Goal: Task Accomplishment & Management: Manage account settings

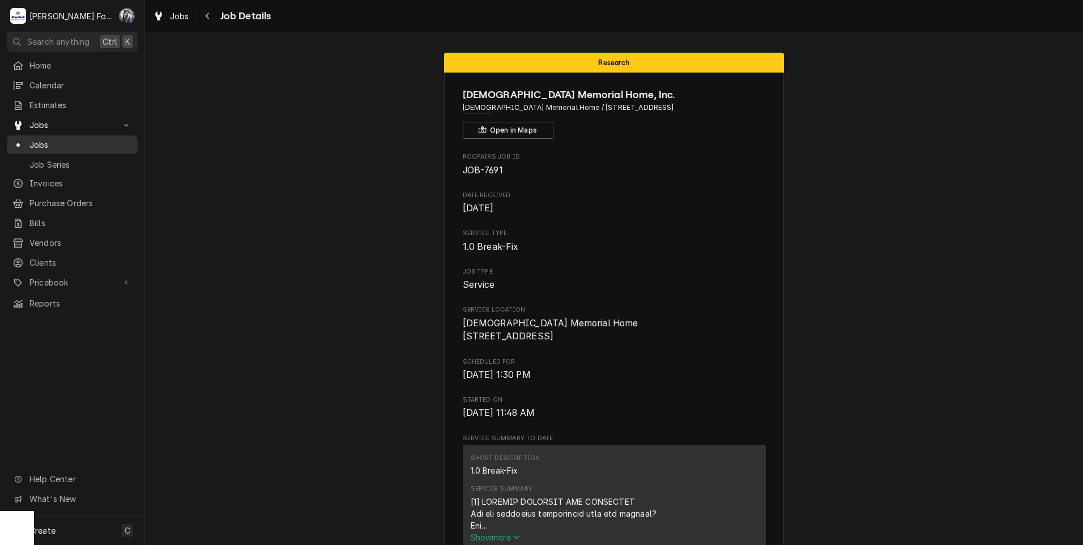
click at [48, 142] on span "Jobs" at bounding box center [80, 145] width 102 height 12
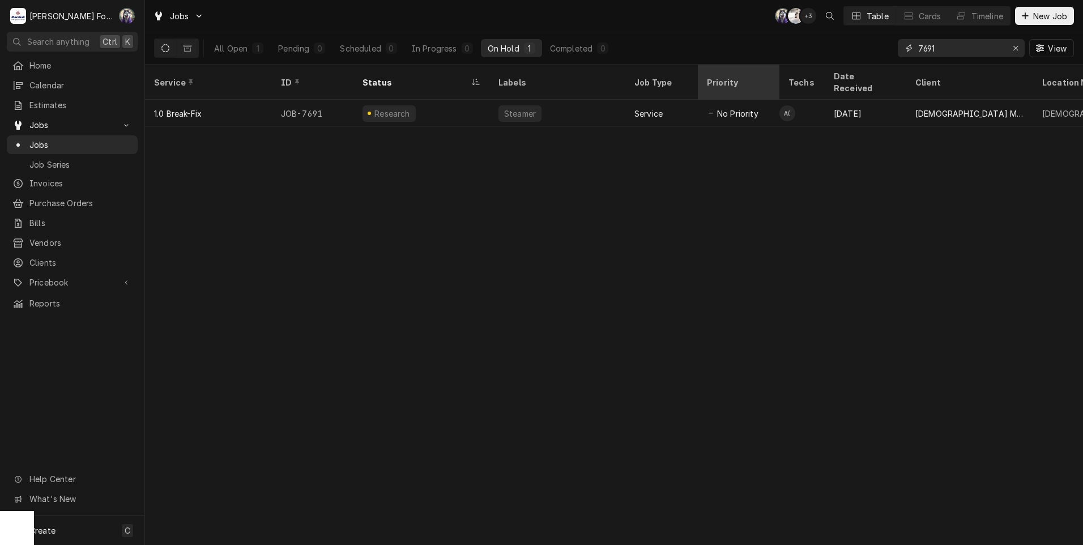
drag, startPoint x: 883, startPoint y: 61, endPoint x: 712, endPoint y: 70, distance: 171.3
click at [716, 71] on div "Jobs C( K( + 3 Table Cards Timeline New Job All Open 1 Pending 0 Scheduled 0 In…" at bounding box center [614, 272] width 938 height 545
type input "7661"
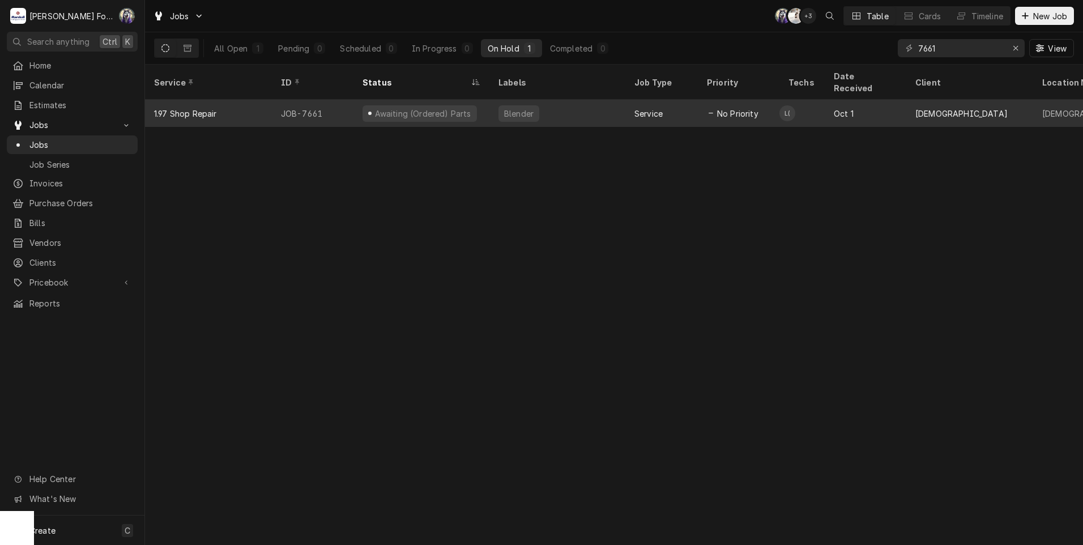
click at [465, 104] on div "Awaiting (Ordered) Parts" at bounding box center [421, 113] width 136 height 27
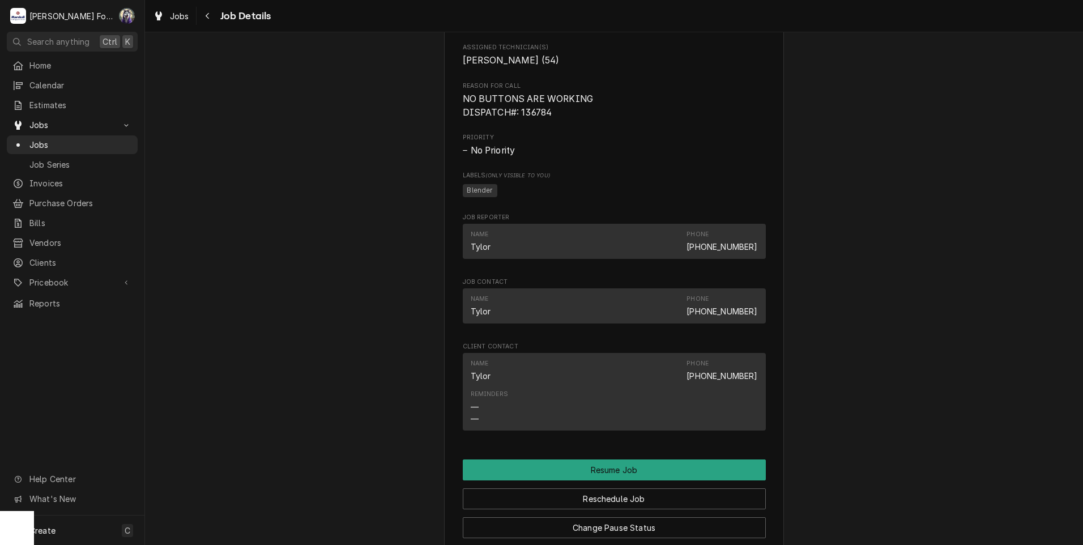
scroll to position [1150, 0]
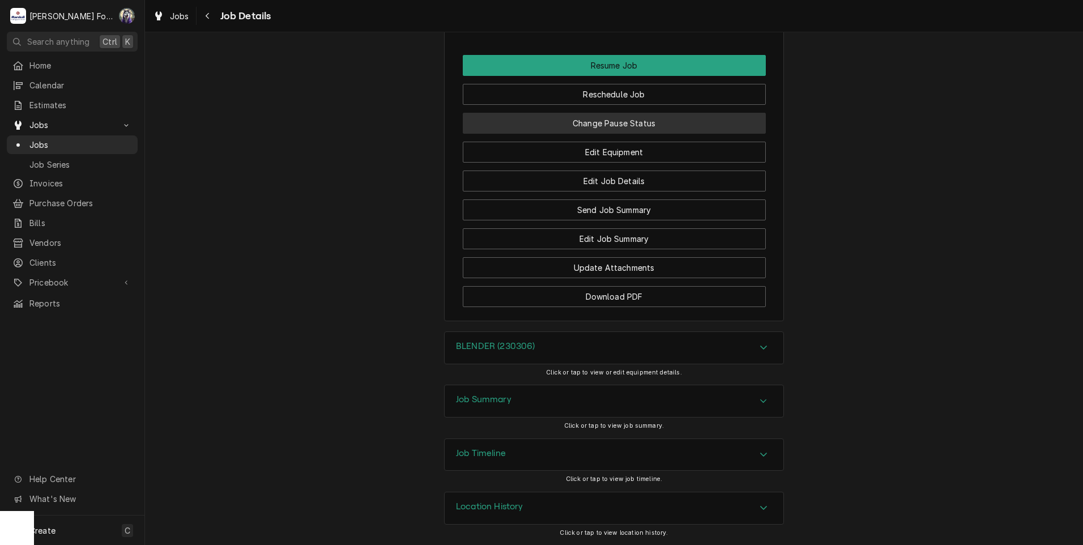
click at [621, 118] on button "Change Pause Status" at bounding box center [614, 123] width 303 height 21
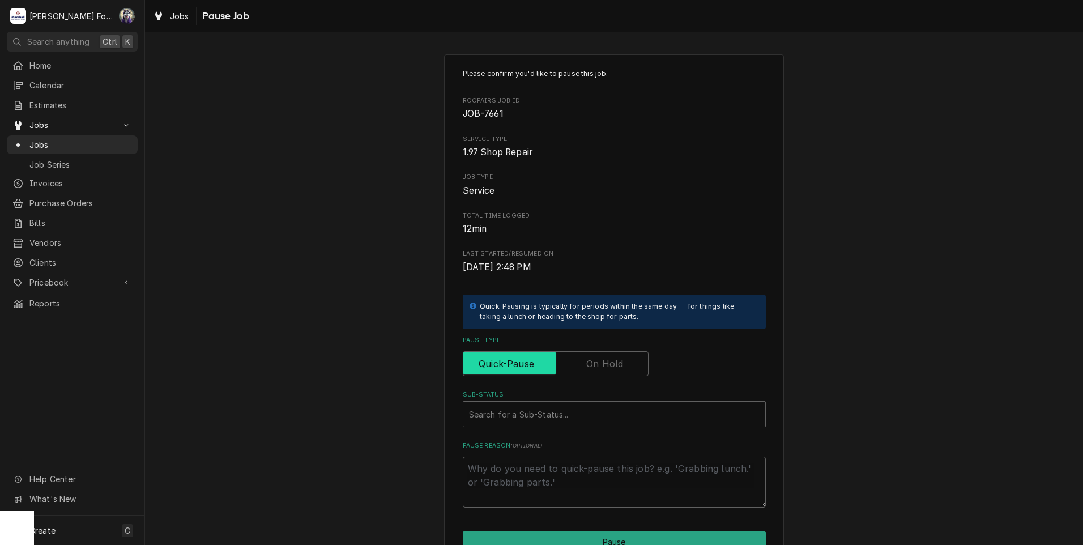
click at [586, 376] on input "Pause Type" at bounding box center [556, 363] width 176 height 25
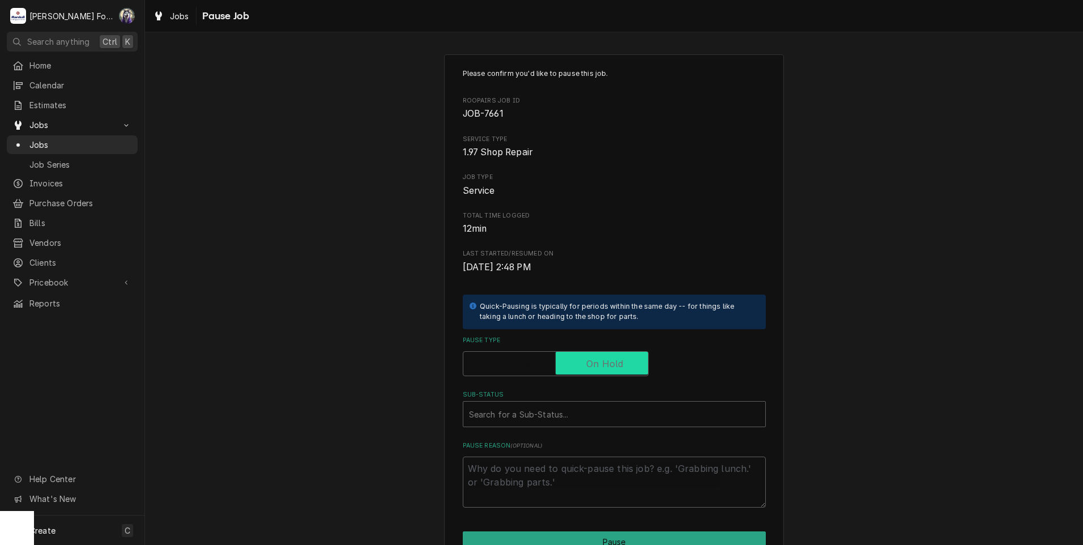
checkbox input "true"
click at [576, 421] on div "Sub-Status" at bounding box center [614, 414] width 290 height 20
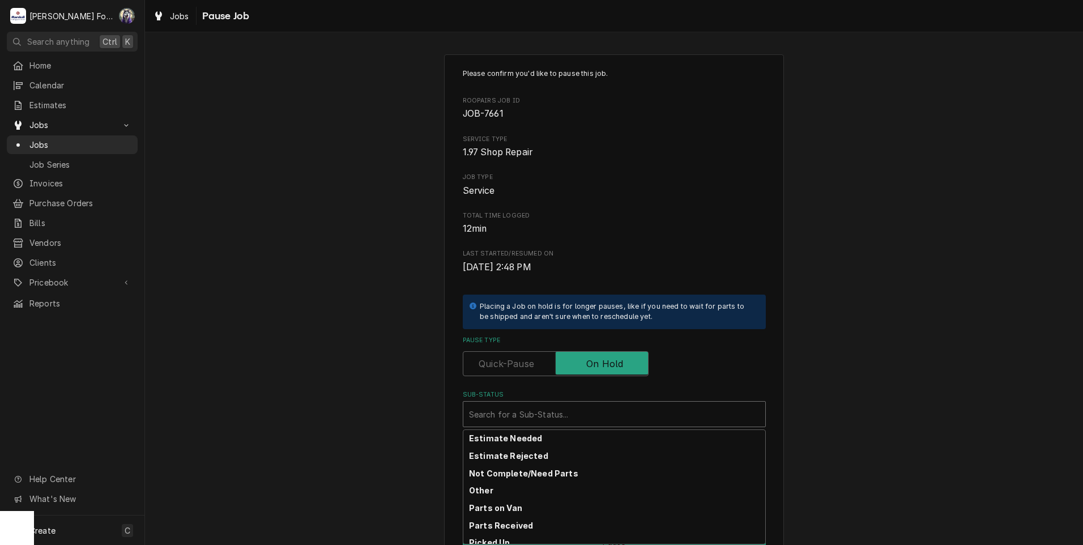
scroll to position [181, 0]
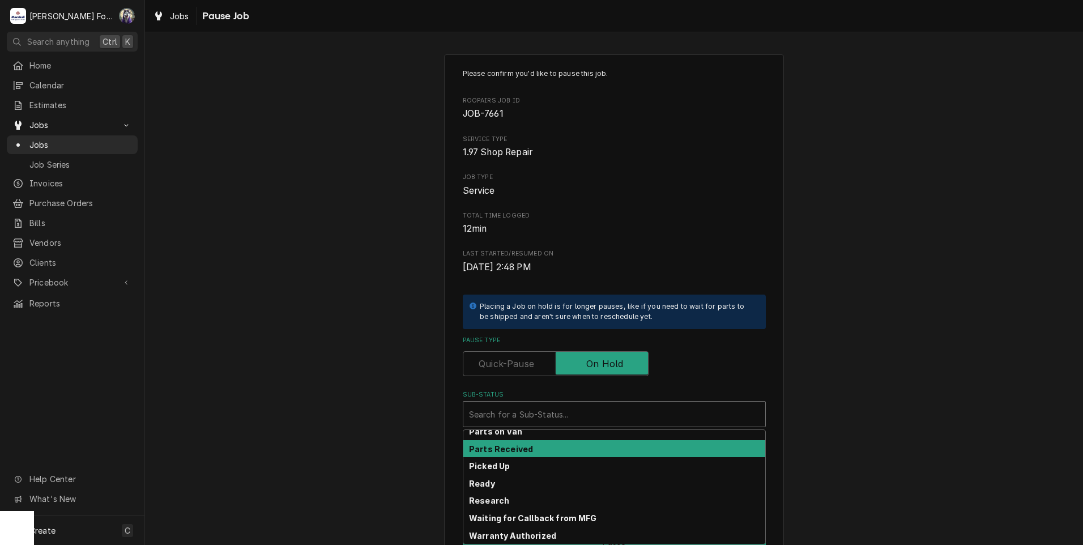
click at [530, 450] on div "Parts Received" at bounding box center [614, 449] width 302 height 18
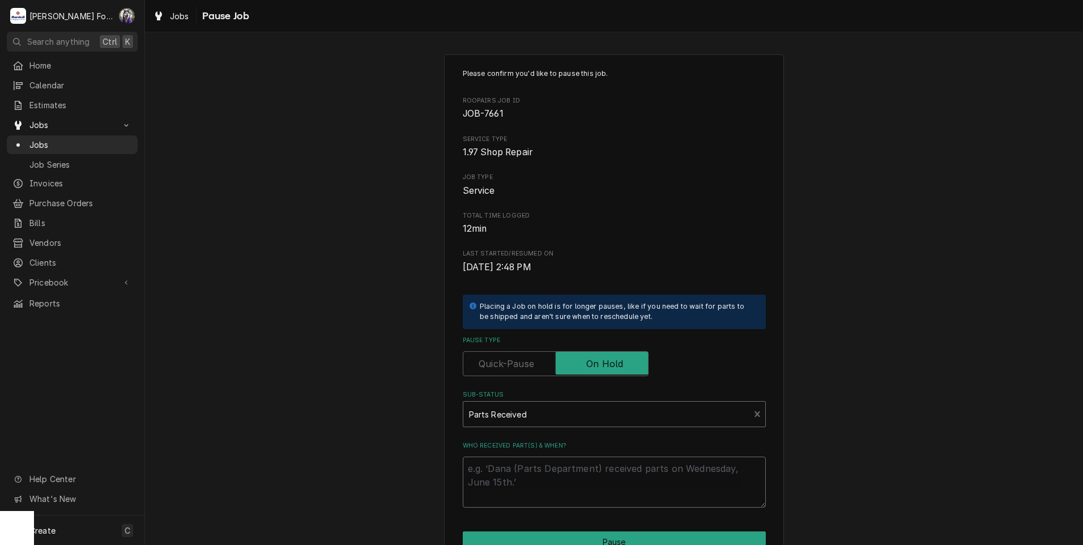
click at [512, 471] on textarea "Who received part(s) & when?" at bounding box center [614, 481] width 303 height 51
paste textarea "11230000316"
type textarea "x"
type textarea "11230000316"
drag, startPoint x: 525, startPoint y: 473, endPoint x: 435, endPoint y: 480, distance: 90.3
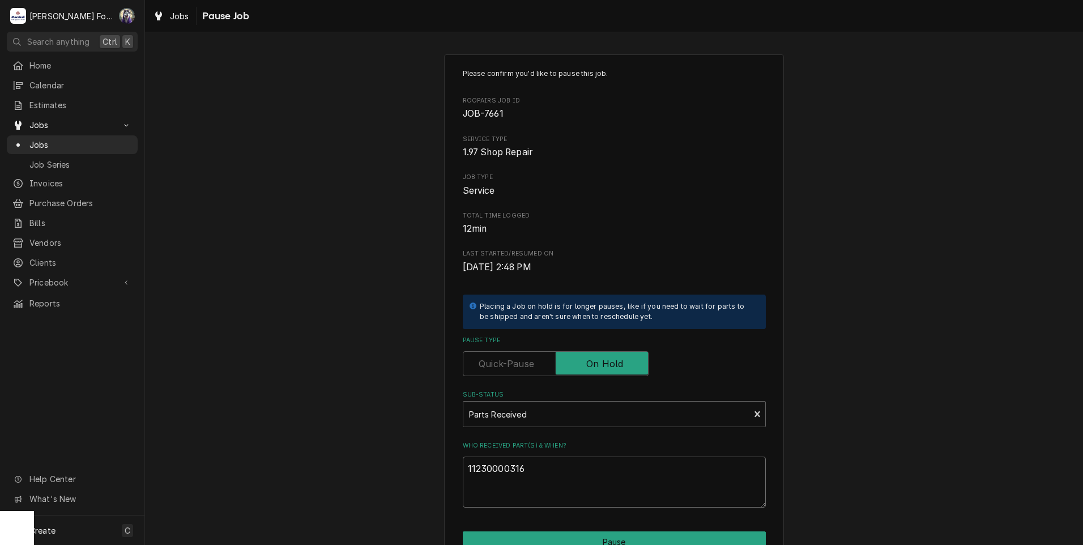
click at [439, 481] on div "Please confirm you'd like to pause this job. Roopairs Job ID JOB-7661 Service T…" at bounding box center [614, 339] width 938 height 590
type textarea "x"
type textarea "1"
type textarea "x"
type textarea "10"
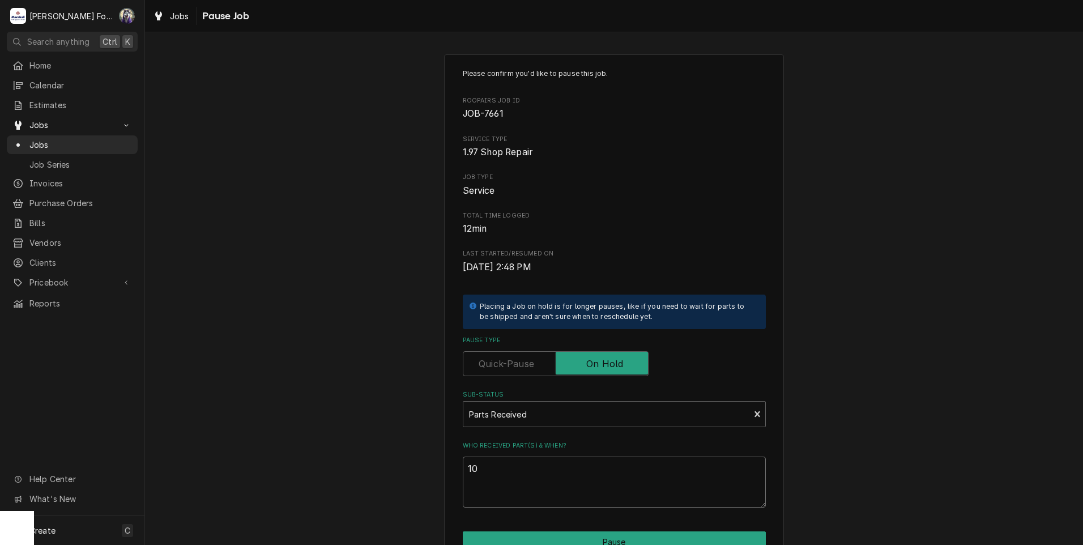
type textarea "x"
type textarea "10/"
type textarea "x"
type textarea "10/1"
type textarea "x"
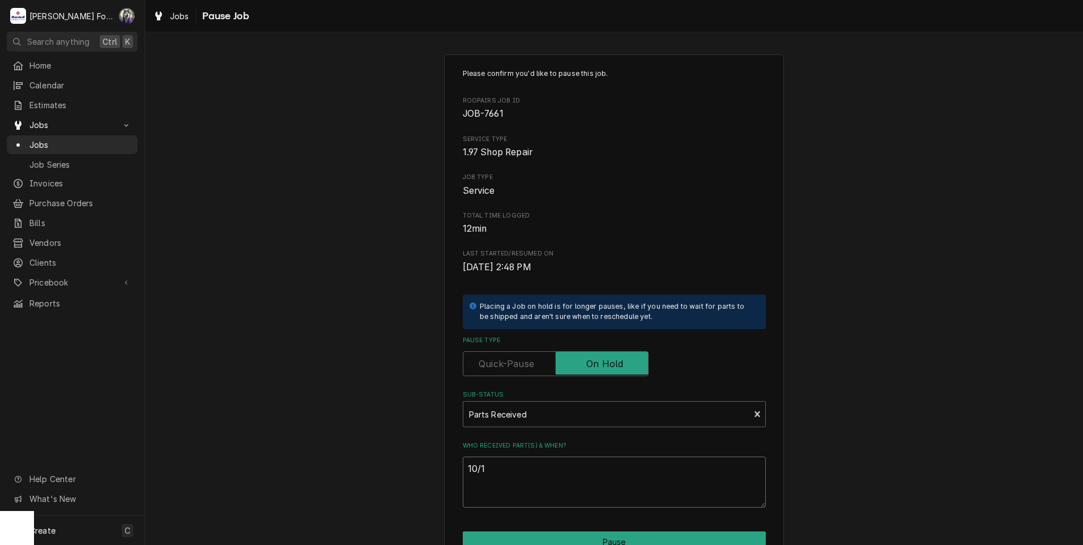
type textarea "10/15"
type textarea "x"
type textarea "10/15/"
type textarea "x"
type textarea "10/15/2"
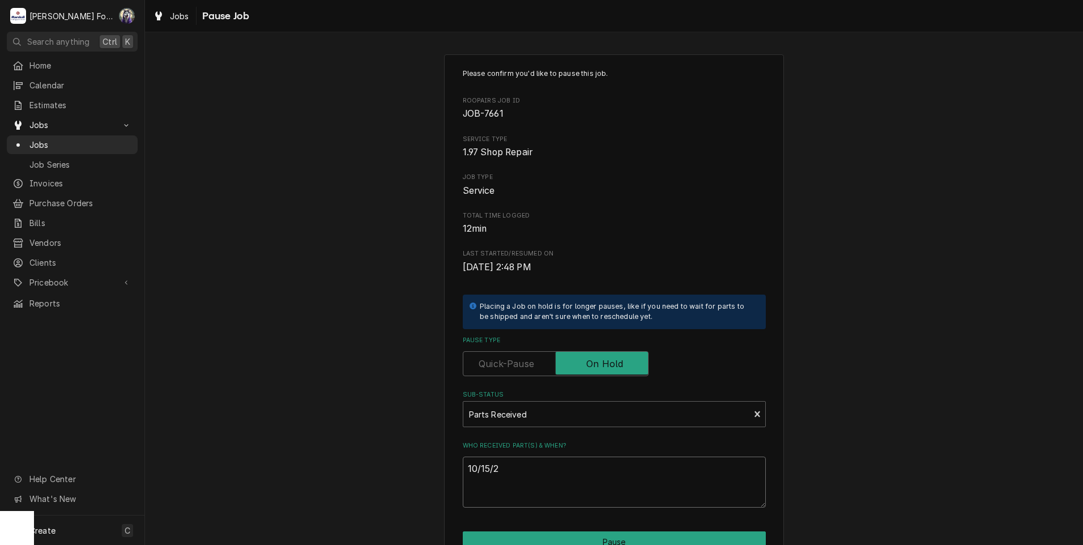
type textarea "x"
type textarea "10/15/20"
type textarea "x"
type textarea "10/15/202"
type textarea "x"
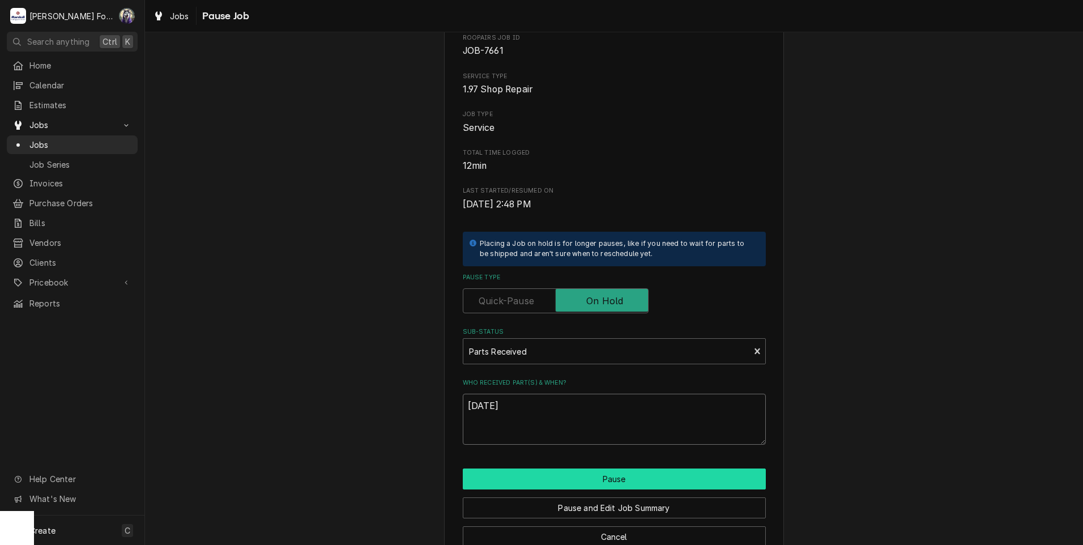
scroll to position [89, 0]
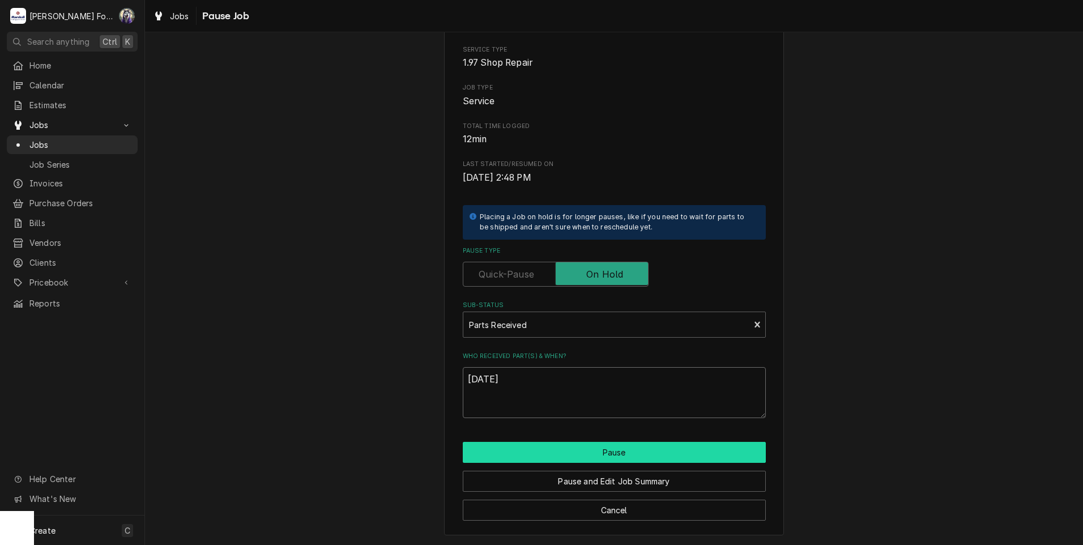
type textarea "[DATE]"
click at [528, 451] on button "Pause" at bounding box center [614, 452] width 303 height 21
type textarea "x"
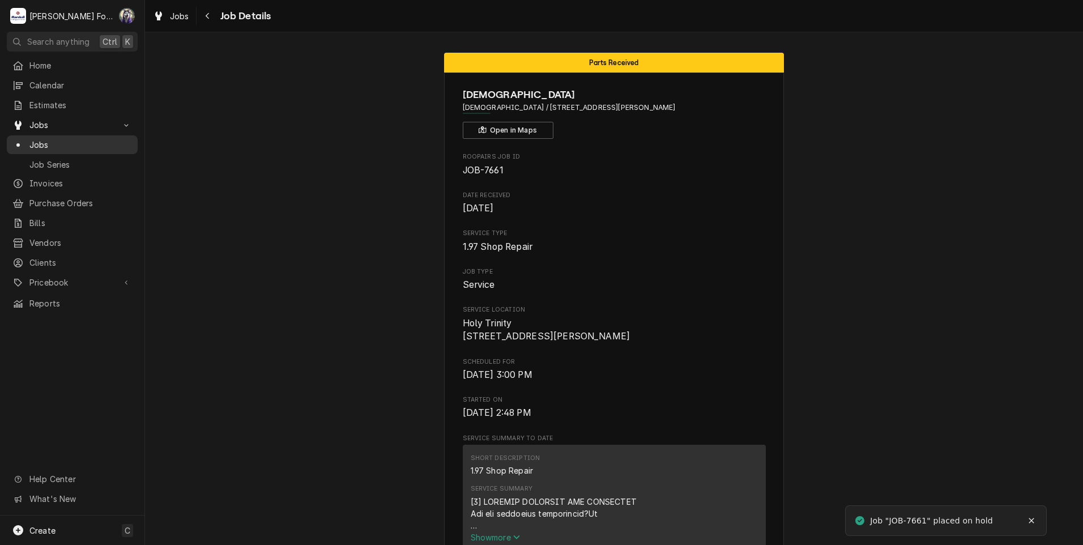
click at [44, 140] on span "Jobs" at bounding box center [80, 145] width 102 height 12
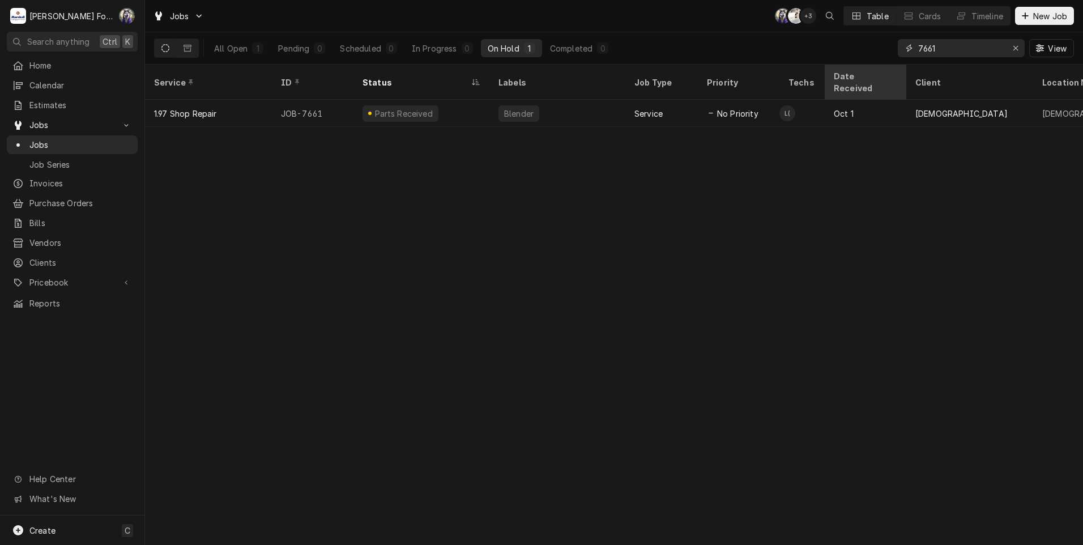
drag, startPoint x: 940, startPoint y: 46, endPoint x: 827, endPoint y: 58, distance: 113.9
click at [835, 71] on div "Jobs C( K( + 3 Table Cards Timeline New Job All Open 1 Pending 0 Scheduled 0 In…" at bounding box center [614, 272] width 938 height 545
type input "7586"
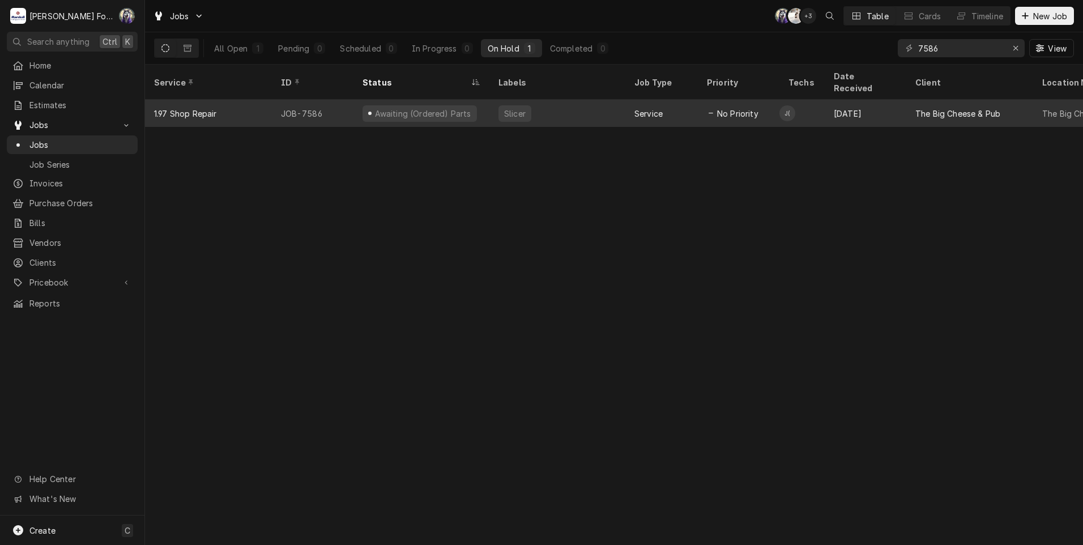
click at [574, 102] on div "Slicer" at bounding box center [557, 113] width 136 height 27
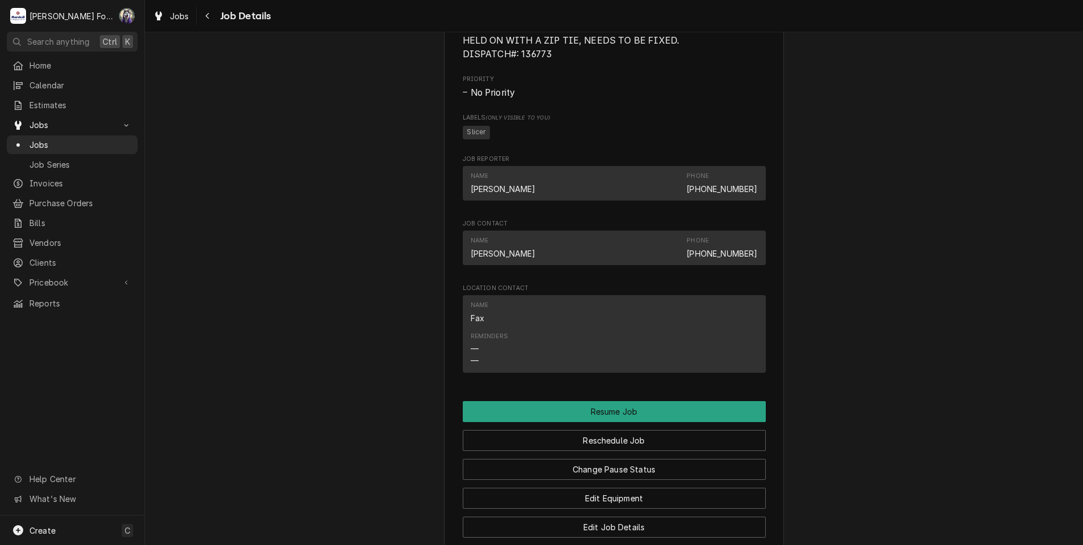
scroll to position [1225, 0]
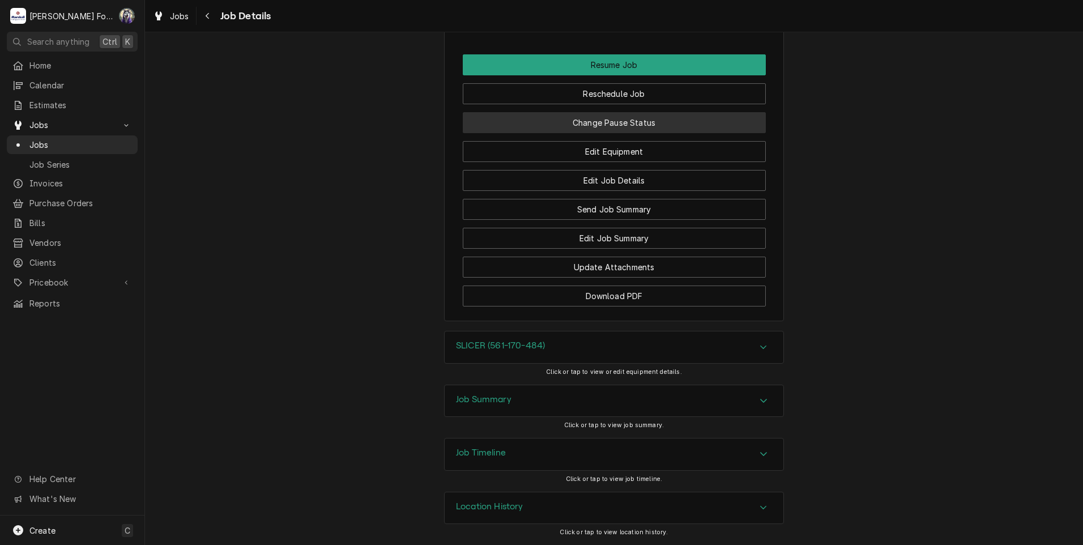
click at [631, 123] on button "Change Pause Status" at bounding box center [614, 122] width 303 height 21
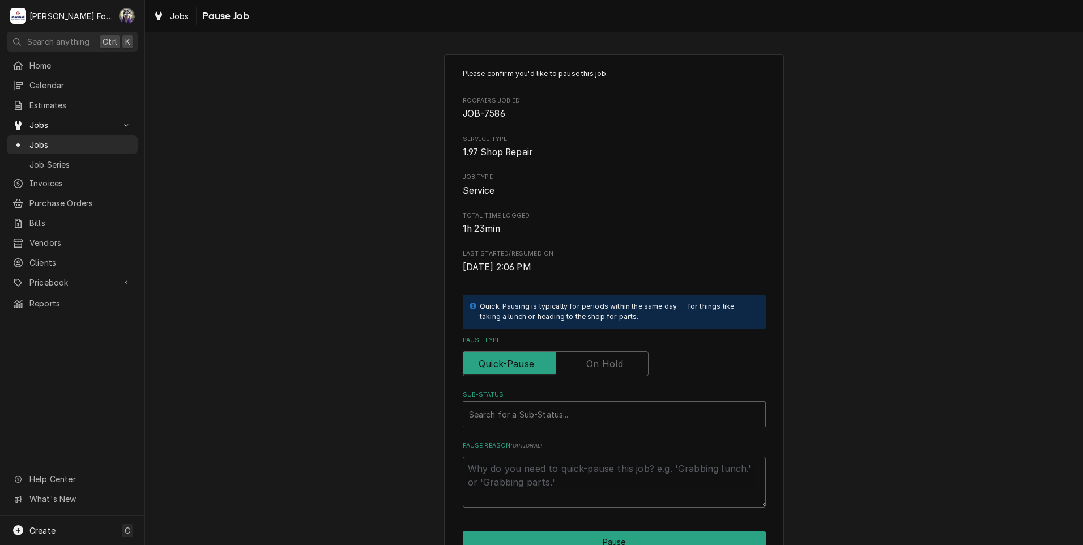
click at [599, 364] on label "Pause Type" at bounding box center [556, 363] width 186 height 25
click at [599, 364] on input "Pause Type" at bounding box center [556, 363] width 176 height 25
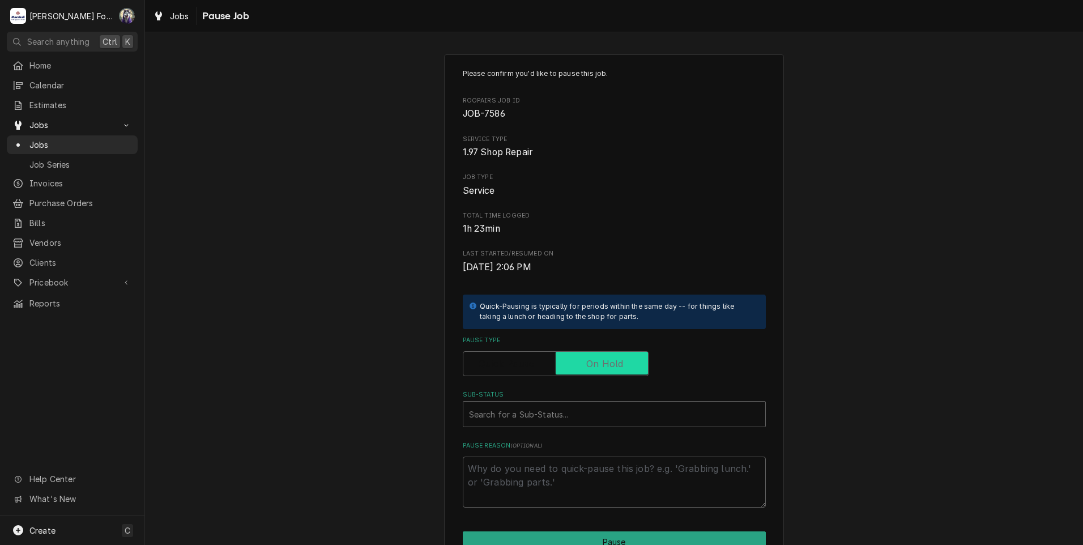
checkbox input "true"
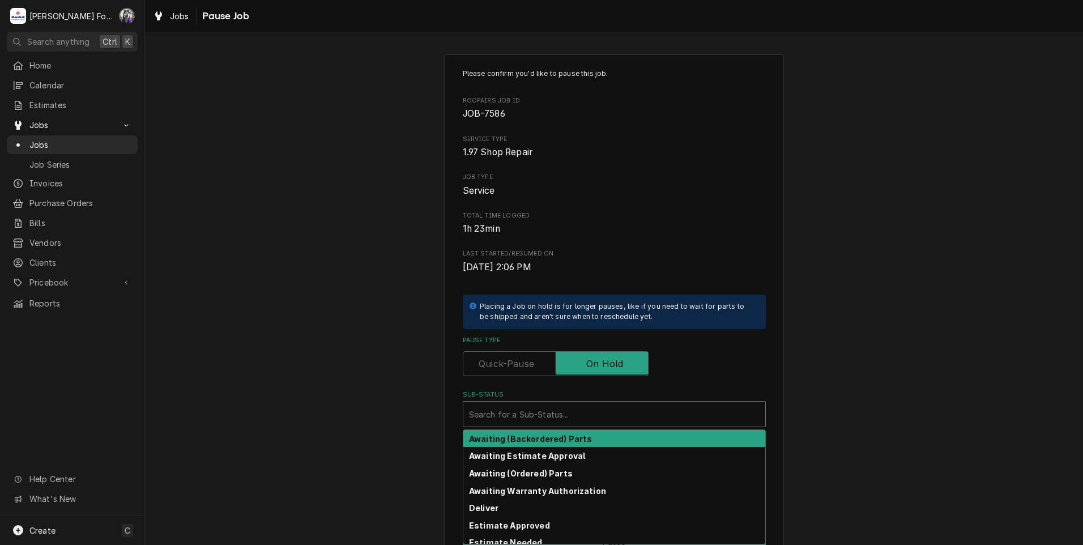
click at [545, 416] on div "Sub-Status" at bounding box center [614, 414] width 290 height 20
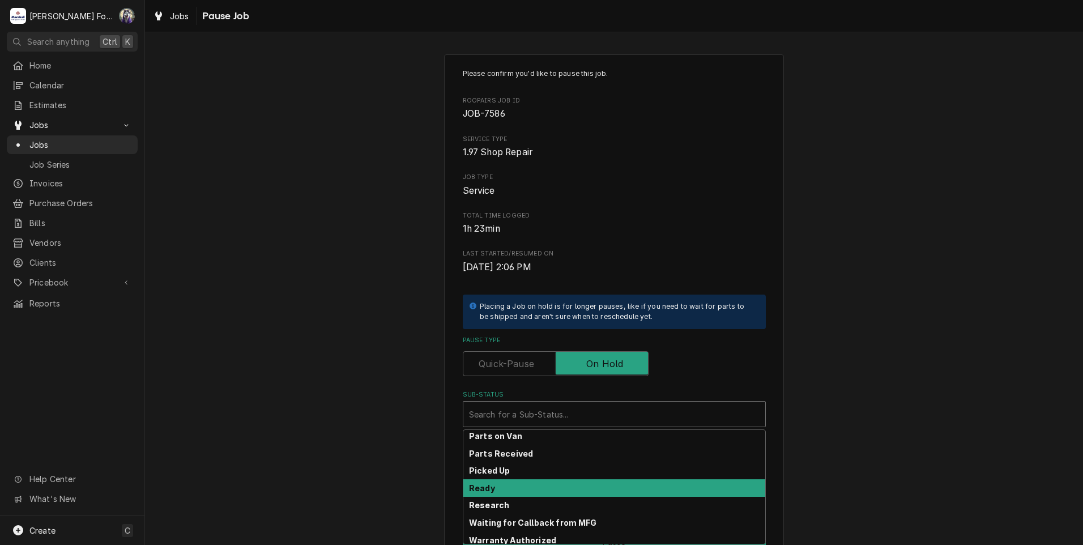
scroll to position [181, 0]
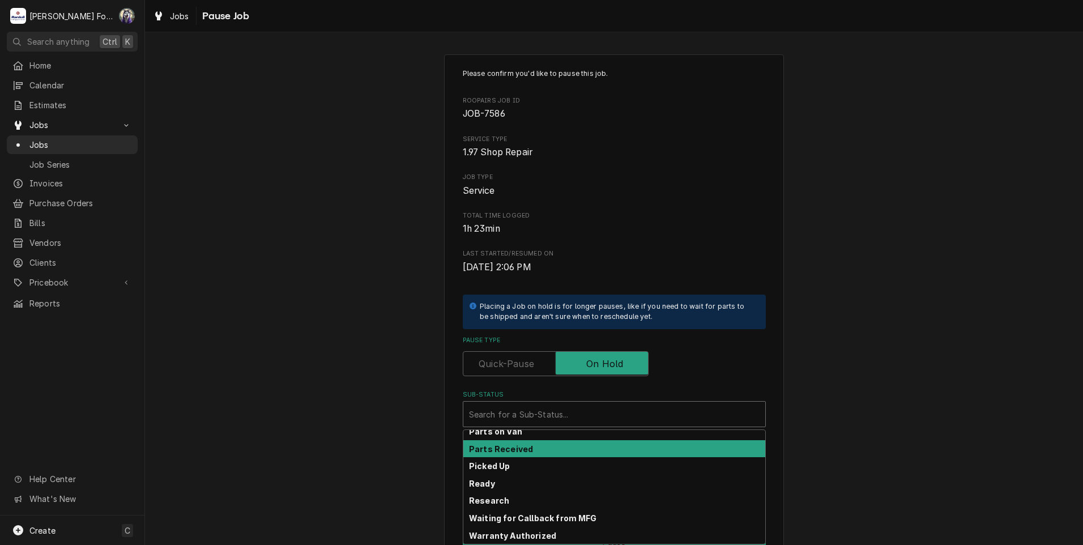
click at [543, 452] on div "Parts Received" at bounding box center [614, 449] width 302 height 18
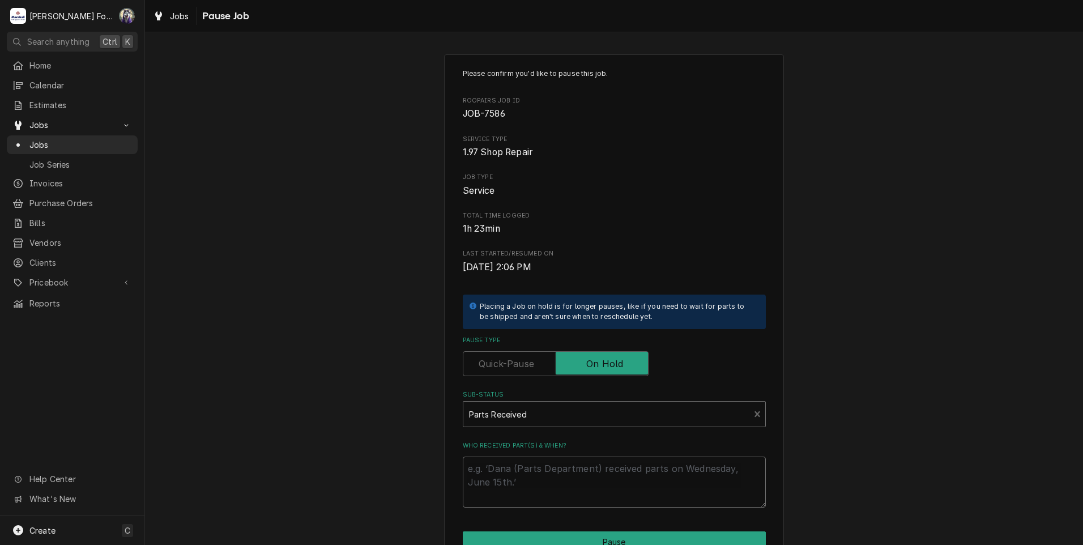
click at [492, 473] on textarea "Who received part(s) & when?" at bounding box center [614, 481] width 303 height 51
type textarea "x"
type textarea "1"
type textarea "x"
type textarea "10"
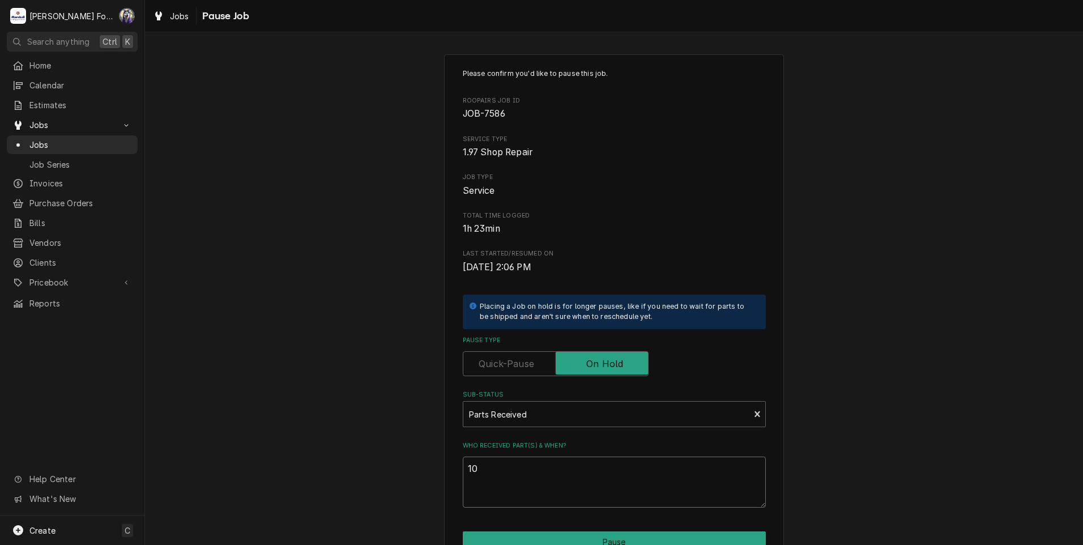
type textarea "x"
type textarea "10/"
type textarea "x"
type textarea "10/1"
type textarea "x"
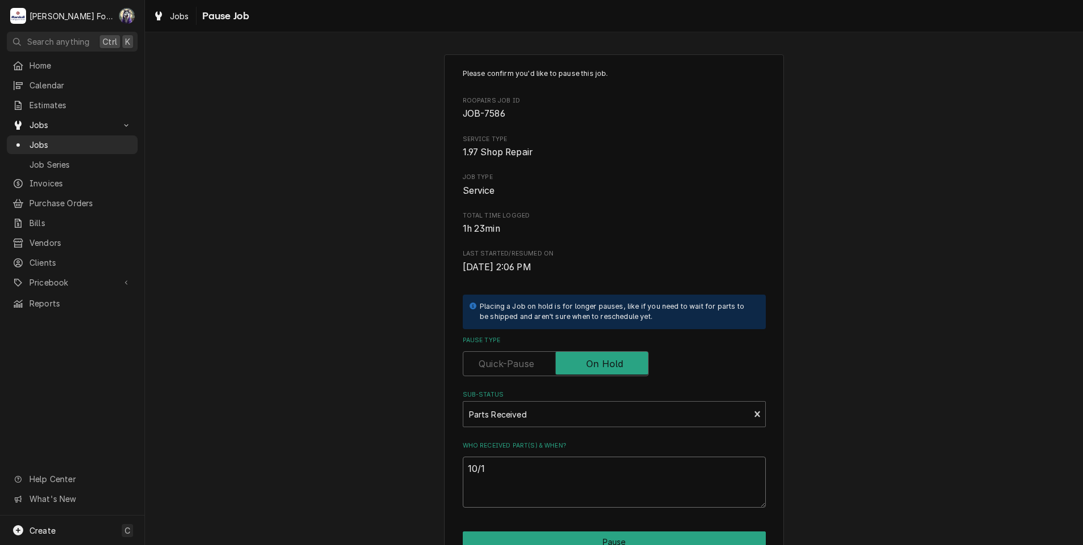
type textarea "10/15"
type textarea "x"
type textarea "10/15/"
type textarea "x"
type textarea "10/15/2"
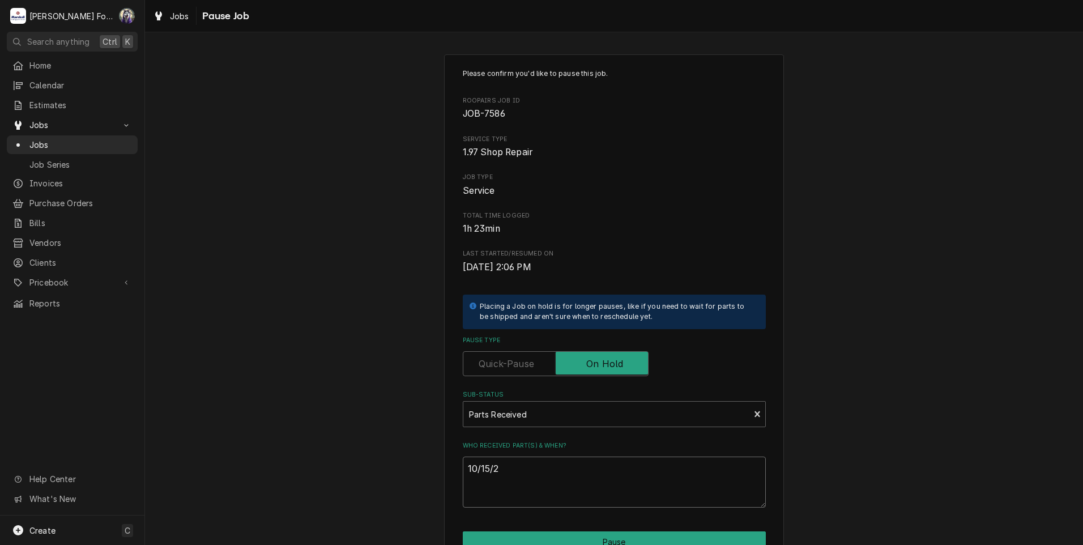
type textarea "x"
type textarea "10/15/20"
type textarea "x"
type textarea "10/15/202"
type textarea "x"
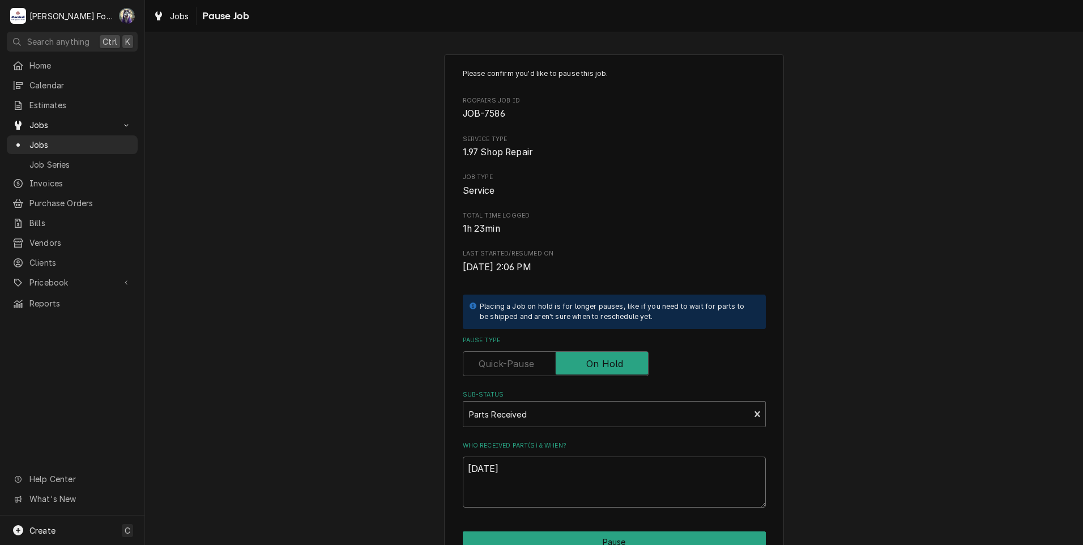
drag, startPoint x: 521, startPoint y: 470, endPoint x: 448, endPoint y: 471, distance: 73.1
click at [448, 471] on div "Please confirm you'd like to pause this job. Roopairs Job ID JOB-7586 Service T…" at bounding box center [614, 339] width 340 height 570
type textarea "10/15/2025"
click at [531, 535] on button "Pause" at bounding box center [614, 541] width 303 height 21
type textarea "x"
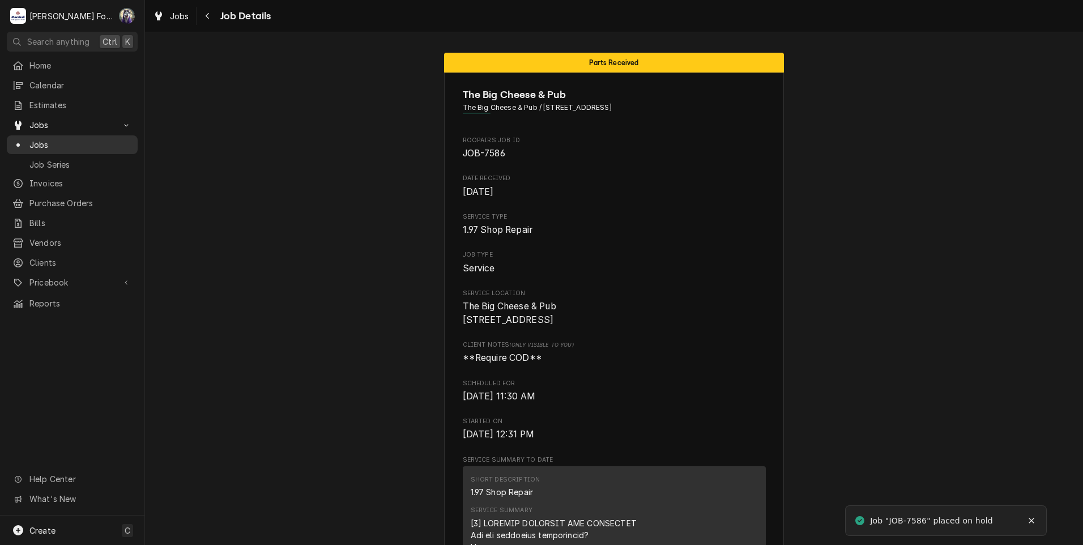
click at [42, 144] on span "Jobs" at bounding box center [80, 145] width 102 height 12
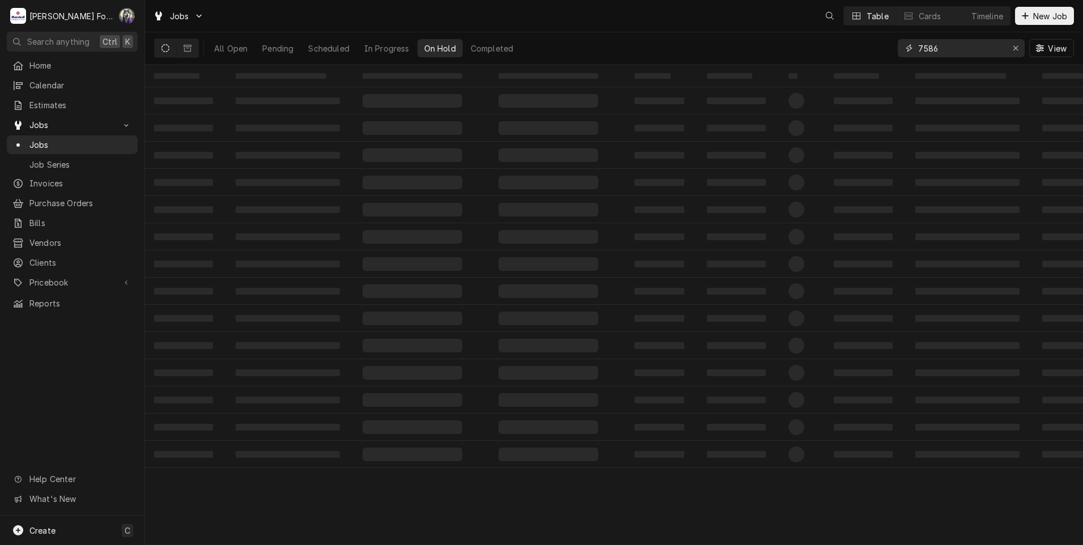
click at [810, 71] on div "Jobs Table Cards Timeline New Job All Open Pending Scheduled In Progress On Hol…" at bounding box center [614, 272] width 938 height 545
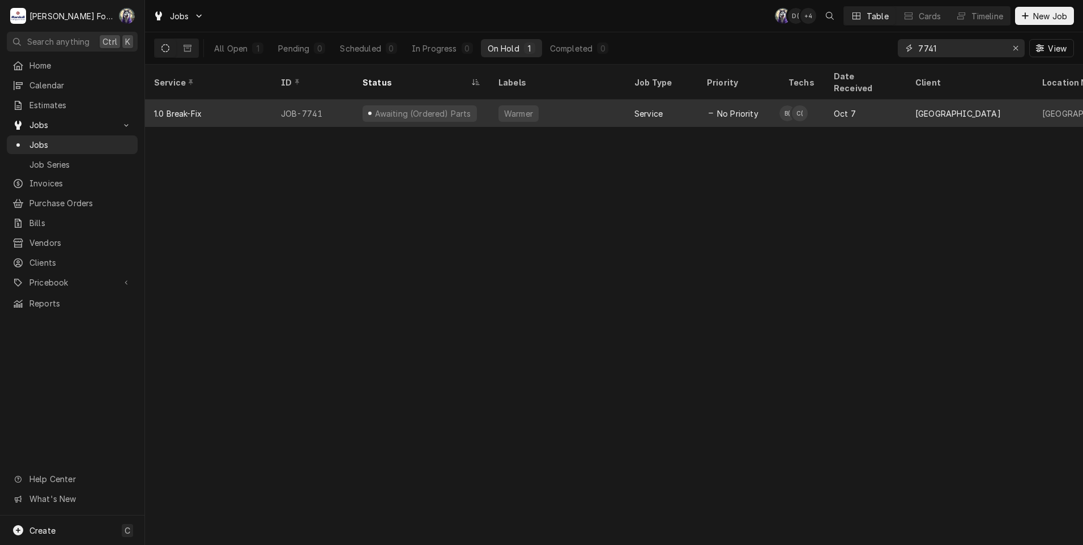
type input "7741"
click at [525, 108] on div "Warmer" at bounding box center [518, 114] width 31 height 12
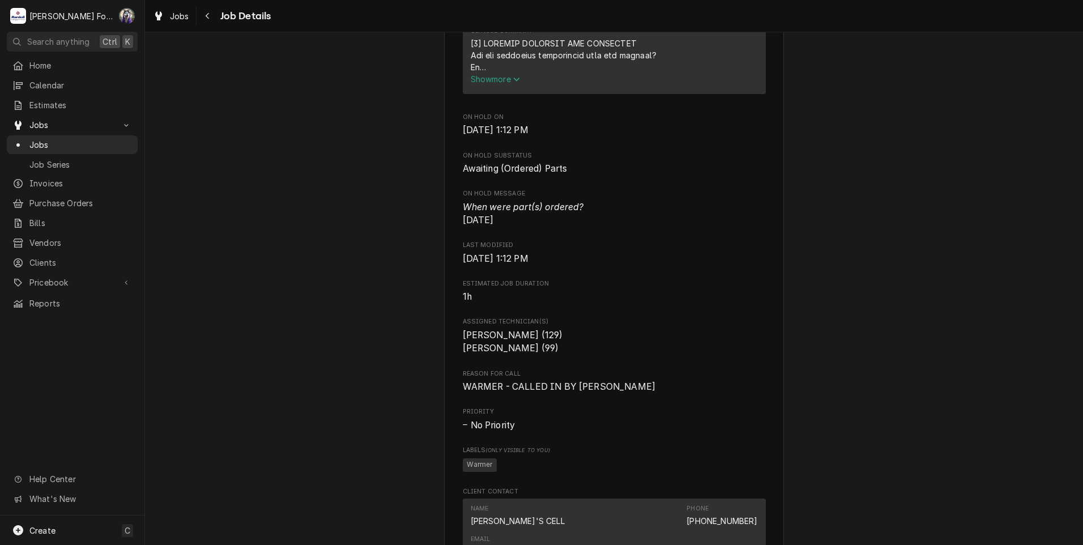
scroll to position [1133, 0]
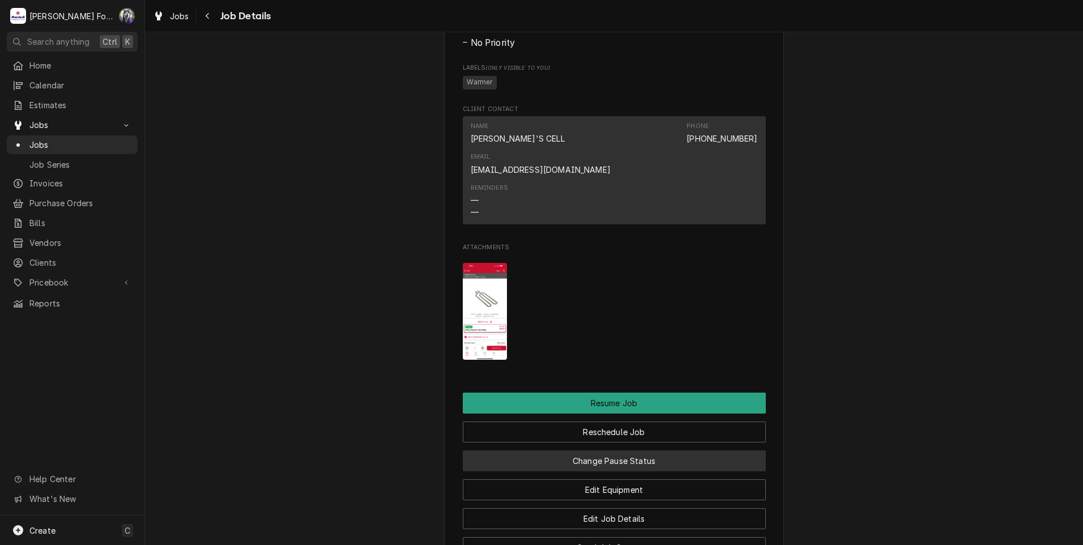
click at [610, 450] on button "Change Pause Status" at bounding box center [614, 460] width 303 height 21
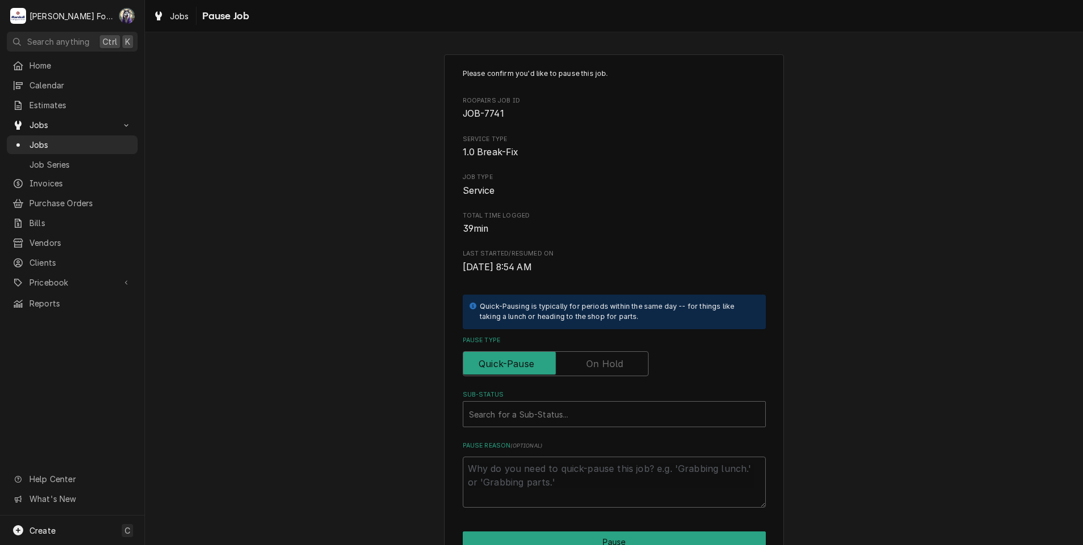
click at [605, 361] on label "Pause Type" at bounding box center [556, 363] width 186 height 25
click at [605, 361] on input "Pause Type" at bounding box center [556, 363] width 176 height 25
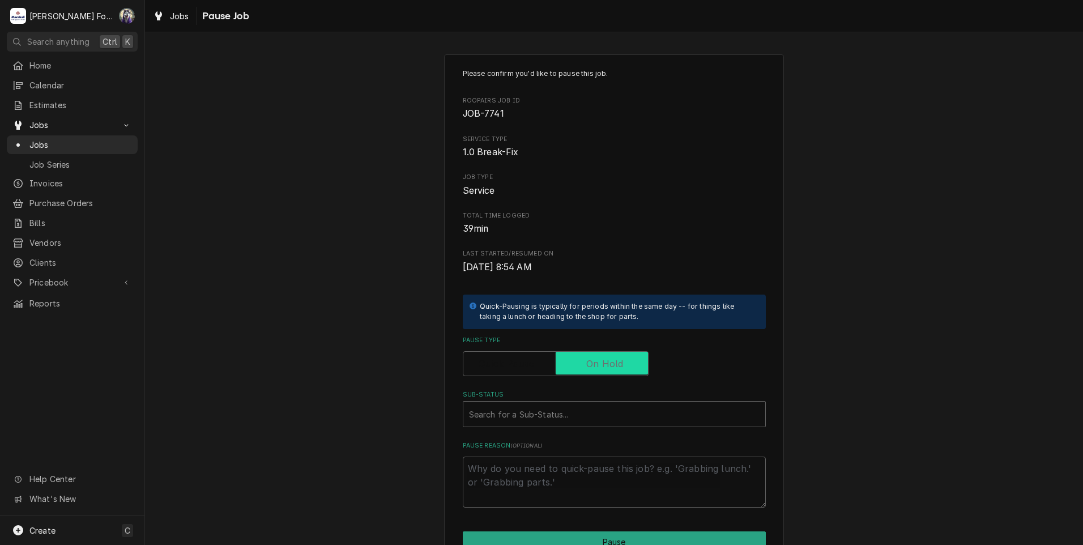
checkbox input "true"
click at [540, 423] on div "Sub-Status" at bounding box center [614, 414] width 290 height 20
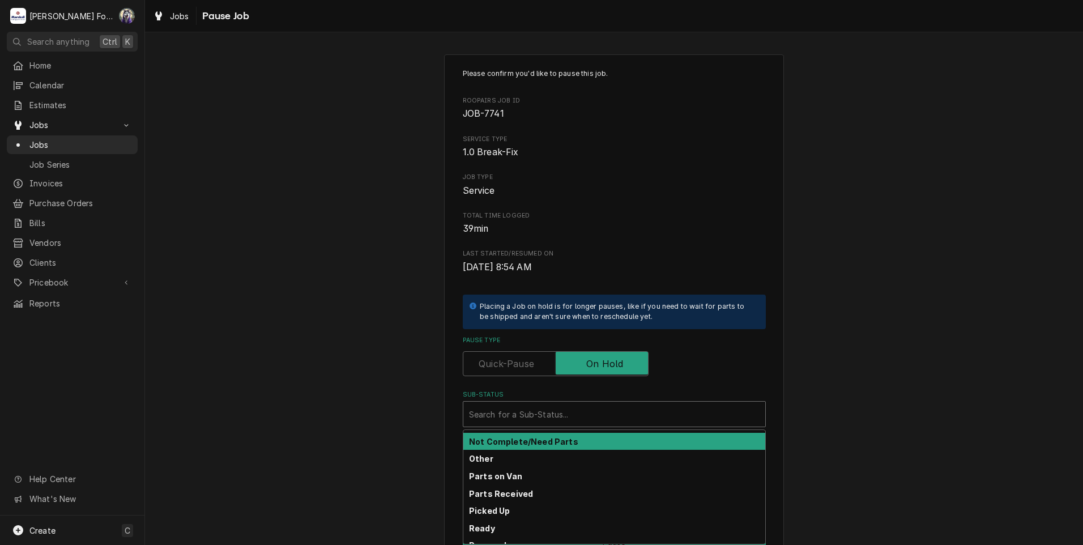
scroll to position [181, 0]
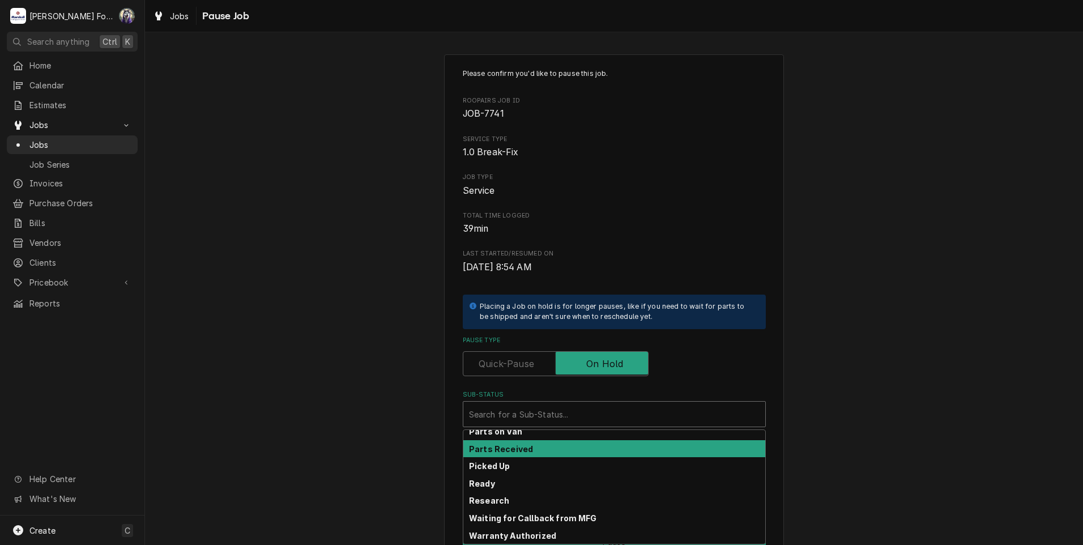
click at [526, 445] on div "Parts Received" at bounding box center [614, 449] width 302 height 18
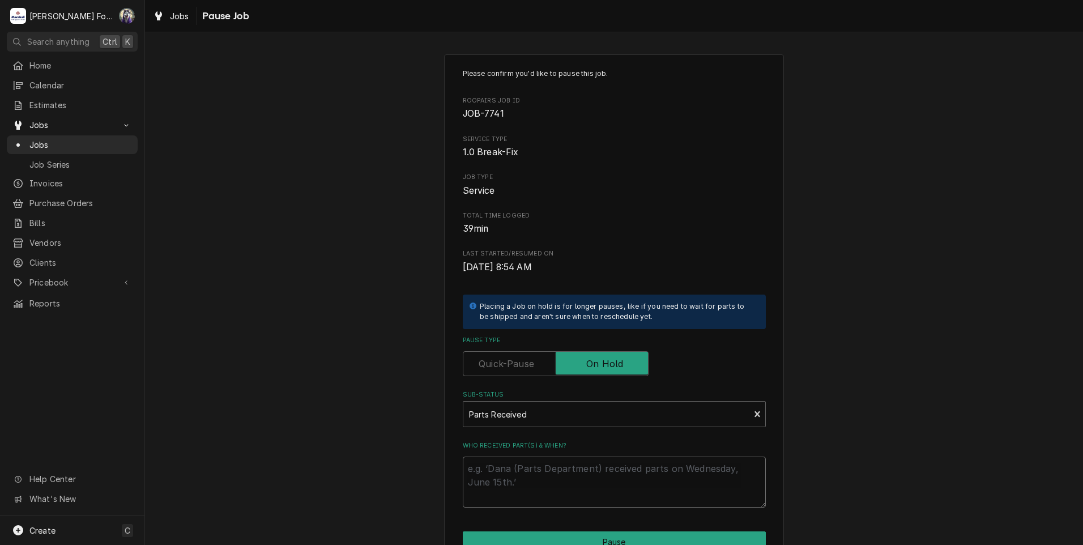
click at [501, 462] on textarea "Who received part(s) & when?" at bounding box center [614, 481] width 303 height 51
paste textarea "[DATE]"
type textarea "x"
type textarea "10/15/2025"
click at [532, 534] on button "Pause" at bounding box center [614, 541] width 303 height 21
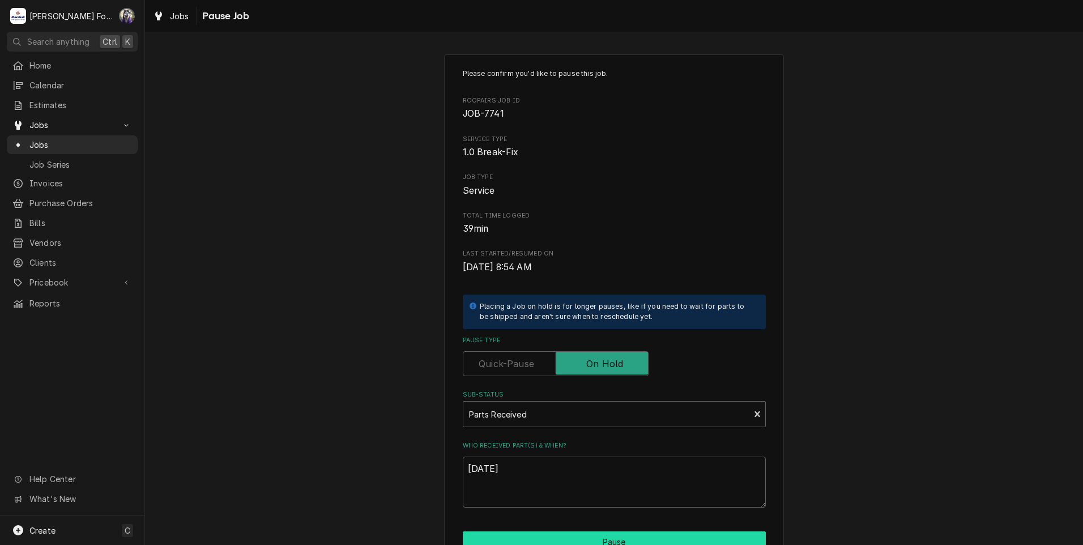
type textarea "x"
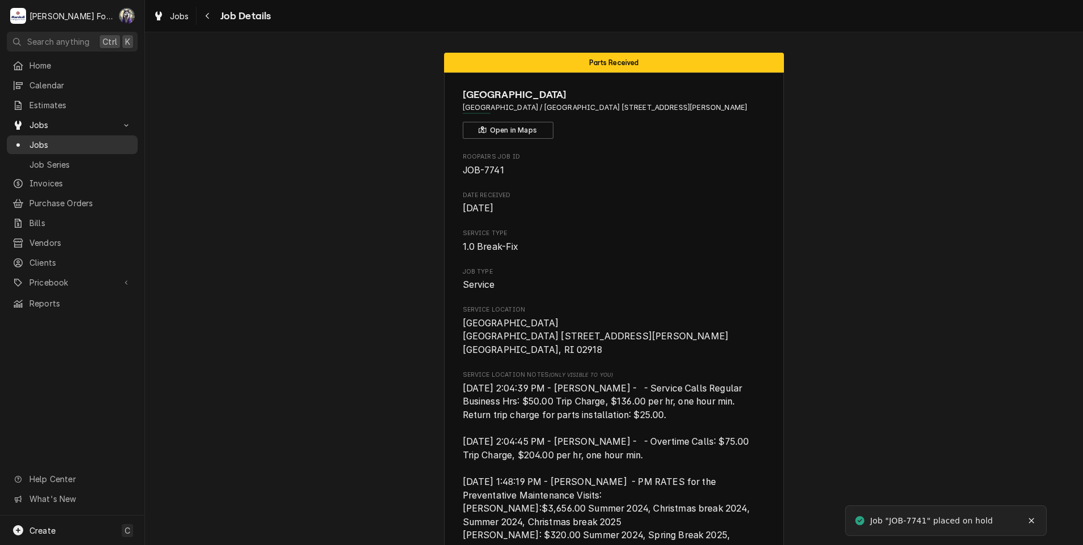
click at [27, 140] on div "Jobs" at bounding box center [71, 145] width 119 height 12
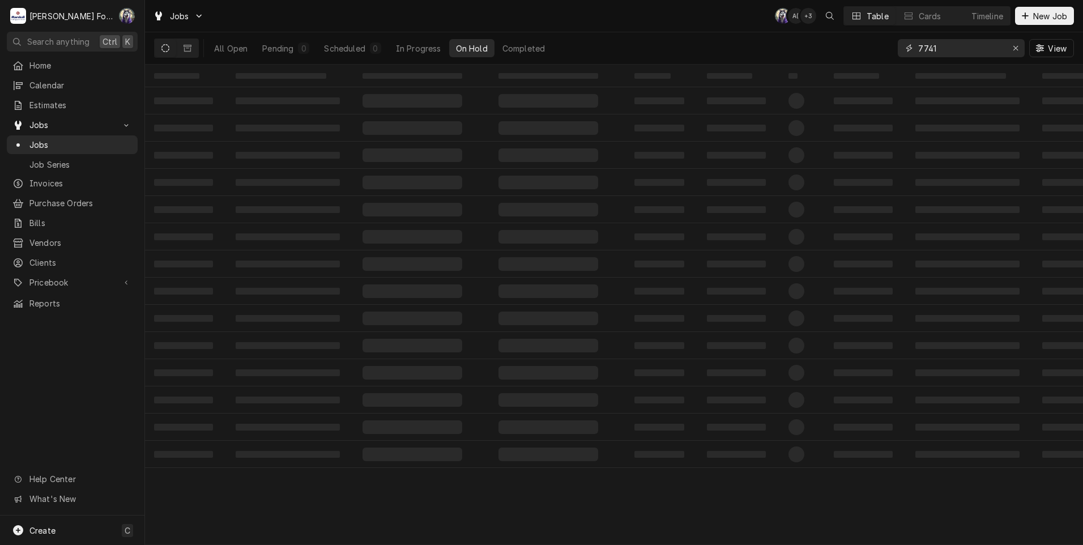
click at [843, 80] on div "Jobs C( A( + 3 Table Cards Timeline New Job All Open Pending 0 Scheduled 0 In P…" at bounding box center [614, 272] width 938 height 545
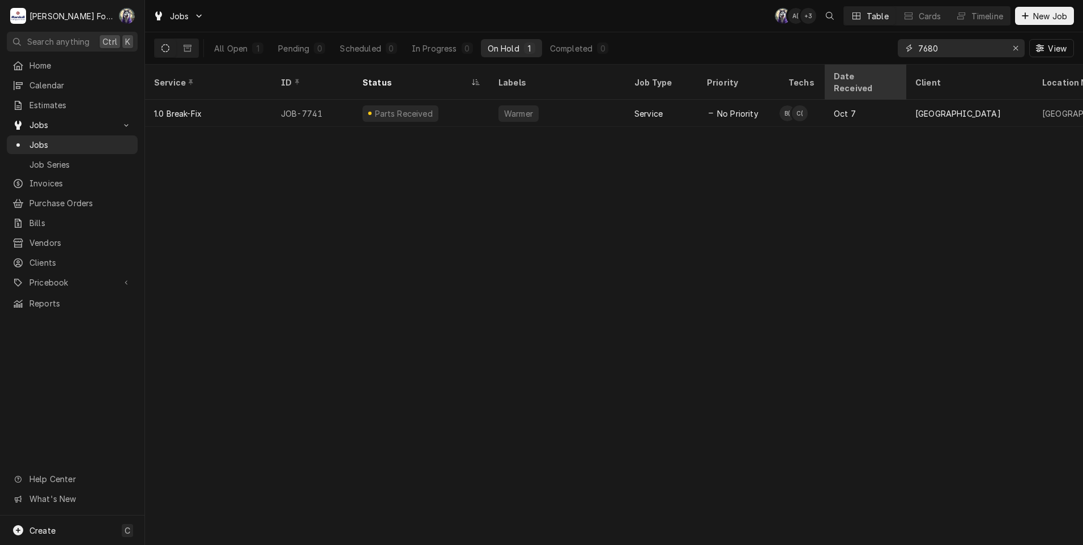
type input "7680"
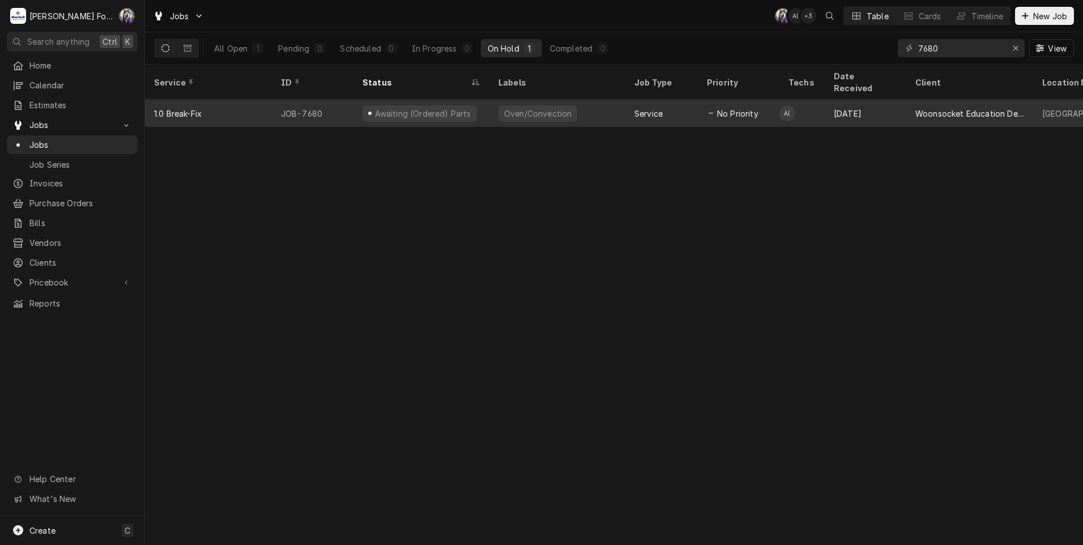
click at [353, 105] on div "Awaiting (Ordered) Parts" at bounding box center [421, 113] width 136 height 27
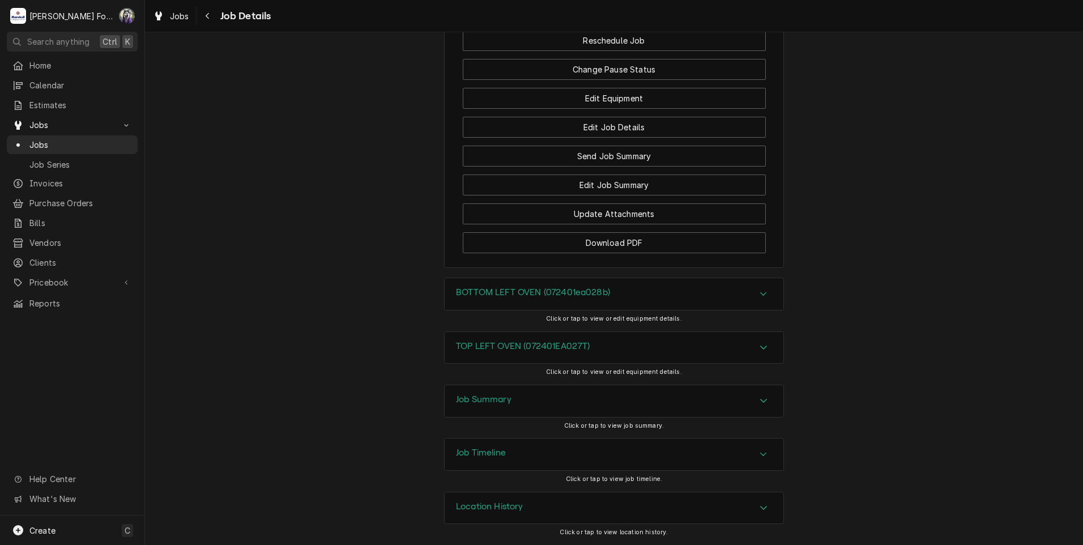
scroll to position [1336, 0]
click at [612, 70] on button "Change Pause Status" at bounding box center [614, 69] width 303 height 21
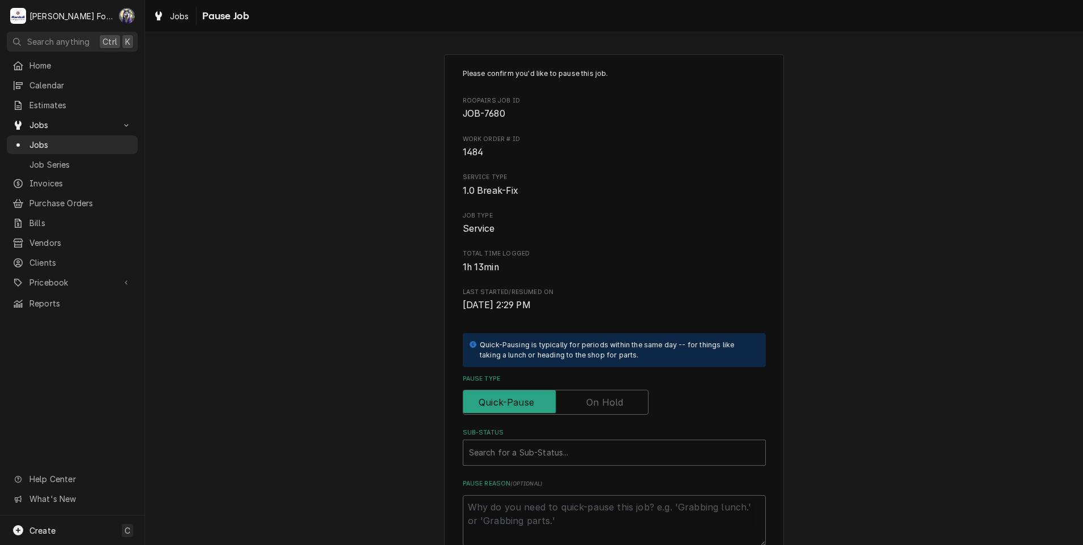
click at [610, 400] on label "Pause Type" at bounding box center [556, 402] width 186 height 25
click at [610, 400] on input "Pause Type" at bounding box center [556, 402] width 176 height 25
checkbox input "true"
click at [579, 461] on div "Sub-Status" at bounding box center [614, 452] width 290 height 20
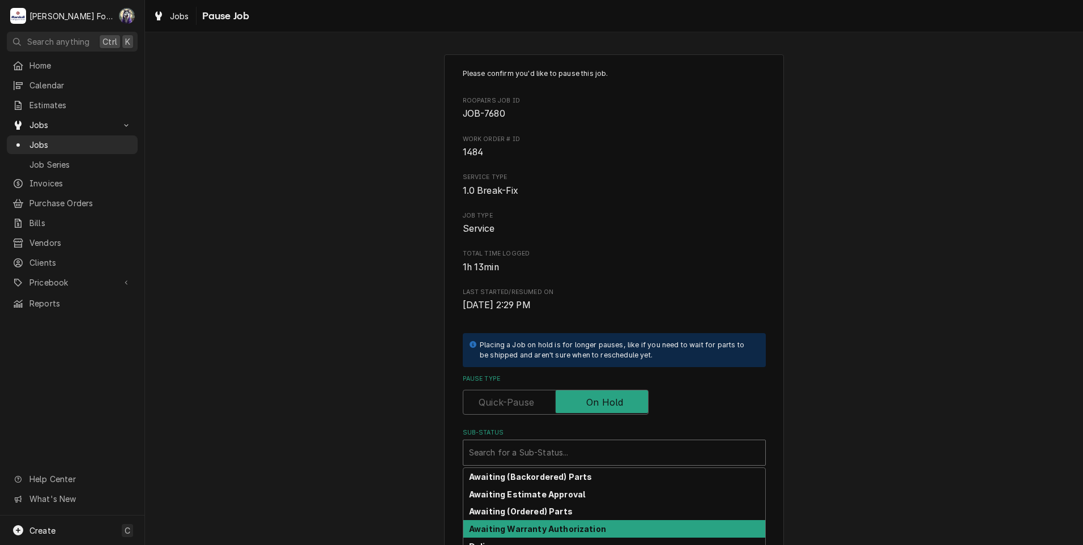
scroll to position [125, 0]
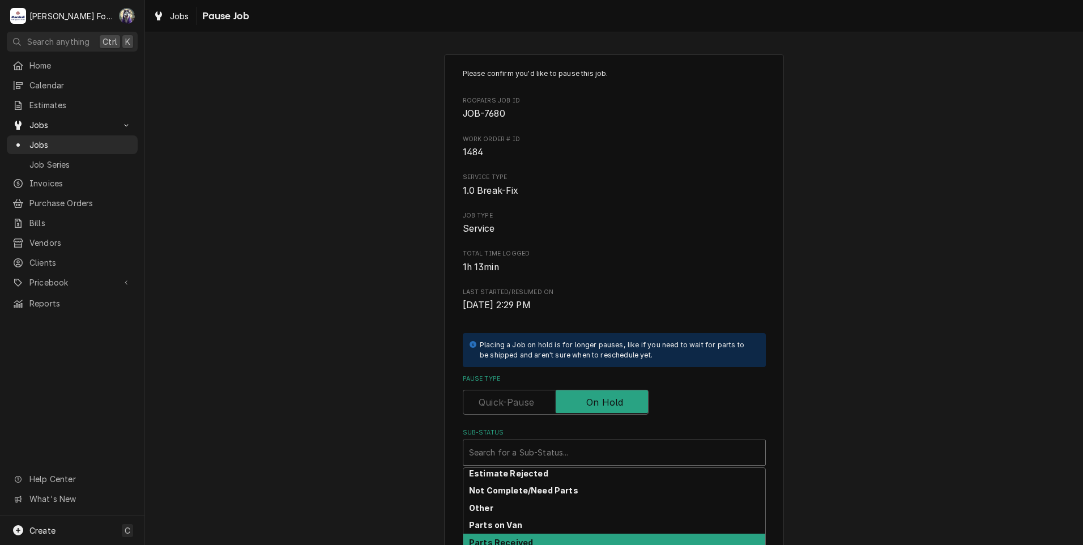
click at [509, 537] on strong "Parts Received" at bounding box center [501, 542] width 64 height 10
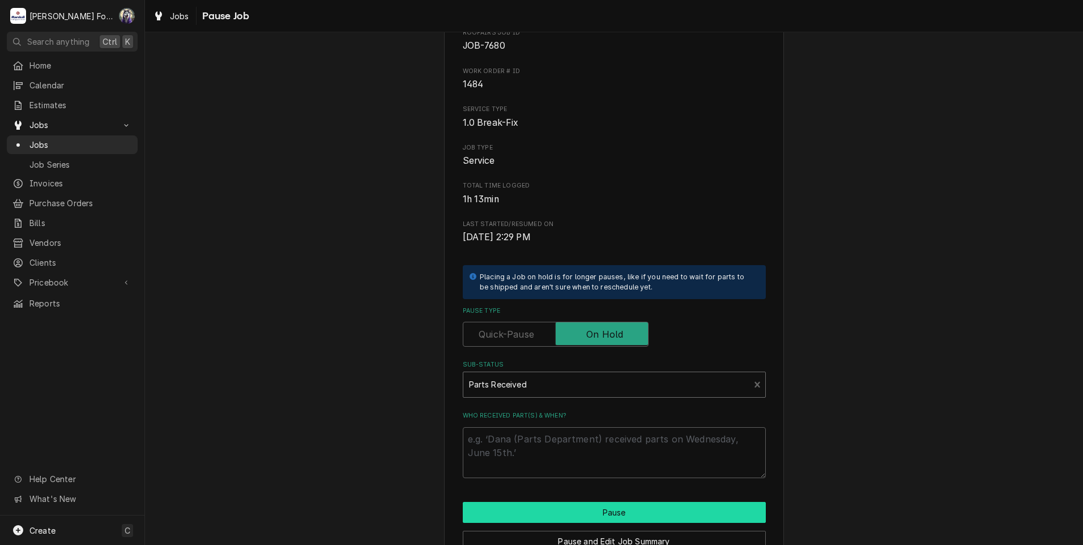
scroll to position [128, 0]
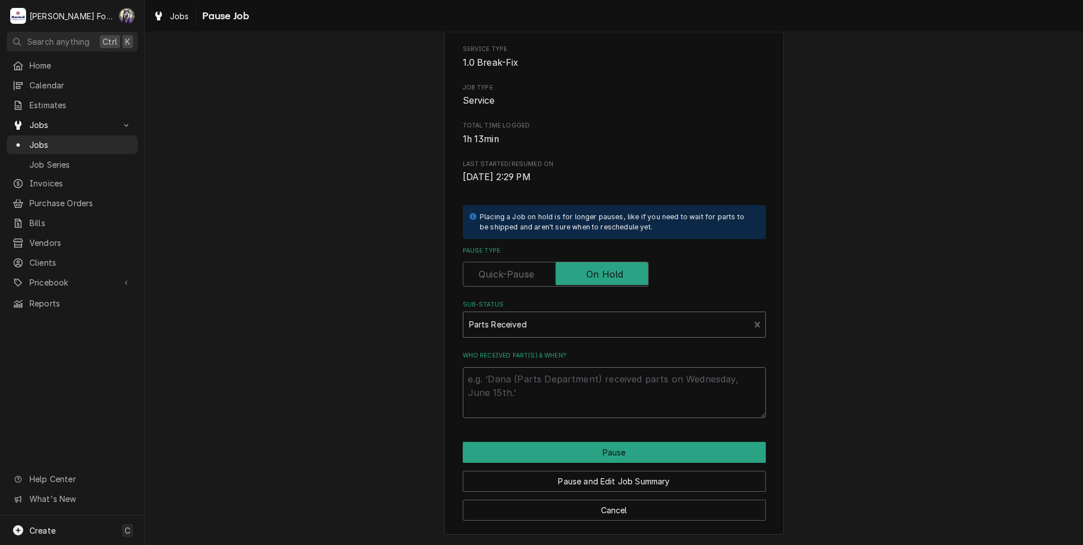
click at [519, 394] on textarea "Who received part(s) & when?" at bounding box center [614, 392] width 303 height 51
paste textarea "10/15/2025"
type textarea "x"
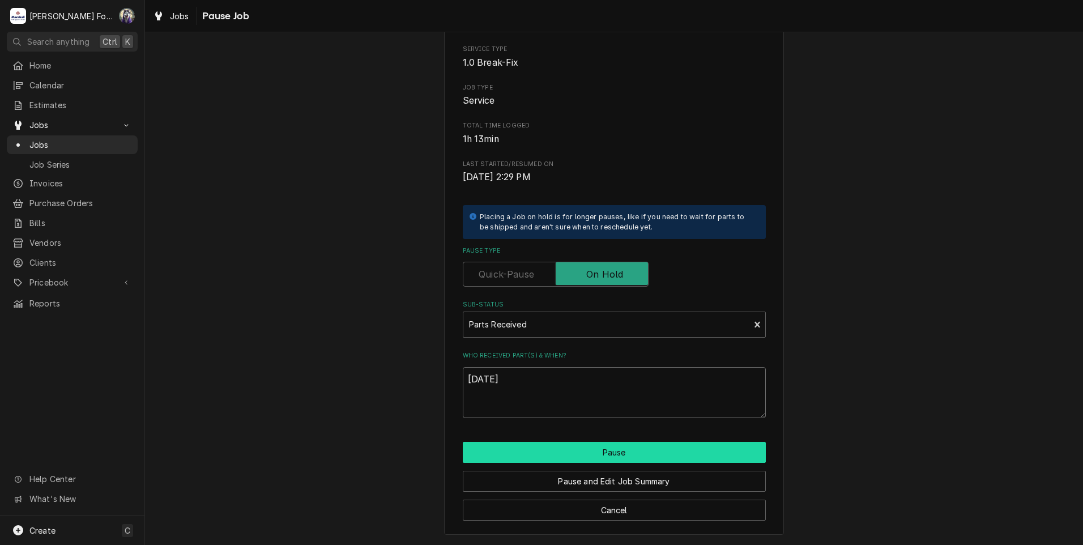
type textarea "10/15/2025"
click at [542, 448] on button "Pause" at bounding box center [614, 452] width 303 height 21
type textarea "x"
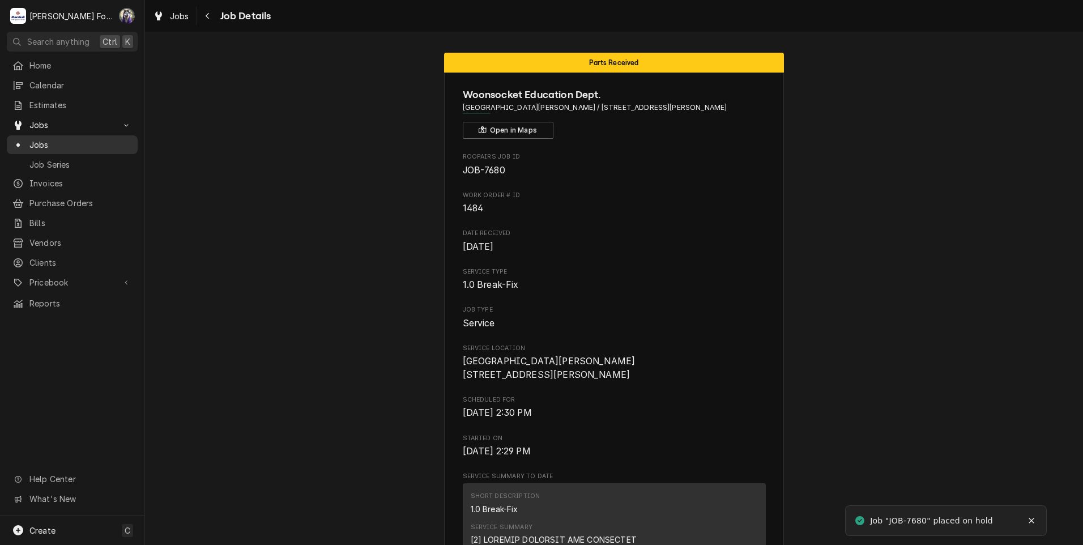
click at [42, 139] on span "Jobs" at bounding box center [80, 145] width 102 height 12
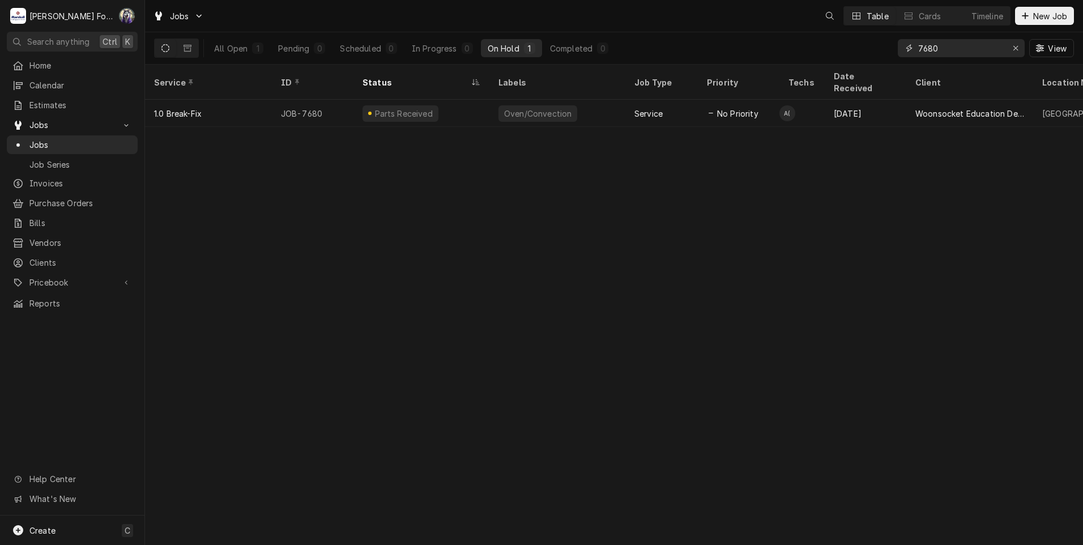
drag, startPoint x: 907, startPoint y: 52, endPoint x: 760, endPoint y: 62, distance: 146.5
click at [761, 62] on div "All Open 1 Pending 0 Scheduled 0 In Progress 0 On Hold 1 Completed 0 7680 View" at bounding box center [614, 48] width 920 height 32
type input "7354"
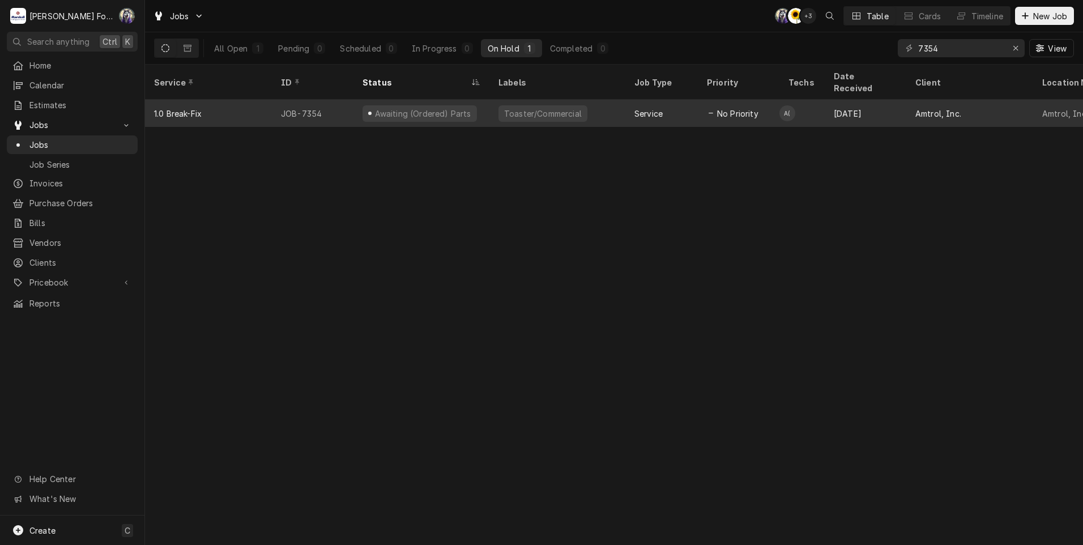
click at [570, 105] on div "Toaster/Commercial" at bounding box center [542, 113] width 89 height 16
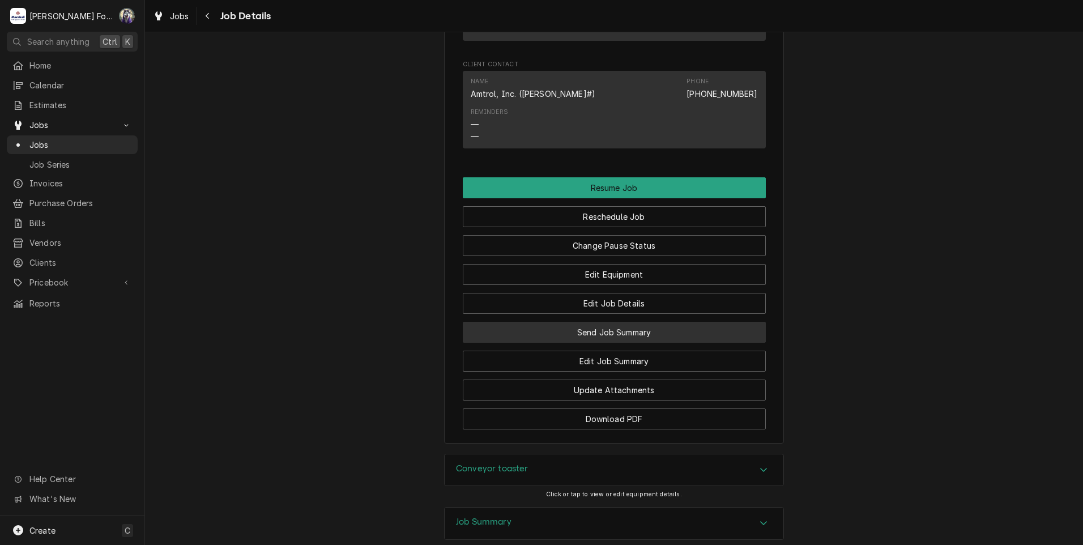
scroll to position [1398, 0]
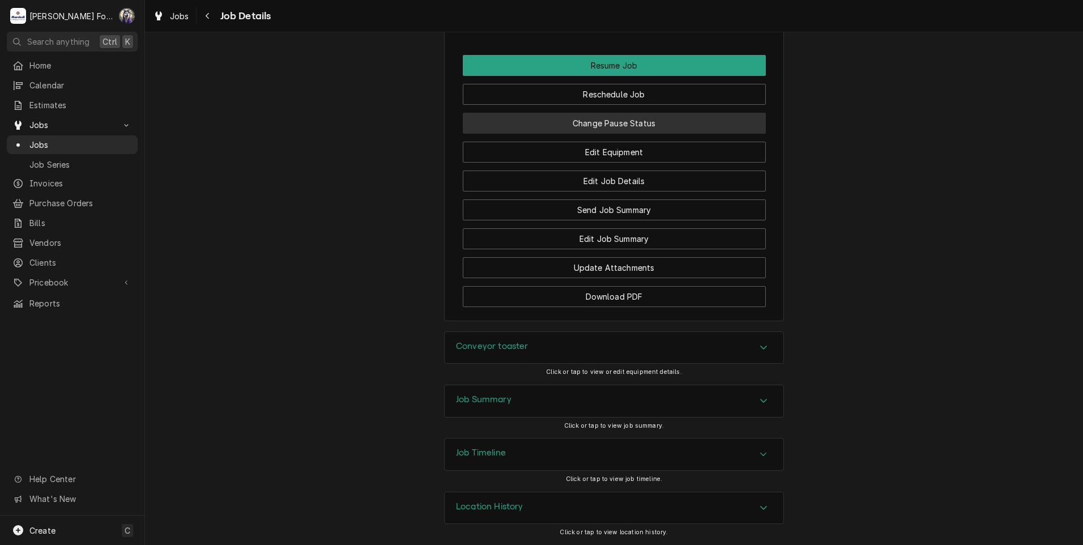
click at [606, 125] on button "Change Pause Status" at bounding box center [614, 123] width 303 height 21
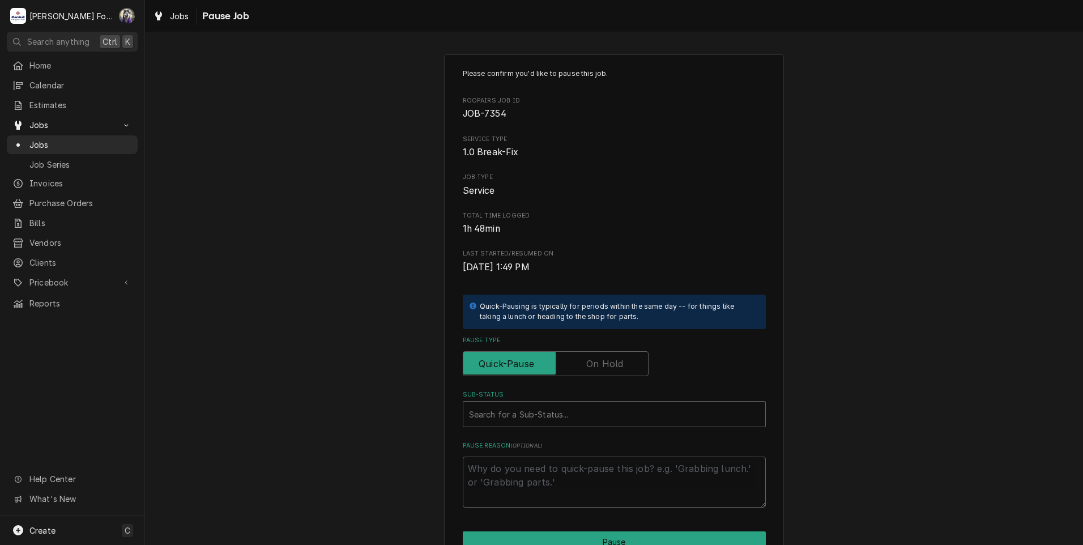
click at [584, 359] on label "Pause Type" at bounding box center [556, 363] width 186 height 25
click at [584, 359] on input "Pause Type" at bounding box center [556, 363] width 176 height 25
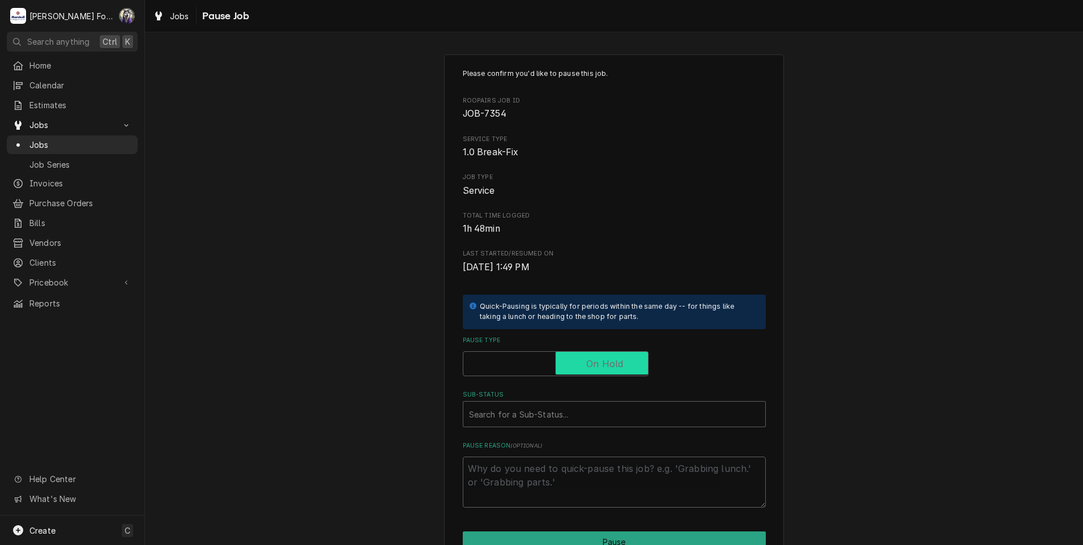
checkbox input "true"
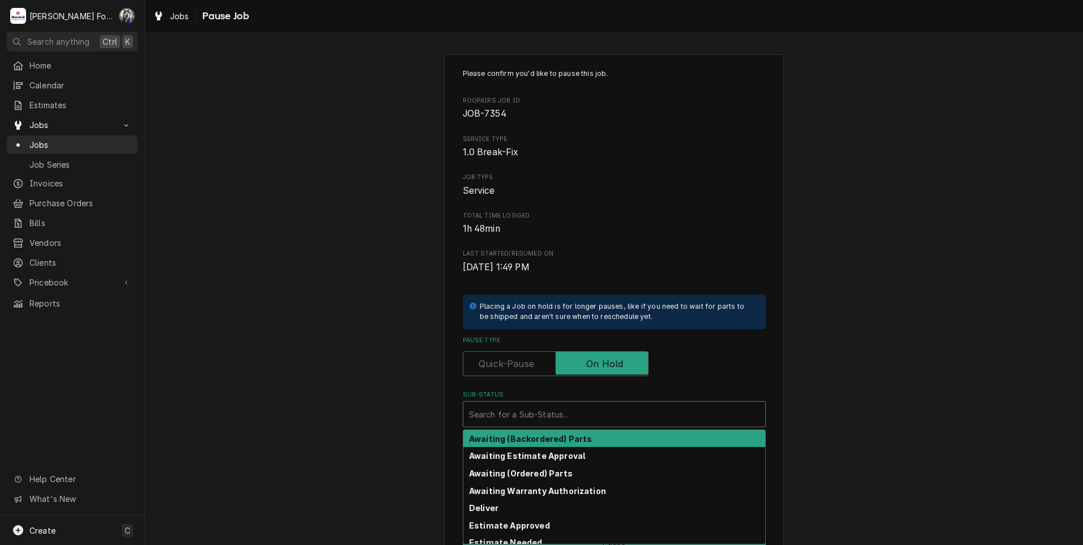
click at [553, 411] on div "Sub-Status" at bounding box center [614, 414] width 290 height 20
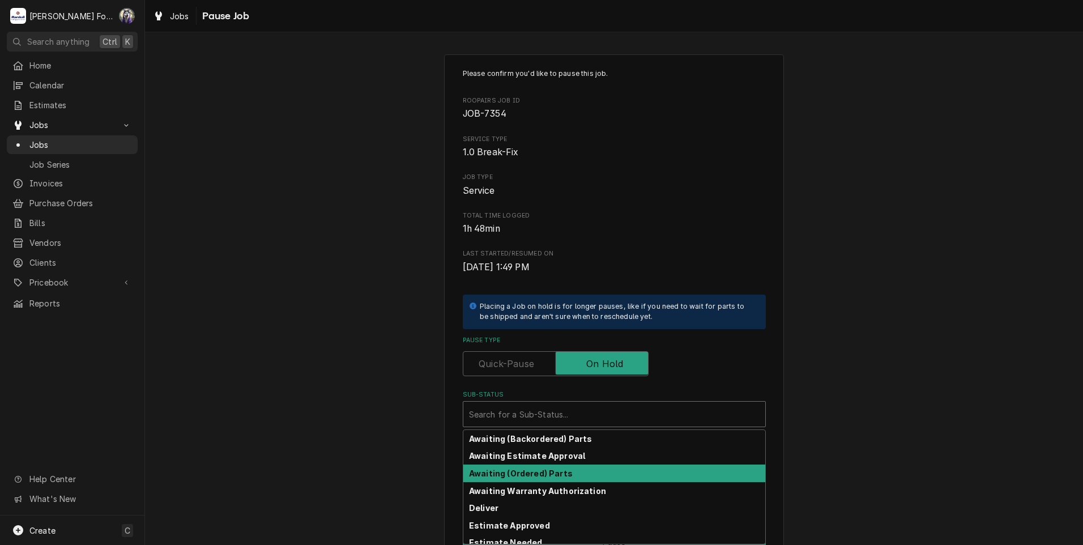
click at [532, 467] on div "Awaiting (Ordered) Parts" at bounding box center [614, 473] width 302 height 18
click at [517, 408] on div "Sub-Status" at bounding box center [606, 414] width 275 height 20
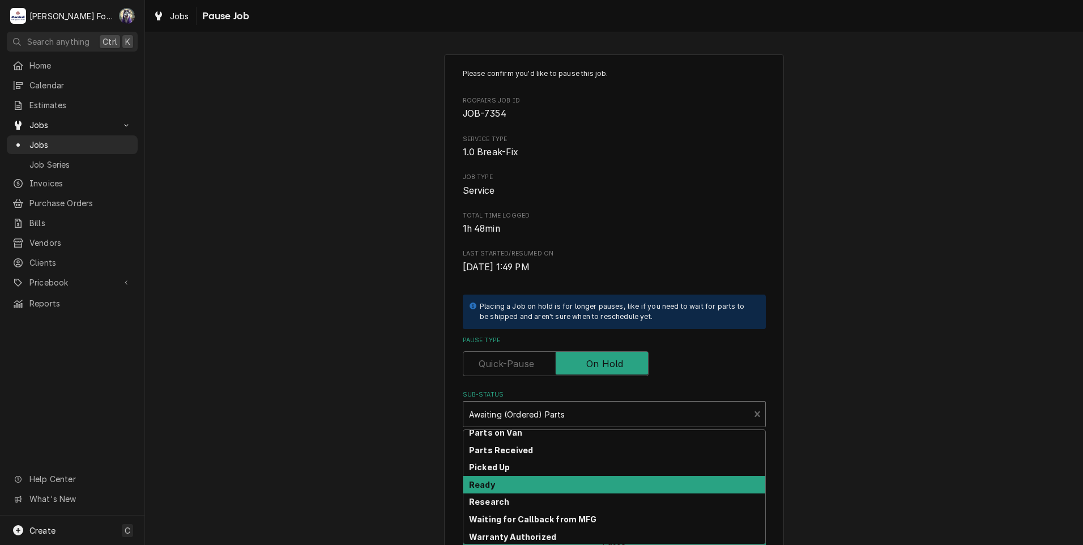
scroll to position [181, 0]
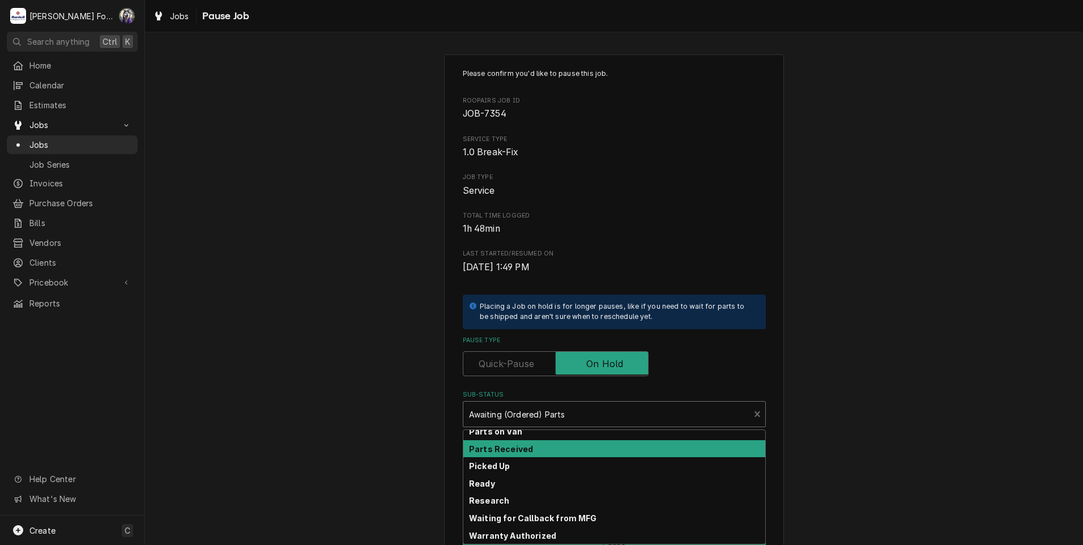
click at [518, 448] on strong "Parts Received" at bounding box center [501, 449] width 64 height 10
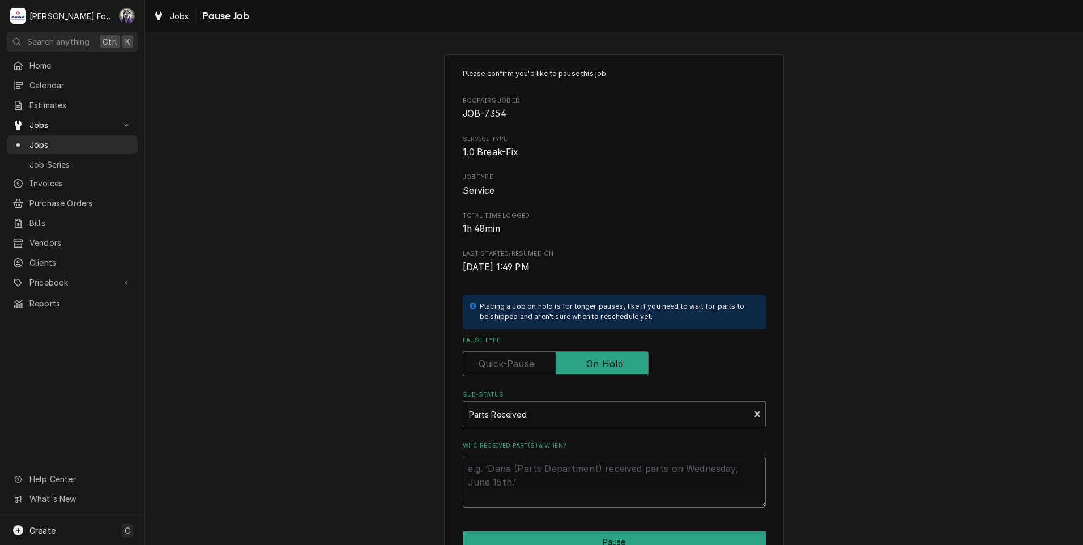
click at [502, 459] on textarea "Who received part(s) & when?" at bounding box center [614, 481] width 303 height 51
paste textarea "[DATE]"
type textarea "x"
type textarea "[DATE]"
click at [523, 533] on button "Pause" at bounding box center [614, 541] width 303 height 21
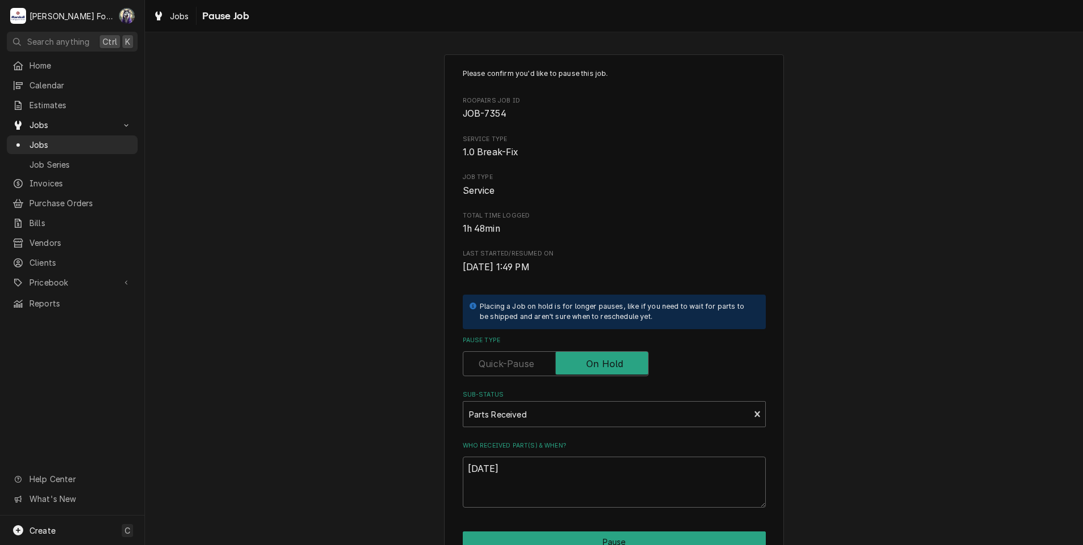
type textarea "x"
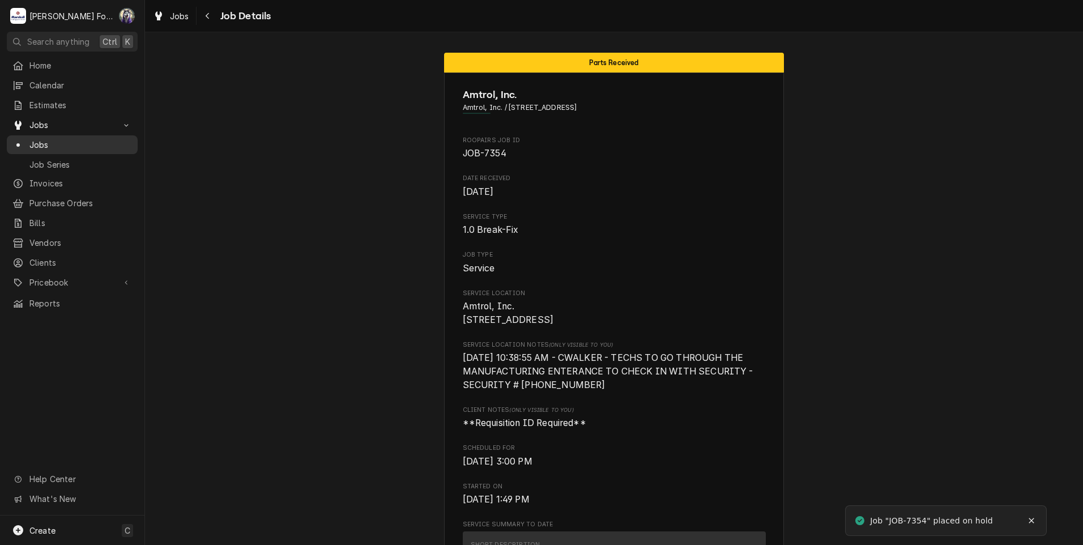
click at [44, 139] on span "Jobs" at bounding box center [80, 145] width 102 height 12
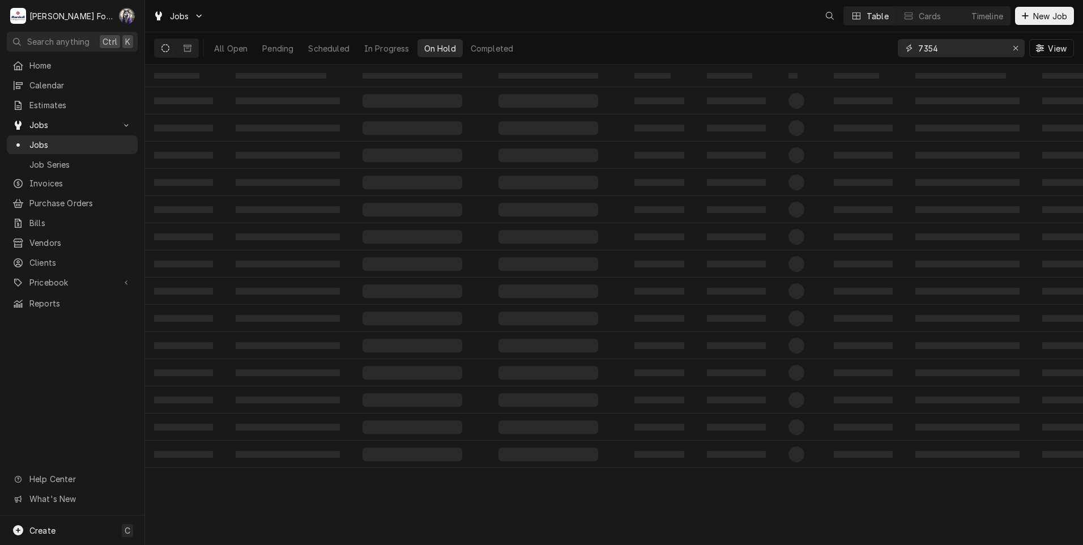
click at [818, 51] on div "All Open Pending Scheduled In Progress On Hold Completed 7354 View" at bounding box center [614, 48] width 920 height 32
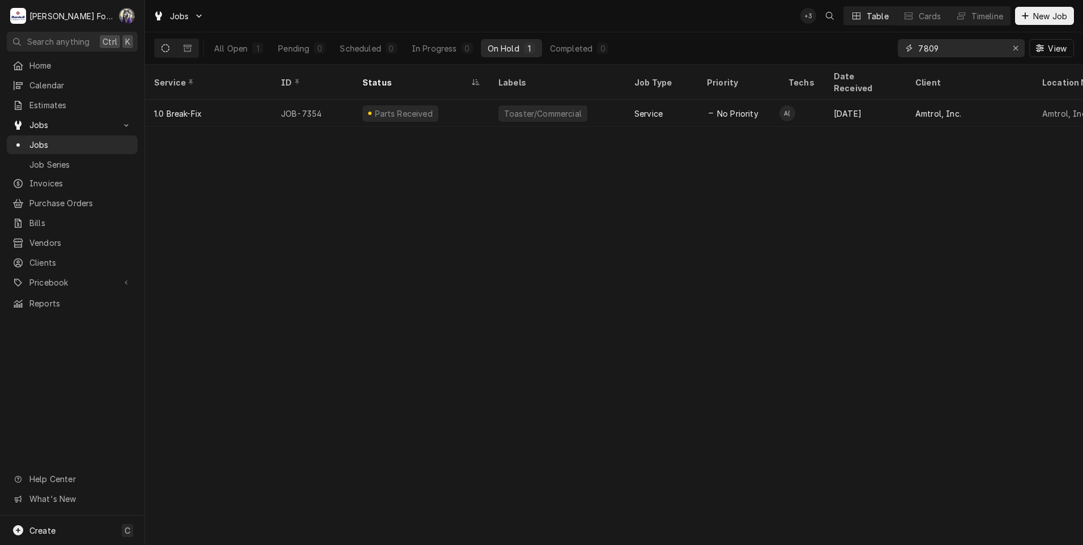
type input "7809"
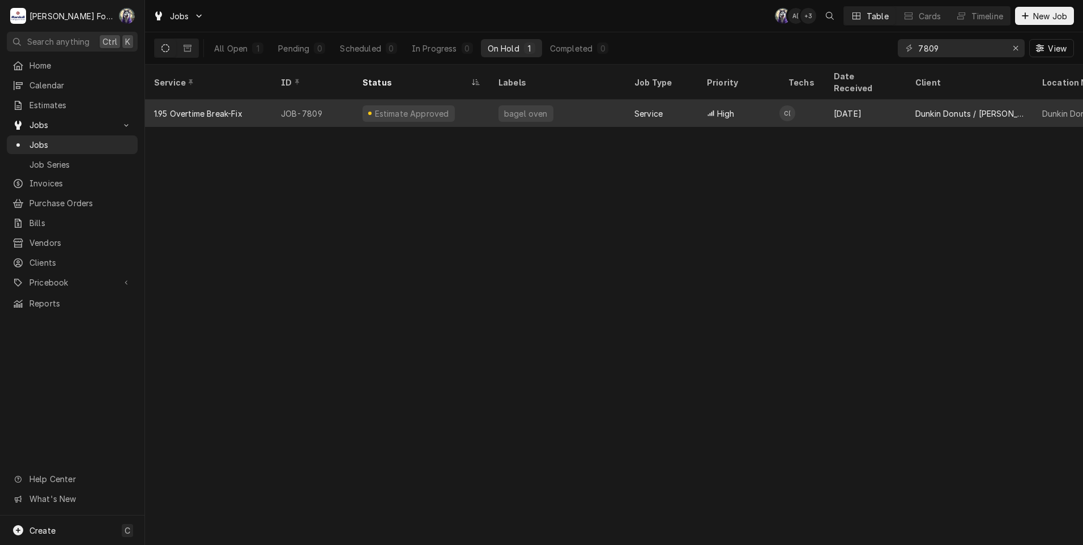
click at [480, 100] on div "Estimate Approved" at bounding box center [421, 113] width 136 height 27
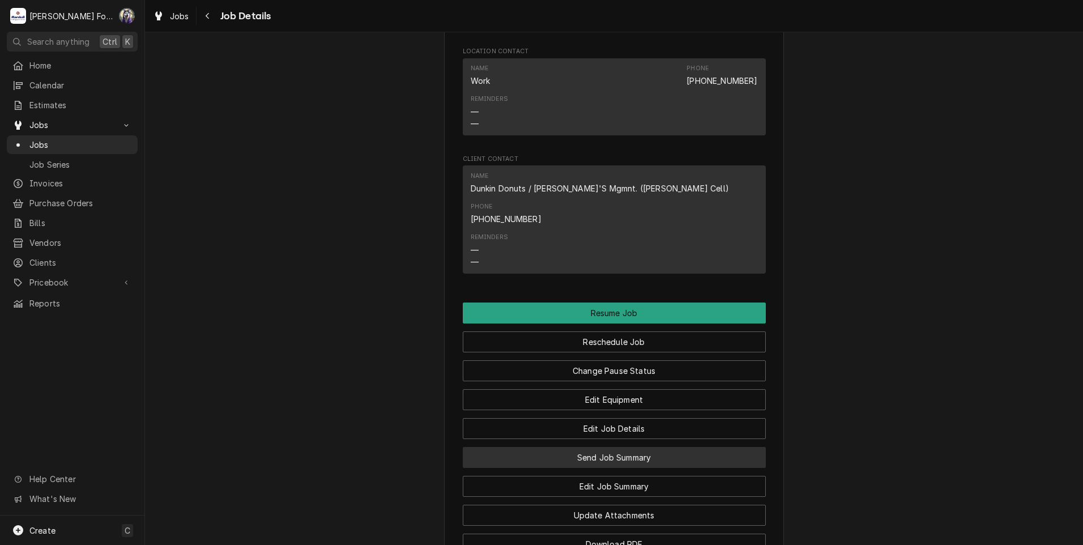
scroll to position [1133, 0]
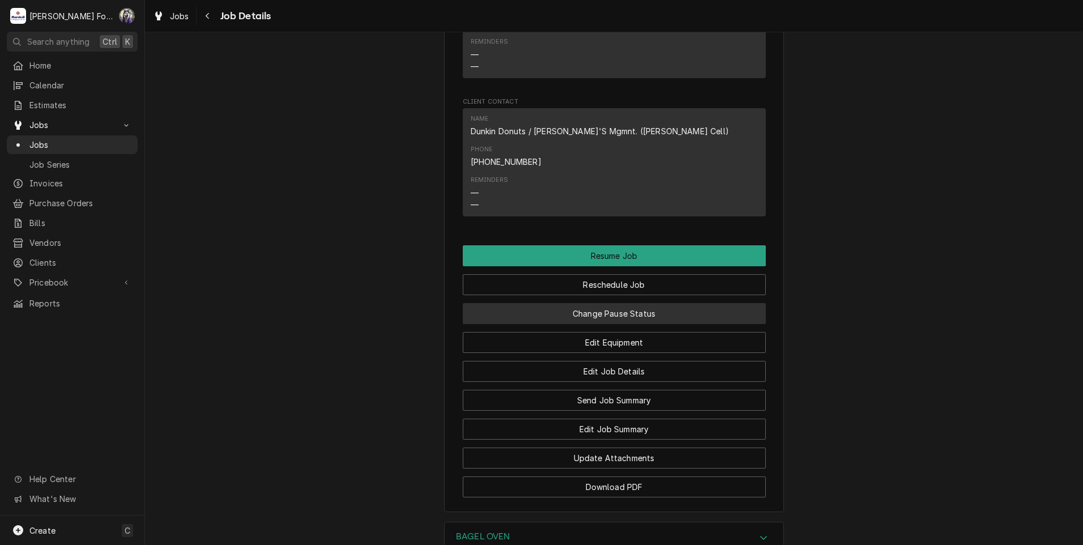
click at [570, 303] on button "Change Pause Status" at bounding box center [614, 313] width 303 height 21
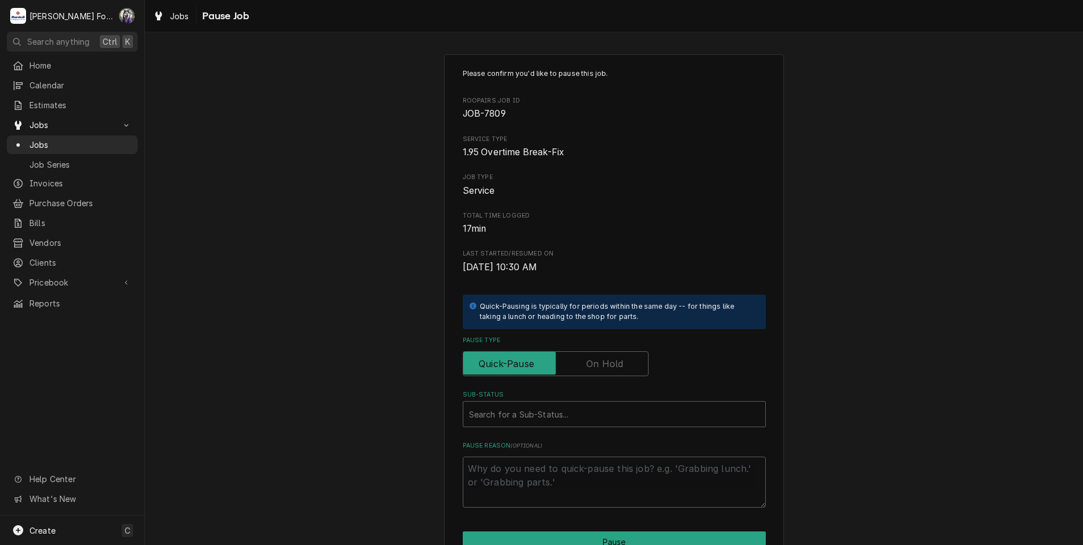
click at [595, 358] on label "Pause Type" at bounding box center [556, 363] width 186 height 25
click at [595, 358] on input "Pause Type" at bounding box center [556, 363] width 176 height 25
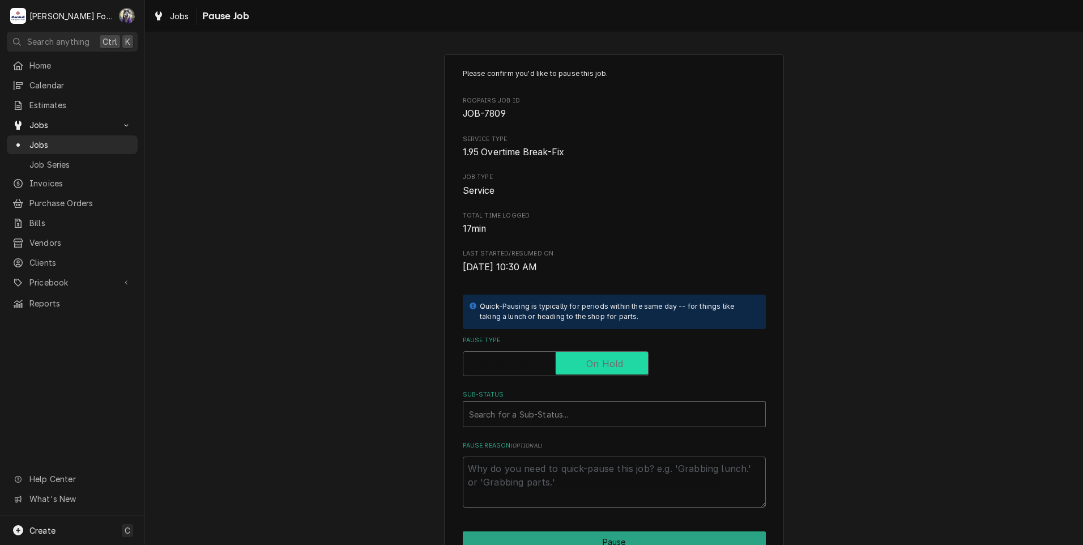
checkbox input "true"
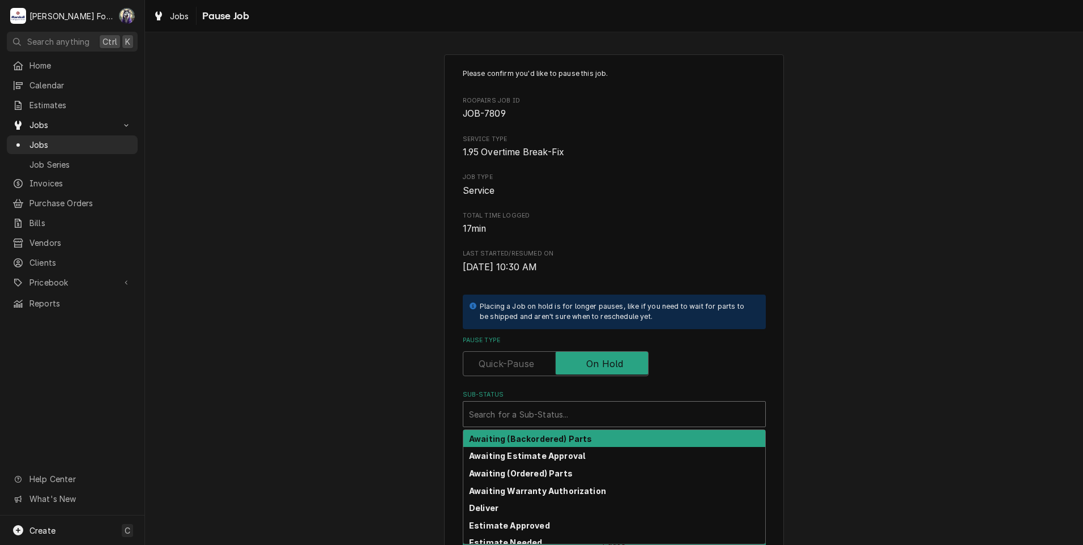
click at [557, 403] on div "Search for a Sub-Status..." at bounding box center [614, 413] width 302 height 25
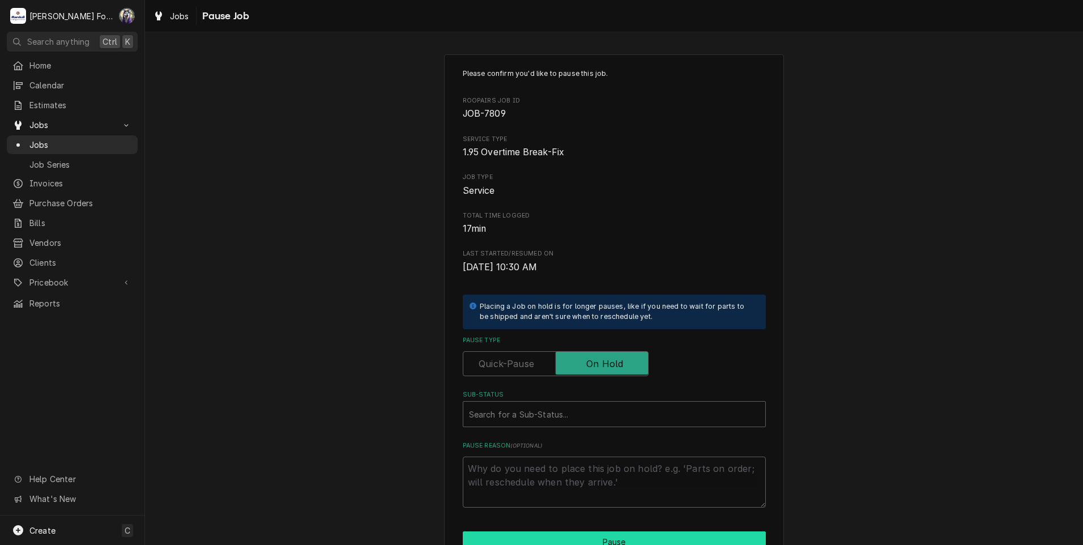
click at [516, 544] on html "M Marshall Food Equipment Service C( Search anything Ctrl K Home Calendar Estim…" at bounding box center [541, 272] width 1083 height 545
click at [522, 412] on div "Sub-Status" at bounding box center [614, 414] width 290 height 20
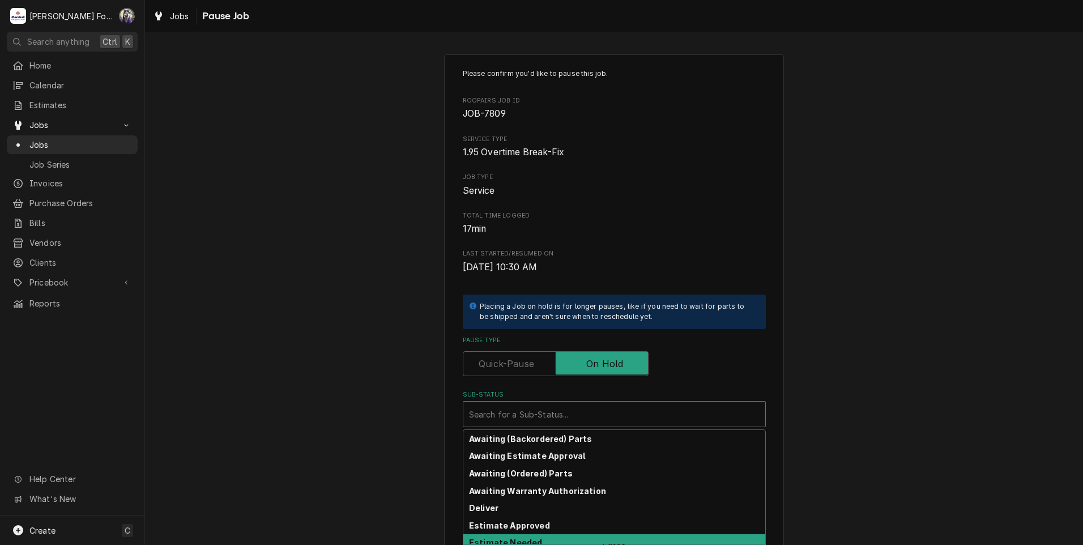
click at [512, 540] on strong "Estimate Needed" at bounding box center [505, 542] width 73 height 10
click at [517, 421] on div "Sub-Status" at bounding box center [606, 414] width 275 height 20
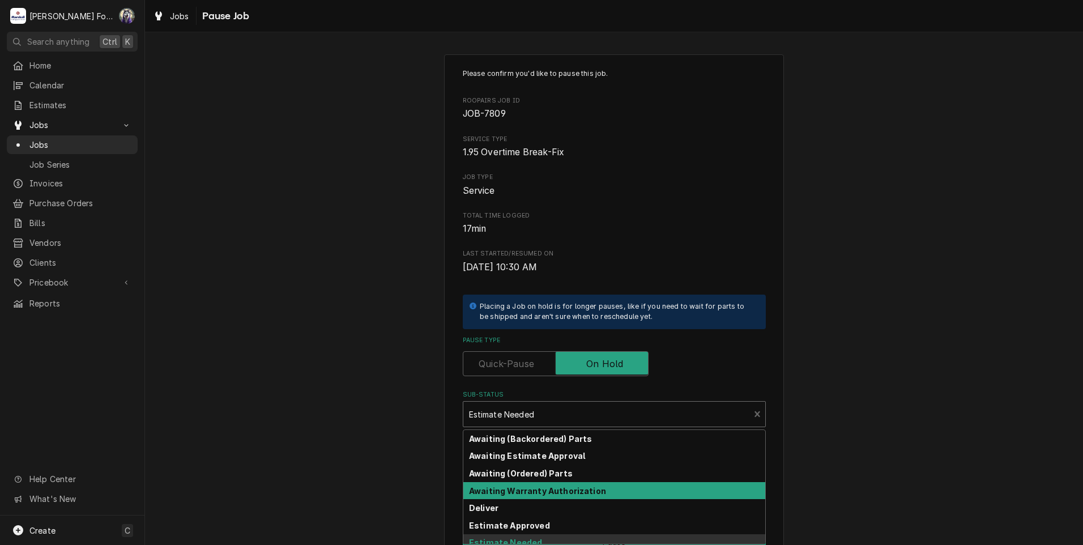
scroll to position [181, 0]
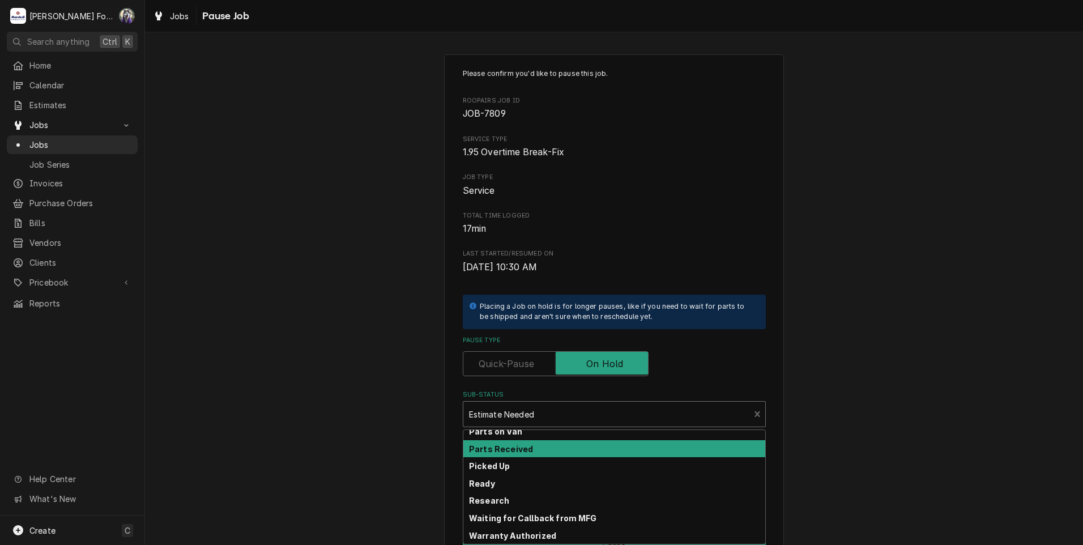
drag, startPoint x: 500, startPoint y: 438, endPoint x: 502, endPoint y: 448, distance: 10.4
click at [502, 448] on div "Awaiting (Backordered) Parts Awaiting Estimate Approval Awaiting (Ordered) Part…" at bounding box center [614, 487] width 302 height 114
click at [502, 448] on strong "Parts Received" at bounding box center [501, 449] width 64 height 10
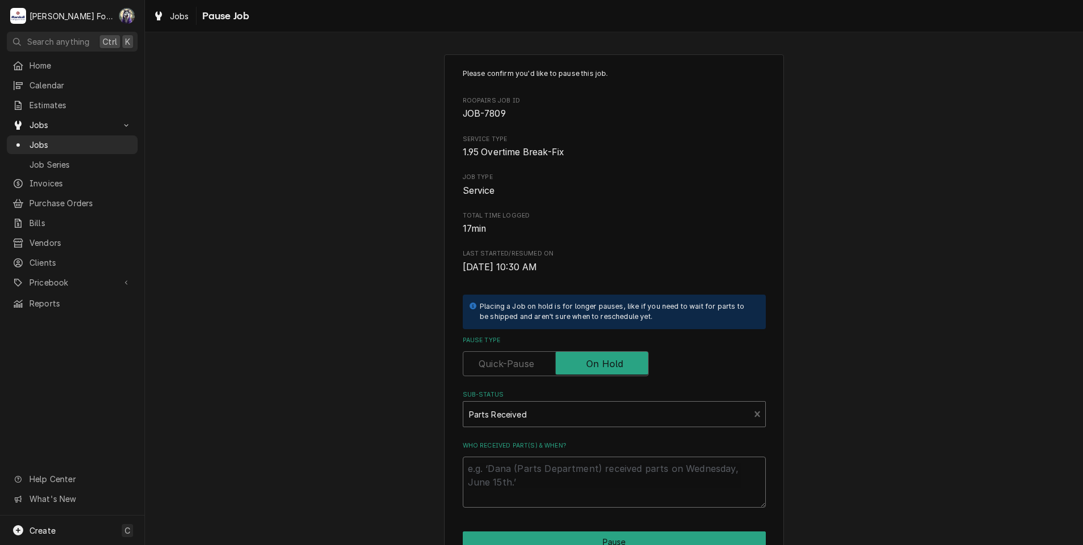
click at [500, 472] on textarea "Who received part(s) & when?" at bounding box center [614, 481] width 303 height 51
paste textarea "[DATE]"
type textarea "x"
type textarea "[DATE]"
click at [527, 535] on button "Pause" at bounding box center [614, 541] width 303 height 21
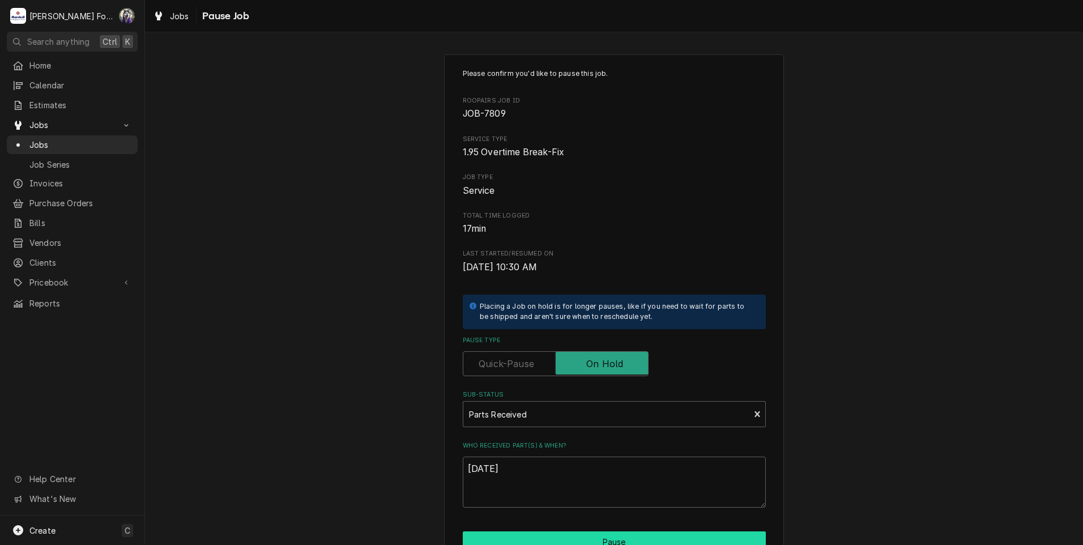
type textarea "x"
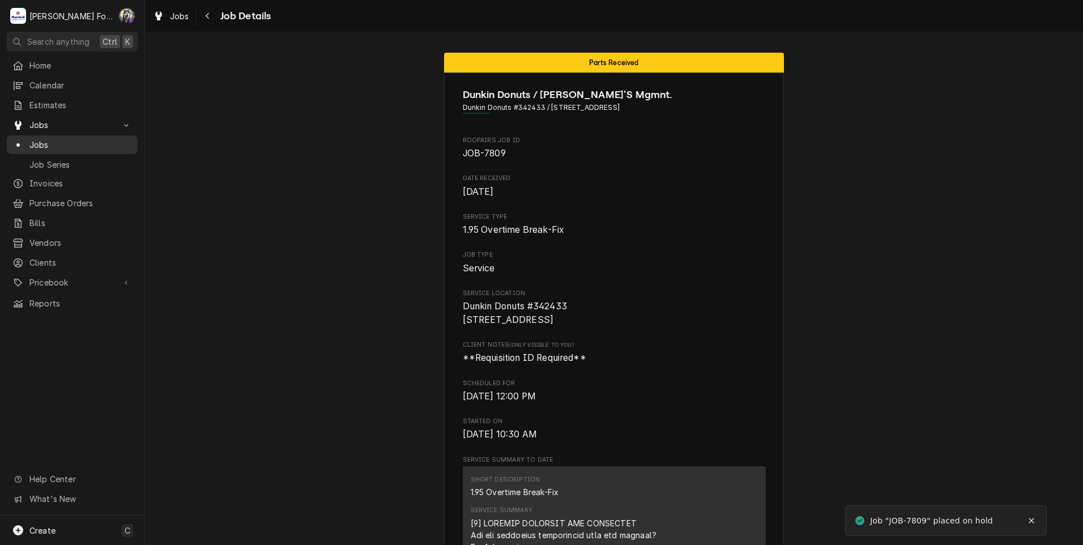
click at [26, 142] on div "Jobs" at bounding box center [71, 145] width 119 height 12
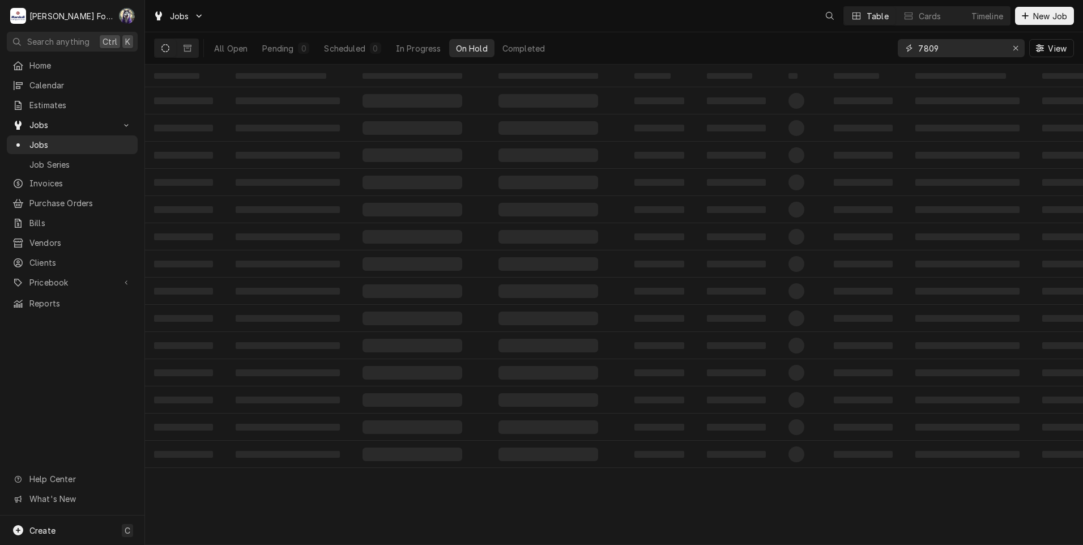
click at [874, 62] on div "All Open Pending 0 Scheduled 0 In Progress On Hold Completed 7809 View" at bounding box center [614, 48] width 920 height 32
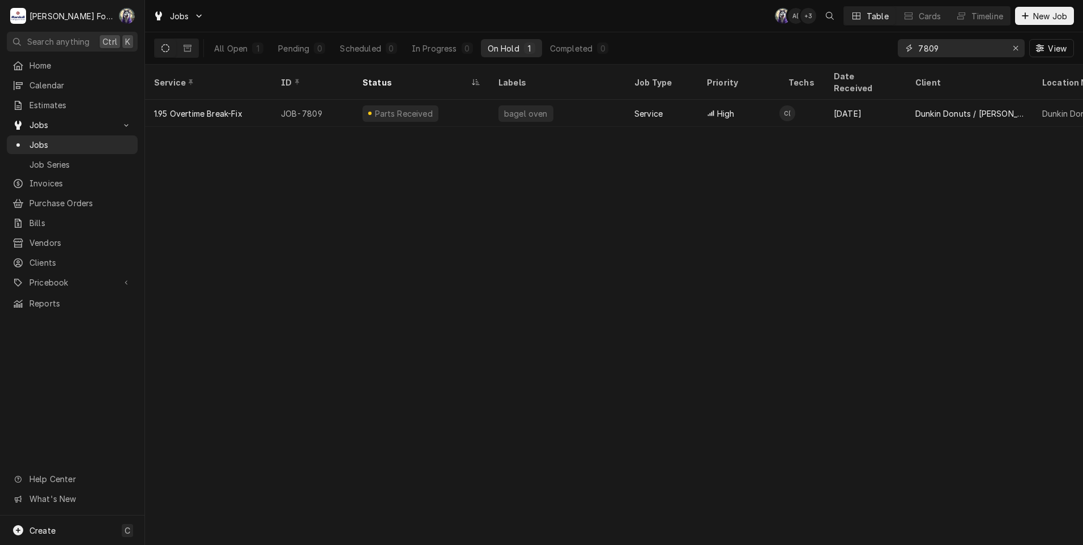
type input "7"
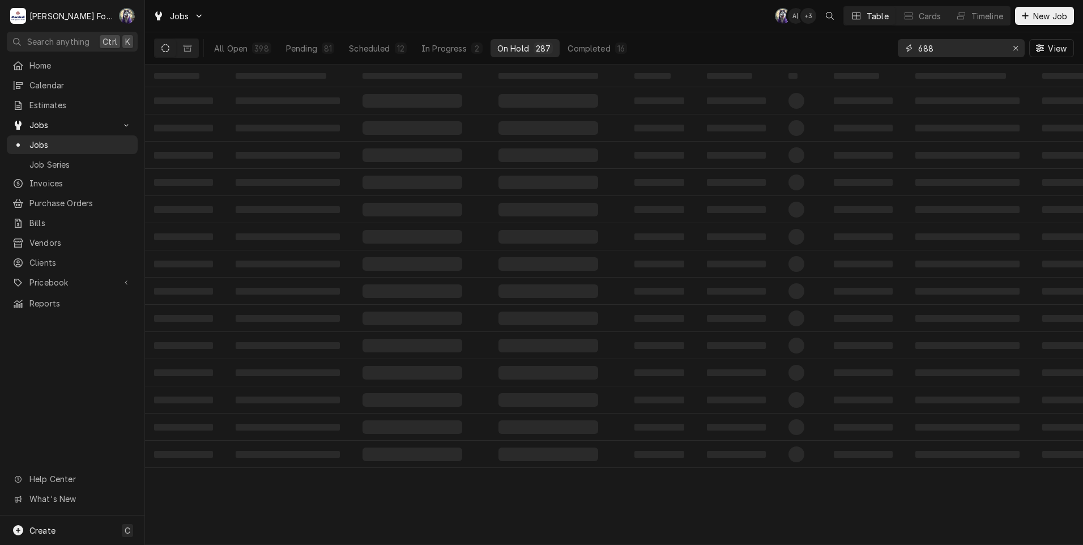
type input "688"
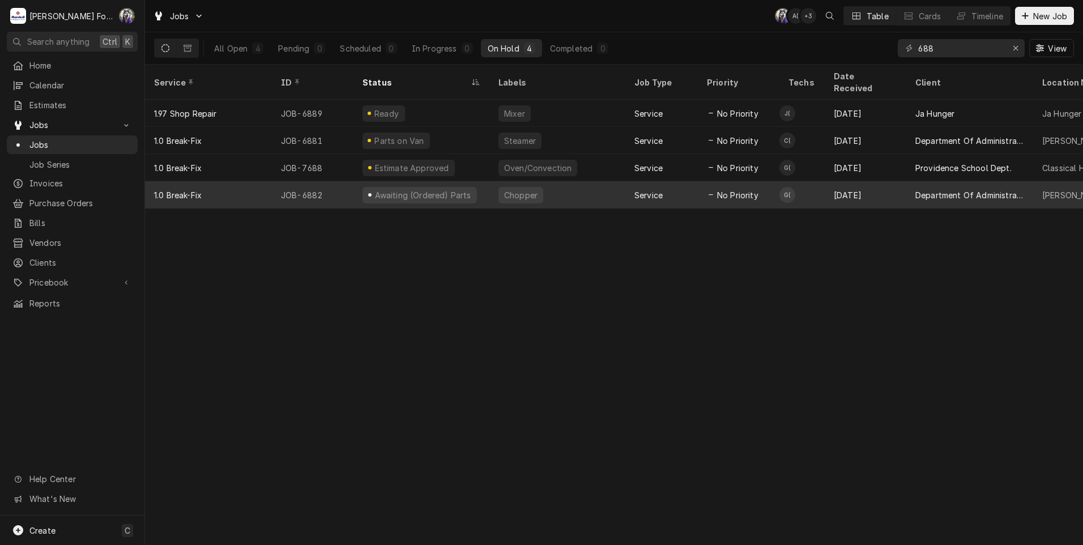
click at [448, 189] on div "Awaiting (Ordered) Parts" at bounding box center [422, 195] width 99 height 12
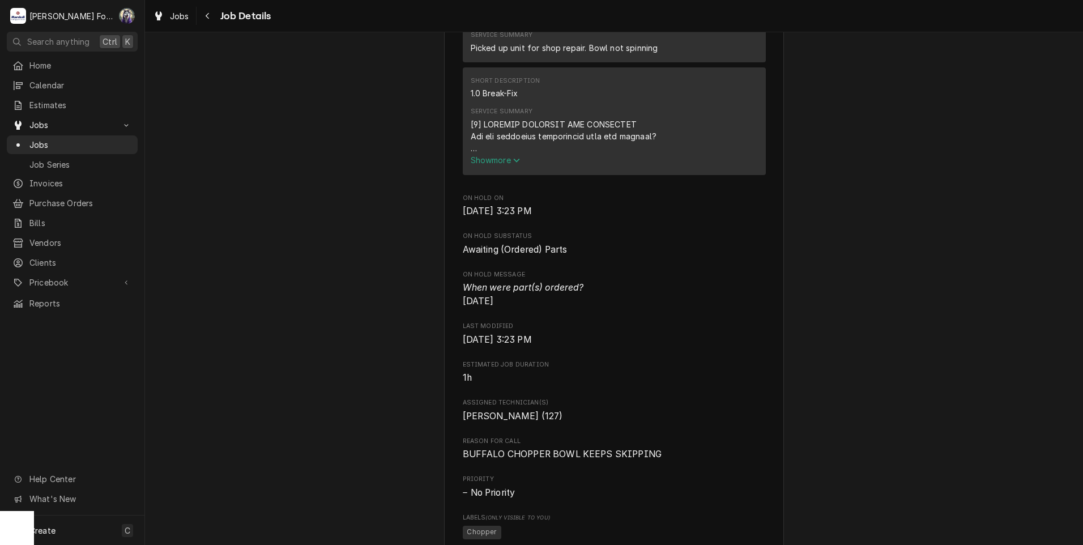
scroll to position [1227, 0]
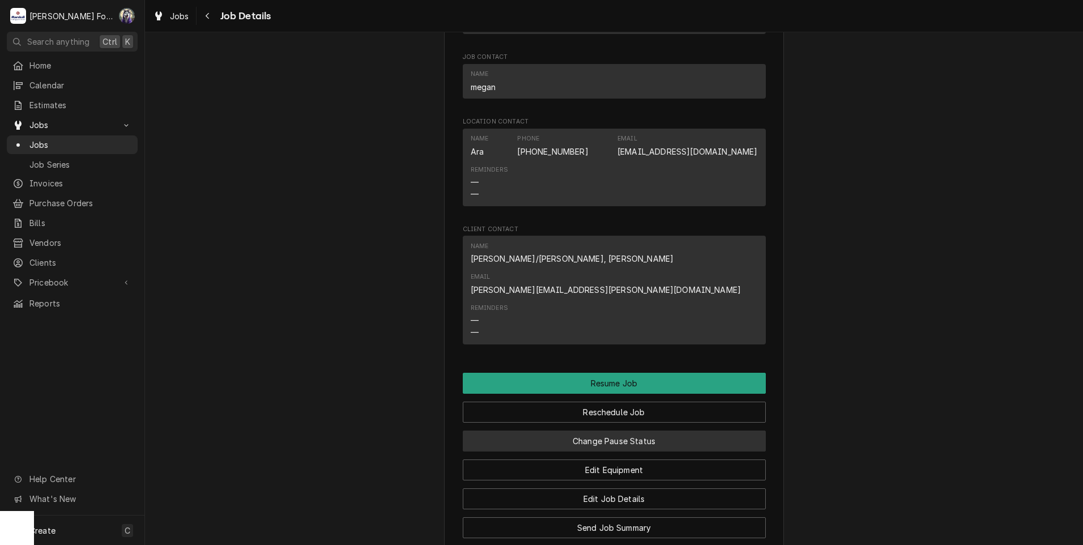
click at [601, 430] on button "Change Pause Status" at bounding box center [614, 440] width 303 height 21
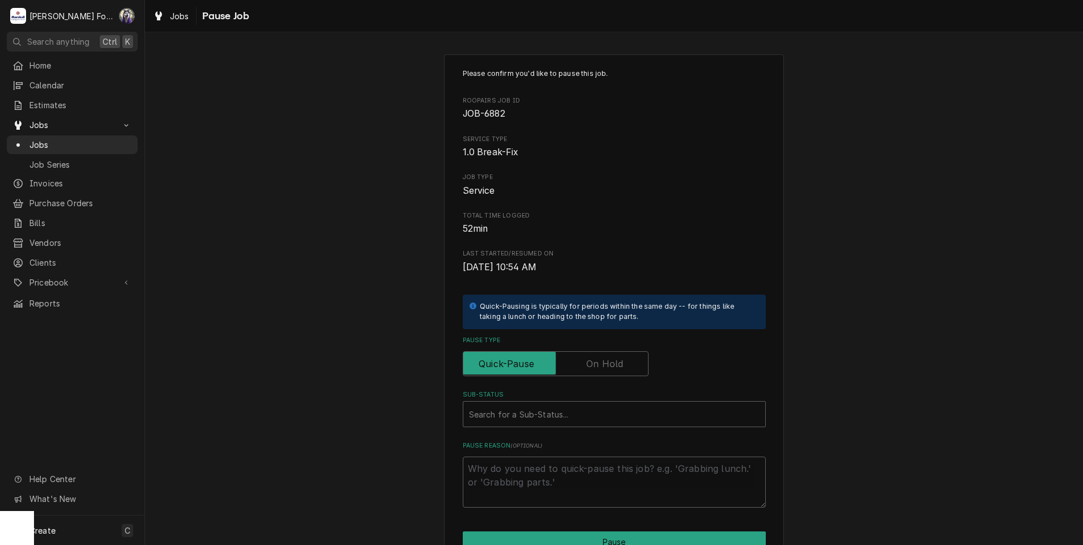
click at [610, 351] on div "Pause Type" at bounding box center [614, 356] width 303 height 40
click at [612, 366] on label "Pause Type" at bounding box center [556, 363] width 186 height 25
click at [612, 366] on input "Pause Type" at bounding box center [556, 363] width 176 height 25
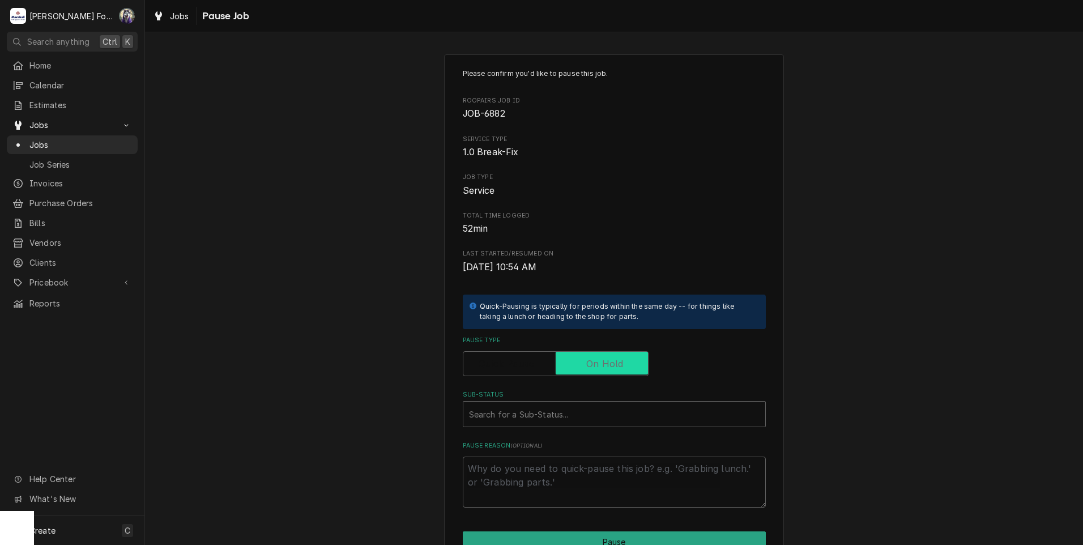
checkbox input "true"
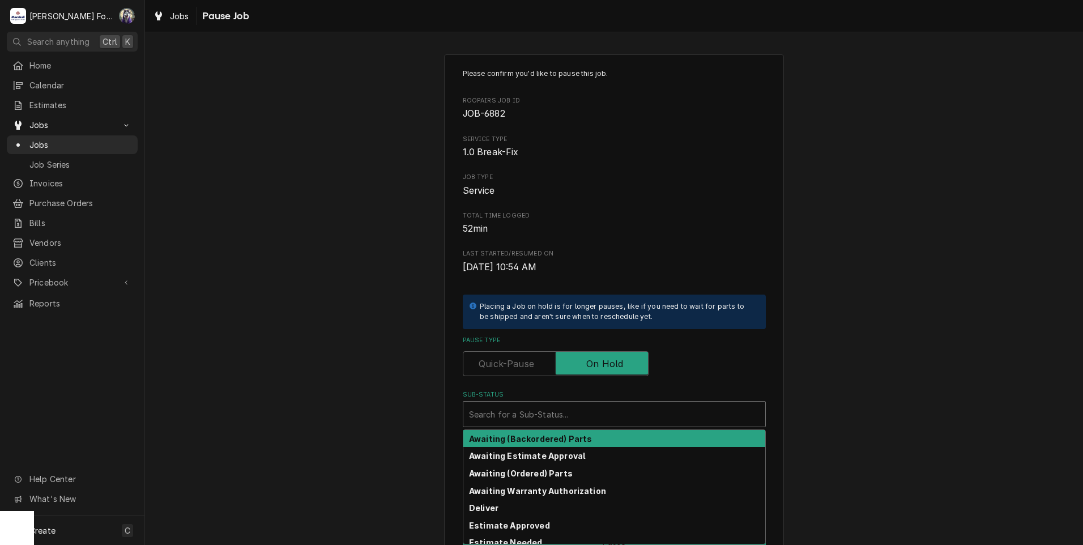
click at [561, 421] on div "Sub-Status" at bounding box center [614, 414] width 290 height 20
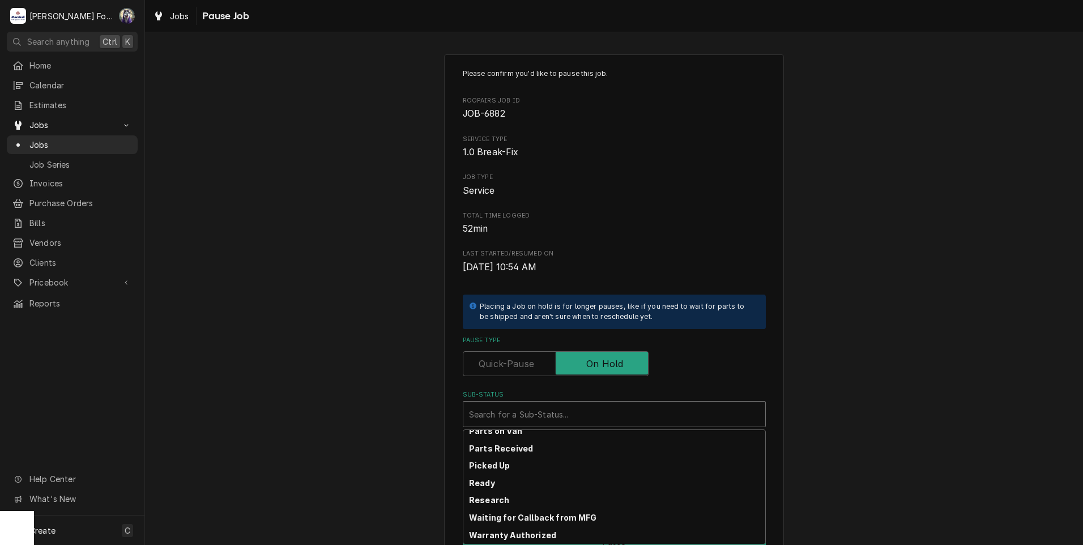
scroll to position [181, 0]
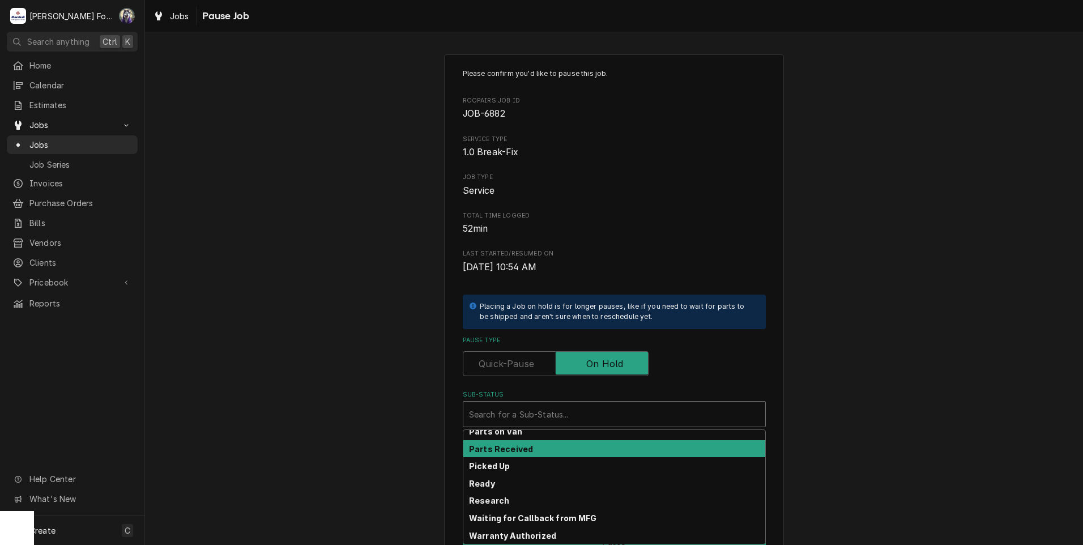
click at [501, 448] on strong "Parts Received" at bounding box center [501, 449] width 64 height 10
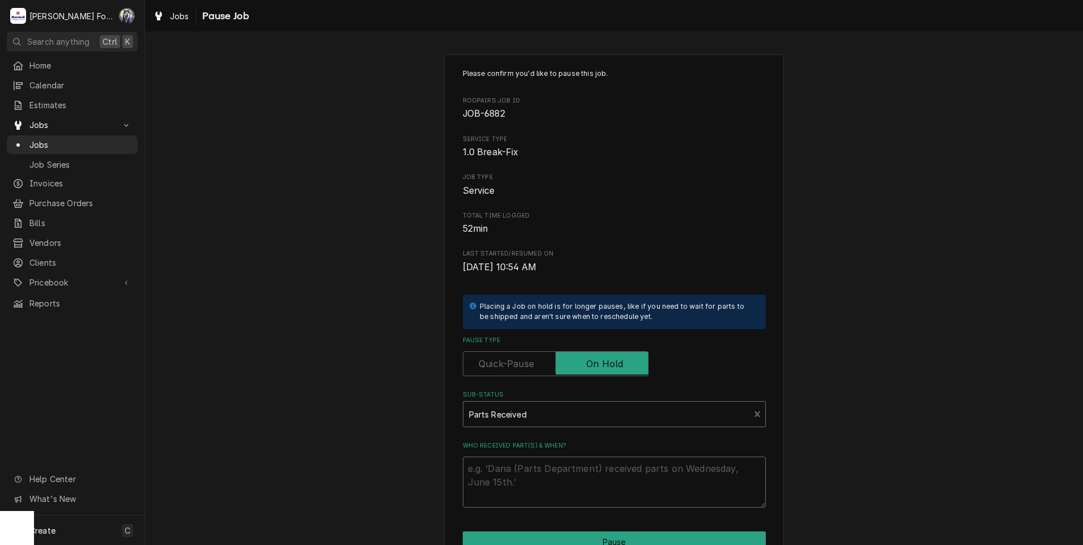
drag, startPoint x: 497, startPoint y: 468, endPoint x: 501, endPoint y: 462, distance: 6.6
click at [497, 467] on textarea "Who received part(s) & when?" at bounding box center [614, 481] width 303 height 51
paste textarea "[DATE]"
type textarea "x"
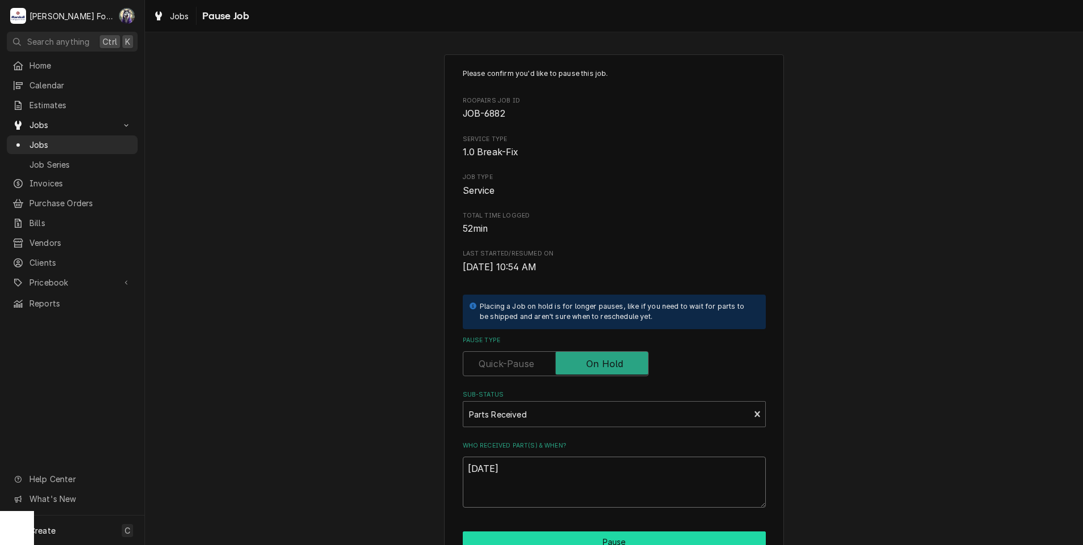
type textarea "[DATE]"
click at [542, 533] on button "Pause" at bounding box center [614, 541] width 303 height 21
type textarea "x"
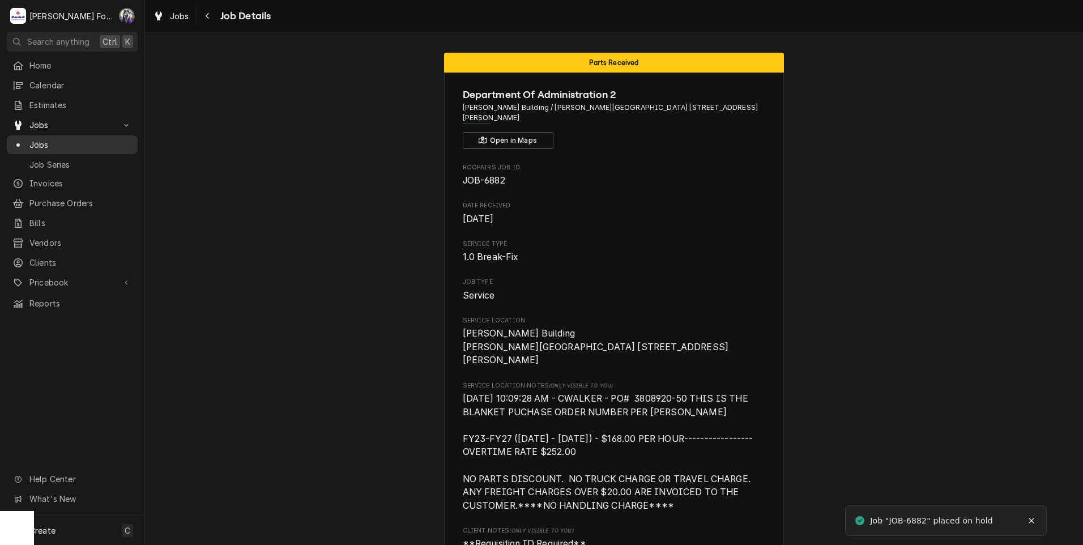
click at [11, 138] on div "Jobs" at bounding box center [72, 145] width 126 height 14
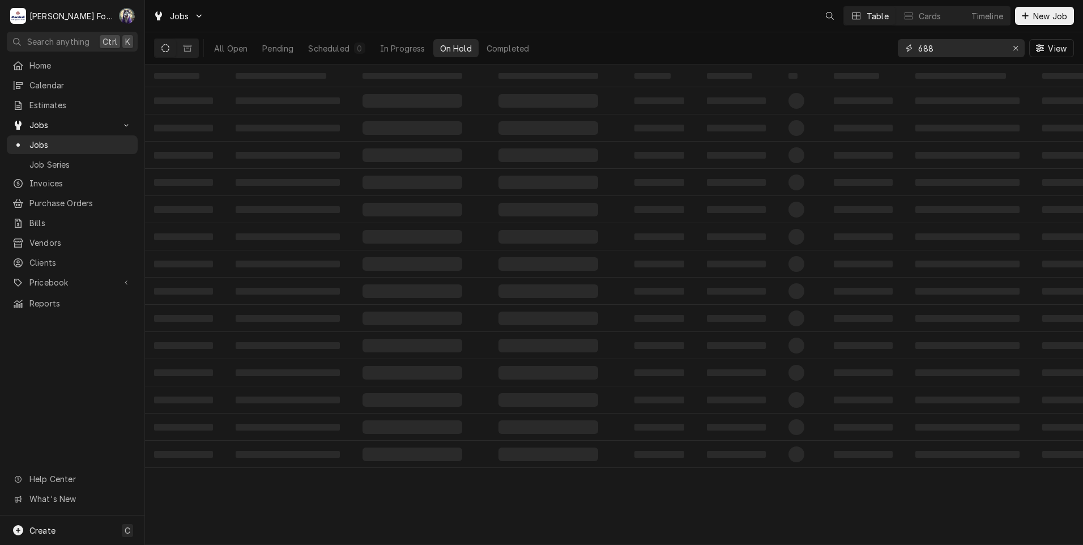
click at [869, 62] on div "All Open Pending Scheduled 0 In Progress On Hold Completed 688 View" at bounding box center [614, 48] width 920 height 32
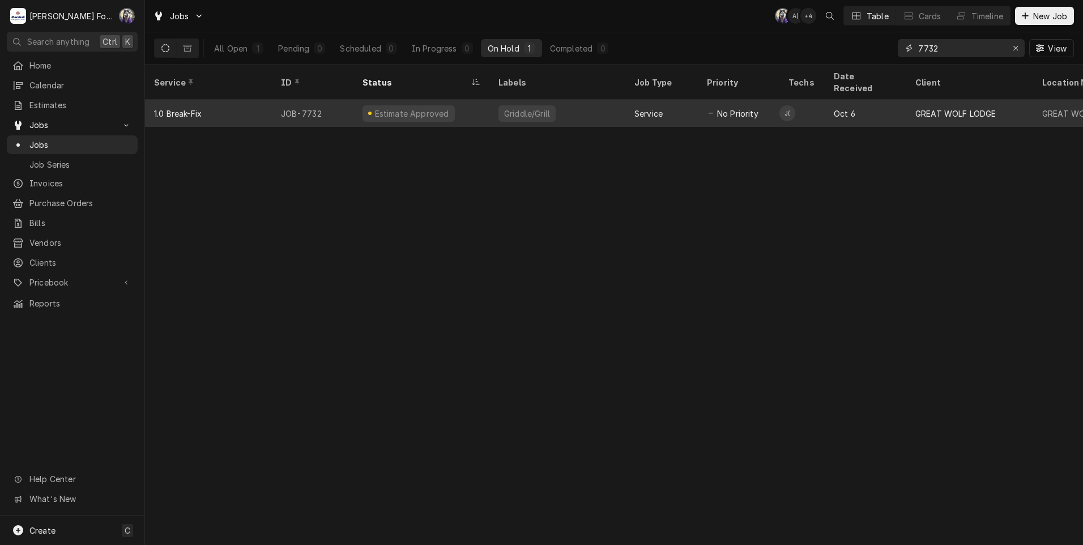
type input "7732"
click at [610, 100] on div "Griddle/Grill" at bounding box center [557, 113] width 136 height 27
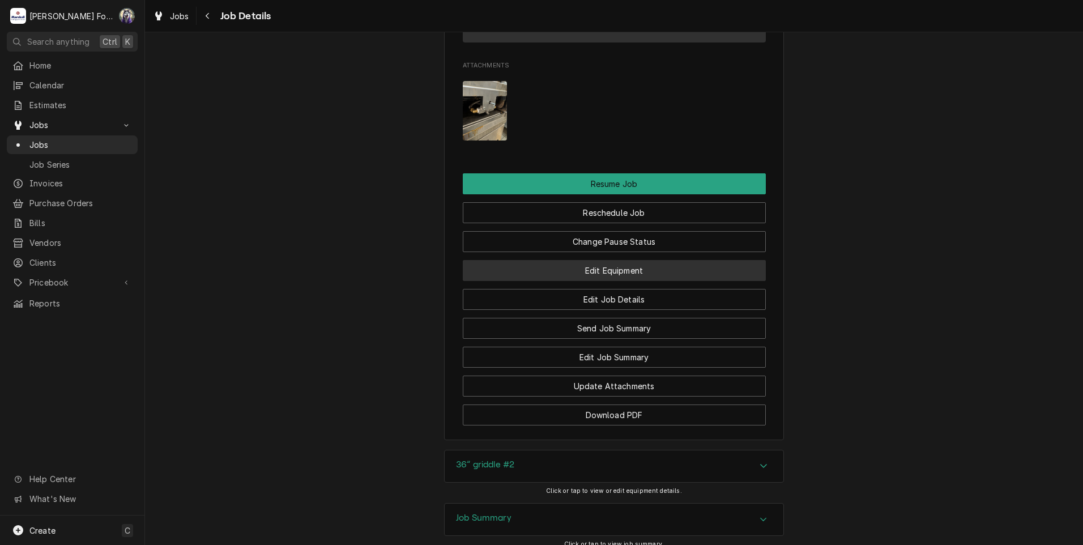
scroll to position [1227, 0]
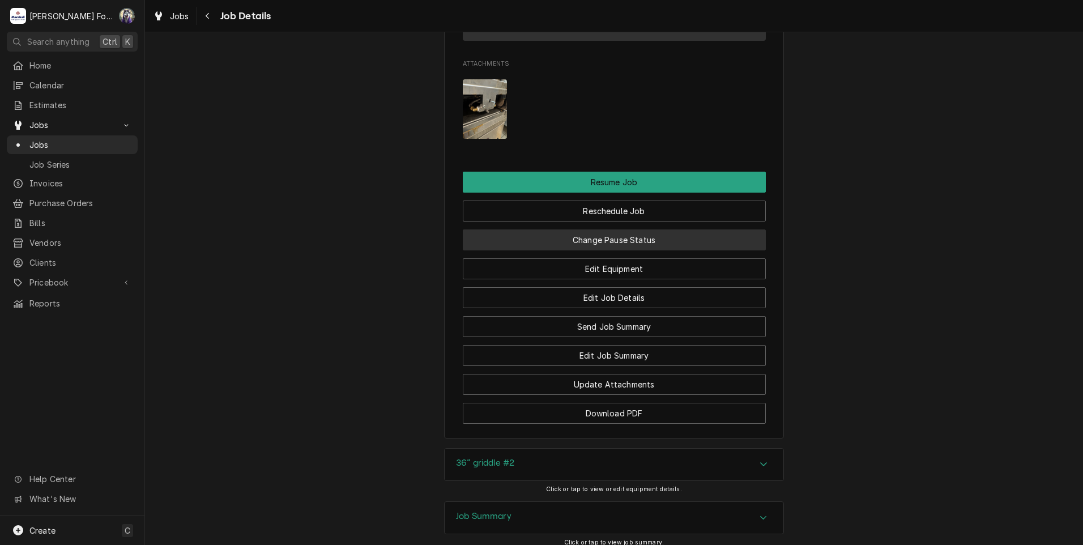
click at [560, 250] on button "Change Pause Status" at bounding box center [614, 239] width 303 height 21
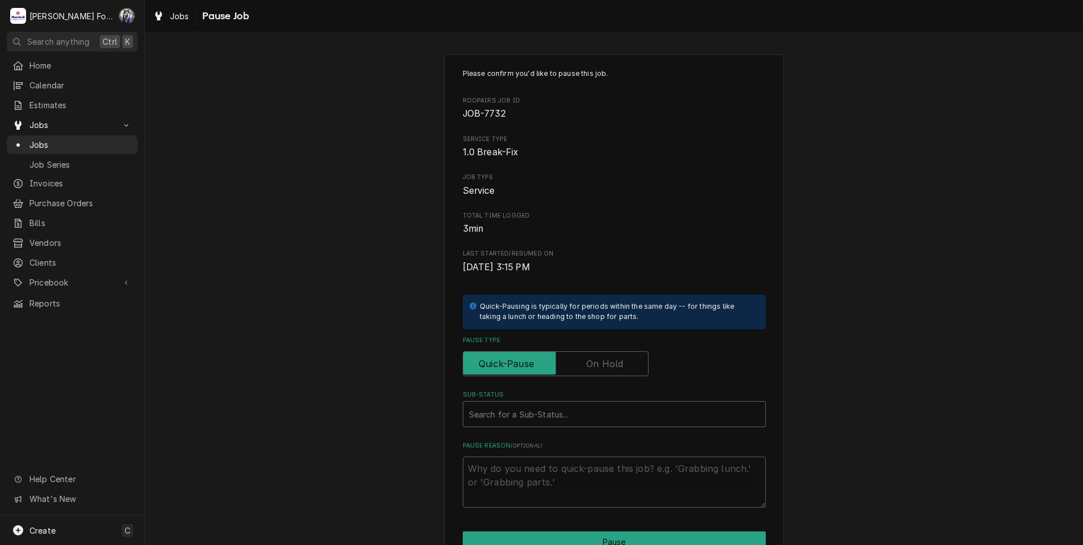
click at [592, 364] on label "Pause Type" at bounding box center [556, 363] width 186 height 25
click at [592, 364] on input "Pause Type" at bounding box center [556, 363] width 176 height 25
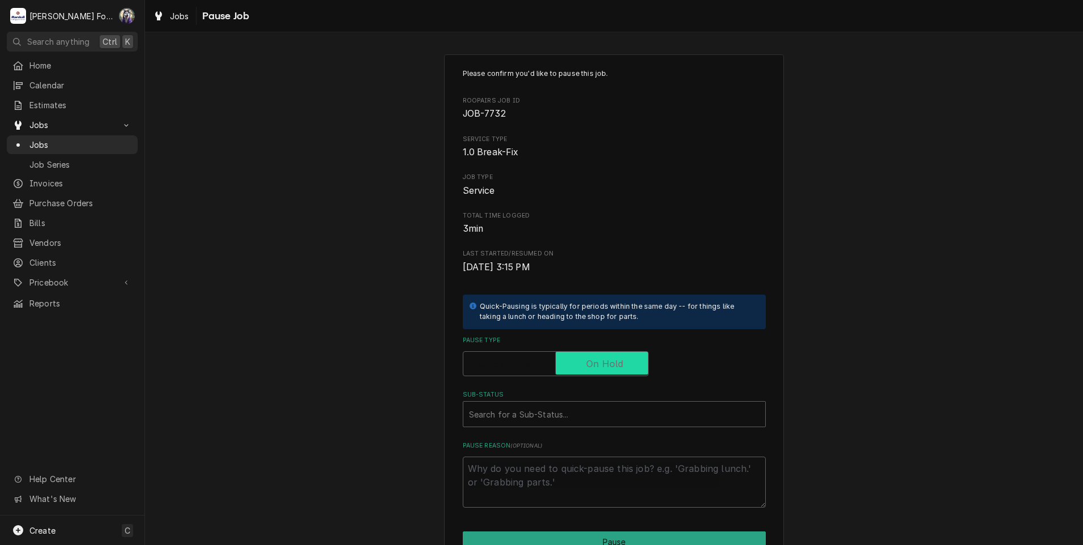
checkbox input "true"
click at [556, 410] on div "Sub-Status" at bounding box center [614, 414] width 290 height 20
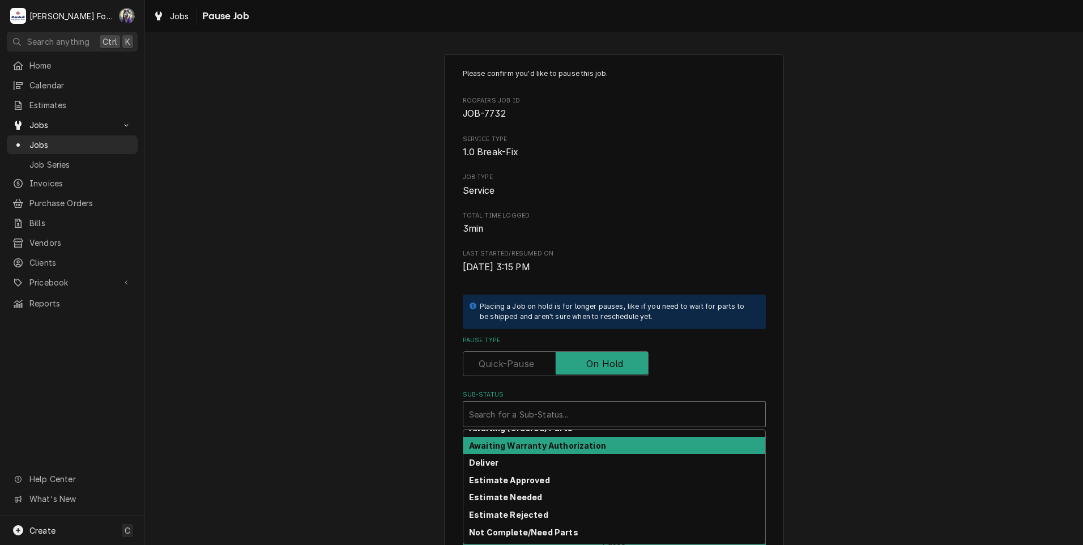
scroll to position [181, 0]
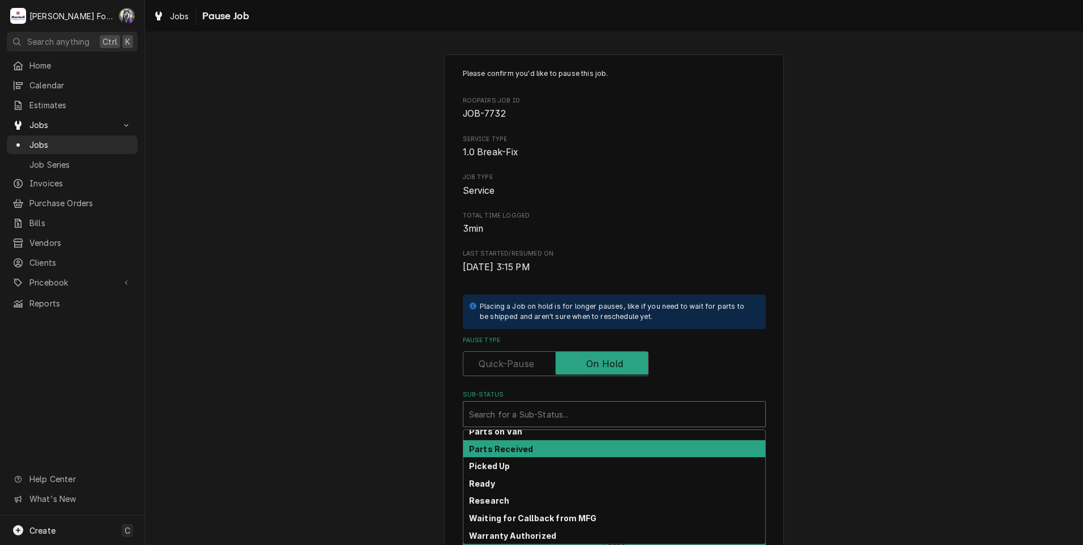
click at [526, 446] on div "Parts Received" at bounding box center [614, 449] width 302 height 18
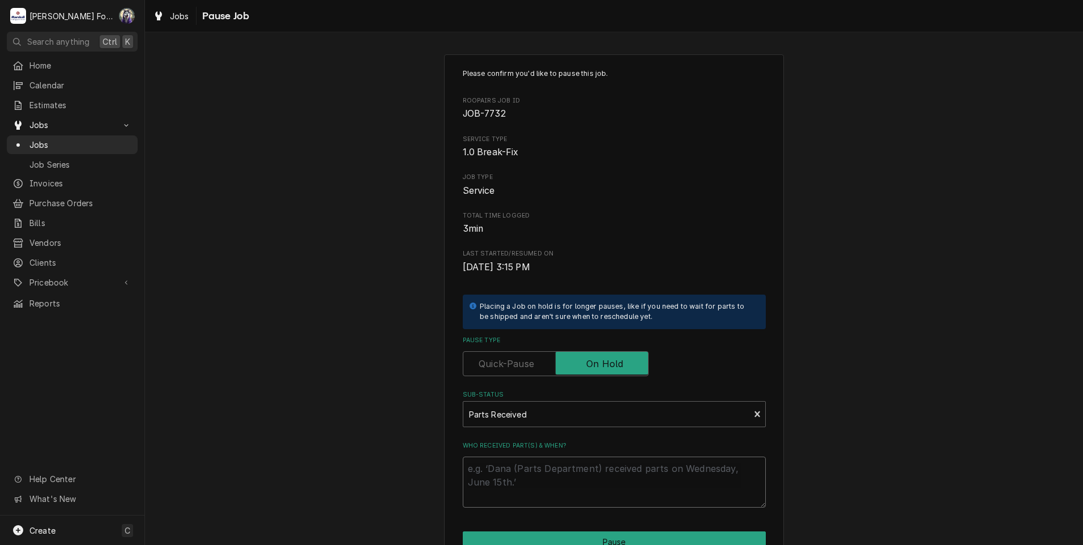
click at [527, 480] on textarea "Who received part(s) & when?" at bounding box center [614, 481] width 303 height 51
paste textarea "[DATE]"
type textarea "x"
type textarea "[DATE]"
click at [574, 537] on button "Pause" at bounding box center [614, 541] width 303 height 21
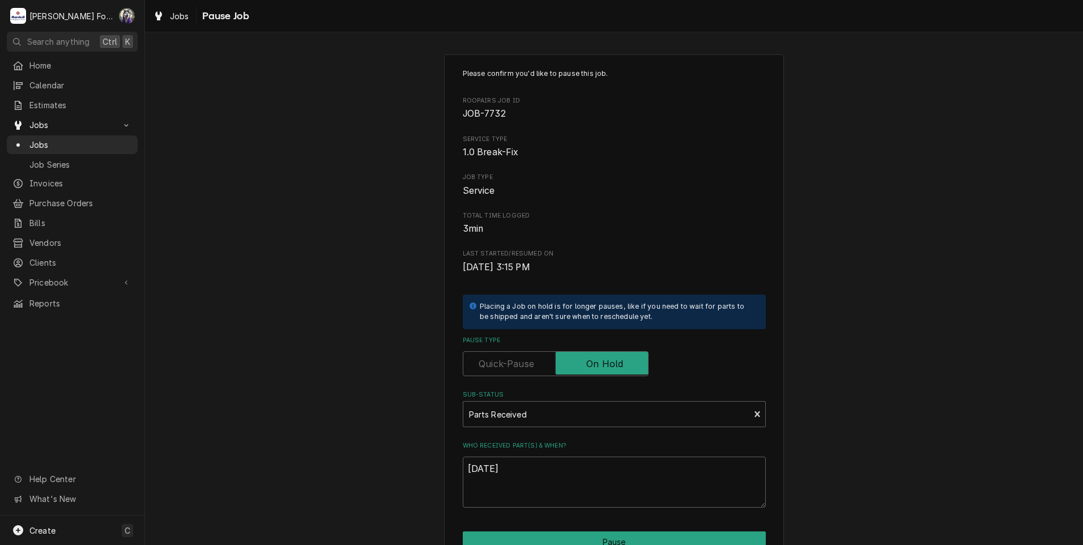
type textarea "x"
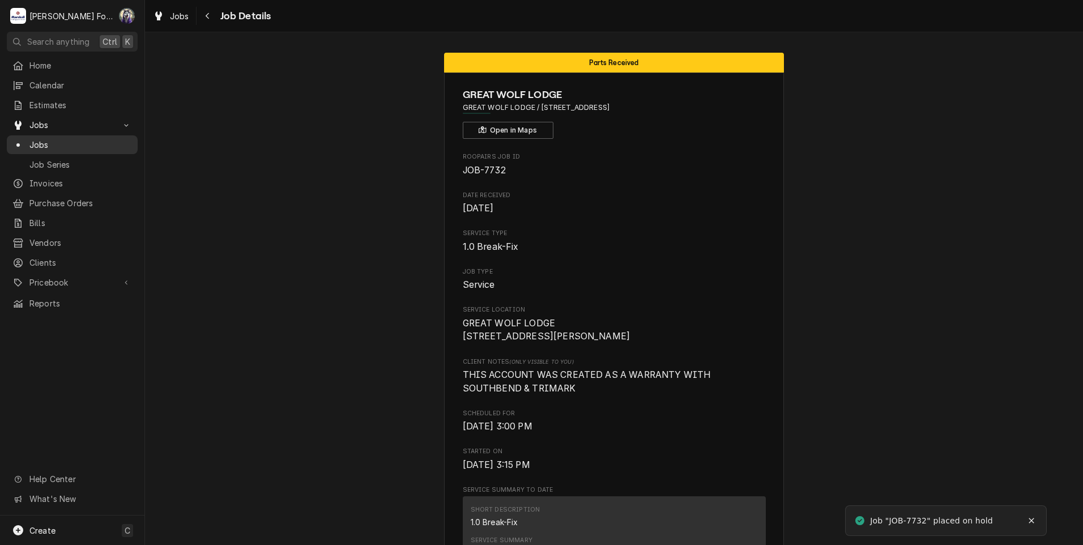
click at [52, 141] on span "Jobs" at bounding box center [80, 145] width 102 height 12
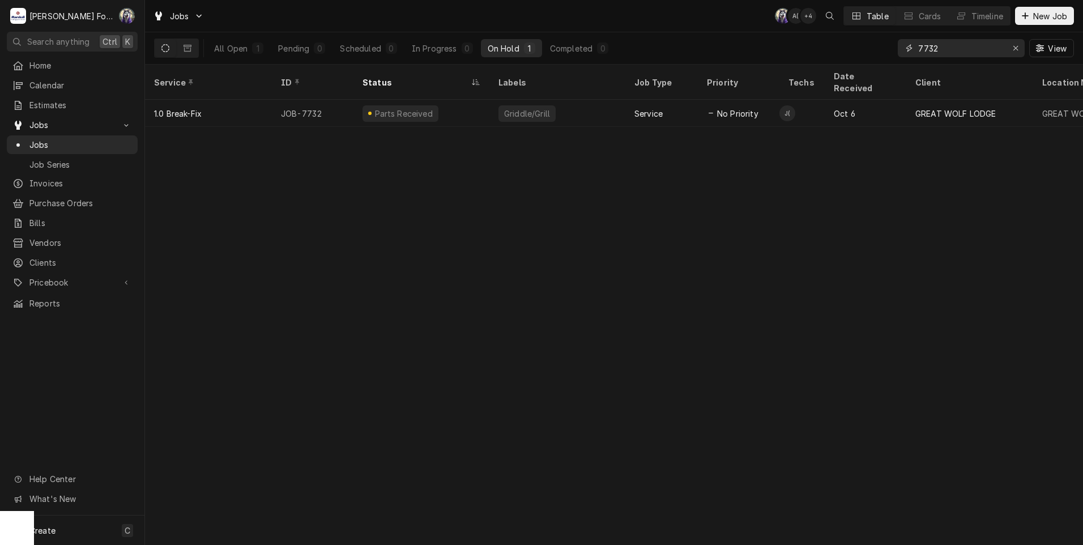
drag, startPoint x: 933, startPoint y: 52, endPoint x: 862, endPoint y: 63, distance: 72.2
click at [872, 65] on div "Jobs C( A( + 4 Table Cards Timeline New Job All Open 1 Pending 0 Scheduled 0 In…" at bounding box center [614, 272] width 938 height 545
type input "7530"
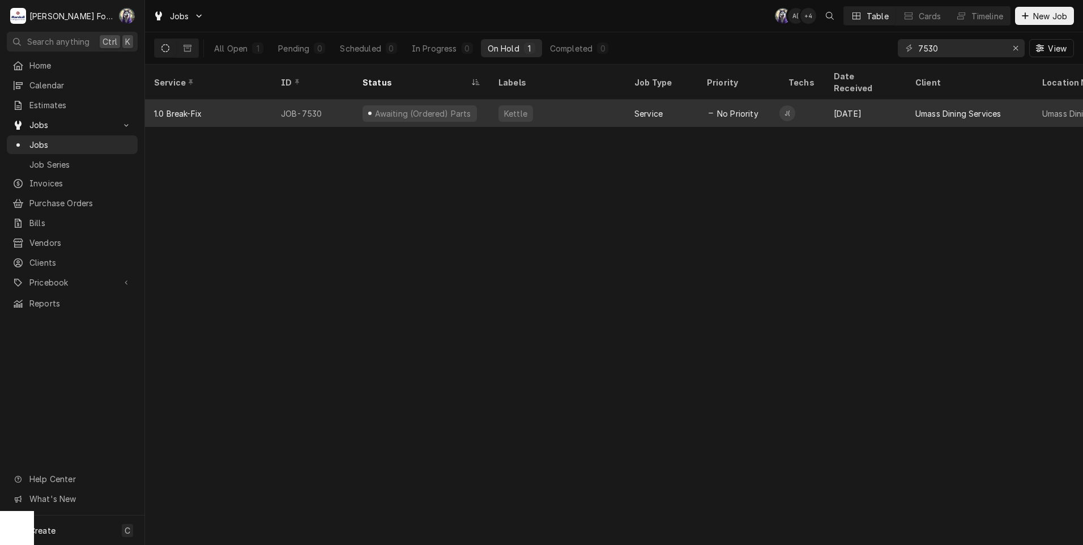
click at [627, 105] on div "Service" at bounding box center [661, 113] width 72 height 27
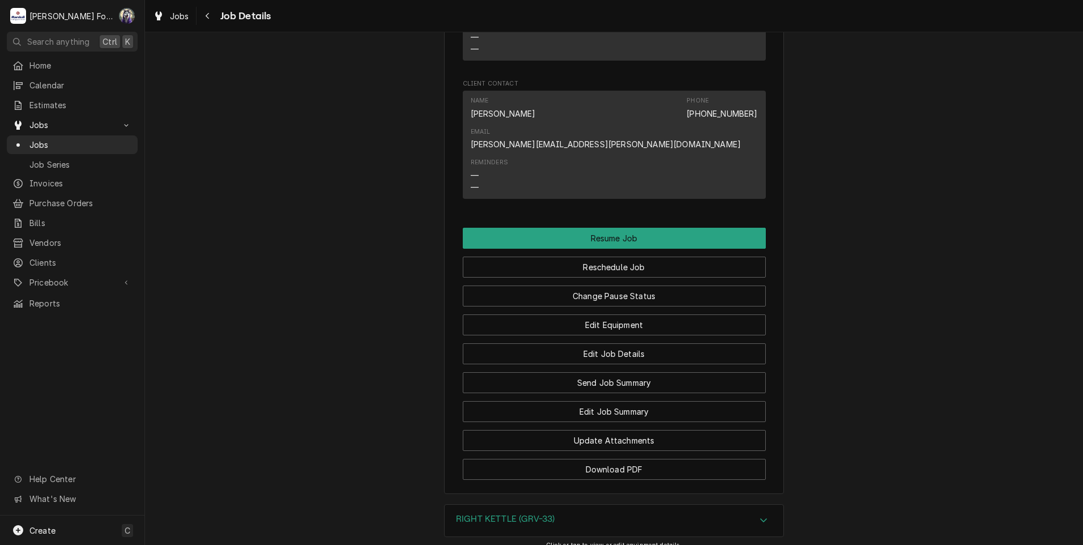
scroll to position [1510, 0]
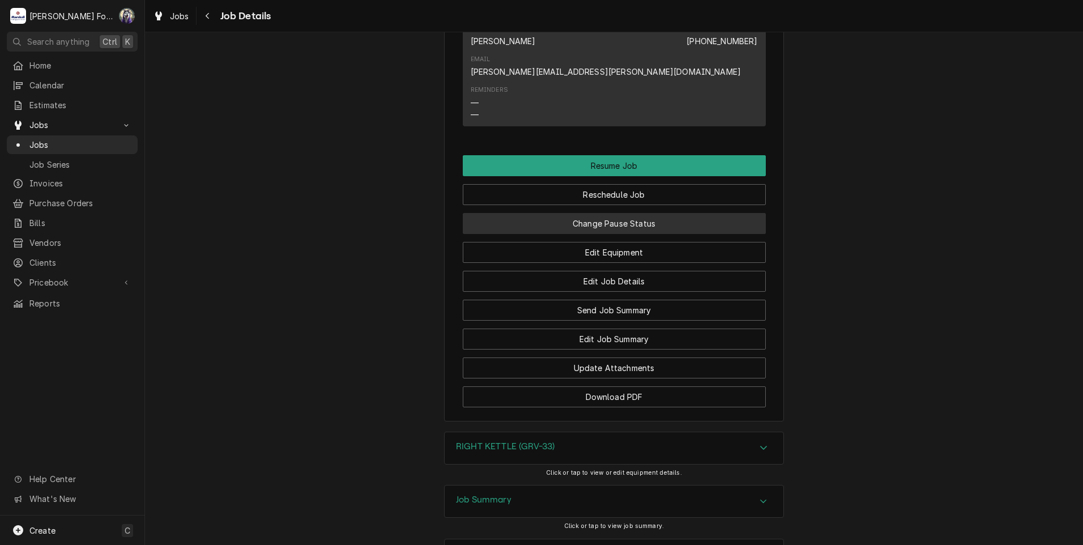
click at [608, 213] on button "Change Pause Status" at bounding box center [614, 223] width 303 height 21
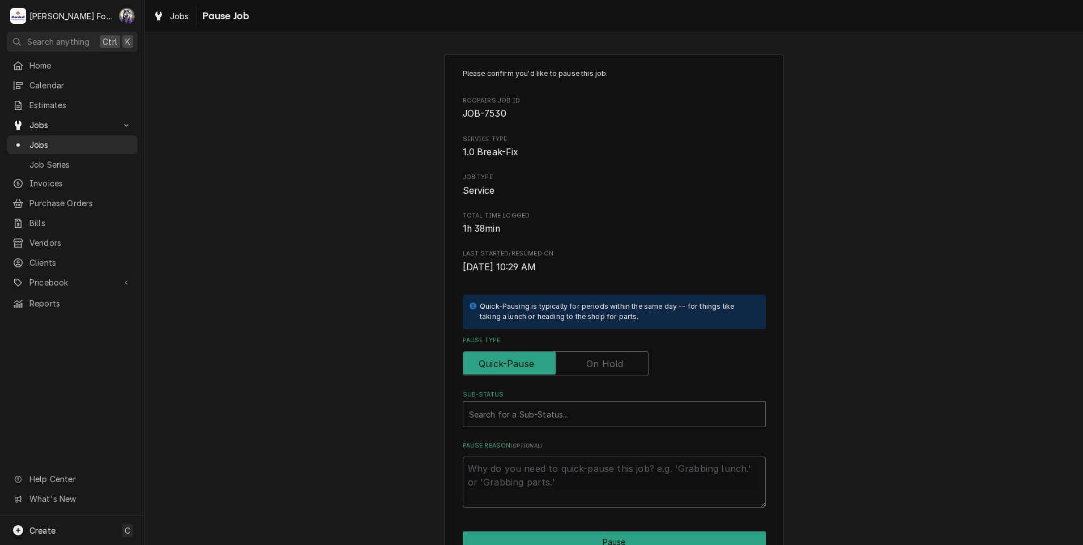
click at [595, 365] on label "Pause Type" at bounding box center [556, 363] width 186 height 25
click at [595, 365] on input "Pause Type" at bounding box center [556, 363] width 176 height 25
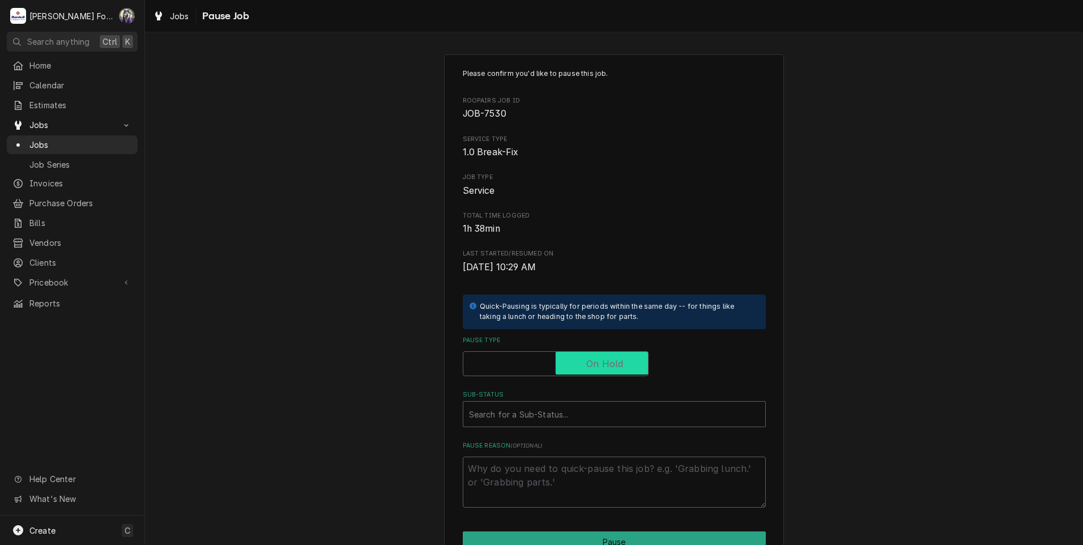
checkbox input "true"
click at [554, 420] on div "Sub-Status" at bounding box center [614, 414] width 290 height 20
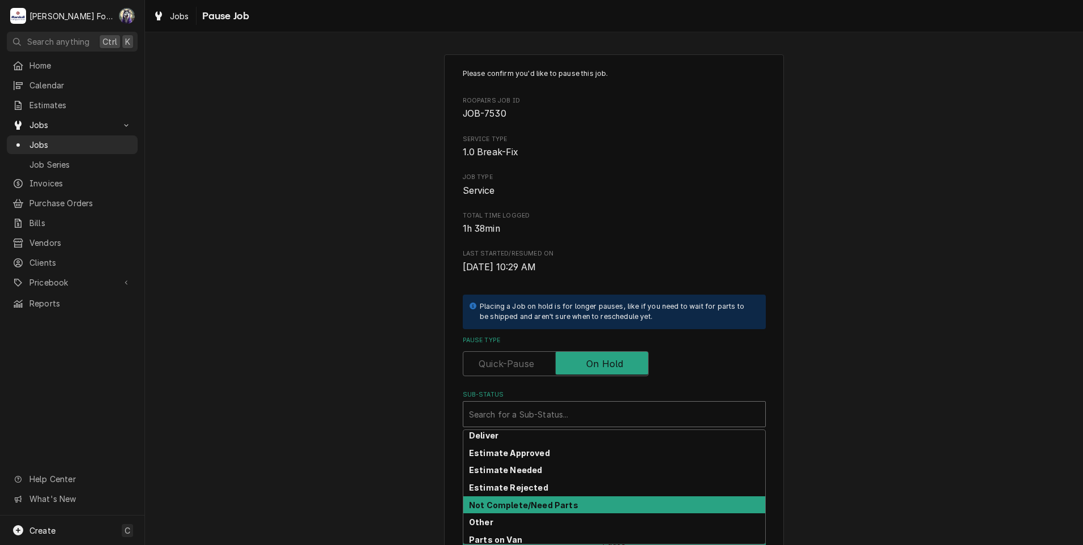
scroll to position [181, 0]
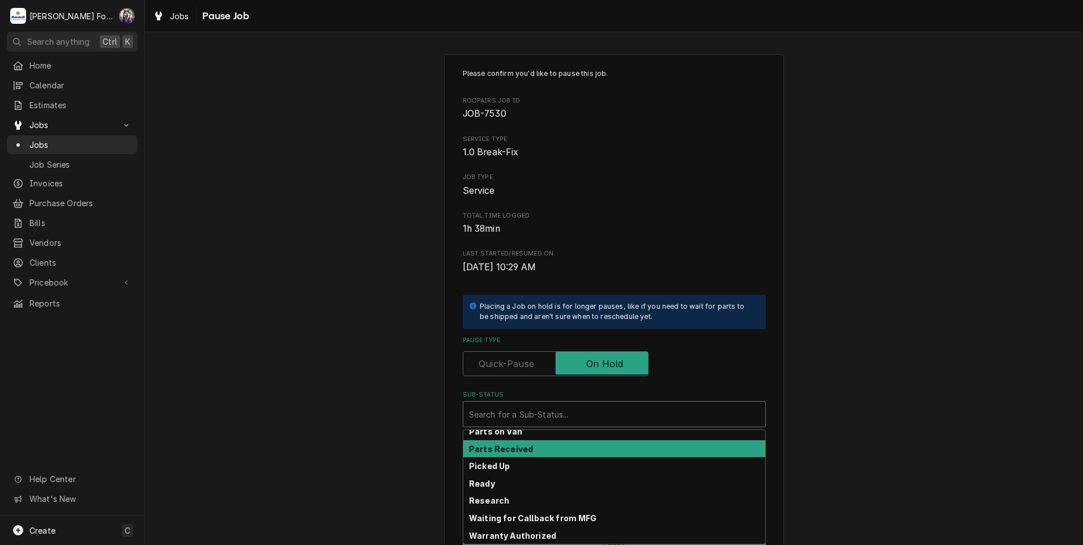
click at [517, 450] on strong "Parts Received" at bounding box center [501, 449] width 64 height 10
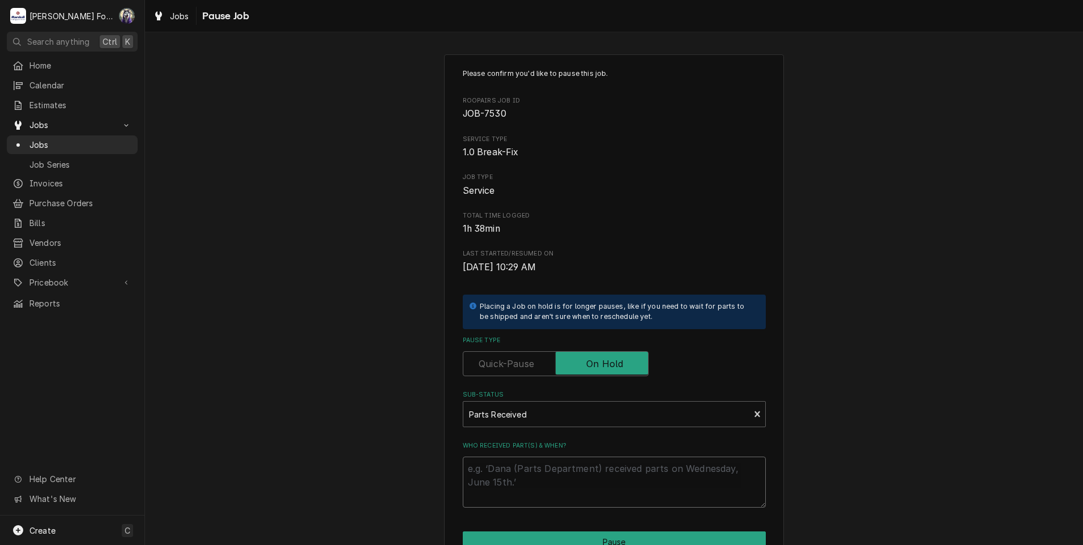
click at [507, 476] on textarea "Who received part(s) & when?" at bounding box center [614, 481] width 303 height 51
paste textarea "10/15/2025"
type textarea "x"
type textarea "10/15/2025"
click at [533, 532] on button "Pause" at bounding box center [614, 541] width 303 height 21
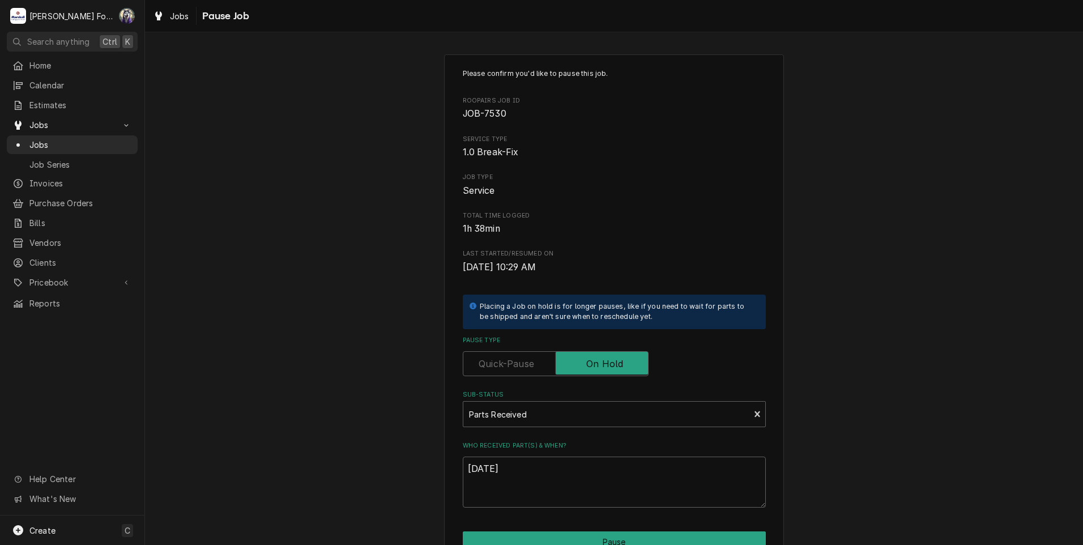
type textarea "x"
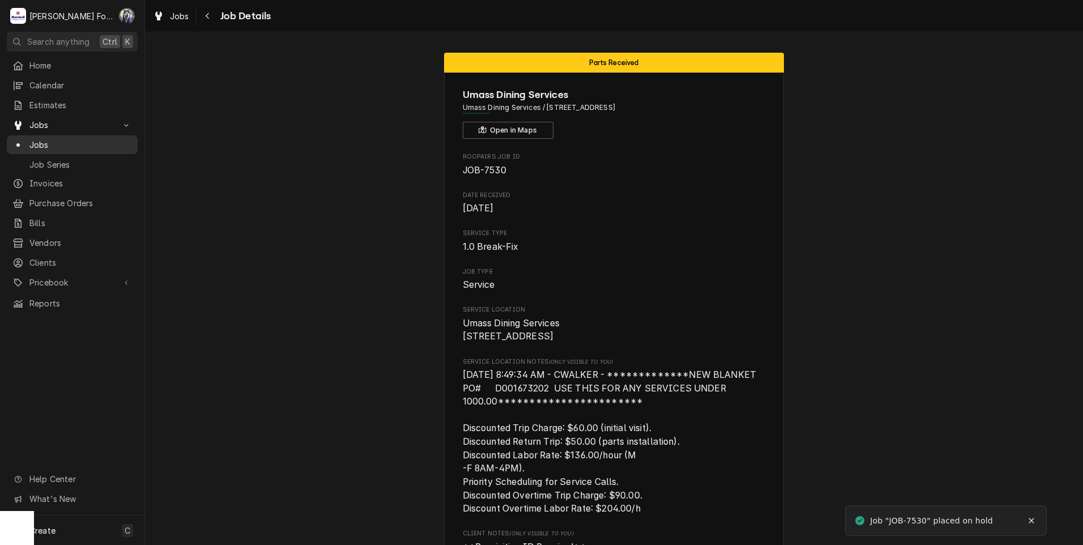
click at [30, 140] on span "Jobs" at bounding box center [80, 145] width 102 height 12
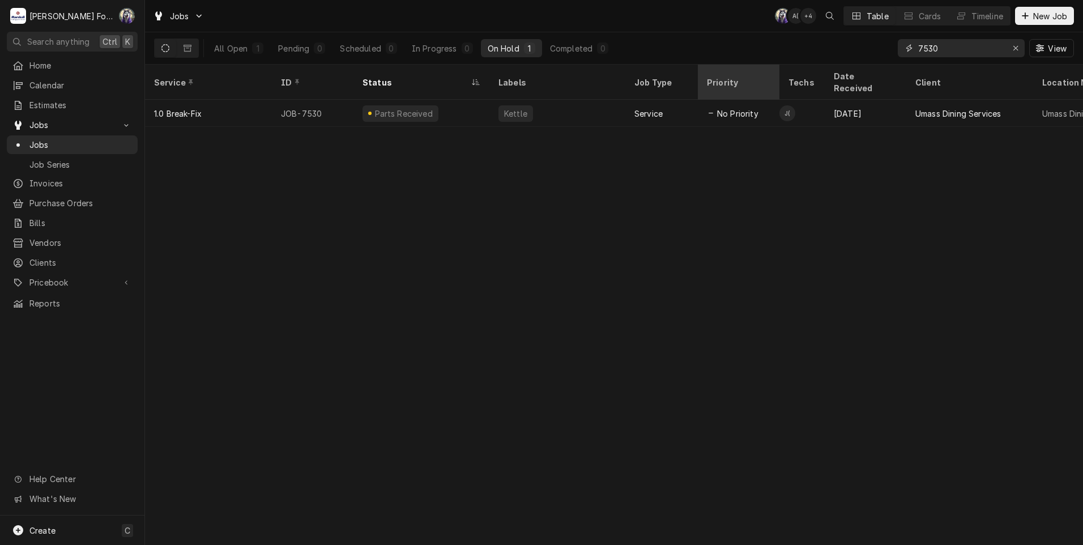
drag, startPoint x: 937, startPoint y: 46, endPoint x: 738, endPoint y: 80, distance: 202.1
click at [738, 80] on div "Jobs C( A( + 4 Table Cards Timeline New Job All Open 1 Pending 0 Scheduled 0 In…" at bounding box center [614, 272] width 938 height 545
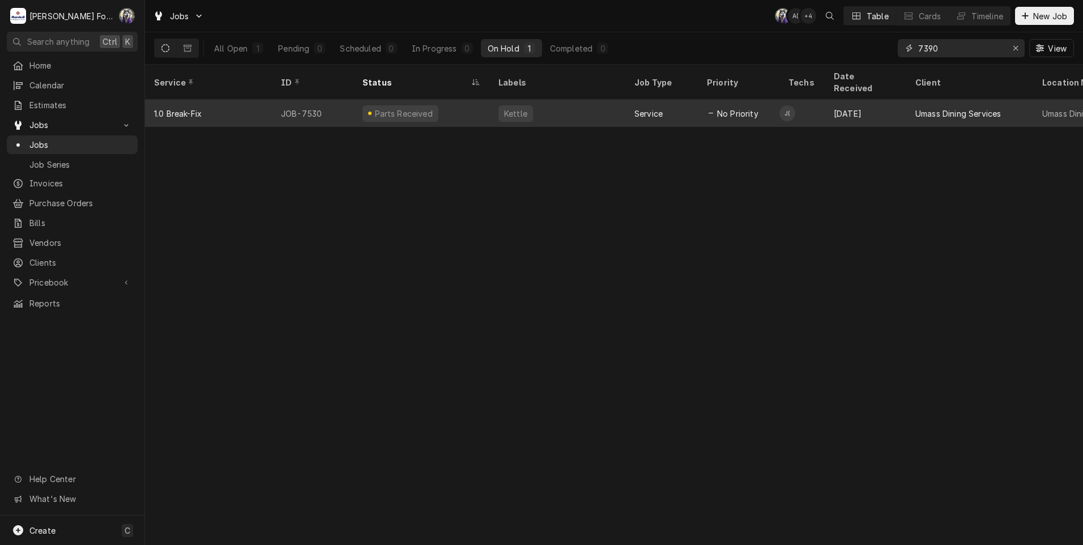
type input "7390"
click at [505, 108] on div "Stove" at bounding box center [515, 114] width 25 height 12
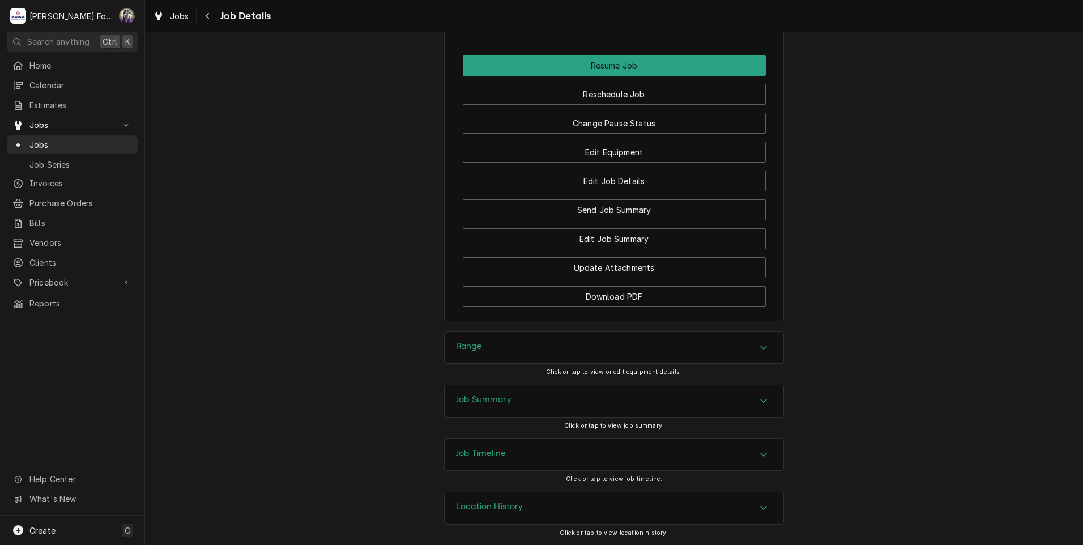
scroll to position [1376, 0]
click at [587, 129] on button "Change Pause Status" at bounding box center [614, 123] width 303 height 21
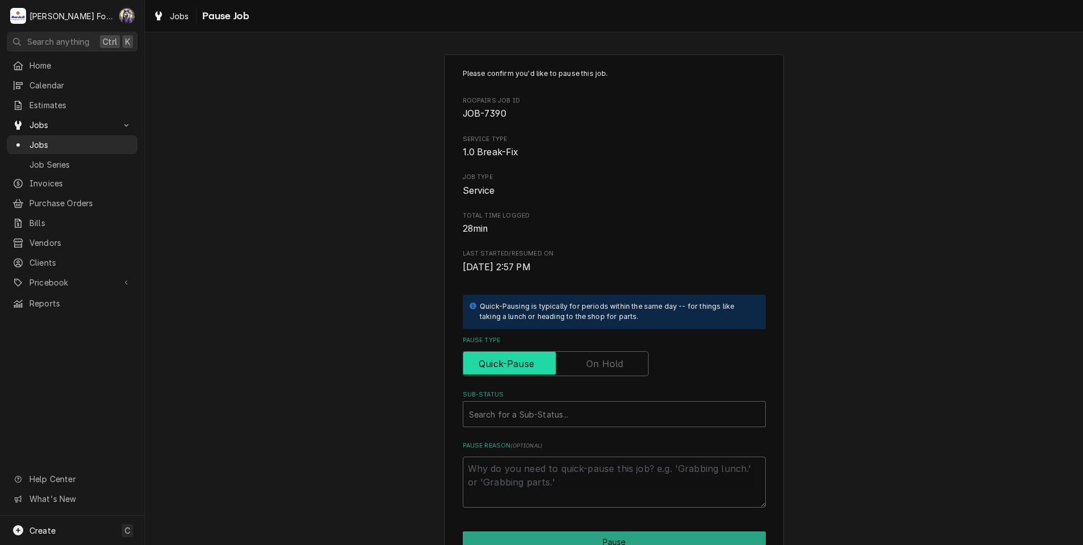
click at [579, 366] on input "Pause Type" at bounding box center [556, 363] width 176 height 25
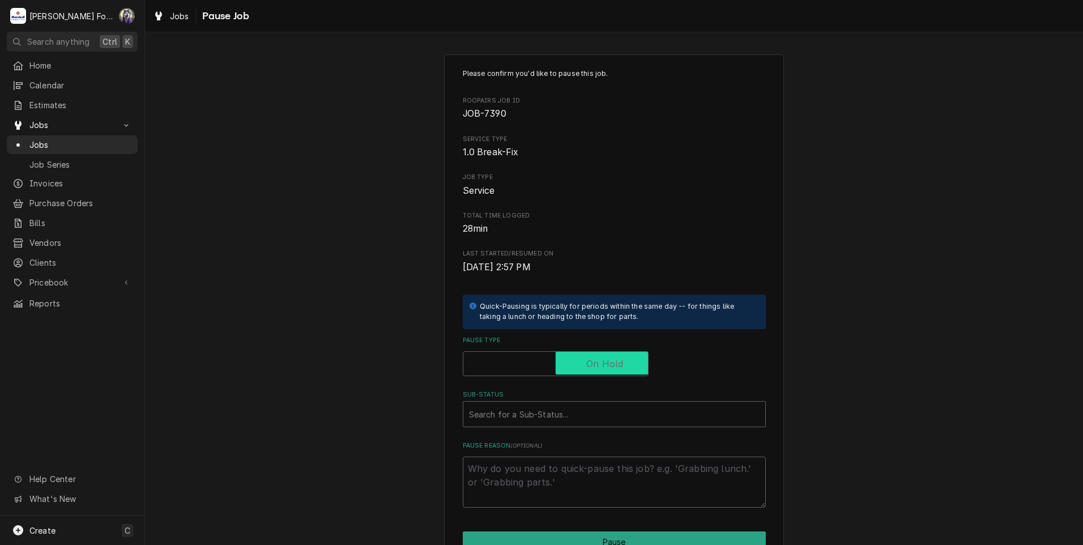
checkbox input "true"
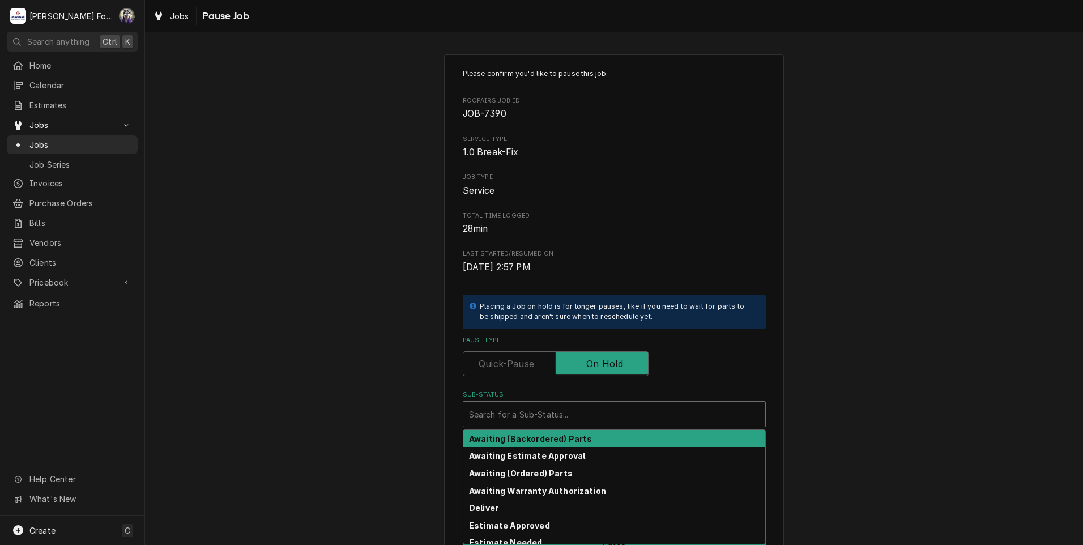
click at [539, 424] on div "Sub-Status" at bounding box center [614, 414] width 290 height 20
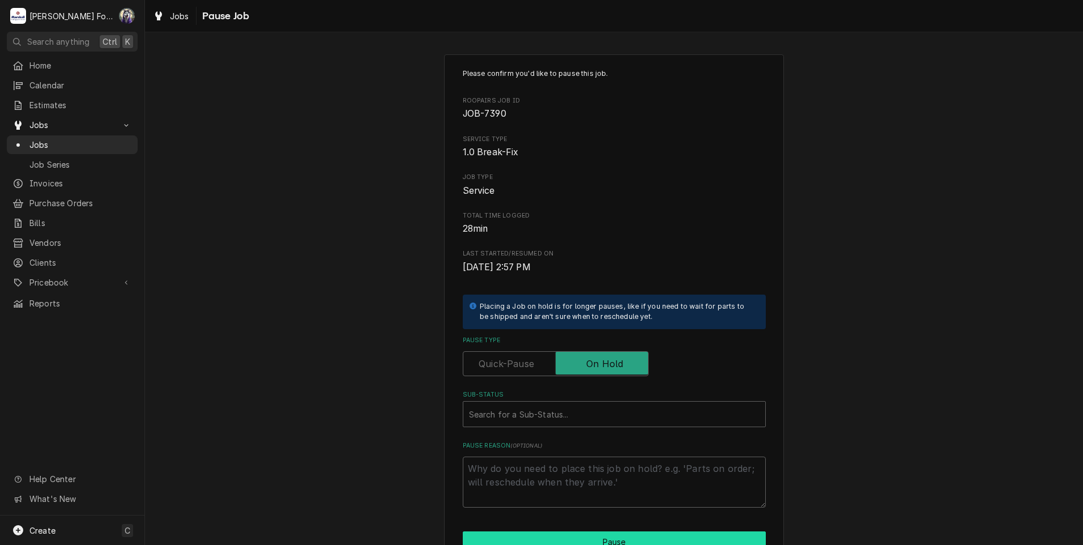
drag, startPoint x: 502, startPoint y: 544, endPoint x: 499, endPoint y: 531, distance: 13.2
click at [502, 541] on button "Pause" at bounding box center [614, 541] width 303 height 21
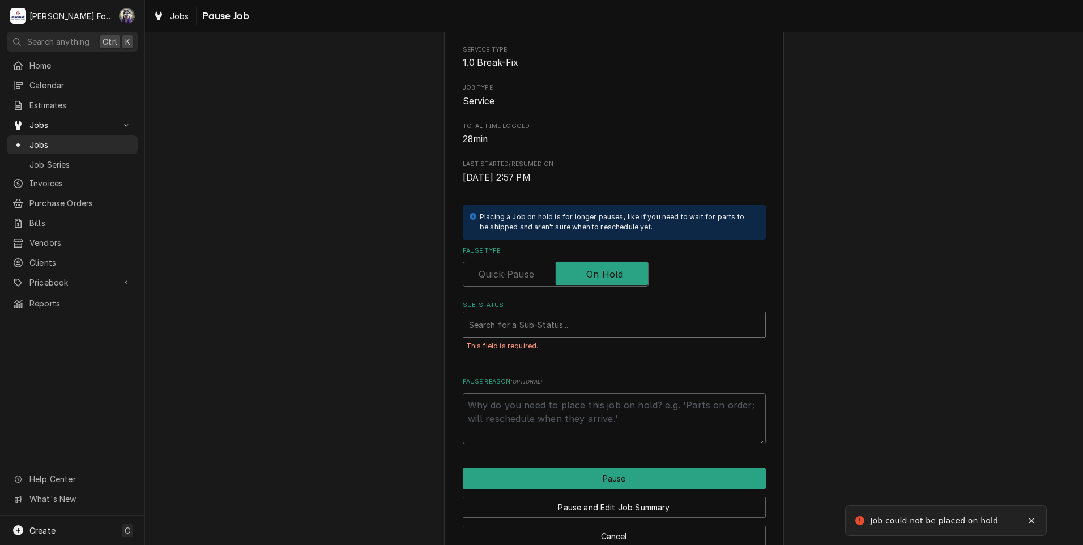
click at [529, 327] on div "Sub-Status" at bounding box center [614, 324] width 290 height 20
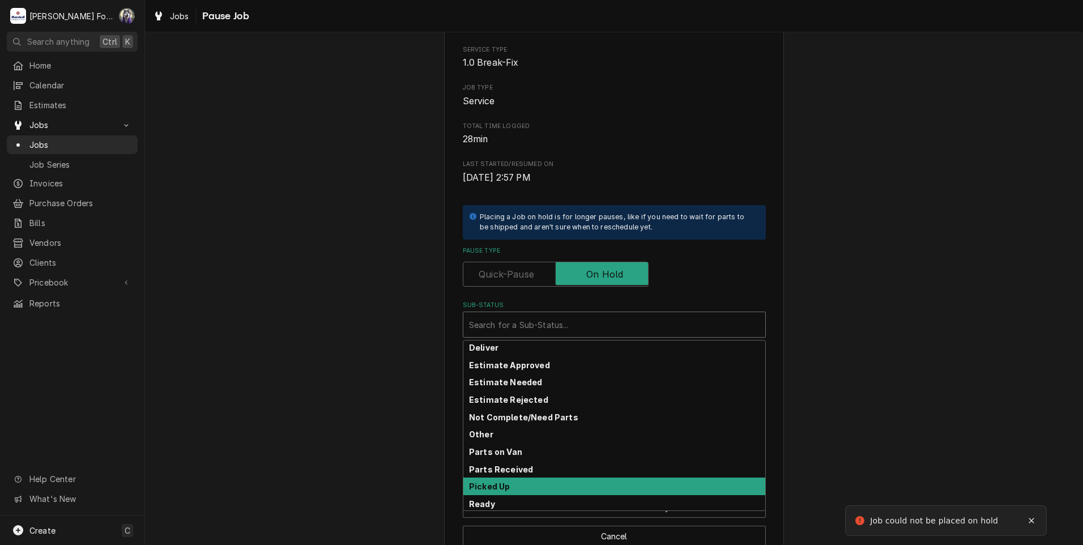
scroll to position [125, 0]
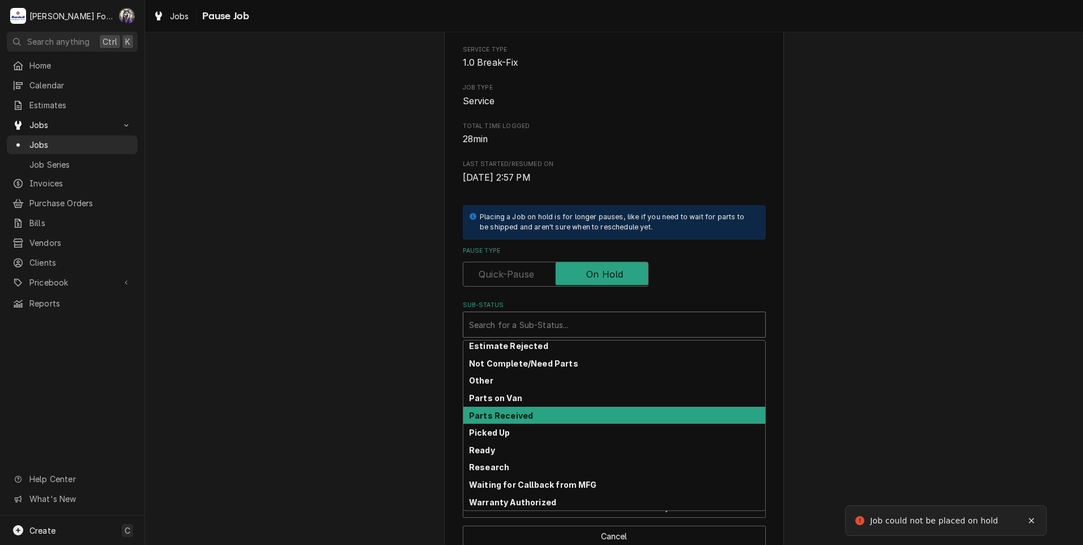
click at [502, 417] on strong "Parts Received" at bounding box center [501, 416] width 64 height 10
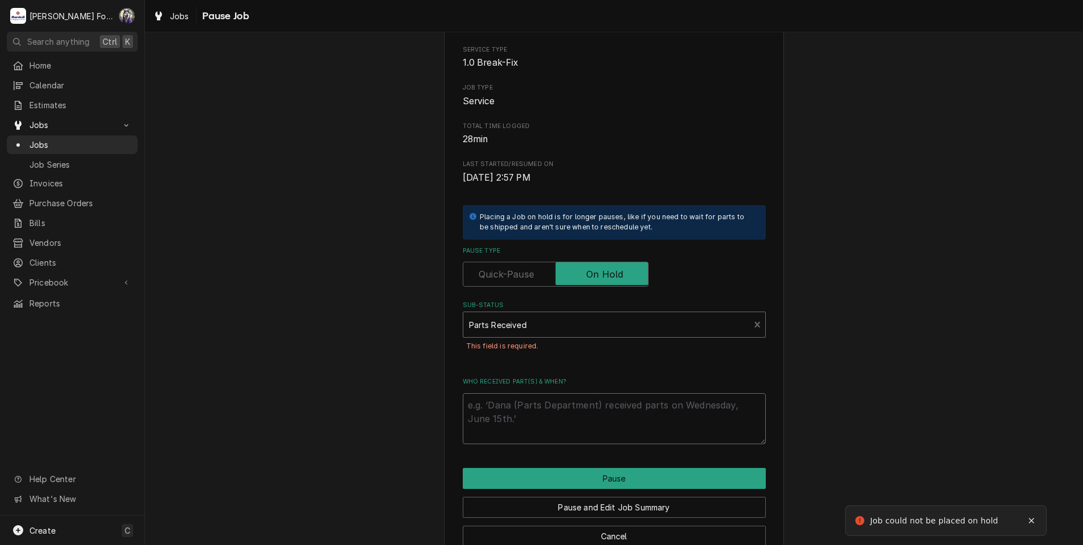
click at [501, 417] on textarea "Who received part(s) & when?" at bounding box center [614, 418] width 303 height 51
paste textarea "[DATE]"
type textarea "x"
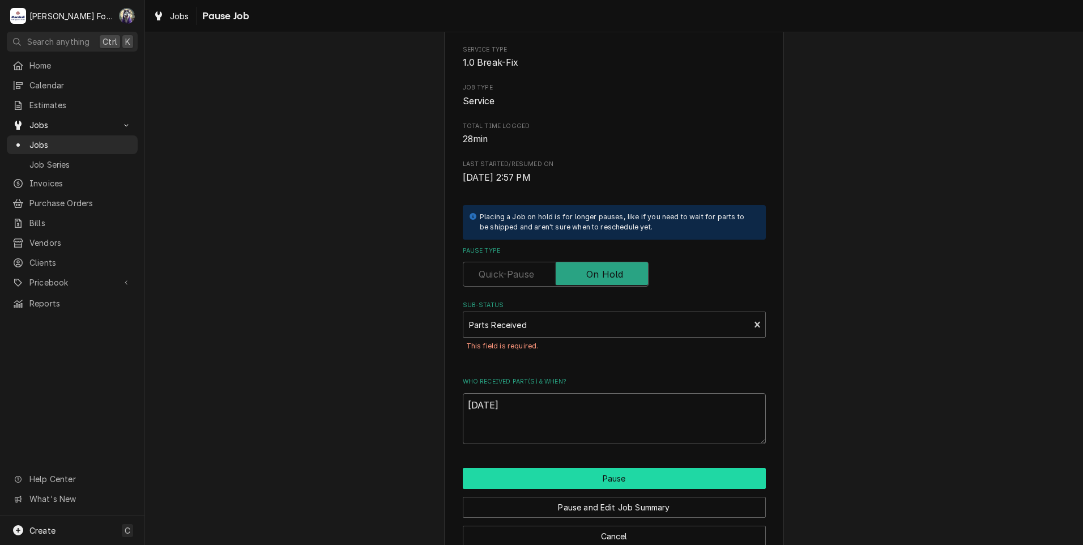
type textarea "[DATE]"
click at [522, 473] on button "Pause" at bounding box center [614, 478] width 303 height 21
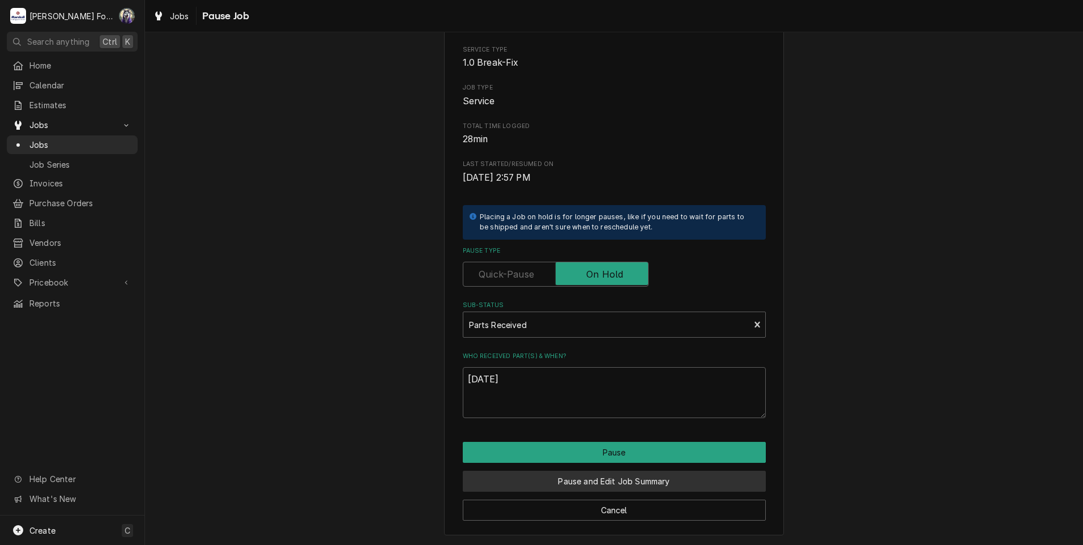
type textarea "x"
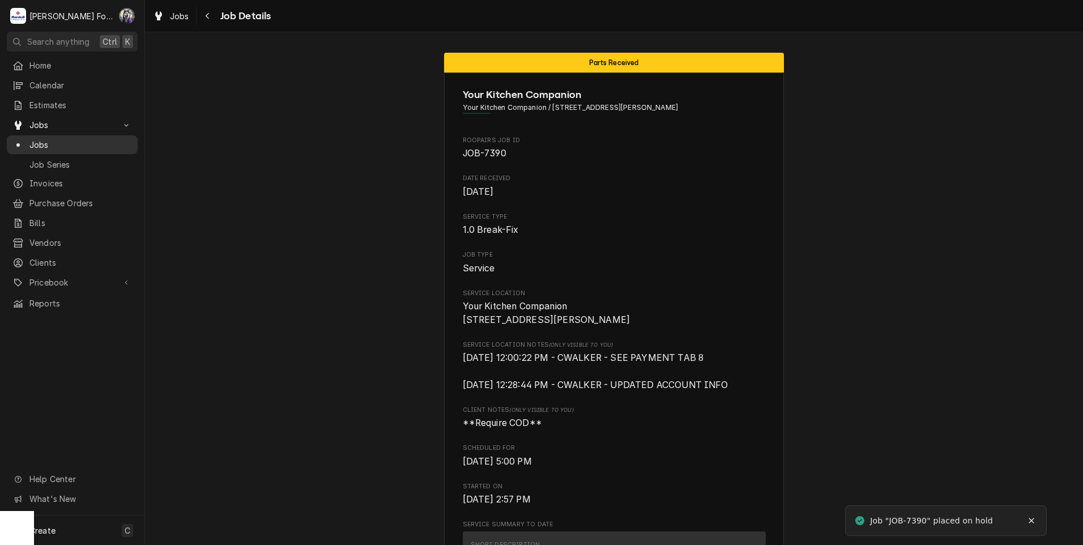
click at [31, 140] on span "Jobs" at bounding box center [80, 145] width 102 height 12
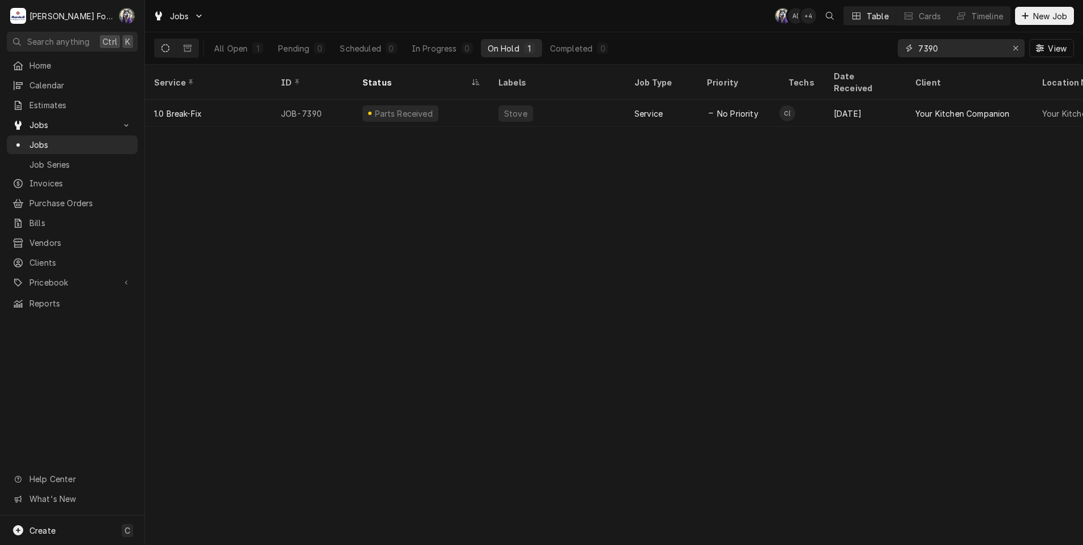
drag, startPoint x: 949, startPoint y: 54, endPoint x: 883, endPoint y: 54, distance: 66.3
click at [885, 54] on div "All Open 1 Pending 0 Scheduled 0 In Progress 0 On Hold 1 Completed 0 7390 View" at bounding box center [614, 48] width 920 height 32
type input "7288"
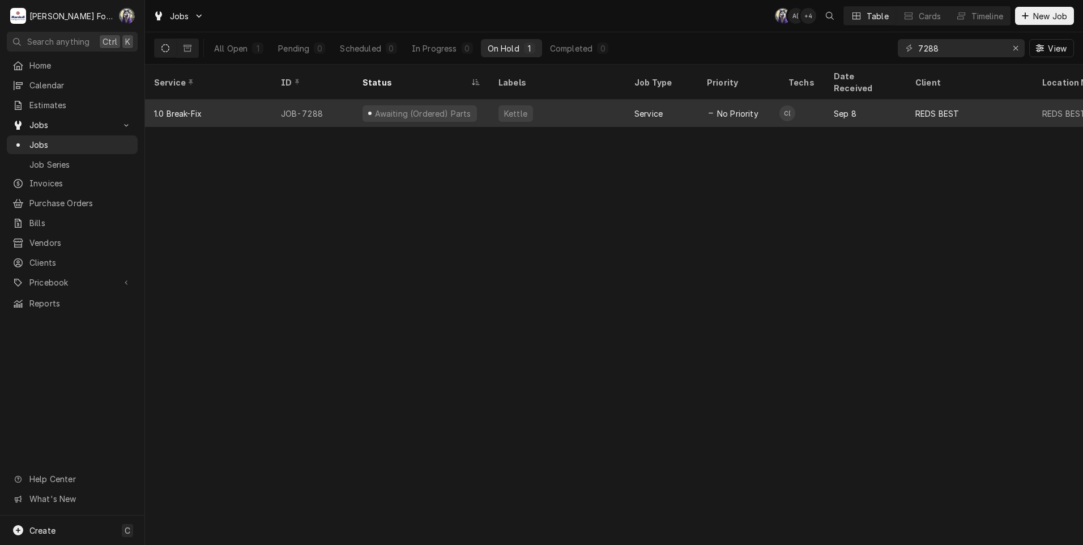
click at [490, 104] on div "Kettle" at bounding box center [557, 113] width 136 height 27
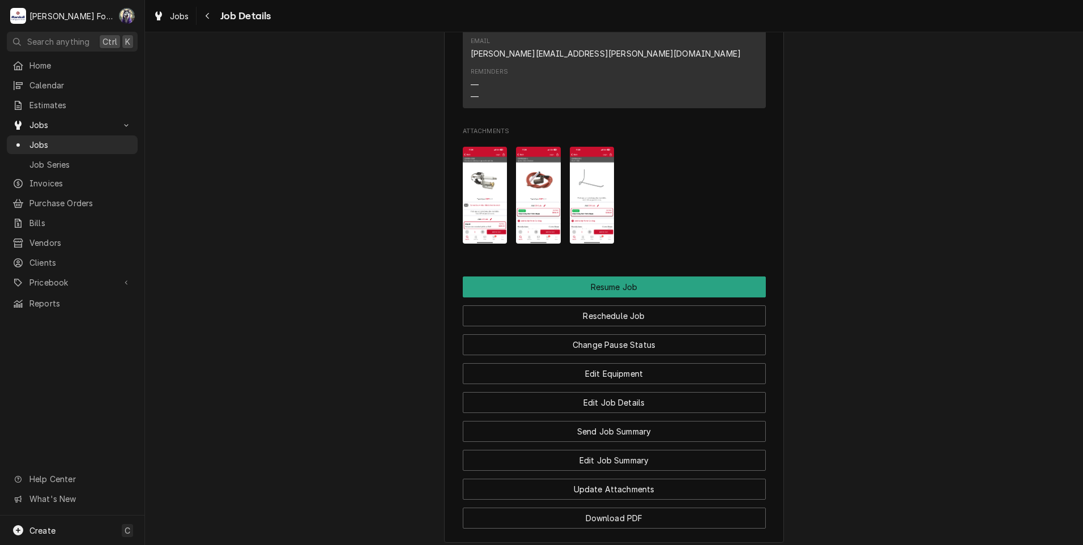
scroll to position [1303, 0]
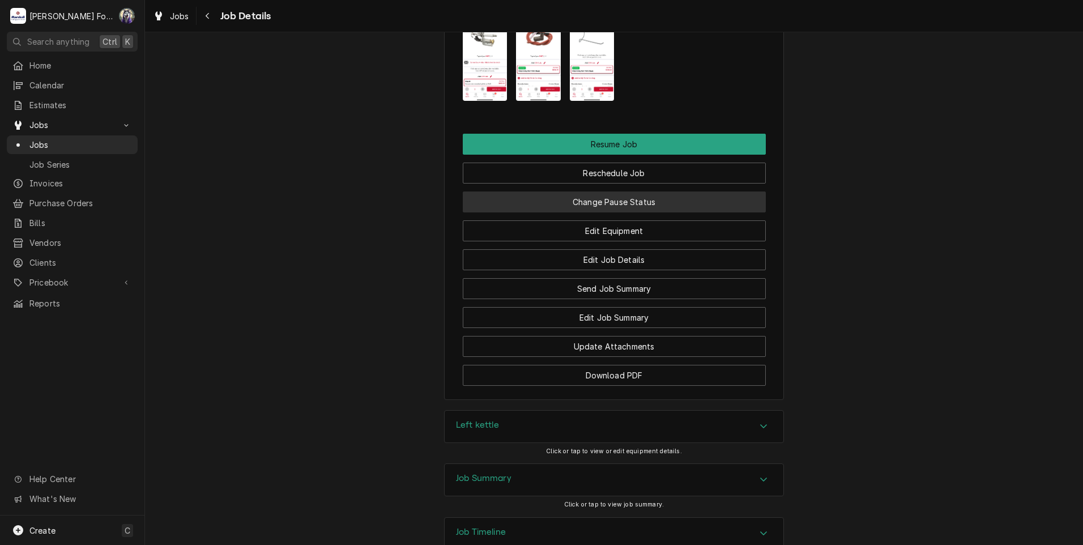
click at [595, 191] on button "Change Pause Status" at bounding box center [614, 201] width 303 height 21
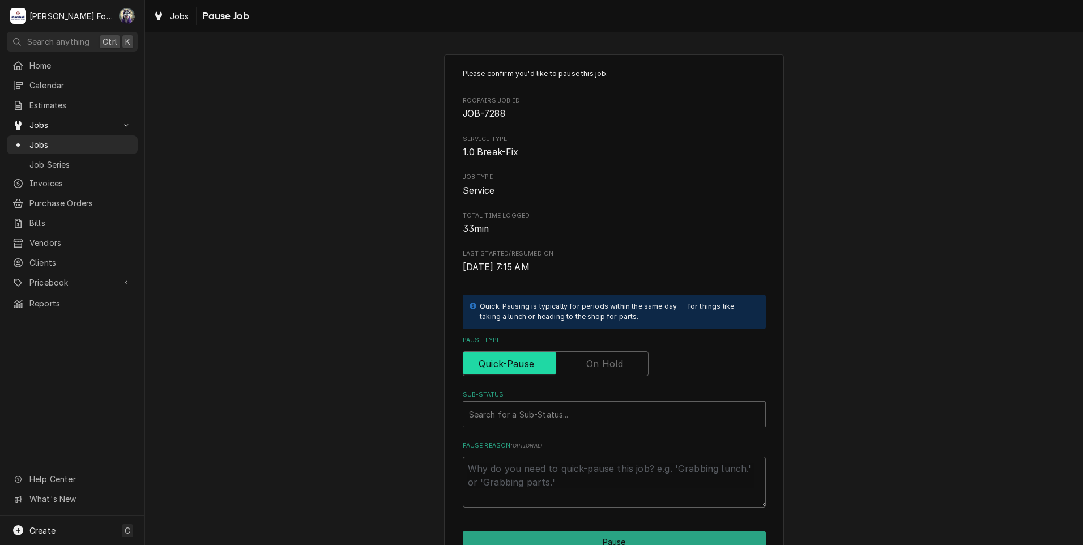
click at [586, 371] on input "Pause Type" at bounding box center [556, 363] width 176 height 25
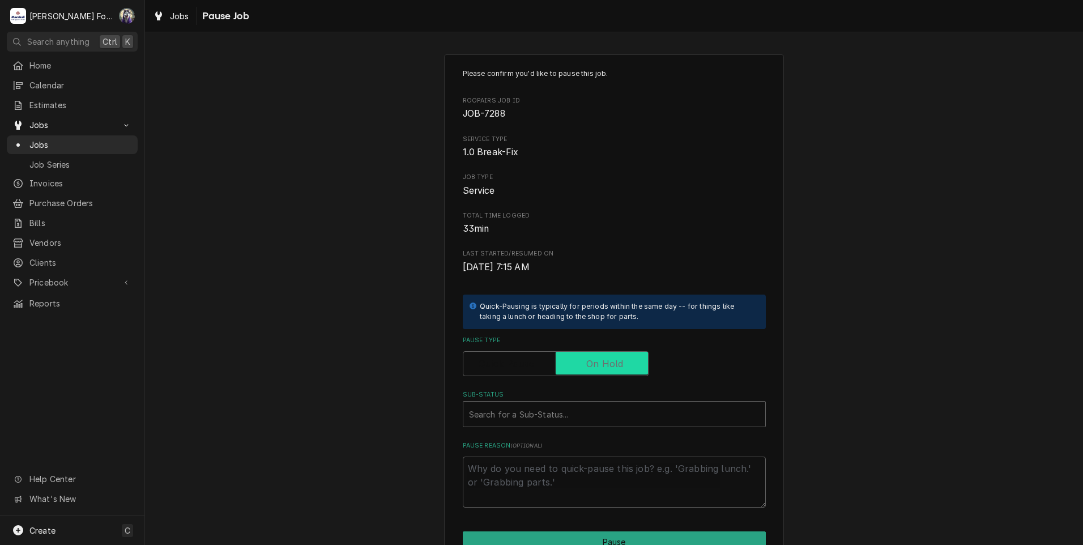
checkbox input "true"
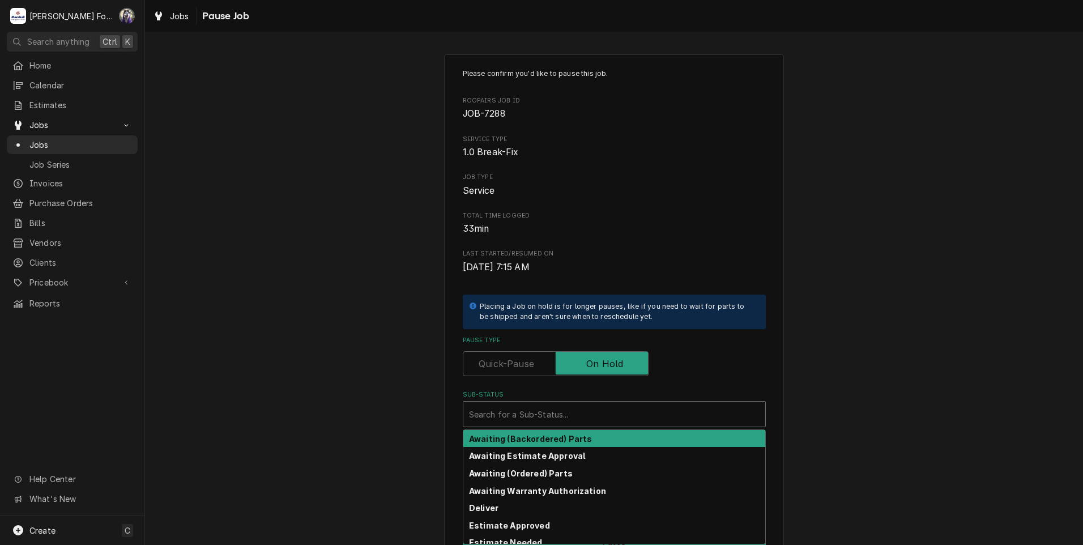
click at [531, 414] on div "Sub-Status" at bounding box center [614, 414] width 290 height 20
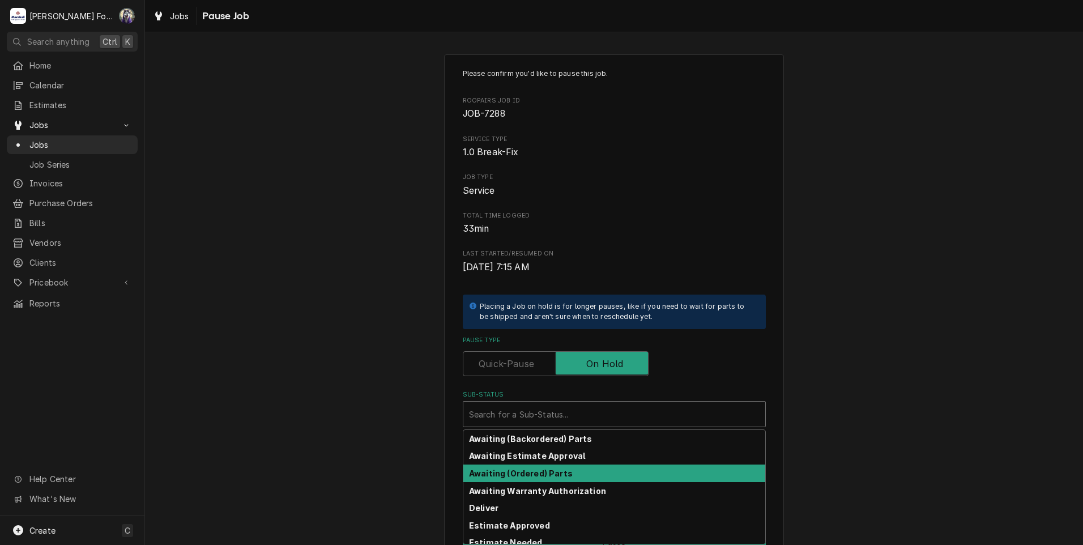
click at [515, 475] on strong "Awaiting (Ordered) Parts" at bounding box center [521, 473] width 104 height 10
click at [511, 418] on div "Sub-Status" at bounding box center [606, 414] width 275 height 20
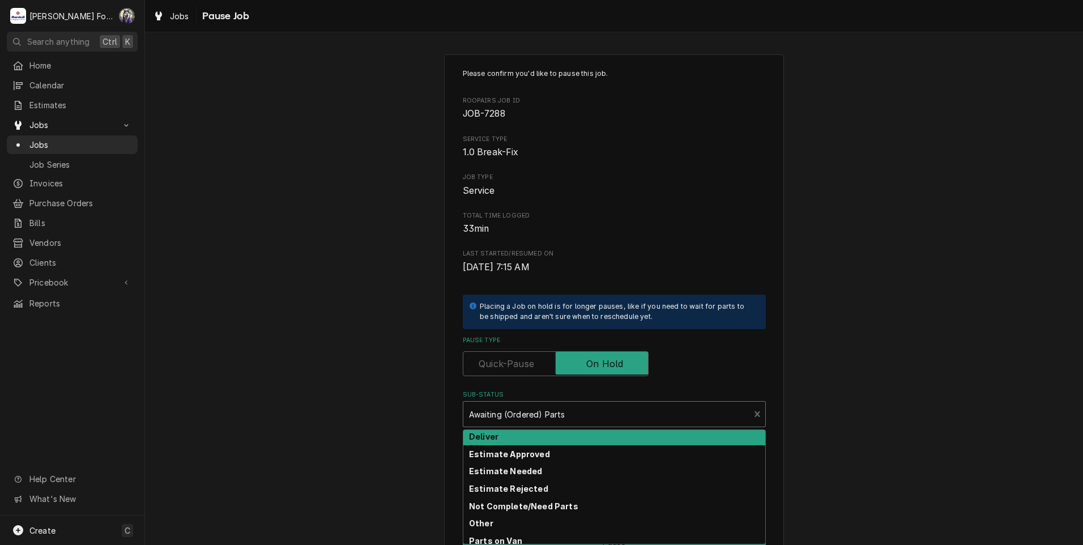
scroll to position [181, 0]
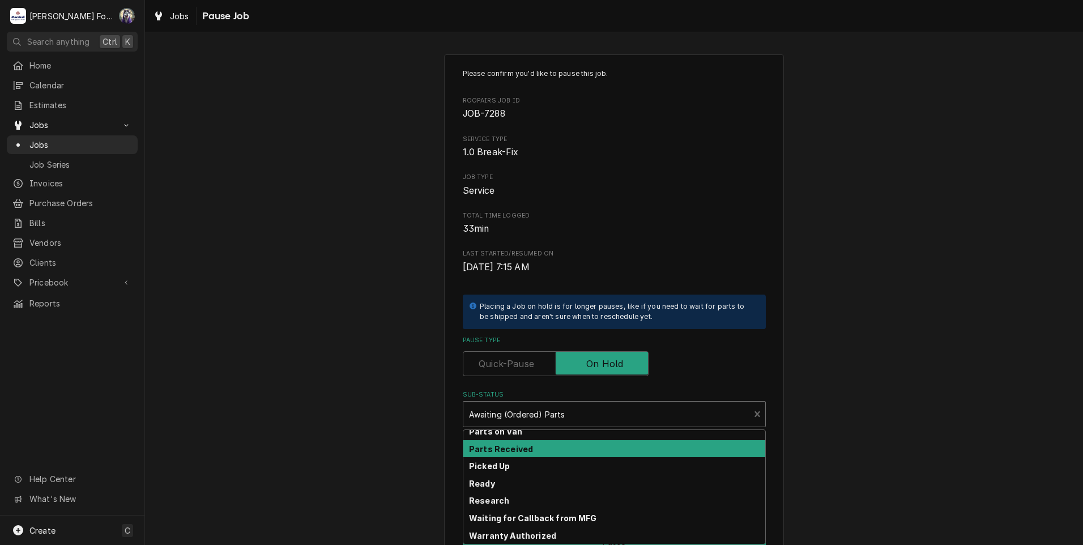
click at [521, 440] on div "Parts Received" at bounding box center [614, 449] width 302 height 18
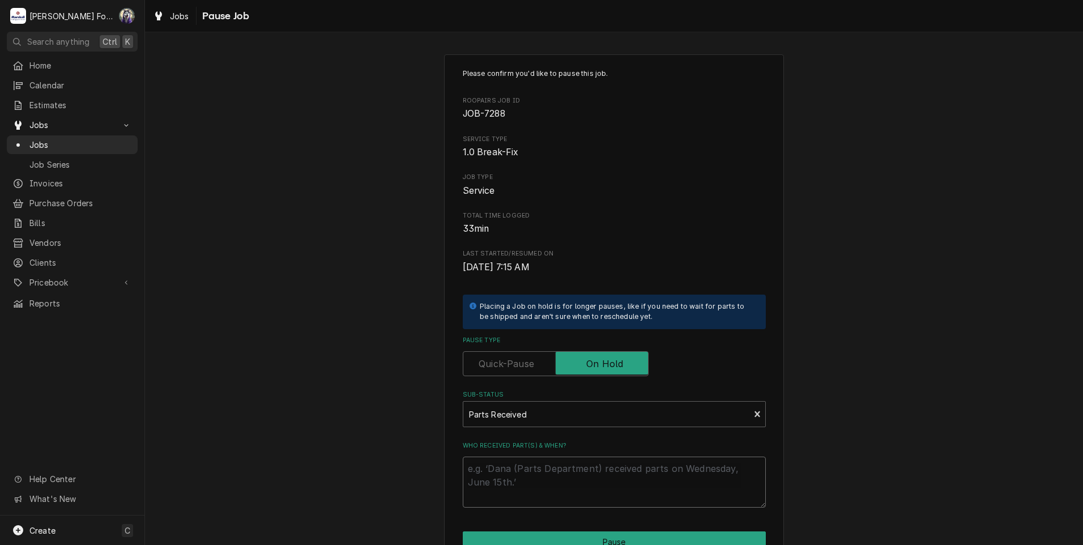
click at [490, 468] on textarea "Who received part(s) & when?" at bounding box center [614, 481] width 303 height 51
paste textarea "[DATE]"
type textarea "x"
type textarea "[DATE]"
click at [537, 535] on button "Pause" at bounding box center [614, 541] width 303 height 21
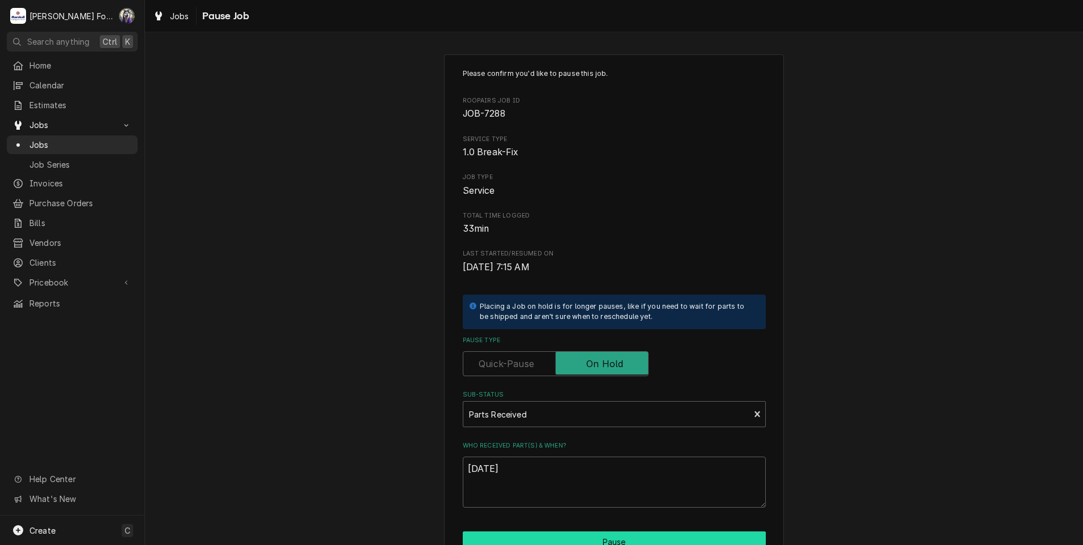
type textarea "x"
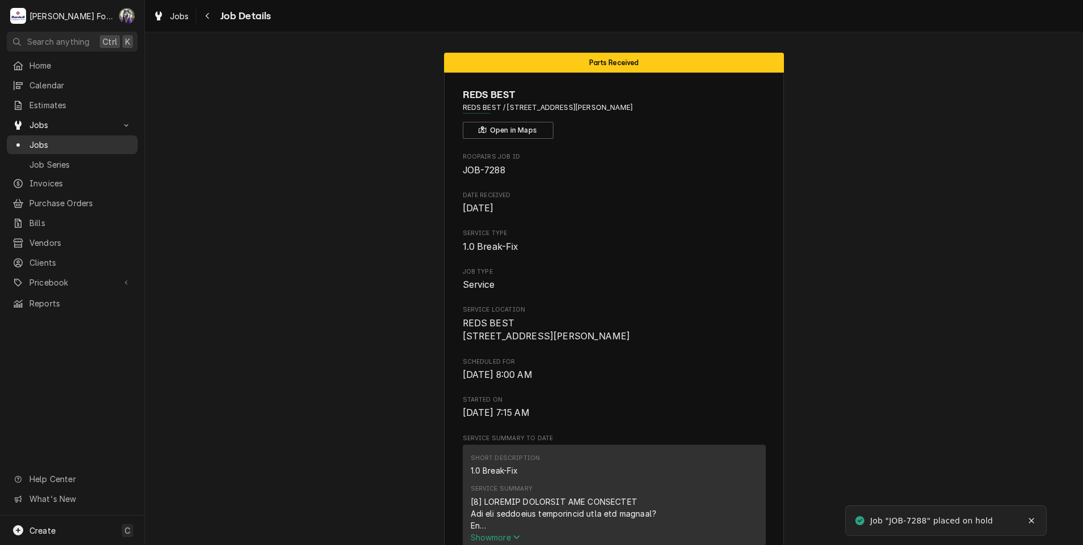
click at [39, 140] on span "Jobs" at bounding box center [80, 145] width 102 height 12
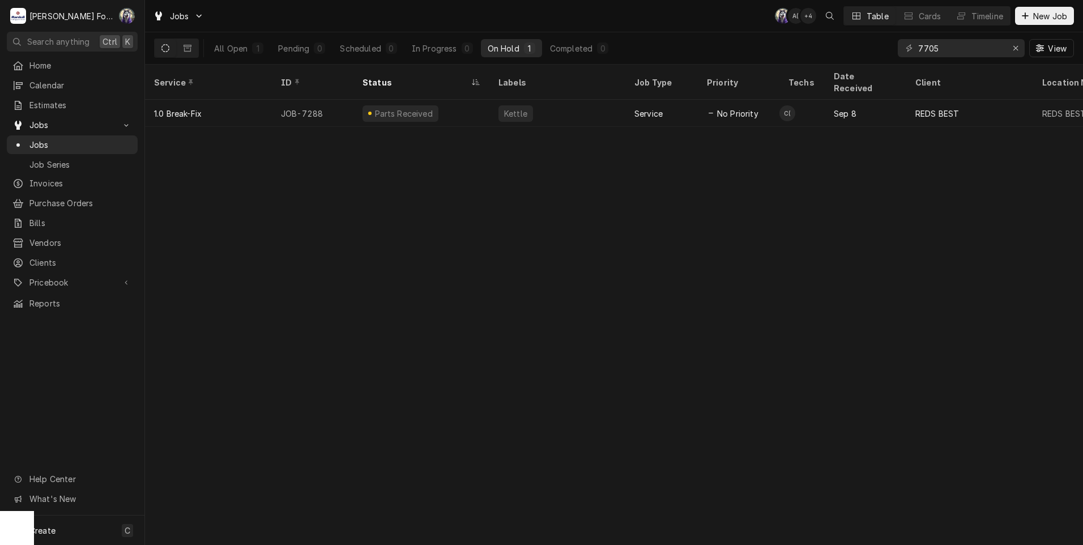
type input "7705"
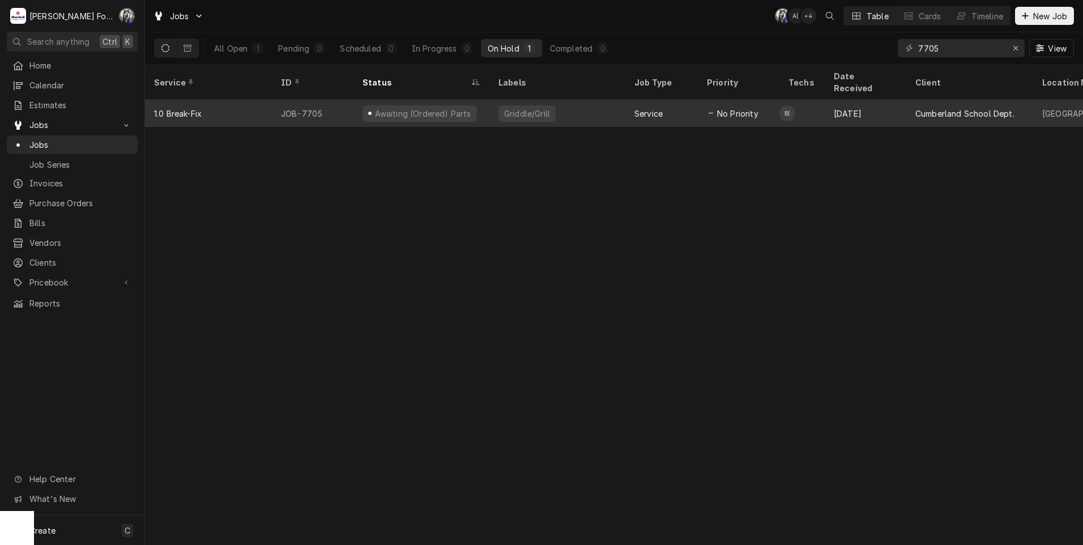
click at [480, 100] on div "Awaiting (Ordered) Parts" at bounding box center [421, 113] width 136 height 27
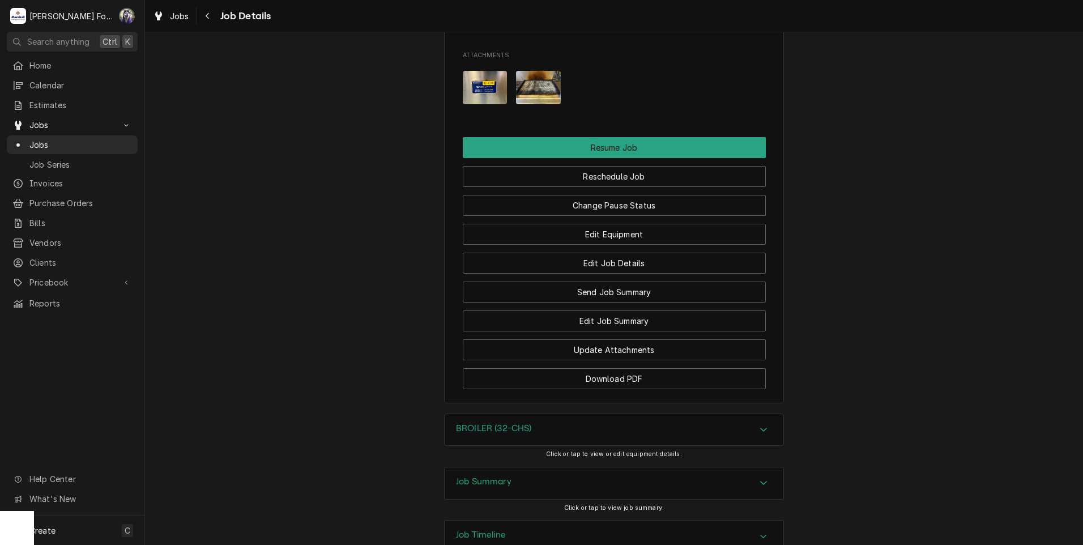
scroll to position [1684, 0]
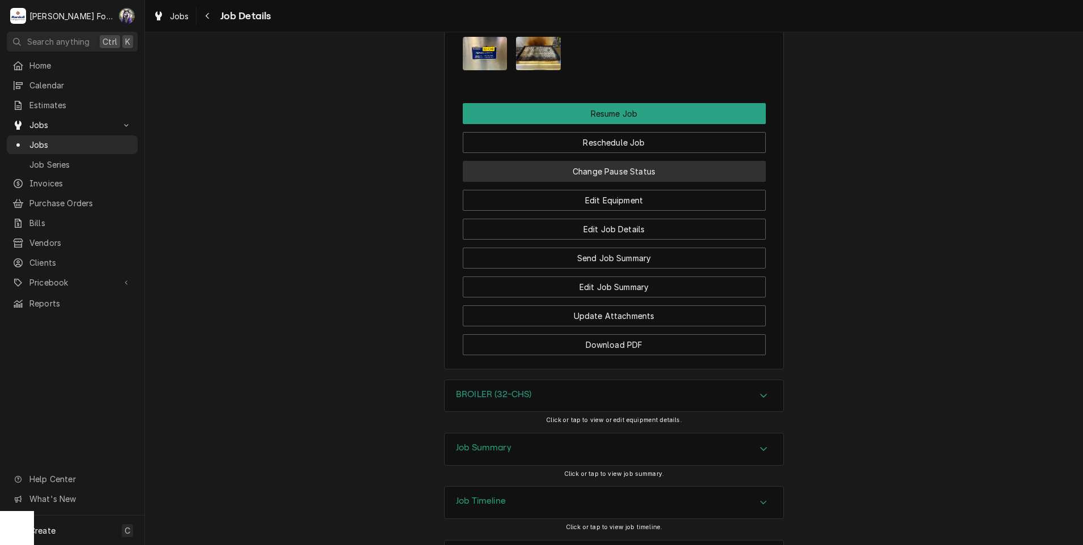
click at [605, 161] on button "Change Pause Status" at bounding box center [614, 171] width 303 height 21
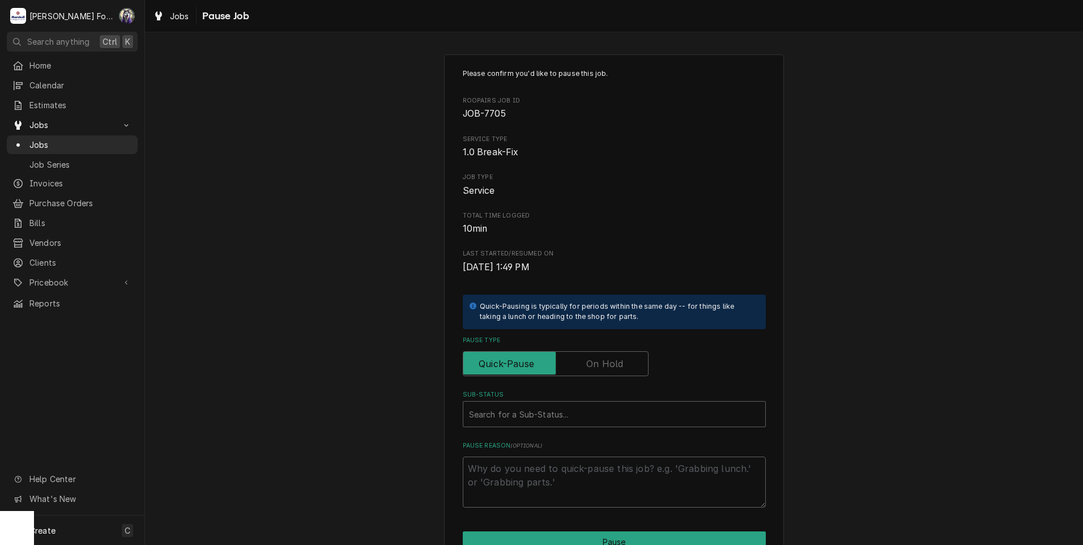
click at [600, 359] on label "Pause Type" at bounding box center [556, 363] width 186 height 25
click at [600, 359] on input "Pause Type" at bounding box center [556, 363] width 176 height 25
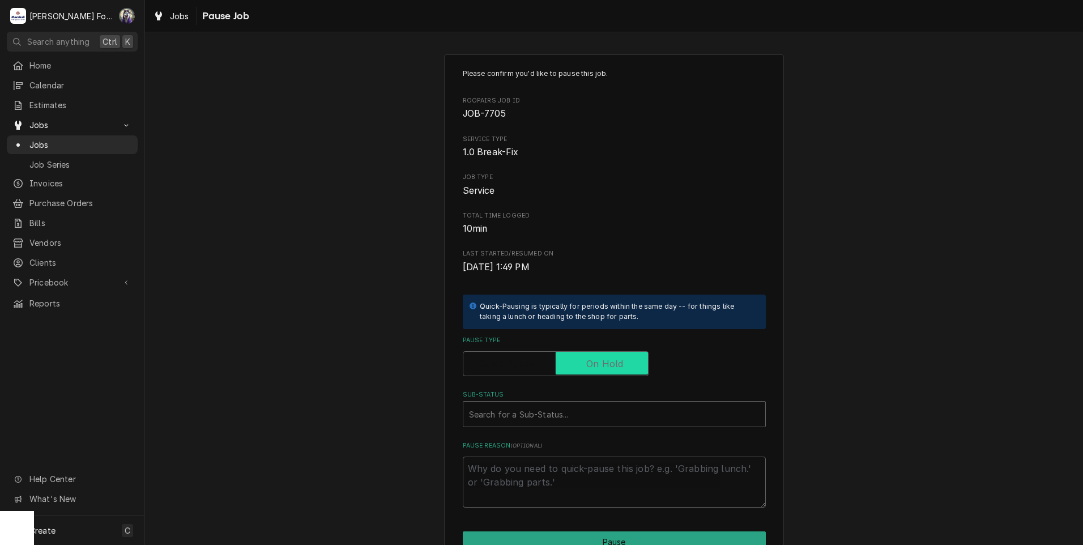
checkbox input "true"
click at [541, 422] on div "Sub-Status" at bounding box center [614, 414] width 290 height 20
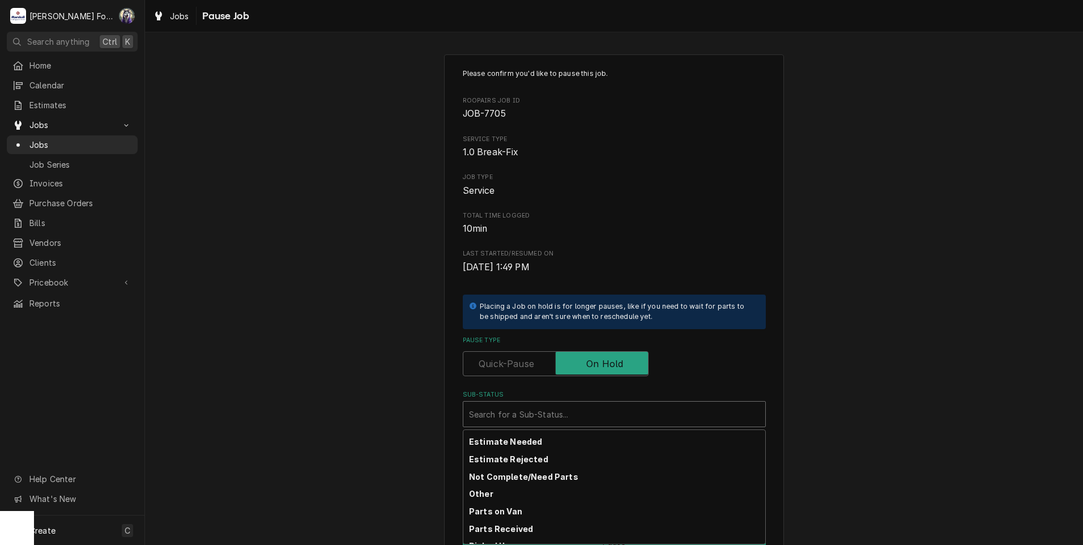
scroll to position [181, 0]
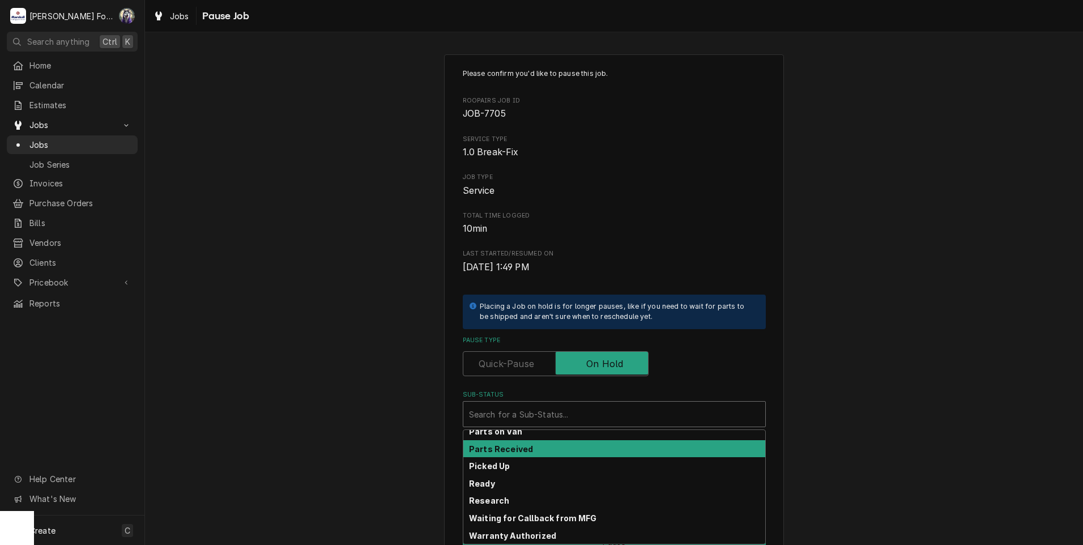
click at [514, 445] on strong "Parts Received" at bounding box center [501, 449] width 64 height 10
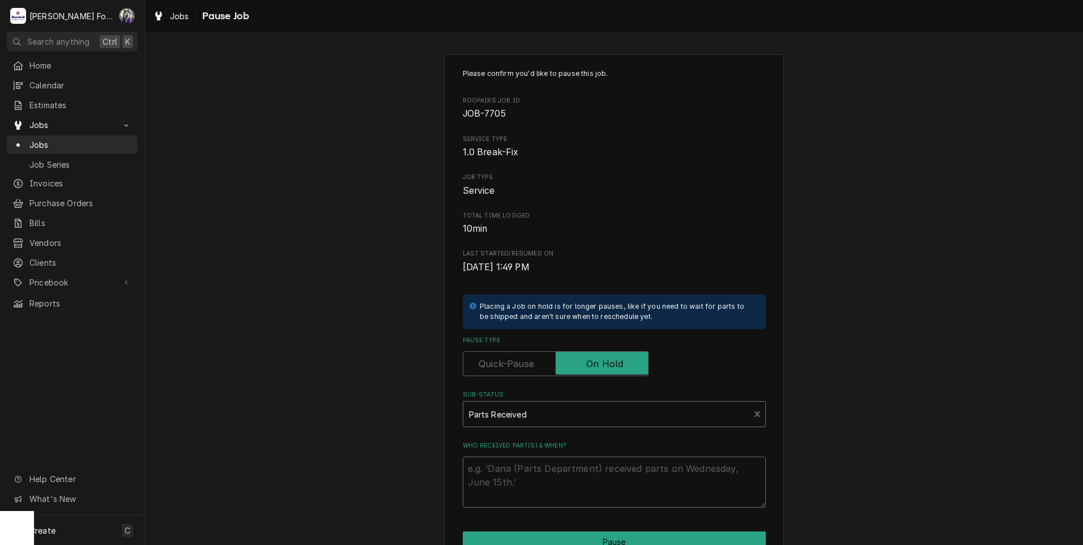
click at [471, 472] on textarea "Who received part(s) & when?" at bounding box center [614, 481] width 303 height 51
paste textarea "[DATE]"
type textarea "x"
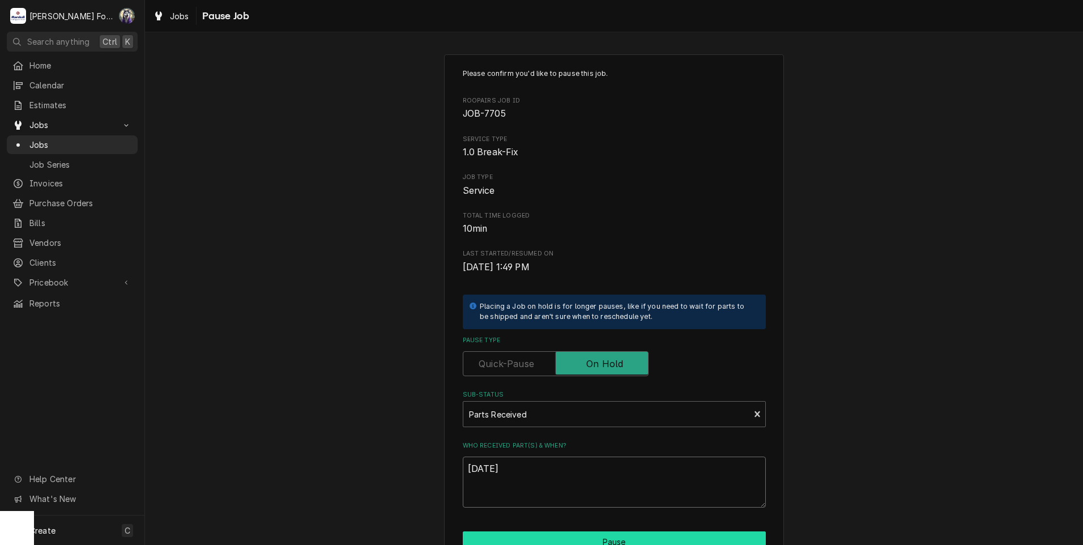
type textarea "10/15/2025"
click at [510, 536] on button "Pause" at bounding box center [614, 541] width 303 height 21
type textarea "x"
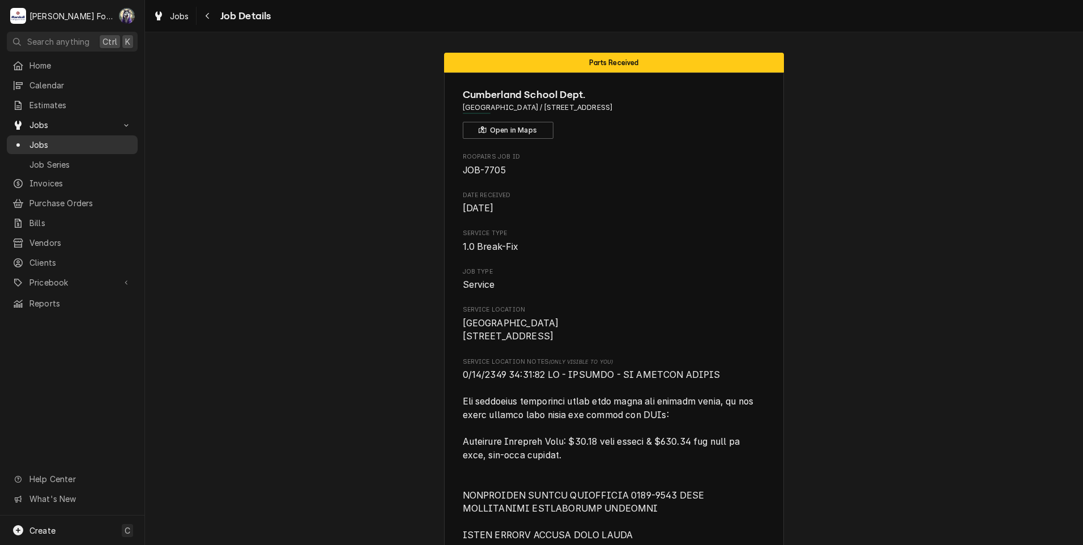
click at [41, 139] on span "Jobs" at bounding box center [80, 145] width 102 height 12
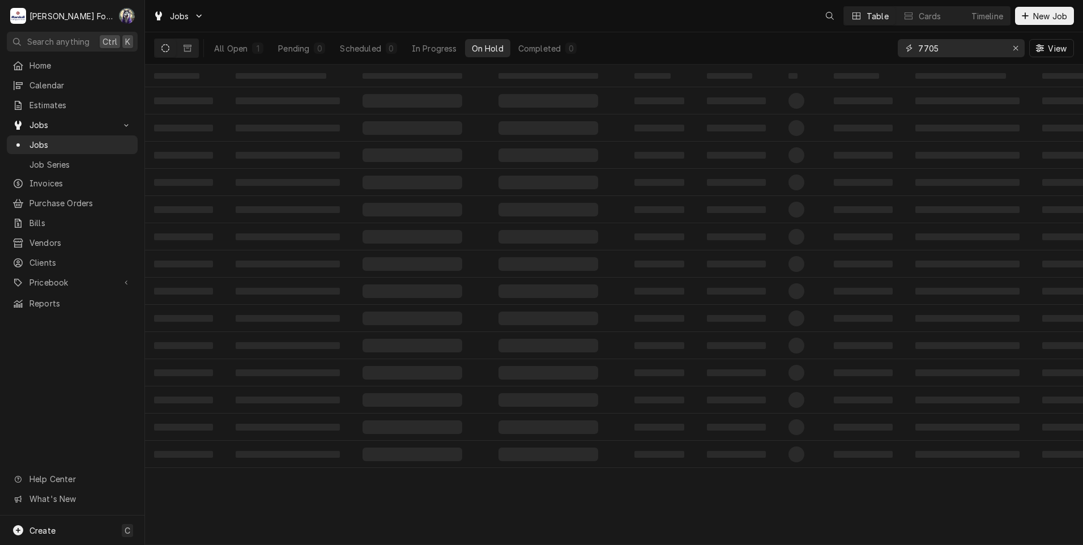
click at [859, 62] on div "All Open 1 Pending 0 Scheduled 0 In Progress On Hold Completed 0 7705 View" at bounding box center [614, 48] width 920 height 32
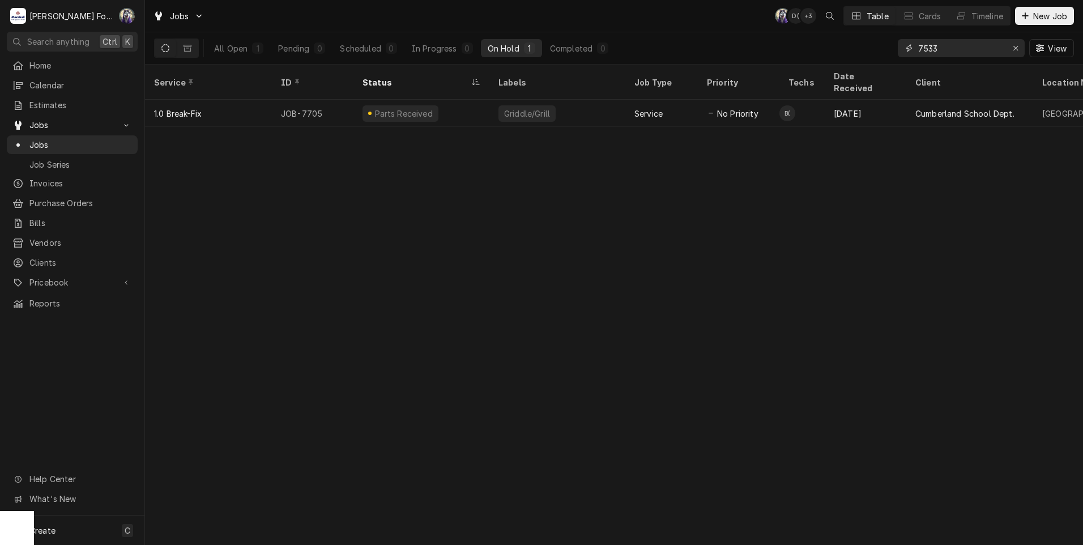
type input "7533"
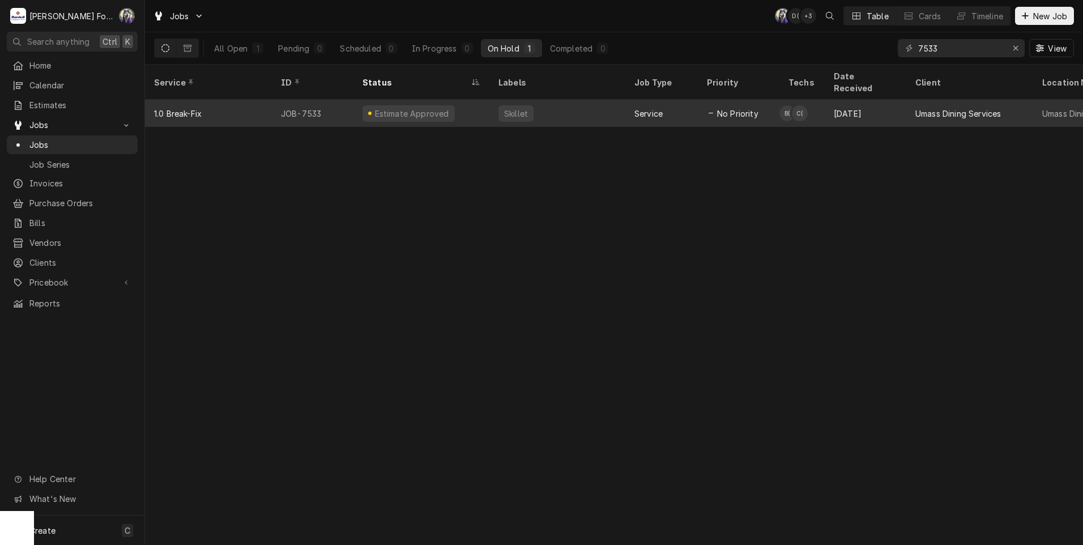
click at [497, 100] on div "Skillet" at bounding box center [557, 113] width 136 height 27
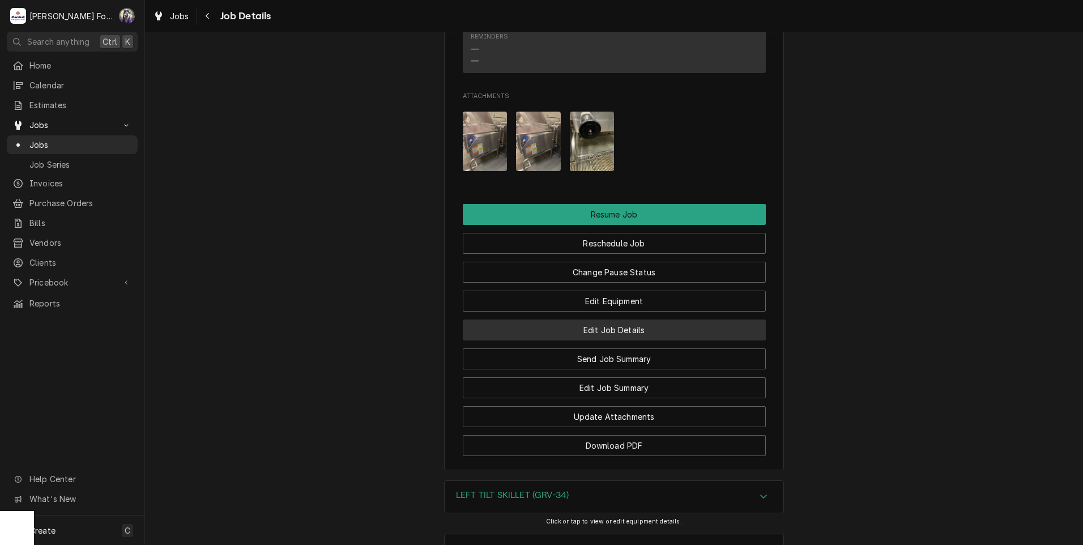
scroll to position [1654, 0]
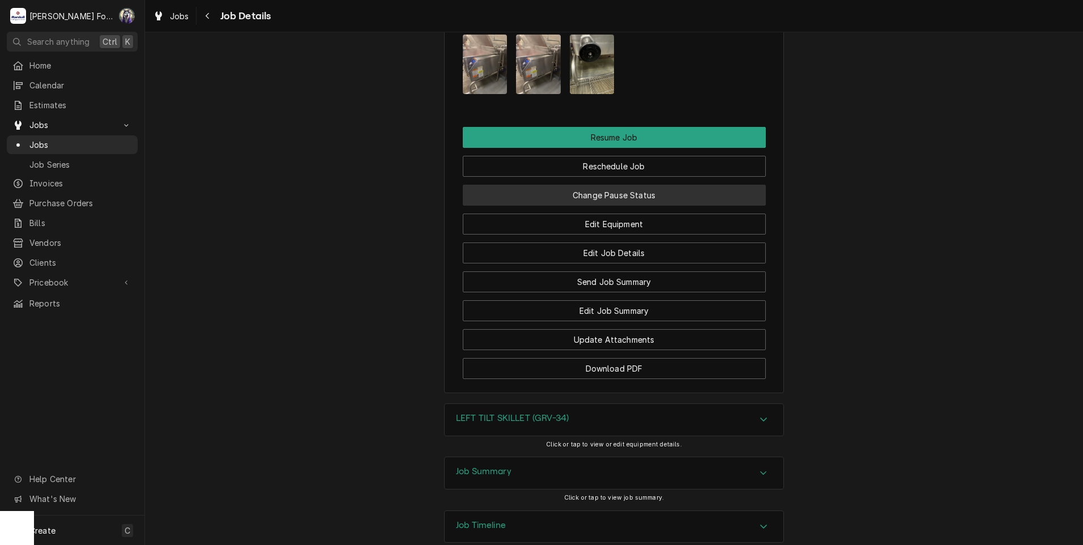
click at [600, 185] on button "Change Pause Status" at bounding box center [614, 195] width 303 height 21
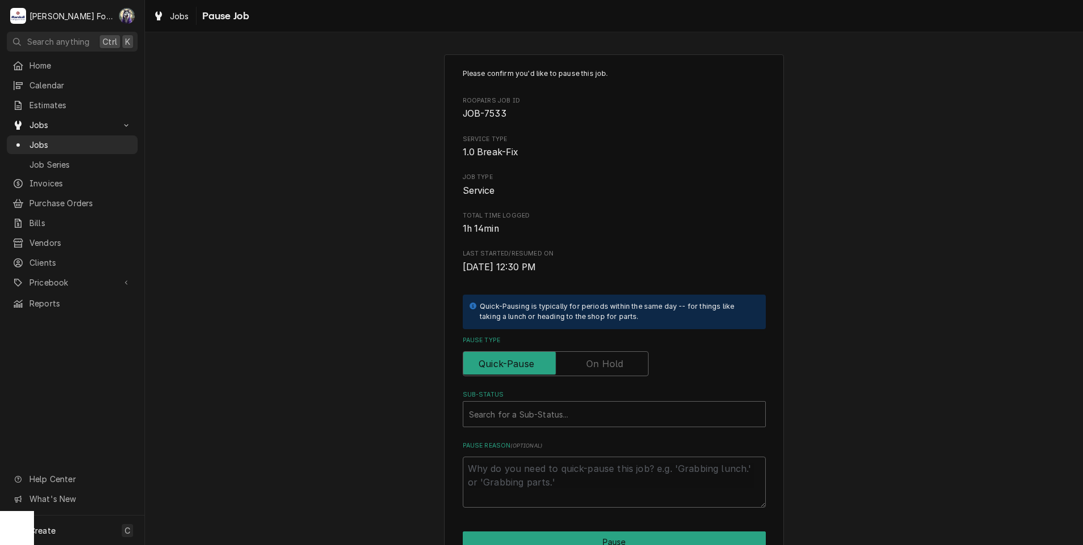
click at [592, 361] on label "Pause Type" at bounding box center [556, 363] width 186 height 25
click at [592, 361] on input "Pause Type" at bounding box center [556, 363] width 176 height 25
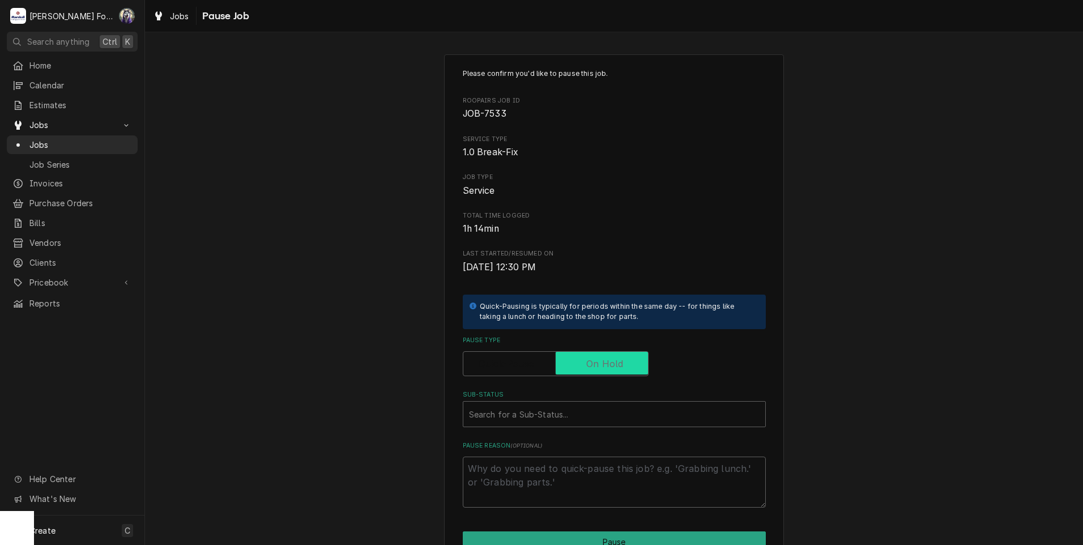
checkbox input "true"
click at [568, 401] on div "Sub-Status Search for a Sub-Status..." at bounding box center [614, 408] width 303 height 37
drag, startPoint x: 568, startPoint y: 401, endPoint x: 572, endPoint y: 409, distance: 9.1
click at [572, 409] on div "Sub-Status" at bounding box center [614, 414] width 290 height 20
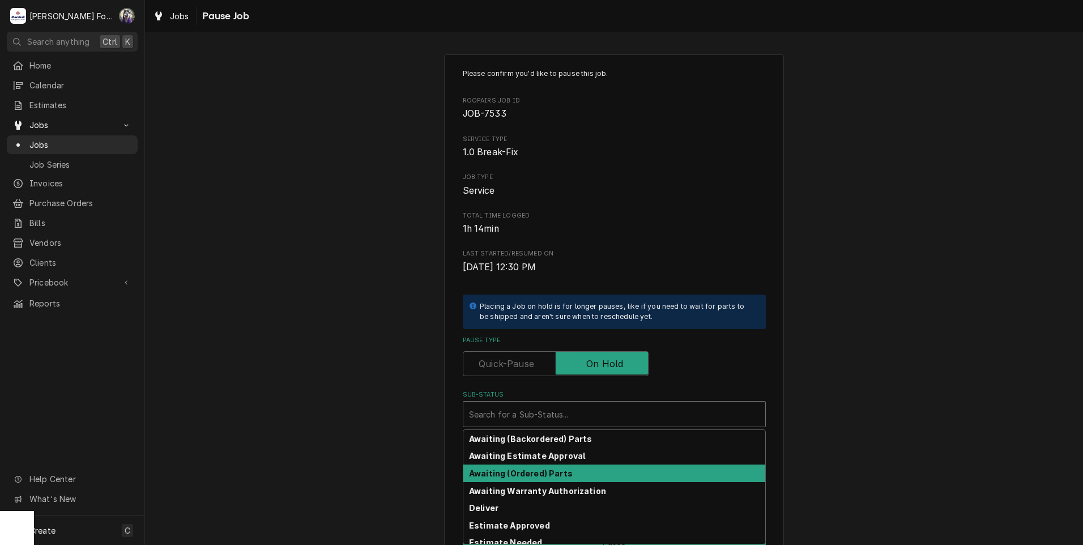
click at [533, 472] on strong "Awaiting (Ordered) Parts" at bounding box center [521, 473] width 104 height 10
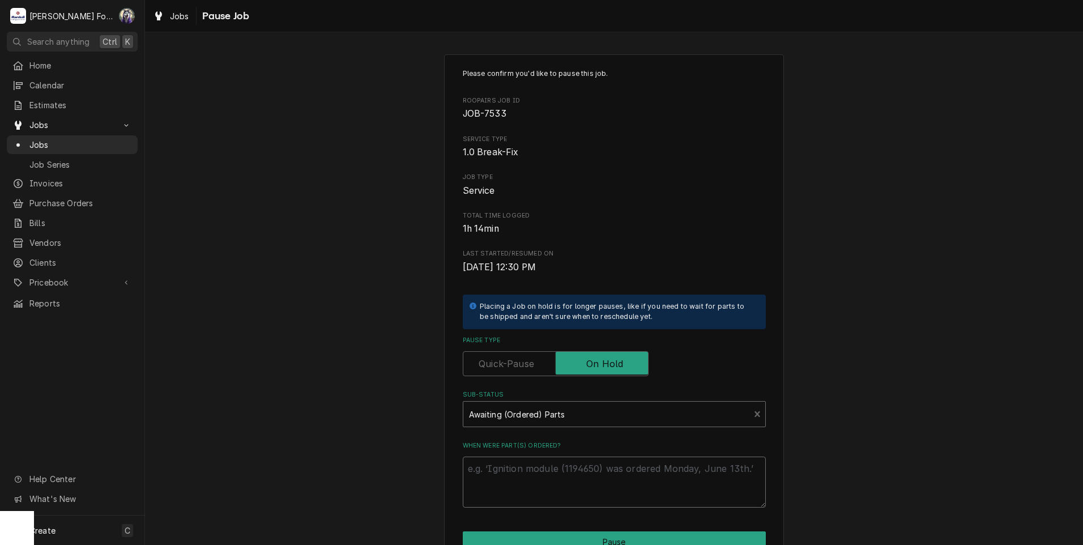
drag, startPoint x: 523, startPoint y: 480, endPoint x: 524, endPoint y: 473, distance: 6.8
click at [523, 479] on textarea "When were part(s) ordered?" at bounding box center [614, 481] width 303 height 51
paste textarea "10/15/2025"
type textarea "x"
type textarea "10/15/2025"
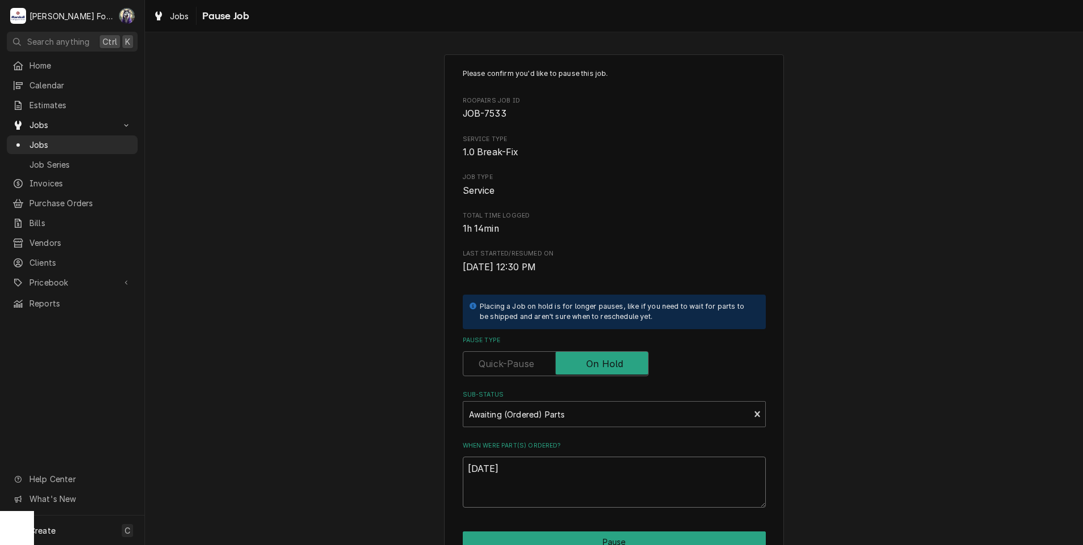
click at [488, 470] on textarea "10/15/2025" at bounding box center [614, 481] width 303 height 51
type textarea "x"
type textarea "10/1/2025"
type textarea "x"
type textarea "10/14/2025"
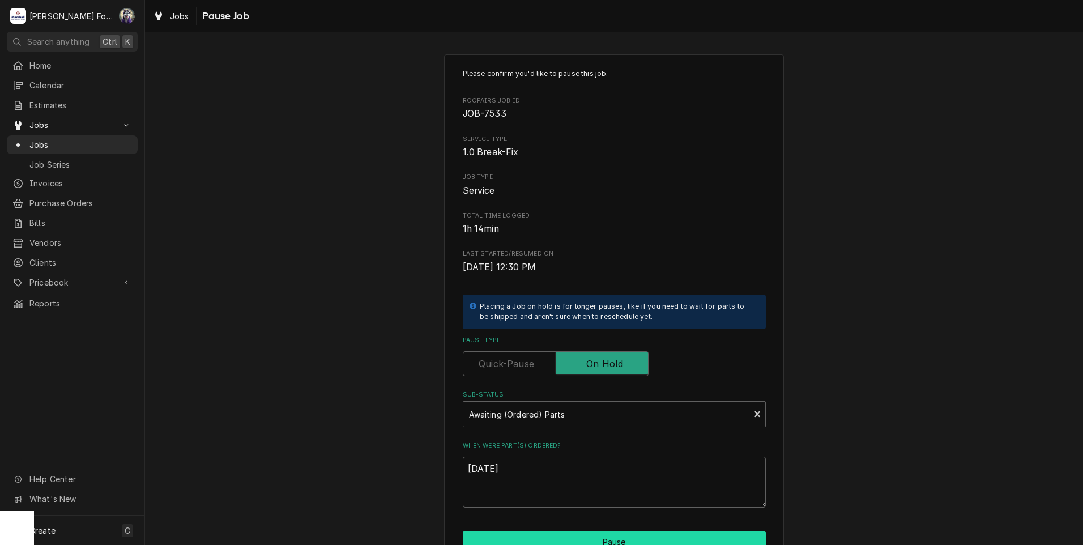
click at [563, 535] on button "Pause" at bounding box center [614, 541] width 303 height 21
type textarea "x"
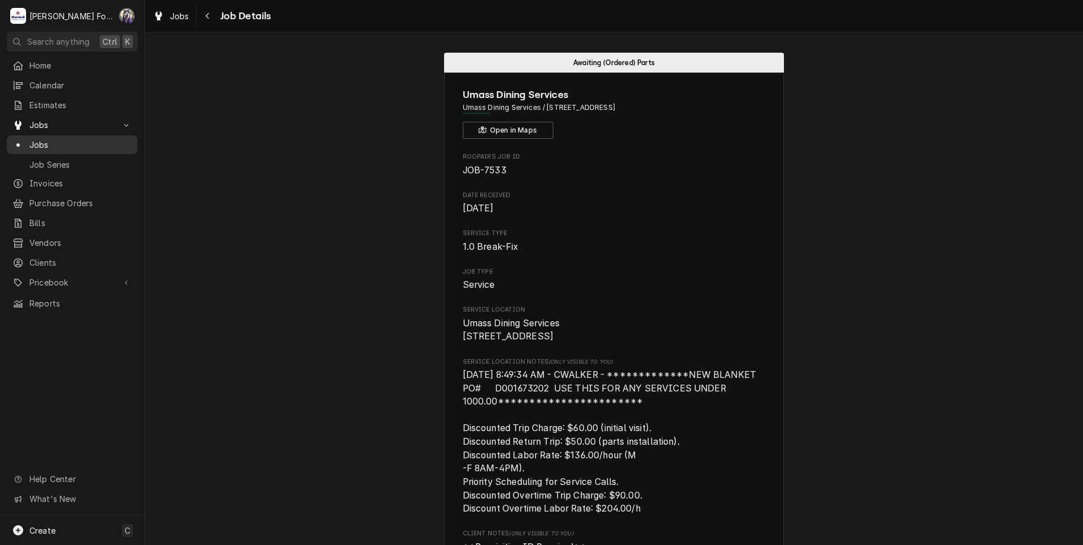
click at [42, 139] on span "Jobs" at bounding box center [80, 145] width 102 height 12
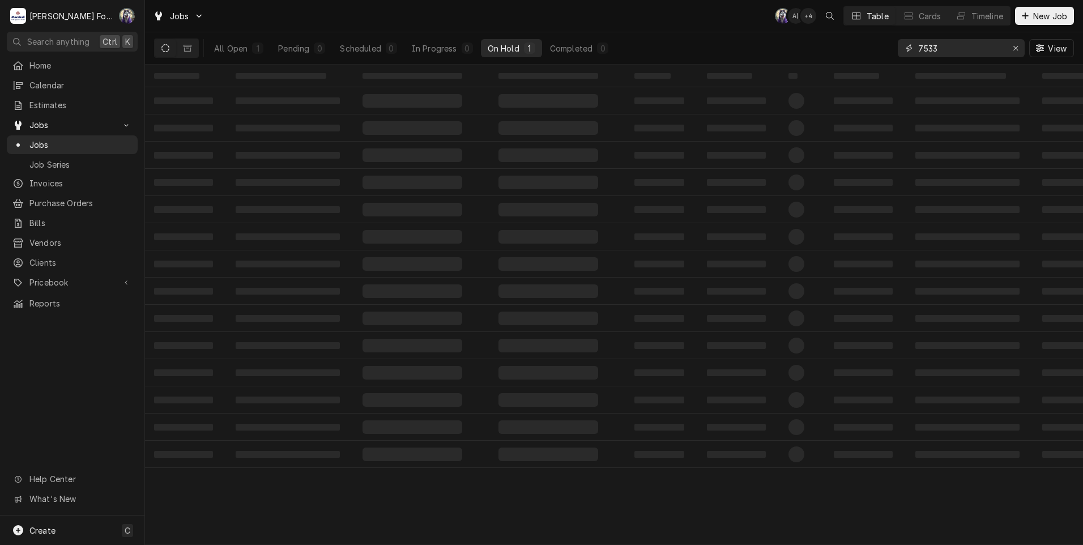
drag, startPoint x: 943, startPoint y: 52, endPoint x: 821, endPoint y: 63, distance: 122.8
click at [821, 63] on div "All Open 1 Pending 0 Scheduled 0 In Progress 0 On Hold 1 Completed 0 7533 View" at bounding box center [614, 48] width 920 height 32
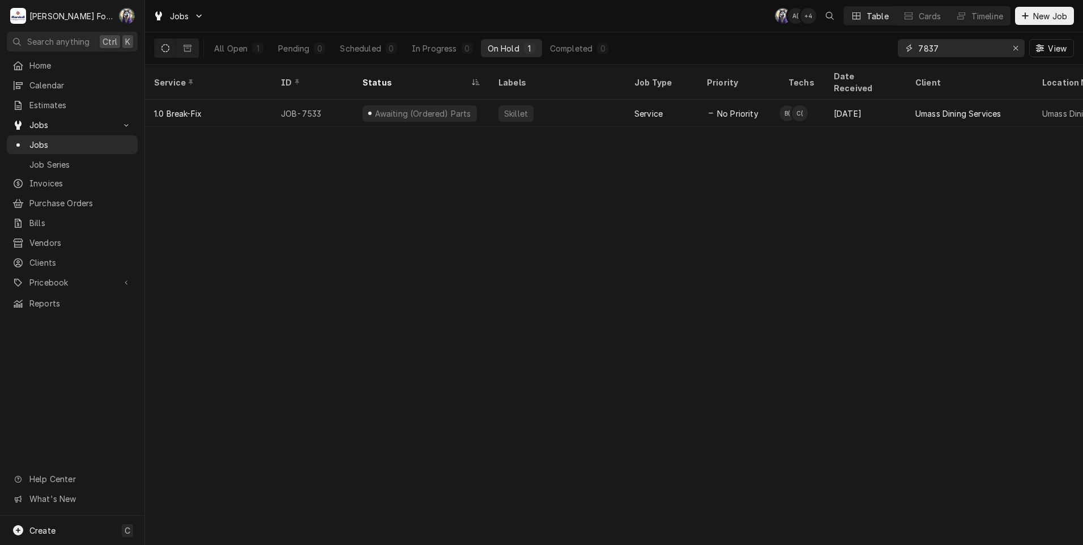
type input "7837"
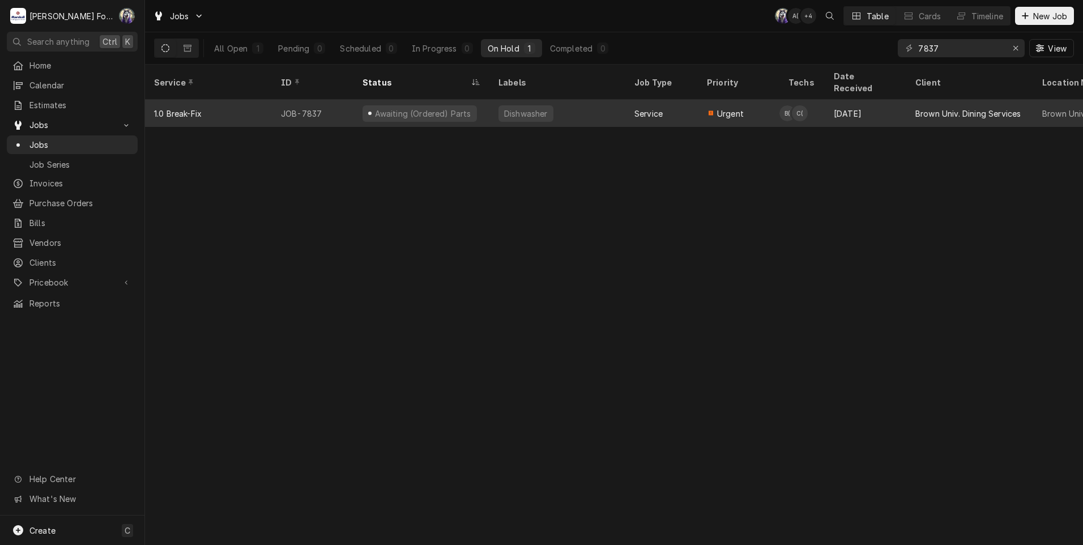
click at [442, 108] on div "Awaiting (Ordered) Parts" at bounding box center [422, 114] width 99 height 12
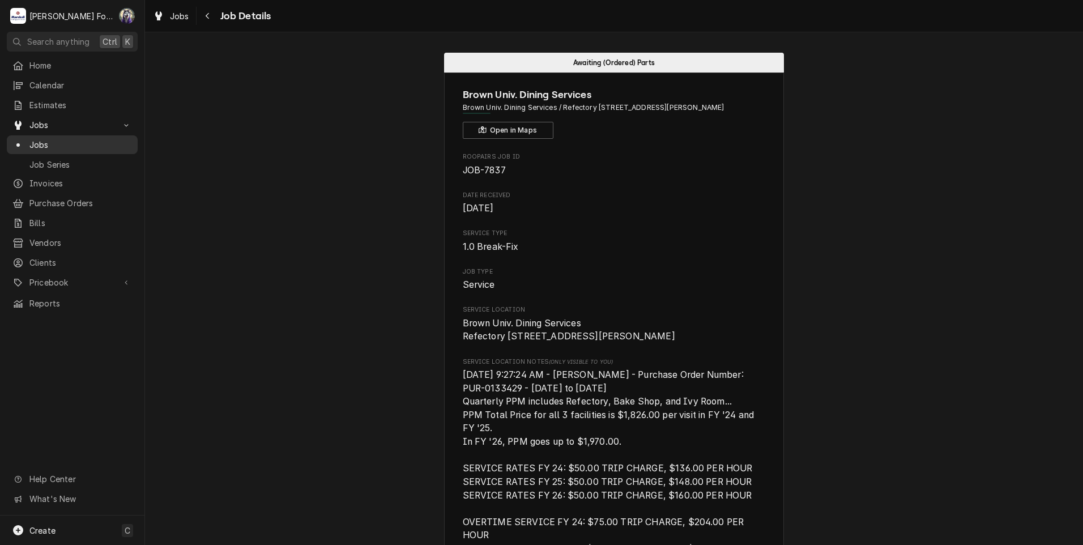
click at [33, 142] on span "Jobs" at bounding box center [80, 145] width 102 height 12
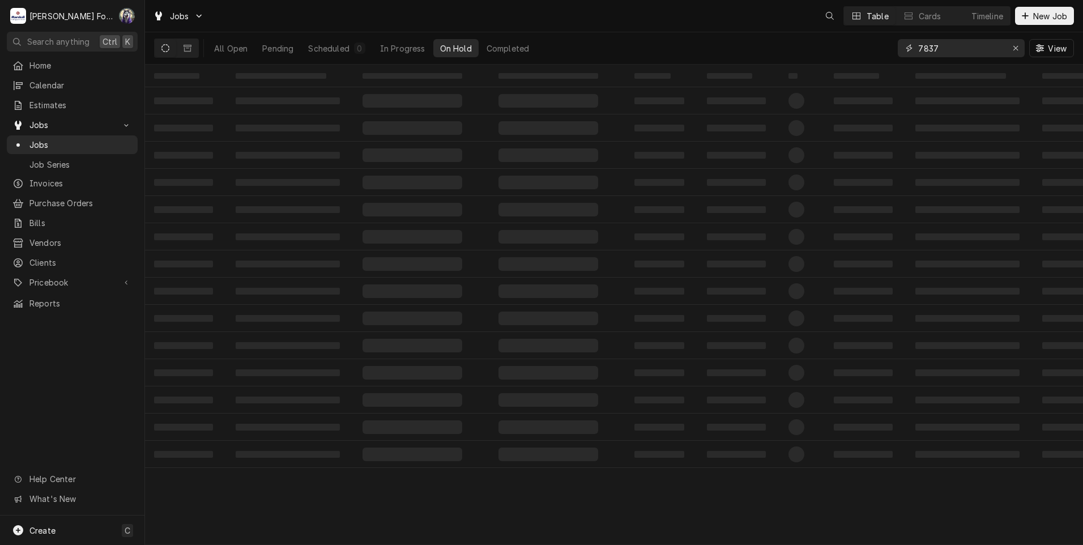
click at [801, 67] on div "Jobs Table Cards Timeline New Job All Open Pending Scheduled 0 In Progress On H…" at bounding box center [614, 272] width 938 height 545
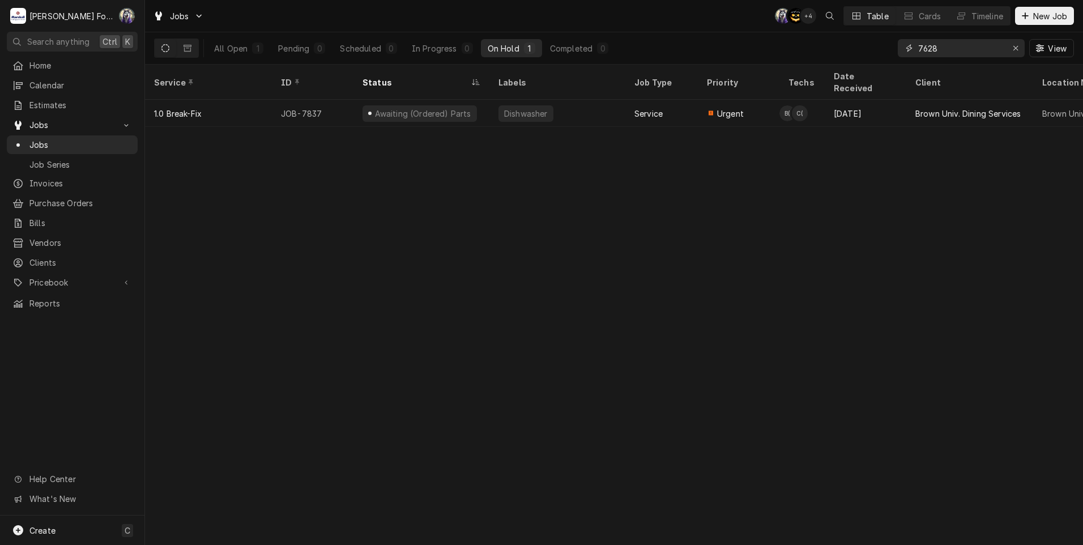
type input "7628"
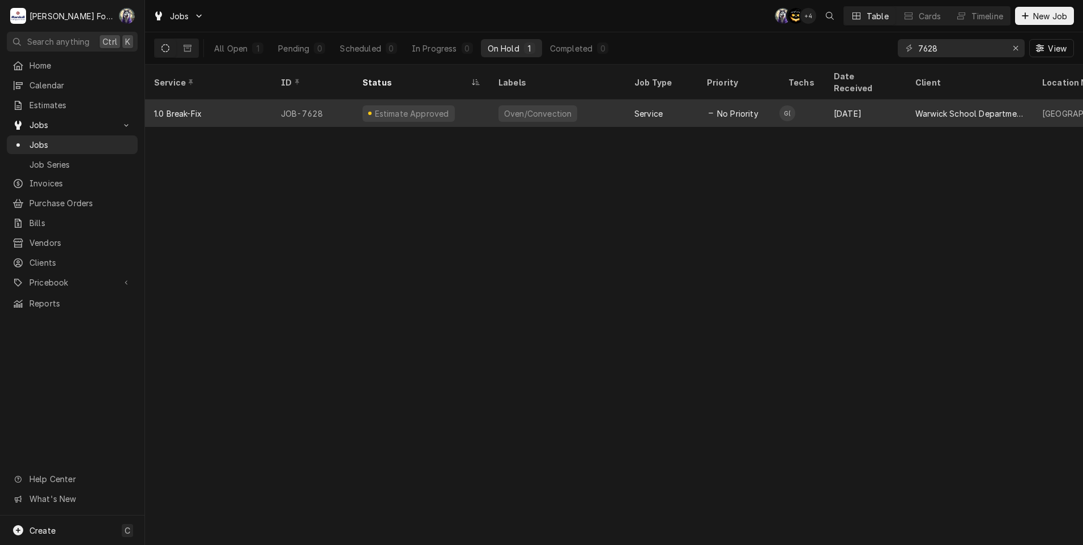
click at [476, 100] on div "Estimate Approved" at bounding box center [421, 113] width 136 height 27
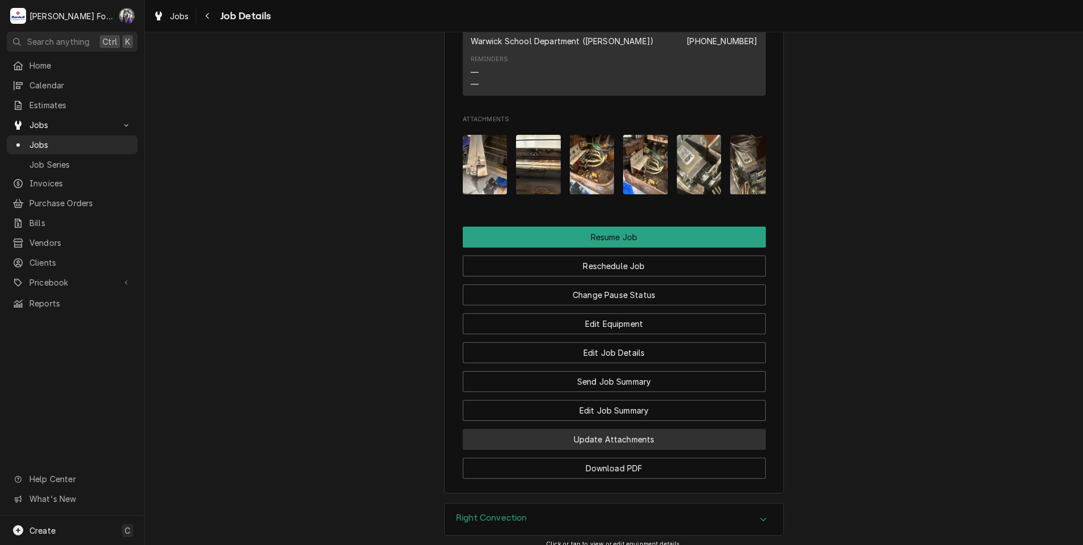
scroll to position [1321, 0]
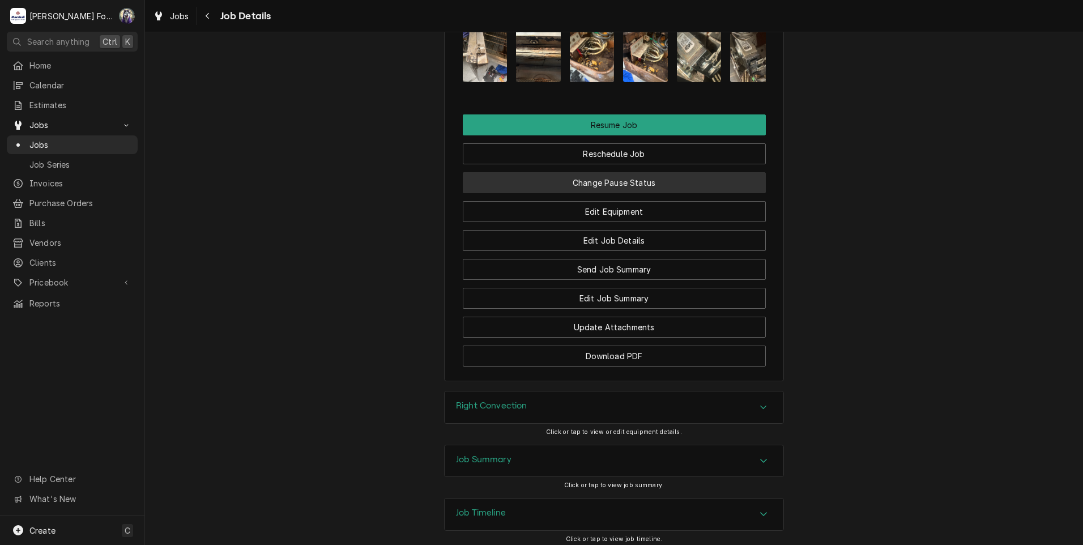
click at [585, 193] on button "Change Pause Status" at bounding box center [614, 182] width 303 height 21
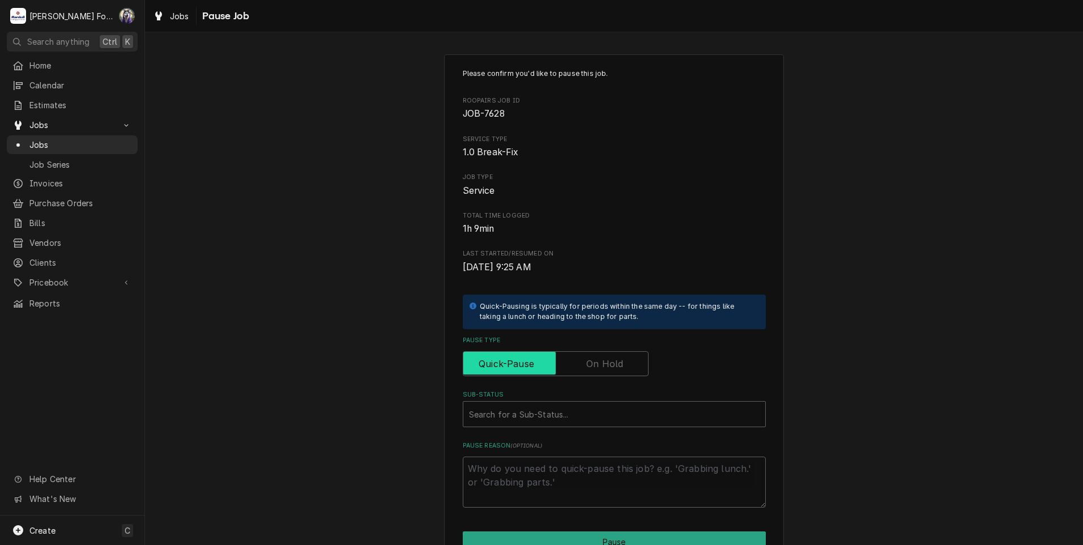
click at [597, 353] on input "Pause Type" at bounding box center [556, 363] width 176 height 25
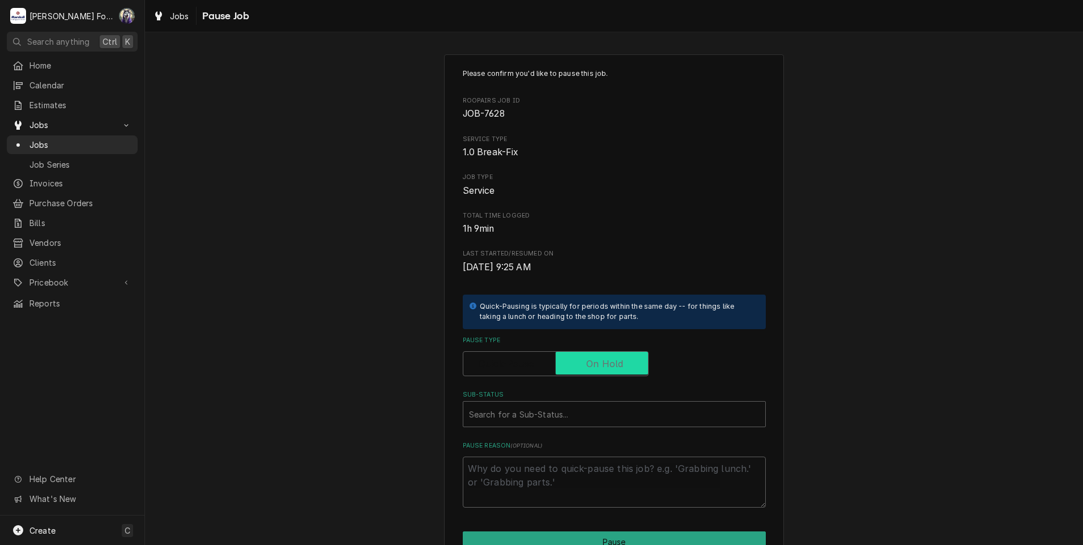
checkbox input "true"
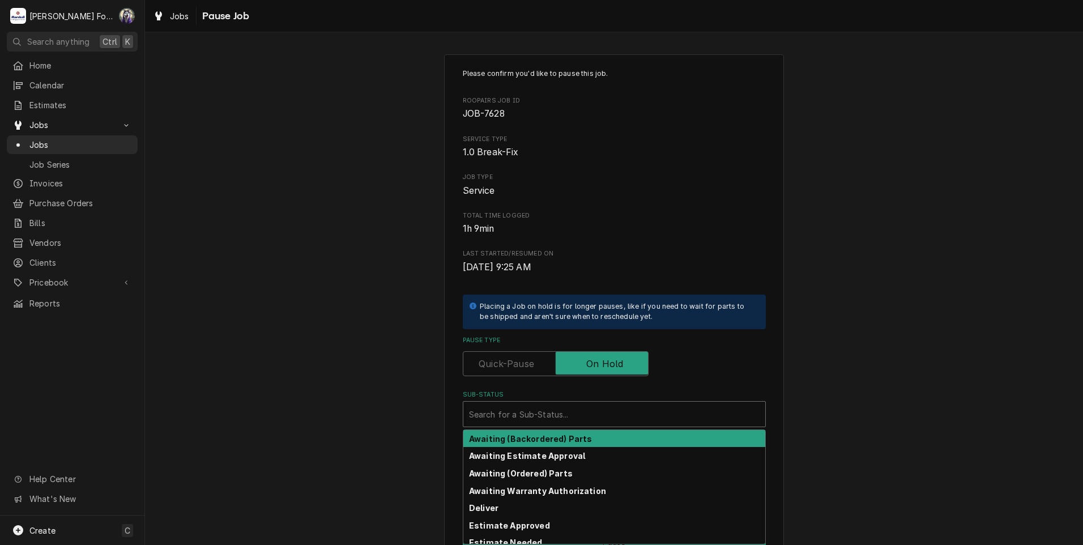
click at [571, 408] on div "Sub-Status" at bounding box center [614, 414] width 290 height 20
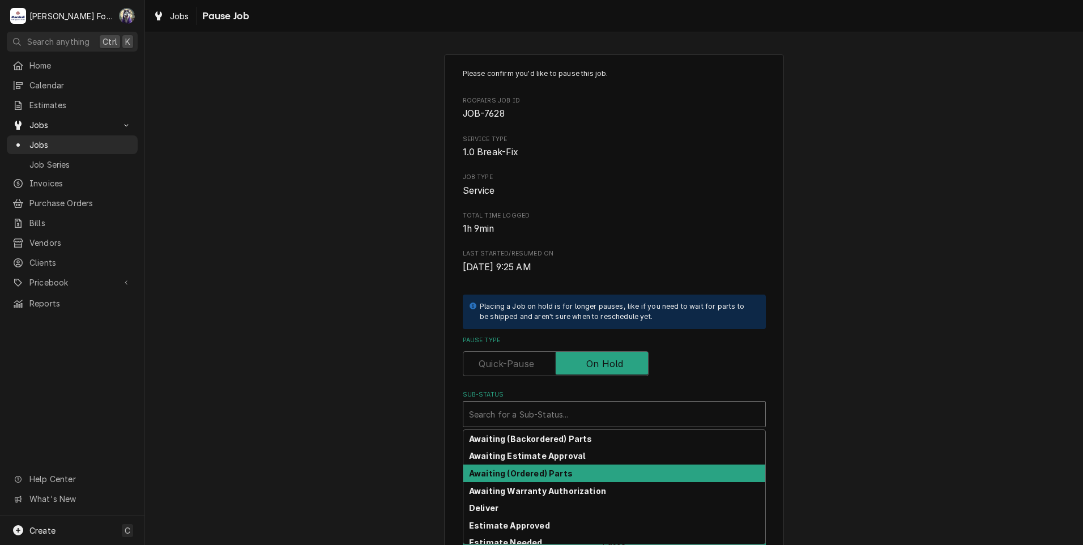
click at [533, 471] on strong "Awaiting (Ordered) Parts" at bounding box center [521, 473] width 104 height 10
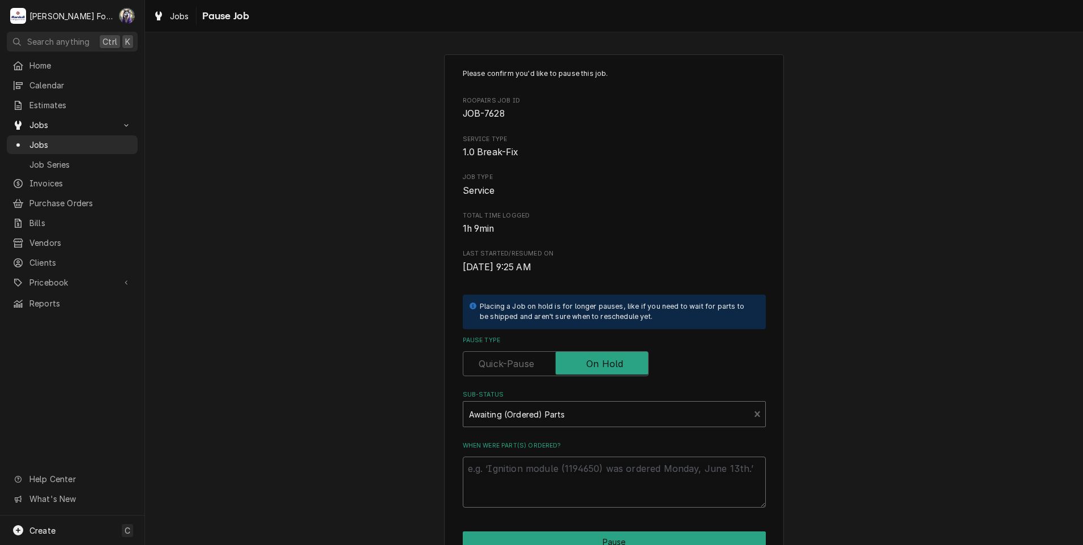
click at [516, 473] on textarea "When were part(s) ordered?" at bounding box center [614, 481] width 303 height 51
click at [515, 473] on textarea "When were part(s) ordered?" at bounding box center [614, 481] width 303 height 51
paste textarea "[DATE]"
type textarea "x"
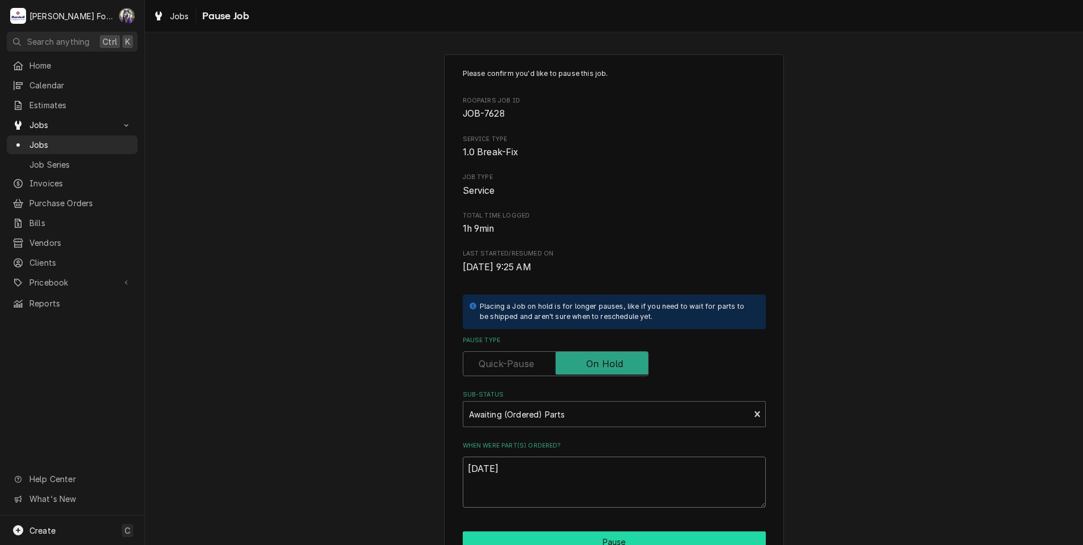
type textarea "[DATE]"
click at [541, 531] on button "Pause" at bounding box center [614, 541] width 303 height 21
type textarea "x"
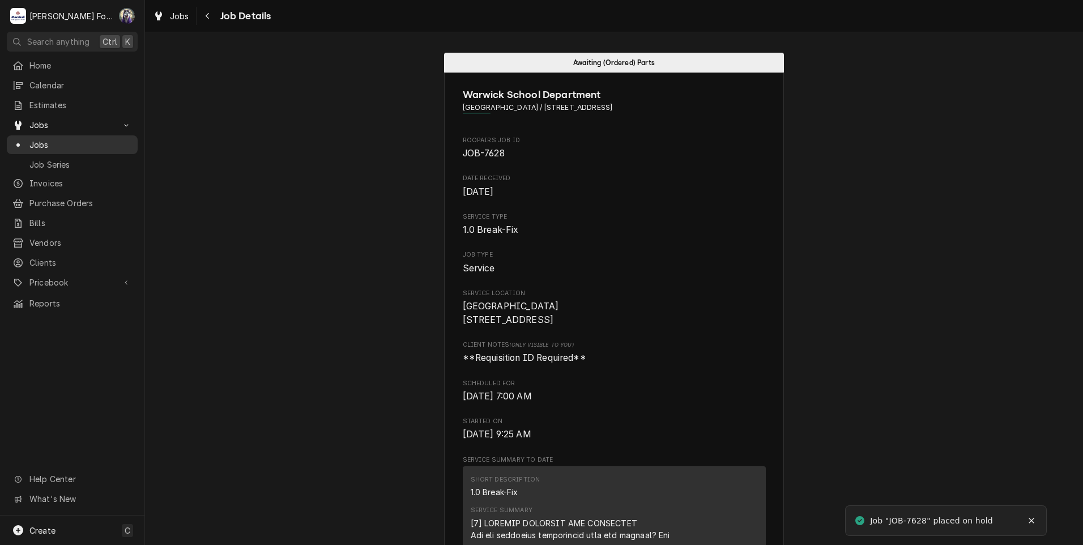
click at [30, 139] on span "Jobs" at bounding box center [80, 145] width 102 height 12
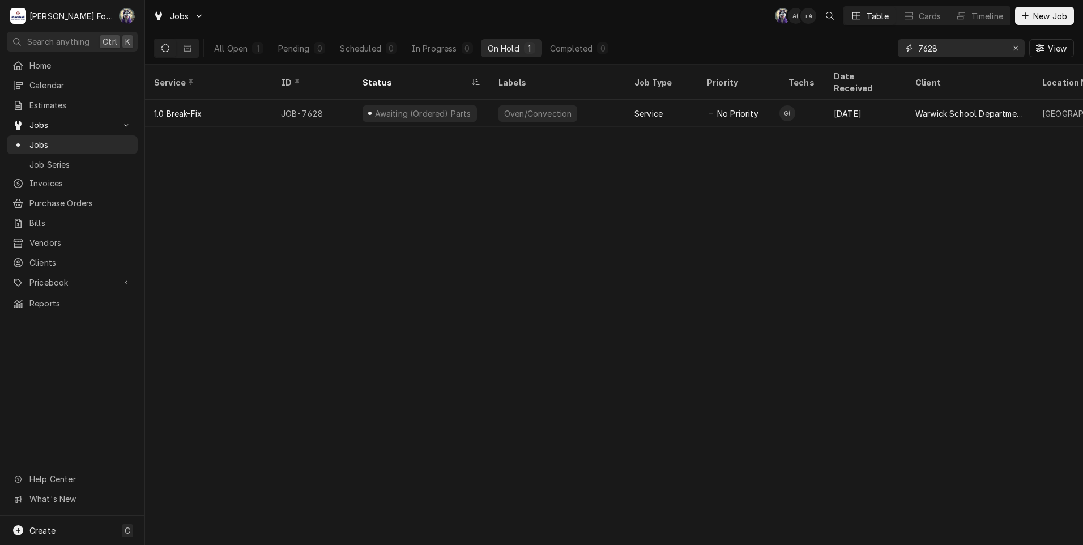
drag, startPoint x: 946, startPoint y: 47, endPoint x: 845, endPoint y: 49, distance: 100.8
click at [845, 49] on div "All Open 1 Pending 0 Scheduled 0 In Progress 0 On Hold 1 Completed 0 7628 View" at bounding box center [614, 48] width 920 height 32
type input "7784"
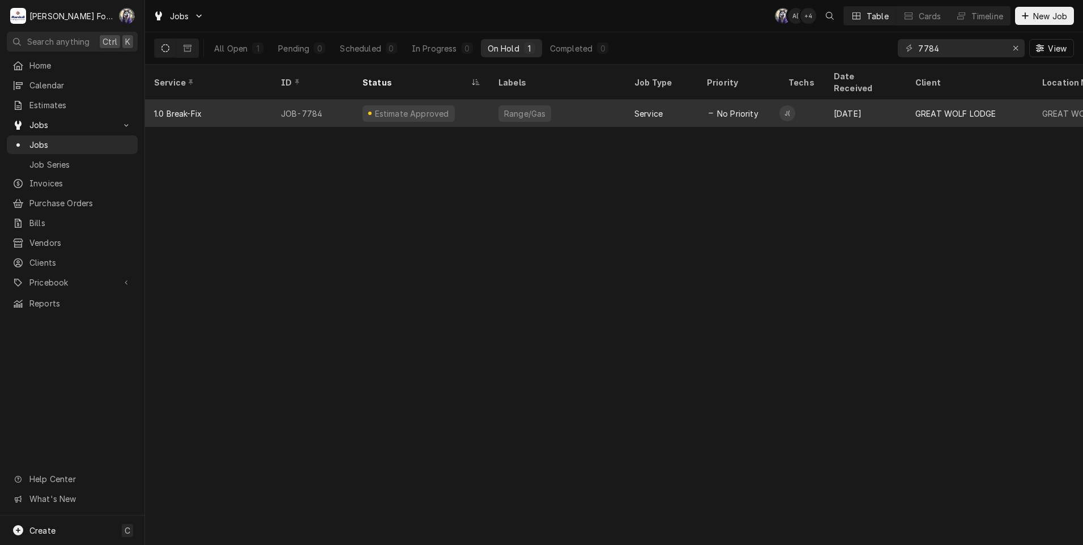
click at [406, 108] on div "Estimate Approved" at bounding box center [411, 114] width 77 height 12
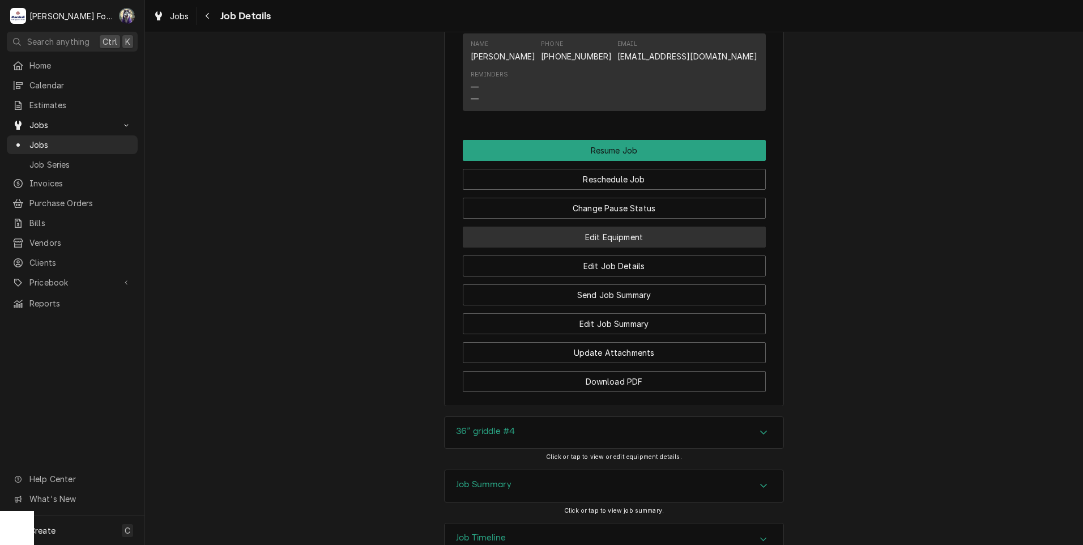
scroll to position [1133, 0]
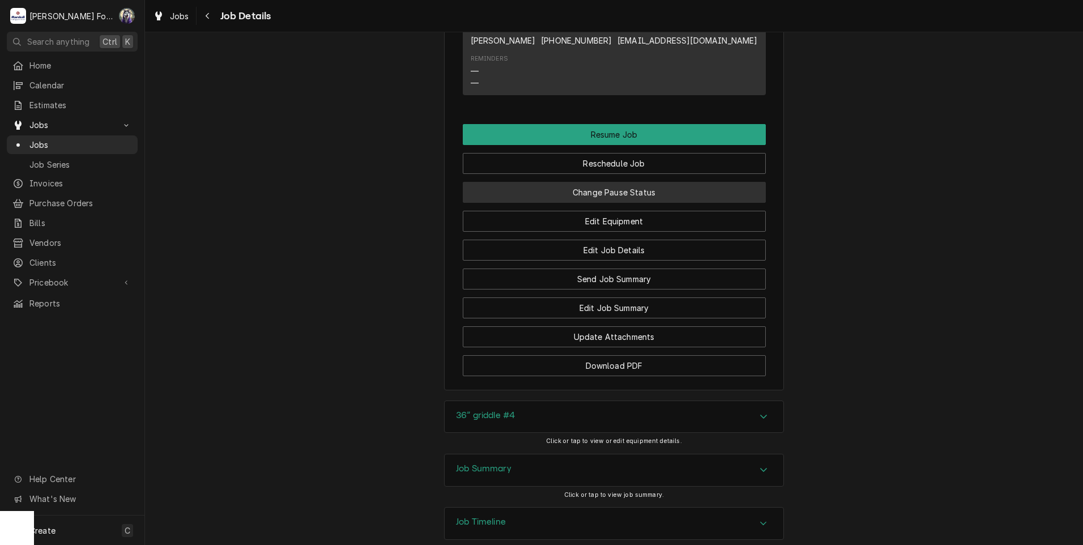
click at [607, 203] on button "Change Pause Status" at bounding box center [614, 192] width 303 height 21
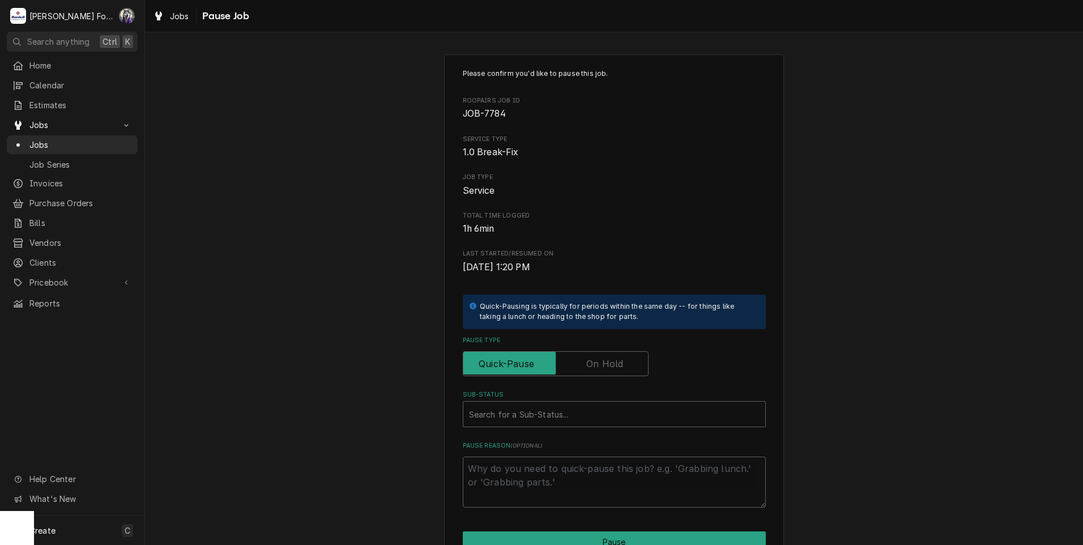
click at [604, 369] on label "Pause Type" at bounding box center [556, 363] width 186 height 25
click at [604, 369] on input "Pause Type" at bounding box center [556, 363] width 176 height 25
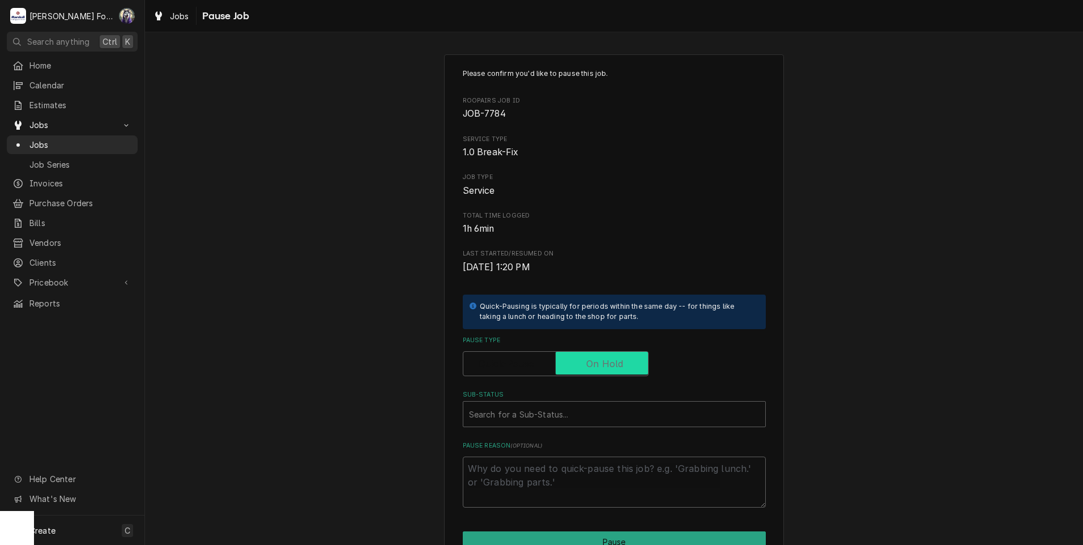
checkbox input "true"
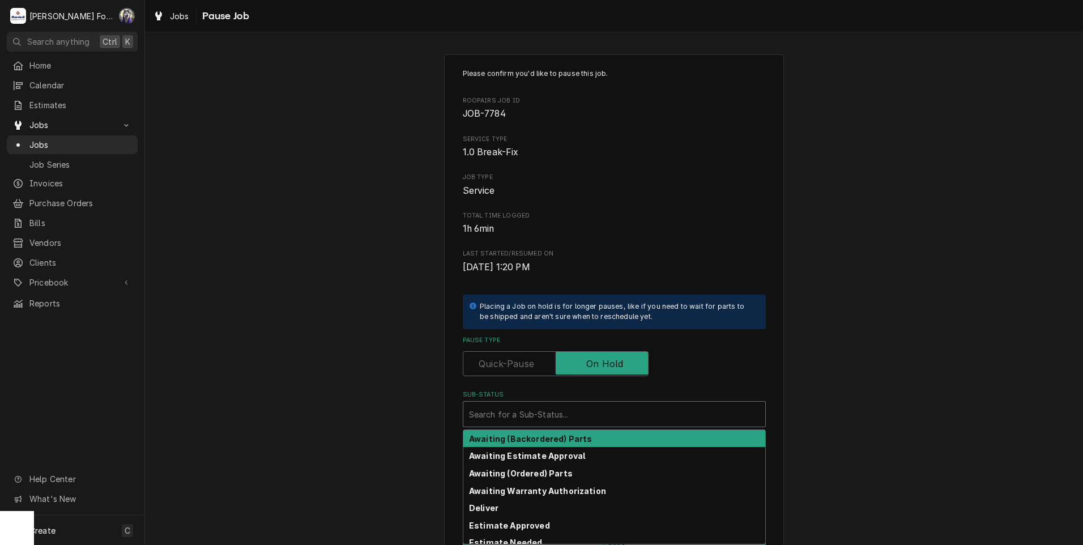
click at [549, 421] on div "Sub-Status" at bounding box center [614, 414] width 290 height 20
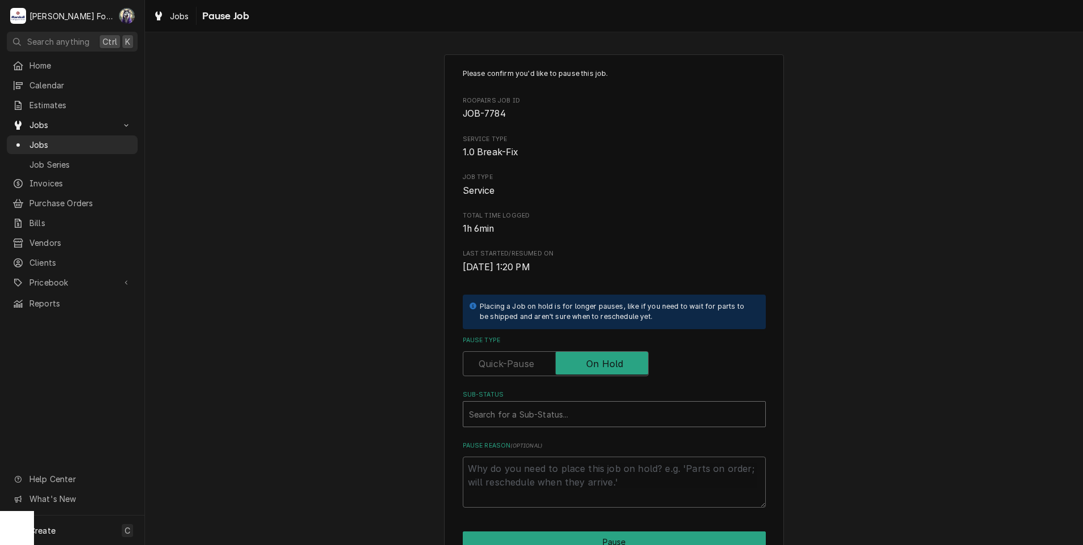
drag, startPoint x: 548, startPoint y: 417, endPoint x: 492, endPoint y: 414, distance: 56.1
click at [492, 414] on div "Sub-Status" at bounding box center [614, 414] width 290 height 20
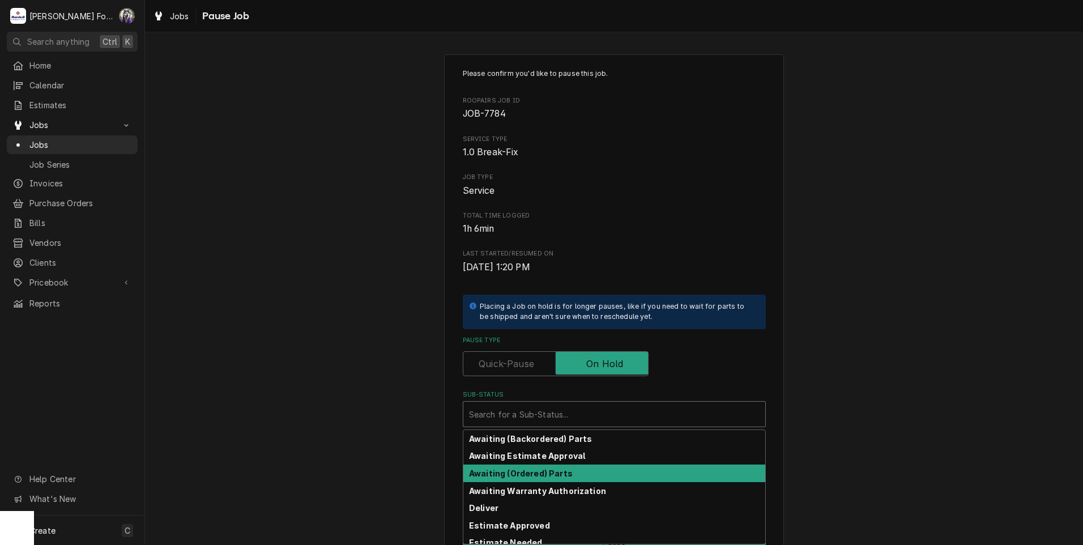
click at [502, 471] on strong "Awaiting (Ordered) Parts" at bounding box center [521, 473] width 104 height 10
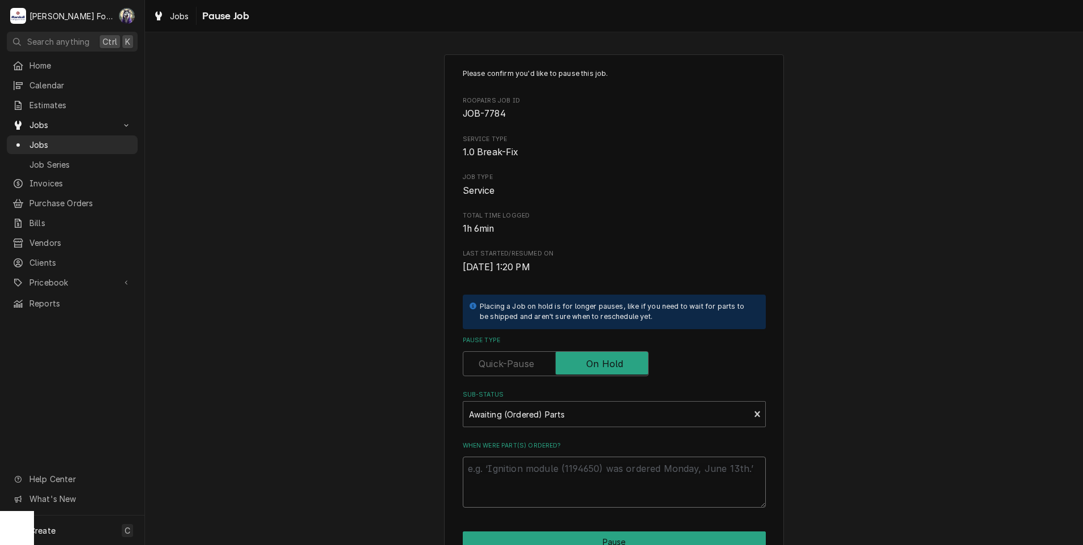
click at [501, 473] on textarea "When were part(s) ordered?" at bounding box center [614, 481] width 303 height 51
paste textarea "10/15/2025"
type textarea "x"
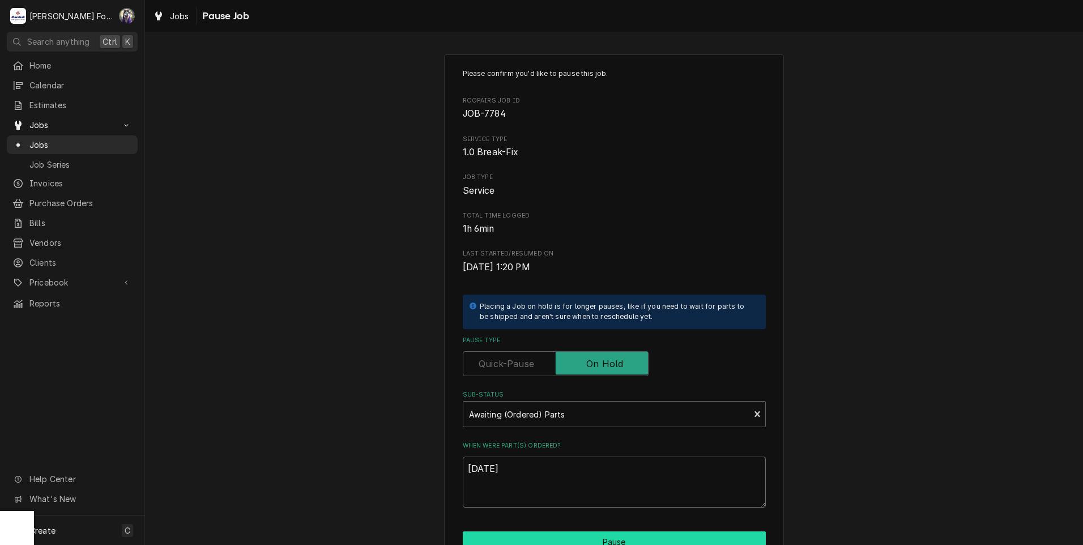
type textarea "10/15/2025"
click at [537, 534] on button "Pause" at bounding box center [614, 541] width 303 height 21
type textarea "x"
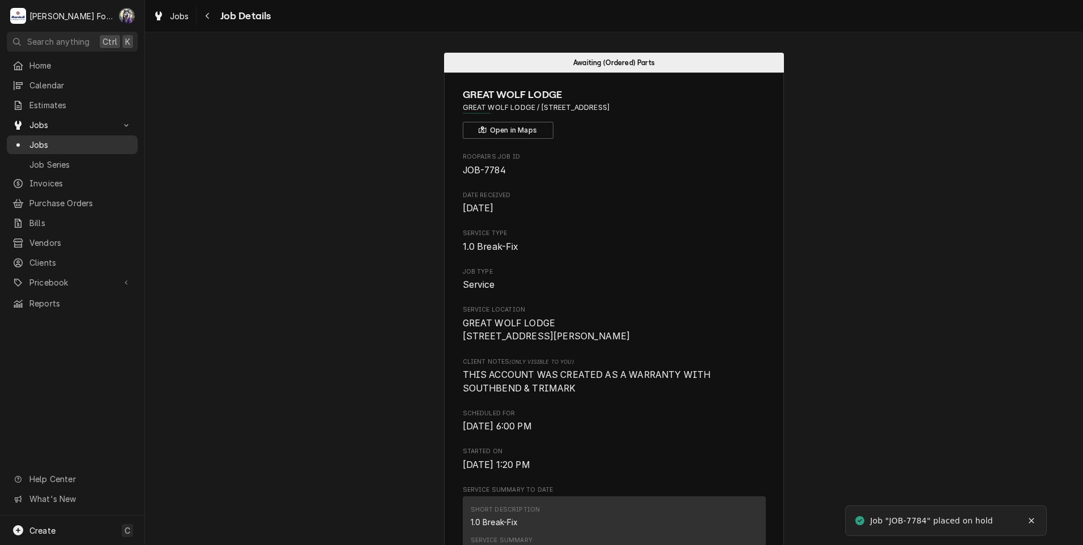
click at [41, 139] on span "Jobs" at bounding box center [80, 145] width 102 height 12
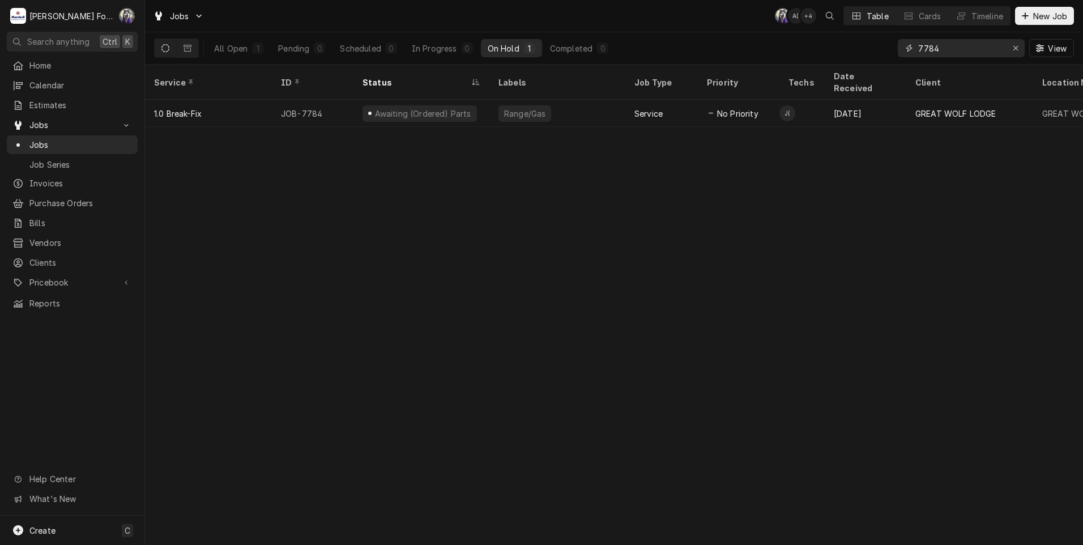
drag, startPoint x: 893, startPoint y: 58, endPoint x: 835, endPoint y: 62, distance: 58.4
click at [835, 61] on div "All Open 1 Pending 0 Scheduled 0 In Progress 0 On Hold 1 Completed 0 7784 View" at bounding box center [614, 48] width 920 height 32
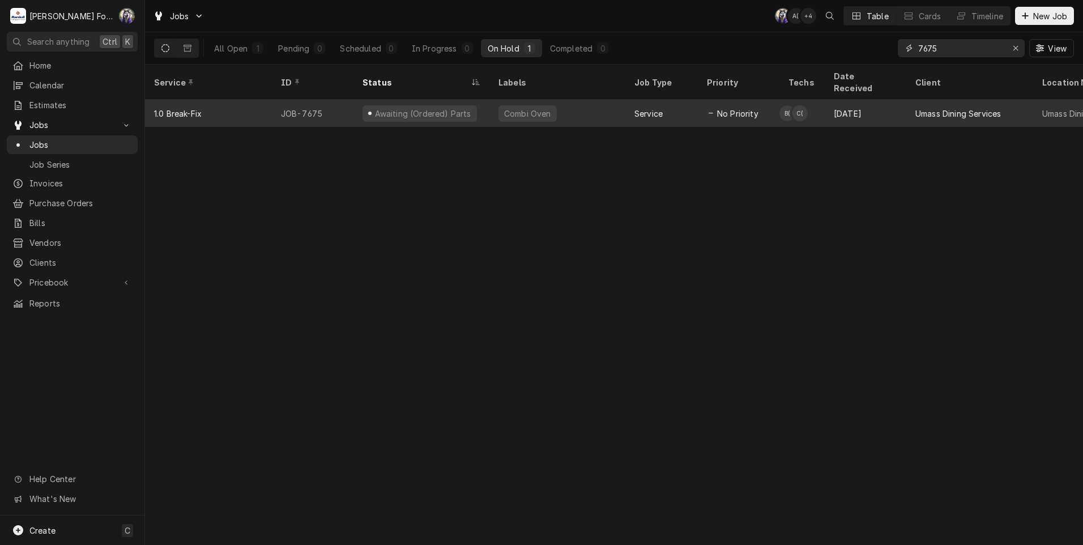
type input "7675"
click at [481, 100] on div "Awaiting (Ordered) Parts" at bounding box center [421, 113] width 136 height 27
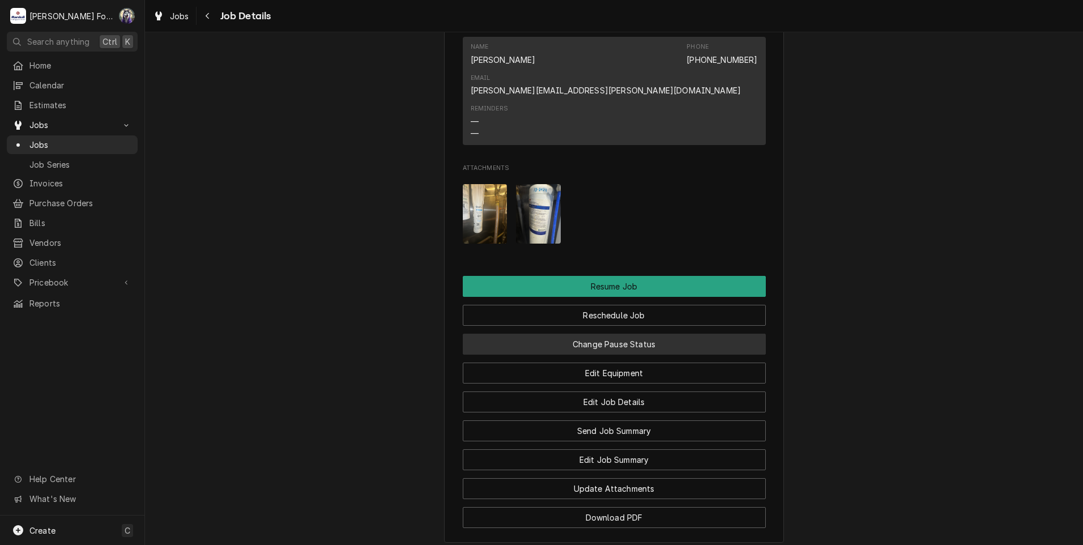
scroll to position [1416, 0]
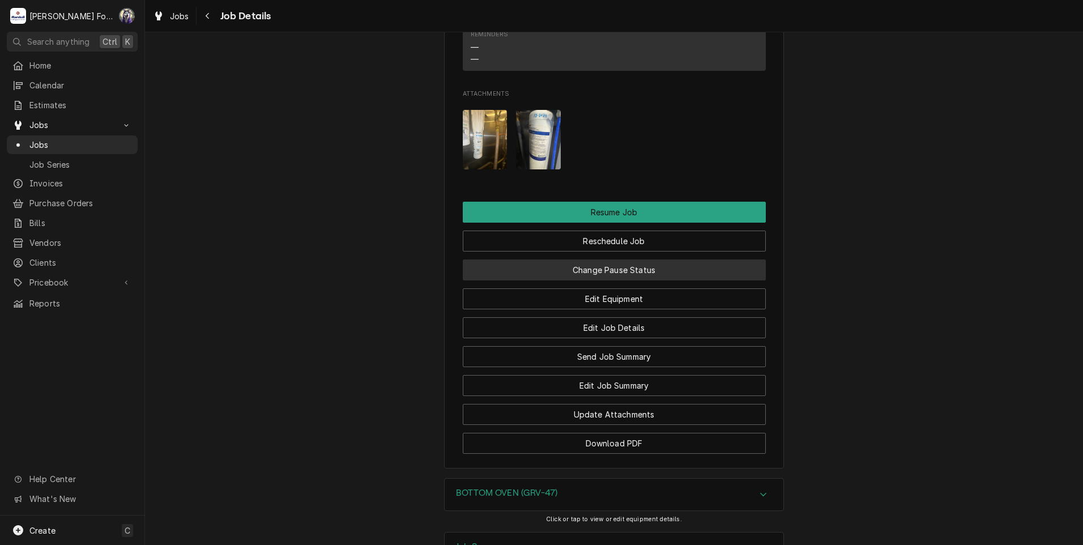
click at [579, 280] on button "Change Pause Status" at bounding box center [614, 269] width 303 height 21
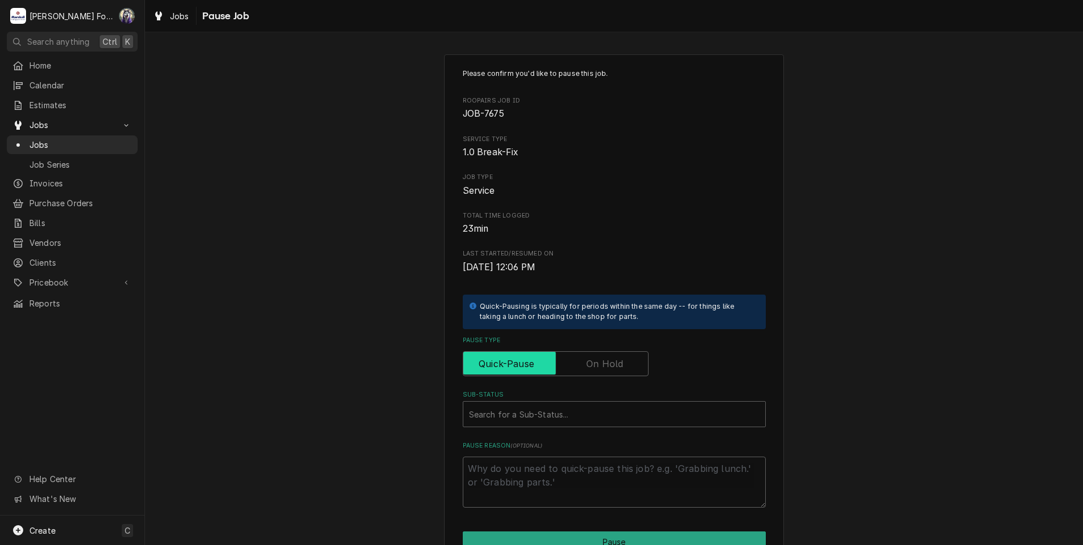
click at [606, 374] on input "Pause Type" at bounding box center [556, 363] width 176 height 25
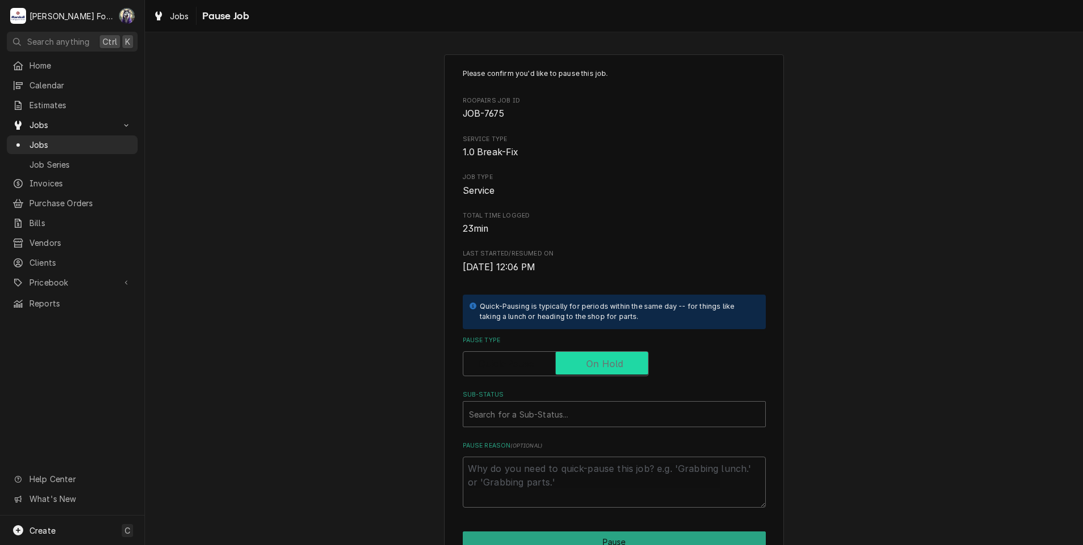
checkbox input "true"
click at [567, 412] on div "Sub-Status" at bounding box center [614, 414] width 290 height 20
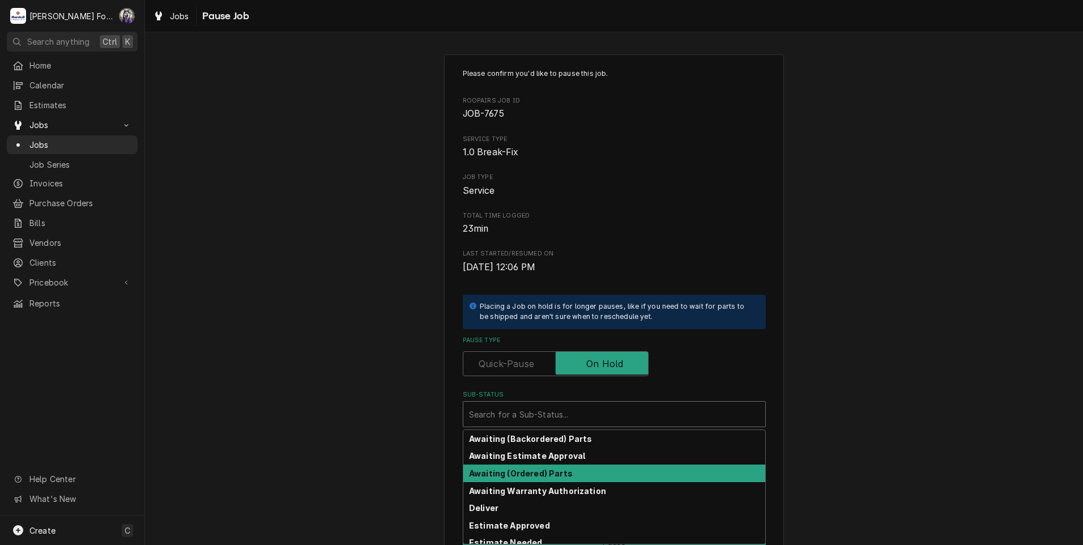
click at [546, 479] on div "Awaiting (Ordered) Parts" at bounding box center [614, 473] width 302 height 18
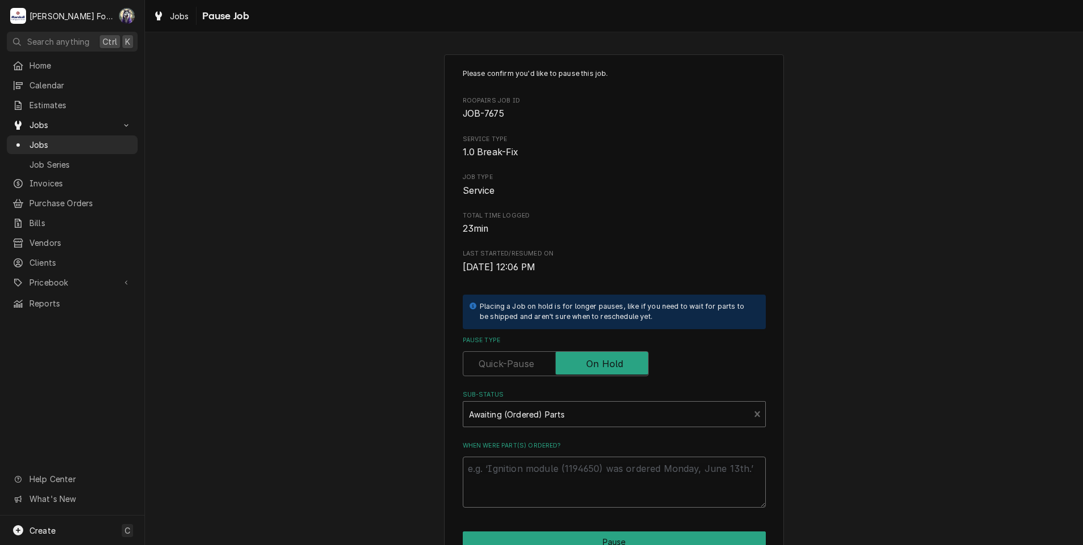
click at [543, 469] on textarea "When were part(s) ordered?" at bounding box center [614, 481] width 303 height 51
paste textarea "[DATE]"
type textarea "x"
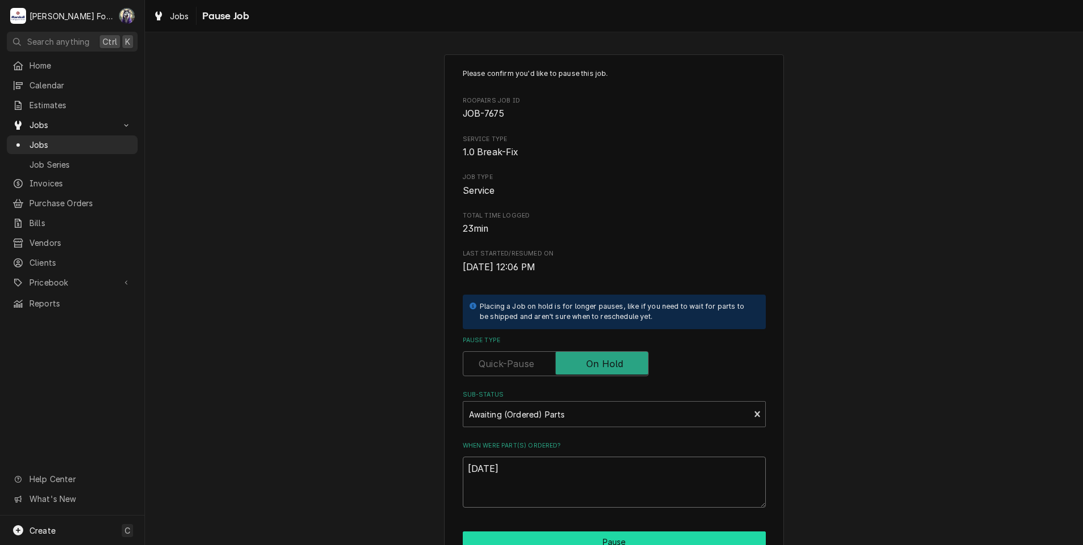
type textarea "[DATE]"
click at [528, 537] on button "Pause" at bounding box center [614, 541] width 303 height 21
type textarea "x"
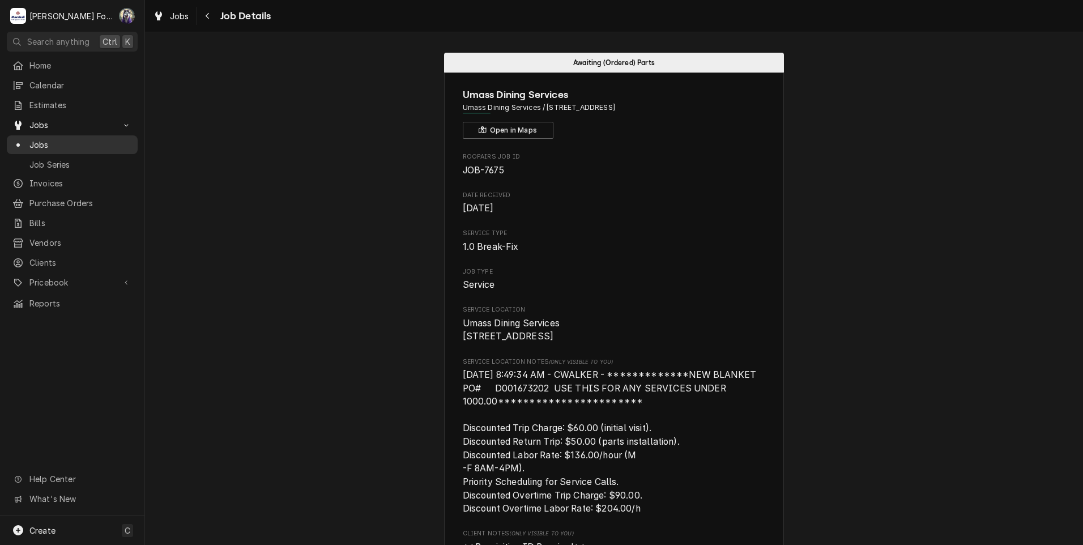
click at [41, 139] on span "Jobs" at bounding box center [80, 145] width 102 height 12
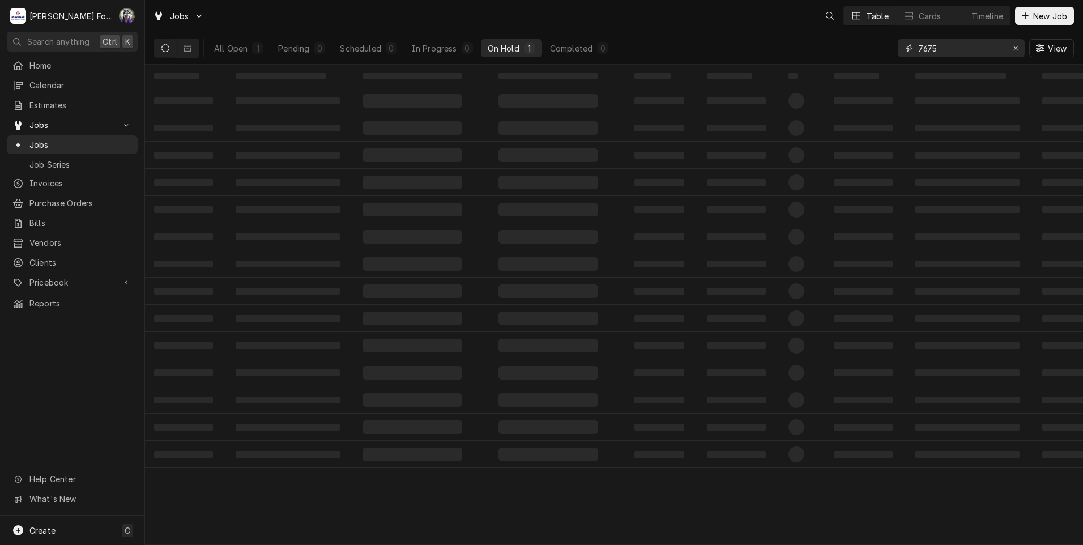
drag, startPoint x: 944, startPoint y: 49, endPoint x: 881, endPoint y: 56, distance: 63.8
click at [881, 57] on div "All Open 1 Pending 0 Scheduled 0 In Progress 0 On Hold 1 Completed 0 7675 View" at bounding box center [614, 48] width 920 height 32
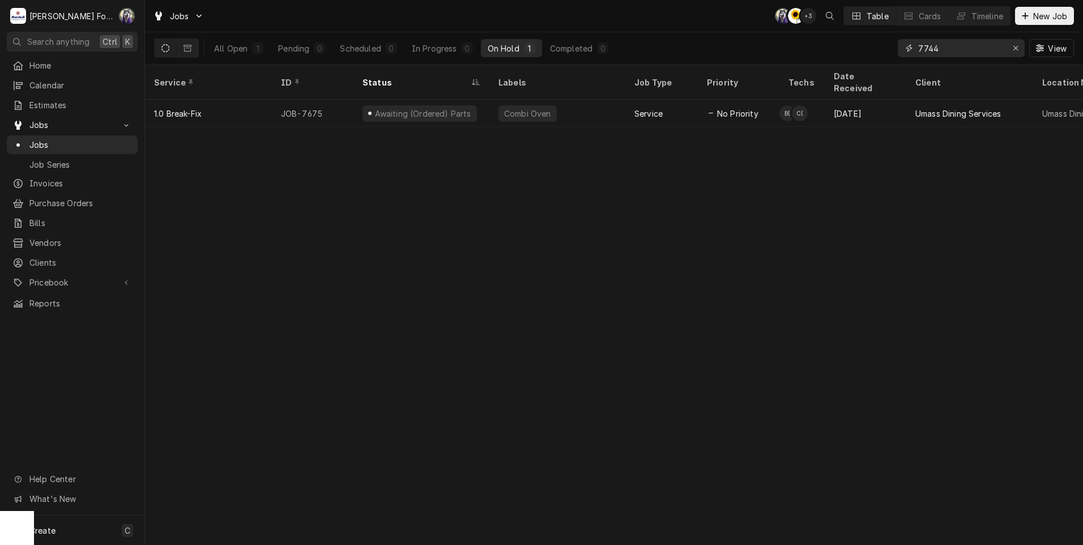
type input "7744"
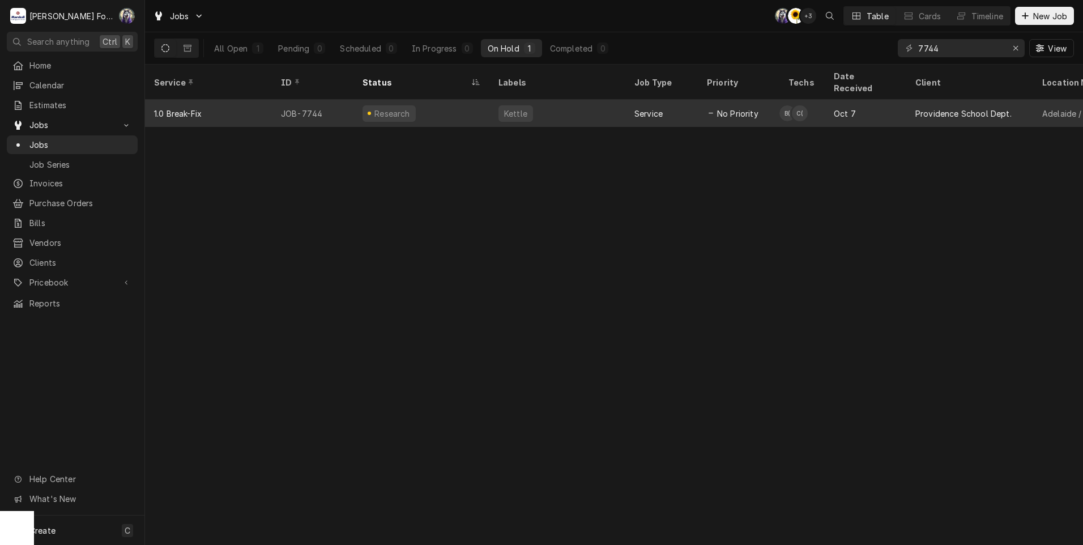
click at [514, 108] on div "Kettle" at bounding box center [515, 114] width 25 height 12
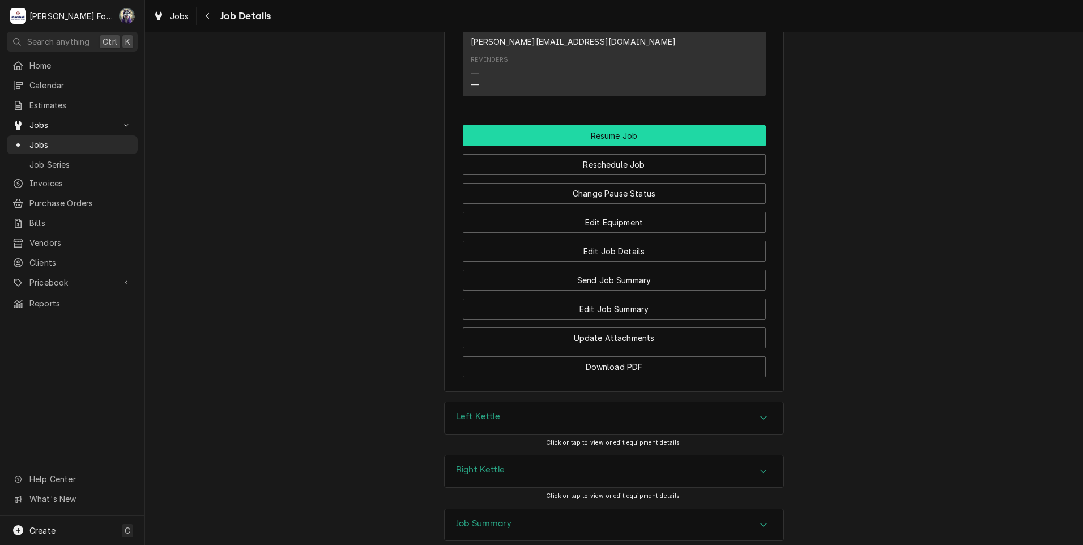
scroll to position [1321, 0]
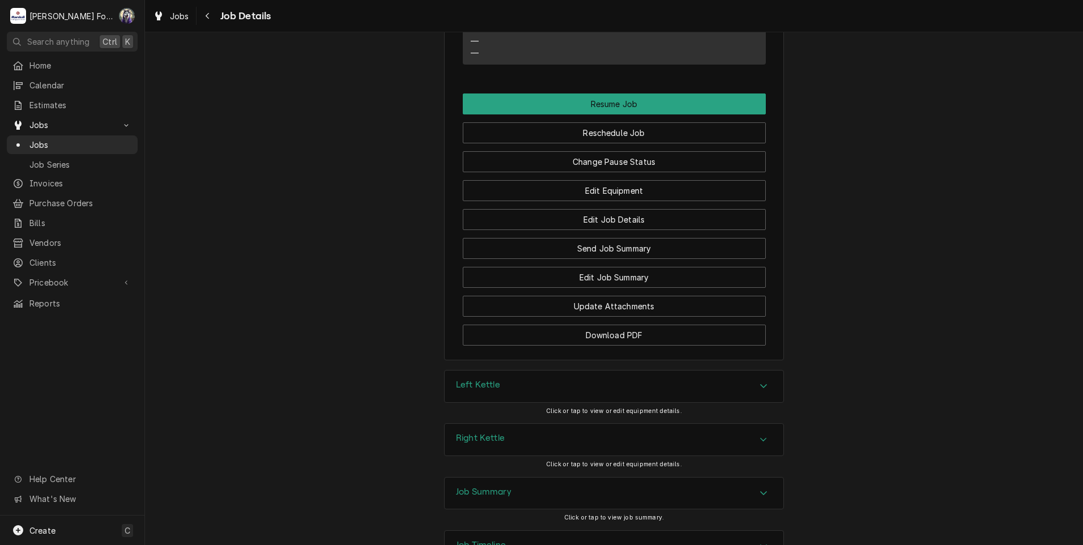
click at [543, 370] on div "Left Kettle" at bounding box center [614, 386] width 339 height 32
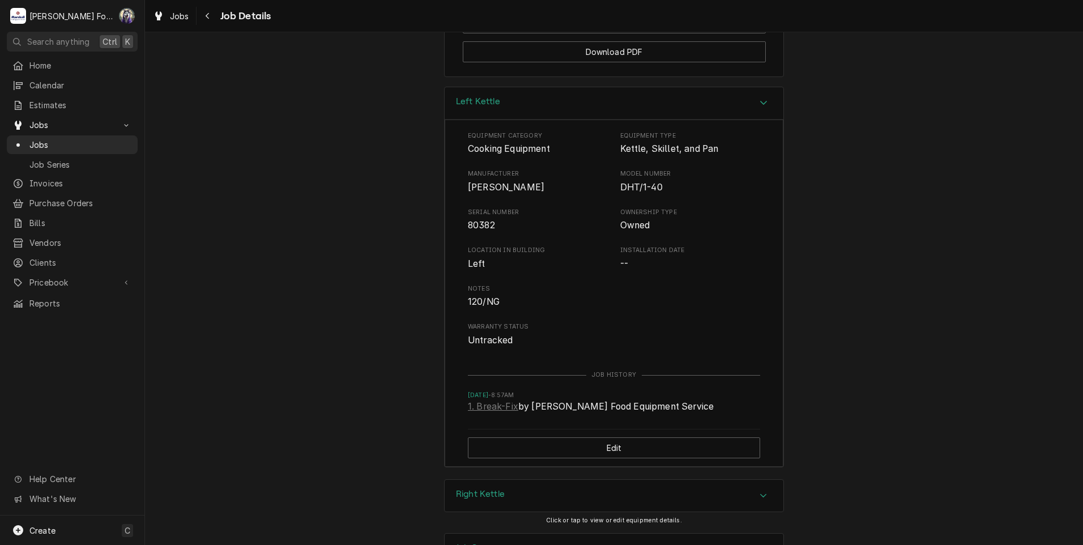
click at [507, 480] on div "Right Kettle" at bounding box center [614, 496] width 339 height 32
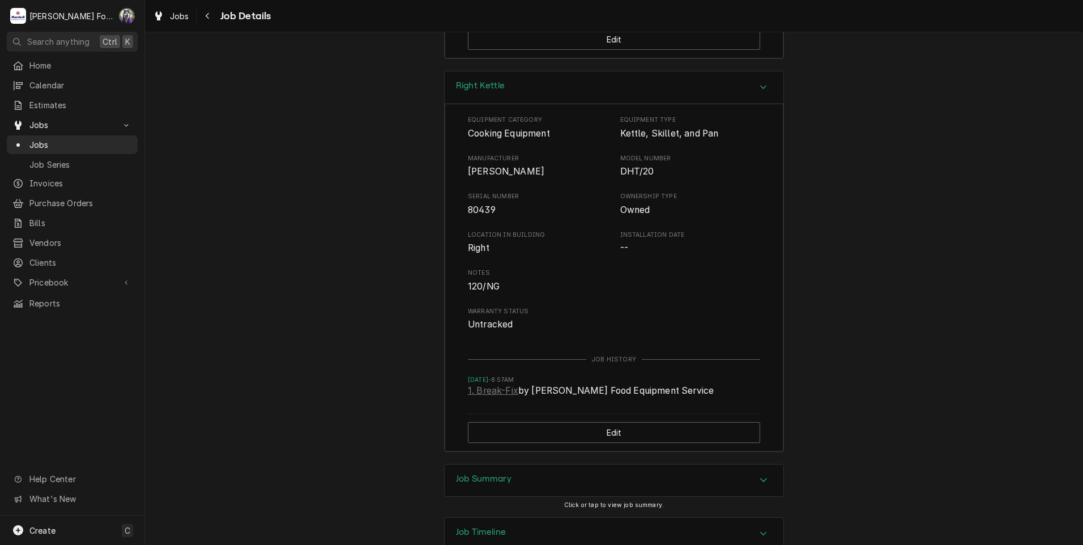
click at [484, 473] on h3 "Job Summary" at bounding box center [483, 478] width 55 height 11
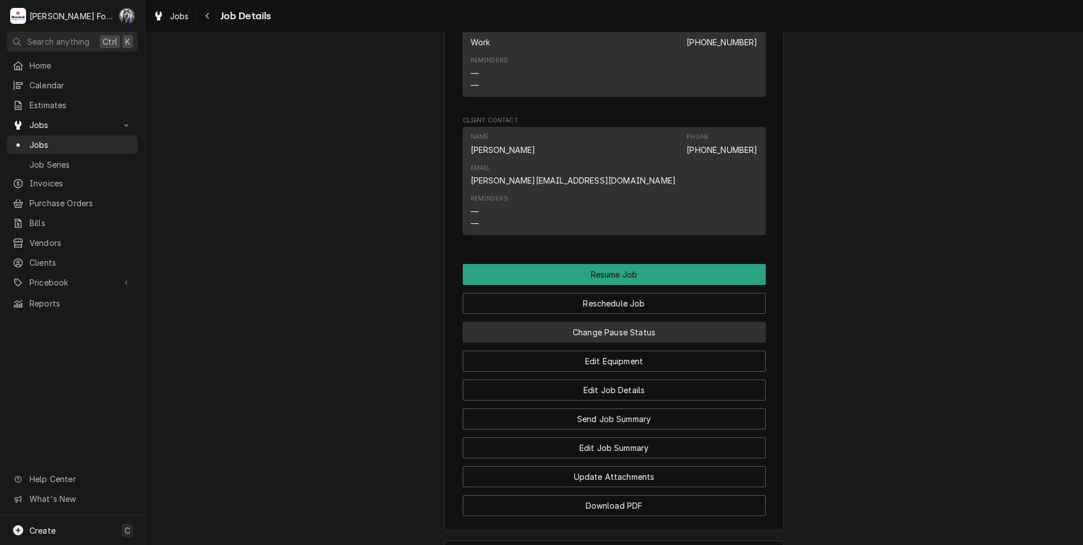
scroll to position [1107, 0]
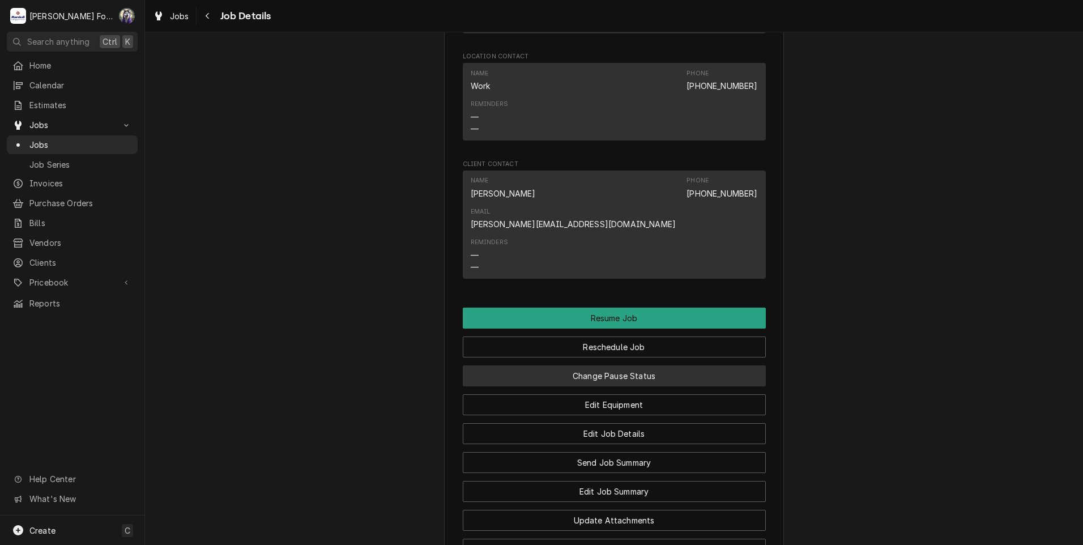
click at [599, 365] on button "Change Pause Status" at bounding box center [614, 375] width 303 height 21
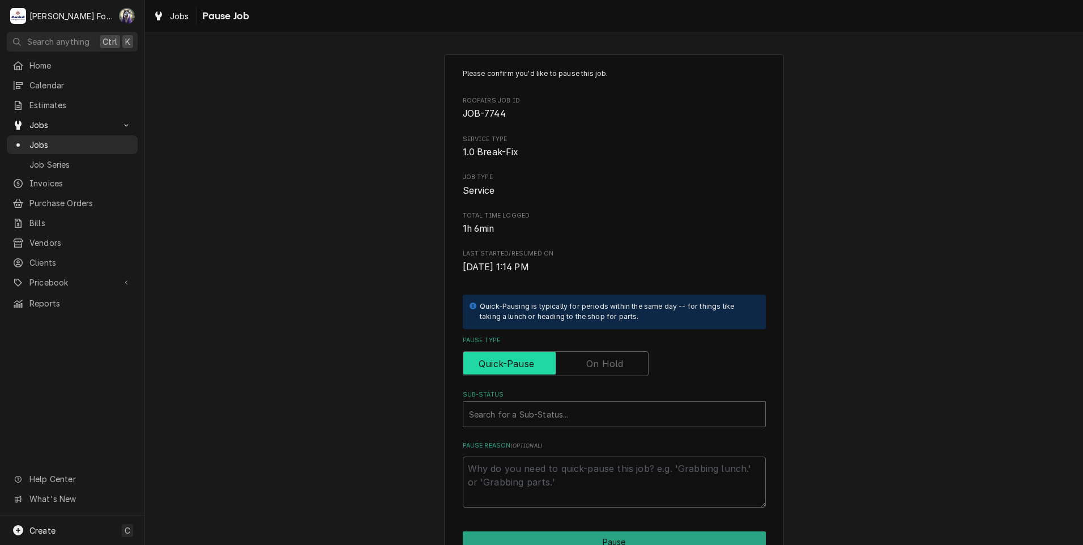
click at [588, 359] on label "Pause Type" at bounding box center [556, 363] width 186 height 25
click at [588, 359] on input "Pause Type" at bounding box center [556, 363] width 176 height 25
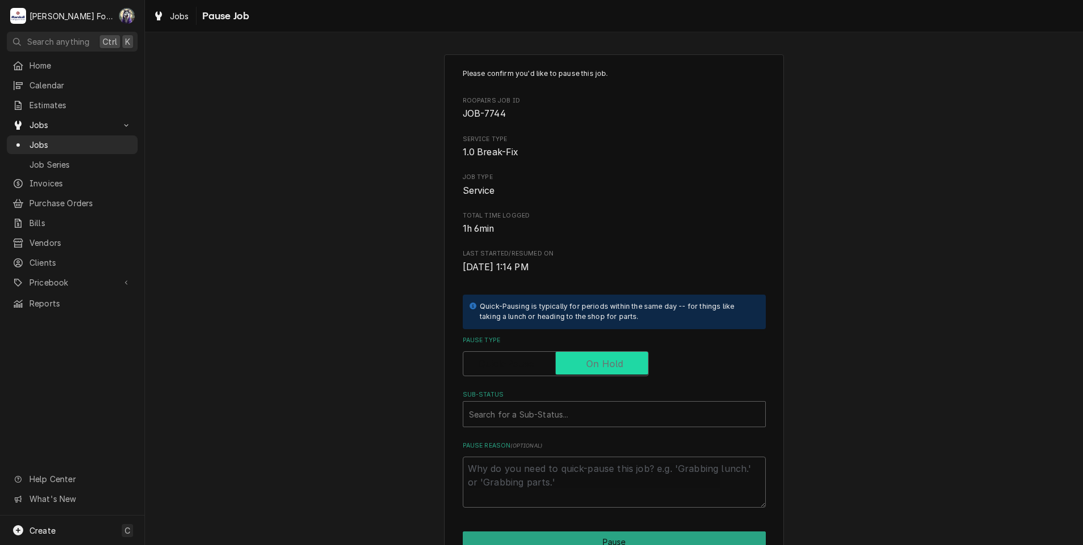
checkbox input "true"
click at [573, 416] on div "Sub-Status" at bounding box center [614, 414] width 290 height 20
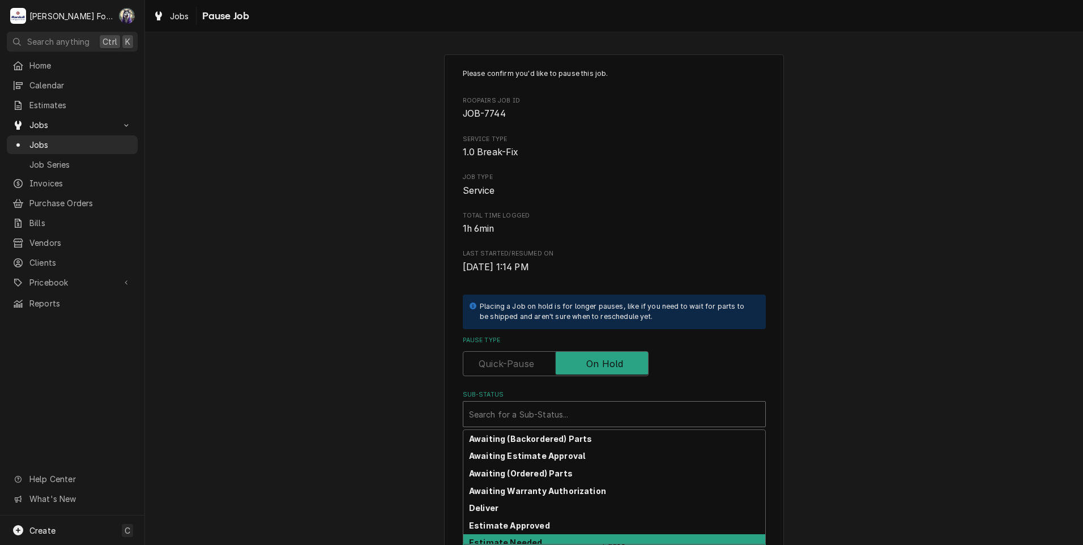
click at [524, 540] on strong "Estimate Needed" at bounding box center [505, 542] width 73 height 10
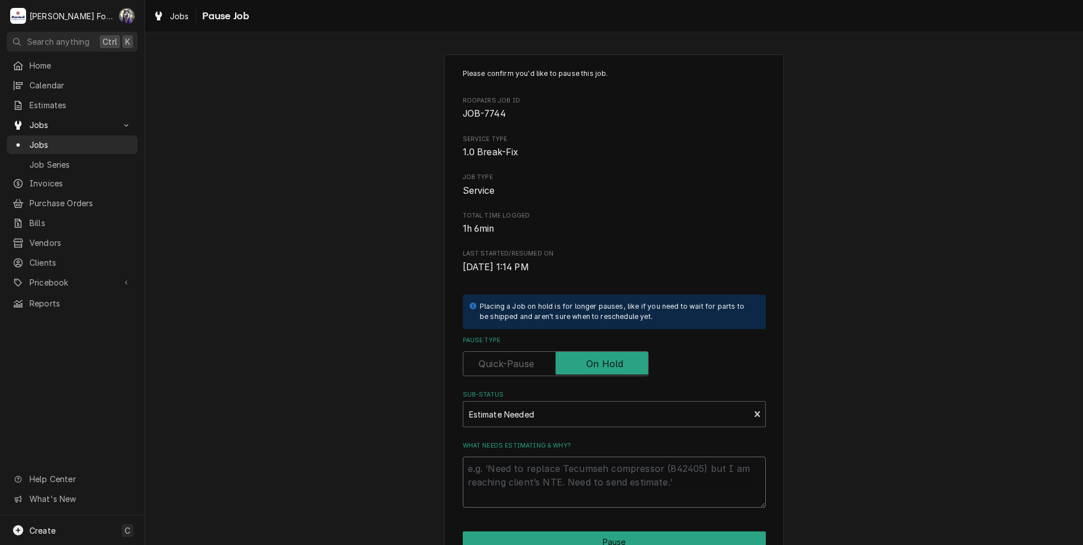
click at [521, 483] on textarea "What needs estimating & why?" at bounding box center [614, 481] width 303 height 51
type textarea "x"
type textarea "P"
type textarea "x"
type textarea "PA"
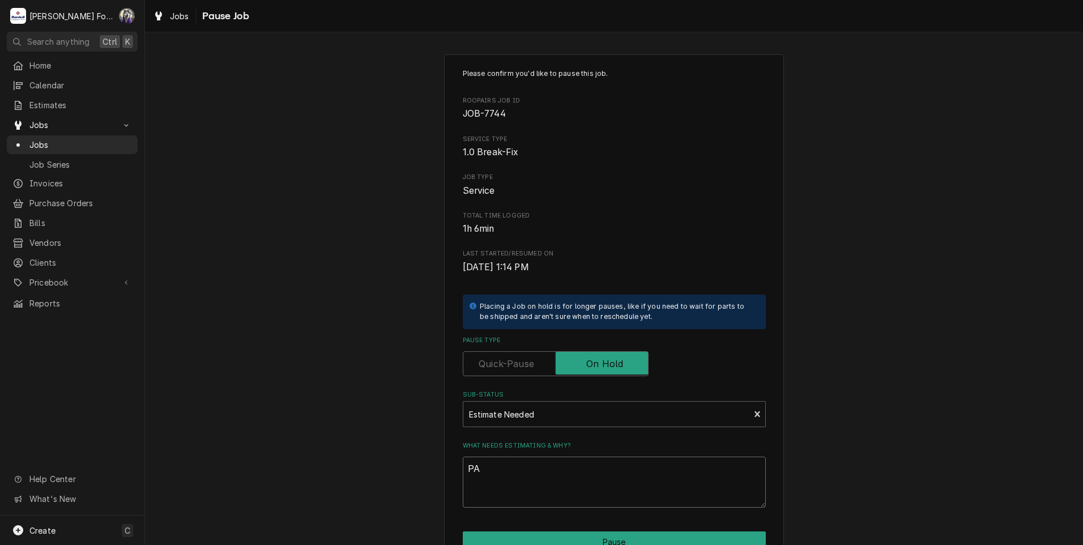
type textarea "x"
type textarea "PAR"
type textarea "x"
type textarea "PART"
type textarea "x"
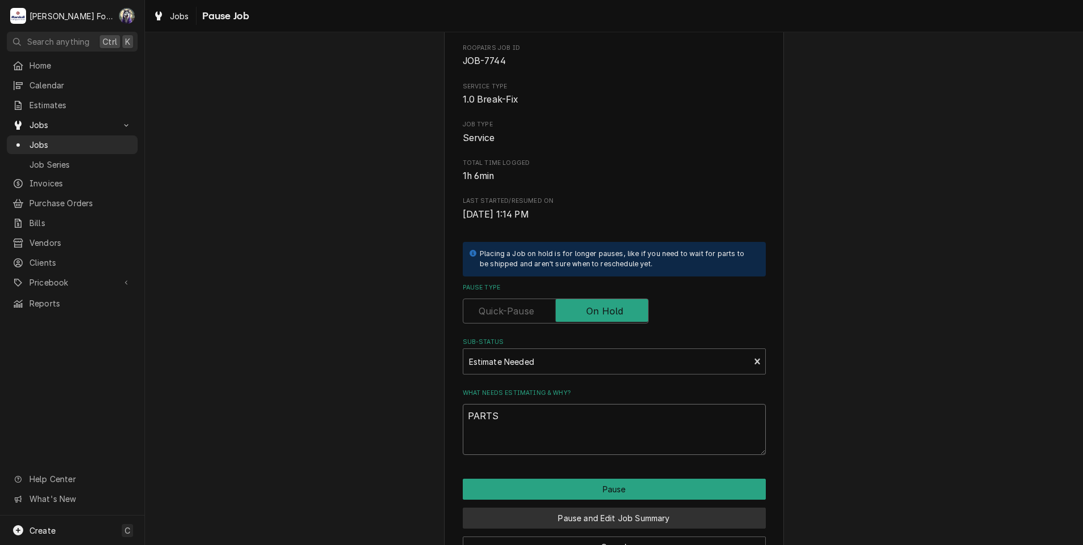
scroll to position [89, 0]
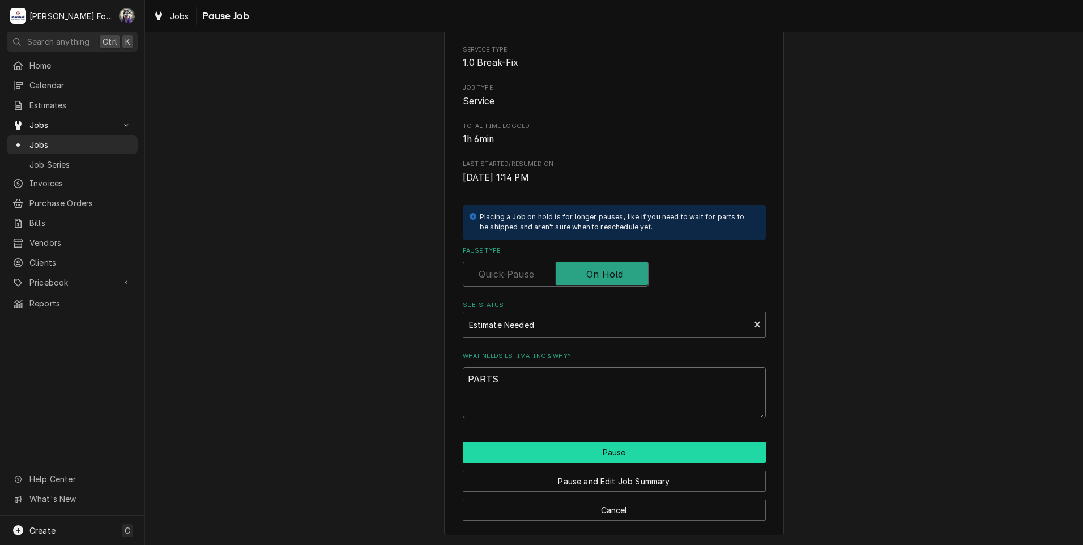
type textarea "PARTS"
click at [509, 450] on button "Pause" at bounding box center [614, 452] width 303 height 21
type textarea "x"
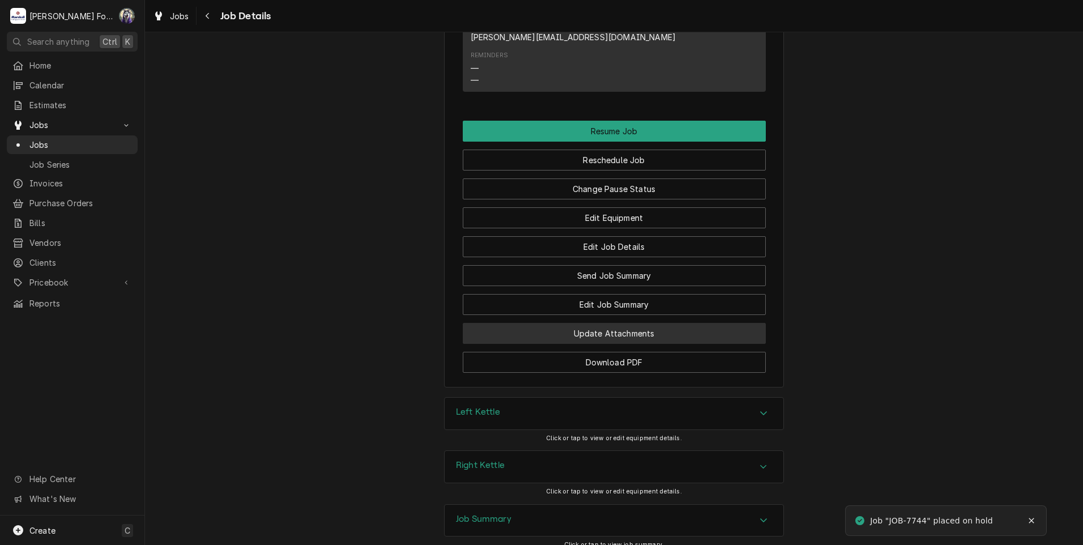
scroll to position [1321, 0]
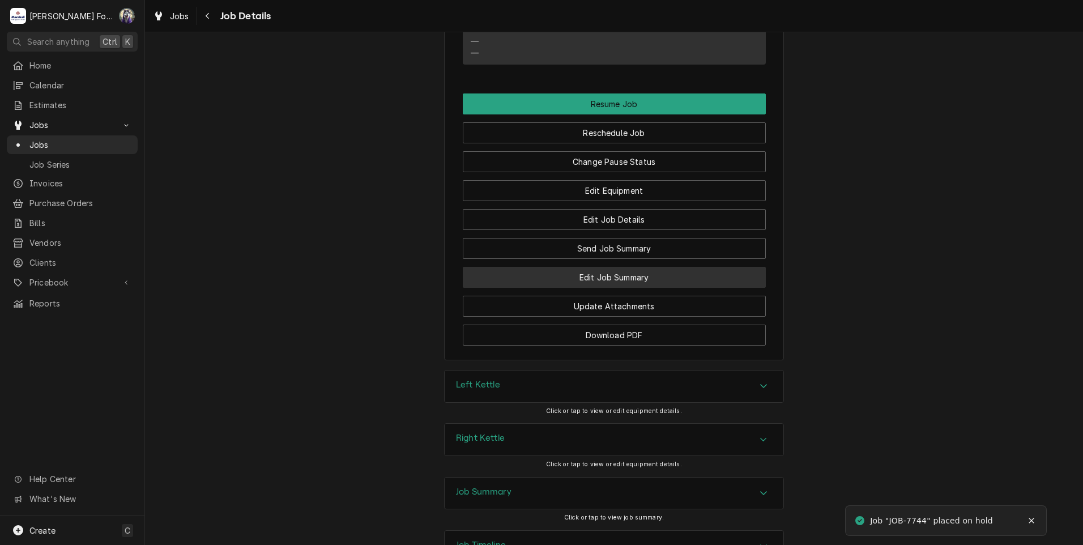
click at [613, 267] on button "Edit Job Summary" at bounding box center [614, 277] width 303 height 21
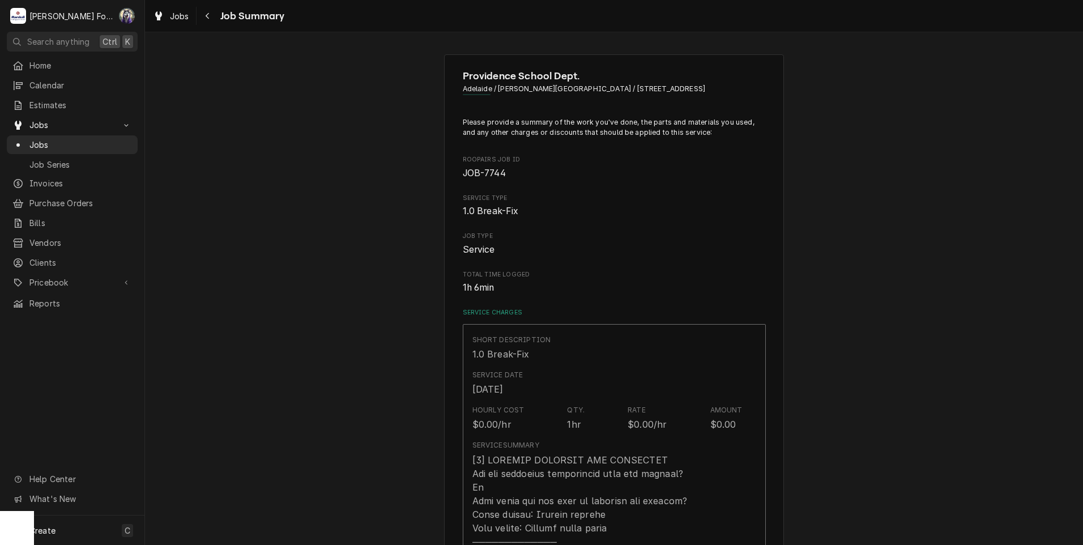
type textarea "x"
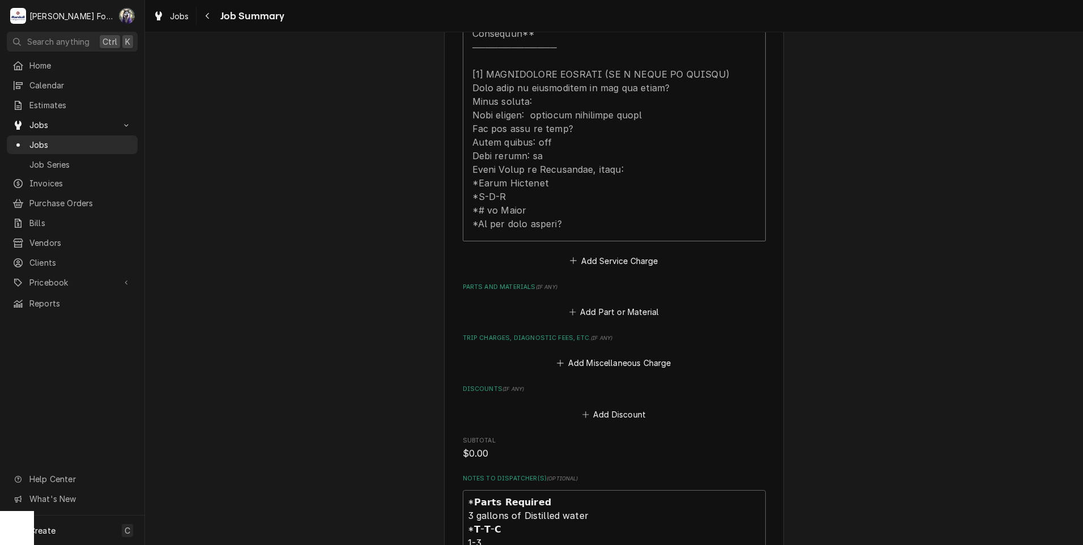
scroll to position [661, 0]
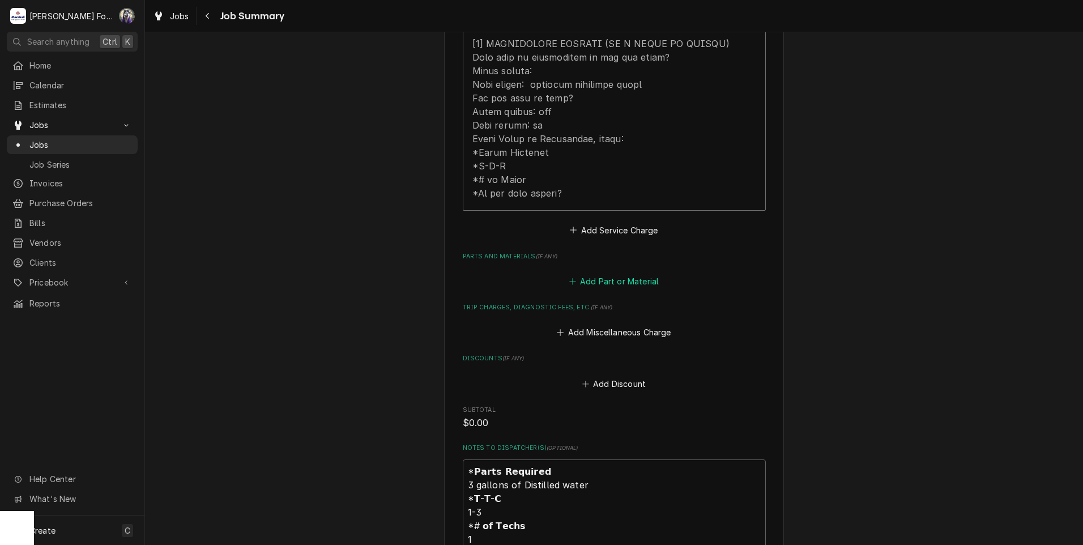
click at [584, 274] on button "Add Part or Material" at bounding box center [613, 282] width 93 height 16
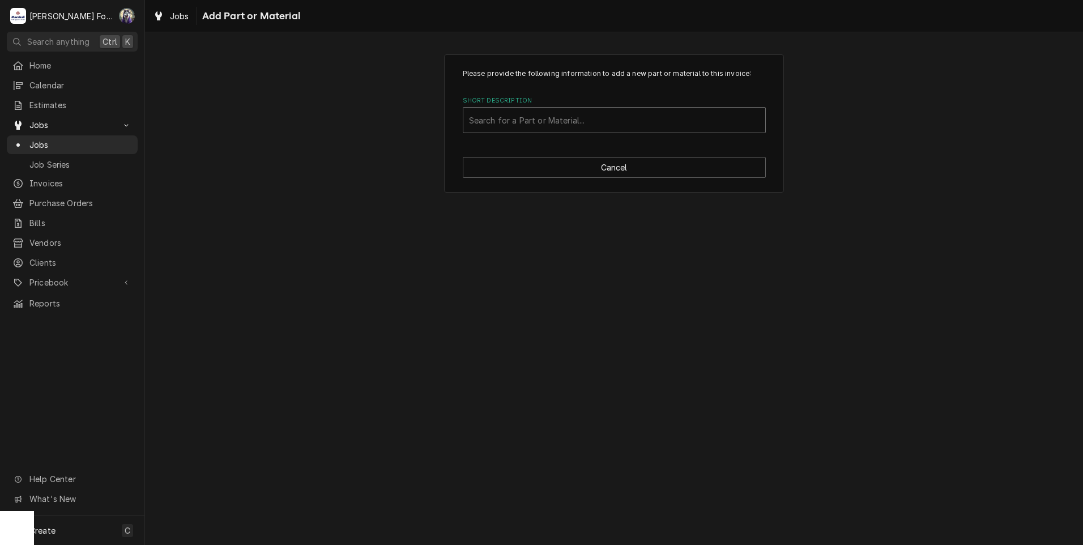
click at [543, 125] on div "Short Description" at bounding box center [614, 120] width 290 height 20
type input "MAT"
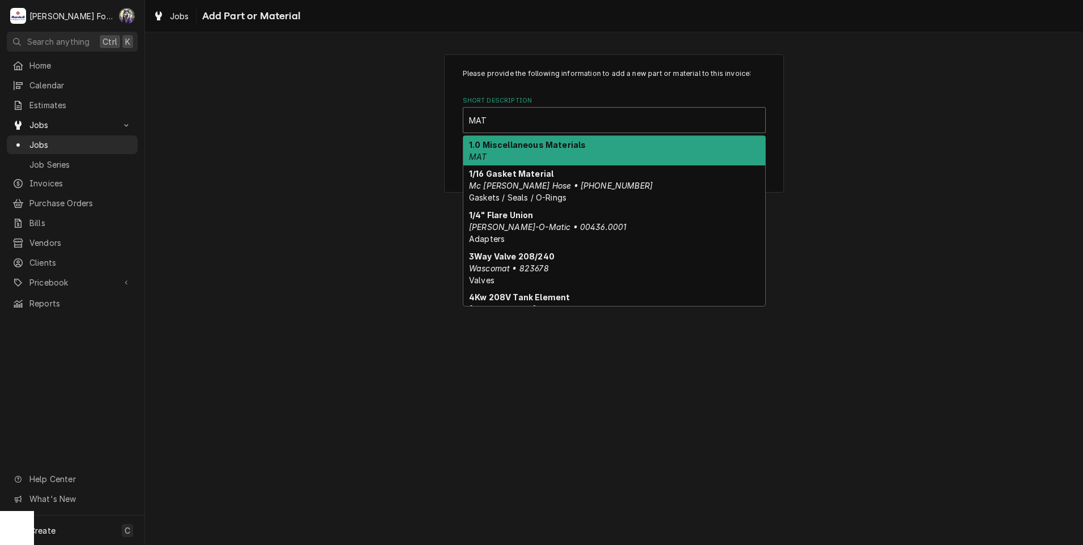
click at [508, 138] on div "1.0 Miscellaneous Materials MAT" at bounding box center [614, 150] width 302 height 29
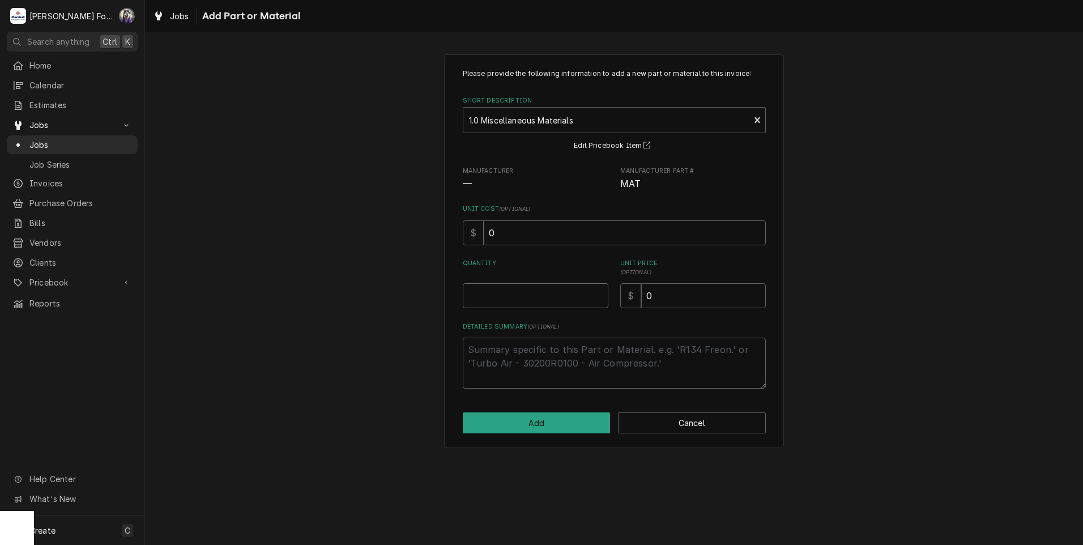
type textarea "x"
type input "0.5"
click at [597, 291] on input "0.5" at bounding box center [536, 295] width 146 height 25
type textarea "x"
type input "1"
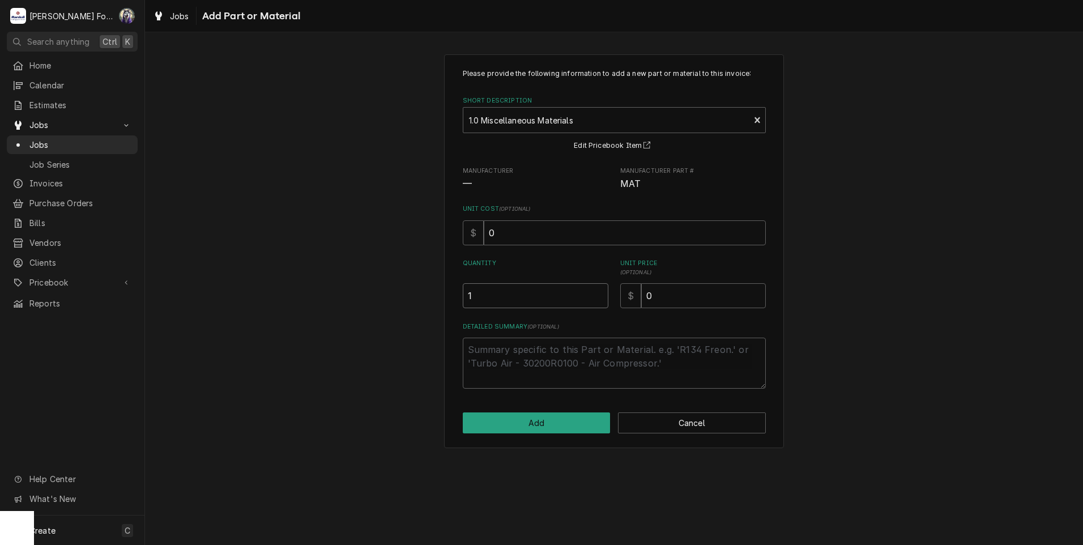
click at [597, 291] on input "1" at bounding box center [536, 295] width 146 height 25
click at [587, 300] on div "Quantity 1 Unit Price ( optional ) $ 0" at bounding box center [614, 283] width 303 height 49
type textarea "x"
type input "3"
type textarea "x"
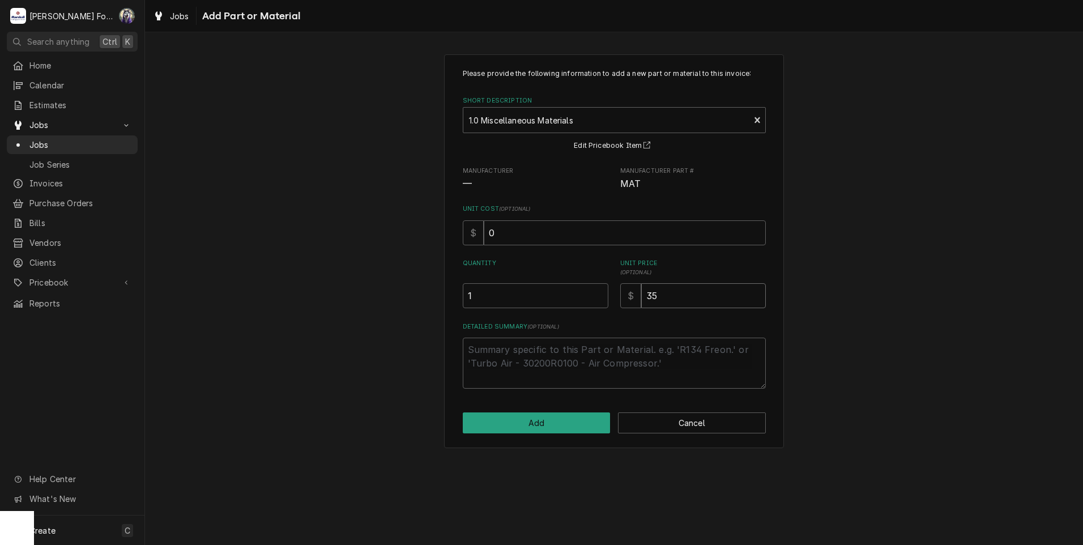
type input "35"
click at [604, 371] on textarea "Detailed Summary ( optional )" at bounding box center [614, 362] width 303 height 51
type textarea "x"
type textarea "3"
type textarea "x"
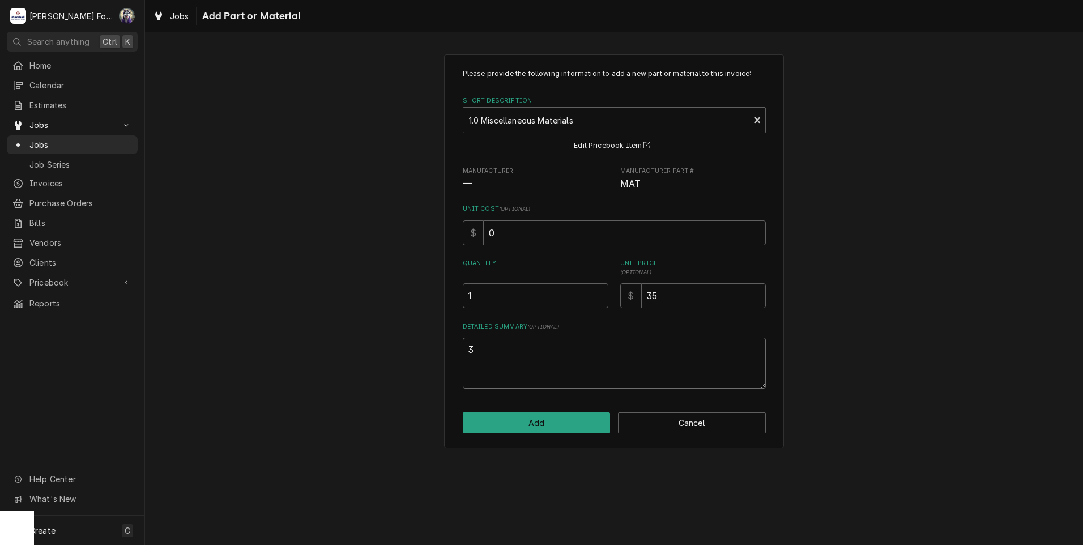
type textarea "3"
type textarea "x"
type textarea "3 G"
type textarea "x"
type textarea "3 GA"
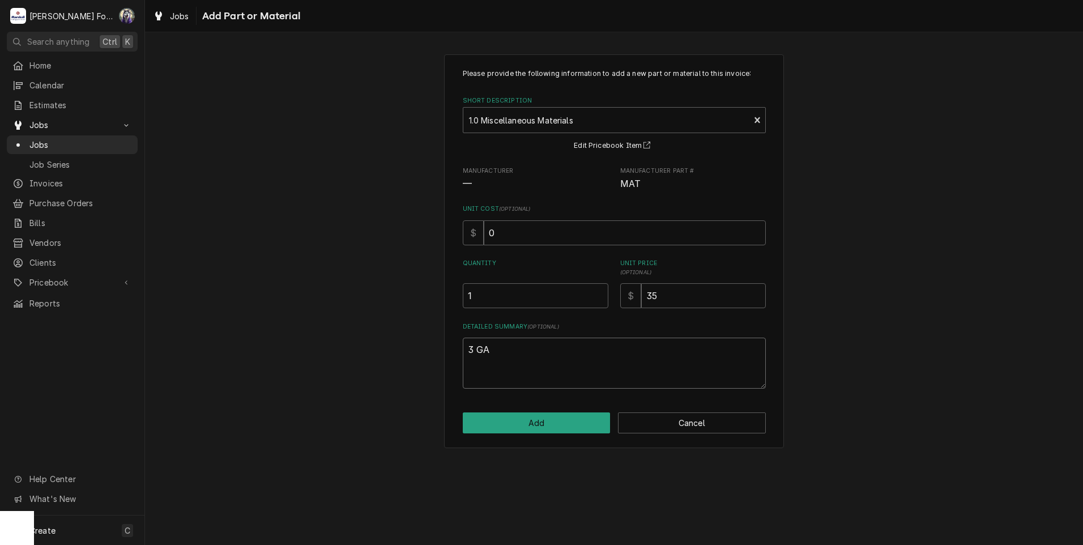
type textarea "x"
type textarea "3 GAL"
type textarea "x"
type textarea "3 GALL"
type textarea "x"
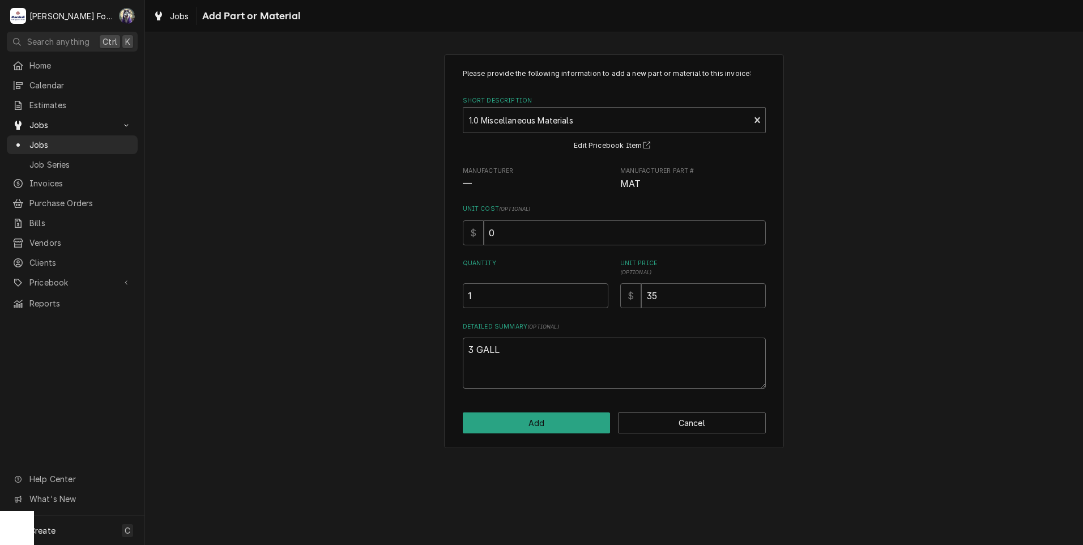
type textarea "3 GALLO"
type textarea "x"
type textarea "3 GALLON"
type textarea "x"
type textarea "3 GALLON"
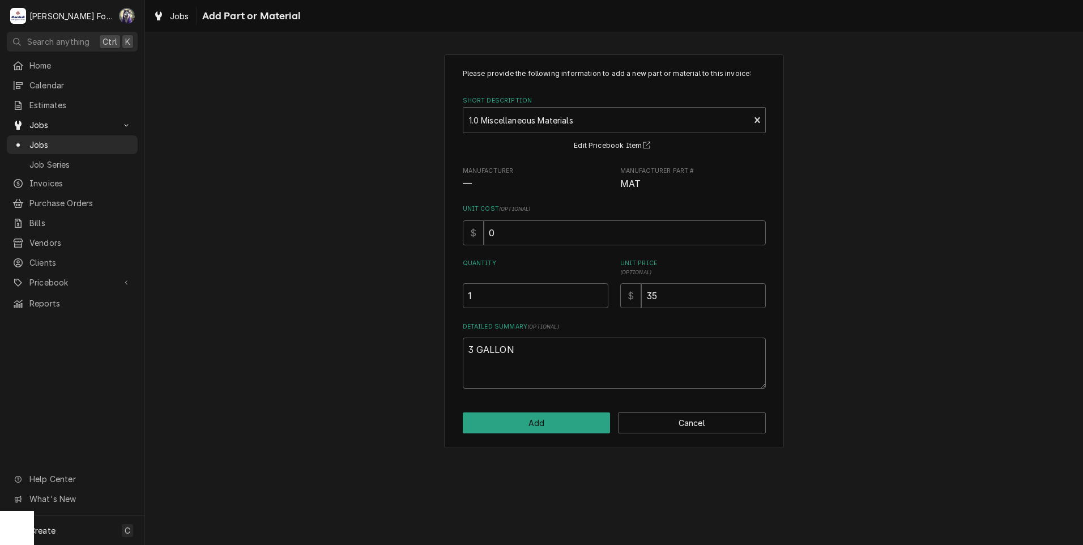
type textarea "x"
type textarea "3 GALLON D"
type textarea "x"
type textarea "3 GALLON DI"
type textarea "x"
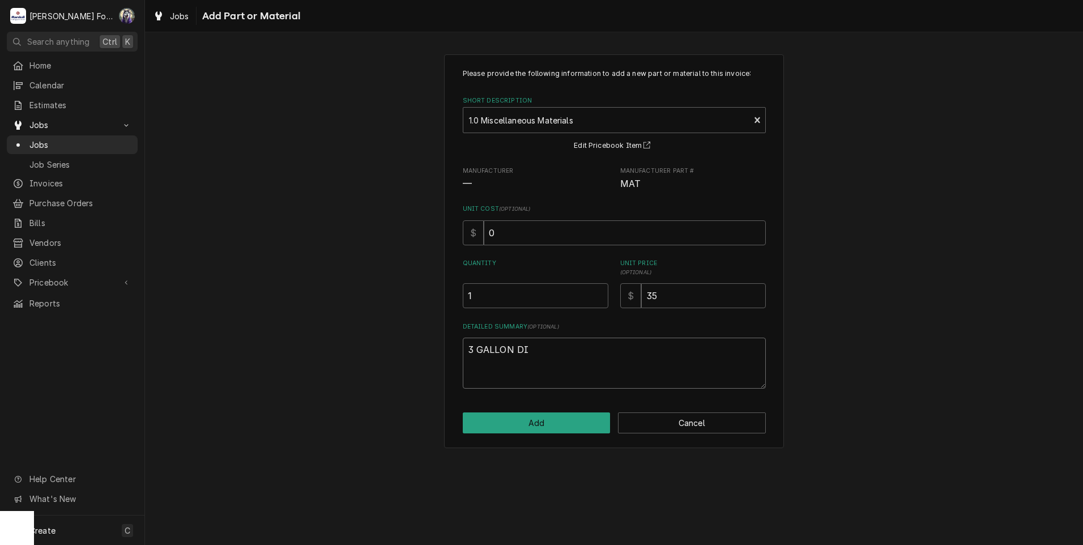
type textarea "3 GALLON DIS"
type textarea "x"
type textarea "3 GALLON DIST"
type textarea "x"
type textarea "3 GALLON DISTI"
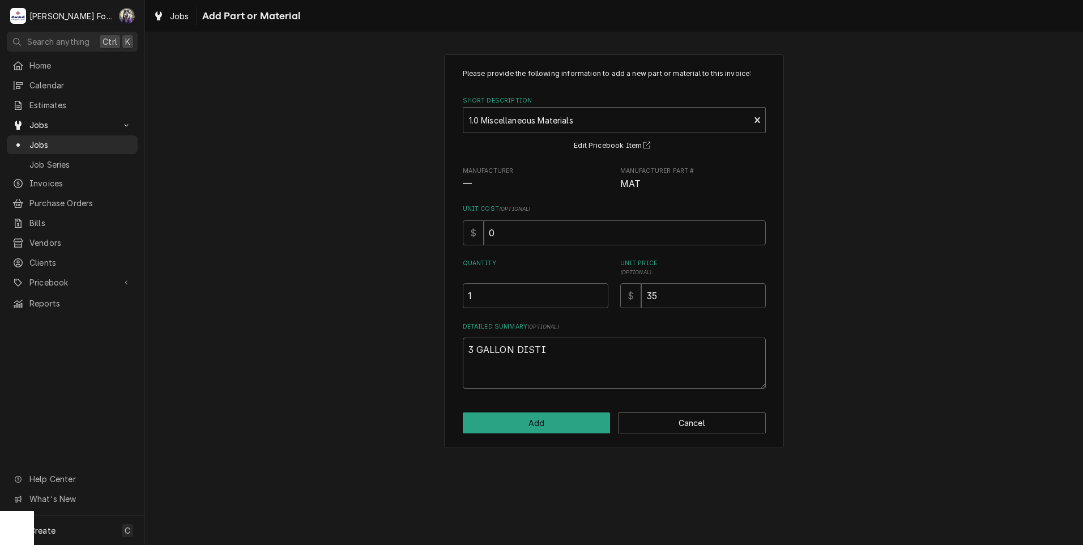
type textarea "x"
type textarea "3 GALLON DISTIL"
type textarea "x"
type textarea "3 GALLON DISTILL"
type textarea "x"
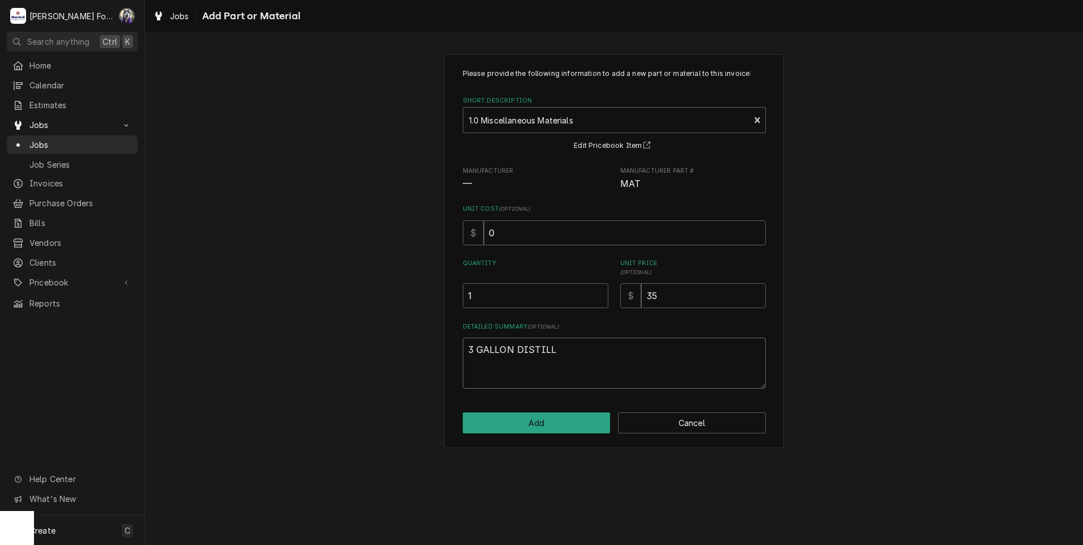
type textarea "3 GALLON DISTILLE"
type textarea "x"
type textarea "3 GALLON DISTILLED"
type textarea "x"
type textarea "3 GALLON DISTILLED"
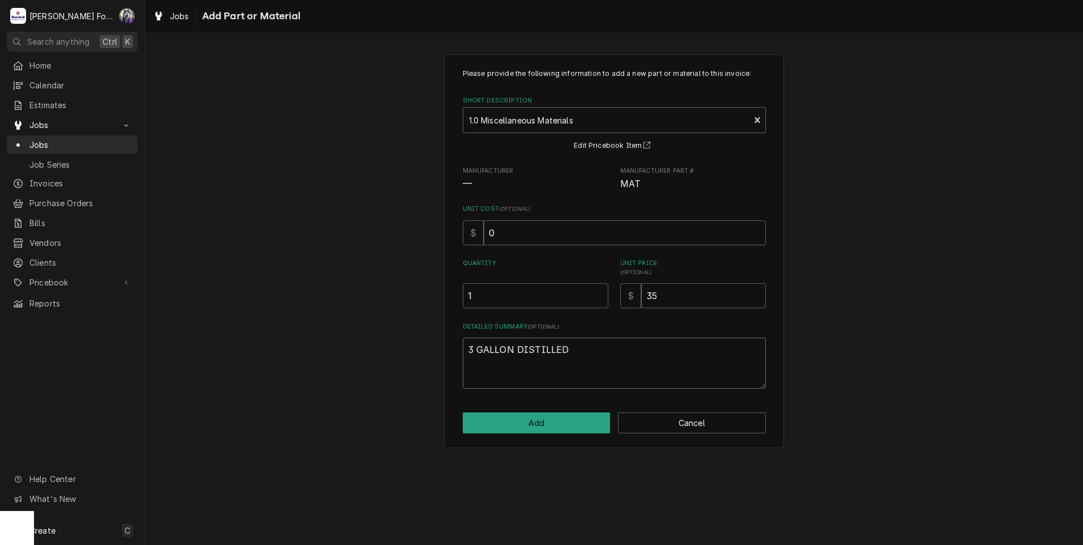
type textarea "x"
type textarea "3 GALLON DISTILLED W"
type textarea "x"
type textarea "3 GALLON DISTILLED WA"
type textarea "x"
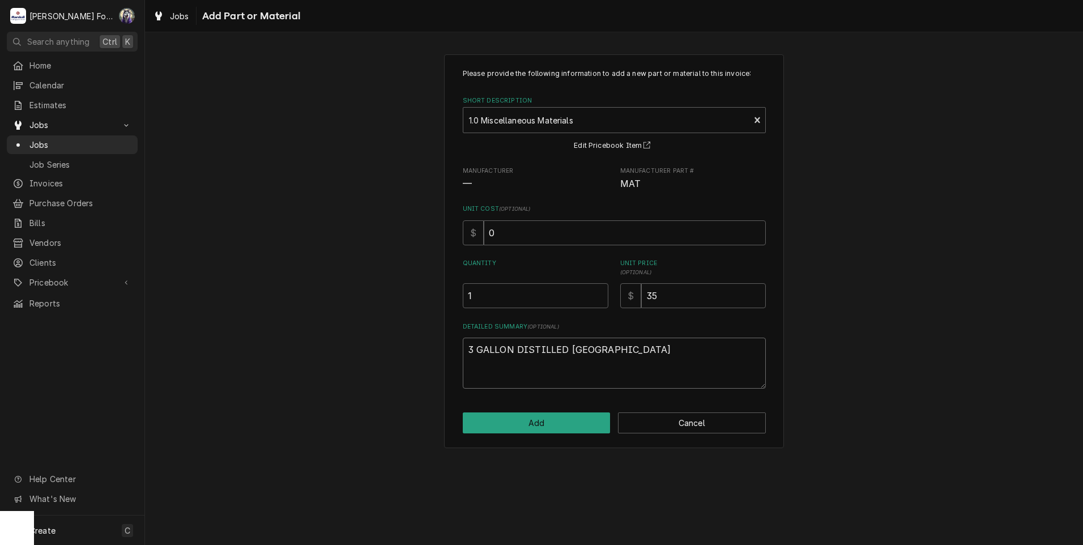
type textarea "3 GALLON DISTILLED WAT"
type textarea "x"
type textarea "3 GALLON DISTILLED WATE"
type textarea "x"
type textarea "3 GALLON DISTILLED WATER"
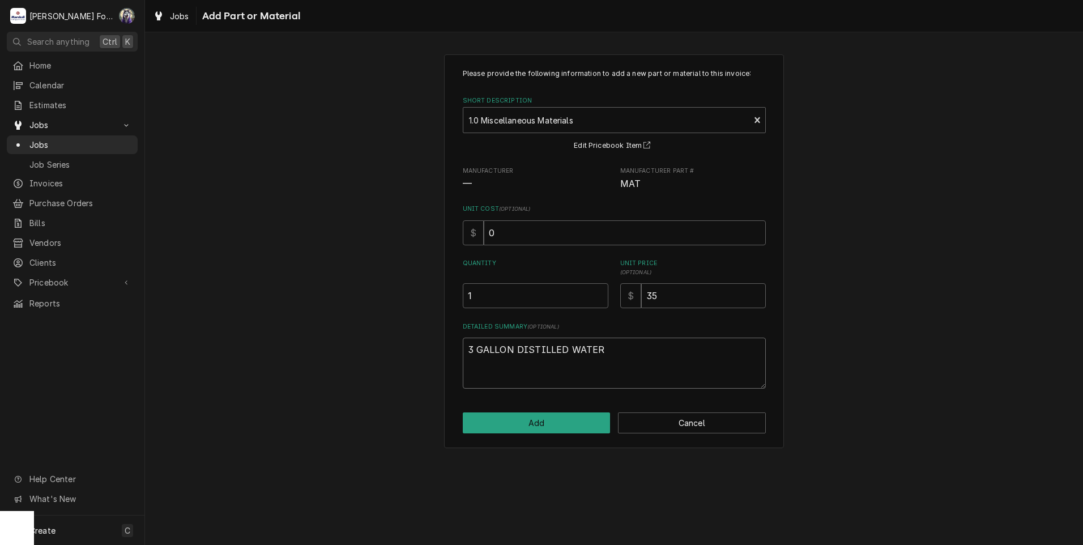
type textarea "x"
type textarea "3 GALLON DISTILLED WATER"
type textarea "x"
type textarea "3 GALLON DISTILLED WATER"
type textarea "x"
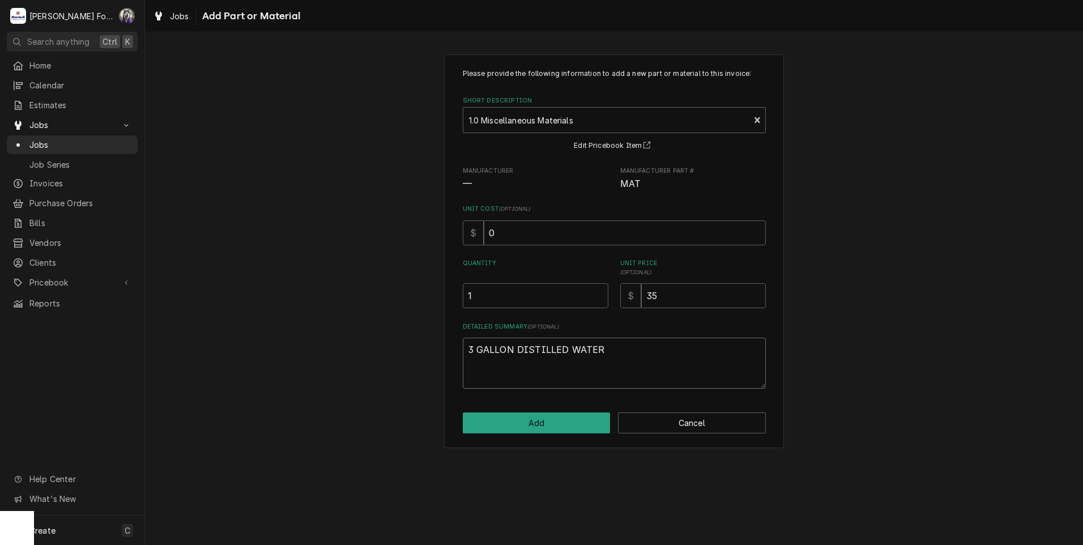
type textarea "3 GALLON DISTILLED WATER/"
type textarea "x"
type textarea "3 GALLON DISTILLED WATER/"
type textarea "x"
type textarea "3 GALLON DISTILLED WATER/"
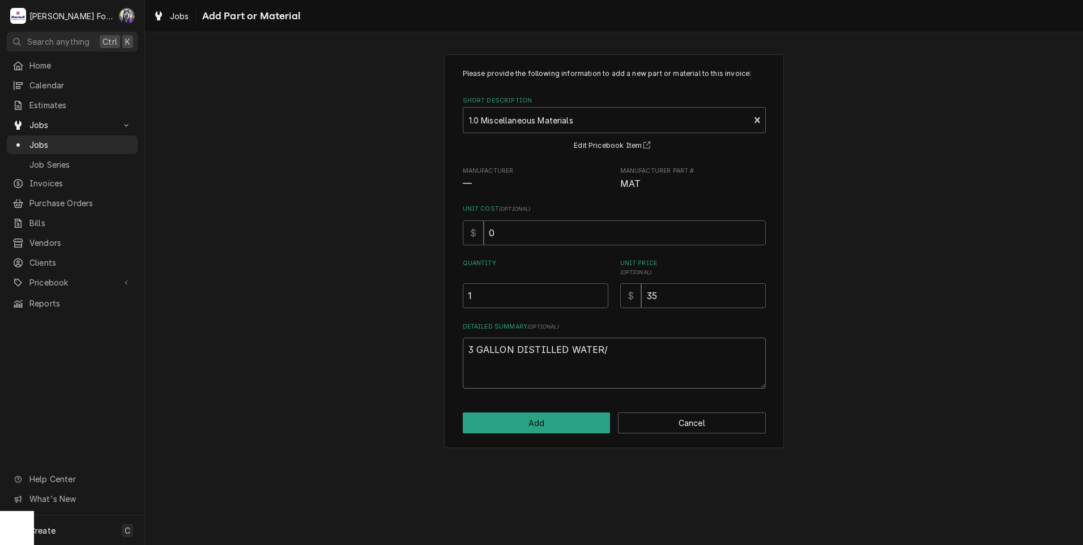
type textarea "x"
type textarea "3 GALLON DISTILLED WATER/A"
type textarea "x"
type textarea "3 GALLON DISTILLED WATER/AD"
type textarea "x"
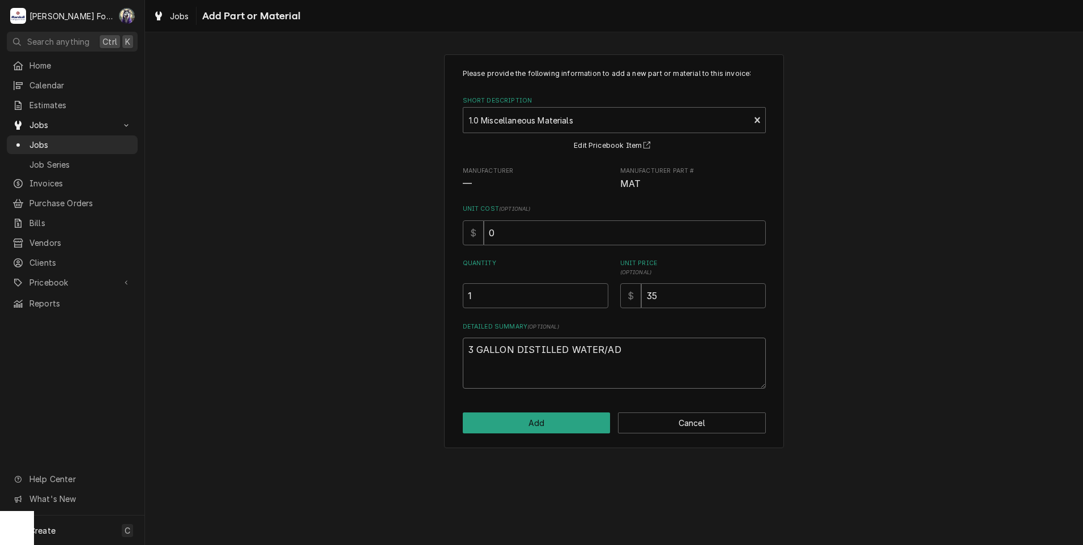
type textarea "3 GALLON DISTILLED WATER/ADD"
type textarea "x"
type textarea "3 GALLON DISTILLED WATER/ADDI"
type textarea "x"
type textarea "3 GALLON DISTILLED WATER/ADDIT"
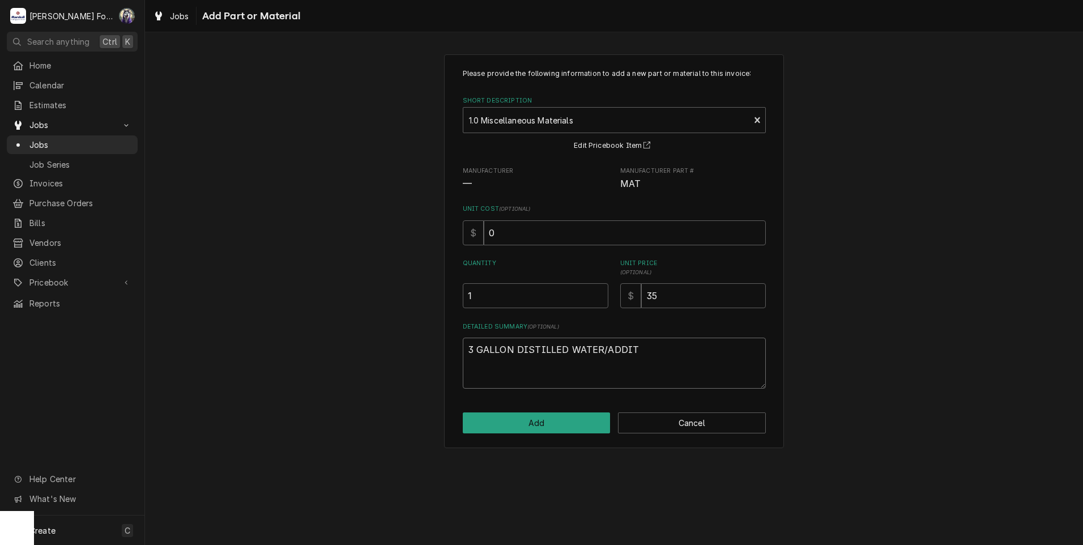
type textarea "x"
type textarea "3 GALLON DISTILLED WATER/ADDITI"
type textarea "x"
type textarea "3 GALLON DISTILLED WATER/ADDITIV"
type textarea "x"
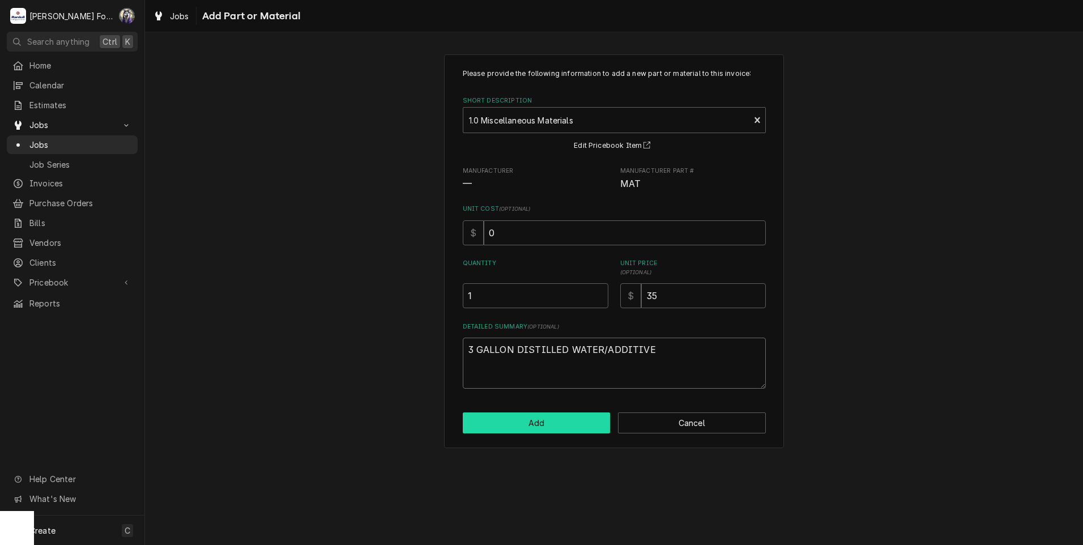
type textarea "3 GALLON DISTILLED WATER/ADDITIVE"
click at [530, 421] on button "Add" at bounding box center [537, 422] width 148 height 21
type textarea "x"
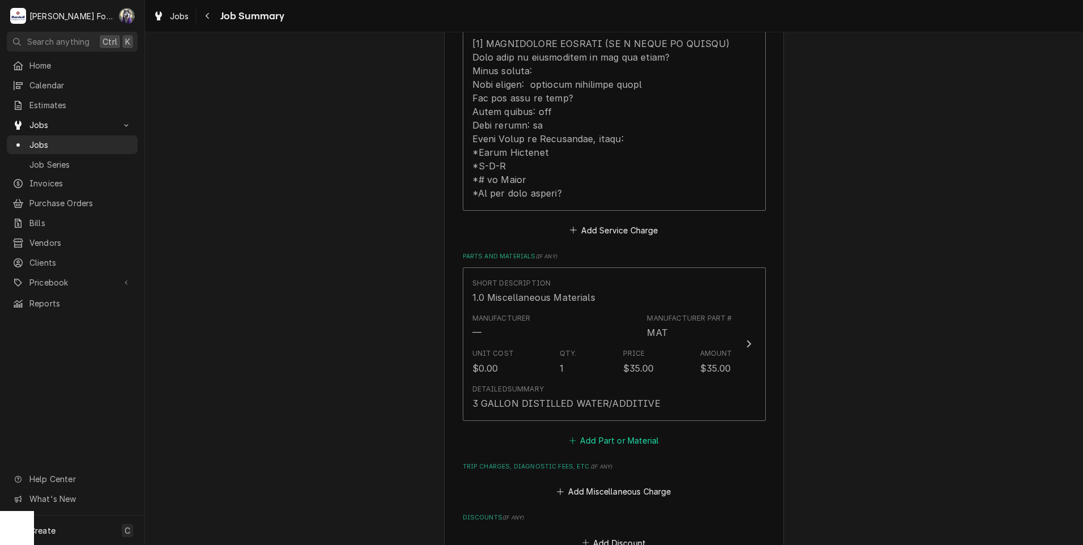
click at [595, 432] on button "Add Part or Material" at bounding box center [613, 440] width 93 height 16
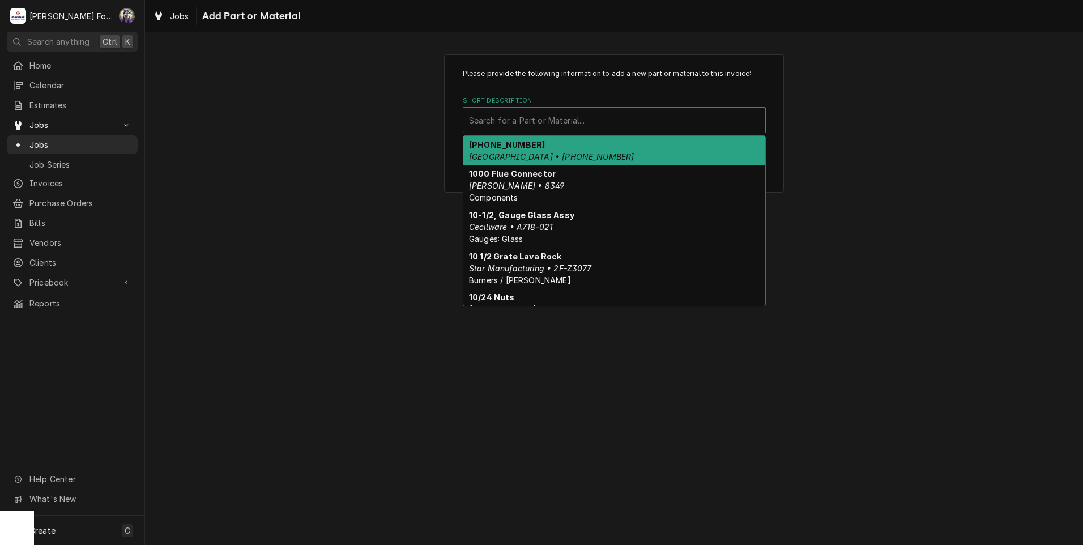
click at [597, 112] on div "Short Description" at bounding box center [614, 120] width 290 height 20
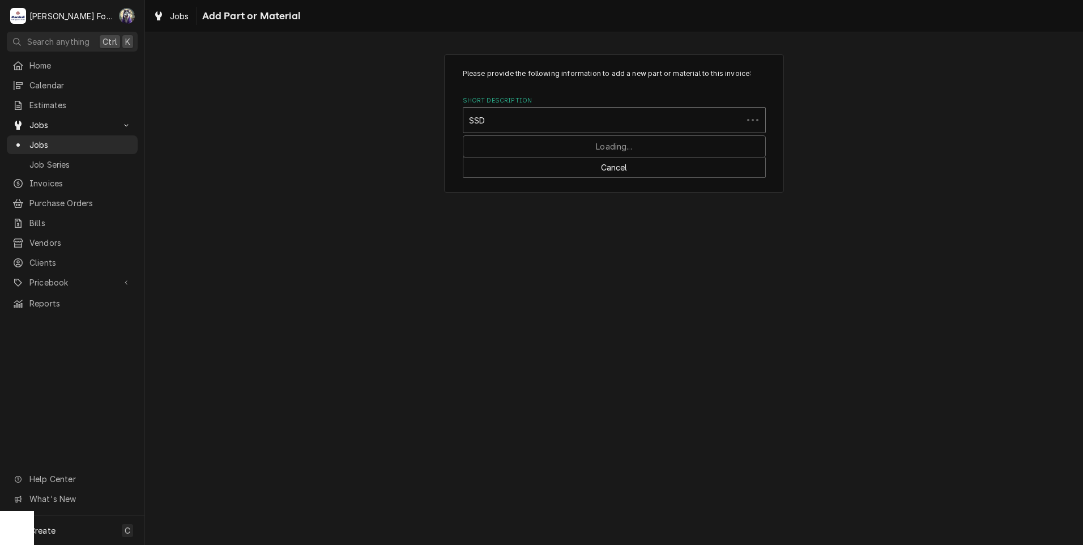
type input "SSDT"
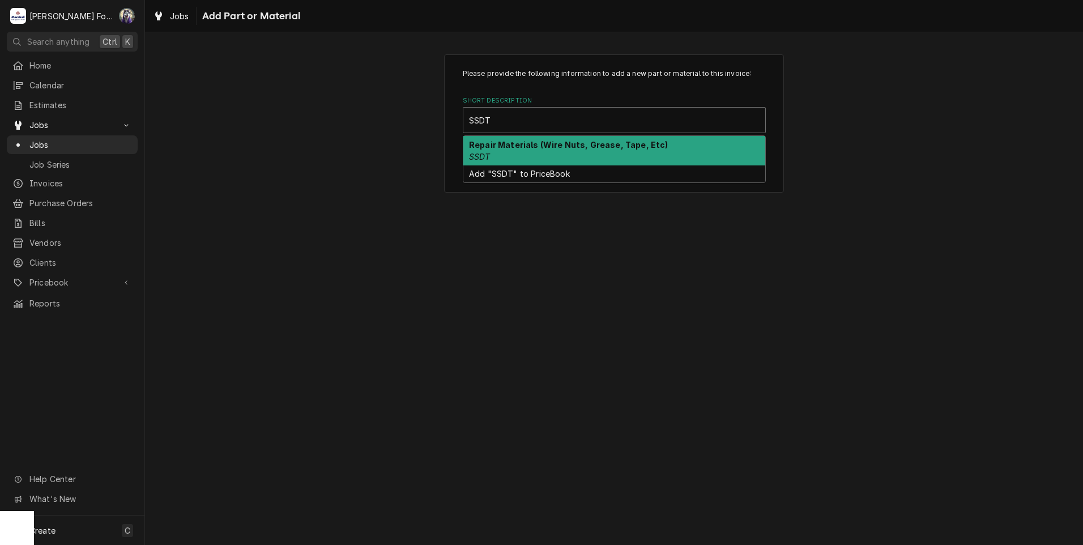
click at [525, 155] on div "Repair Materials (Wire Nuts, Grease, Tape, Etc) SSDT" at bounding box center [614, 150] width 302 height 29
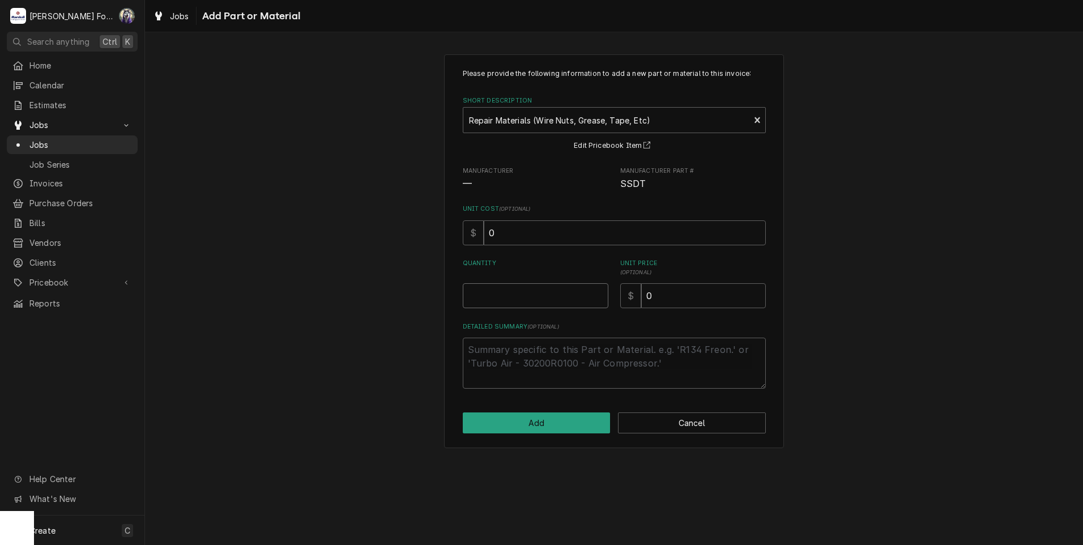
type textarea "x"
type input "0.5"
click at [599, 293] on input "0.5" at bounding box center [536, 295] width 146 height 25
type textarea "x"
type input "1"
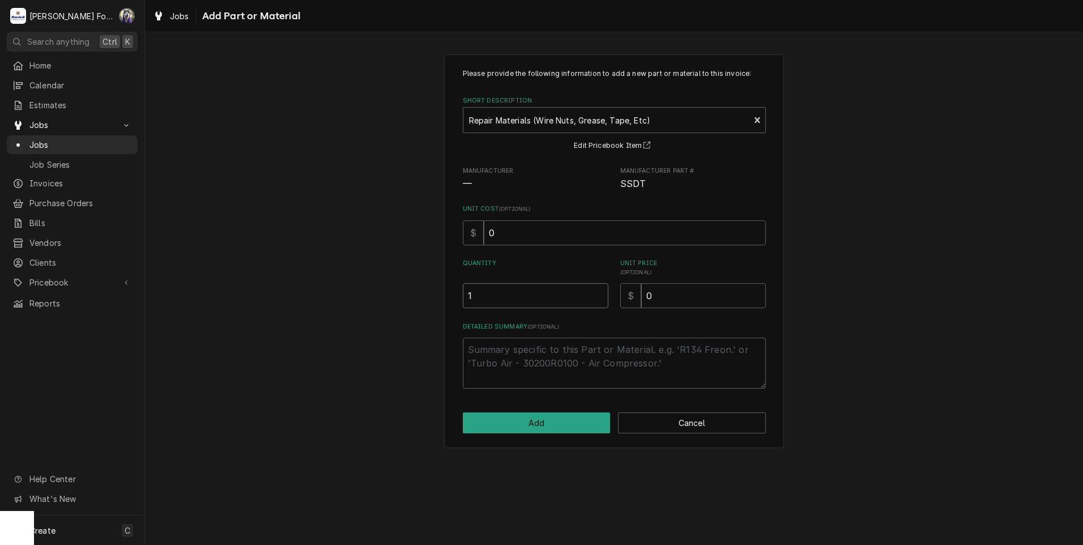
click at [599, 293] on input "1" at bounding box center [536, 295] width 146 height 25
drag, startPoint x: 681, startPoint y: 293, endPoint x: 606, endPoint y: 316, distance: 77.6
click at [607, 315] on div "Please provide the following information to add a new part or material to this …" at bounding box center [614, 229] width 303 height 320
type textarea "x"
type input "2"
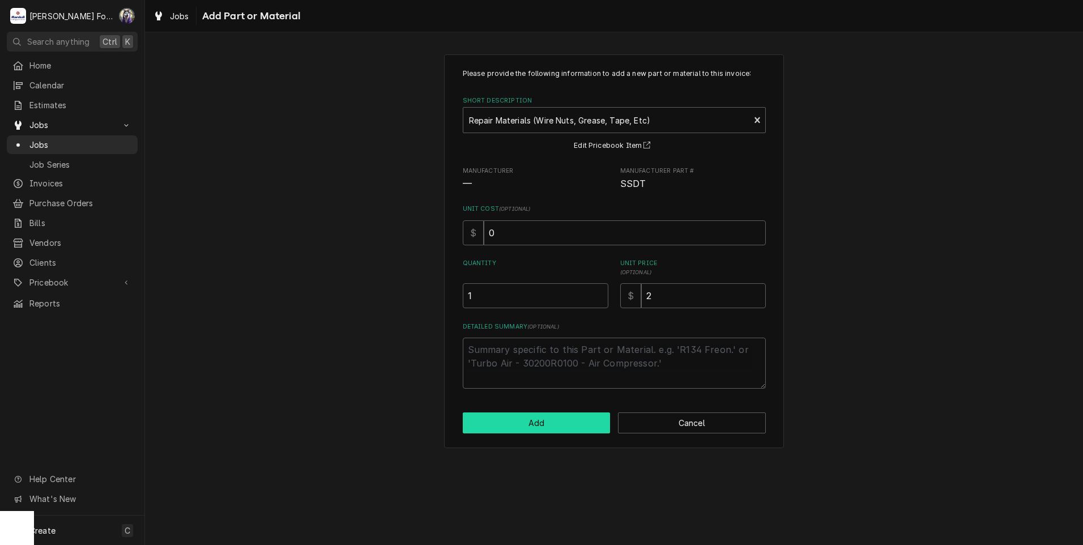
click at [522, 427] on button "Add" at bounding box center [537, 422] width 148 height 21
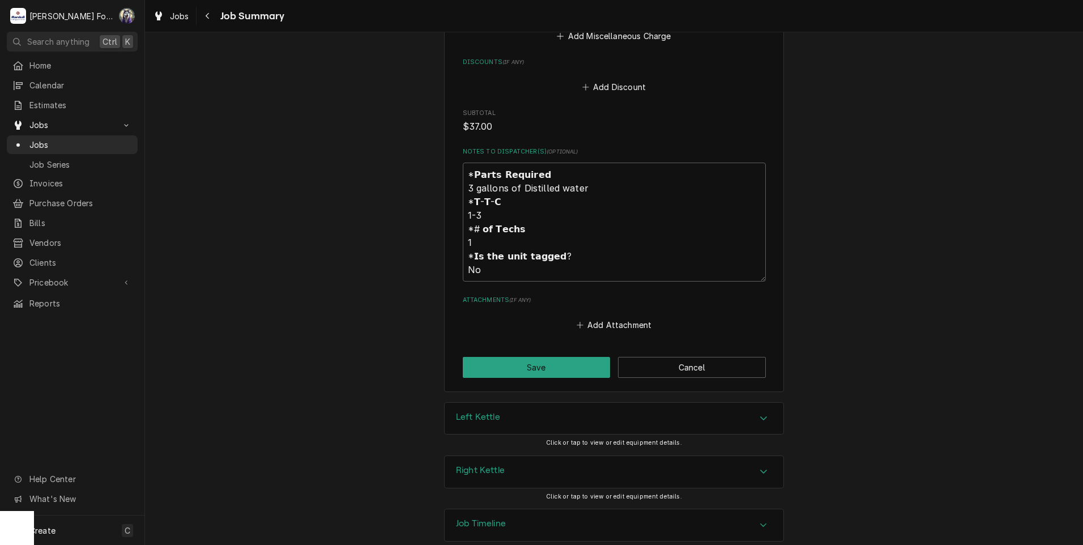
scroll to position [1244, 0]
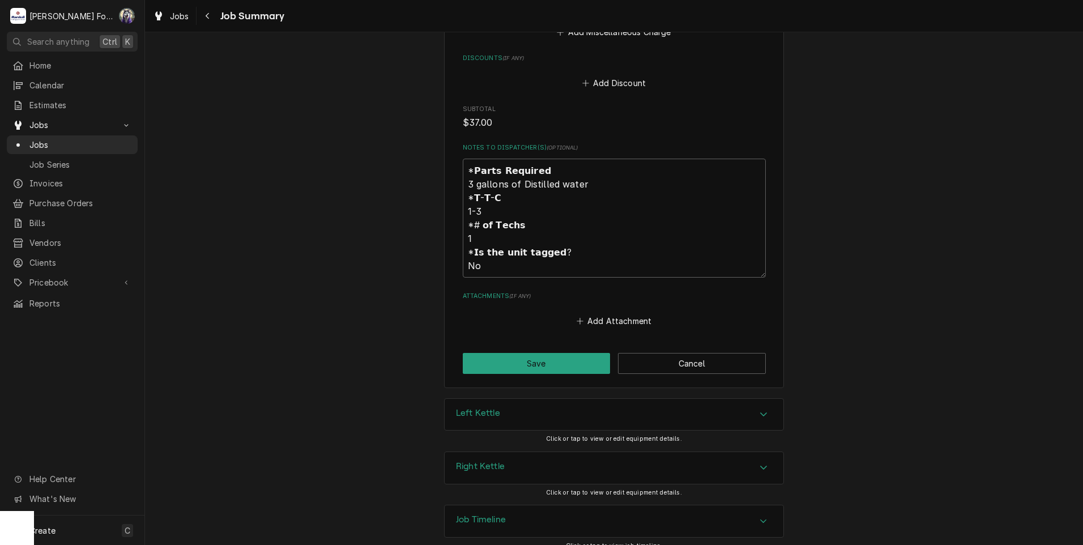
click at [516, 399] on div "Left Kettle" at bounding box center [614, 415] width 339 height 32
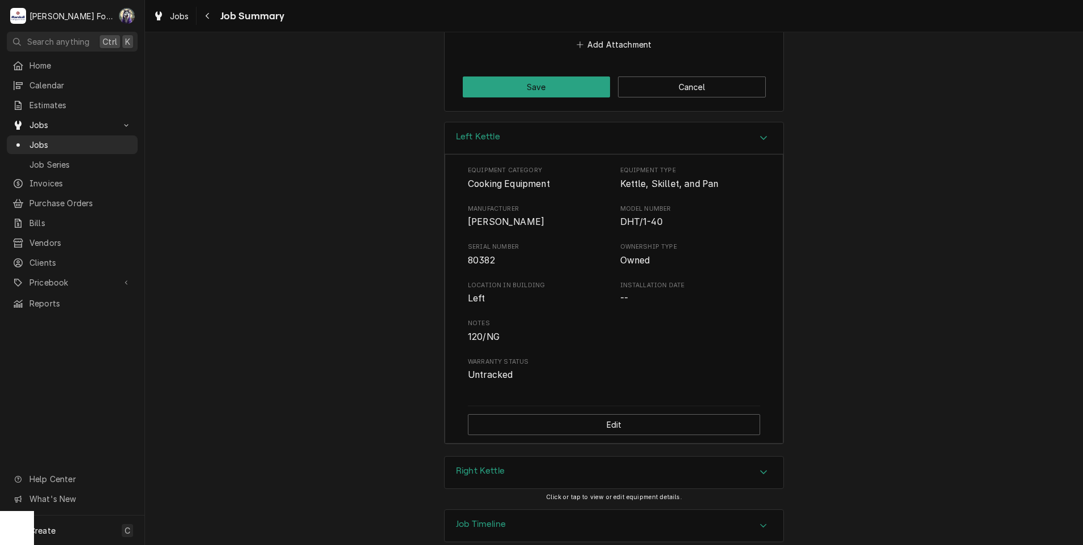
scroll to position [1525, 0]
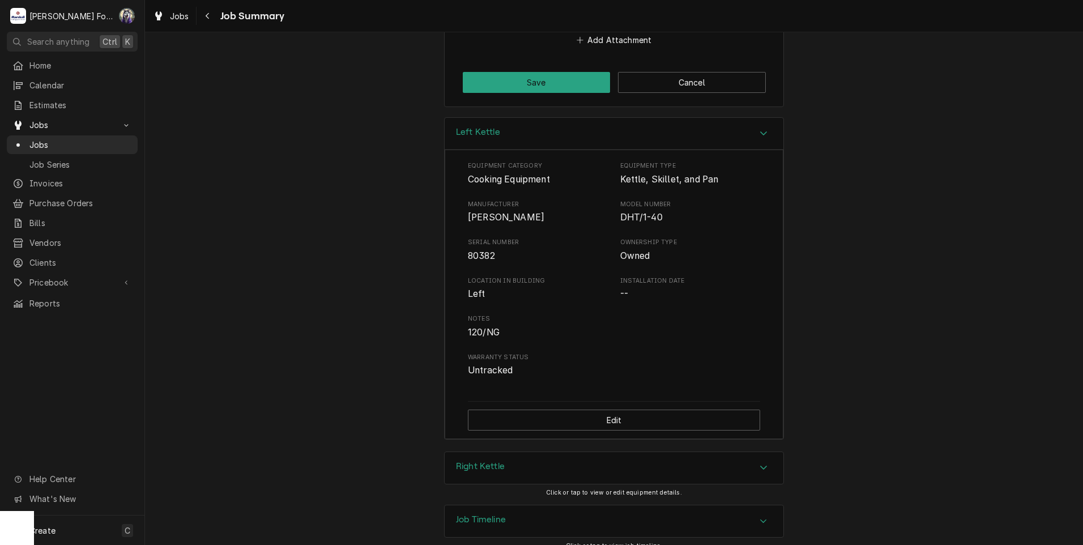
click at [541, 458] on div "Right Kettle" at bounding box center [614, 468] width 339 height 32
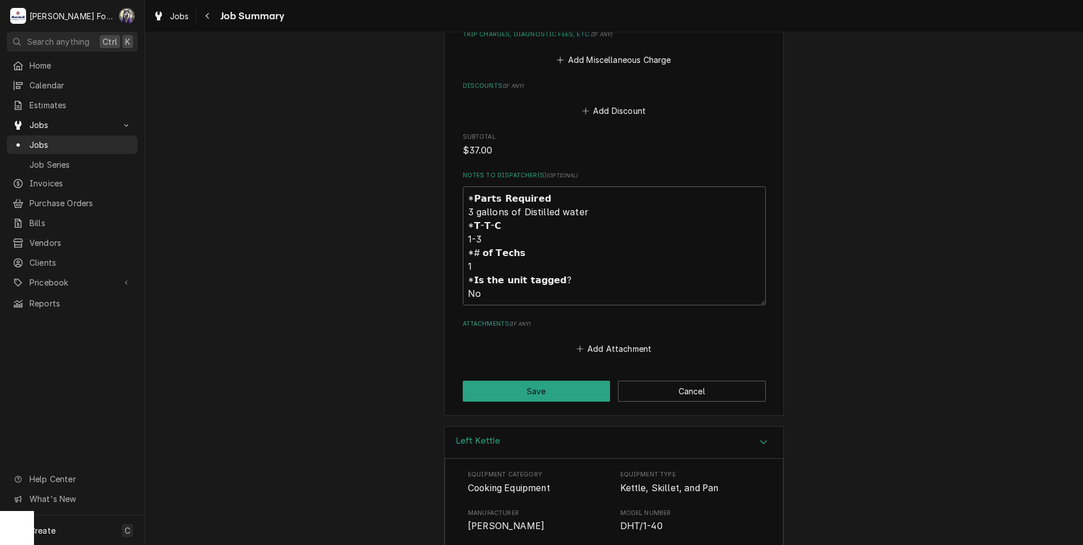
scroll to position [1227, 0]
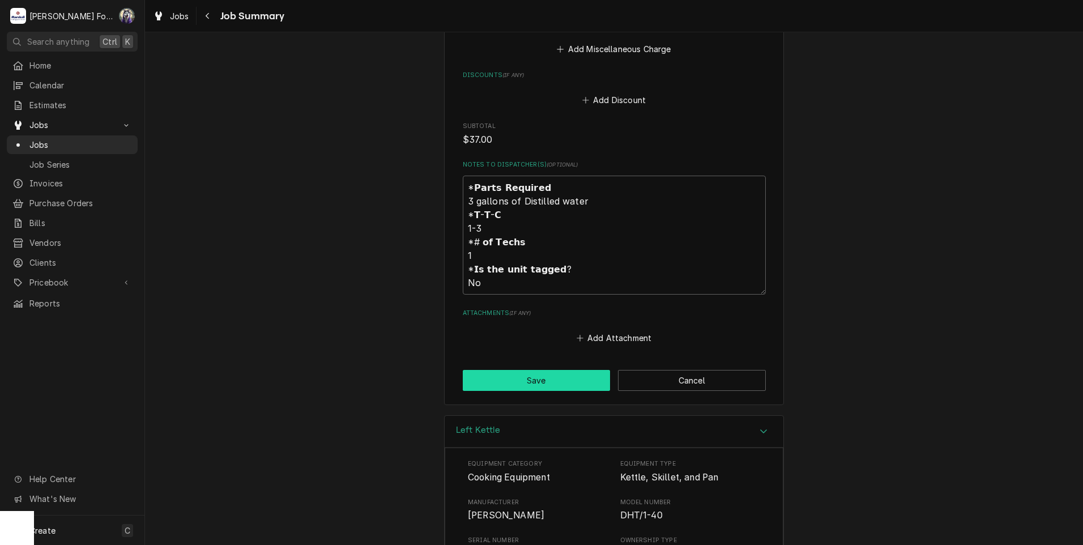
click at [528, 370] on button "Save" at bounding box center [537, 380] width 148 height 21
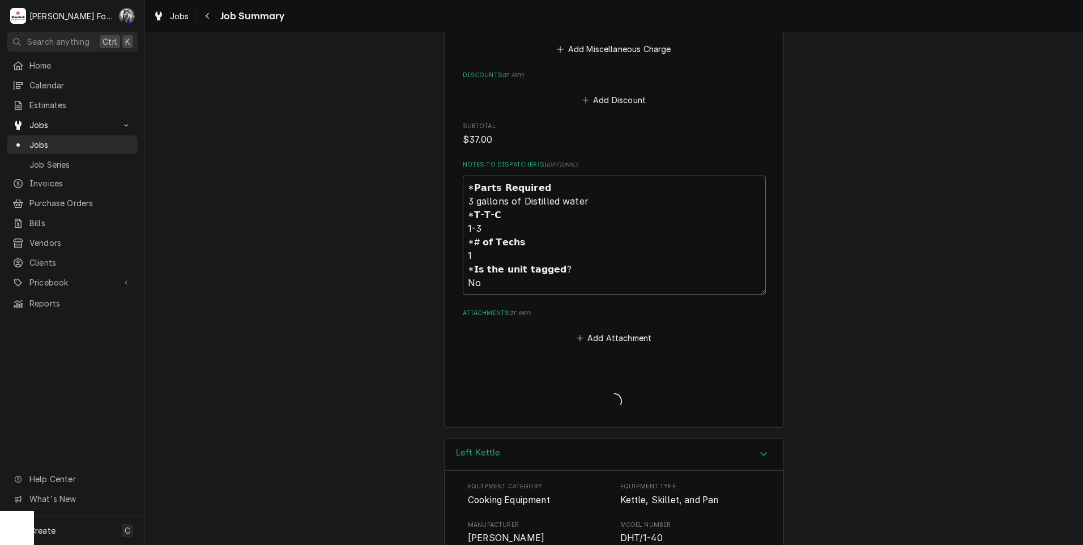
type textarea "x"
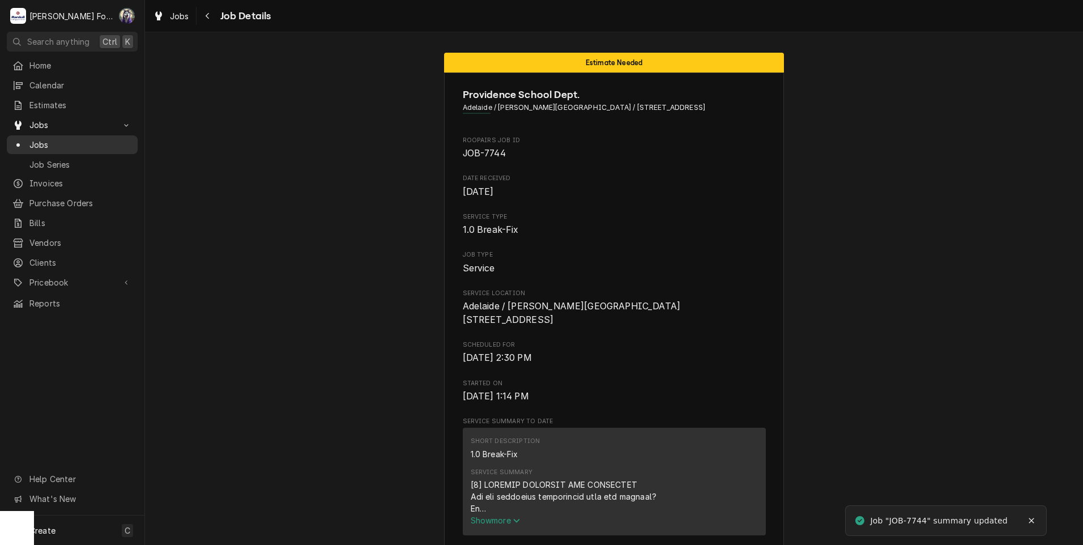
click at [38, 140] on span "Jobs" at bounding box center [80, 145] width 102 height 12
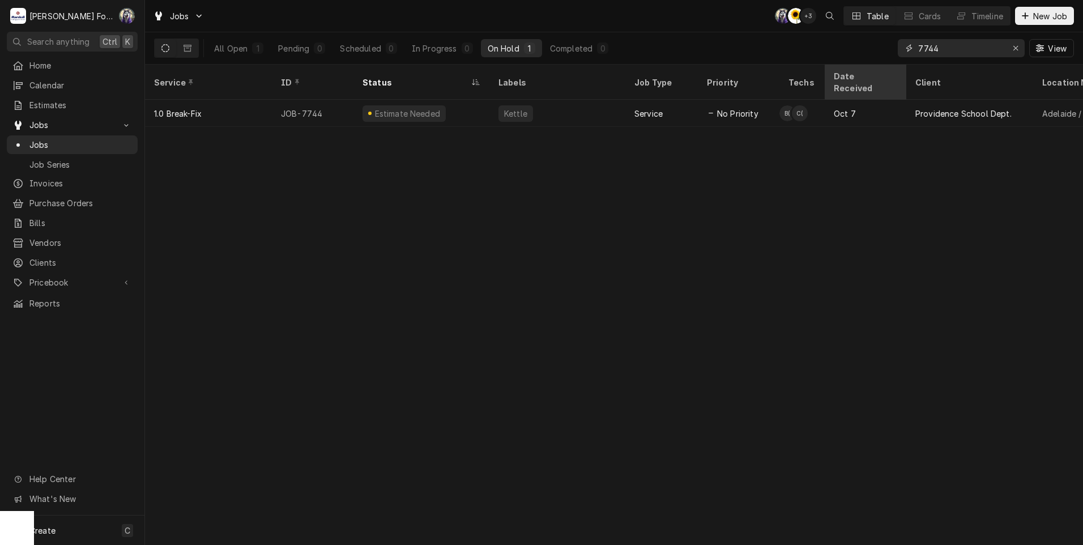
drag, startPoint x: 950, startPoint y: 44, endPoint x: 872, endPoint y: 68, distance: 81.7
click at [882, 65] on div "Jobs C( C( + 3 Table Cards Timeline New Job All Open 1 Pending 0 Scheduled 0 In…" at bounding box center [614, 272] width 938 height 545
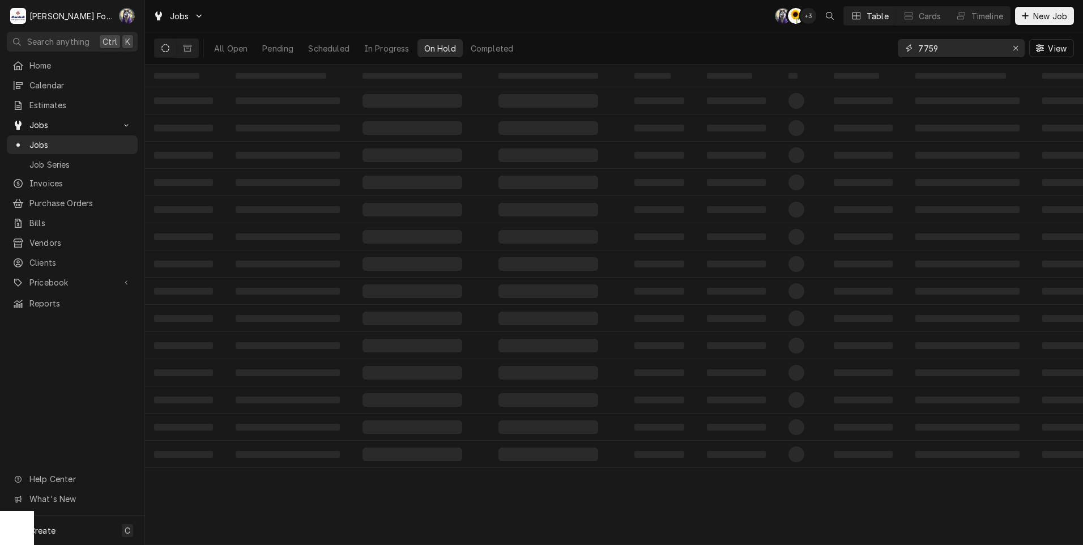
type input "7759"
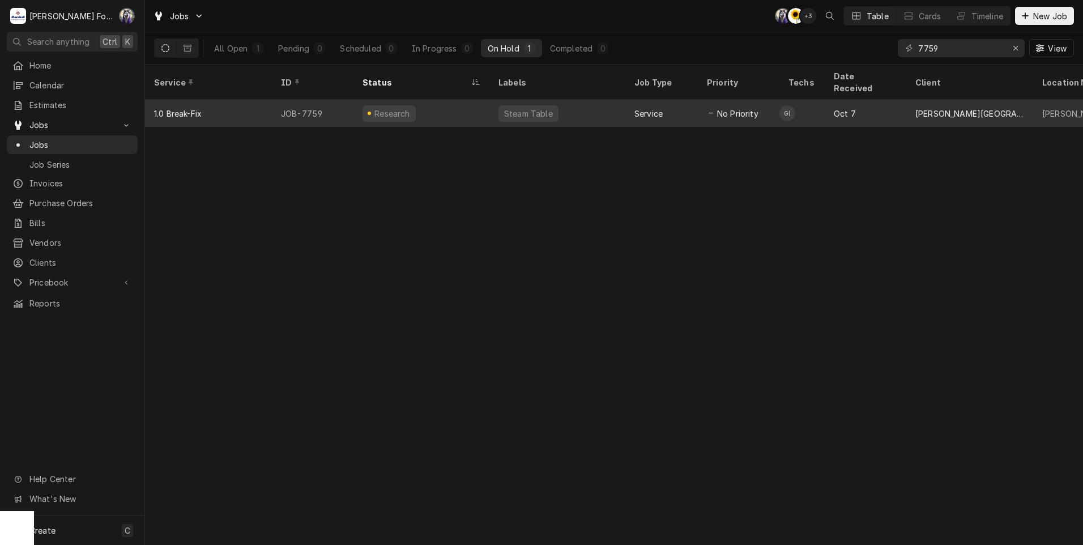
click at [535, 108] on div "Steam Table" at bounding box center [528, 114] width 51 height 12
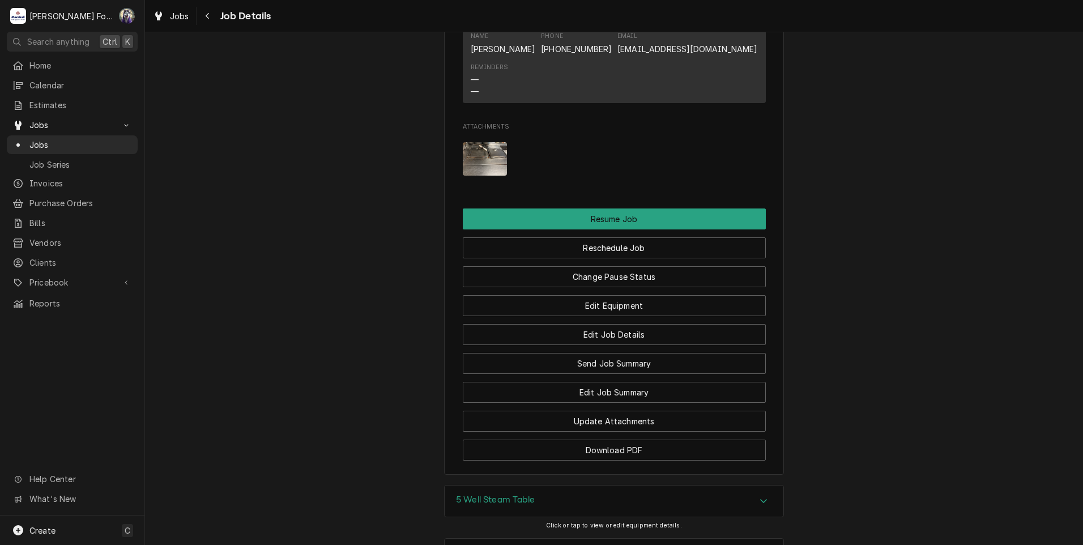
scroll to position [1372, 0]
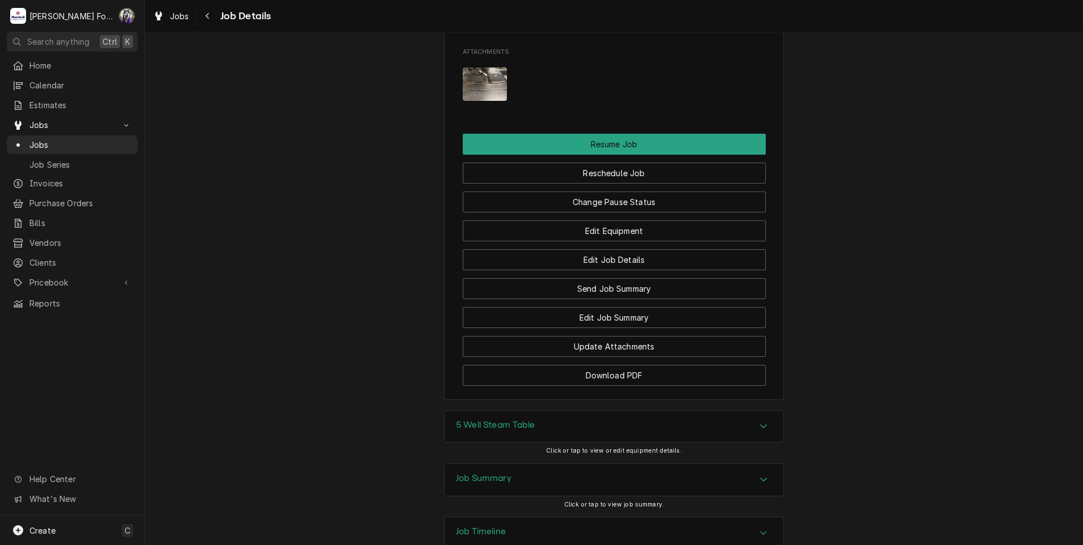
click at [503, 420] on h3 "5 Well Steam Table" at bounding box center [495, 425] width 79 height 11
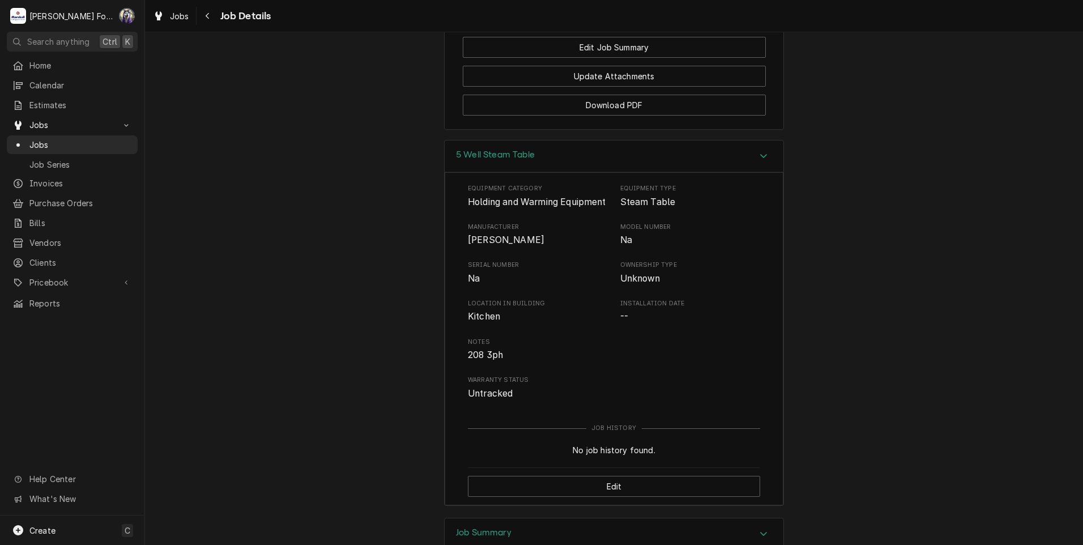
scroll to position [1655, 0]
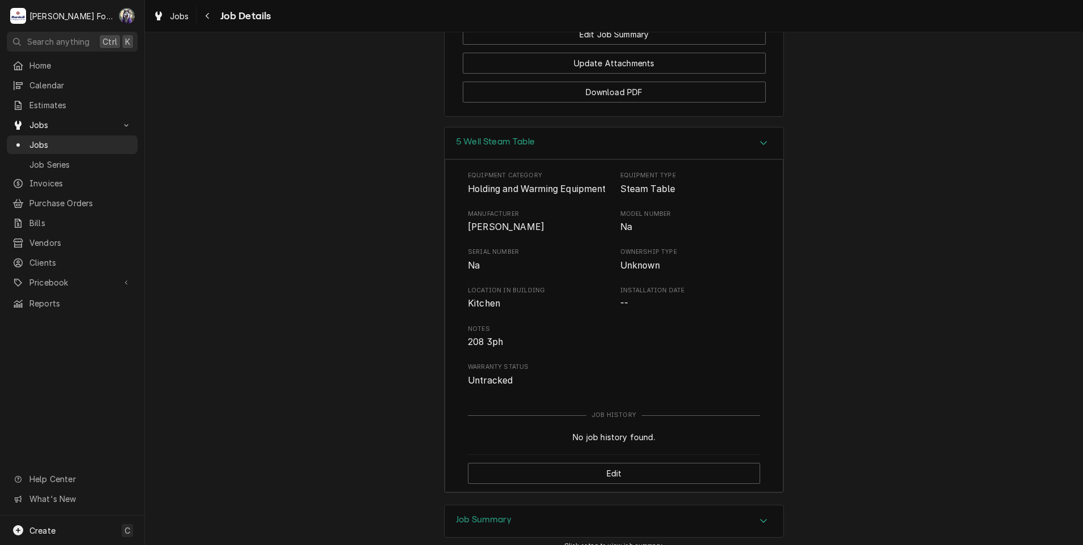
click at [502, 505] on div "Job Summary" at bounding box center [614, 521] width 339 height 32
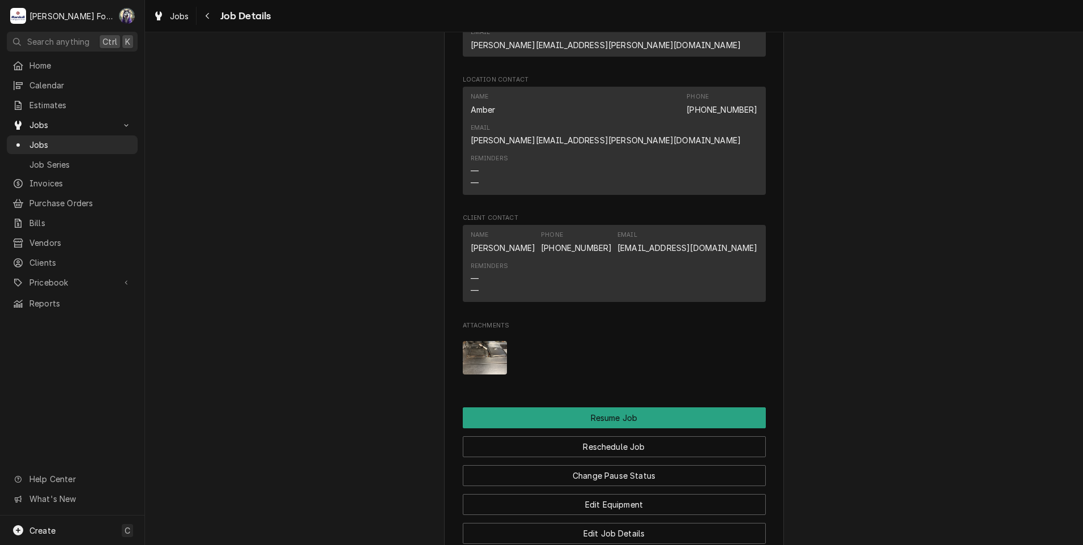
scroll to position [1066, 0]
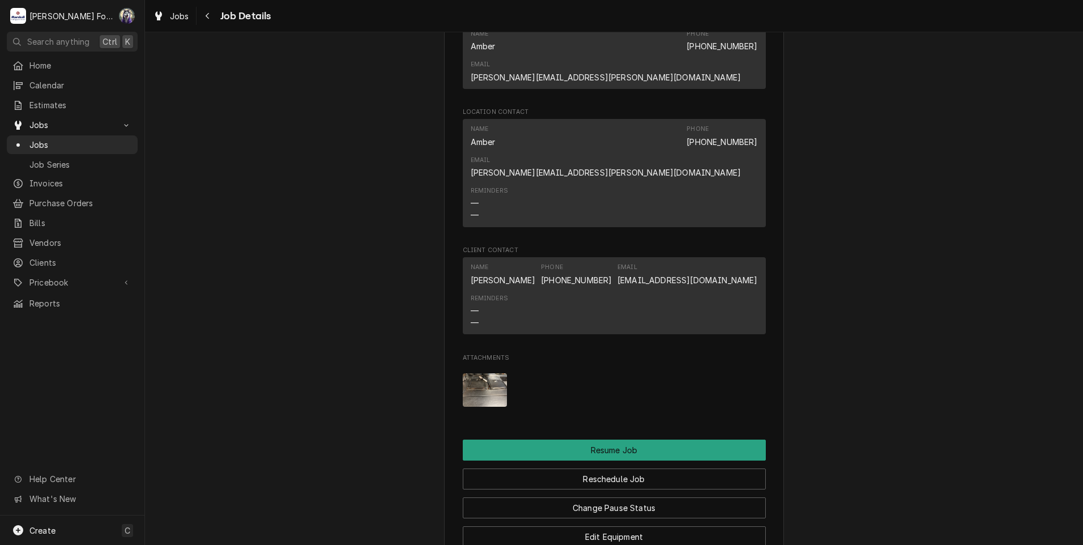
click at [480, 373] on img "Attachments" at bounding box center [485, 389] width 45 height 33
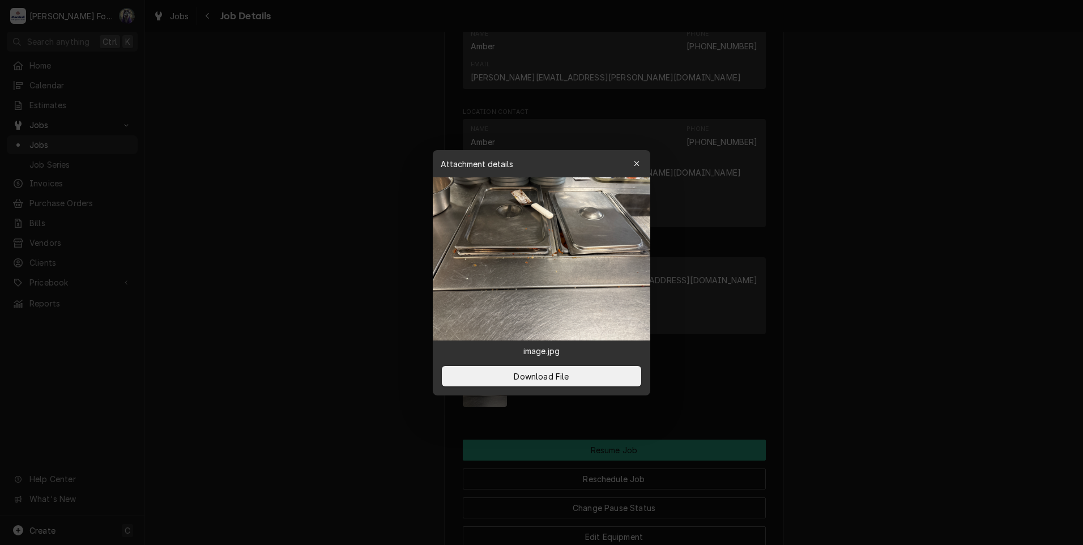
click at [293, 319] on div at bounding box center [541, 272] width 1083 height 545
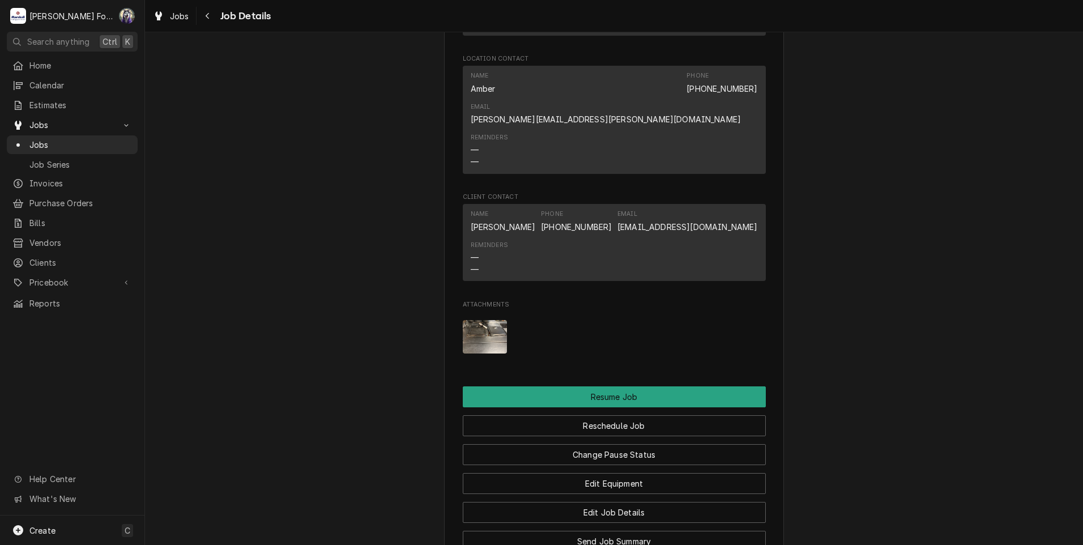
scroll to position [1160, 0]
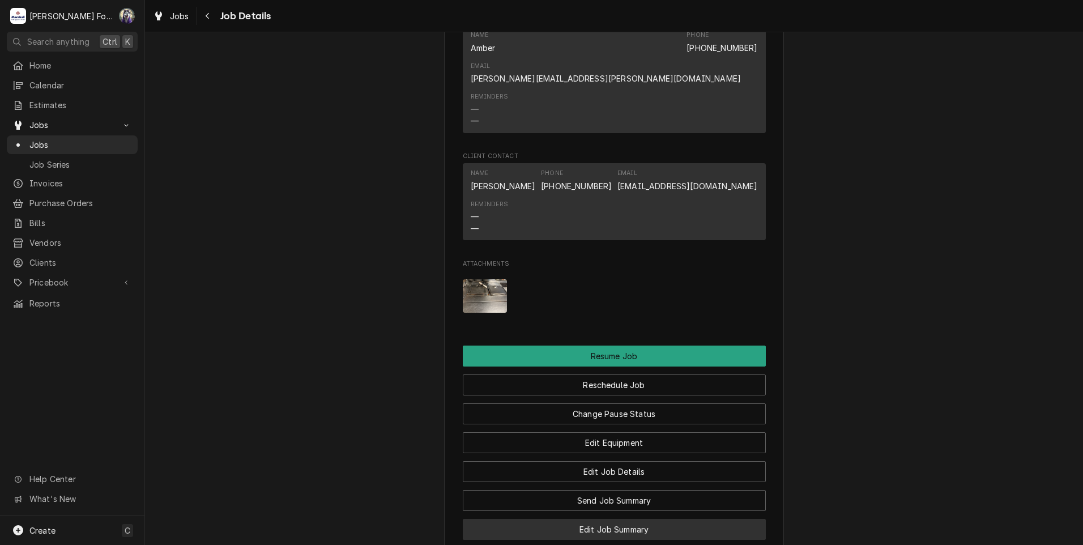
click at [602, 519] on button "Edit Job Summary" at bounding box center [614, 529] width 303 height 21
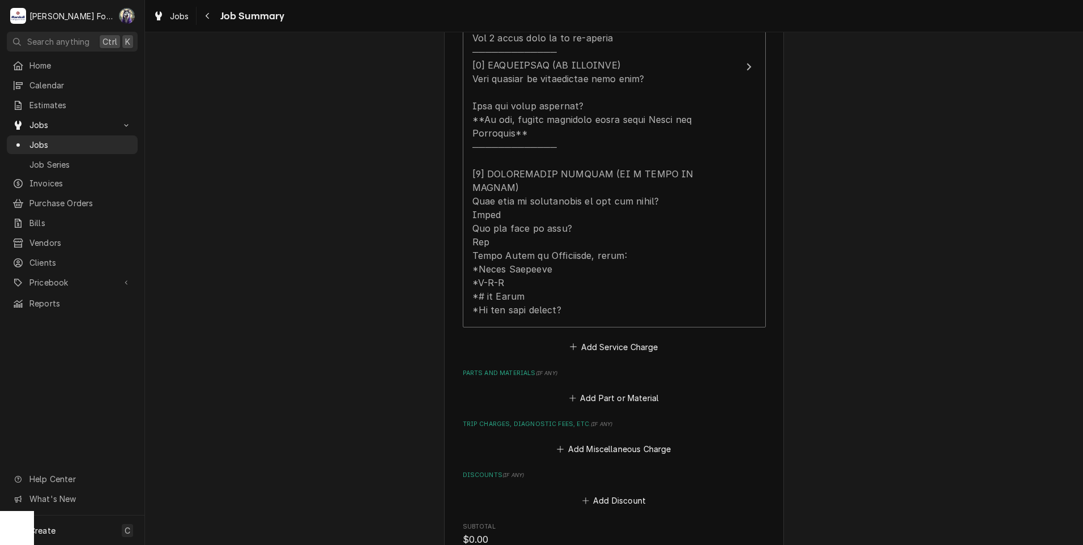
scroll to position [661, 0]
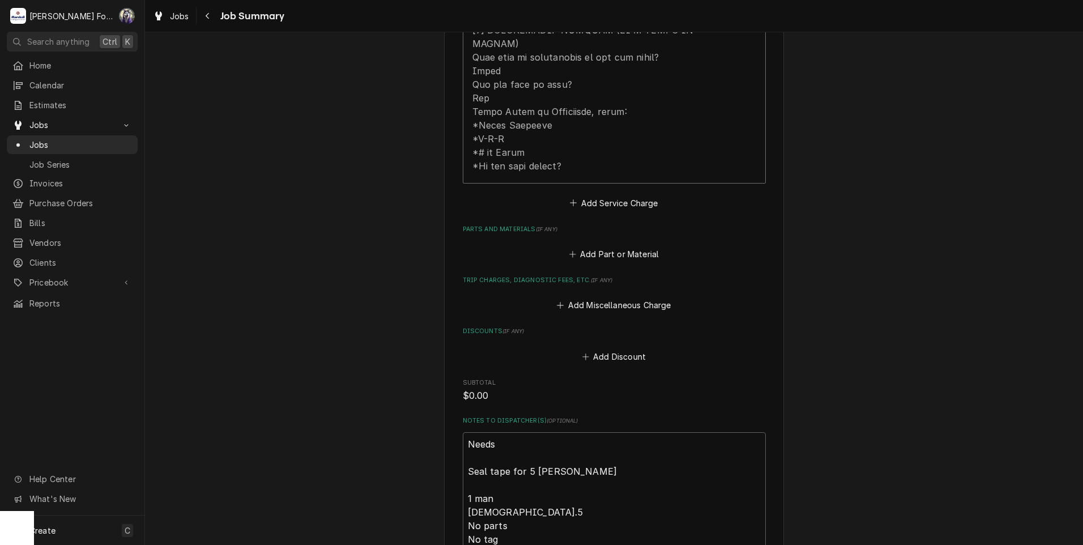
click at [596, 240] on div "Add Part or Material" at bounding box center [614, 251] width 303 height 22
click at [600, 246] on button "Add Part or Material" at bounding box center [613, 254] width 93 height 16
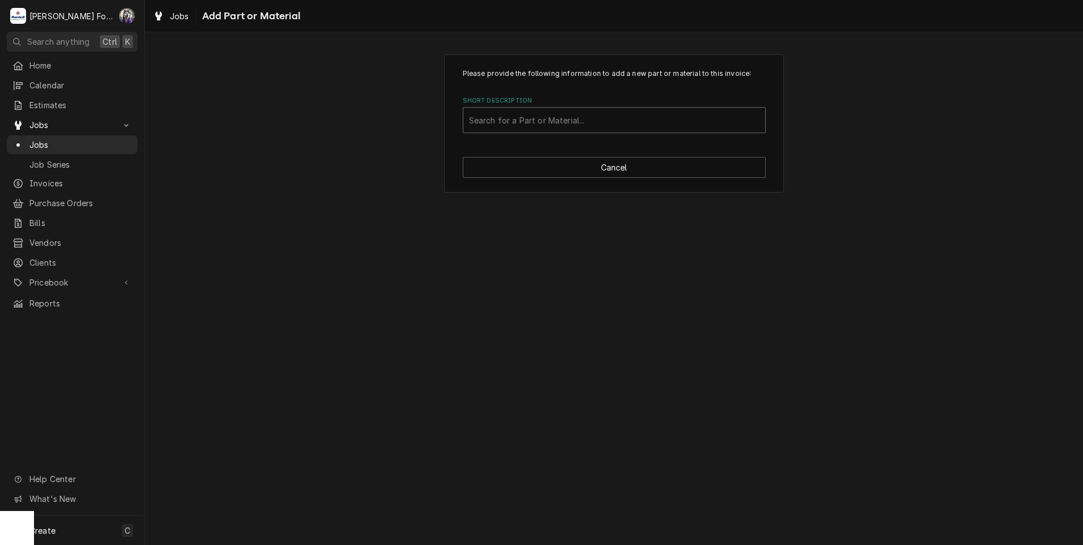
click at [592, 129] on div "Short Description" at bounding box center [614, 120] width 290 height 20
type input "1P-33310"
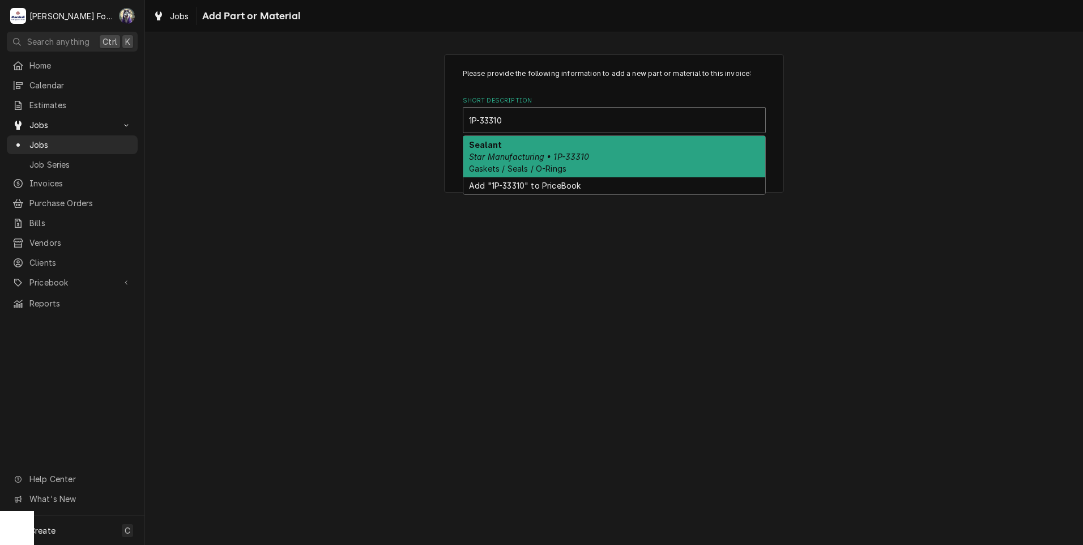
click at [553, 152] on em "Star Manufacturing • 1P-33310" at bounding box center [529, 157] width 121 height 10
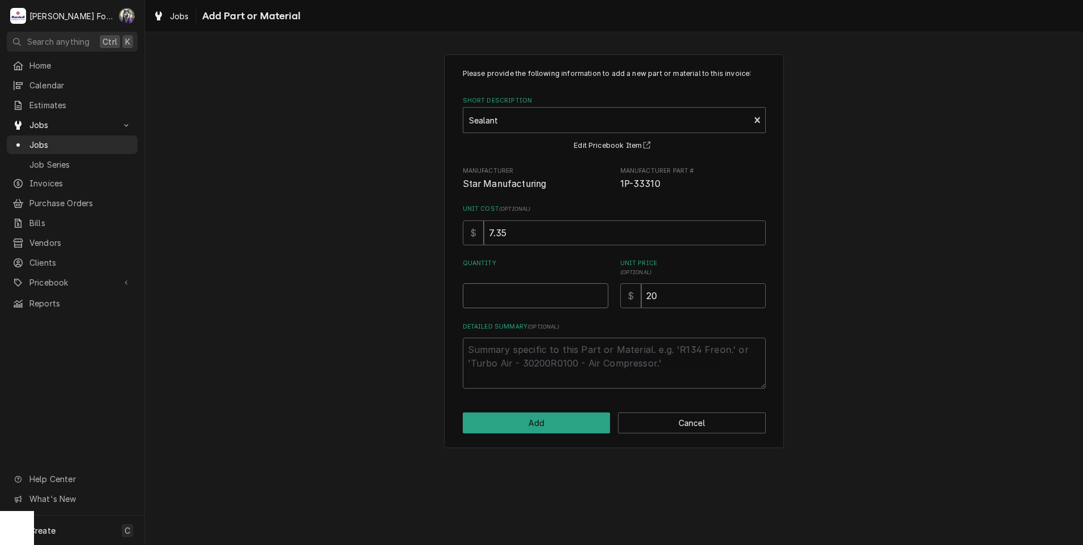
type textarea "x"
type input "0.5"
click at [598, 290] on input "0.5" at bounding box center [536, 295] width 146 height 25
type textarea "x"
type input "1"
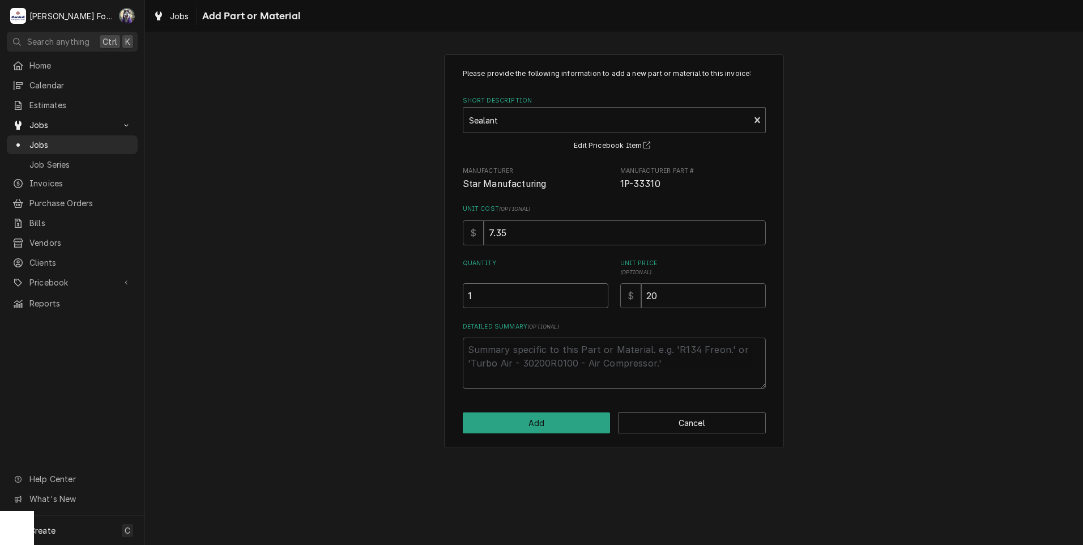
click at [598, 290] on input "1" at bounding box center [536, 295] width 146 height 25
type textarea "x"
type input "1.5"
click at [598, 290] on input "1.5" at bounding box center [536, 295] width 146 height 25
type textarea "x"
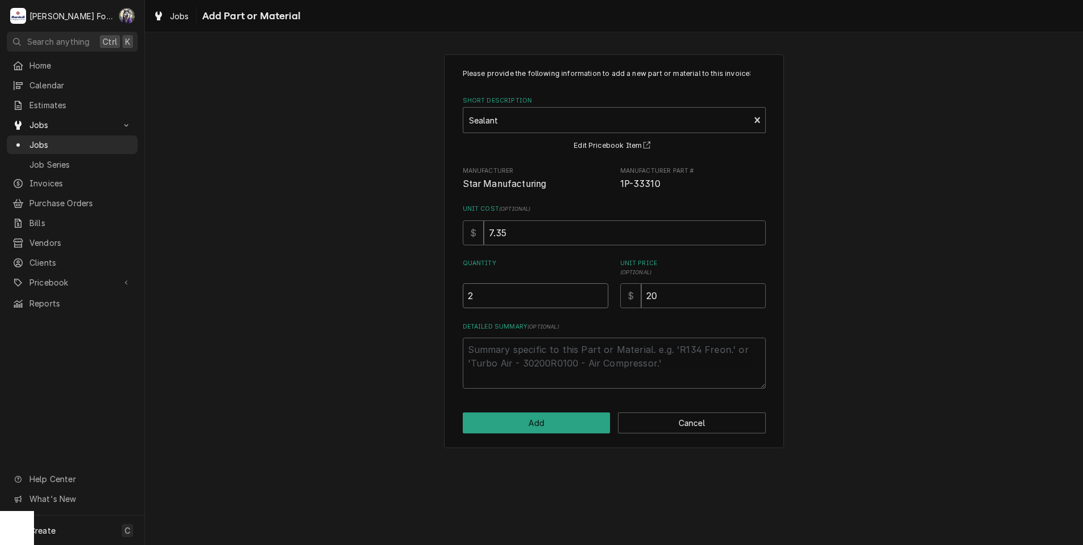
type input "2"
click at [598, 290] on input "2" at bounding box center [536, 295] width 146 height 25
type textarea "x"
type input "2.5"
click at [598, 291] on input "2.5" at bounding box center [536, 295] width 146 height 25
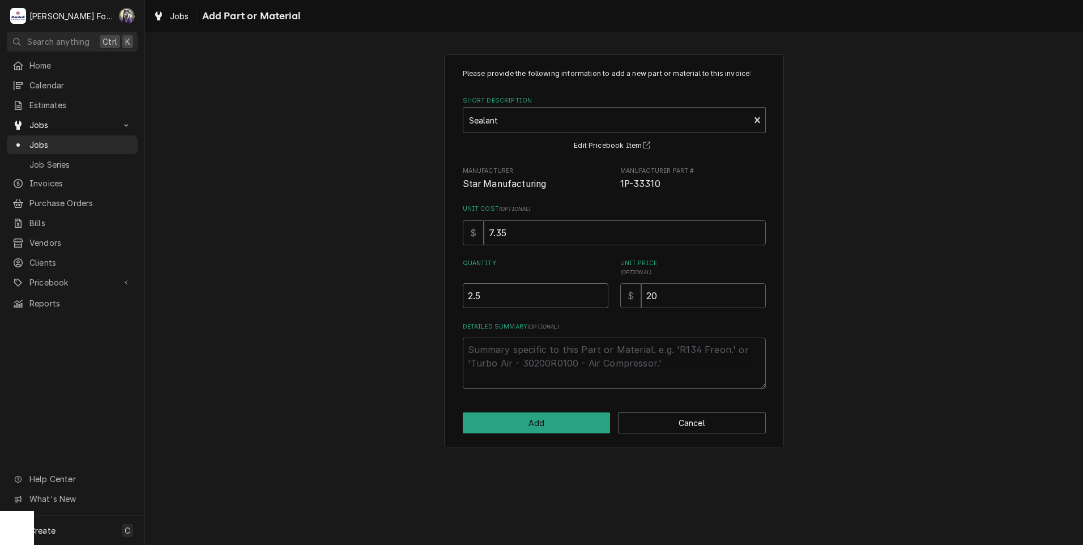
type textarea "x"
type input "3"
click at [598, 291] on input "3" at bounding box center [536, 295] width 146 height 25
drag, startPoint x: 677, startPoint y: 300, endPoint x: 555, endPoint y: 311, distance: 122.8
click at [579, 309] on div "Please provide the following information to add a new part or material to this …" at bounding box center [614, 229] width 303 height 320
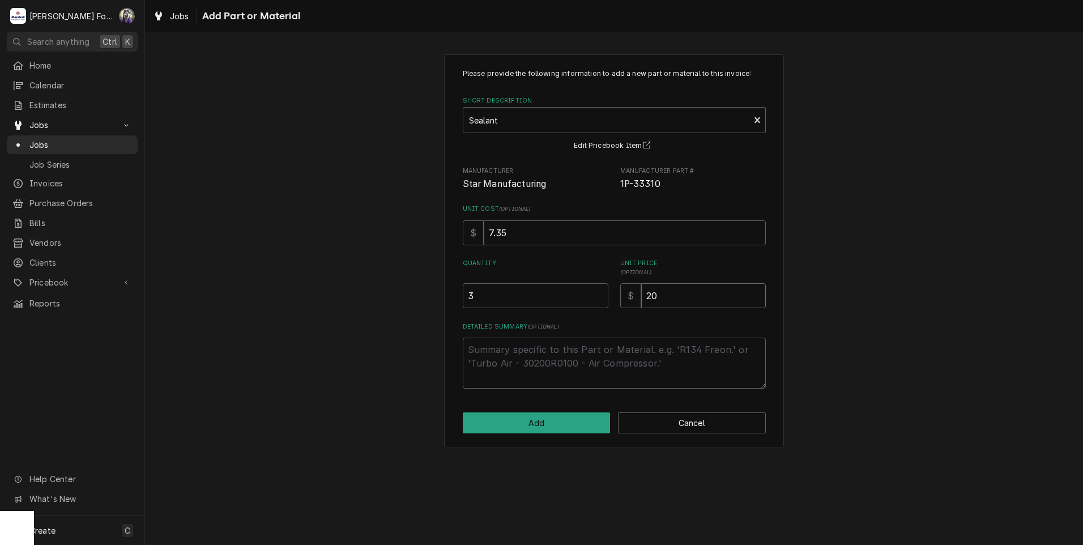
type textarea "x"
type input "4"
drag, startPoint x: 659, startPoint y: 295, endPoint x: 557, endPoint y: 314, distance: 103.2
click at [557, 314] on div "Please provide the following information to add a new part or material to this …" at bounding box center [614, 229] width 303 height 320
type textarea "x"
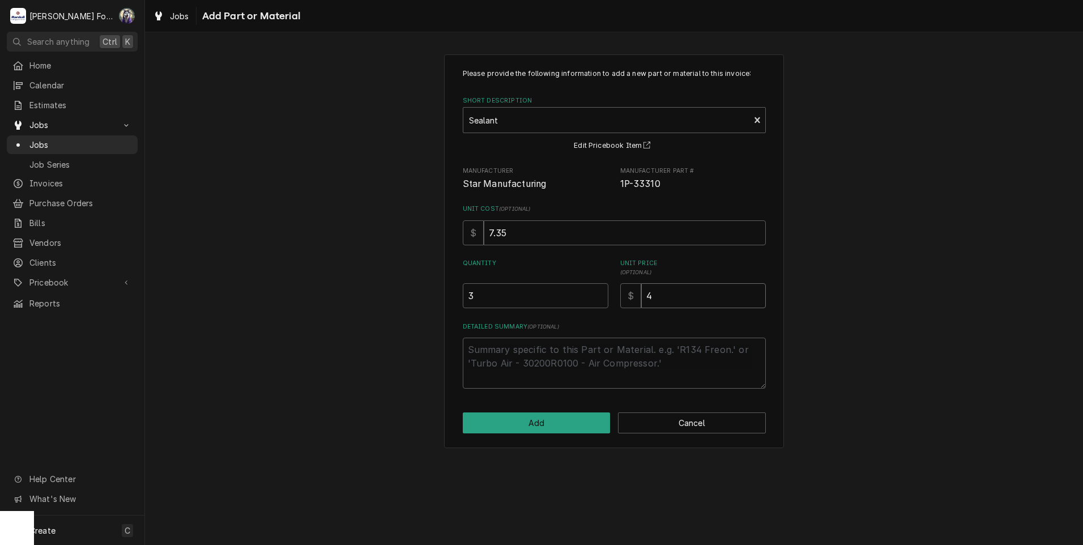
type input "3"
type textarea "x"
type input "38"
click at [564, 416] on button "Add" at bounding box center [537, 422] width 148 height 21
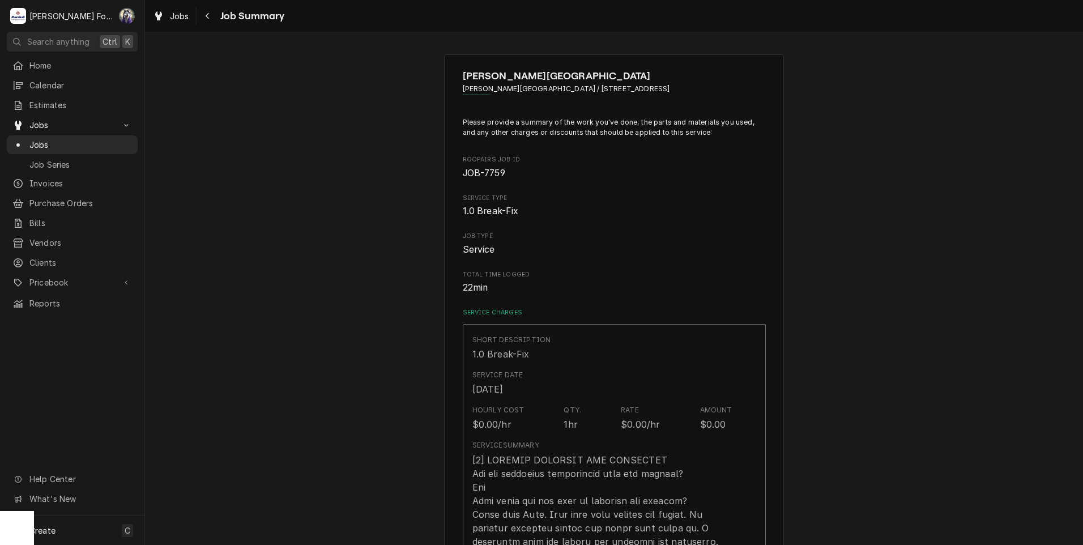
type textarea "x"
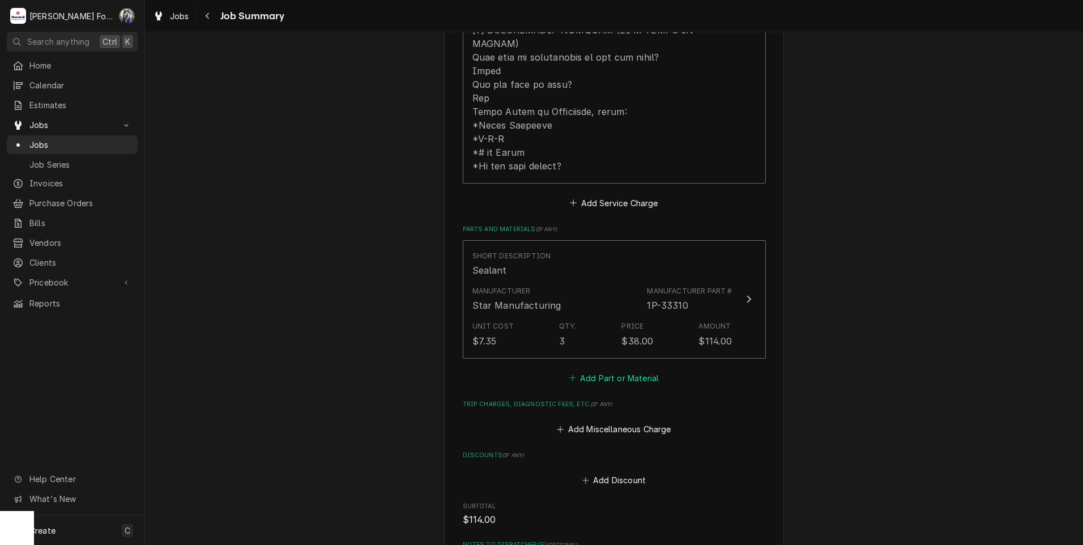
click at [614, 370] on button "Add Part or Material" at bounding box center [613, 378] width 93 height 16
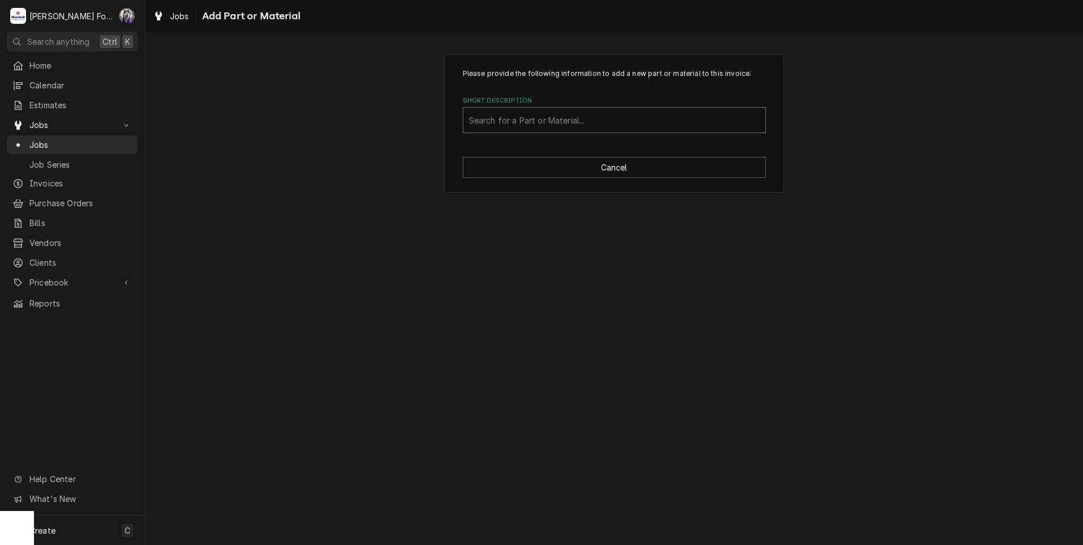
click at [569, 121] on div "Short Description" at bounding box center [614, 120] width 290 height 20
type input "SSDT"
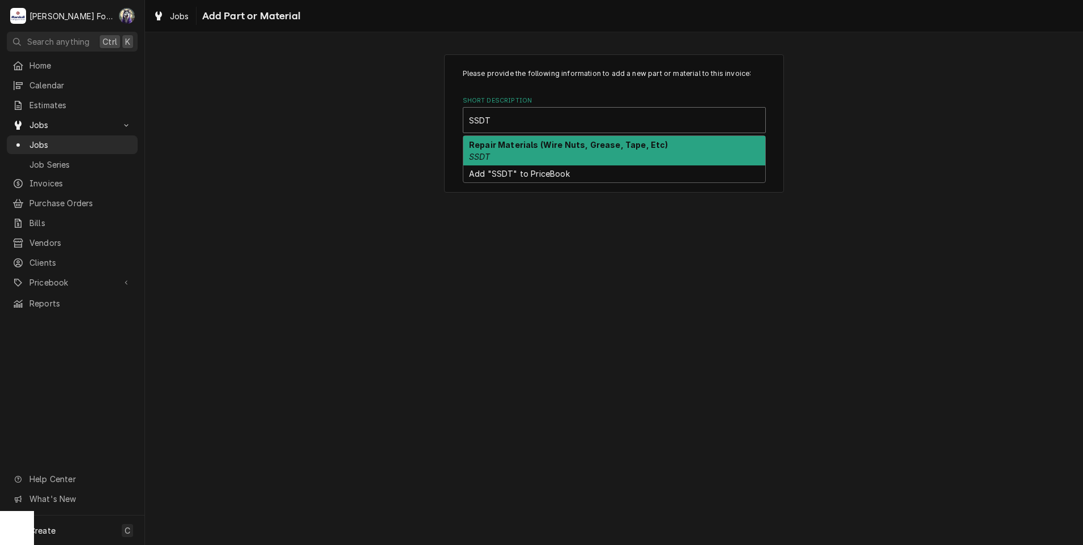
click at [522, 146] on strong "Repair Materials (Wire Nuts, Grease, Tape, Etc)" at bounding box center [568, 145] width 199 height 10
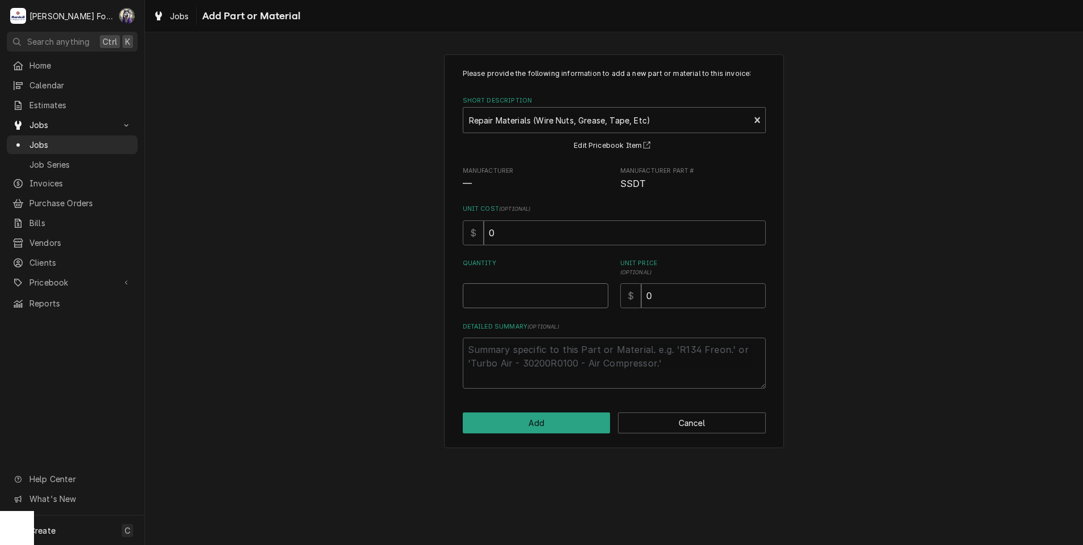
type textarea "x"
type input "0"
click at [598, 295] on input "0" at bounding box center [536, 295] width 146 height 25
type textarea "x"
type input "0.5"
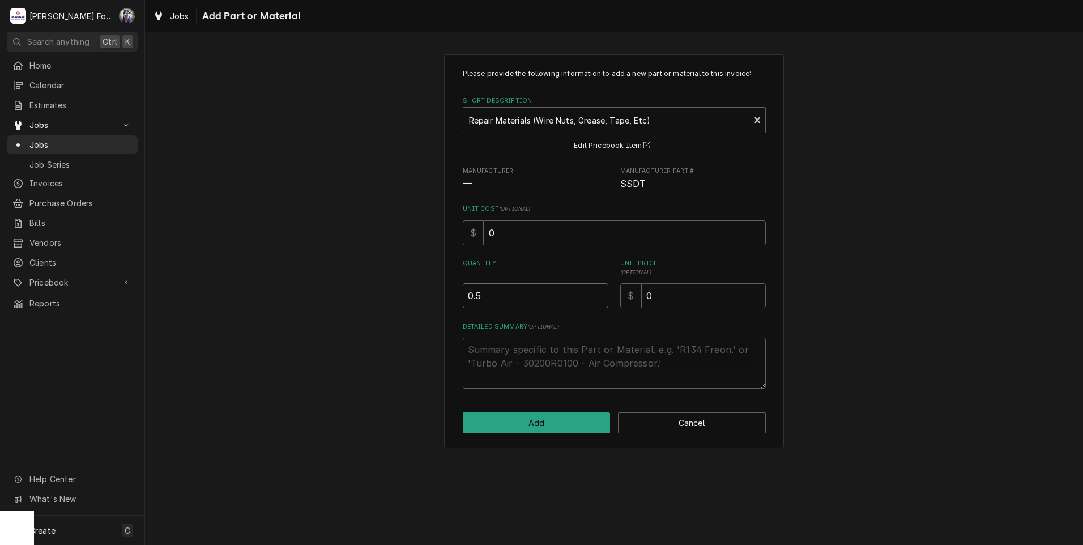
click at [598, 294] on input "0.5" at bounding box center [536, 295] width 146 height 25
type textarea "x"
type input "1"
click at [598, 294] on input "1" at bounding box center [536, 295] width 146 height 25
drag, startPoint x: 675, startPoint y: 300, endPoint x: 522, endPoint y: 319, distance: 154.7
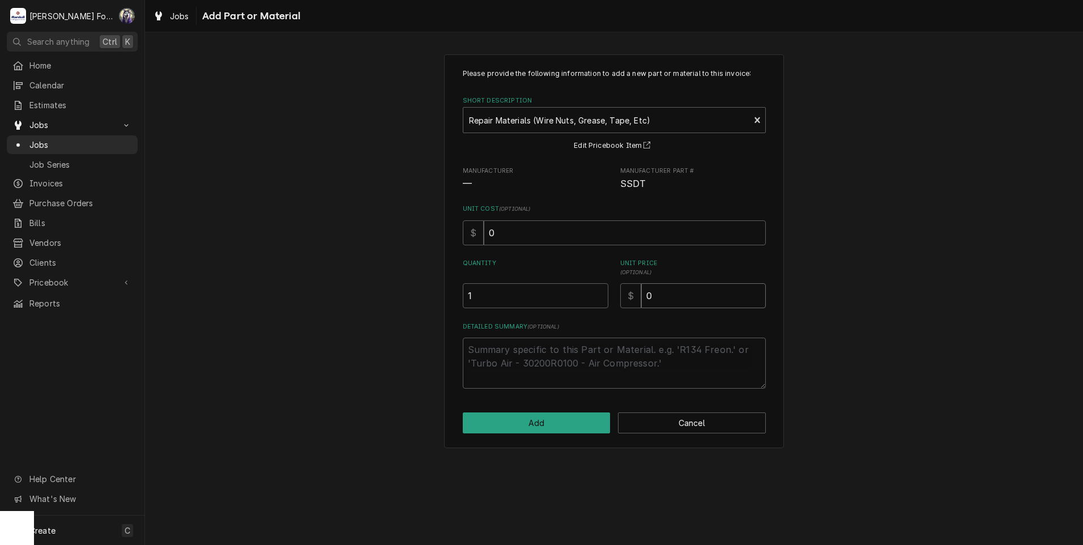
click at [522, 319] on div "Please provide the following information to add a new part or material to this …" at bounding box center [614, 229] width 303 height 320
type textarea "x"
type input "4"
click at [540, 435] on div "Please provide the following information to add a new part or material to this …" at bounding box center [614, 251] width 340 height 394
click at [553, 424] on button "Add" at bounding box center [537, 422] width 148 height 21
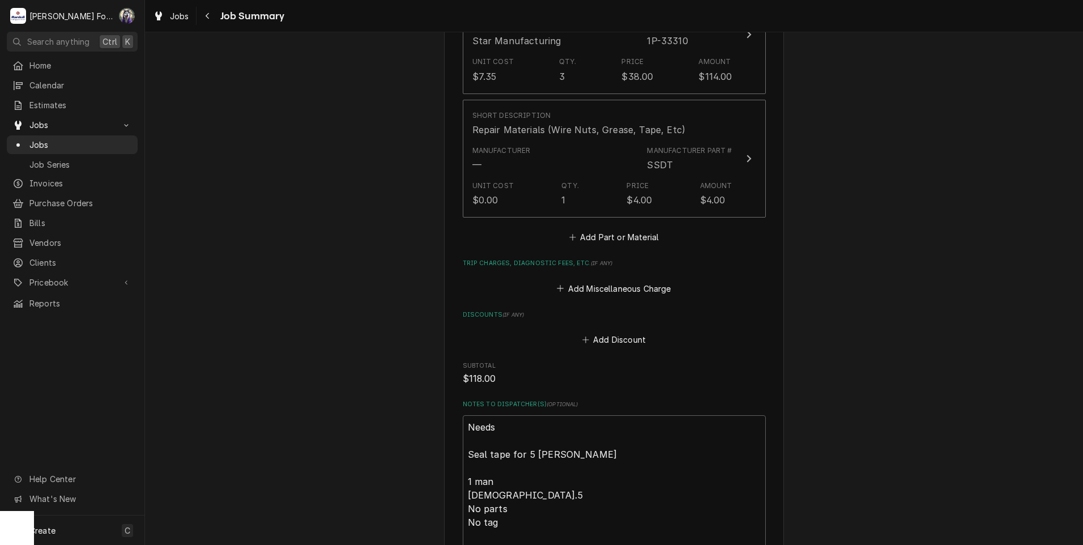
scroll to position [1187, 0]
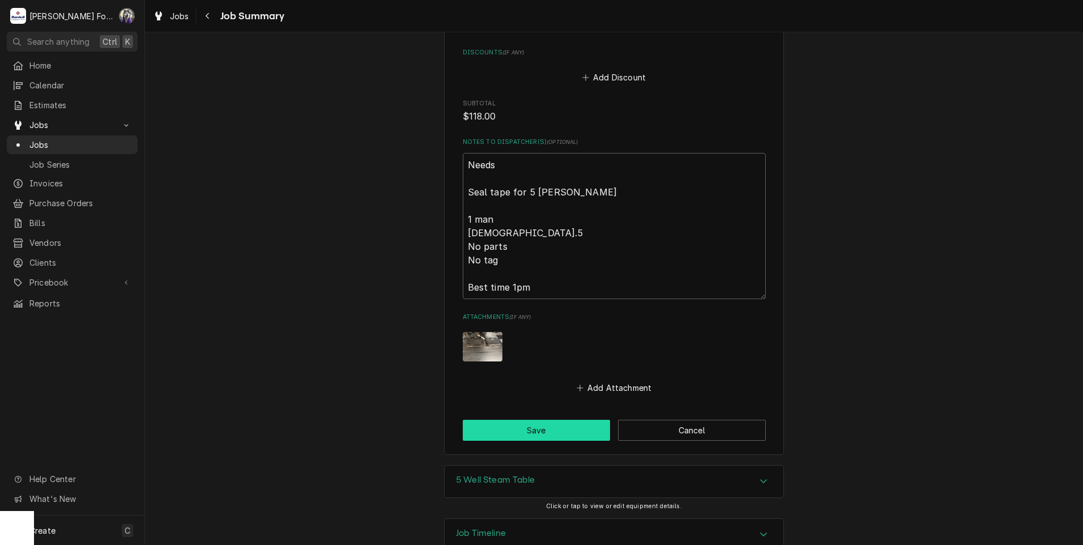
click at [523, 420] on button "Save" at bounding box center [537, 430] width 148 height 21
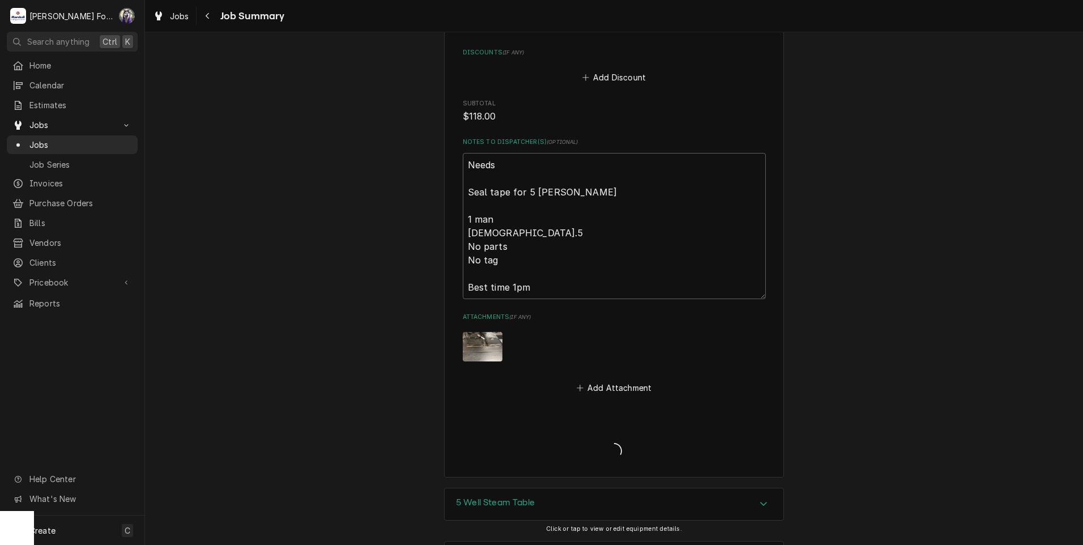
type textarea "x"
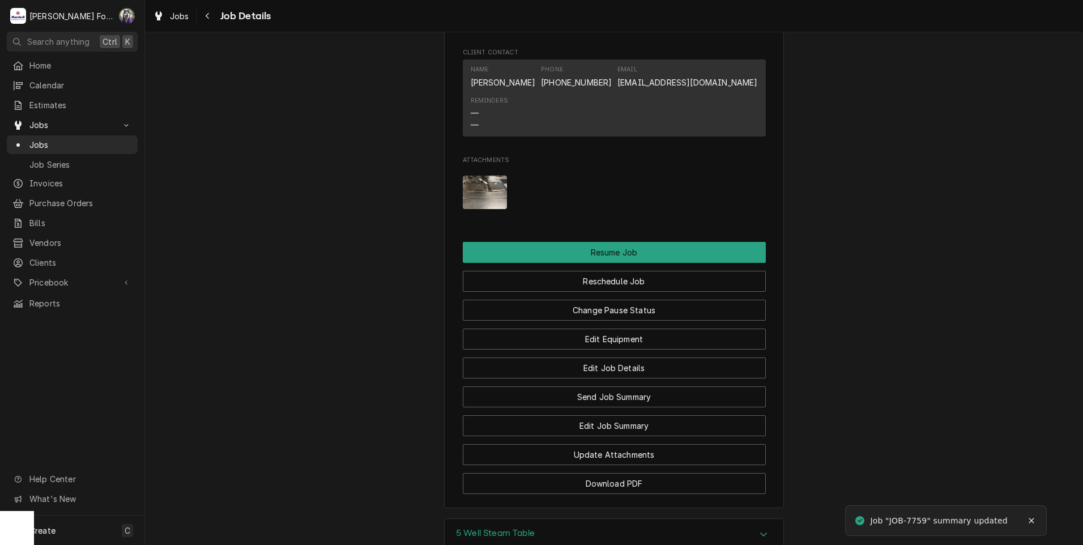
scroll to position [1372, 0]
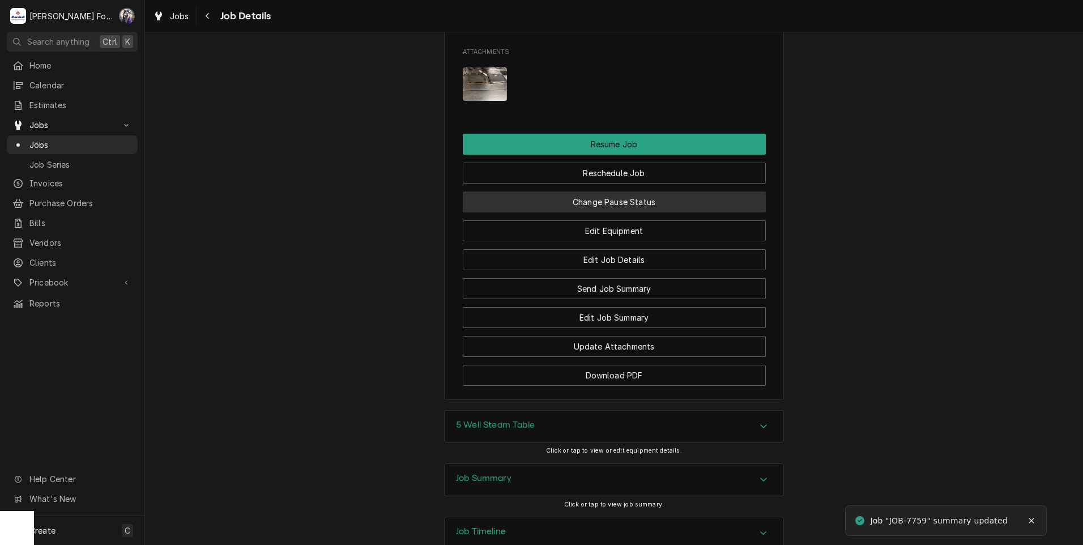
click at [582, 191] on button "Change Pause Status" at bounding box center [614, 201] width 303 height 21
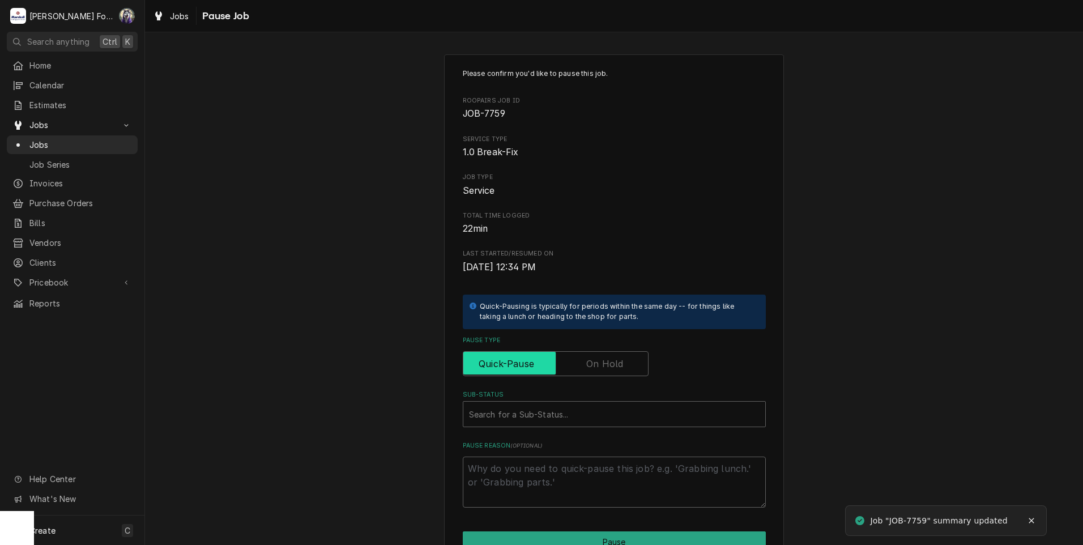
click at [578, 352] on input "Pause Type" at bounding box center [556, 363] width 176 height 25
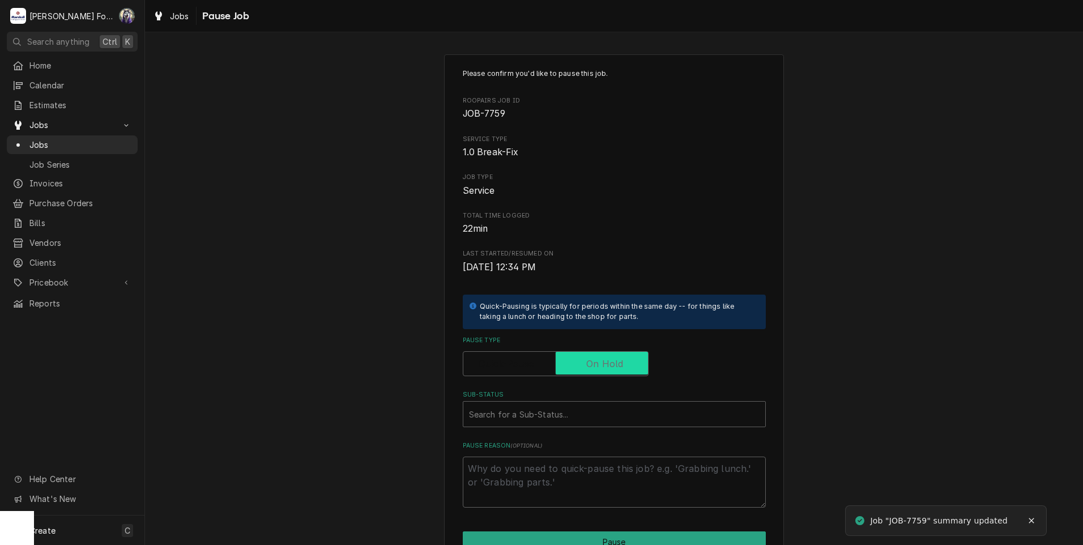
checkbox input "true"
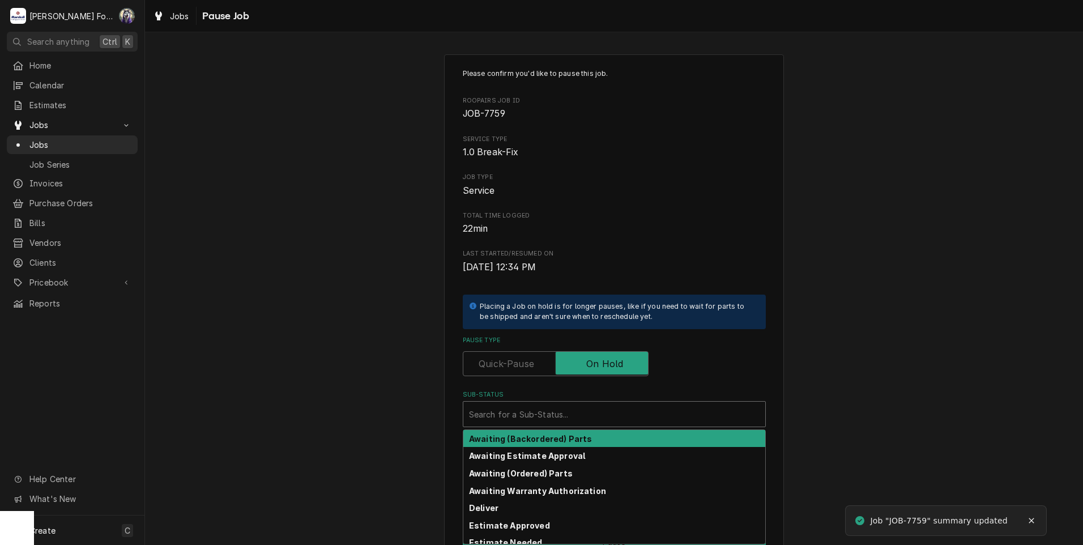
drag, startPoint x: 552, startPoint y: 403, endPoint x: 551, endPoint y: 413, distance: 9.6
click at [552, 408] on div "Search for a Sub-Status..." at bounding box center [614, 413] width 302 height 25
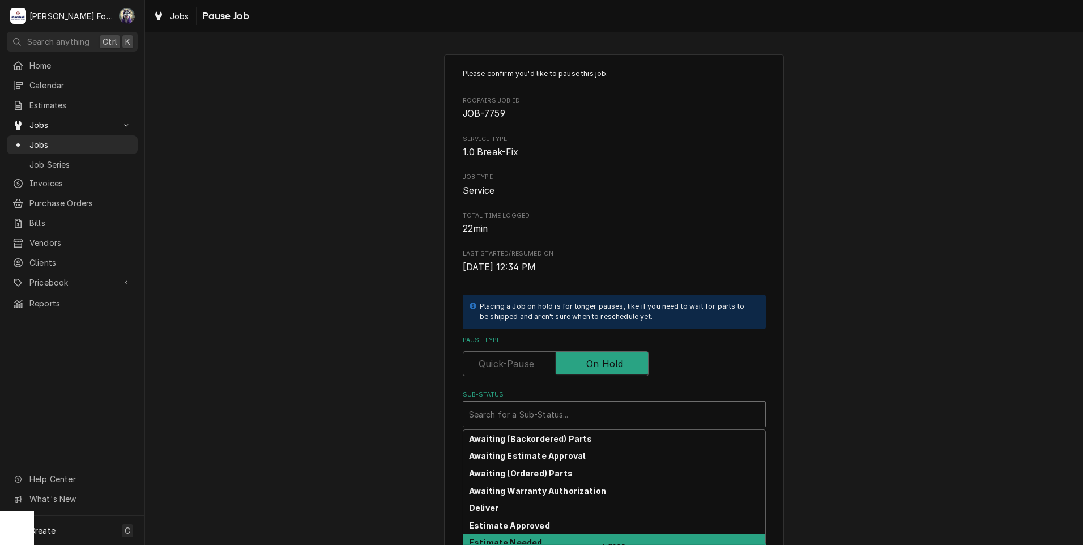
click at [523, 538] on strong "Estimate Needed" at bounding box center [505, 542] width 73 height 10
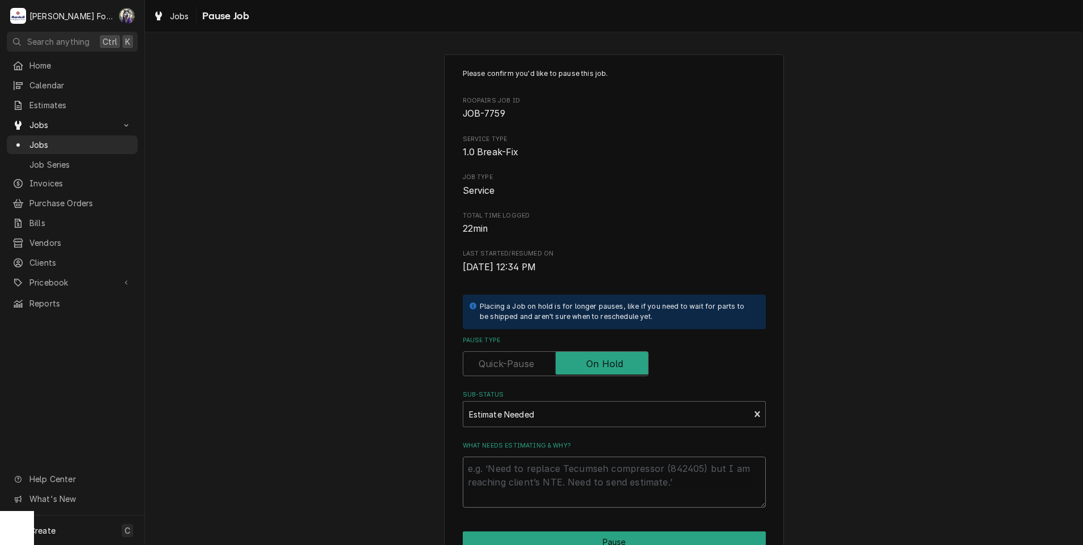
click at [506, 488] on textarea "What needs estimating & why?" at bounding box center [614, 481] width 303 height 51
type textarea "x"
type textarea "P"
type textarea "x"
type textarea "PA"
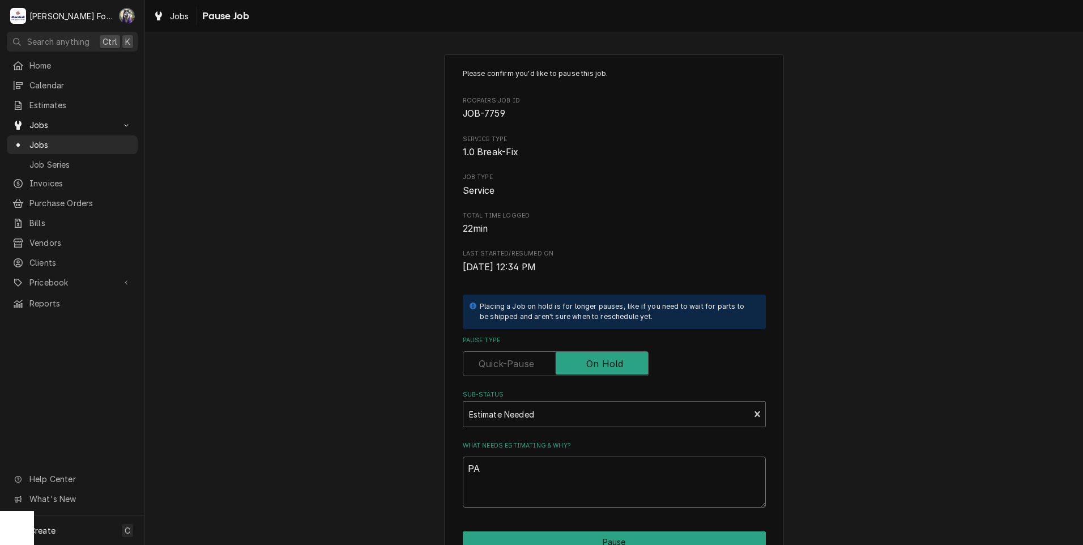
type textarea "x"
type textarea "PAR"
type textarea "x"
type textarea "PART"
type textarea "x"
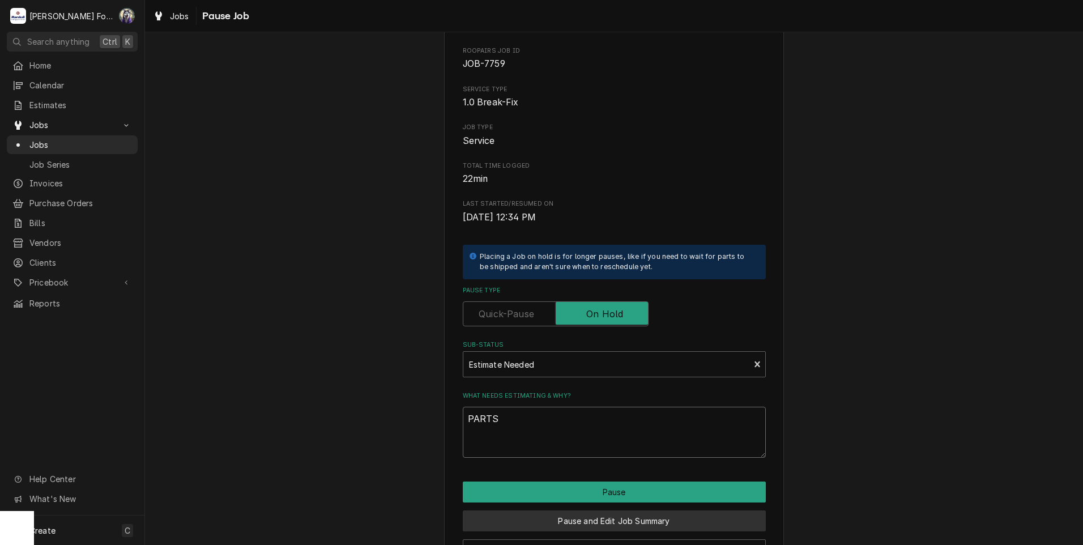
scroll to position [89, 0]
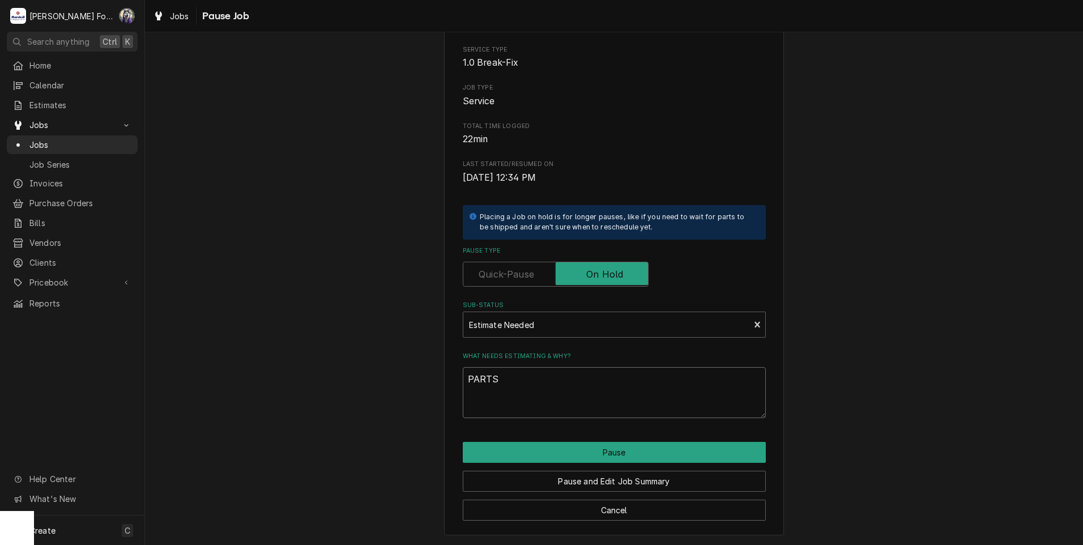
type textarea "PARTS"
click at [513, 467] on div "Pause and Edit Job Summary" at bounding box center [614, 477] width 303 height 29
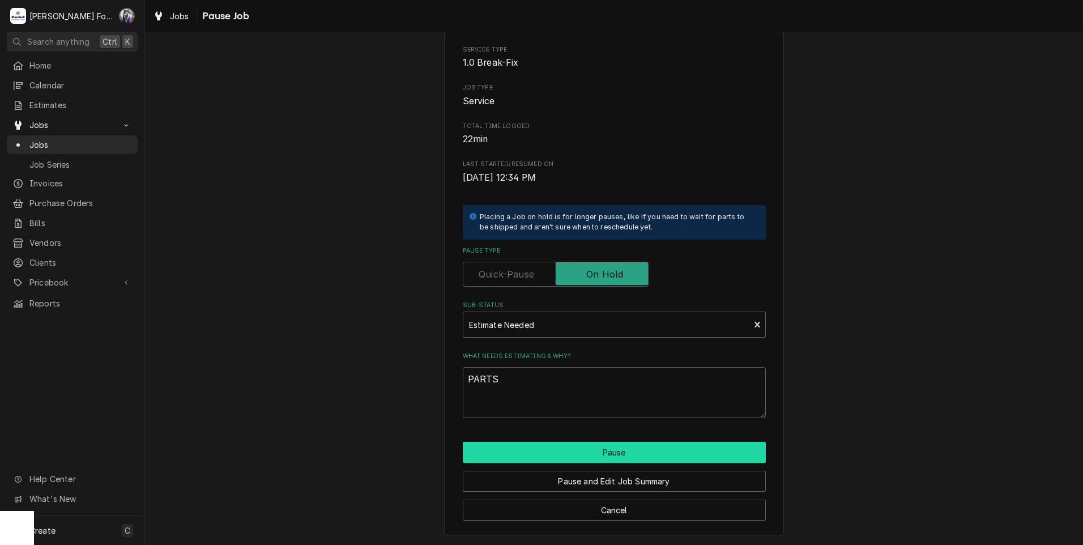
drag, startPoint x: 518, startPoint y: 460, endPoint x: 520, endPoint y: 453, distance: 7.2
click at [518, 459] on button "Pause" at bounding box center [614, 452] width 303 height 21
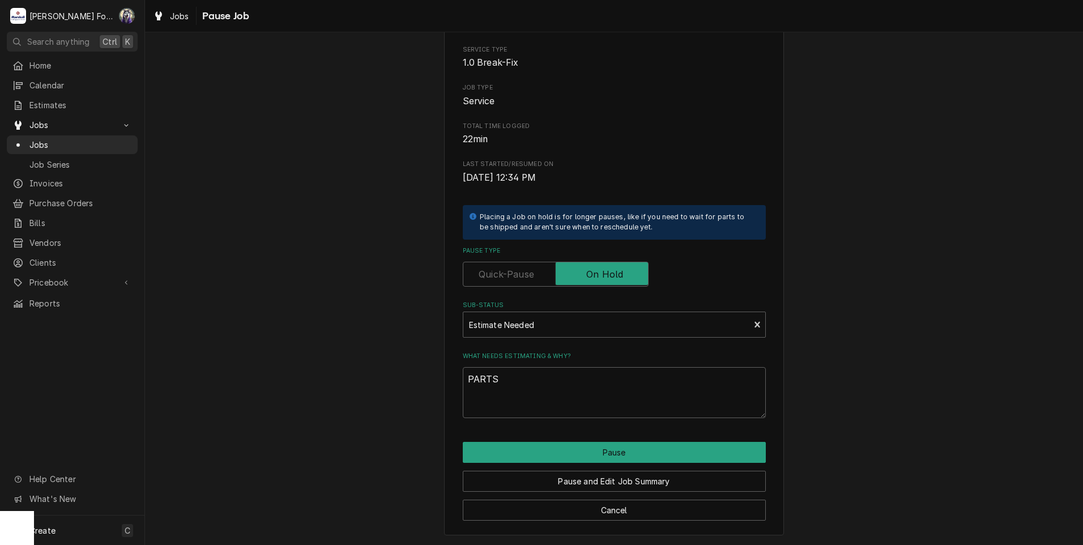
type textarea "x"
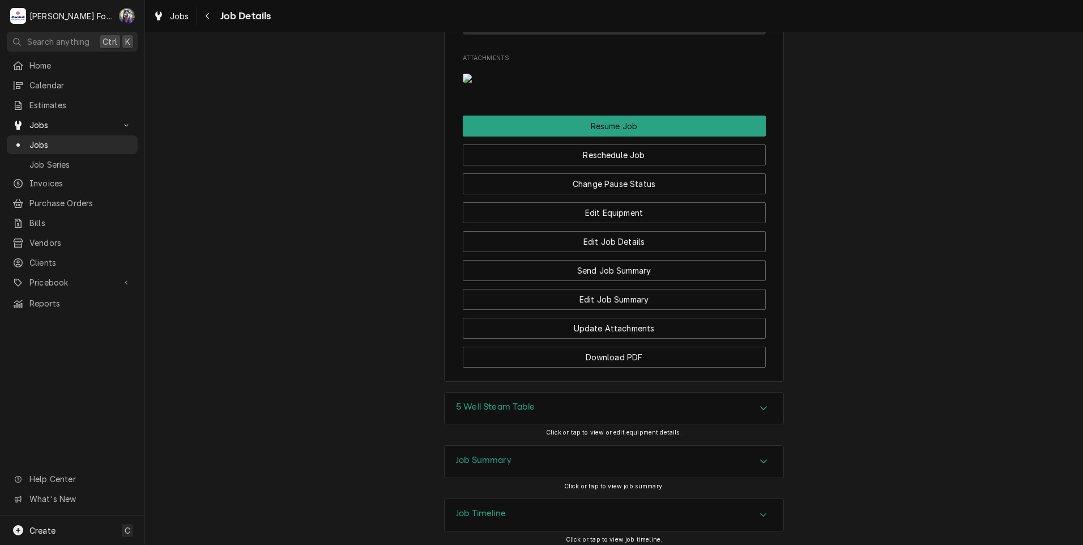
scroll to position [1372, 0]
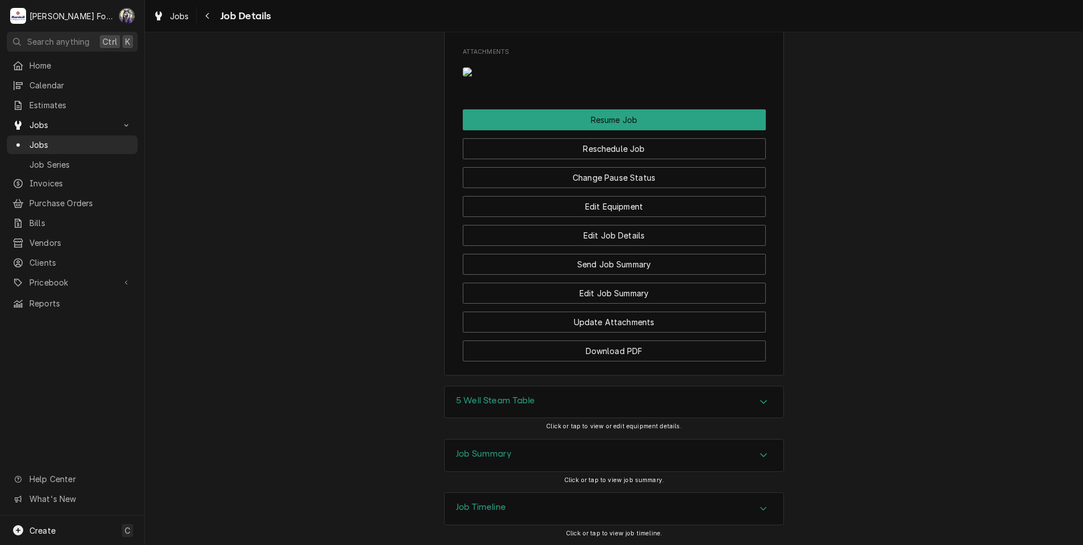
click at [501, 395] on h3 "5 Well Steam Table" at bounding box center [495, 400] width 79 height 11
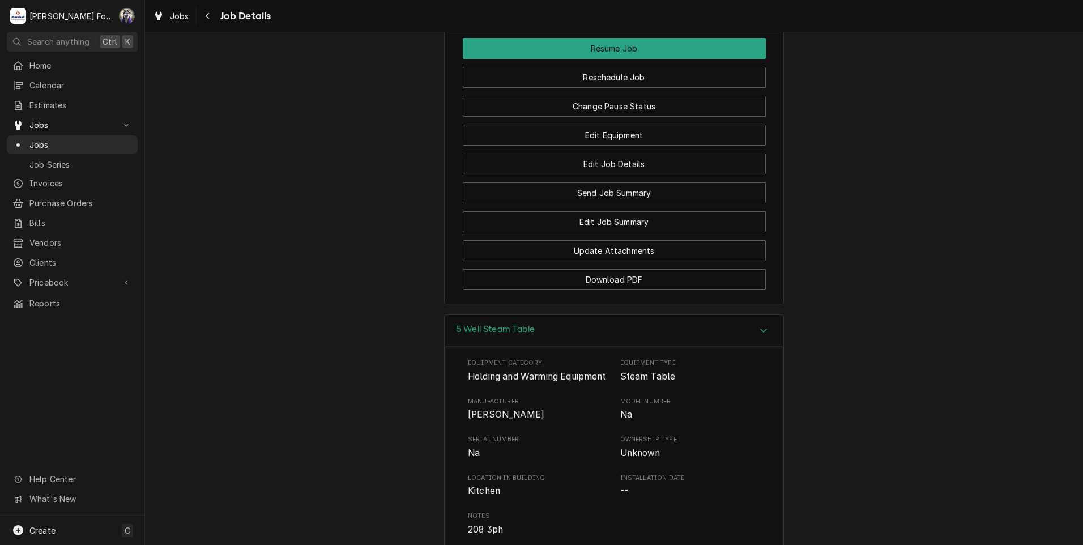
scroll to position [1467, 0]
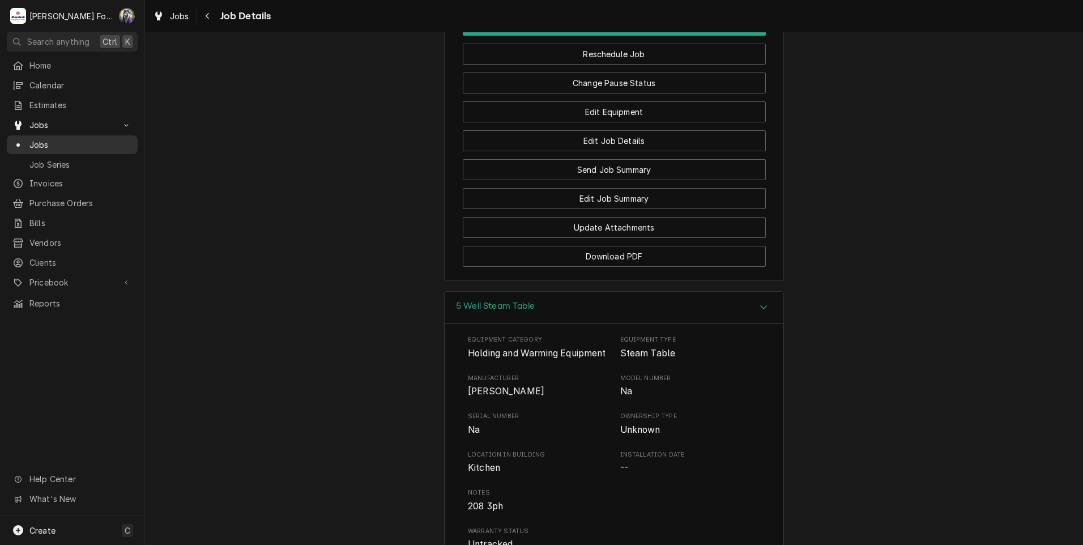
click at [37, 140] on span "Jobs" at bounding box center [80, 145] width 102 height 12
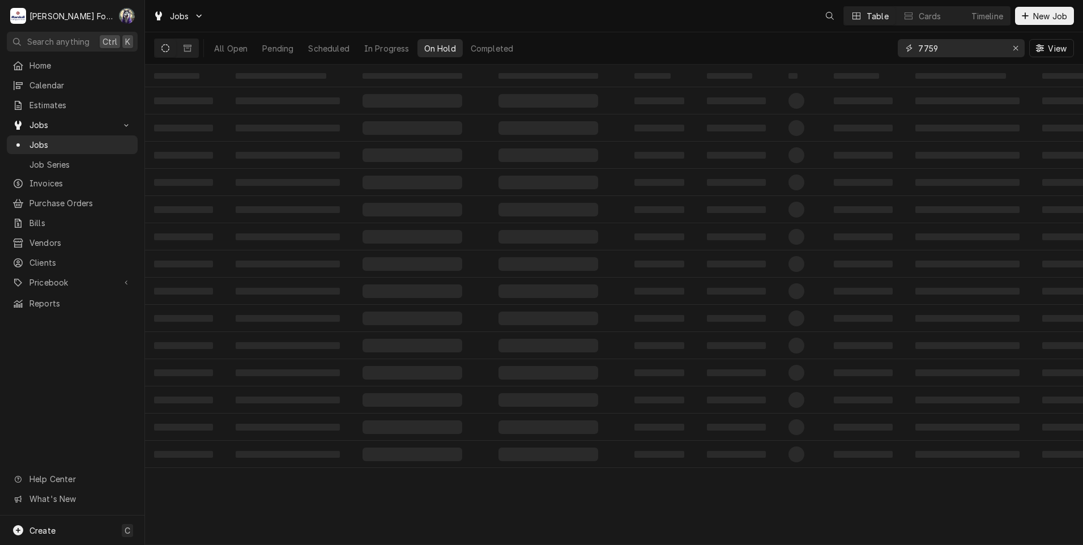
drag, startPoint x: 939, startPoint y: 50, endPoint x: 788, endPoint y: 63, distance: 151.7
click at [791, 62] on div "All Open Pending Scheduled In Progress On Hold Completed 7759 View" at bounding box center [614, 48] width 920 height 32
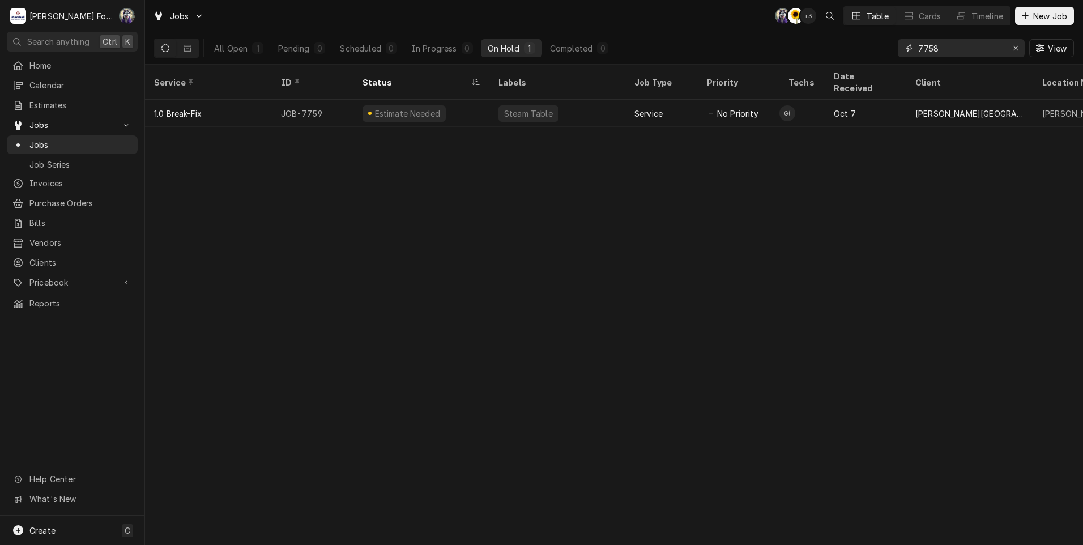
type input "7758"
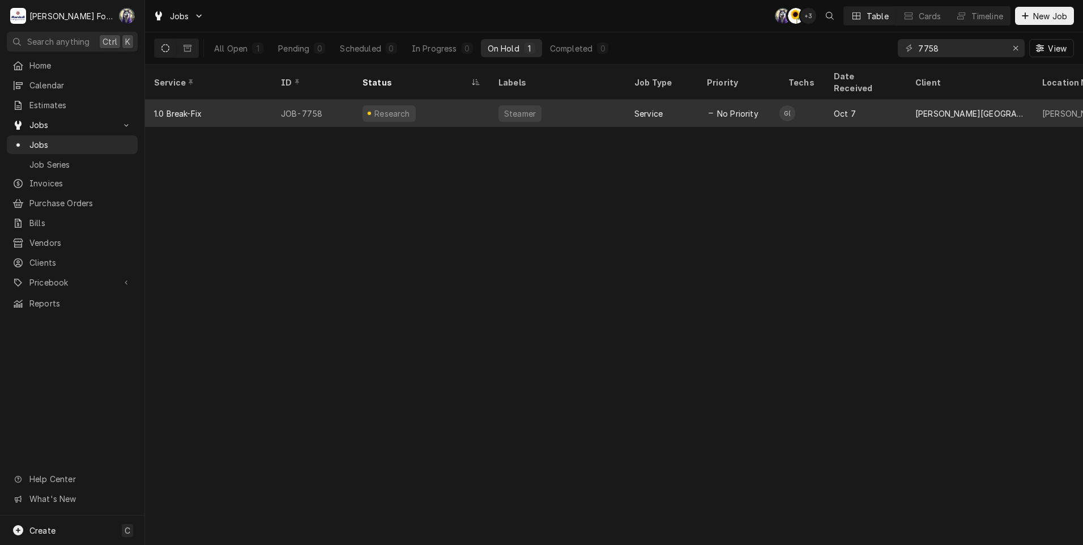
click at [420, 100] on div "Research" at bounding box center [421, 113] width 136 height 27
click at [421, 100] on div "Research" at bounding box center [421, 113] width 136 height 27
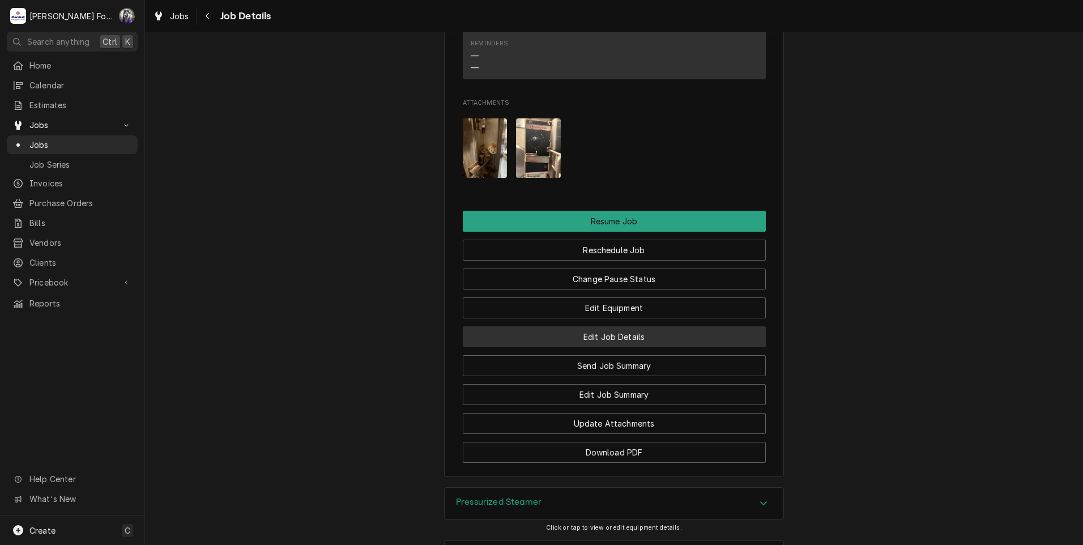
scroll to position [1398, 0]
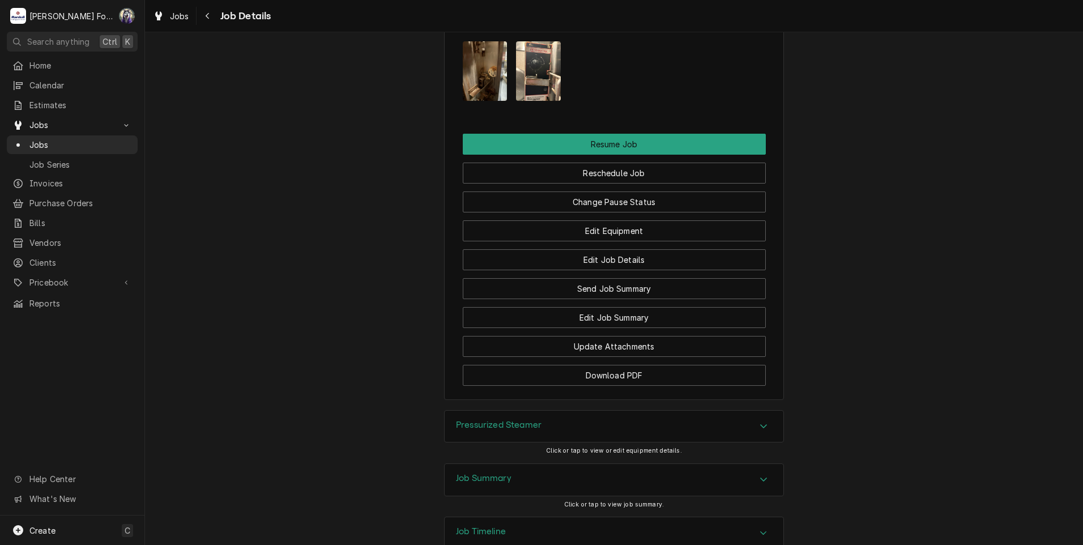
click at [512, 420] on h3 "Pressurized Steamer" at bounding box center [499, 425] width 86 height 11
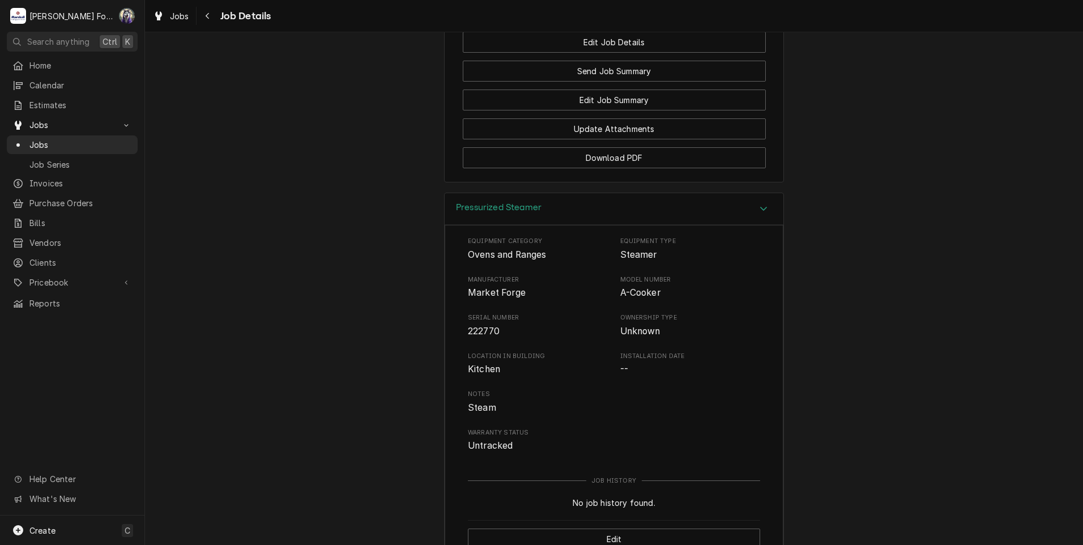
scroll to position [1681, 0]
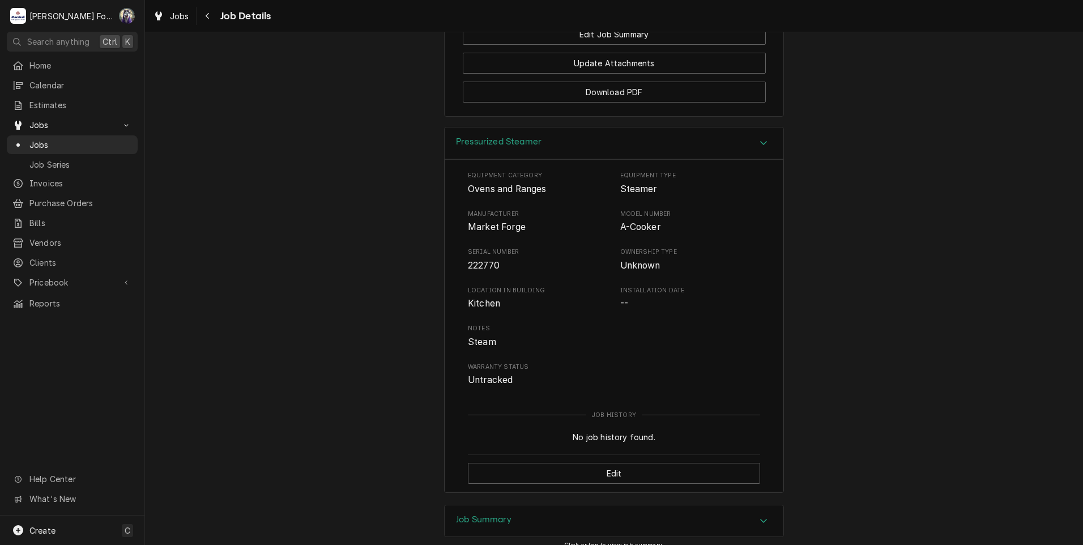
click at [507, 514] on h3 "Job Summary" at bounding box center [483, 519] width 55 height 11
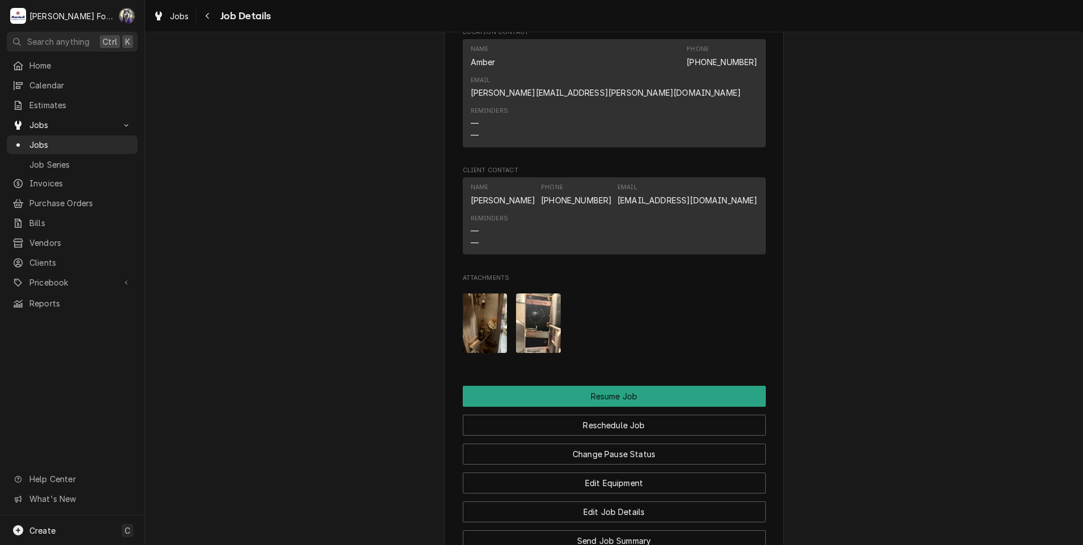
scroll to position [1136, 0]
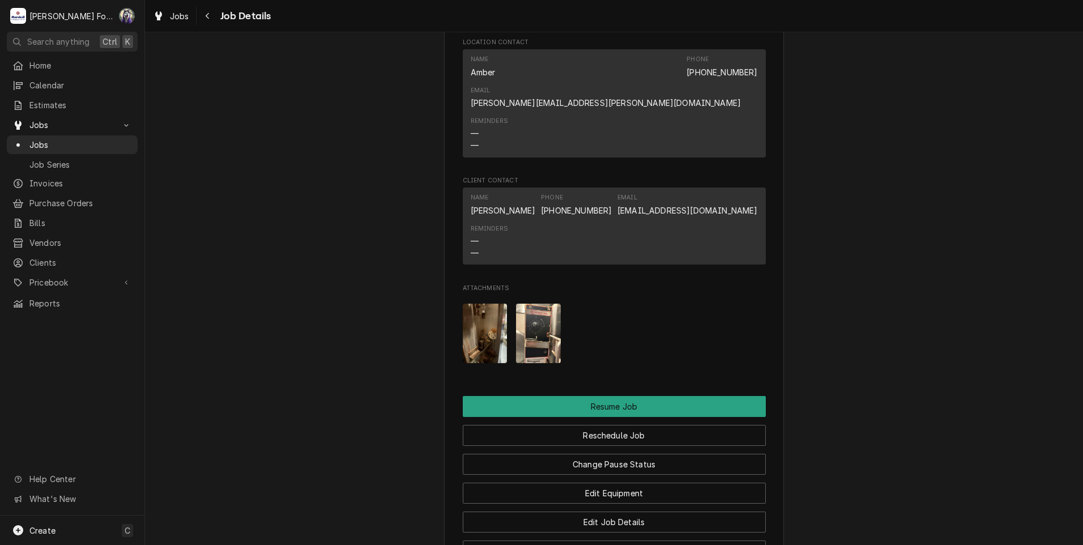
click at [522, 304] on img "Attachments" at bounding box center [538, 333] width 45 height 59
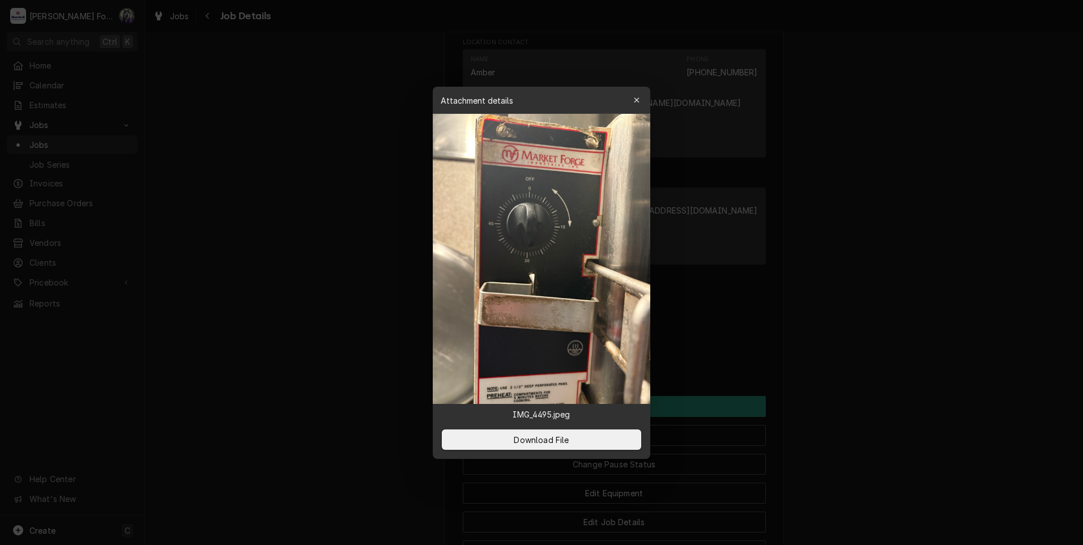
click at [899, 341] on div at bounding box center [541, 272] width 1083 height 545
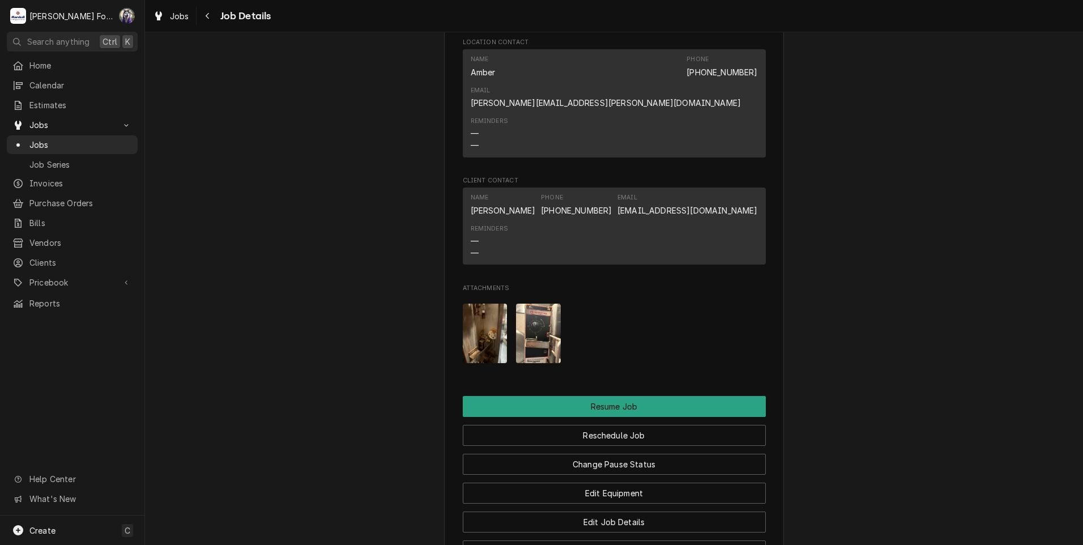
click at [485, 304] on img "Attachments" at bounding box center [485, 333] width 45 height 59
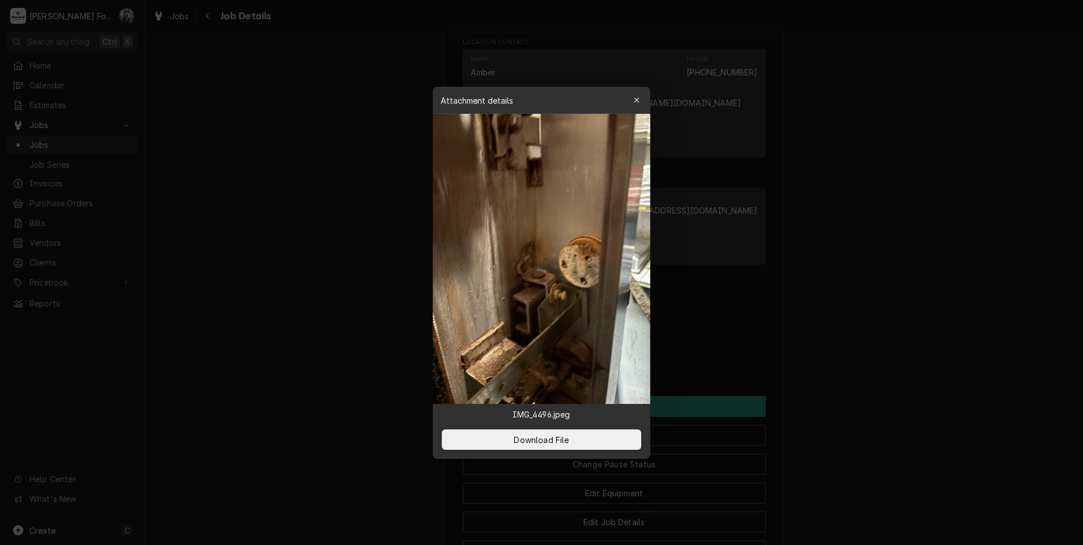
click at [946, 371] on div at bounding box center [541, 272] width 1083 height 545
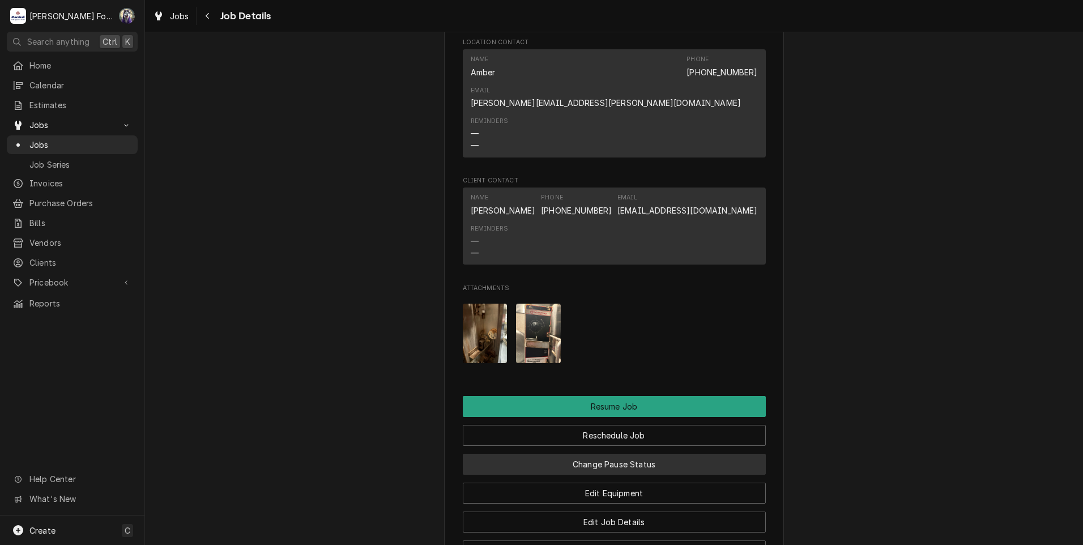
click at [618, 454] on button "Change Pause Status" at bounding box center [614, 464] width 303 height 21
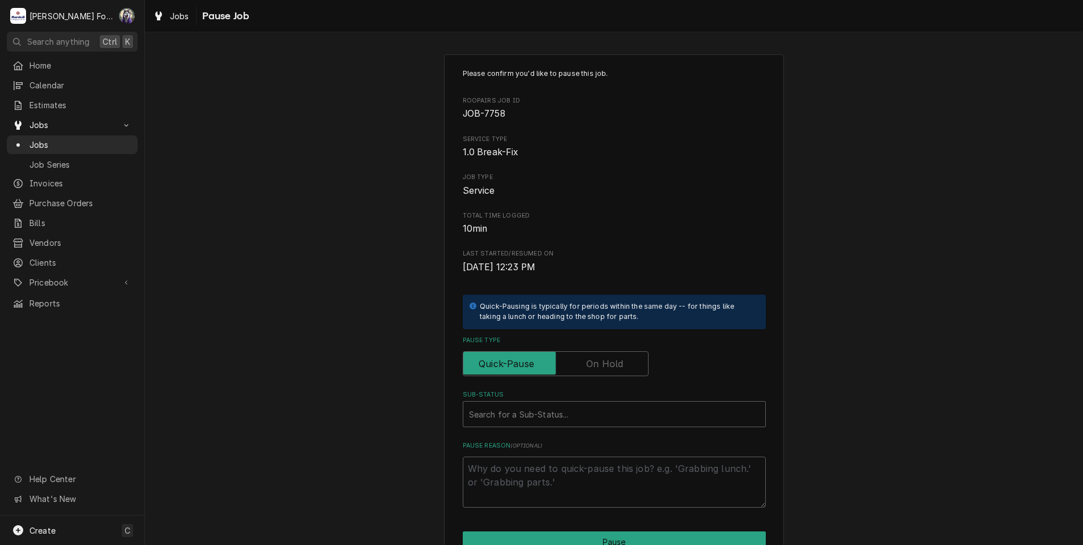
click at [594, 369] on label "Pause Type" at bounding box center [556, 363] width 186 height 25
click at [594, 369] on input "Pause Type" at bounding box center [556, 363] width 176 height 25
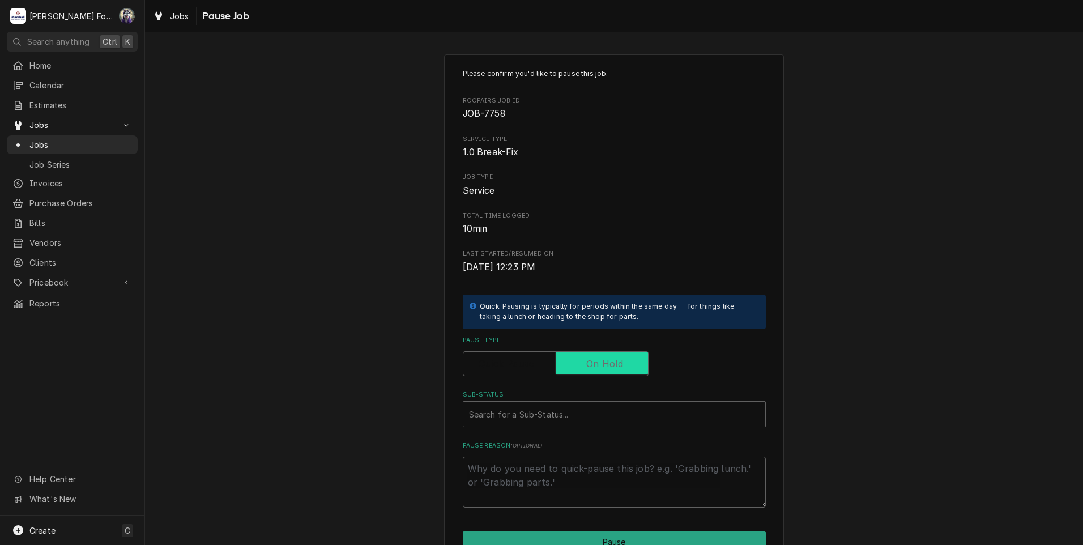
checkbox input "true"
click at [571, 415] on div "Sub-Status" at bounding box center [614, 414] width 290 height 20
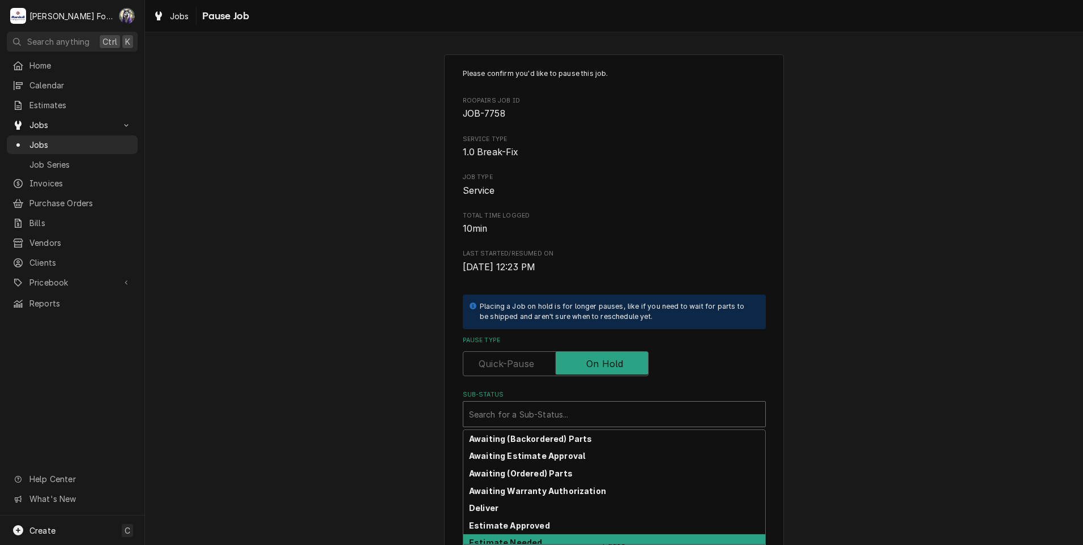
click at [529, 536] on div "Estimate Needed" at bounding box center [614, 543] width 302 height 18
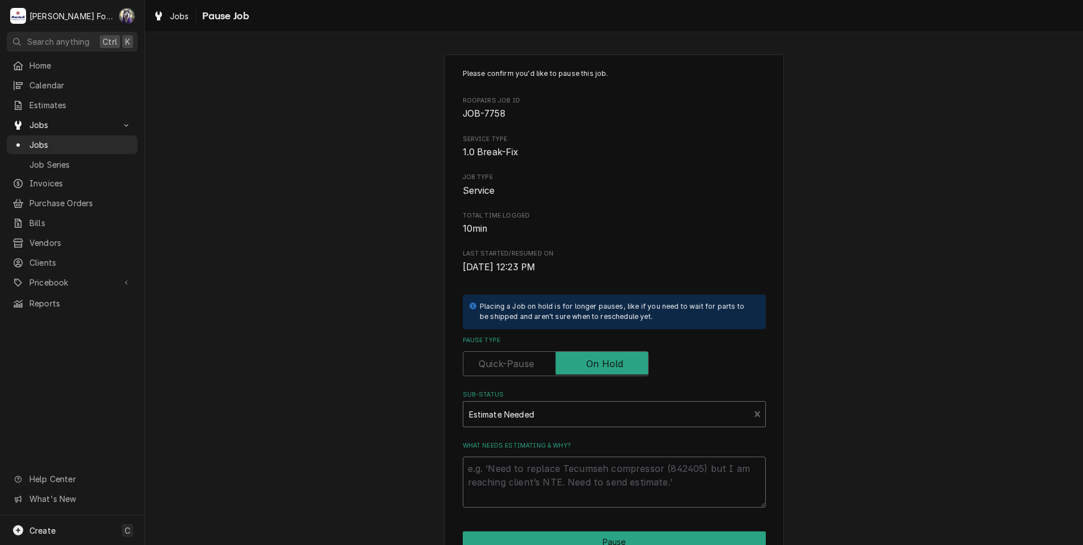
click at [490, 469] on textarea "What needs estimating & why?" at bounding box center [614, 481] width 303 height 51
type textarea "x"
type textarea "P"
type textarea "x"
type textarea "PA"
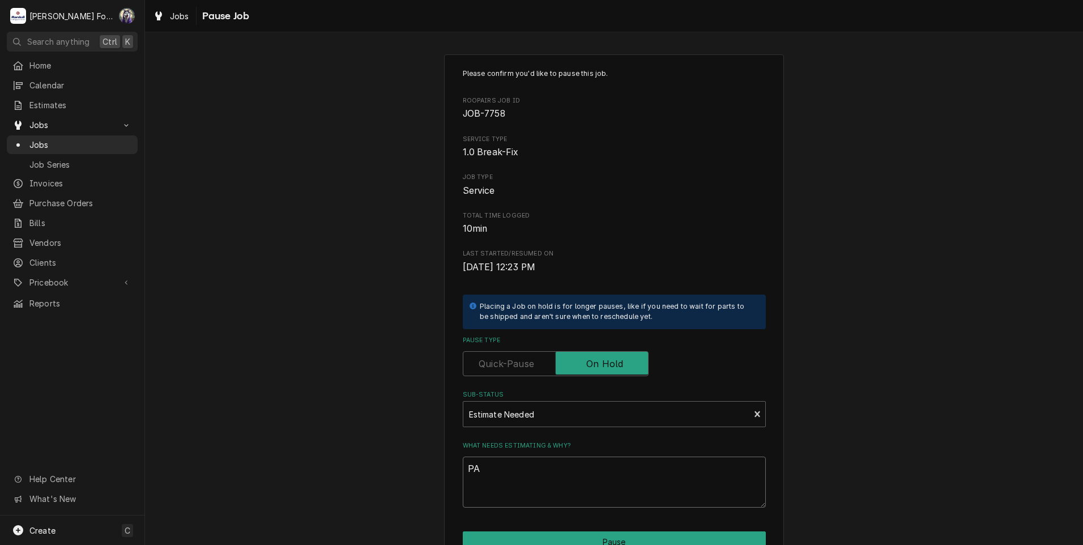
type textarea "x"
type textarea "PAR"
type textarea "x"
type textarea "PART"
type textarea "x"
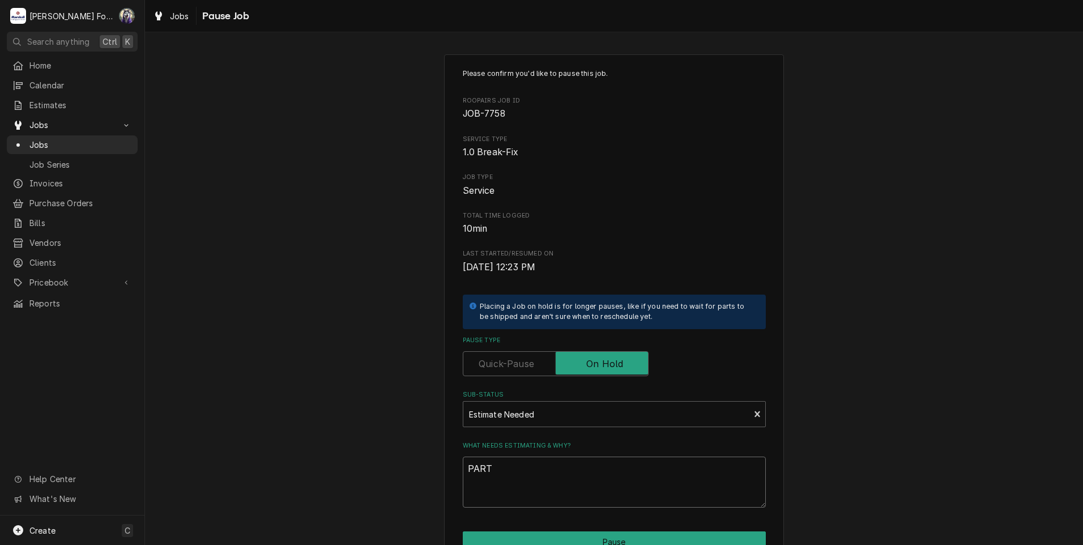
type textarea "PARTS"
type textarea "x"
type textarea "PARTS"
type textarea "x"
type textarea "PARTS N"
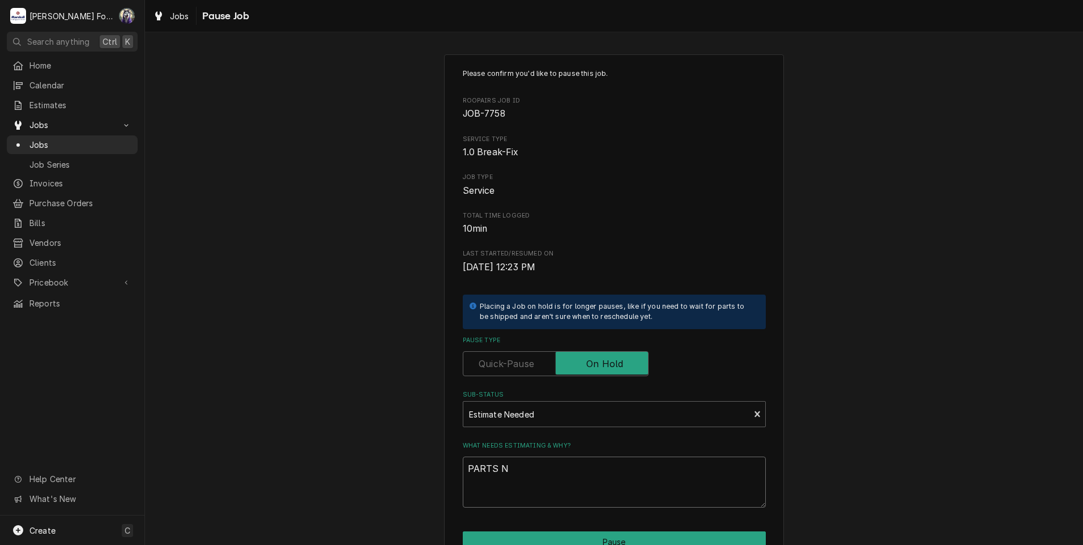
type textarea "x"
type textarea "PARTS NL"
type textarea "x"
type textarea "PARTS NLA"
type textarea "x"
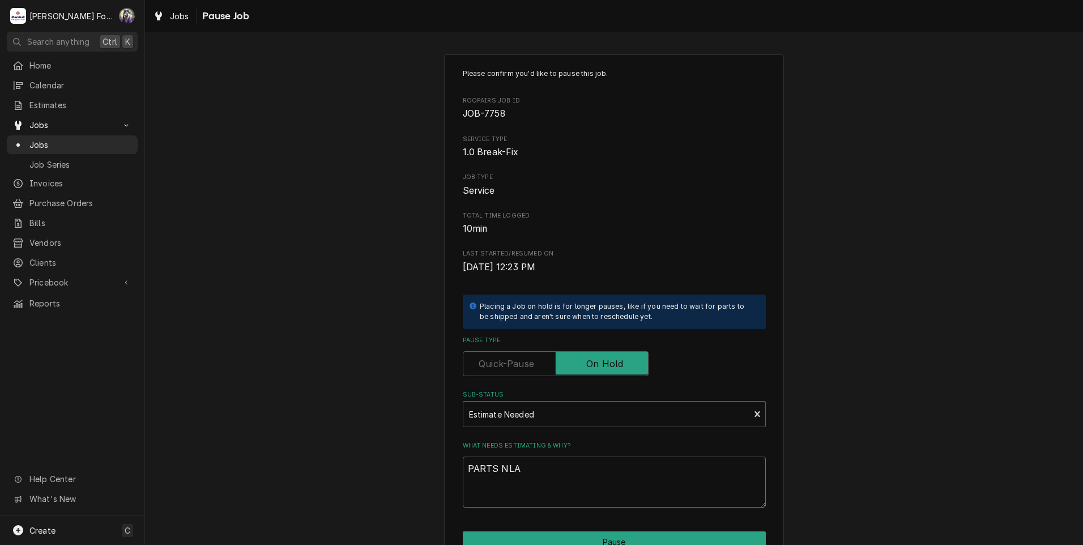
type textarea "PARTS NLA"
type textarea "x"
type textarea "PARTS NLA P"
type textarea "x"
type textarea "PARTS NLA PE"
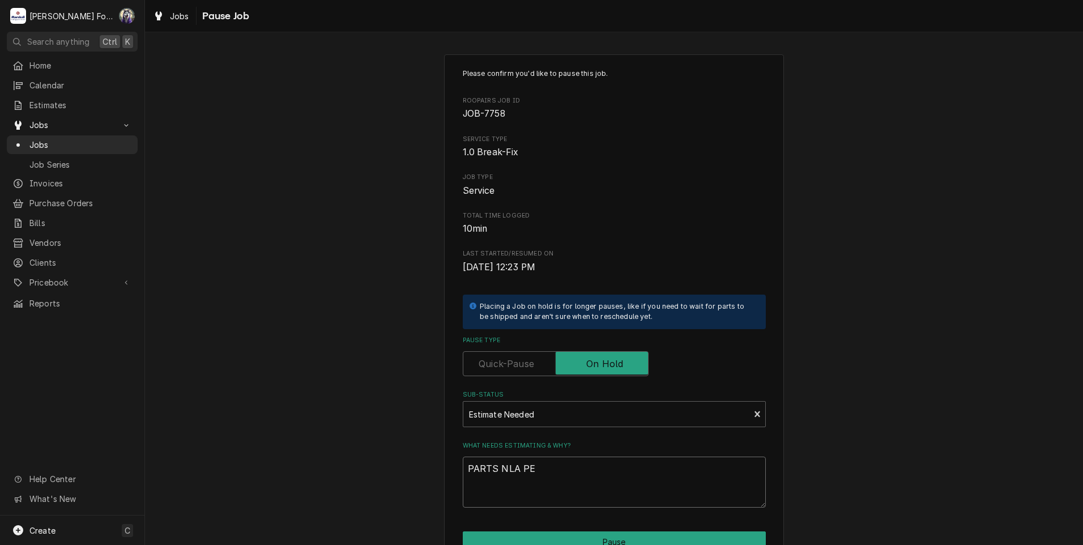
type textarea "x"
type textarea "PARTS NLA PER"
type textarea "x"
type textarea "PARTS NLA PER"
type textarea "x"
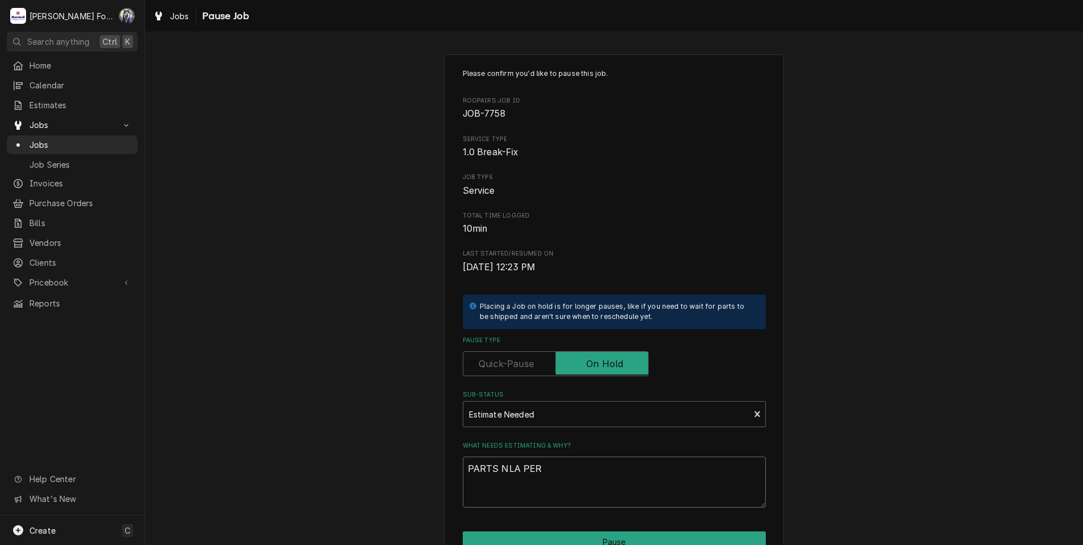
type textarea "PARTS NLA PER M"
type textarea "x"
type textarea "PARTS NLA PER MF"
type textarea "x"
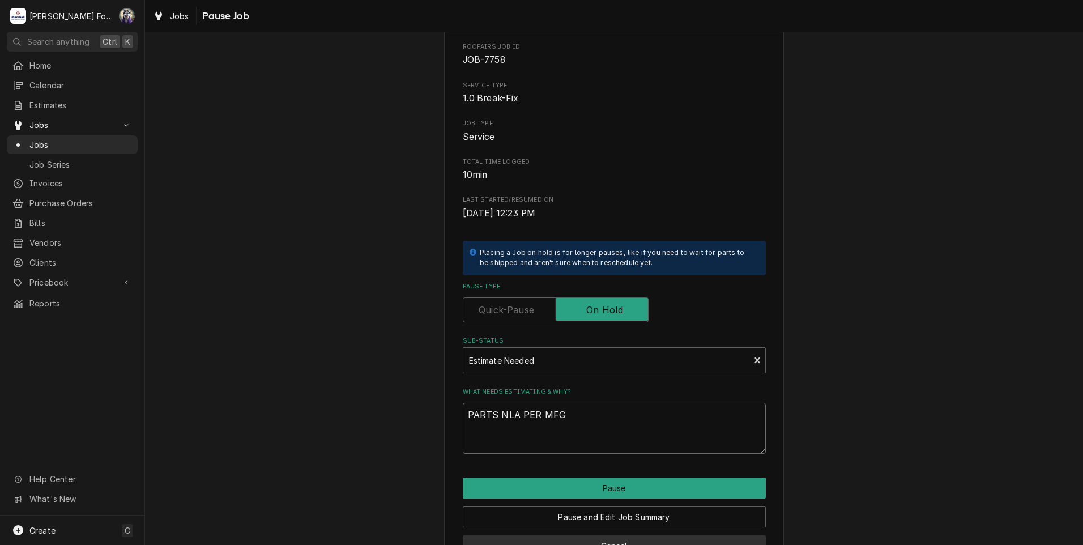
scroll to position [89, 0]
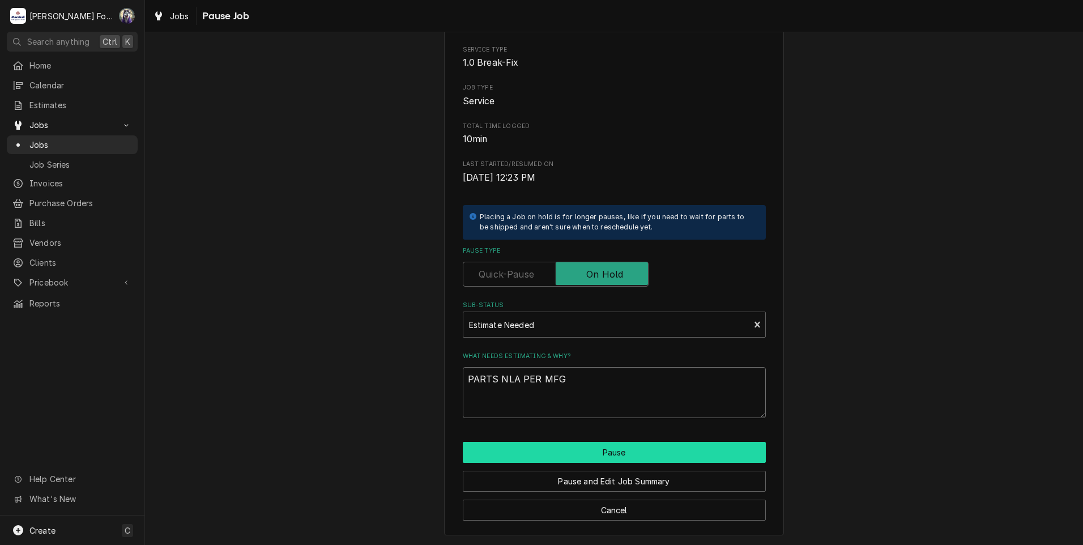
type textarea "PARTS NLA PER MFG"
click at [563, 455] on button "Pause" at bounding box center [614, 452] width 303 height 21
type textarea "x"
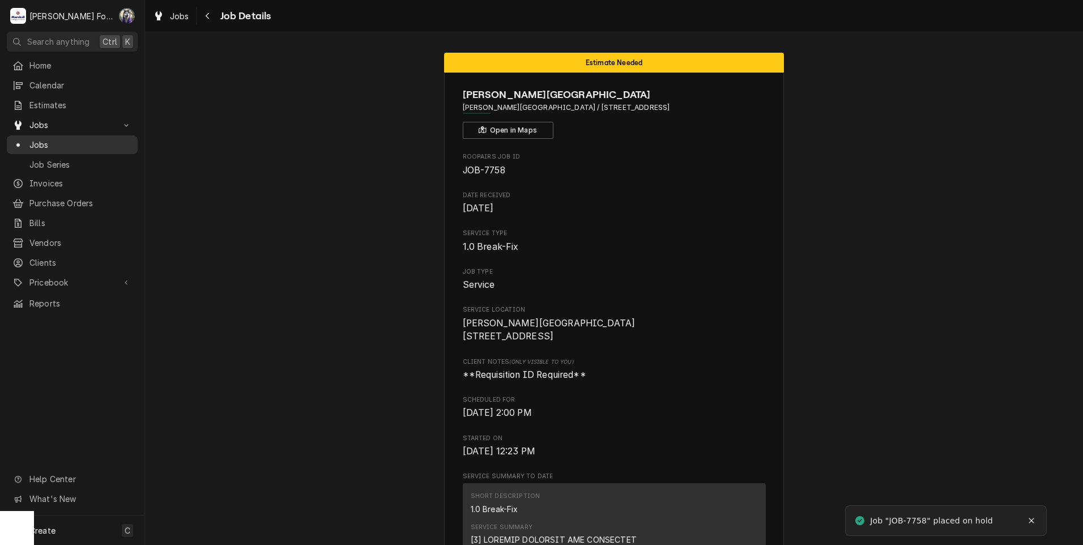
click at [41, 139] on span "Jobs" at bounding box center [80, 145] width 102 height 12
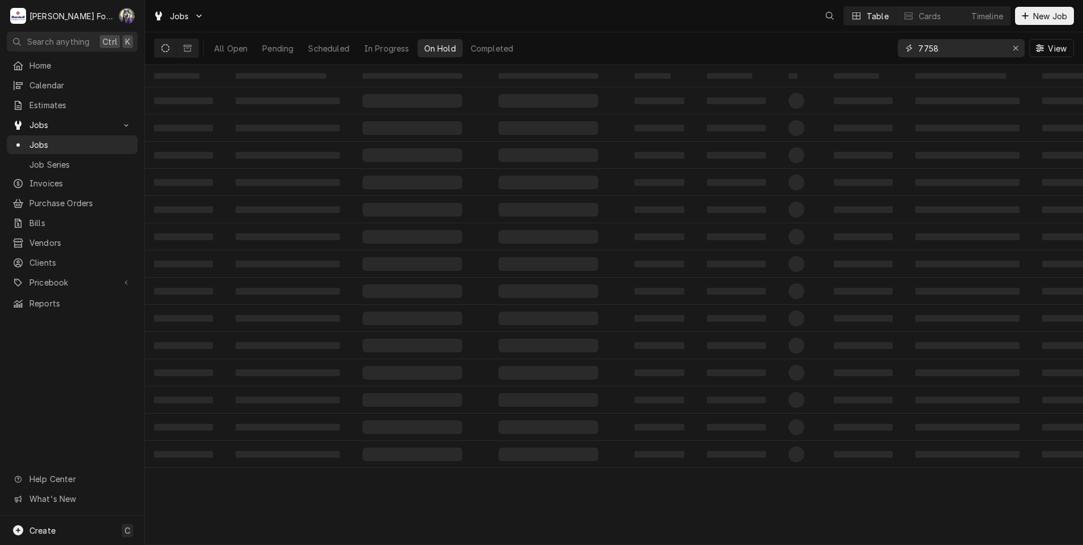
click at [809, 67] on div "Jobs Table Cards Timeline New Job All Open Pending Scheduled In Progress On Hol…" at bounding box center [614, 272] width 938 height 545
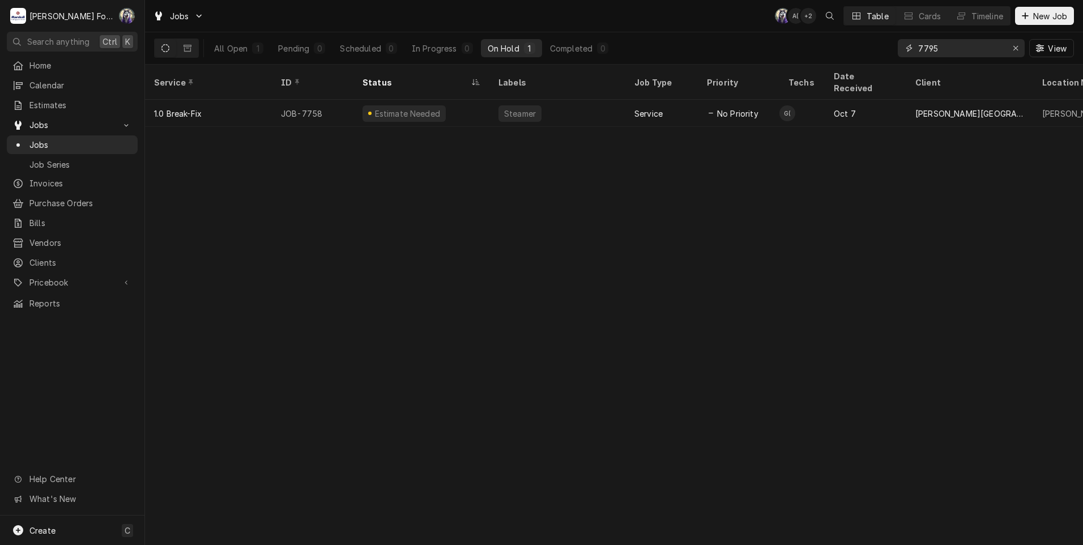
type input "7795"
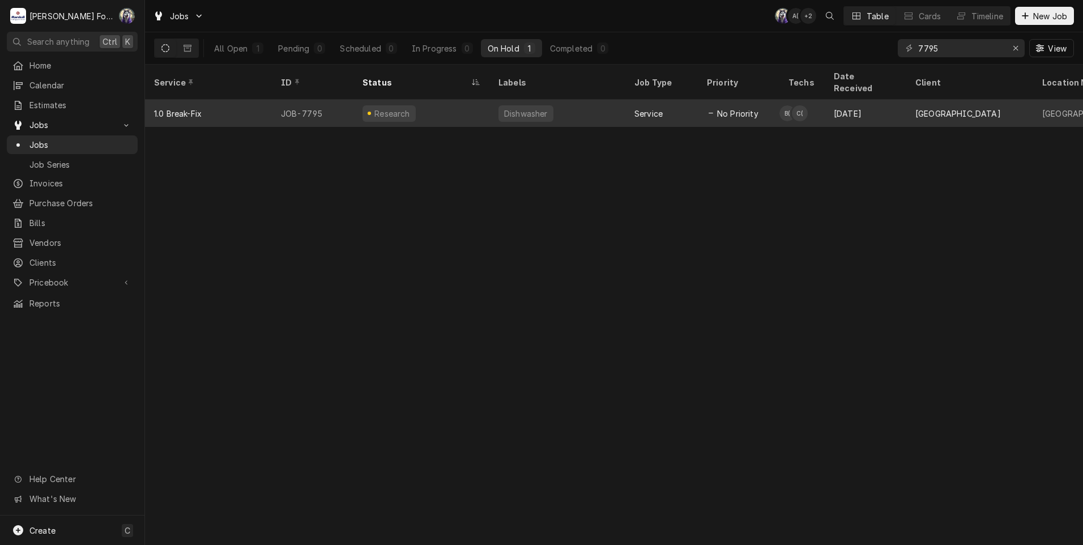
click at [488, 101] on div "Research" at bounding box center [421, 113] width 136 height 27
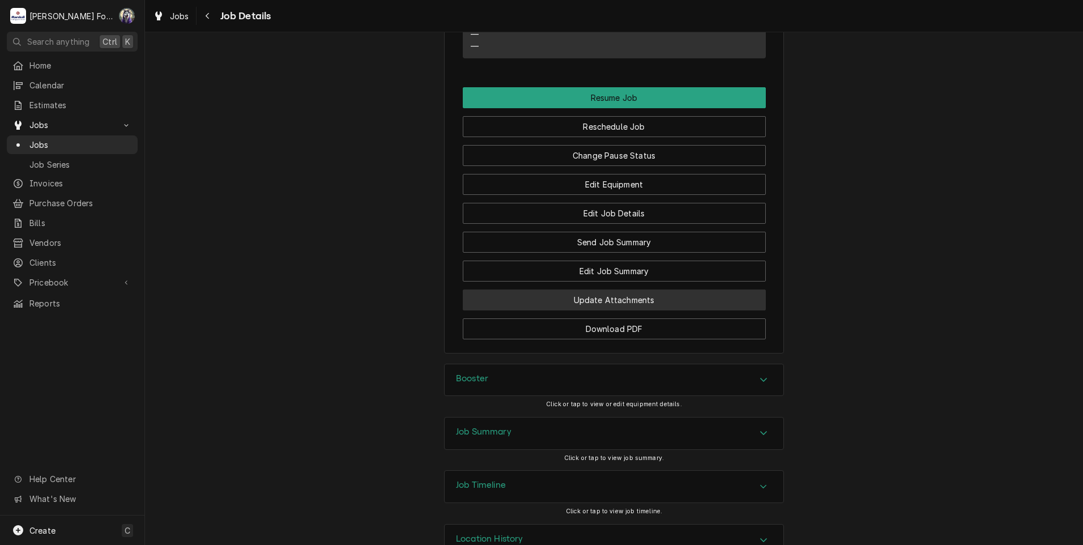
scroll to position [1319, 0]
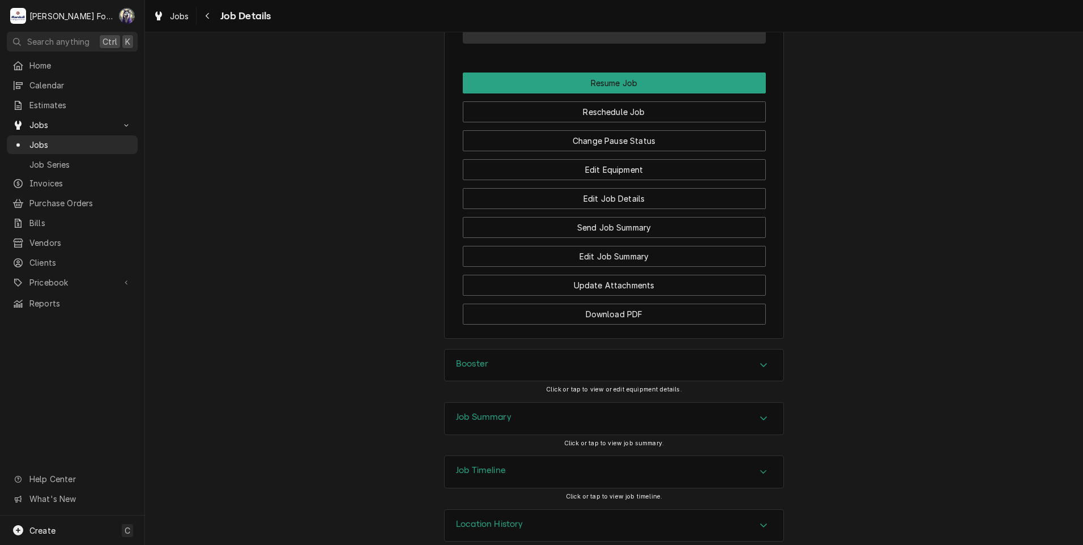
click at [528, 349] on div "Booster" at bounding box center [614, 365] width 339 height 32
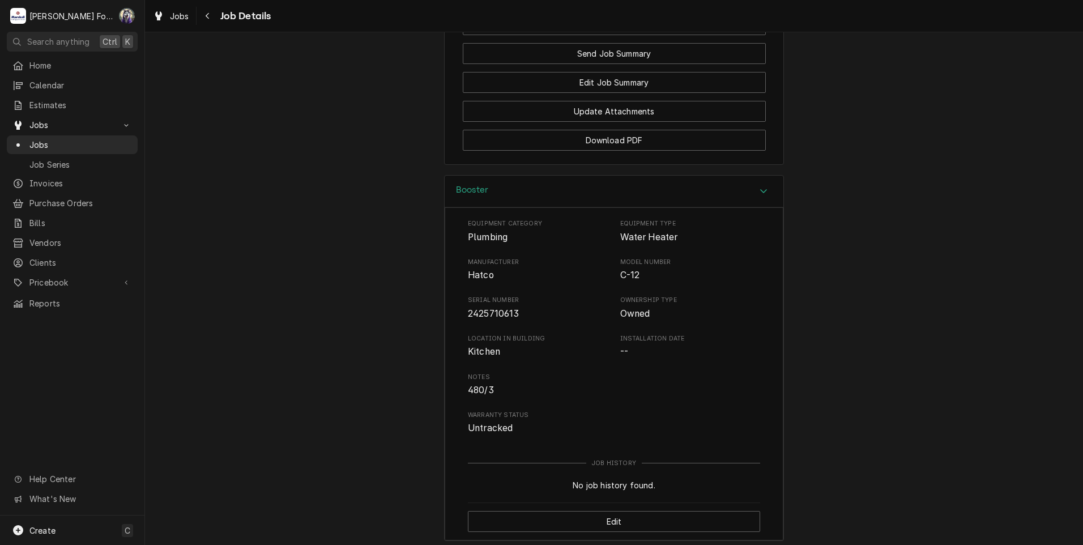
scroll to position [1643, 0]
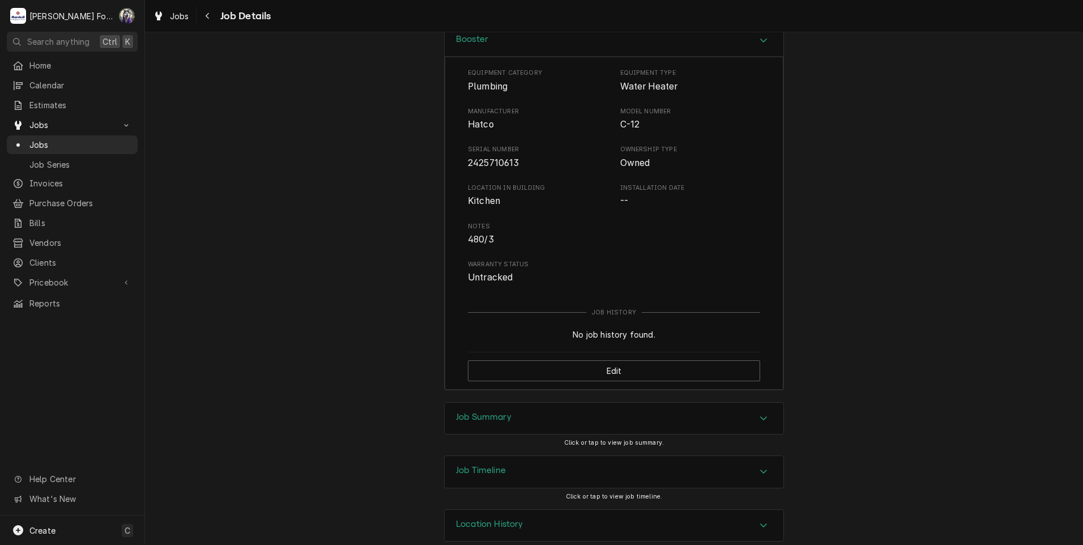
click at [497, 412] on h3 "Job Summary" at bounding box center [483, 417] width 55 height 11
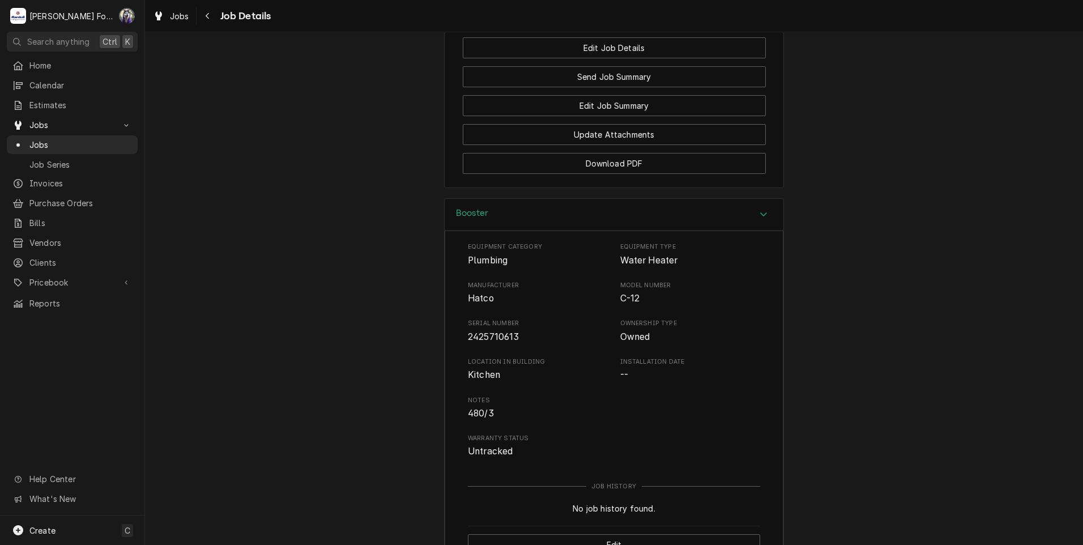
scroll to position [1245, 0]
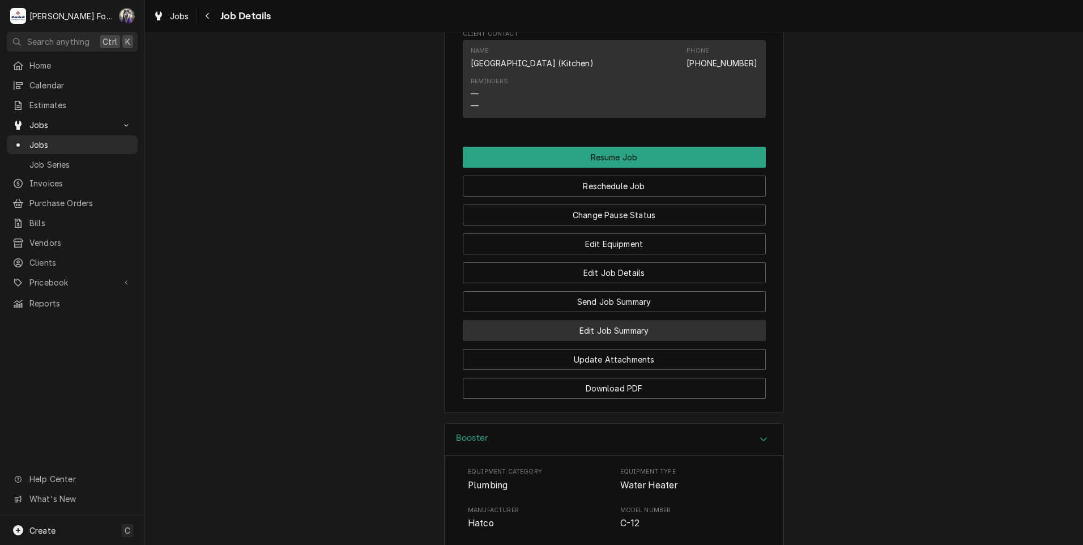
click at [612, 320] on button "Edit Job Summary" at bounding box center [614, 330] width 303 height 21
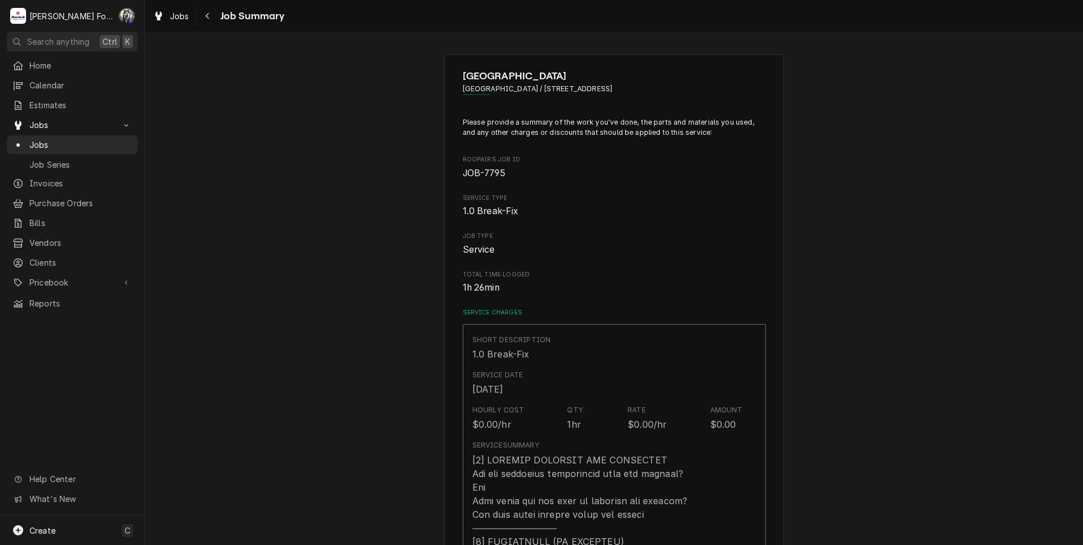
type textarea "x"
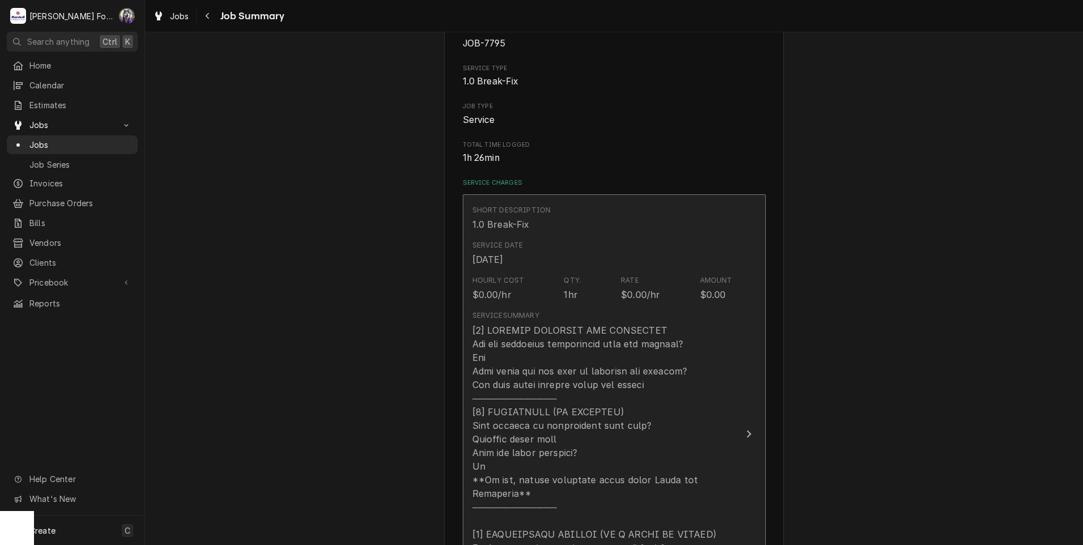
scroll to position [378, 0]
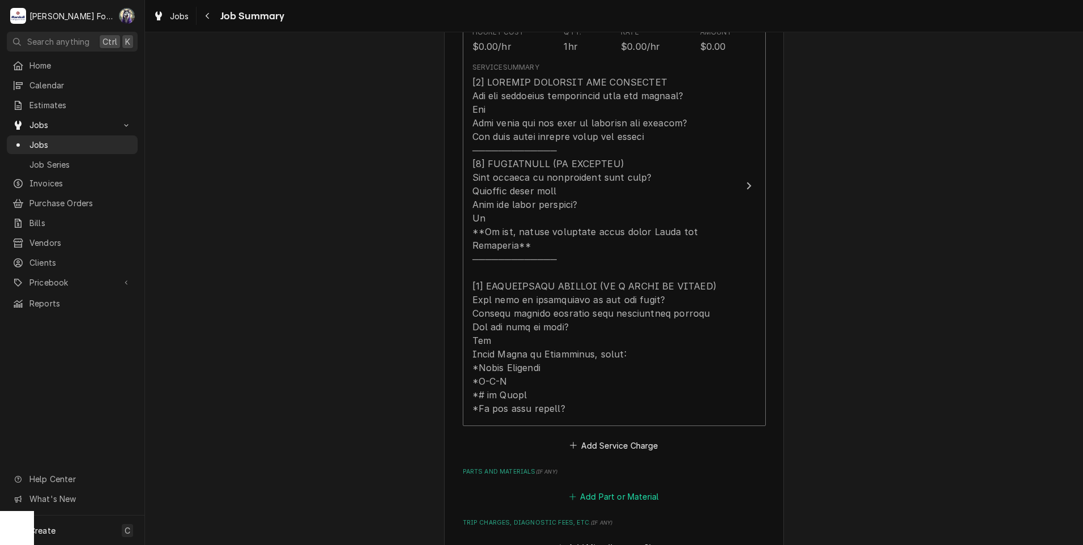
click at [608, 489] on button "Add Part or Material" at bounding box center [613, 497] width 93 height 16
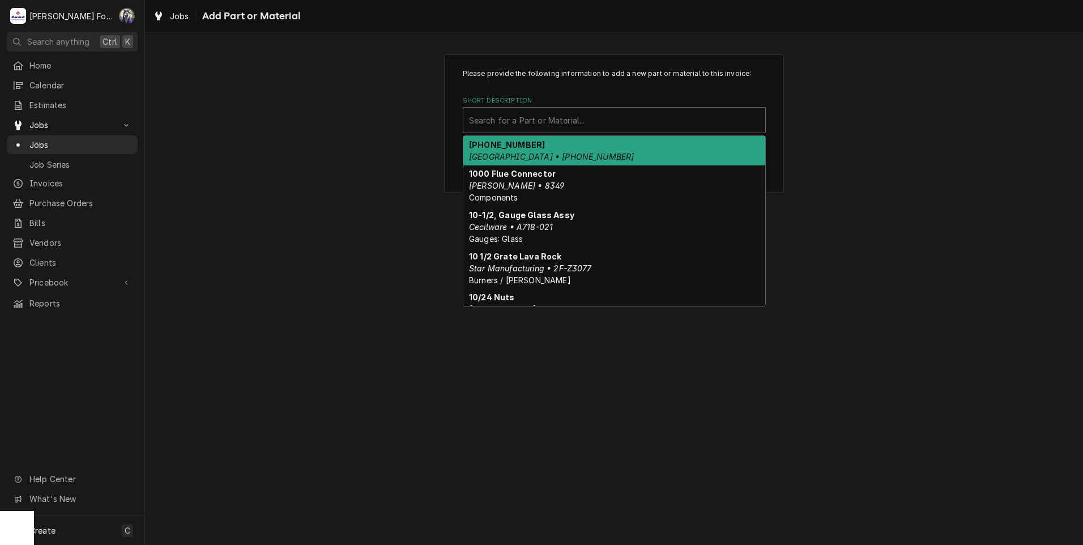
click at [593, 121] on div "Short Description" at bounding box center [614, 120] width 290 height 20
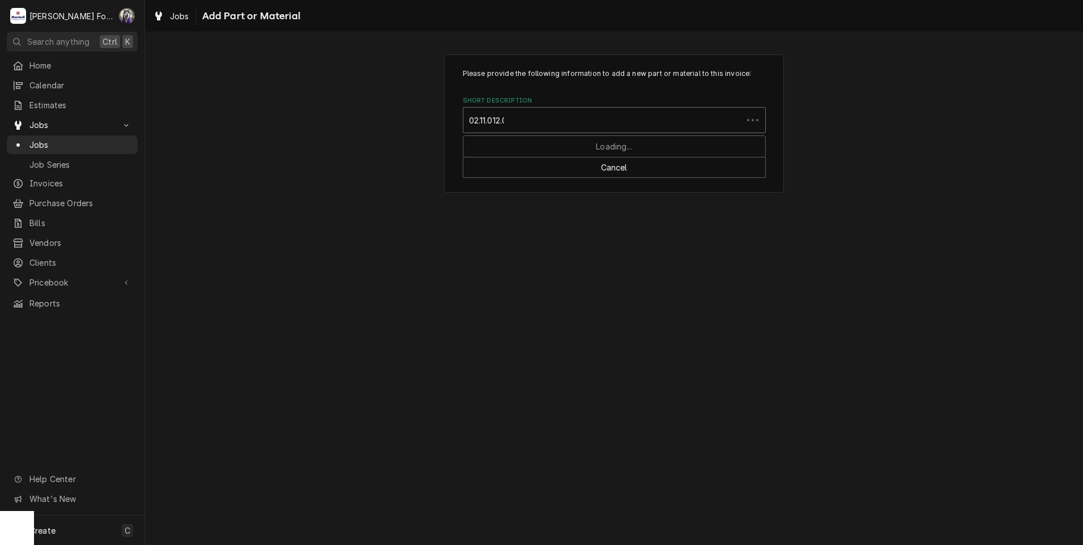
type input "02.11.012.00"
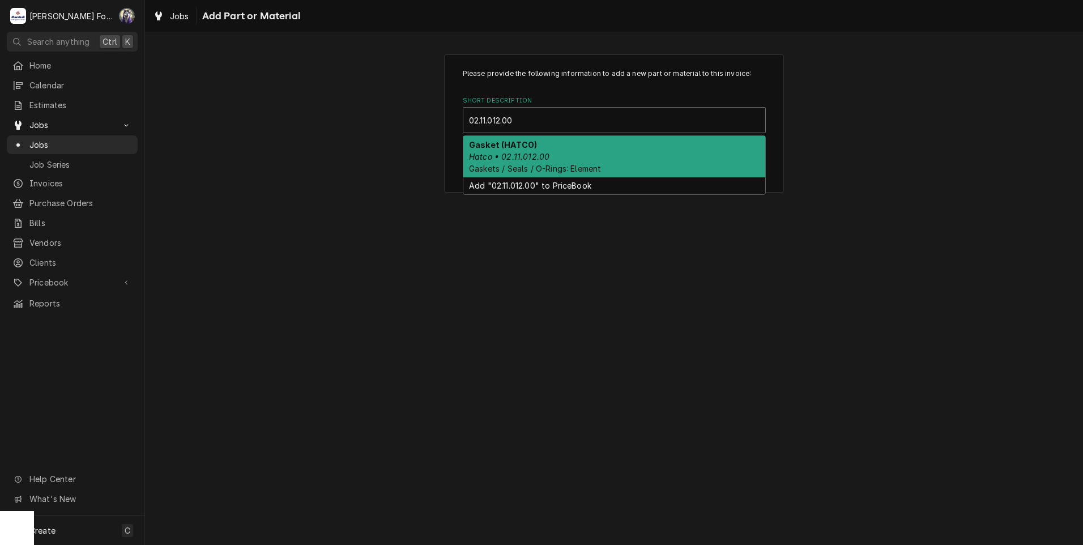
click at [546, 166] on span "Gaskets / Seals / O-Rings: Element" at bounding box center [535, 169] width 132 height 10
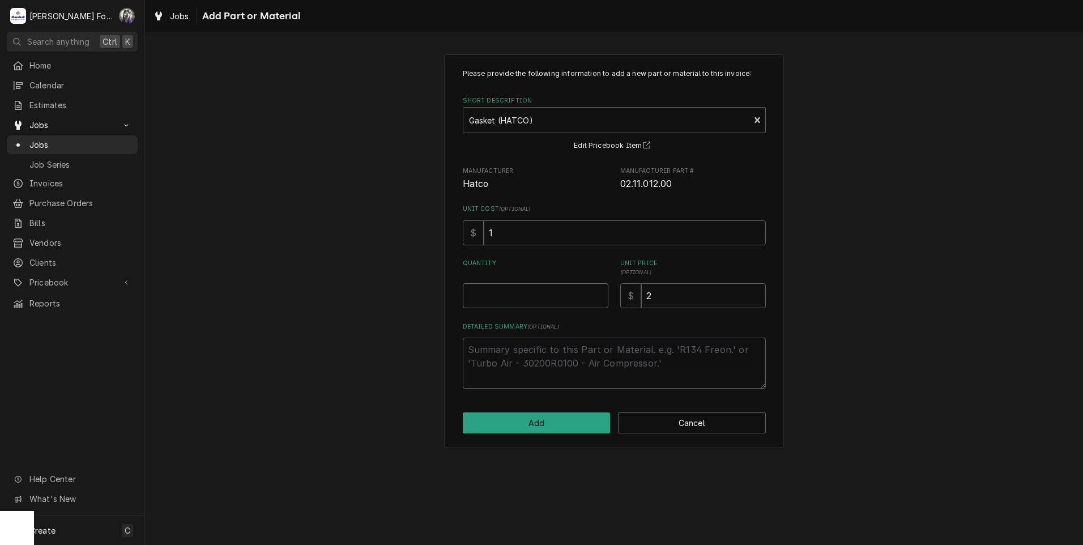
type textarea "x"
type input "0.5"
click at [597, 293] on input "0.5" at bounding box center [536, 295] width 146 height 25
type textarea "x"
type input "1"
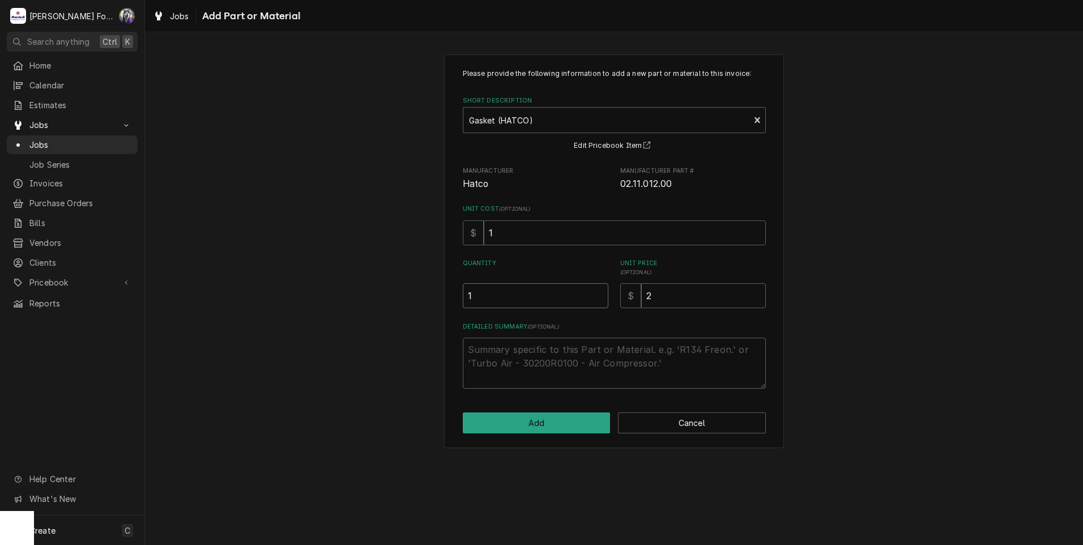
click at [597, 293] on input "1" at bounding box center [536, 295] width 146 height 25
click at [528, 422] on button "Add" at bounding box center [537, 422] width 148 height 21
type textarea "x"
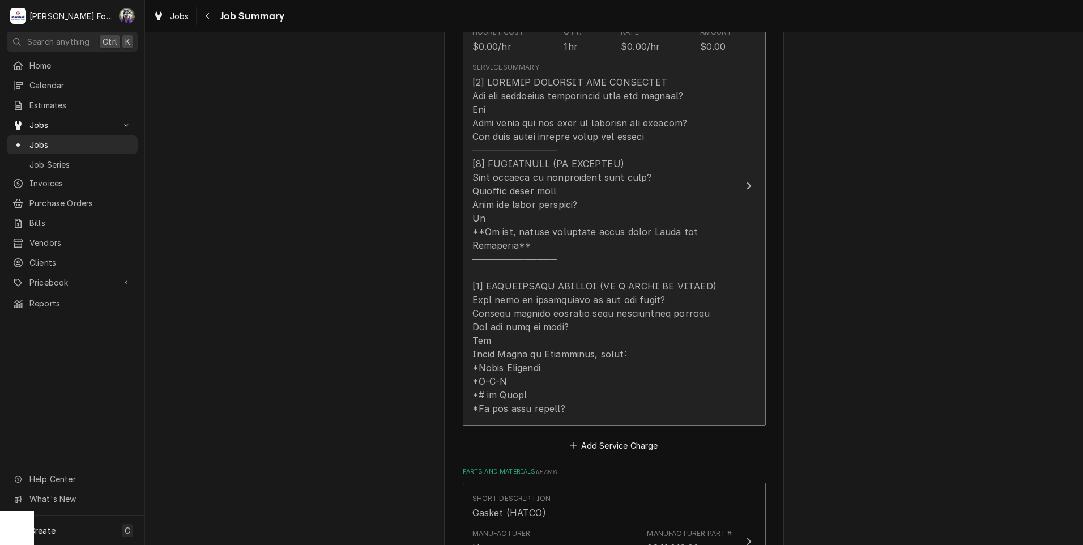
scroll to position [661, 0]
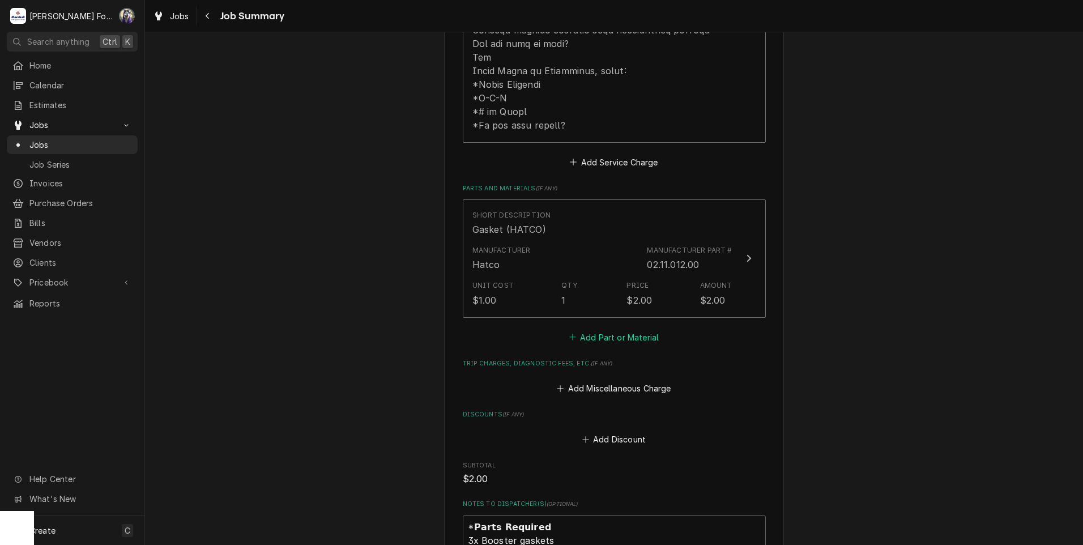
click at [617, 329] on button "Add Part or Material" at bounding box center [613, 337] width 93 height 16
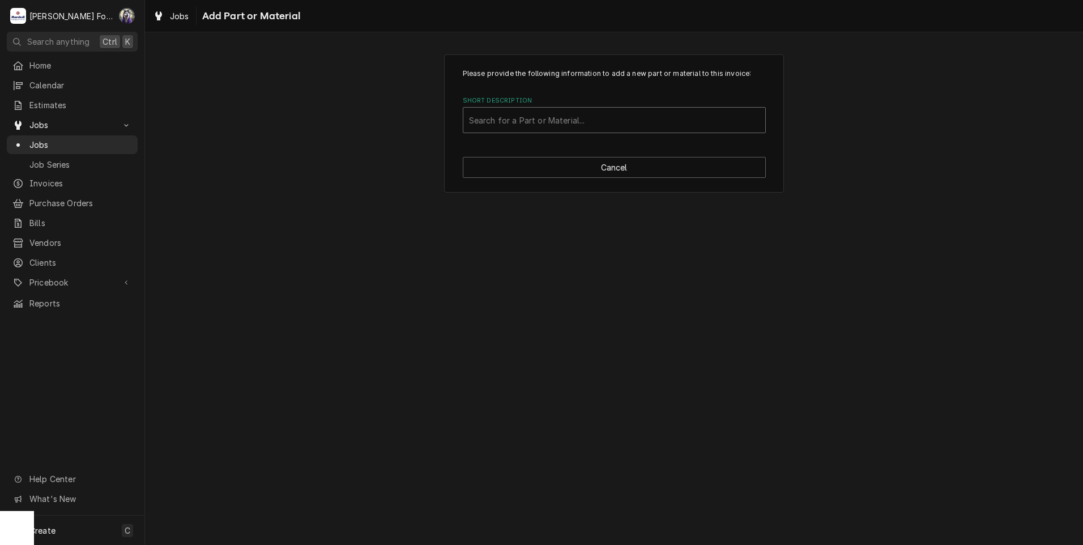
click at [610, 129] on div "Short Description" at bounding box center [614, 120] width 290 height 20
type input "SSDT"
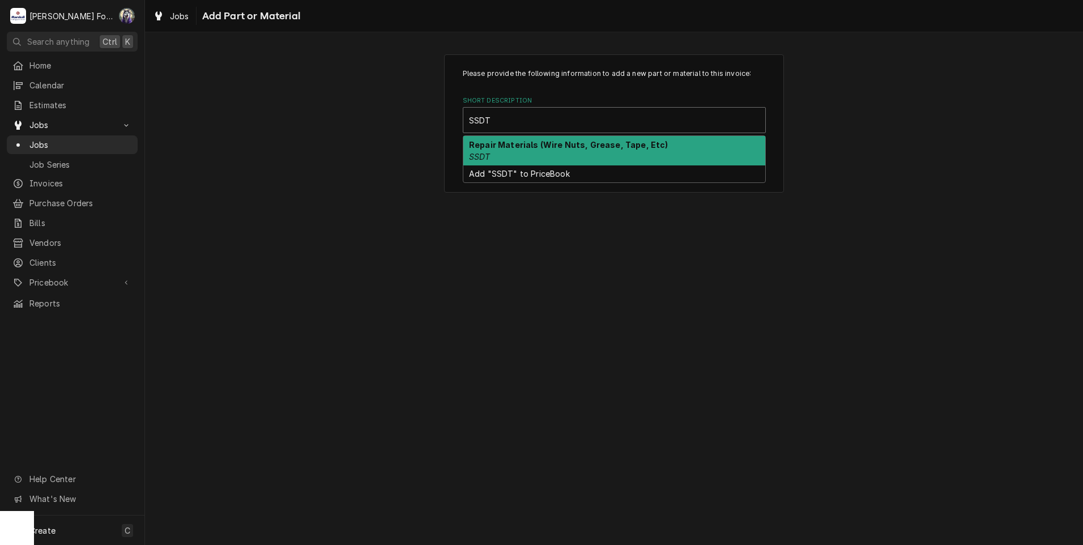
click at [578, 155] on div "Repair Materials (Wire Nuts, Grease, Tape, Etc) SSDT" at bounding box center [614, 150] width 302 height 29
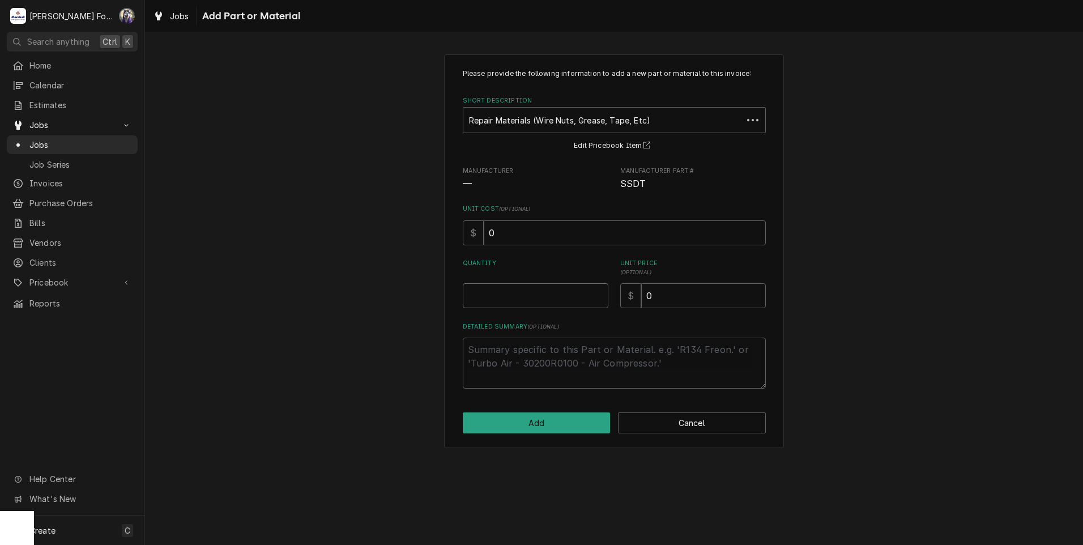
type textarea "x"
type input "0.5"
click at [601, 293] on input "0.5" at bounding box center [536, 295] width 146 height 25
type textarea "x"
type input "1"
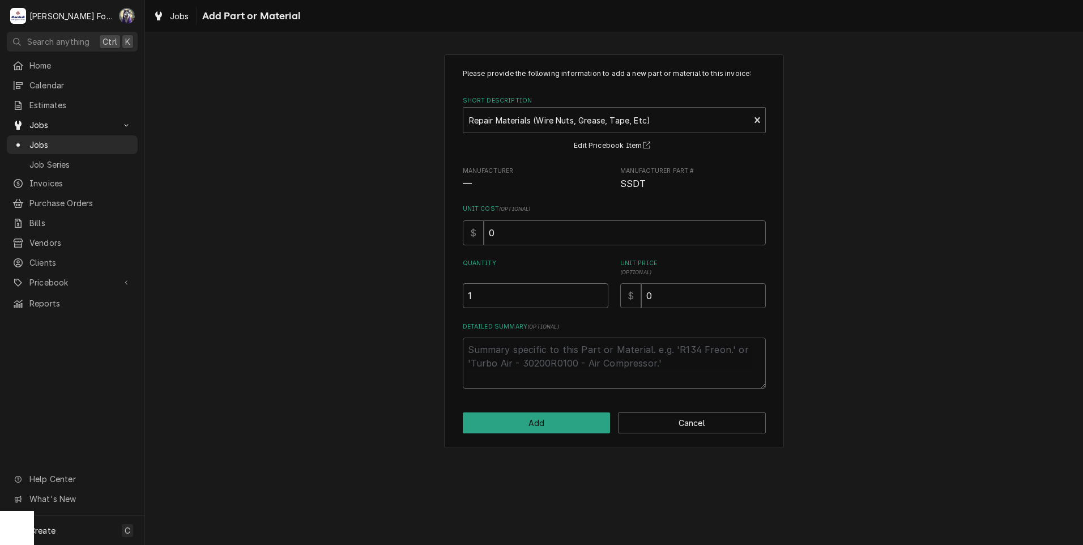
click at [601, 293] on input "1" at bounding box center [536, 295] width 146 height 25
drag, startPoint x: 662, startPoint y: 300, endPoint x: 617, endPoint y: 313, distance: 47.1
click at [619, 312] on div "Please provide the following information to add a new part or material to this …" at bounding box center [614, 229] width 303 height 320
type textarea "x"
type input "2"
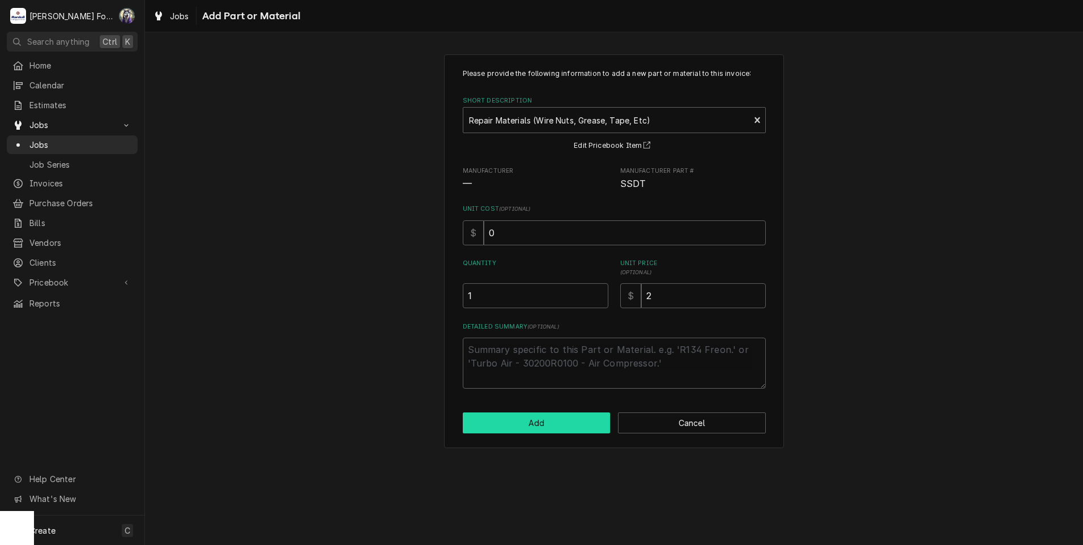
click at [548, 431] on button "Add" at bounding box center [537, 422] width 148 height 21
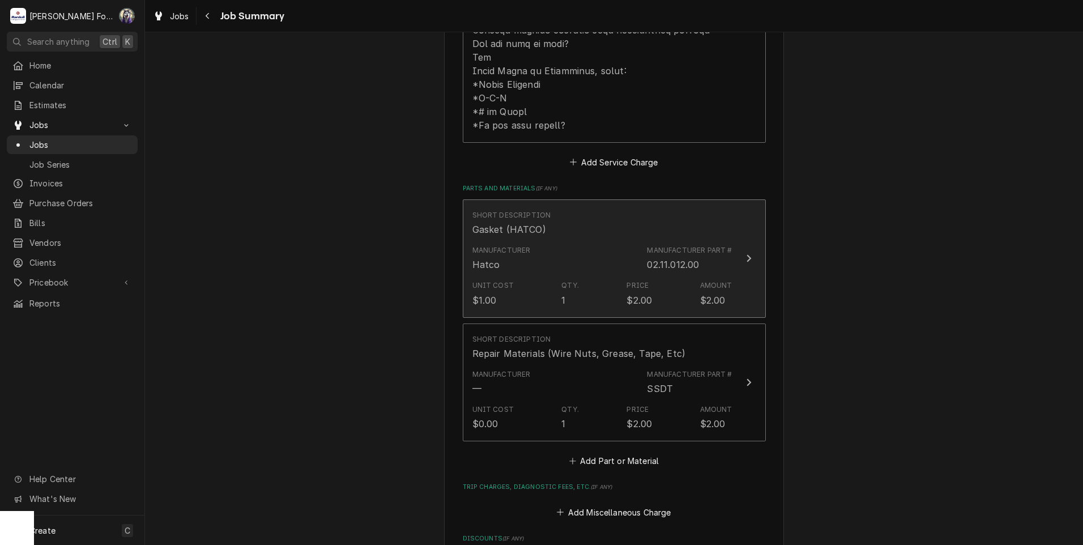
click at [583, 241] on div "Manufacturer Hatco Manufacturer Part # 02.11.012.00" at bounding box center [602, 258] width 260 height 35
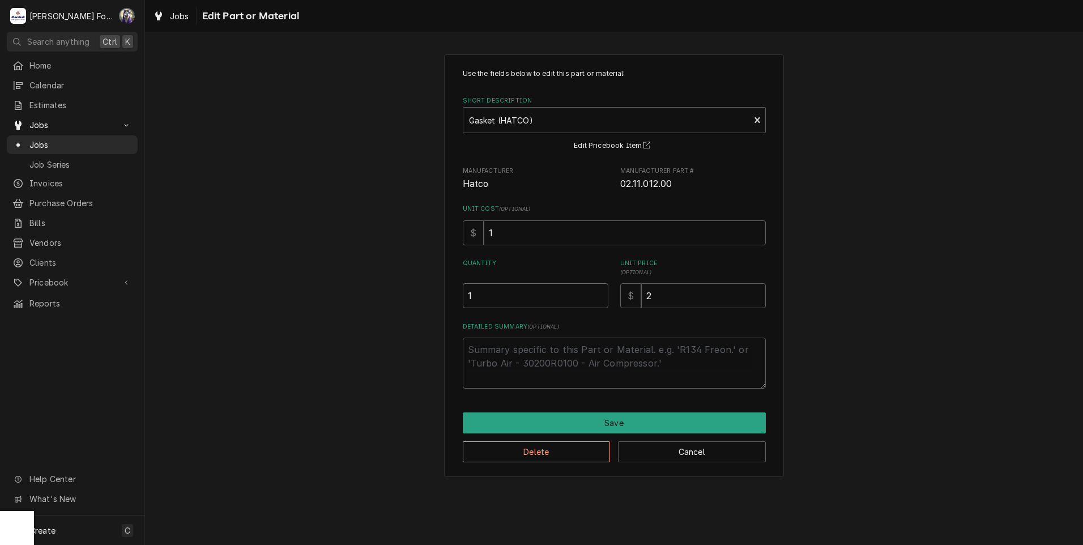
type textarea "x"
type input "1.5"
click at [597, 291] on input "1.5" at bounding box center [536, 295] width 146 height 25
type textarea "x"
type input "2"
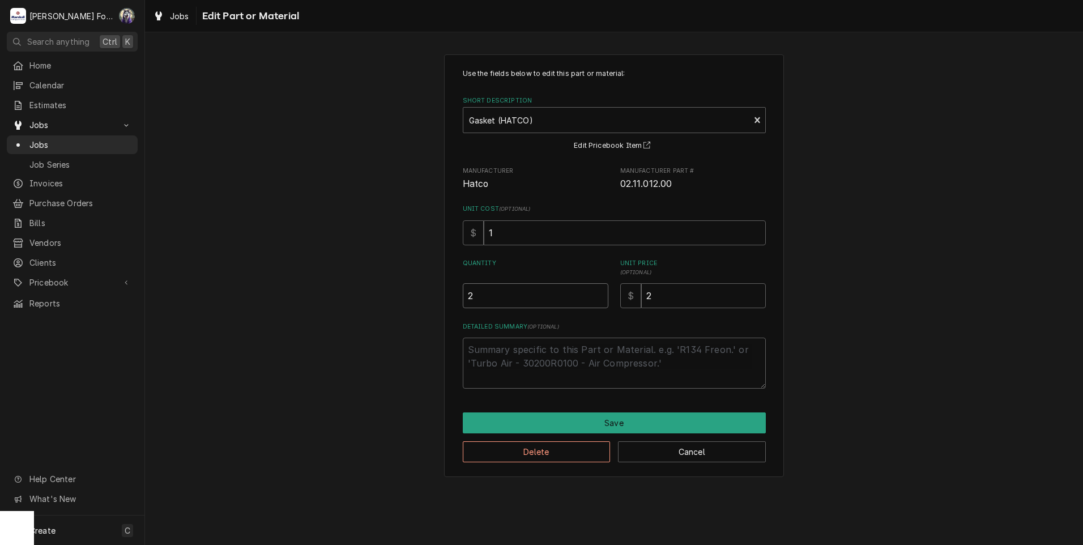
click at [597, 291] on input "2" at bounding box center [536, 295] width 146 height 25
type textarea "x"
type input "2.5"
click at [597, 291] on input "2.5" at bounding box center [536, 295] width 146 height 25
type textarea "x"
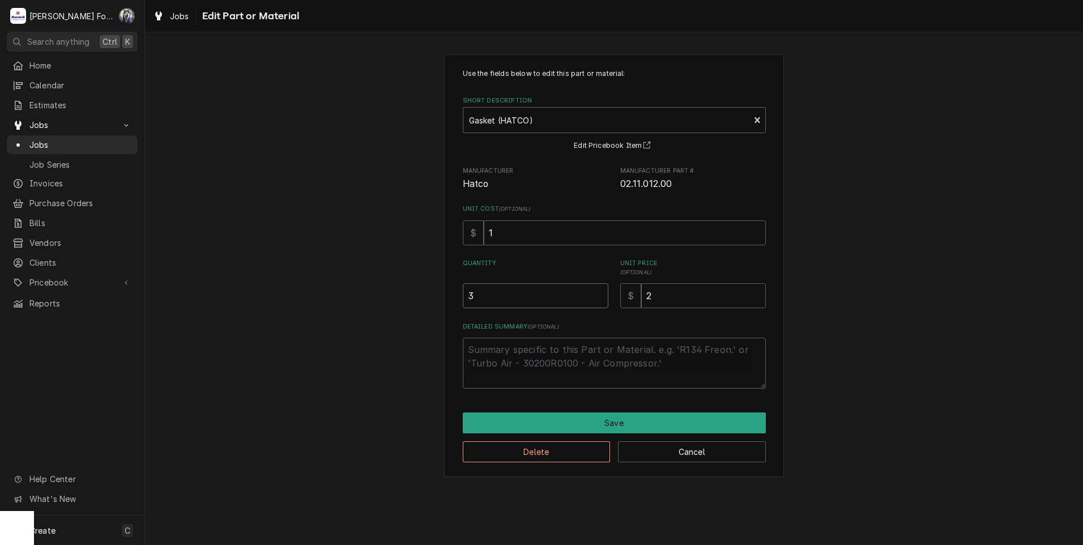
type input "3"
click at [597, 291] on input "3" at bounding box center [536, 295] width 146 height 25
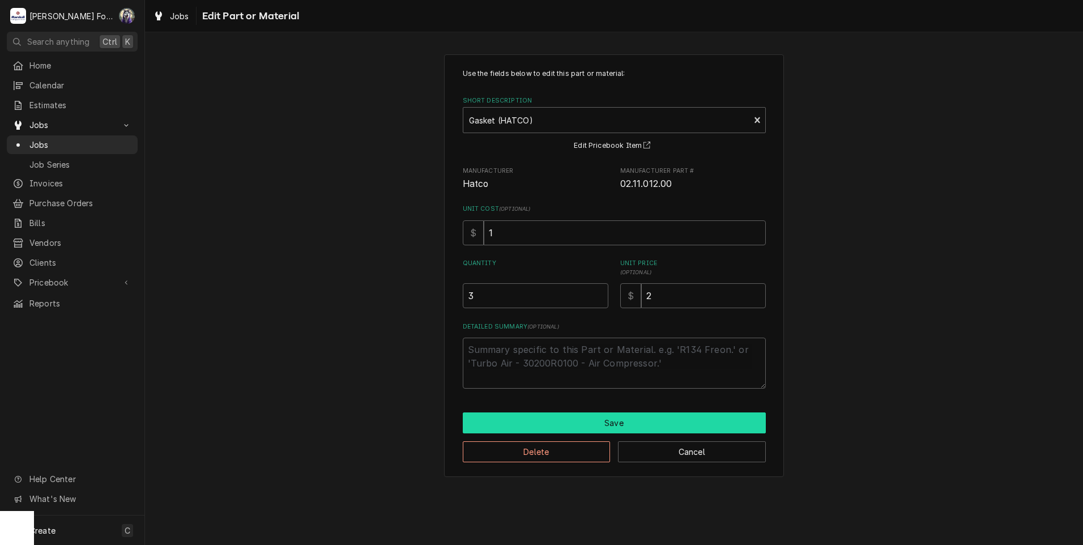
click at [595, 428] on button "Save" at bounding box center [614, 422] width 303 height 21
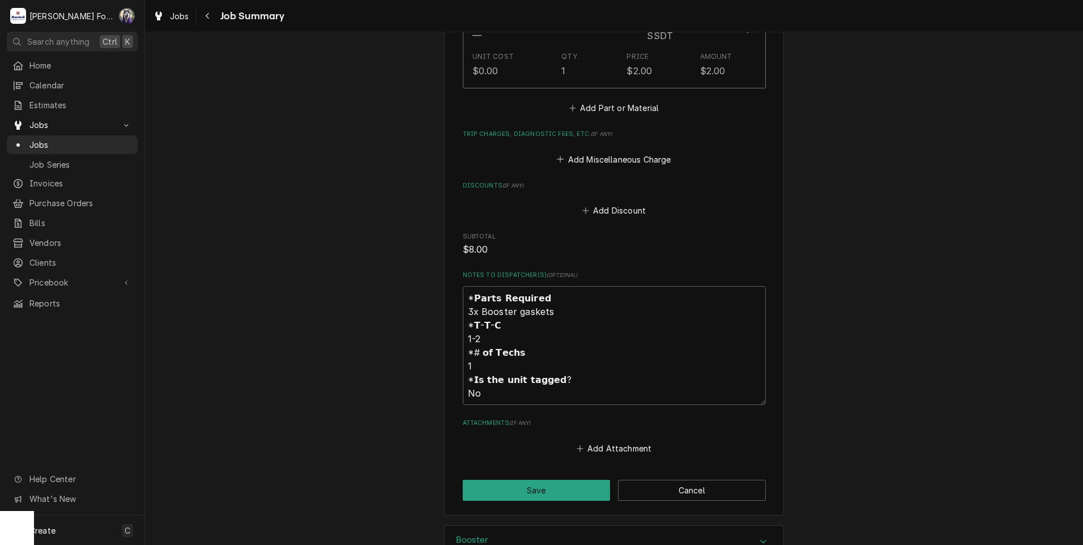
scroll to position [1039, 0]
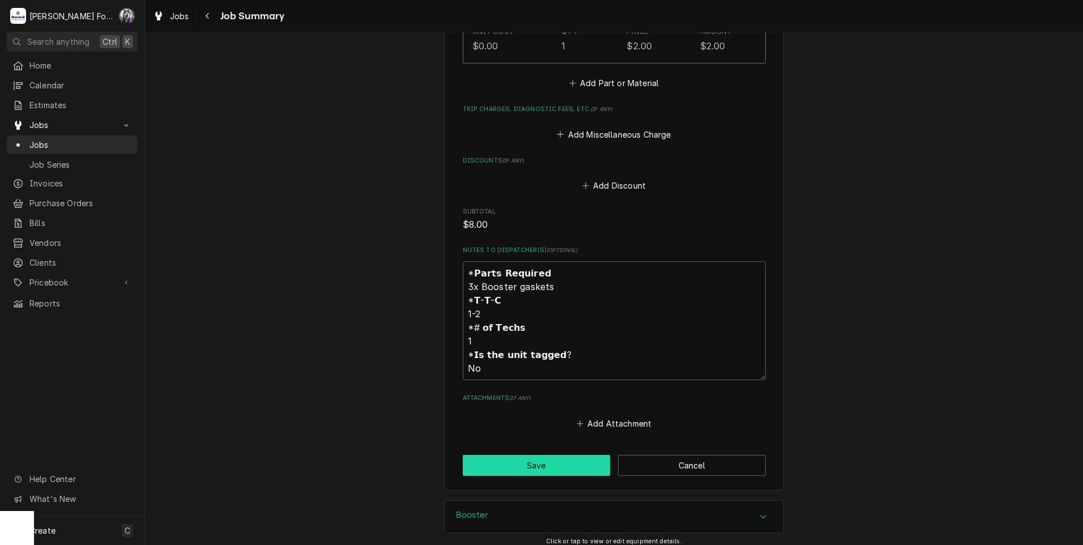
click at [523, 455] on button "Save" at bounding box center [537, 465] width 148 height 21
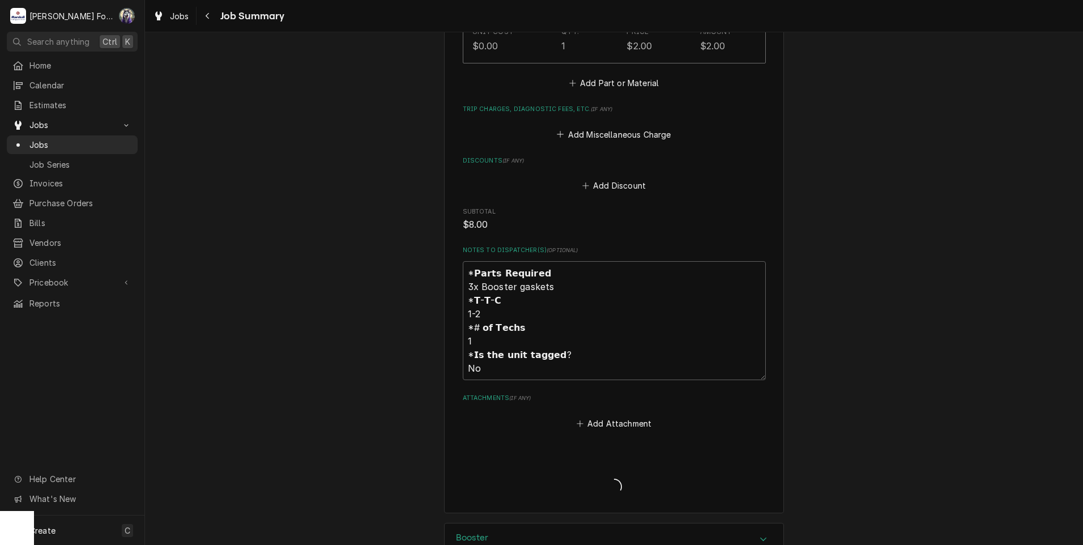
type textarea "x"
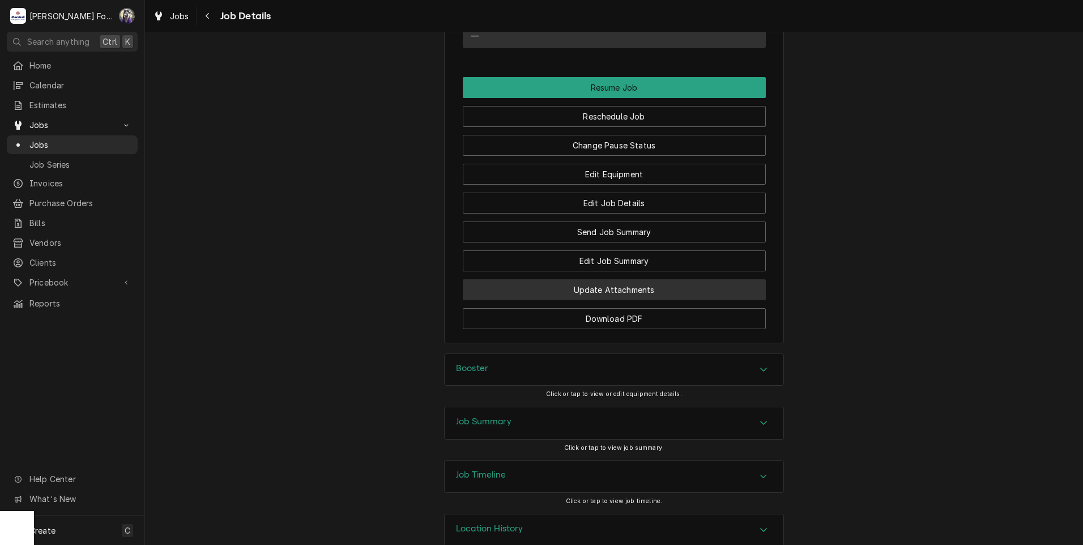
scroll to position [1319, 0]
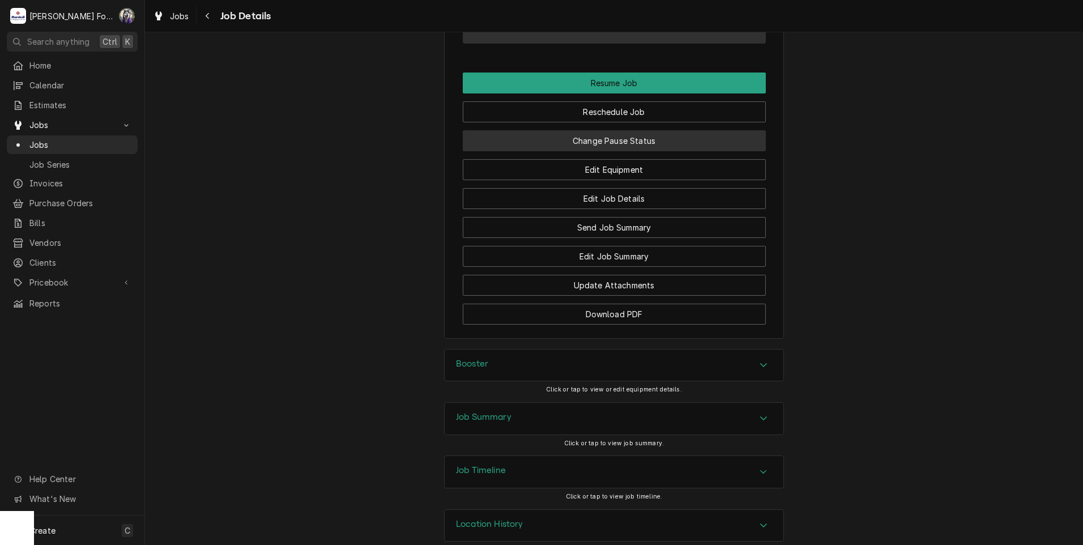
click at [578, 130] on button "Change Pause Status" at bounding box center [614, 140] width 303 height 21
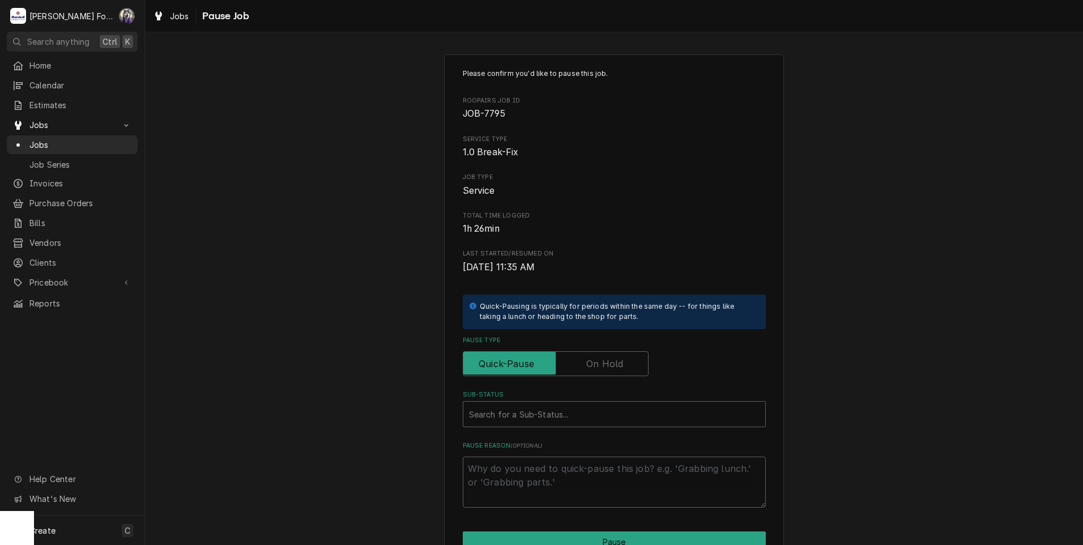
click at [585, 377] on div "Please confirm you'd like to pause this job. Roopairs Job ID JOB-7795 Service T…" at bounding box center [614, 288] width 303 height 439
click at [583, 370] on input "Pause Type" at bounding box center [556, 363] width 176 height 25
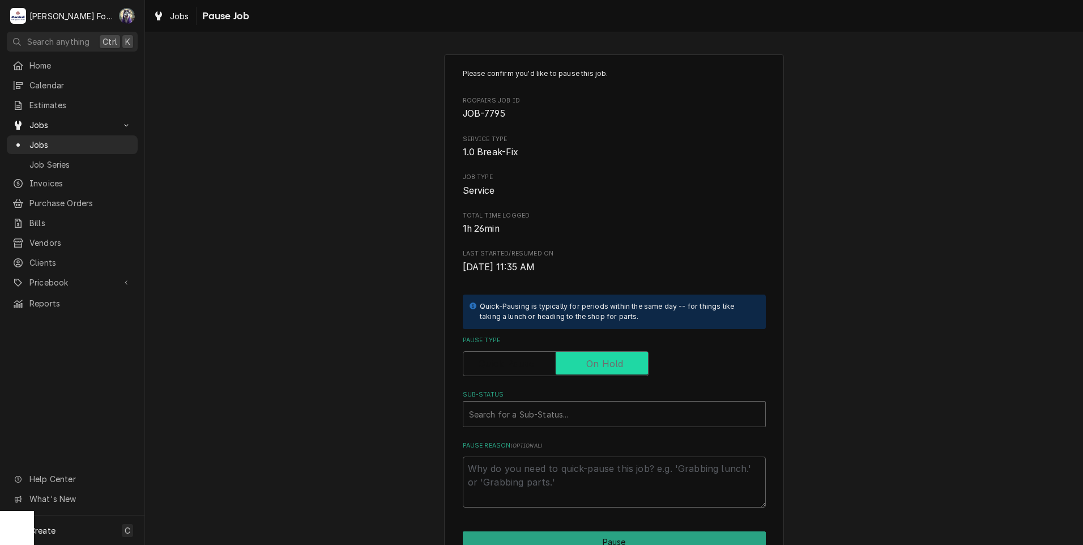
checkbox input "true"
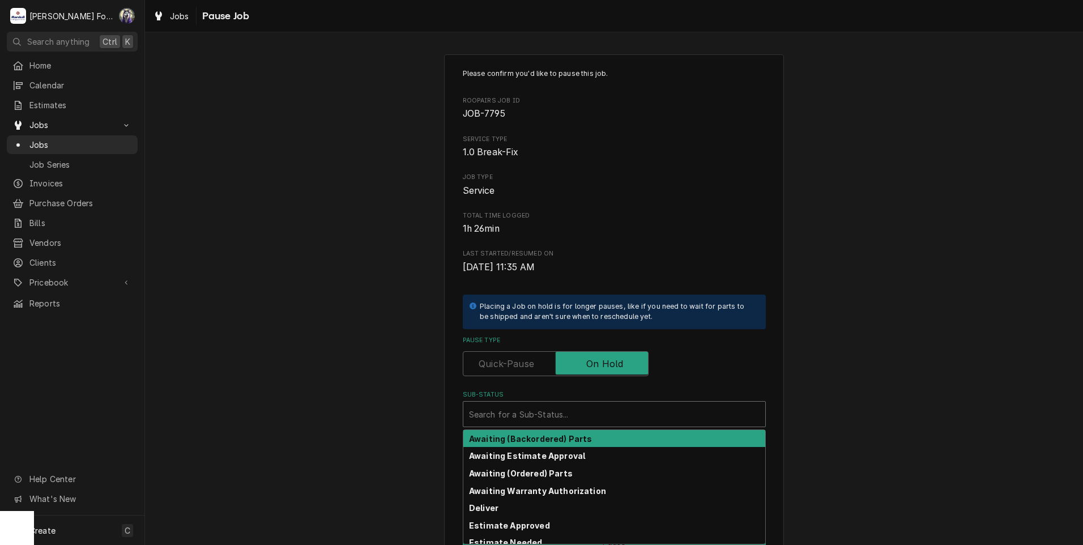
click at [557, 421] on div "Sub-Status" at bounding box center [614, 414] width 290 height 20
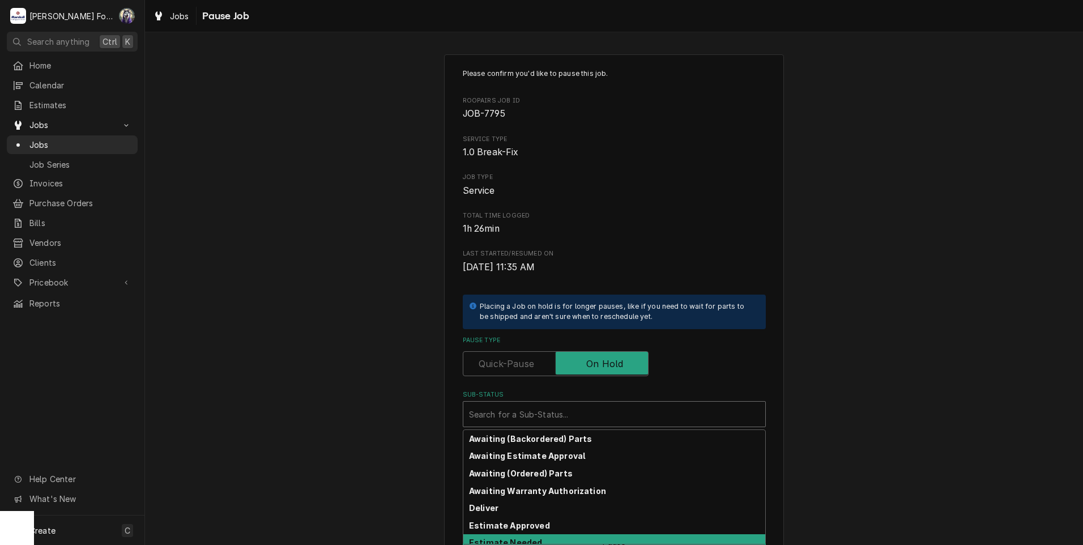
click at [507, 536] on div "Estimate Needed" at bounding box center [614, 543] width 302 height 18
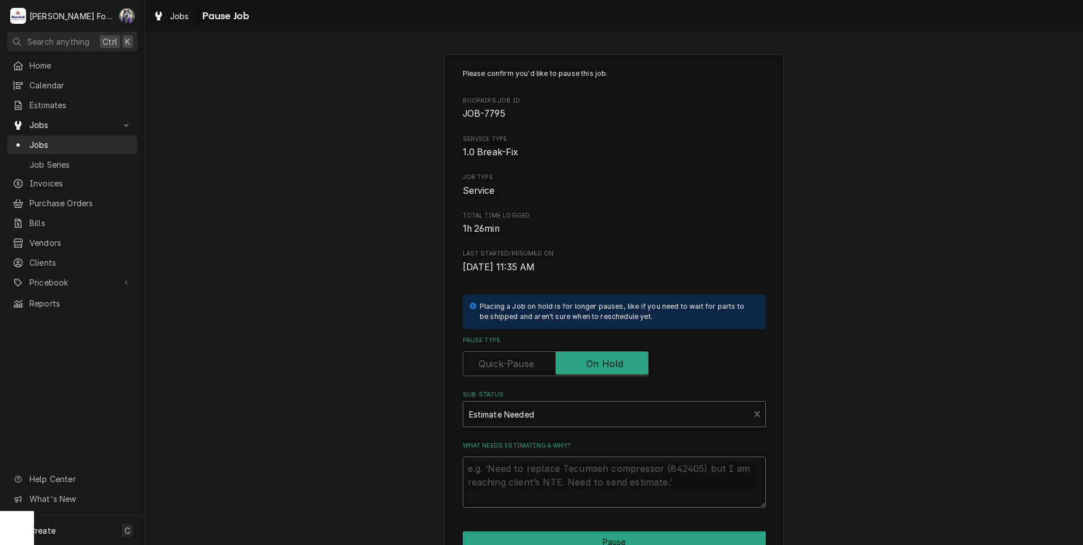
click at [522, 460] on textarea "What needs estimating & why?" at bounding box center [614, 481] width 303 height 51
type textarea "x"
type textarea "P"
type textarea "x"
type textarea "PA"
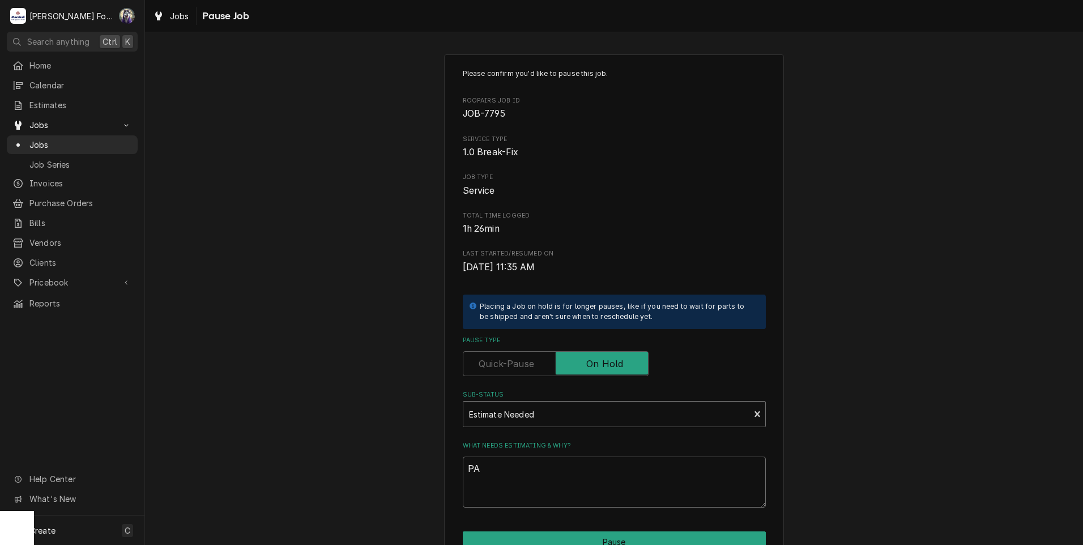
type textarea "x"
type textarea "PAR"
type textarea "x"
type textarea "PART"
type textarea "x"
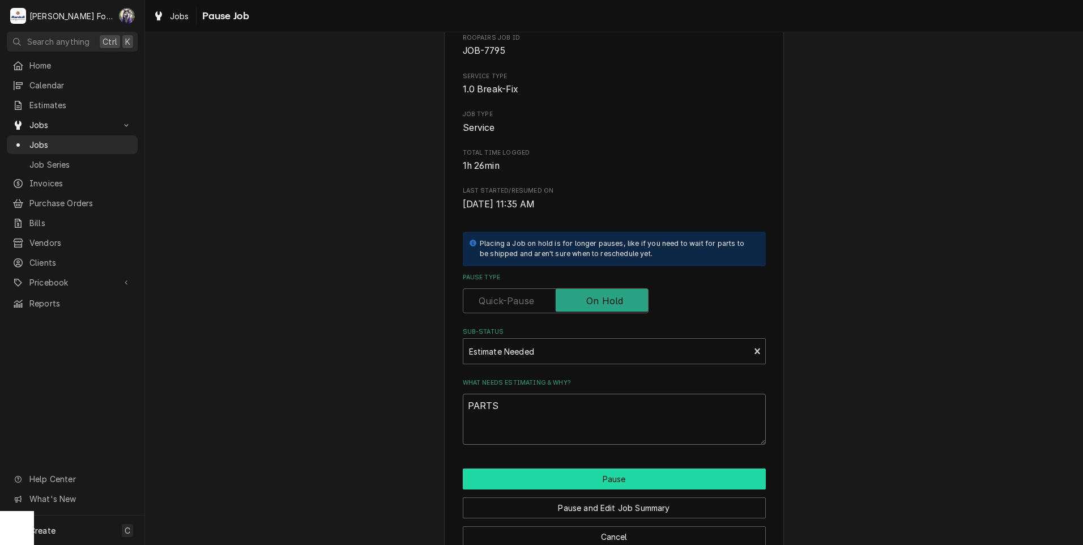
scroll to position [89, 0]
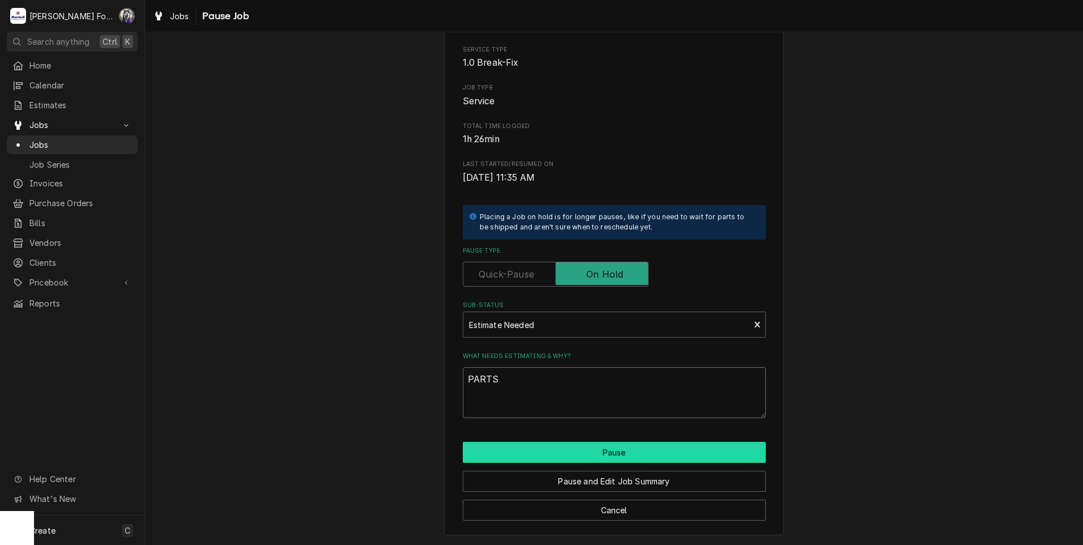
type textarea "PARTS"
click at [497, 444] on button "Pause" at bounding box center [614, 452] width 303 height 21
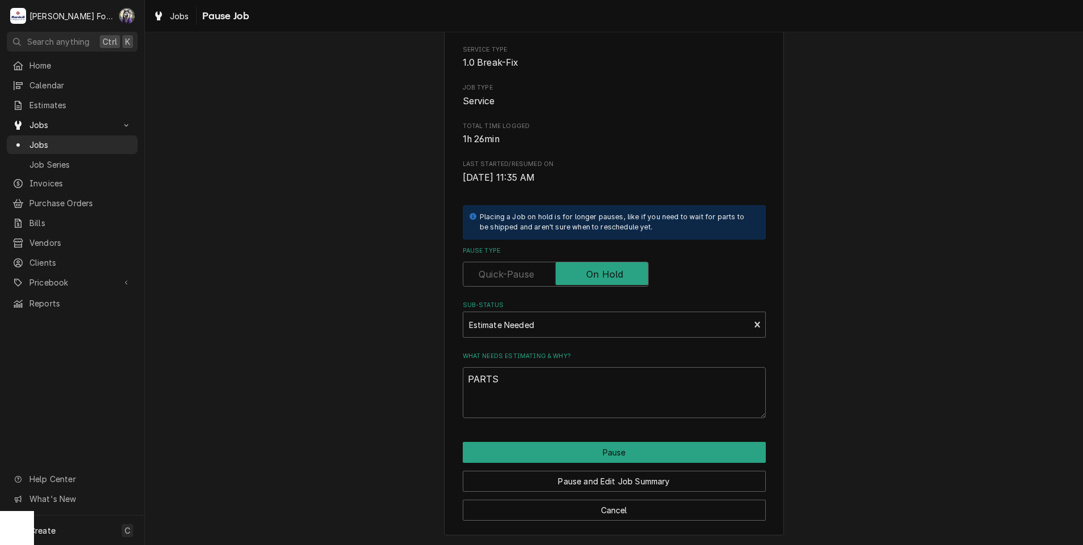
type textarea "x"
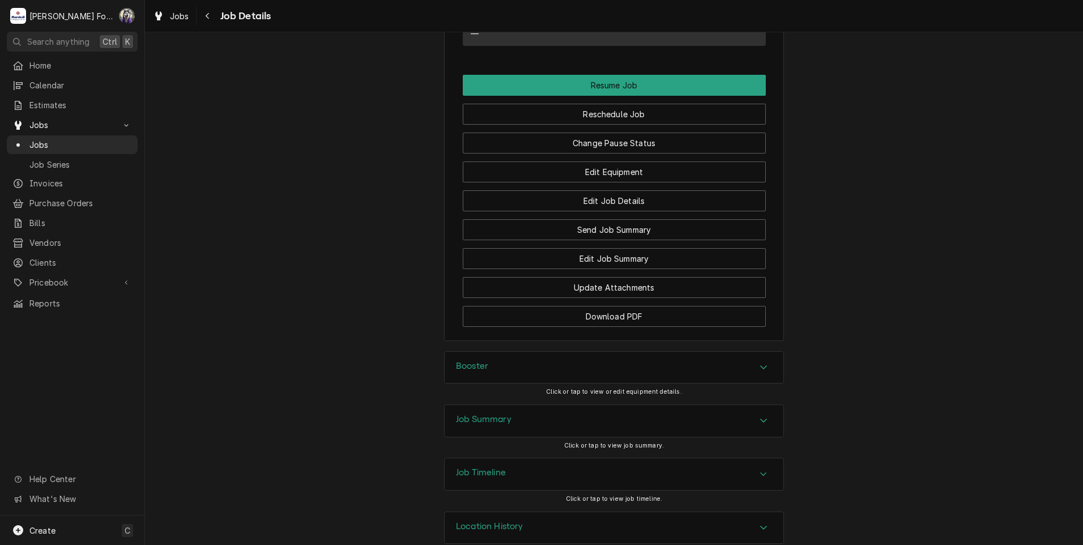
scroll to position [1319, 0]
click at [37, 139] on span "Jobs" at bounding box center [80, 145] width 102 height 12
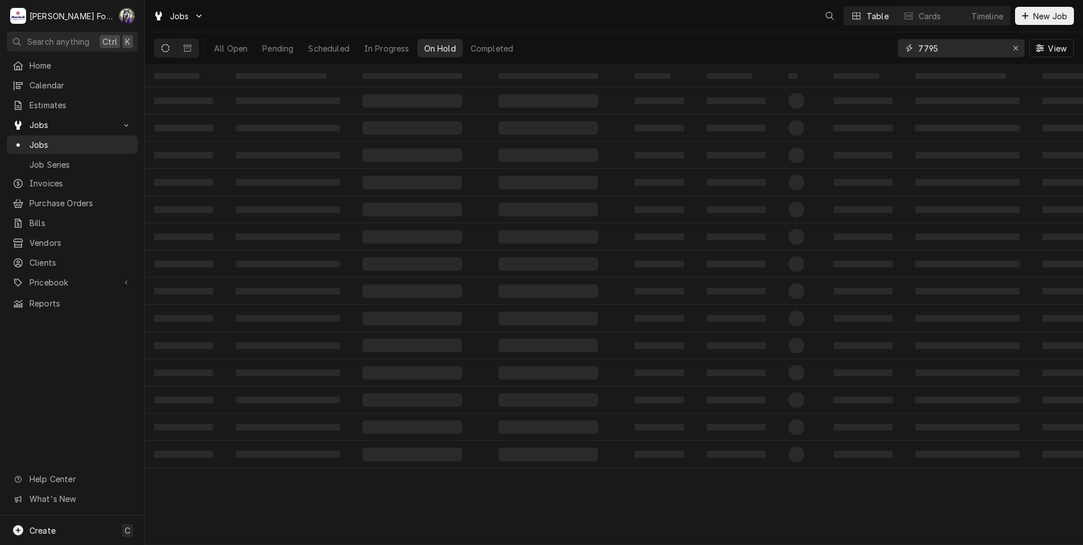
drag, startPoint x: 954, startPoint y: 53, endPoint x: 807, endPoint y: 77, distance: 148.7
click at [822, 74] on div "Jobs Table Cards Timeline New Job All Open Pending Scheduled In Progress On Hol…" at bounding box center [614, 272] width 938 height 545
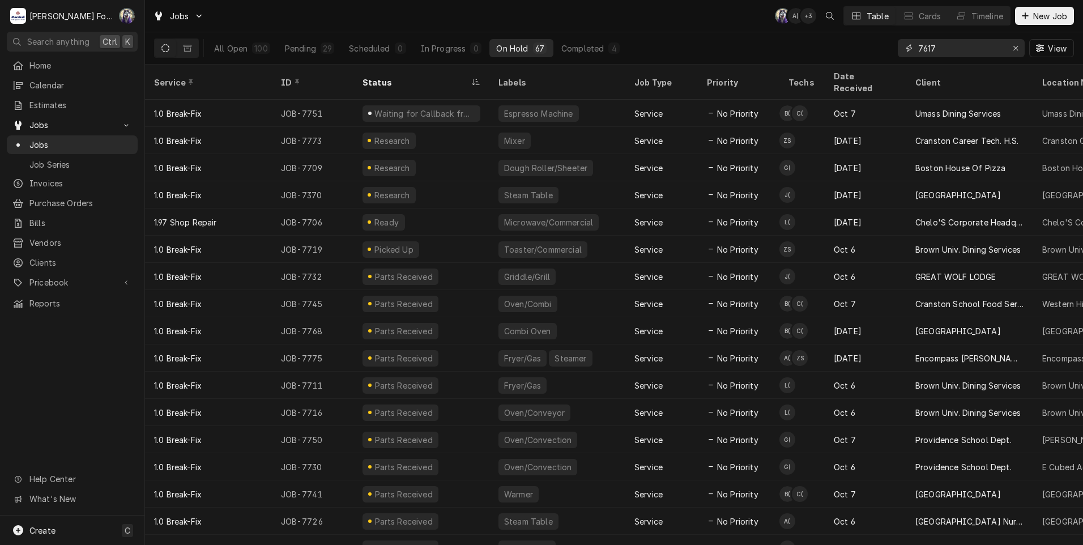
type input "7617"
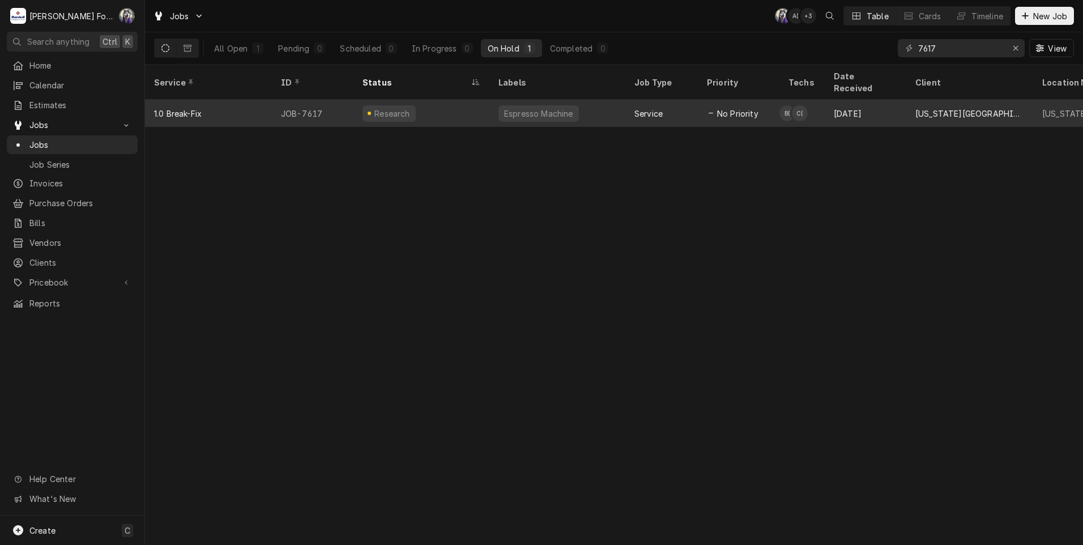
click at [708, 110] on icon "Dynamic Content Wrapper" at bounding box center [710, 113] width 5 height 6
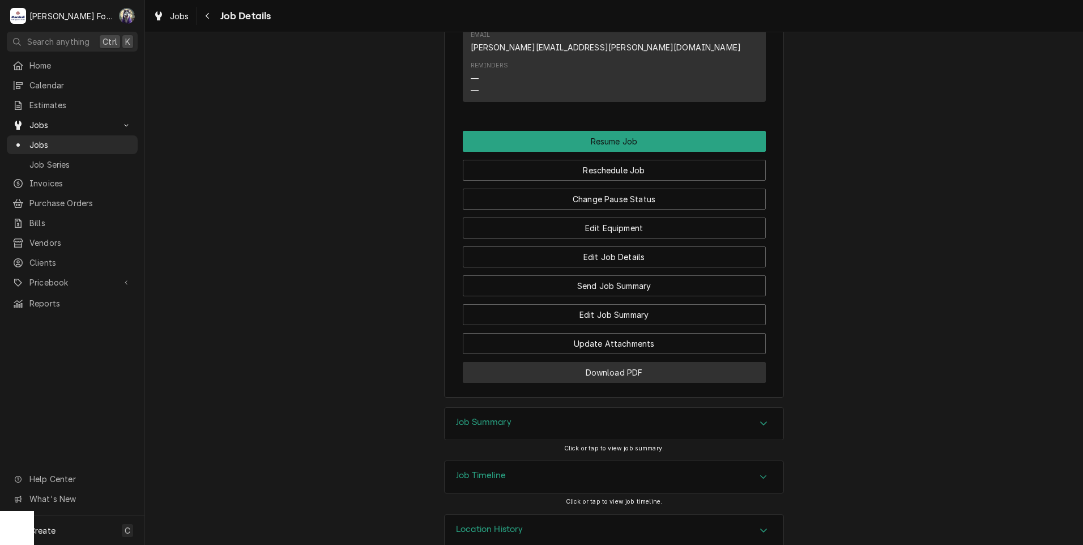
scroll to position [1347, 0]
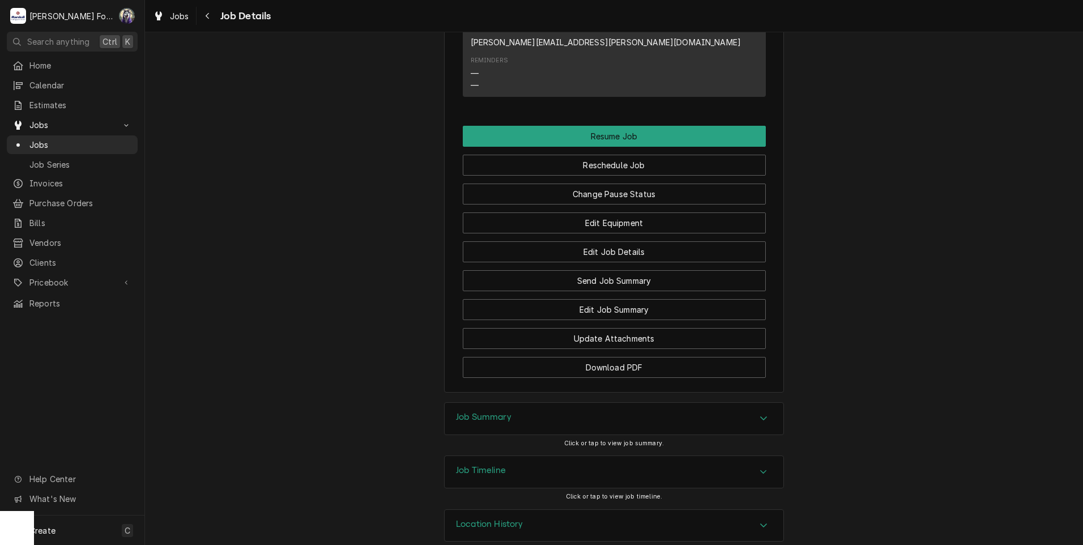
click at [520, 403] on div "Job Summary" at bounding box center [614, 419] width 339 height 32
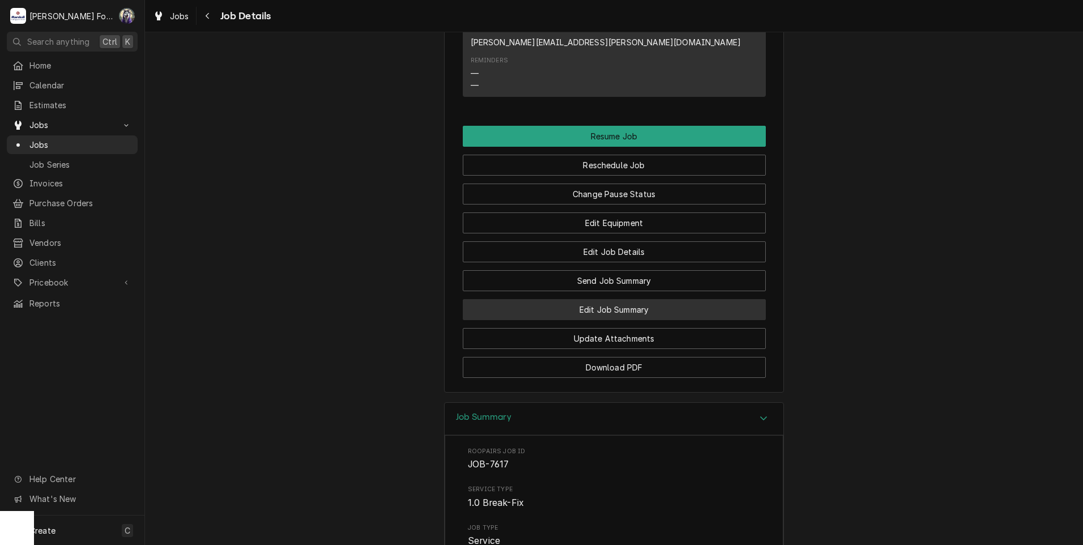
click at [583, 301] on button "Edit Job Summary" at bounding box center [614, 309] width 303 height 21
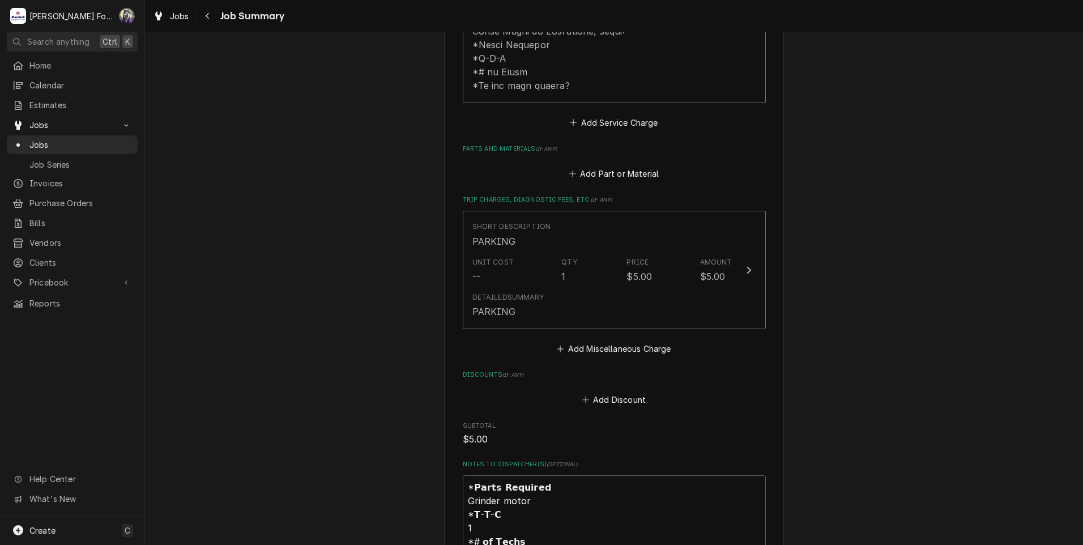
scroll to position [755, 0]
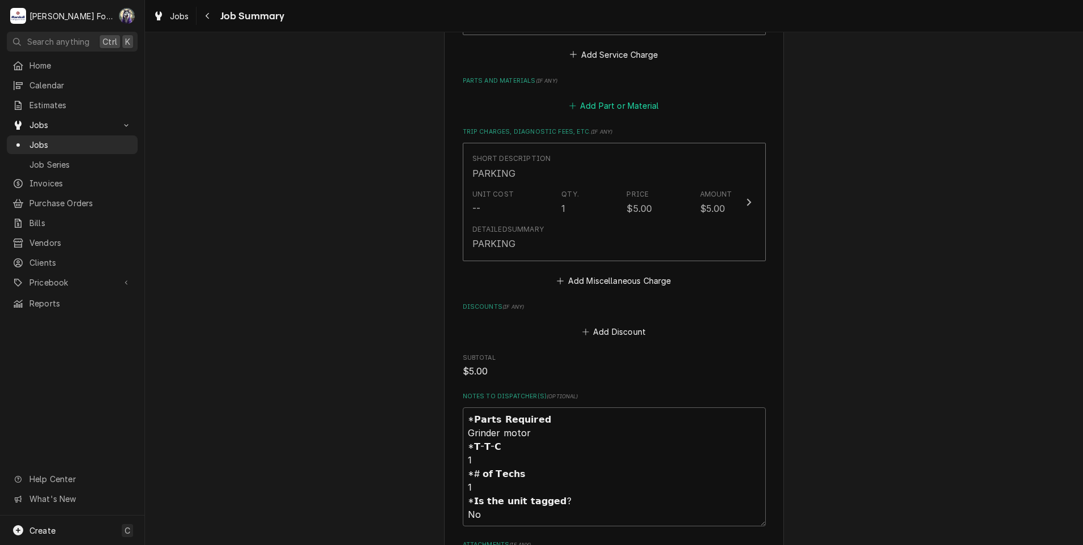
click at [625, 98] on button "Add Part or Material" at bounding box center [613, 106] width 93 height 16
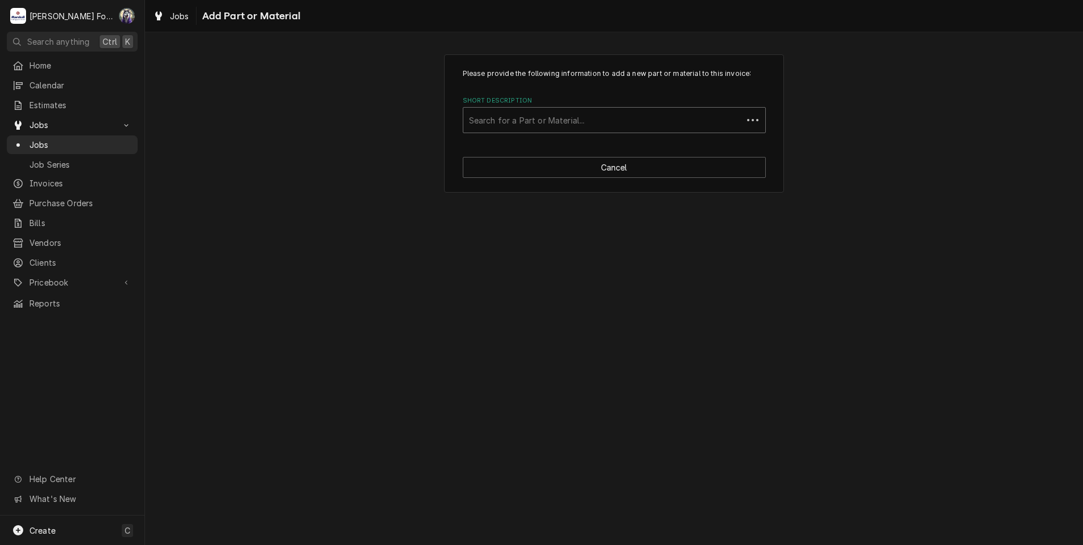
click at [608, 121] on div "Short Description" at bounding box center [603, 120] width 268 height 20
type input "33.7006.2431"
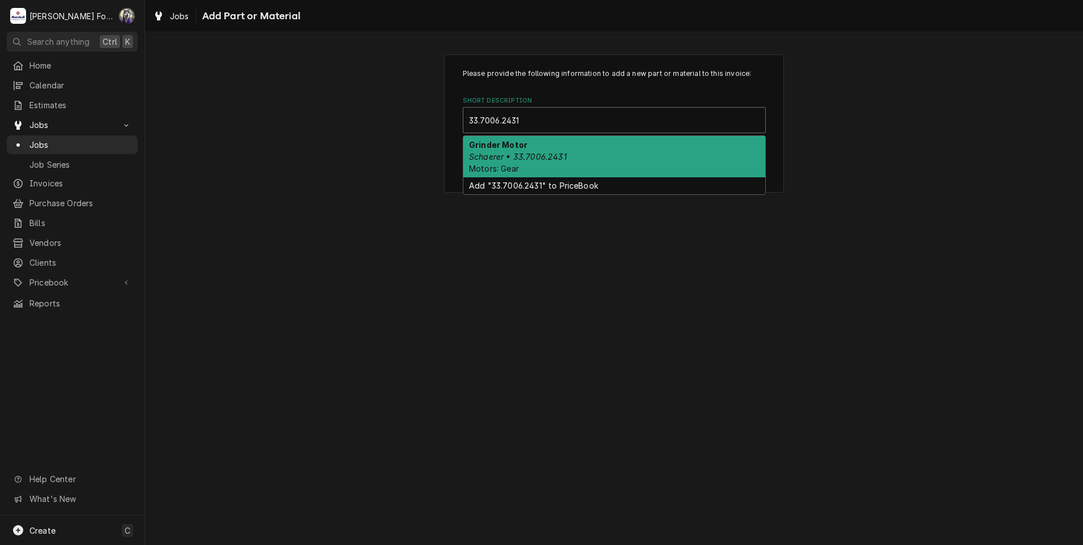
click at [563, 163] on div "Grinder Motor Schaerer • 33.7006.2431 Motors: Gear" at bounding box center [614, 156] width 302 height 41
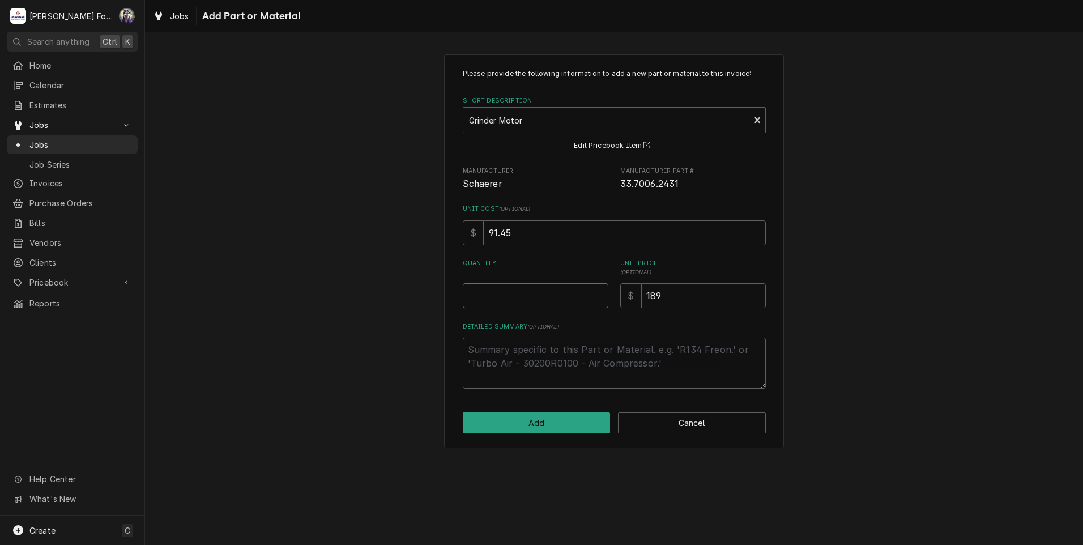
type textarea "x"
type input "0.5"
click at [600, 292] on input "0.5" at bounding box center [536, 295] width 146 height 25
type textarea "x"
type input "1"
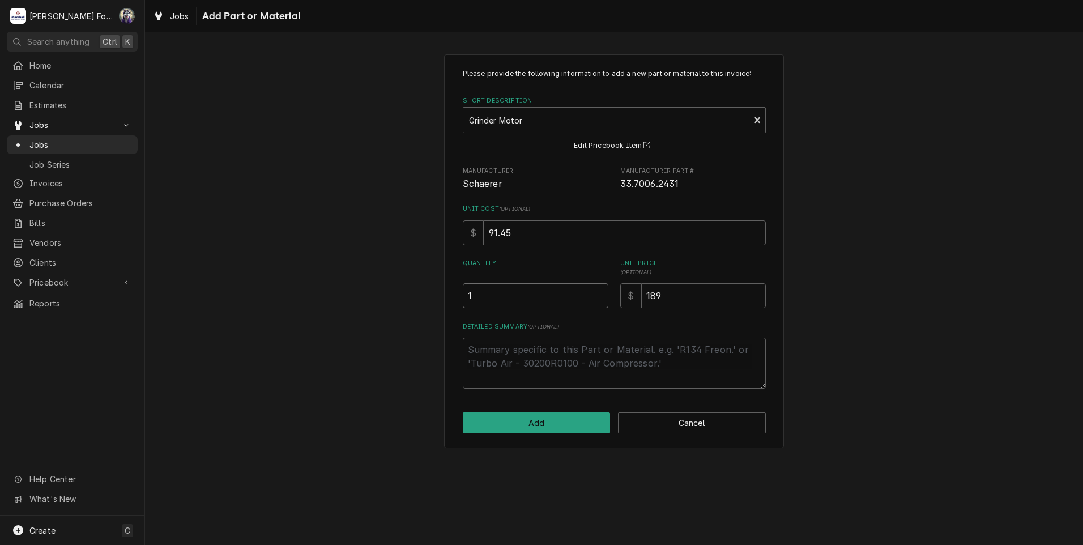
click at [600, 292] on input "1" at bounding box center [536, 295] width 146 height 25
drag, startPoint x: 685, startPoint y: 302, endPoint x: 509, endPoint y: 308, distance: 176.2
click at [515, 308] on div "Quantity 1 Unit Price ( optional ) $ 189" at bounding box center [614, 283] width 303 height 49
type textarea "x"
type input "2"
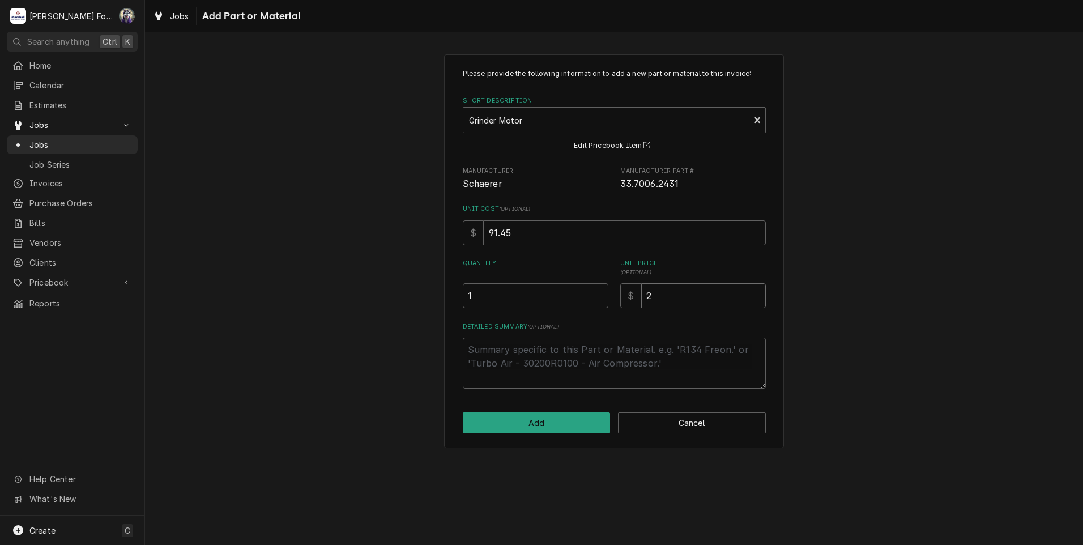
type textarea "x"
type input "20"
type textarea "x"
type input "206"
click at [541, 421] on button "Add" at bounding box center [537, 422] width 148 height 21
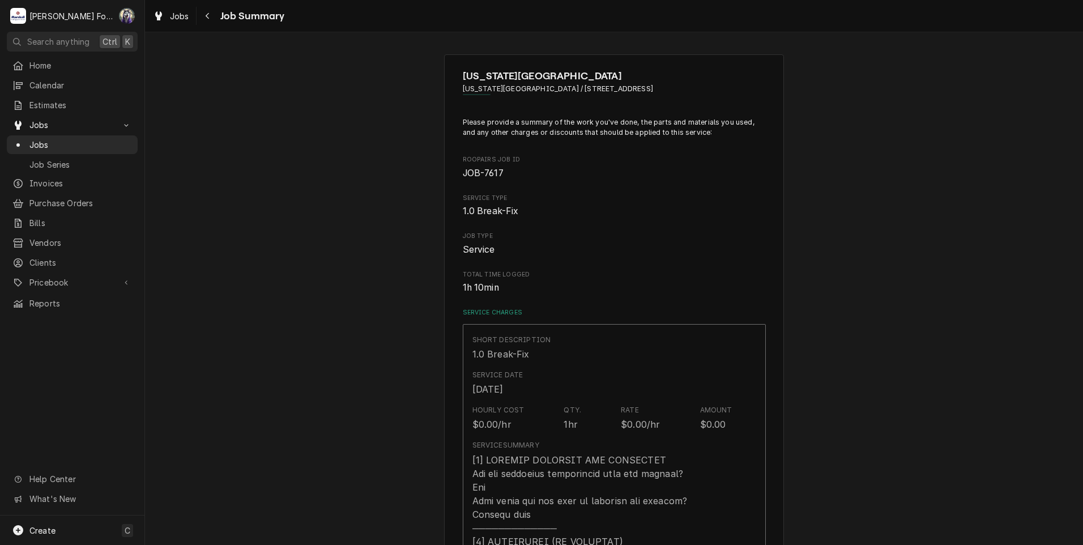
scroll to position [755, 0]
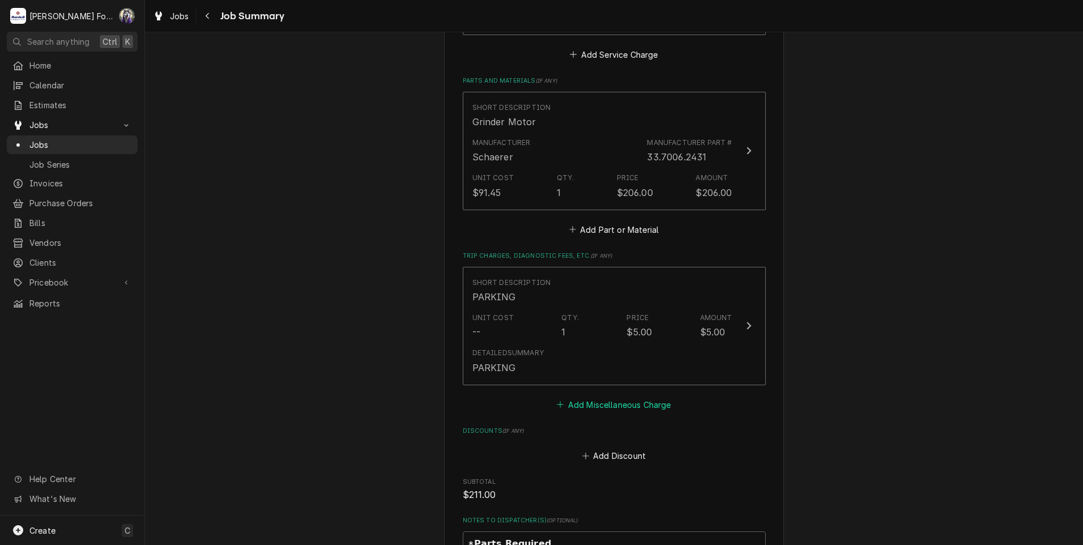
click at [604, 396] on button "Add Miscellaneous Charge" at bounding box center [614, 404] width 118 height 16
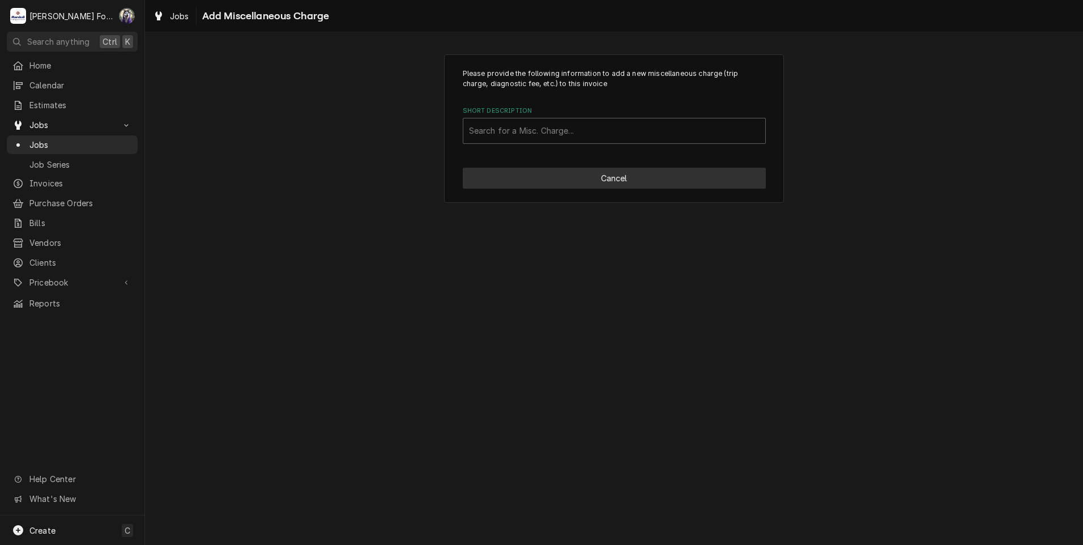
click at [667, 181] on button "Cancel" at bounding box center [614, 178] width 303 height 21
type textarea "x"
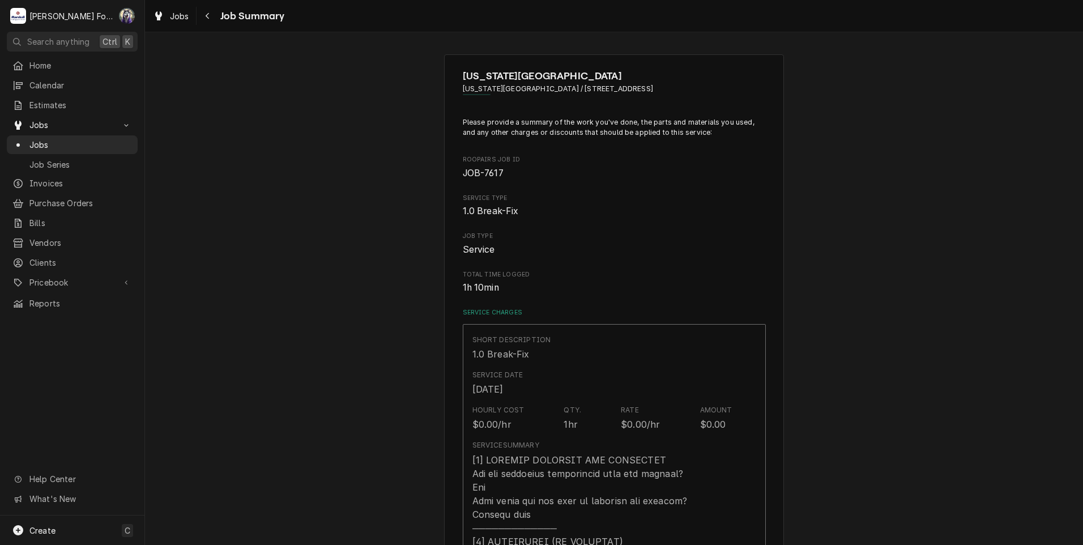
scroll to position [755, 0]
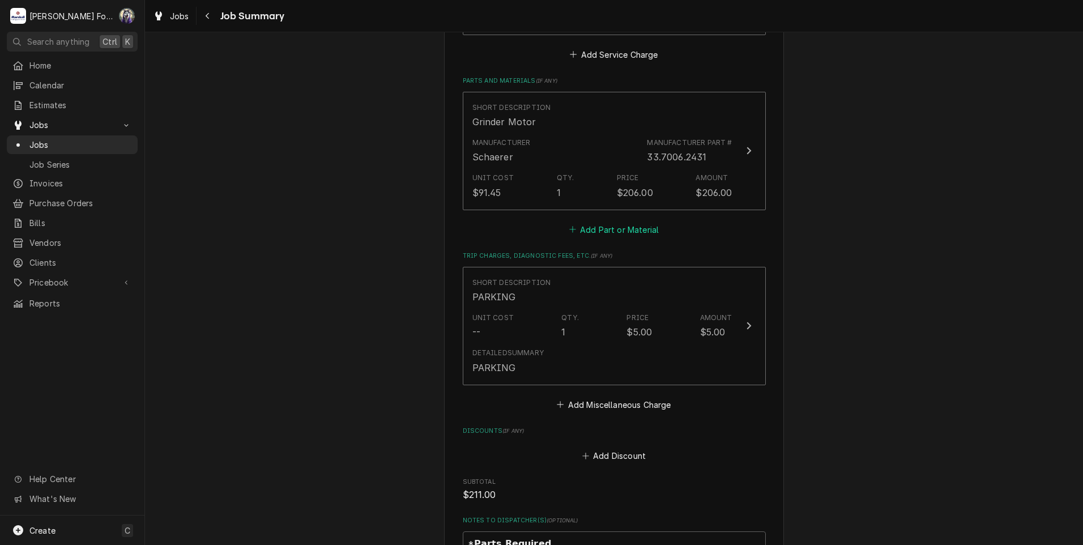
click at [619, 221] on button "Add Part or Material" at bounding box center [613, 229] width 93 height 16
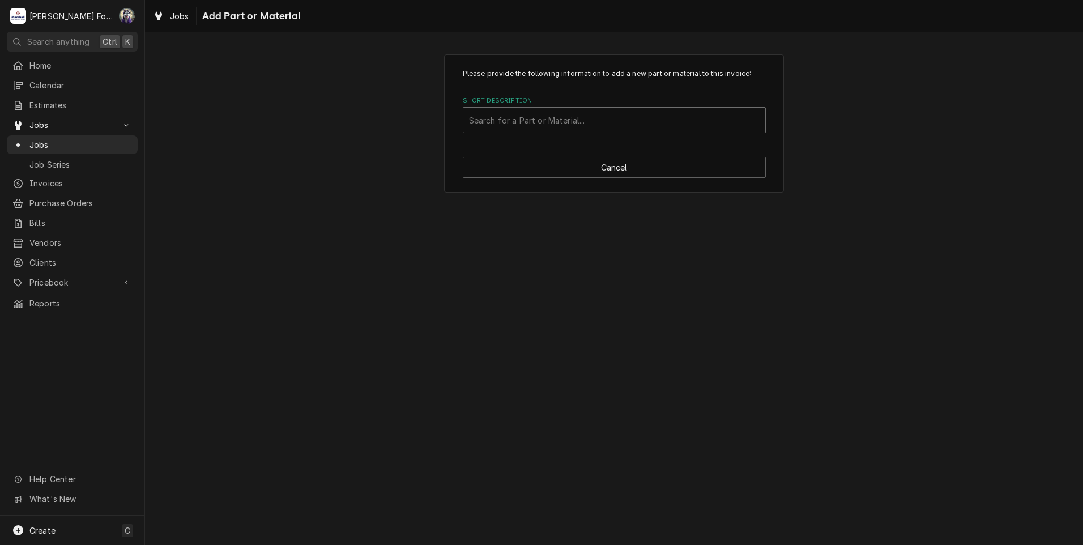
drag, startPoint x: 605, startPoint y: 131, endPoint x: 609, endPoint y: 127, distance: 6.0
click at [605, 129] on div "Search for a Part or Material..." at bounding box center [614, 120] width 302 height 25
type input "SSDT"
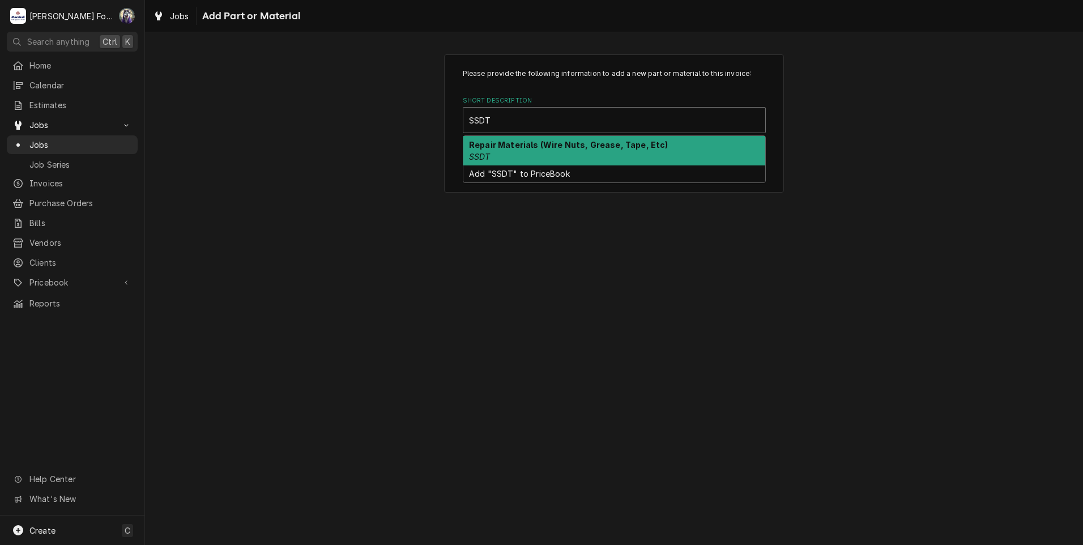
click at [573, 148] on strong "Repair Materials (Wire Nuts, Grease, Tape, Etc)" at bounding box center [568, 145] width 199 height 10
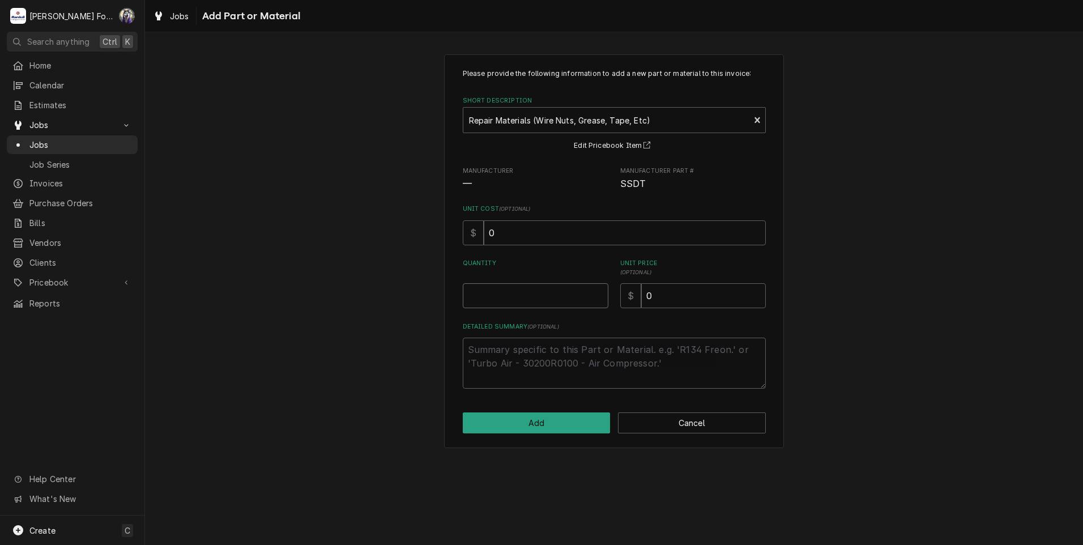
type textarea "x"
type input "0.5"
click at [600, 290] on input "0.5" at bounding box center [536, 295] width 146 height 25
type textarea "x"
type input "1"
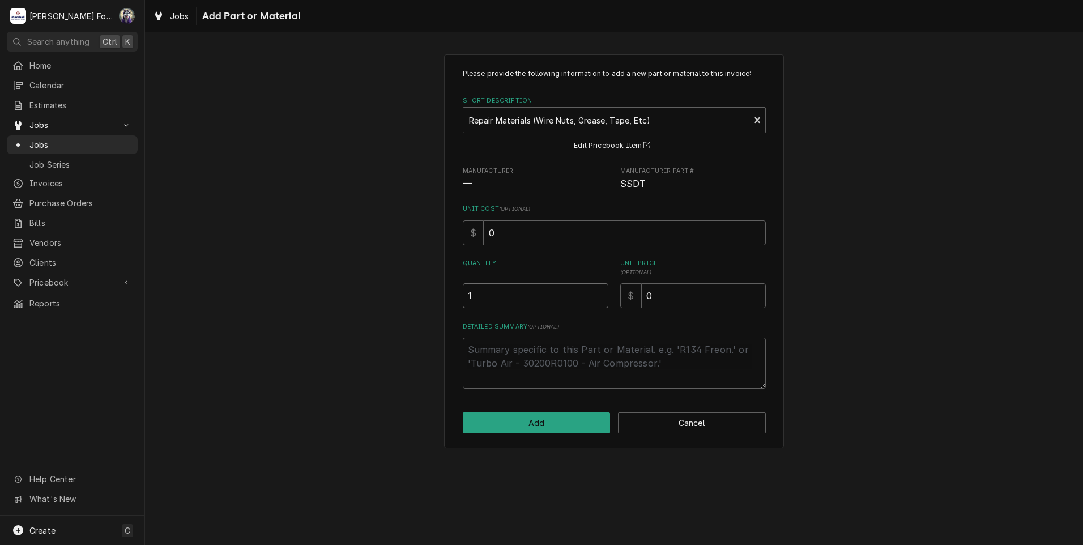
click at [600, 290] on input "1" at bounding box center [536, 295] width 146 height 25
drag, startPoint x: 665, startPoint y: 293, endPoint x: 590, endPoint y: 309, distance: 76.5
click at [592, 309] on div "Please provide the following information to add a new part or material to this …" at bounding box center [614, 229] width 303 height 320
type textarea "x"
type input "6"
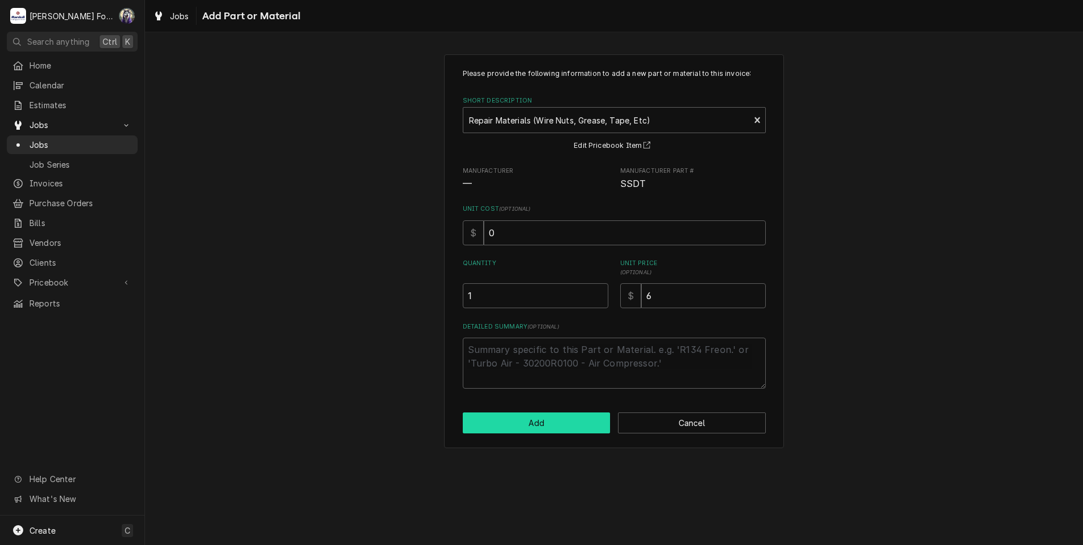
click at [536, 424] on button "Add" at bounding box center [537, 422] width 148 height 21
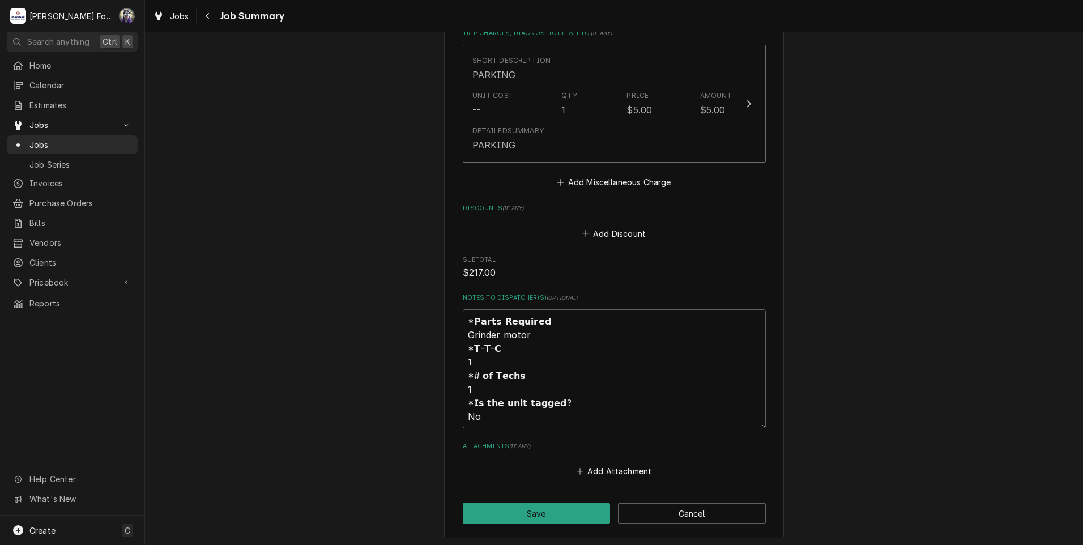
scroll to position [1133, 0]
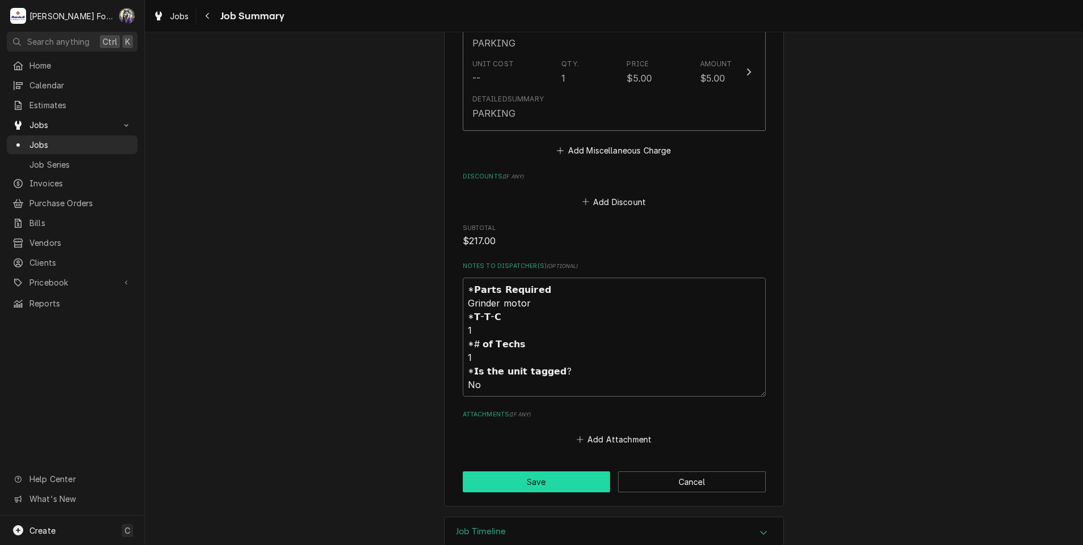
click at [526, 472] on button "Save" at bounding box center [537, 481] width 148 height 21
type textarea "x"
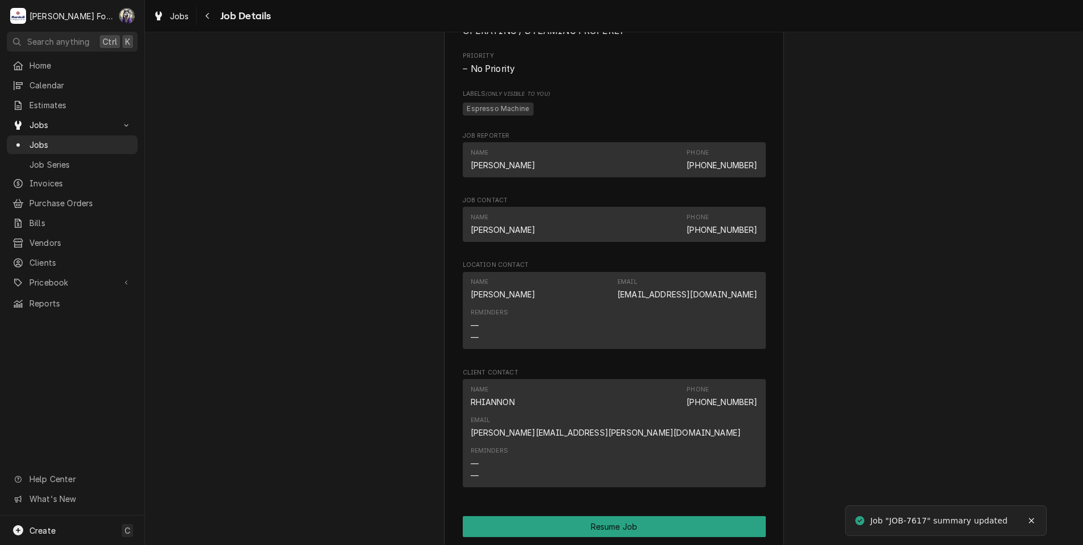
scroll to position [1227, 0]
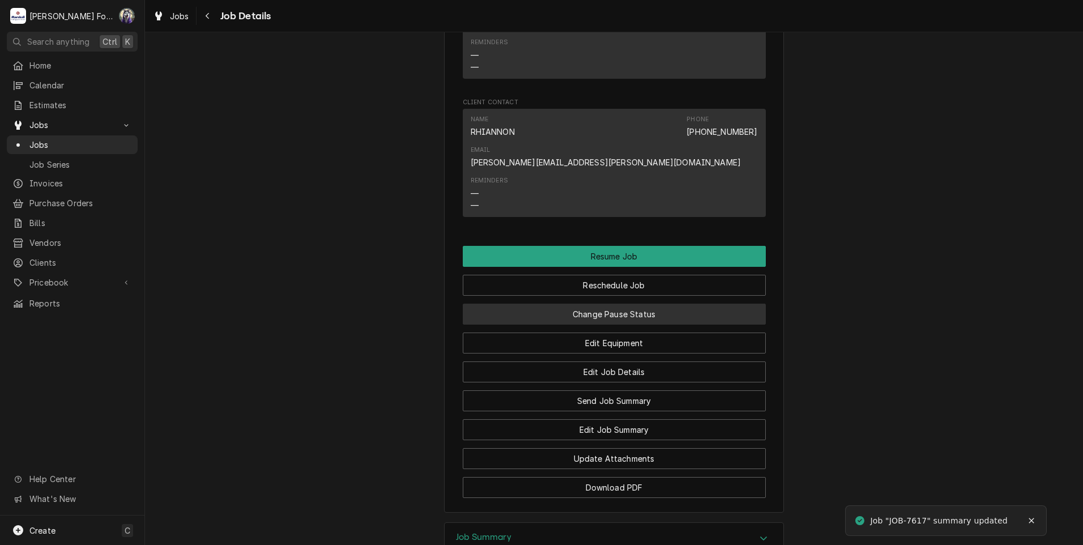
click at [561, 305] on button "Change Pause Status" at bounding box center [614, 314] width 303 height 21
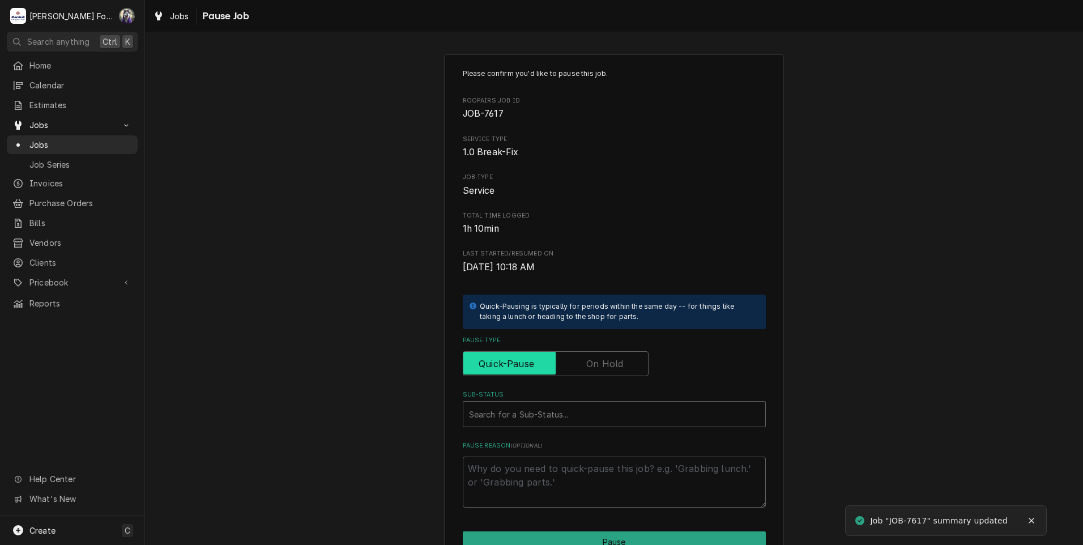
click at [567, 354] on input "Pause Type" at bounding box center [556, 363] width 176 height 25
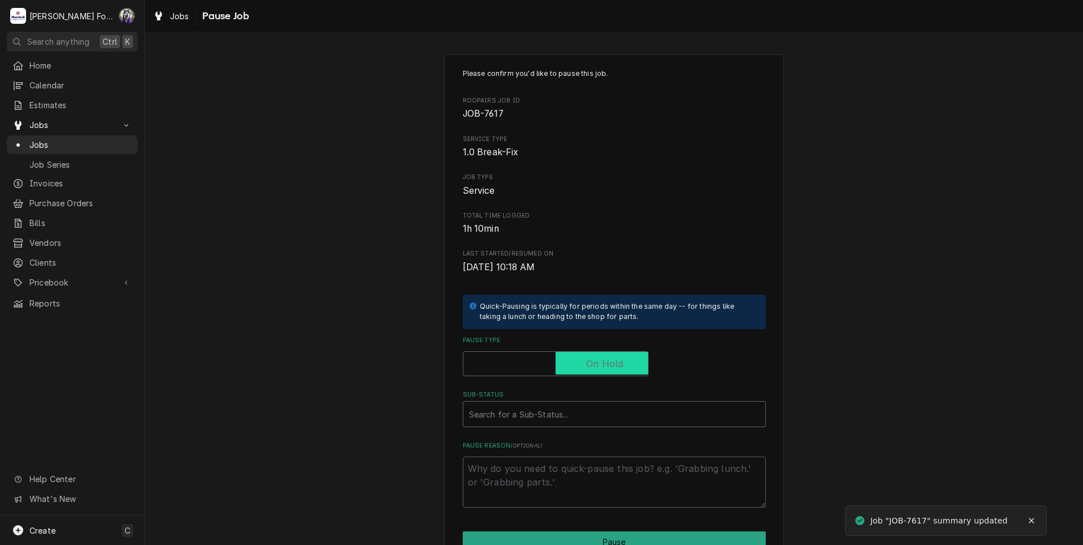
checkbox input "true"
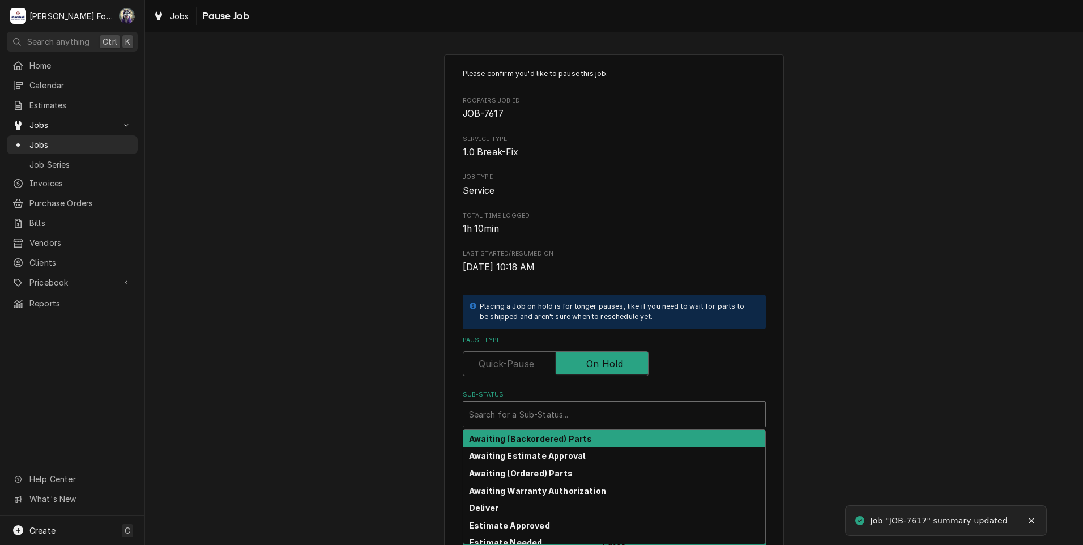
click at [549, 423] on div "Sub-Status" at bounding box center [614, 414] width 290 height 20
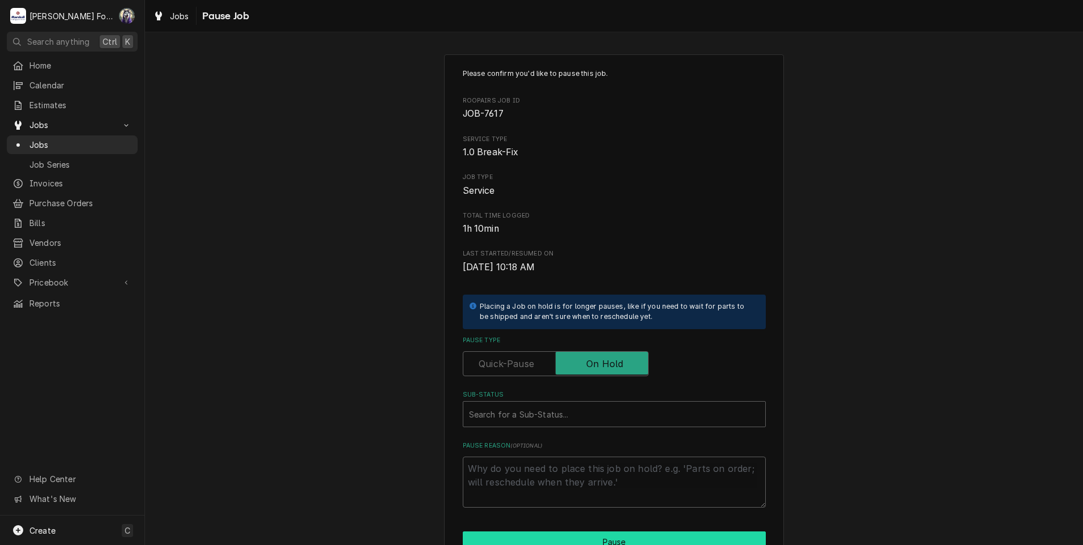
click at [523, 544] on html "M Marshall Food Equipment Service C( Search anything Ctrl K Home Calendar Estim…" at bounding box center [541, 272] width 1083 height 545
click at [516, 405] on div "Sub-Status" at bounding box center [614, 414] width 290 height 20
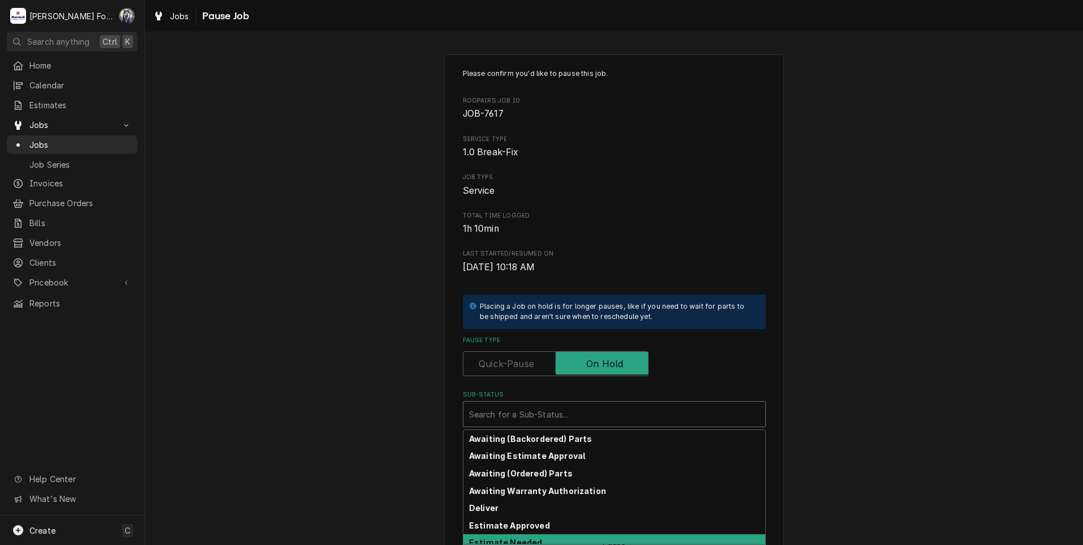
click at [505, 539] on strong "Estimate Needed" at bounding box center [505, 542] width 73 height 10
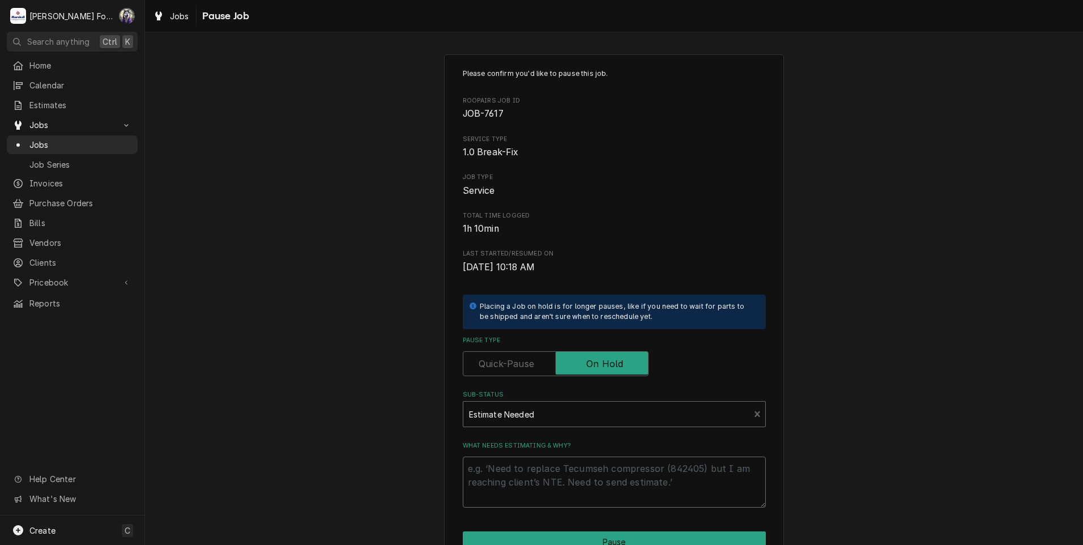
drag, startPoint x: 539, startPoint y: 471, endPoint x: 535, endPoint y: 460, distance: 12.0
click at [539, 470] on textarea "What needs estimating & why?" at bounding box center [614, 481] width 303 height 51
type textarea "x"
type textarea "P"
type textarea "x"
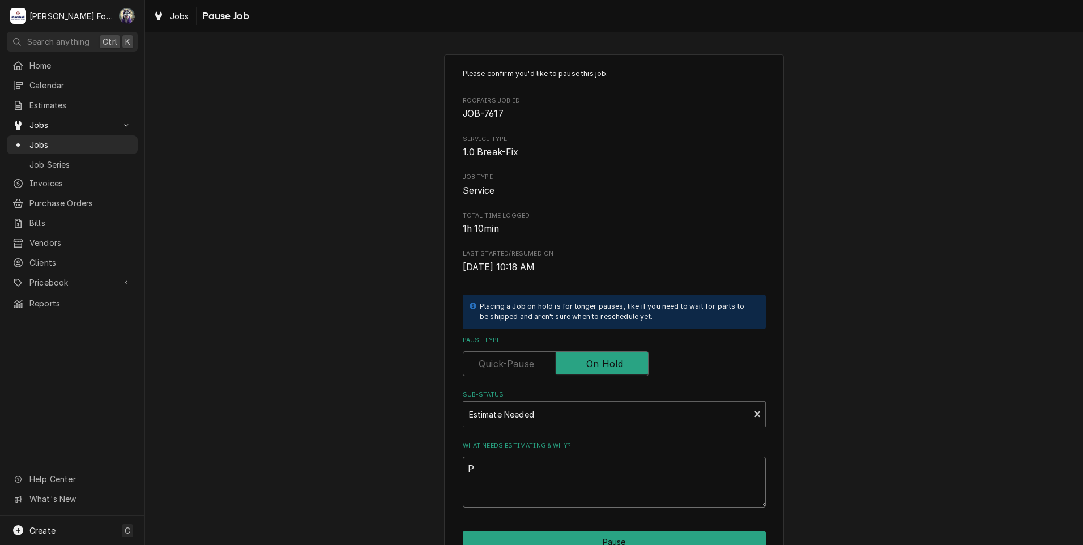
type textarea "PA"
type textarea "x"
type textarea "PAR"
type textarea "x"
type textarea "PART"
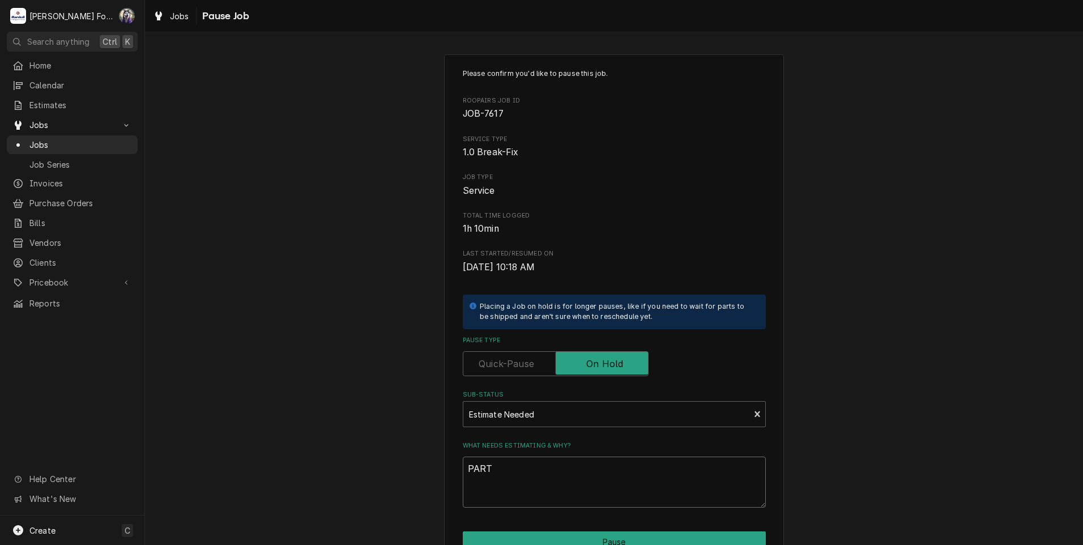
type textarea "x"
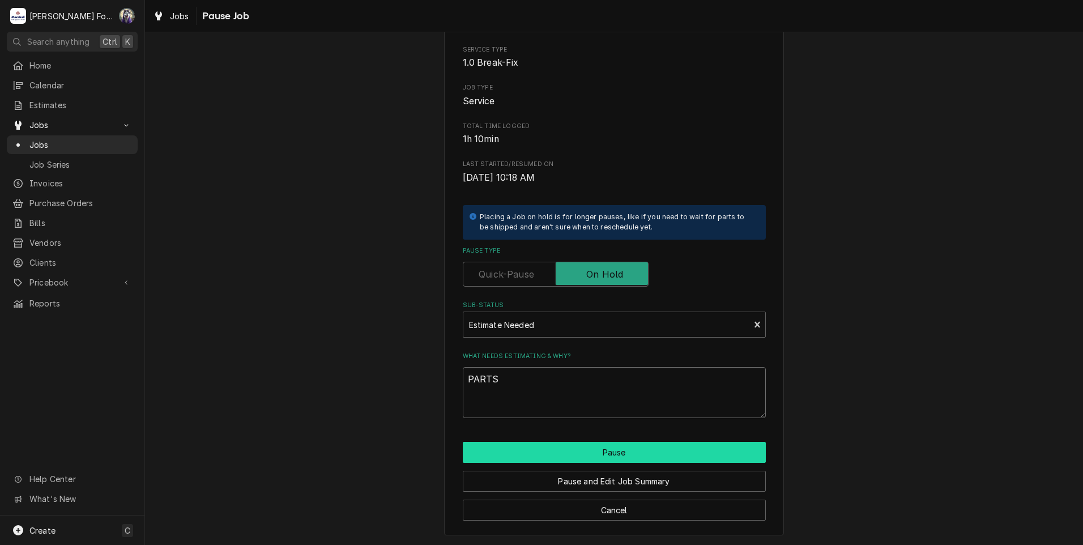
type textarea "PARTS"
click at [572, 448] on button "Pause" at bounding box center [614, 452] width 303 height 21
type textarea "x"
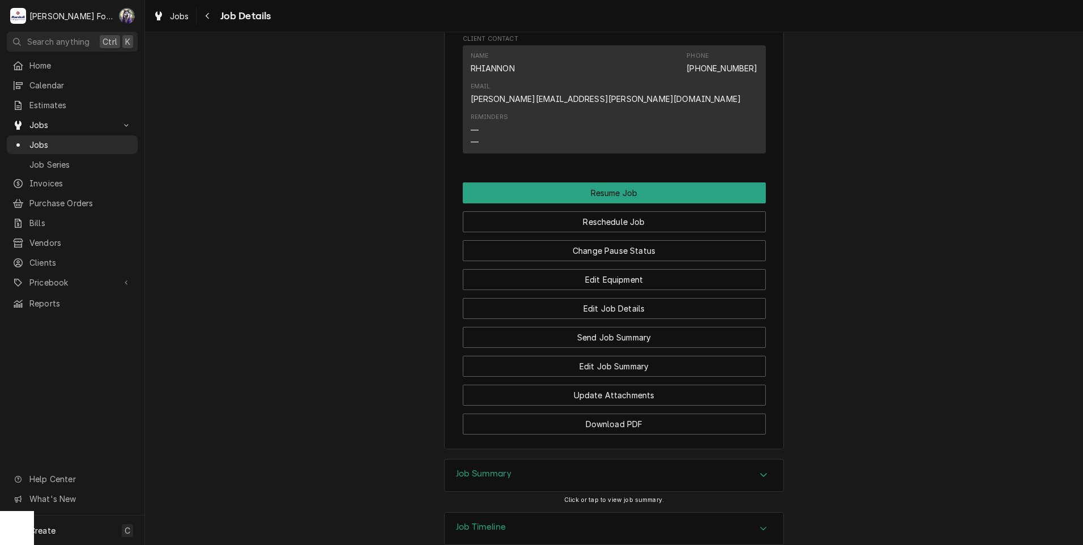
scroll to position [1347, 0]
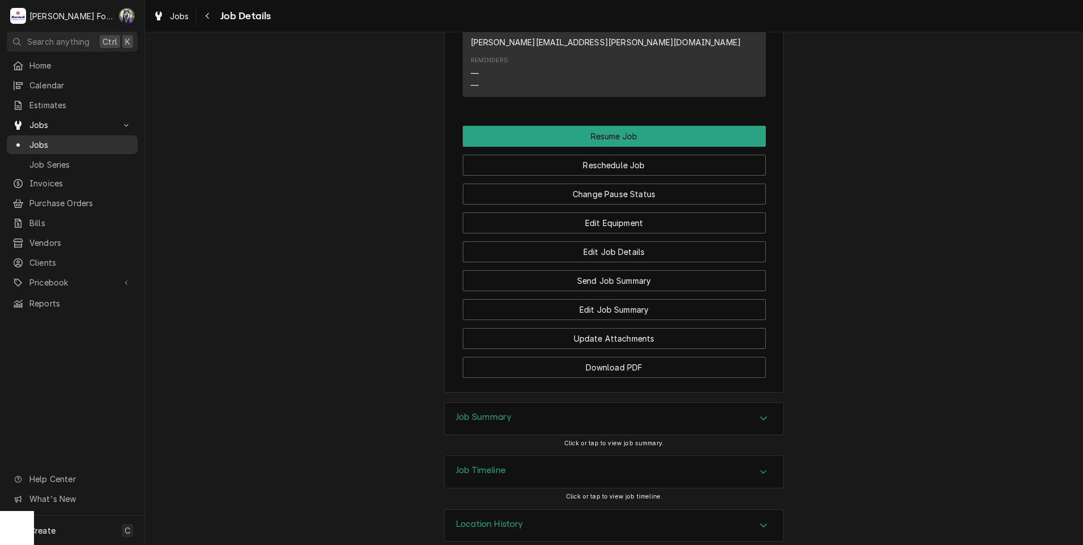
click at [24, 139] on div "Jobs" at bounding box center [71, 145] width 119 height 12
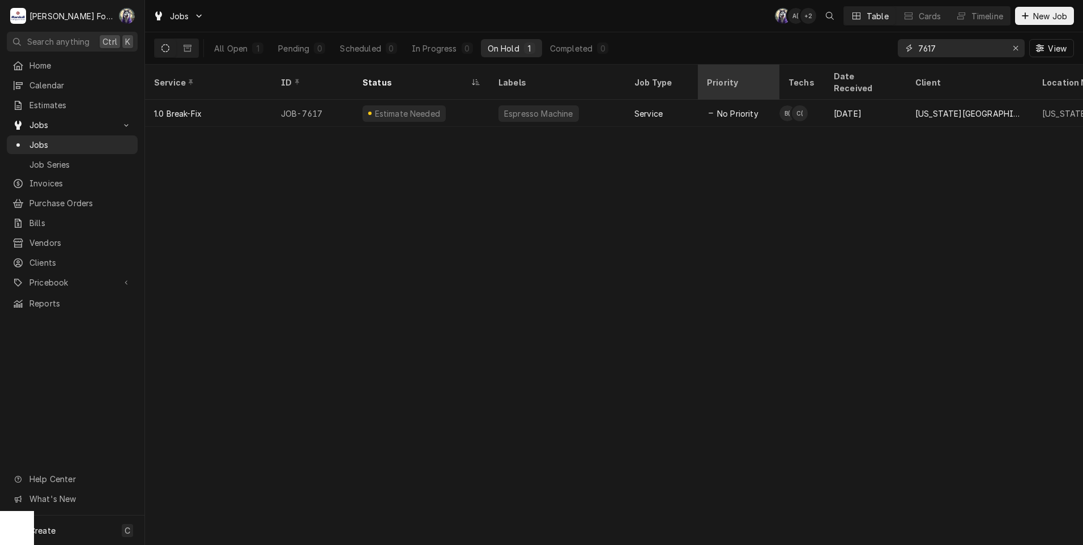
drag, startPoint x: 951, startPoint y: 53, endPoint x: 732, endPoint y: 66, distance: 219.5
click at [749, 88] on div "Jobs C( A( + 2 Table Cards Timeline New Job All Open 1 Pending 0 Scheduled 0 In…" at bounding box center [614, 272] width 938 height 545
type input "7633"
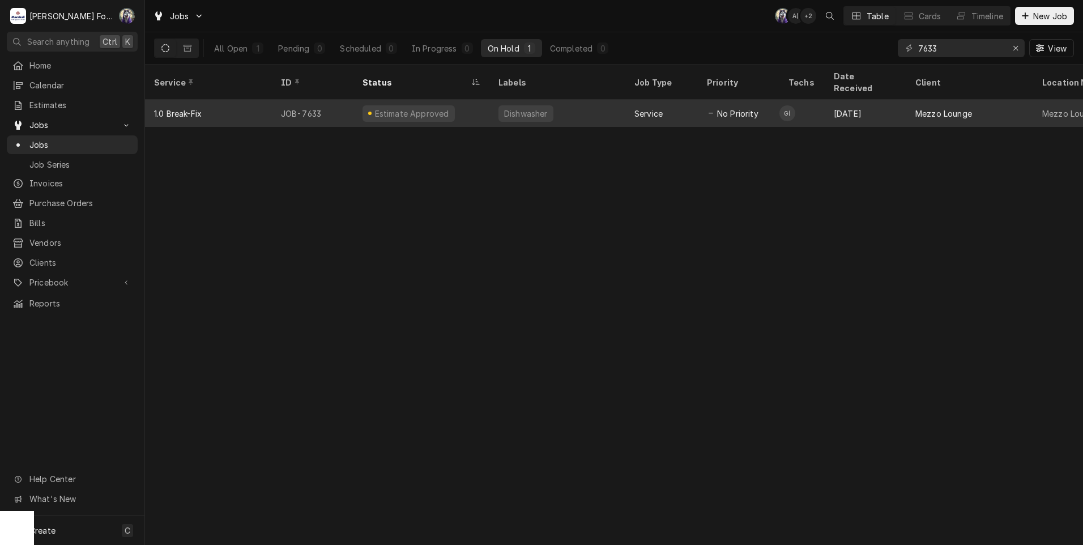
click at [469, 102] on div "Estimate Approved" at bounding box center [421, 113] width 136 height 27
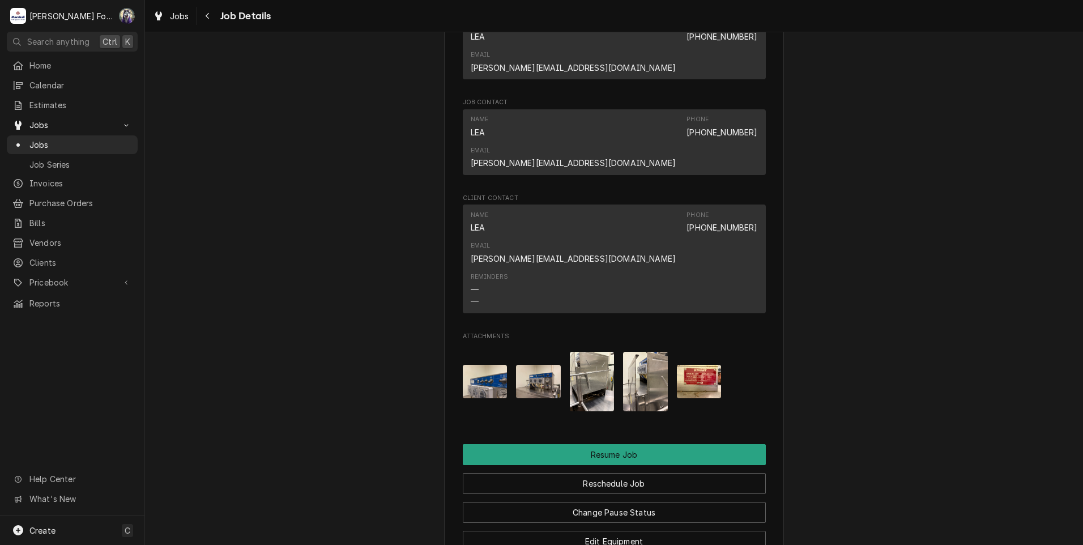
scroll to position [1319, 0]
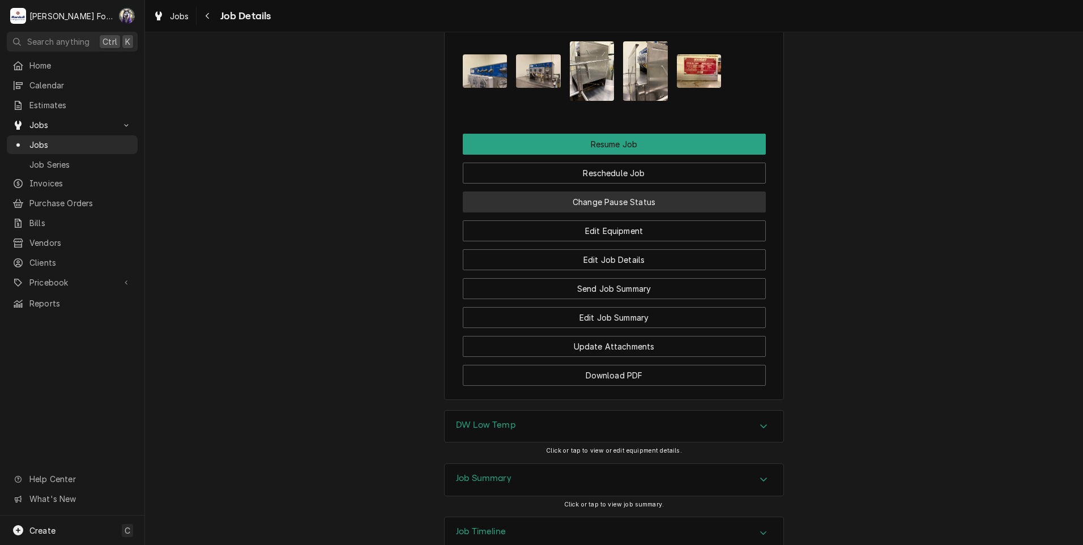
click at [578, 191] on button "Change Pause Status" at bounding box center [614, 201] width 303 height 21
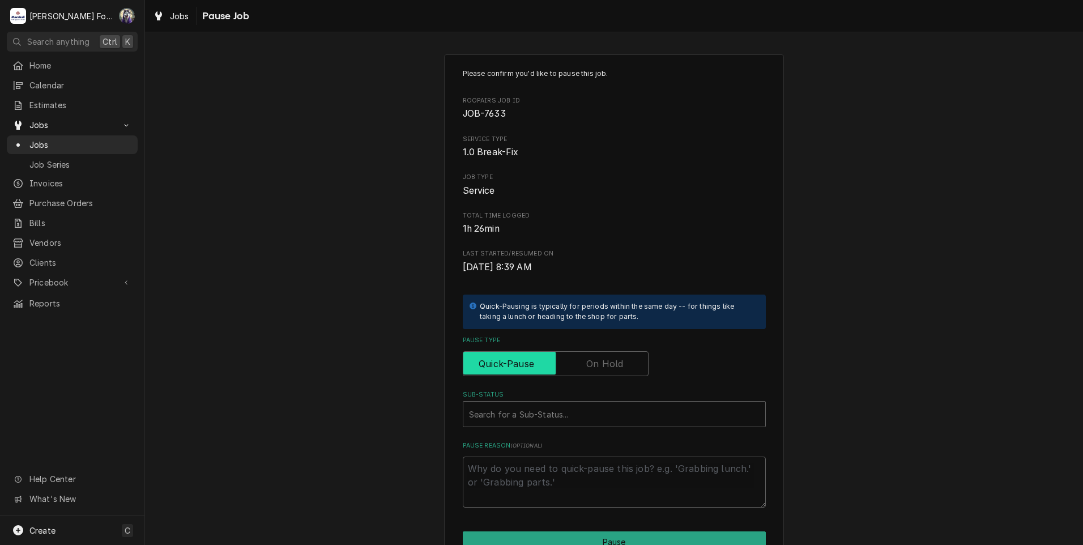
click at [558, 371] on input "Pause Type" at bounding box center [556, 363] width 176 height 25
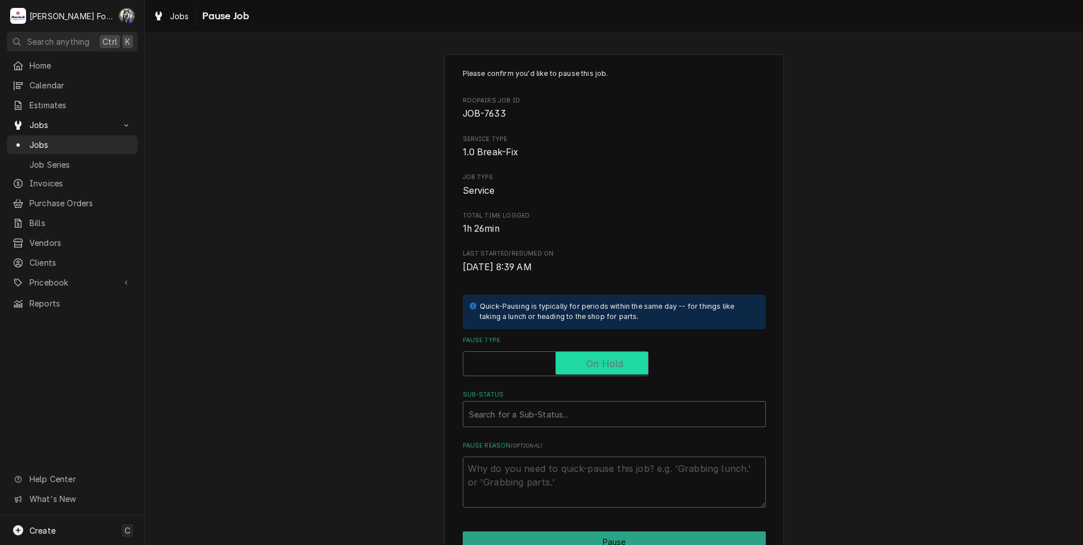
checkbox input "true"
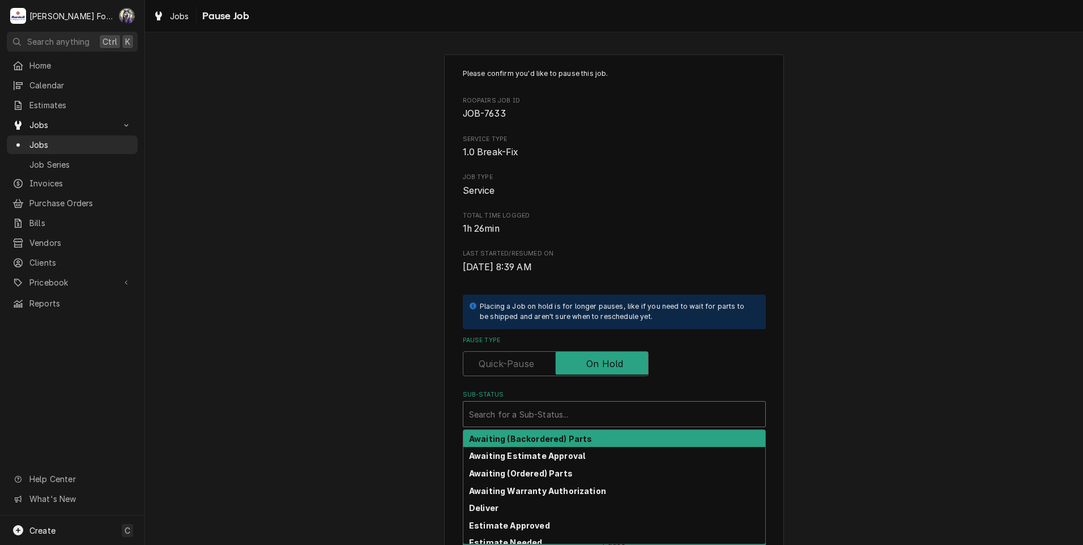
click at [548, 415] on div "Sub-Status" at bounding box center [614, 414] width 290 height 20
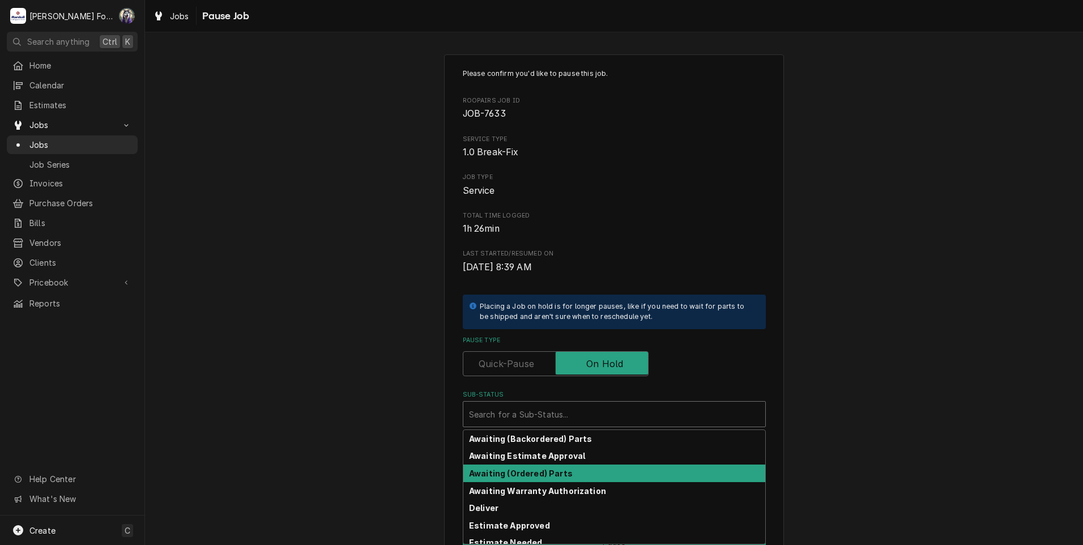
click at [528, 469] on strong "Awaiting (Ordered) Parts" at bounding box center [521, 473] width 104 height 10
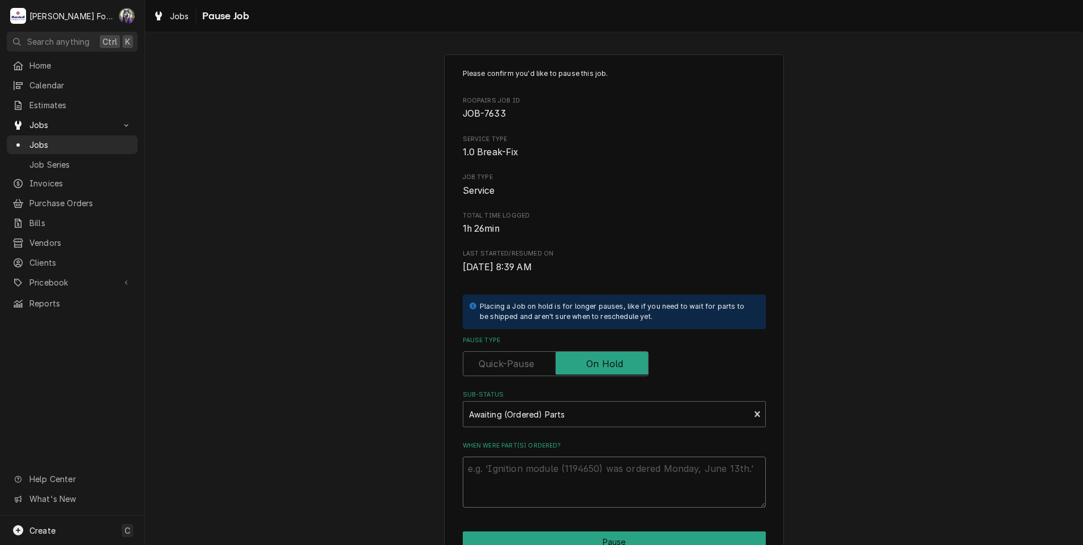
paste textarea "00-918390-00008"
type textarea "x"
type textarea "00-918390-00008"
drag, startPoint x: 547, startPoint y: 472, endPoint x: 403, endPoint y: 453, distance: 145.7
click at [404, 453] on div "Please confirm you'd like to pause this job. Roopairs Job ID JOB-7633 Service T…" at bounding box center [614, 339] width 938 height 590
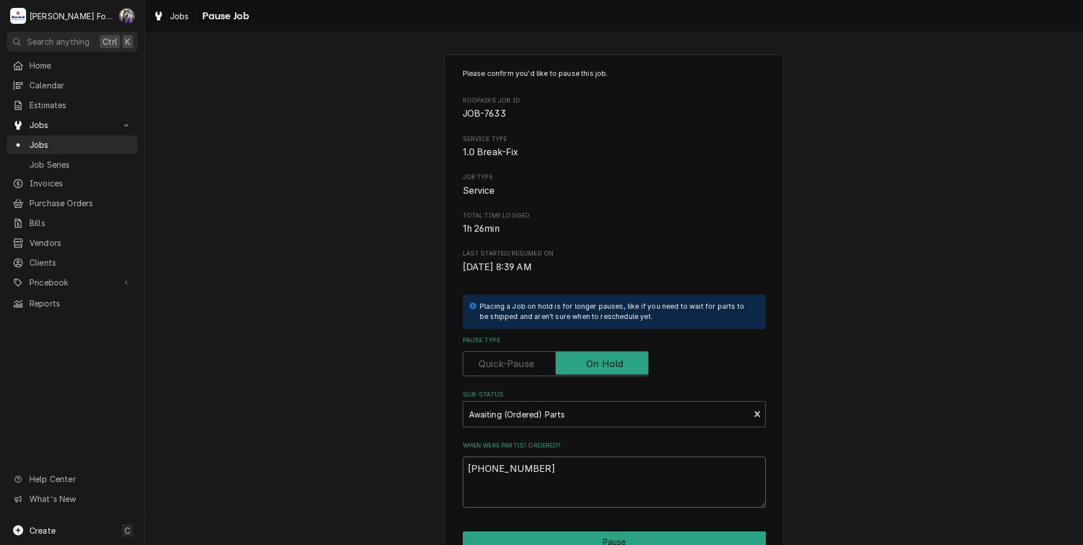
type textarea "x"
type textarea "1"
type textarea "x"
type textarea "10"
type textarea "x"
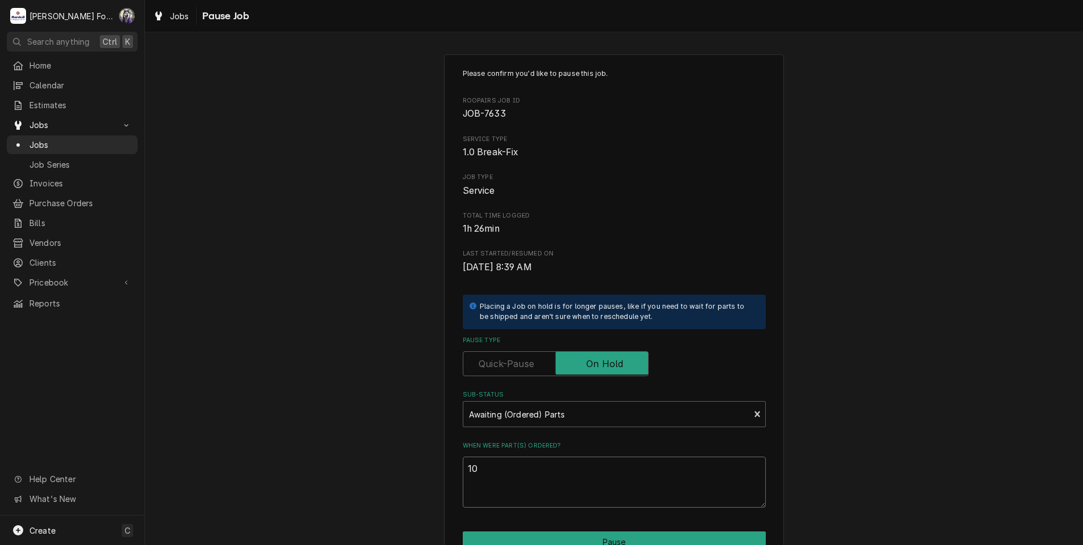
type textarea "10-"
type textarea "x"
type textarea "10-1"
type textarea "x"
type textarea "10-15"
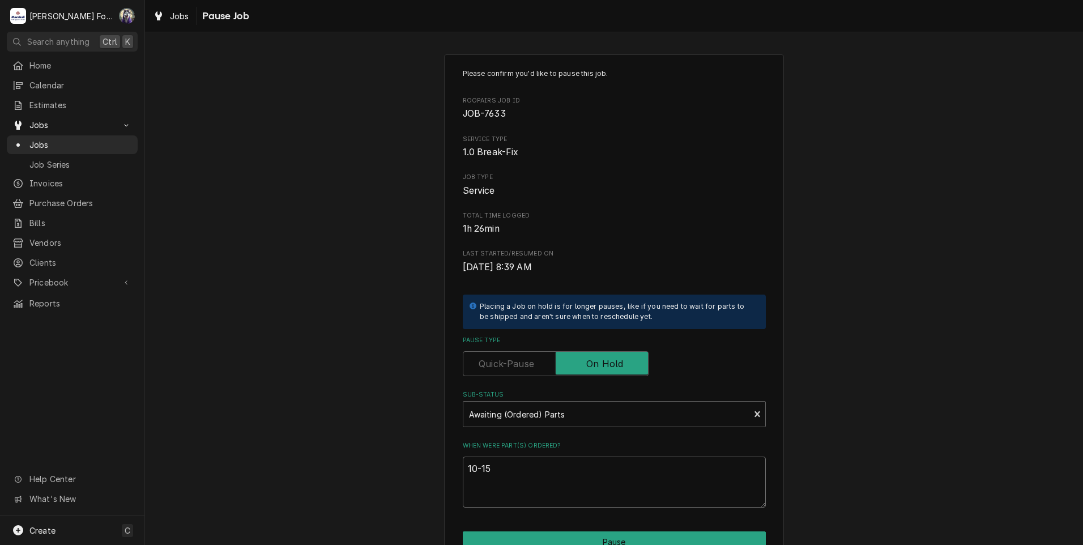
type textarea "x"
type textarea "10-15-"
type textarea "x"
type textarea "10-15-2"
type textarea "x"
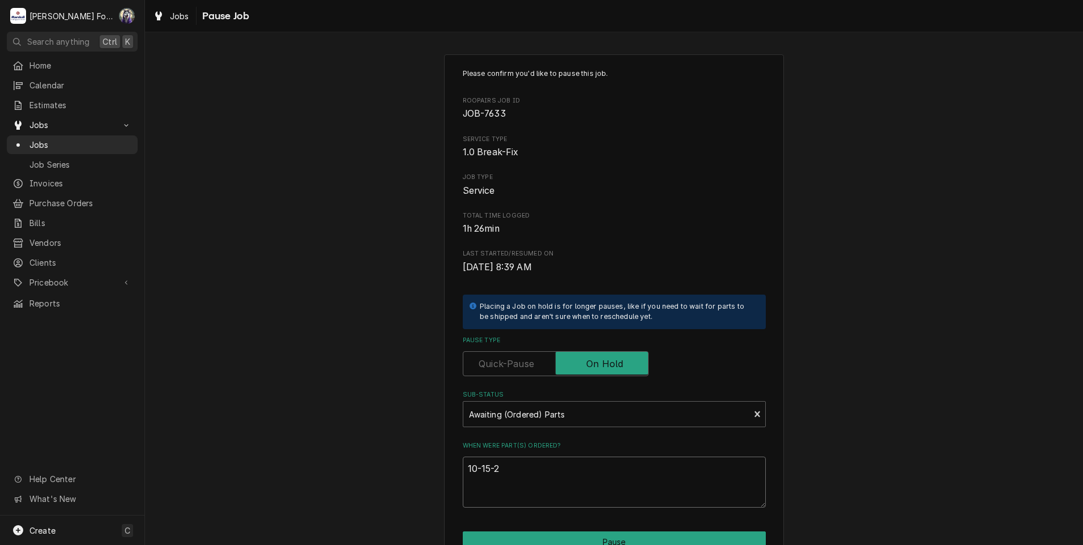
type textarea "10-15-20"
type textarea "x"
type textarea "10-15-202"
type textarea "x"
type textarea "10-15-2025"
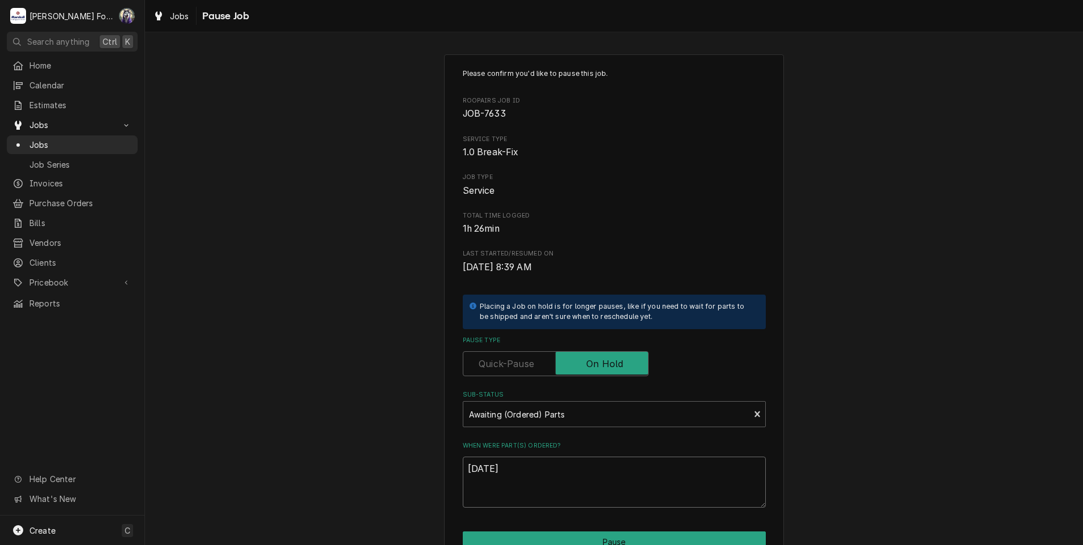
drag, startPoint x: 523, startPoint y: 461, endPoint x: 249, endPoint y: 467, distance: 274.7
click at [249, 467] on div "Please confirm you'd like to pause this job. Roopairs Job ID JOB-7633 Service T…" at bounding box center [614, 339] width 938 height 590
type textarea "x"
type textarea "1"
type textarea "x"
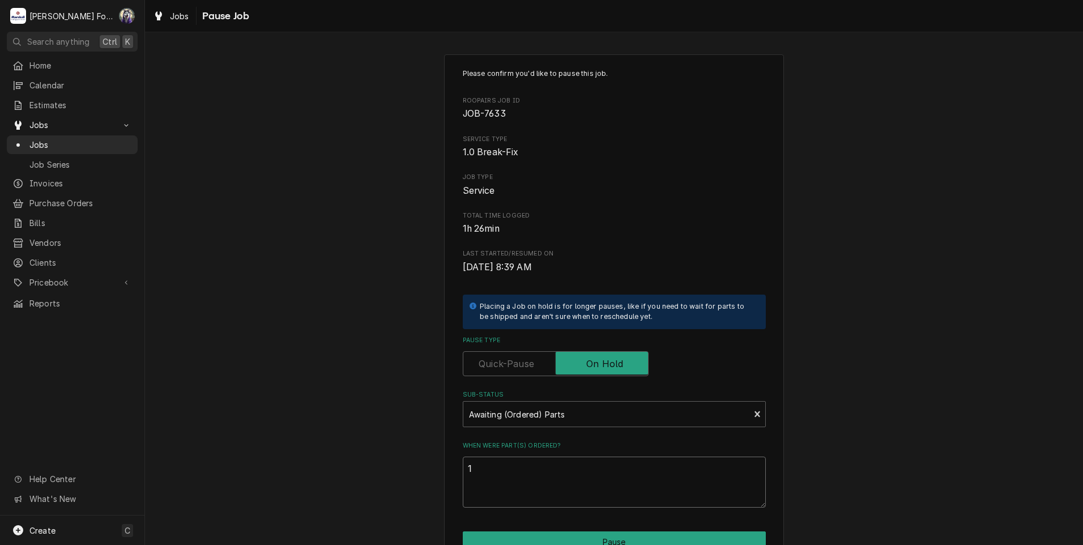
type textarea "10"
type textarea "x"
type textarea "10/"
type textarea "x"
type textarea "10/1"
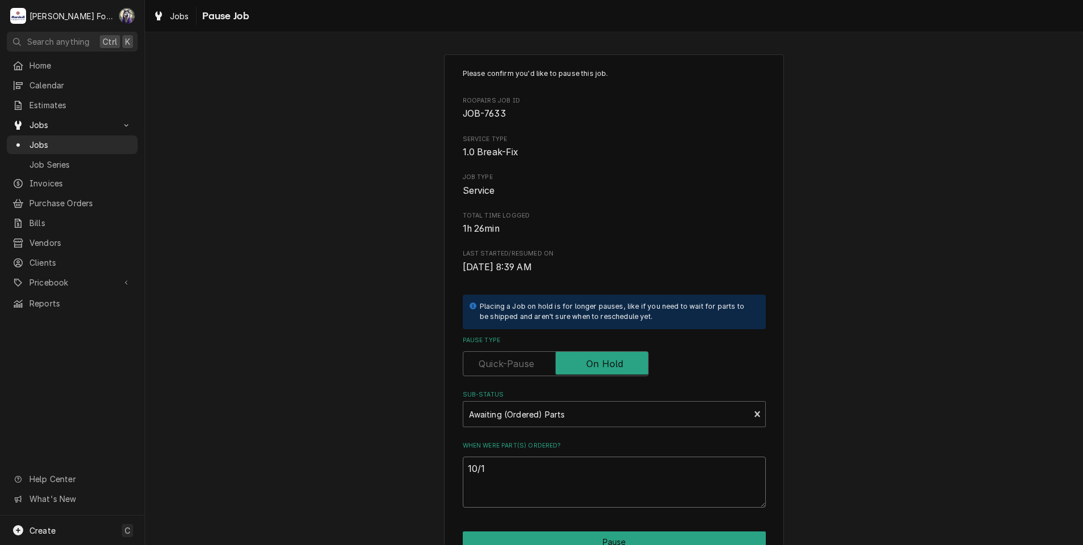
type textarea "x"
type textarea "10/15"
type textarea "x"
type textarea "10/15/"
type textarea "x"
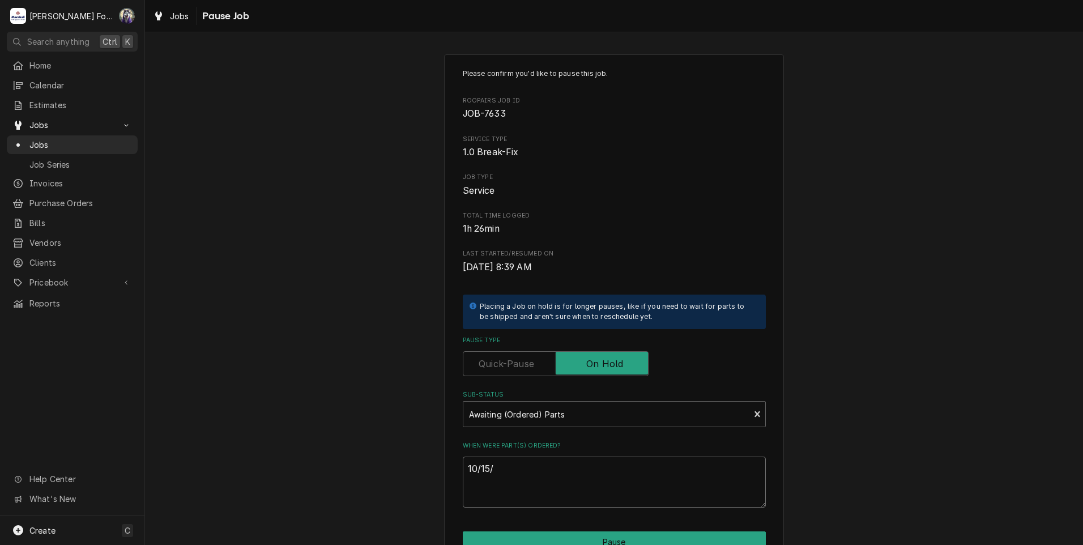
type textarea "10/15/2"
type textarea "x"
type textarea "[DATE]"
type textarea "x"
type textarea "10/15/202"
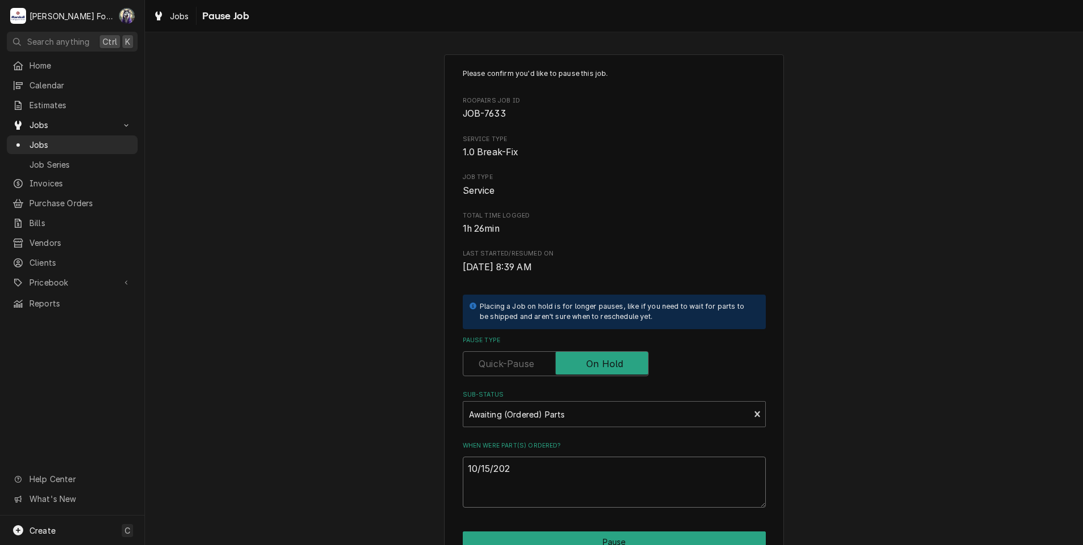
type textarea "x"
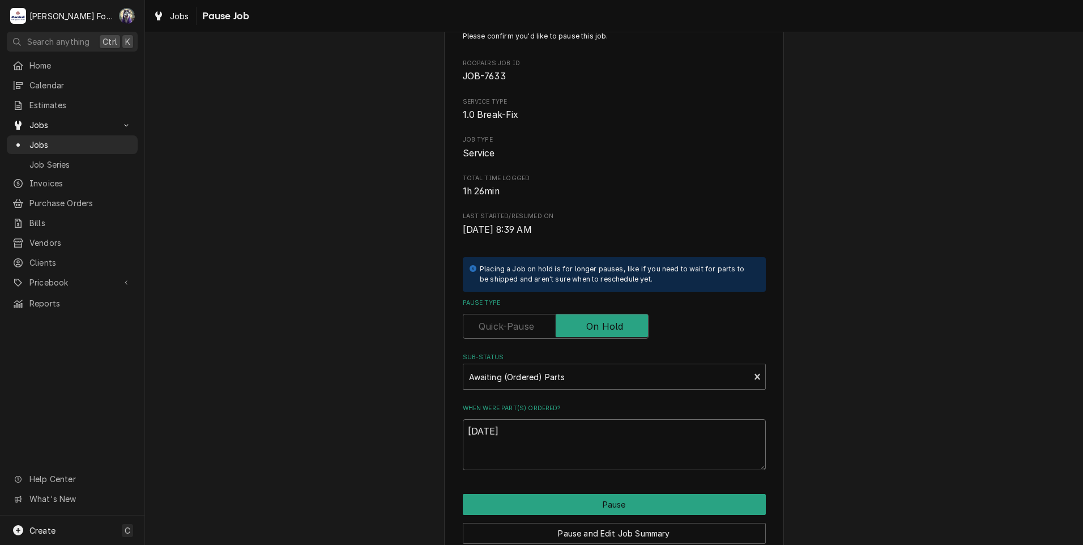
scroll to position [89, 0]
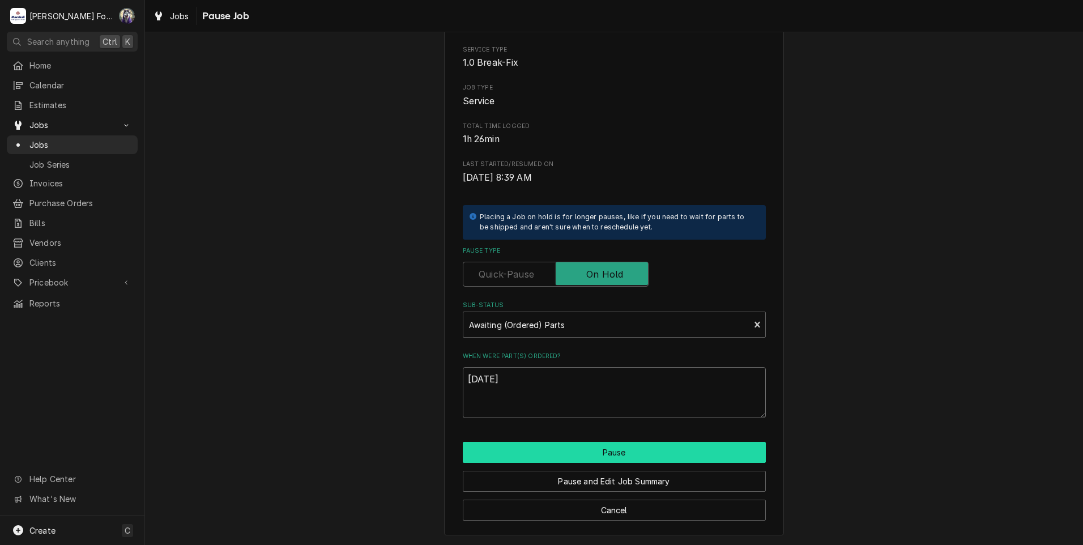
type textarea "[DATE]"
click at [541, 460] on button "Pause" at bounding box center [614, 452] width 303 height 21
type textarea "x"
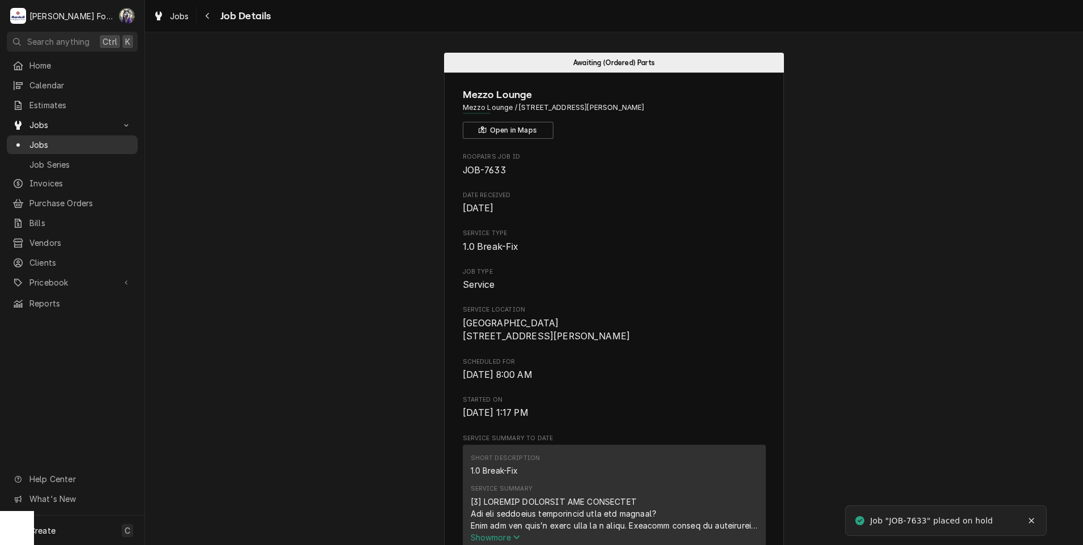
click at [46, 144] on span "Jobs" at bounding box center [80, 145] width 102 height 12
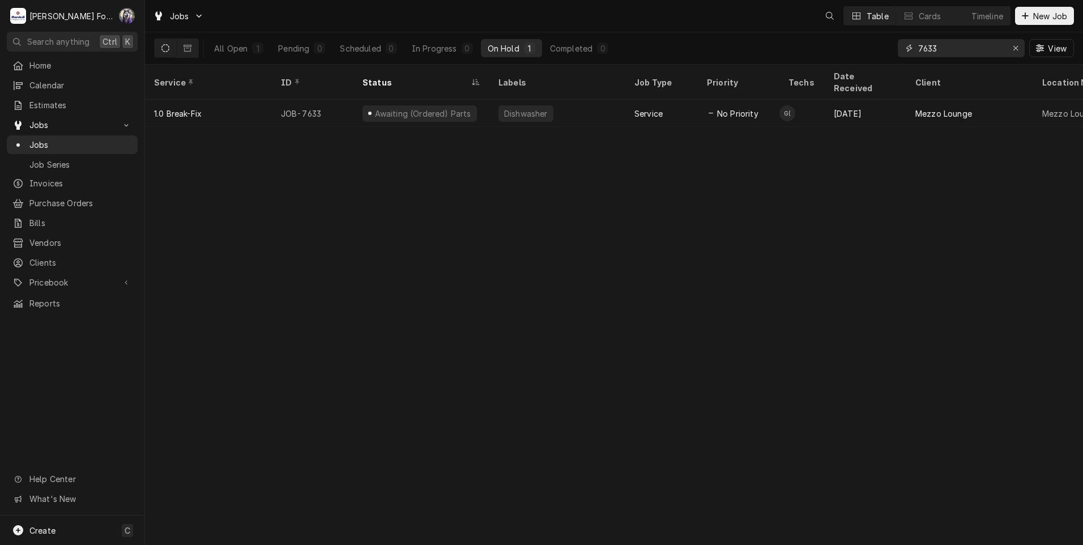
drag, startPoint x: 959, startPoint y: 54, endPoint x: 760, endPoint y: 57, distance: 198.2
click at [775, 61] on div "All Open 1 Pending 0 Scheduled 0 In Progress 0 On Hold 1 Completed 0 7633 View" at bounding box center [614, 48] width 920 height 32
type input "7811"
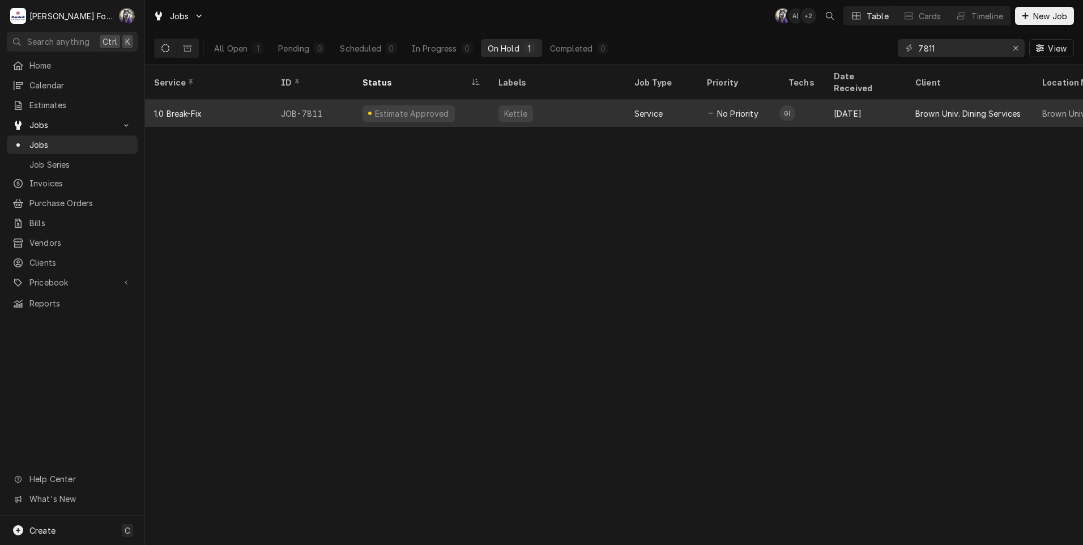
click at [537, 108] on div "Kettle" at bounding box center [557, 113] width 136 height 27
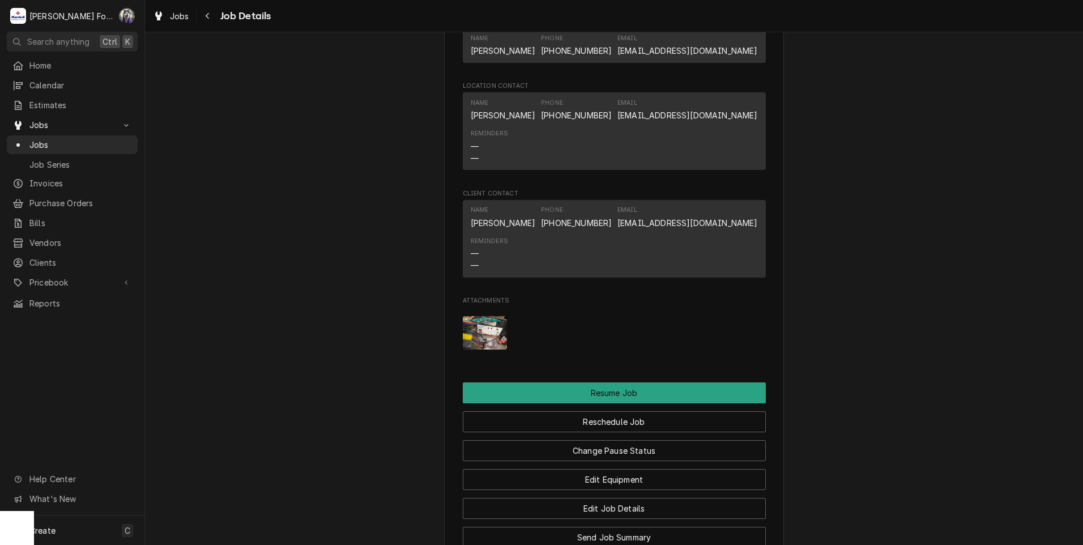
scroll to position [1604, 0]
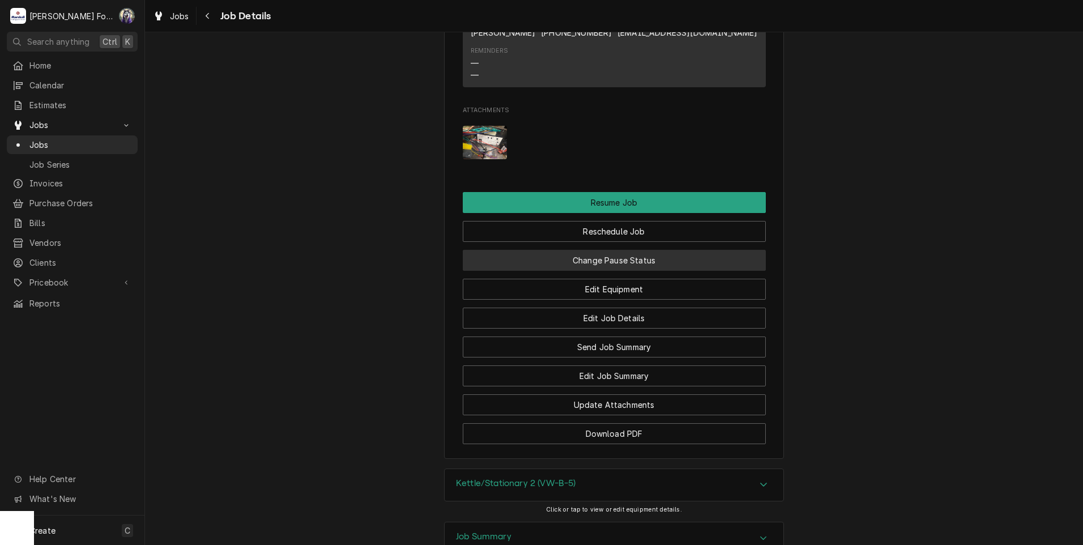
click at [595, 267] on button "Change Pause Status" at bounding box center [614, 260] width 303 height 21
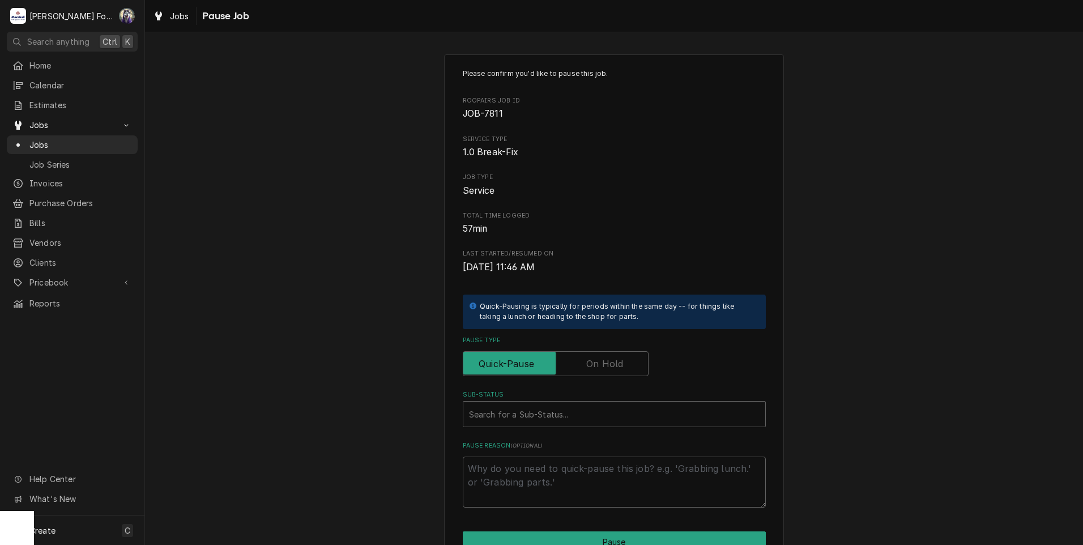
click at [601, 369] on label "Pause Type" at bounding box center [556, 363] width 186 height 25
click at [601, 369] on input "Pause Type" at bounding box center [556, 363] width 176 height 25
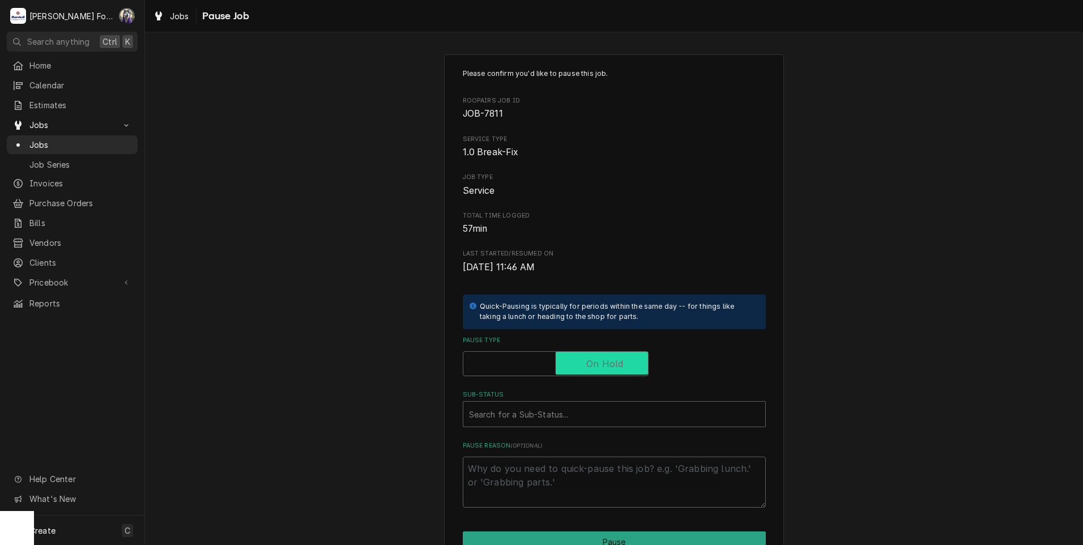
checkbox input "true"
click at [523, 418] on div "Sub-Status" at bounding box center [614, 414] width 290 height 20
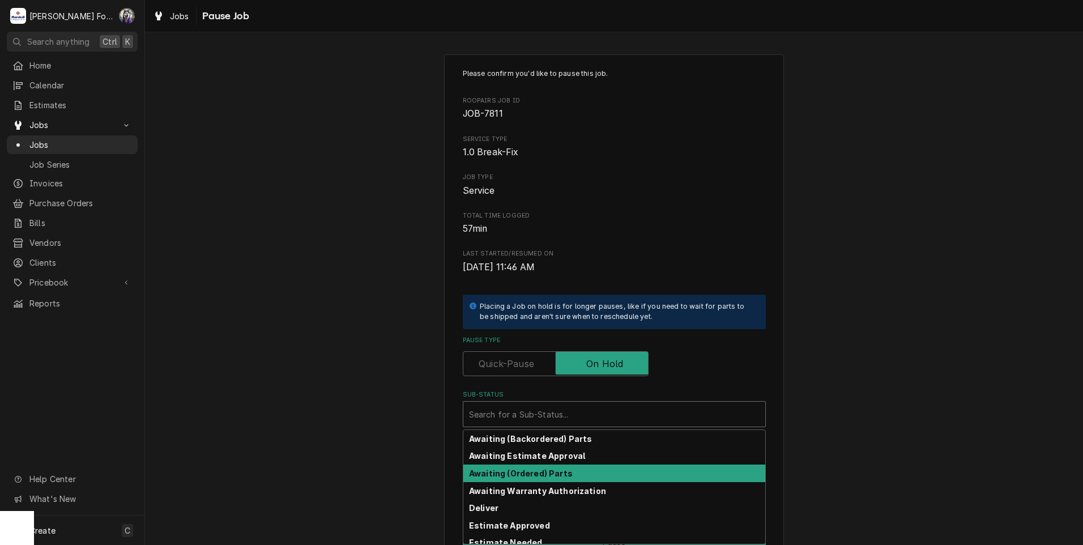
click at [527, 467] on div "Awaiting (Ordered) Parts" at bounding box center [614, 473] width 302 height 18
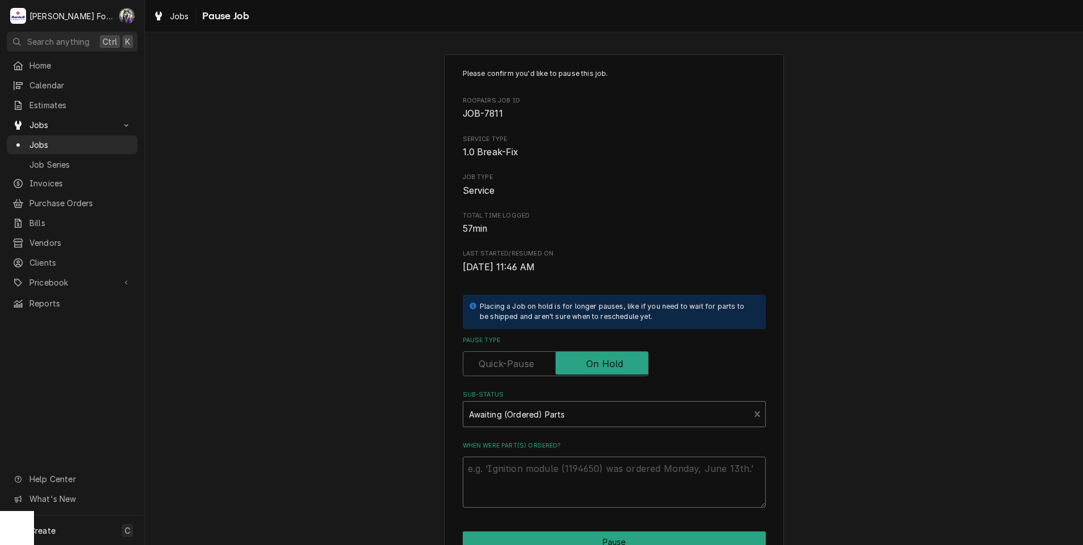
click at [525, 477] on textarea "When were part(s) ordered?" at bounding box center [614, 481] width 303 height 51
type textarea "x"
type textarea "1"
type textarea "x"
type textarea "10"
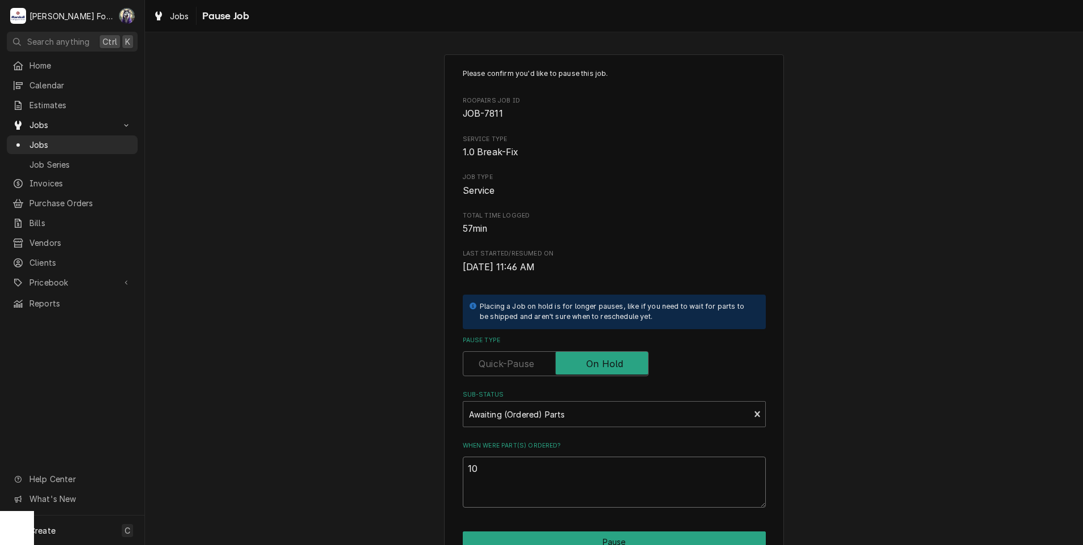
type textarea "x"
type textarea "10/"
type textarea "x"
type textarea "10/1"
type textarea "x"
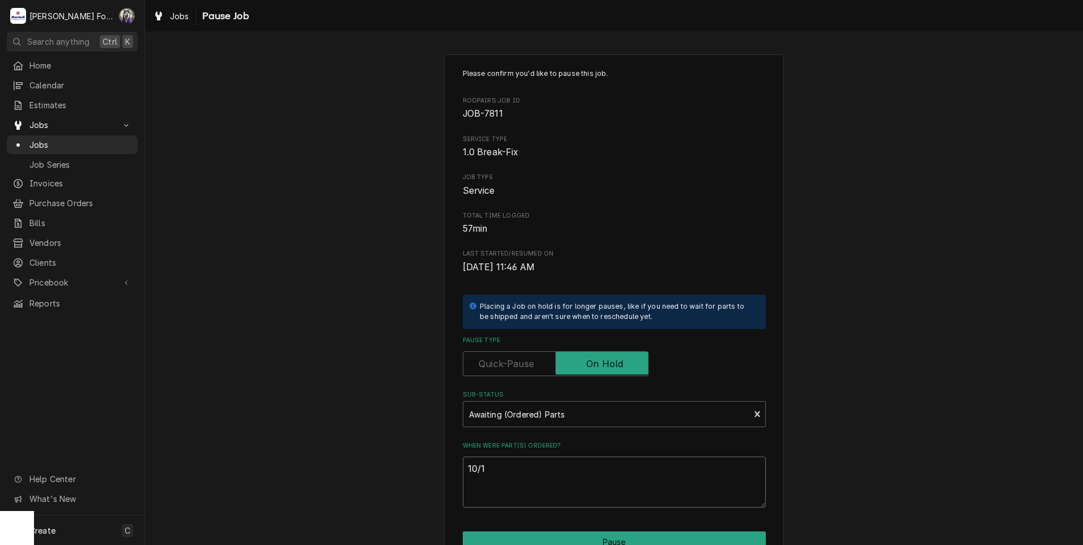
type textarea "10/15"
type textarea "x"
type textarea "10/15/"
type textarea "x"
type textarea "10/15/2"
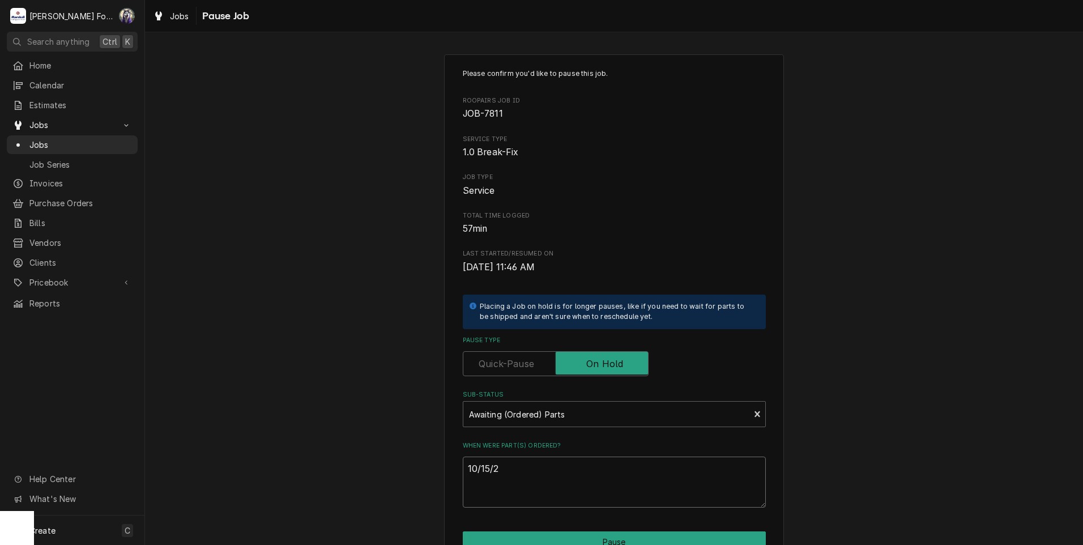
type textarea "x"
type textarea "10/15/20"
type textarea "x"
type textarea "10/15/202"
type textarea "x"
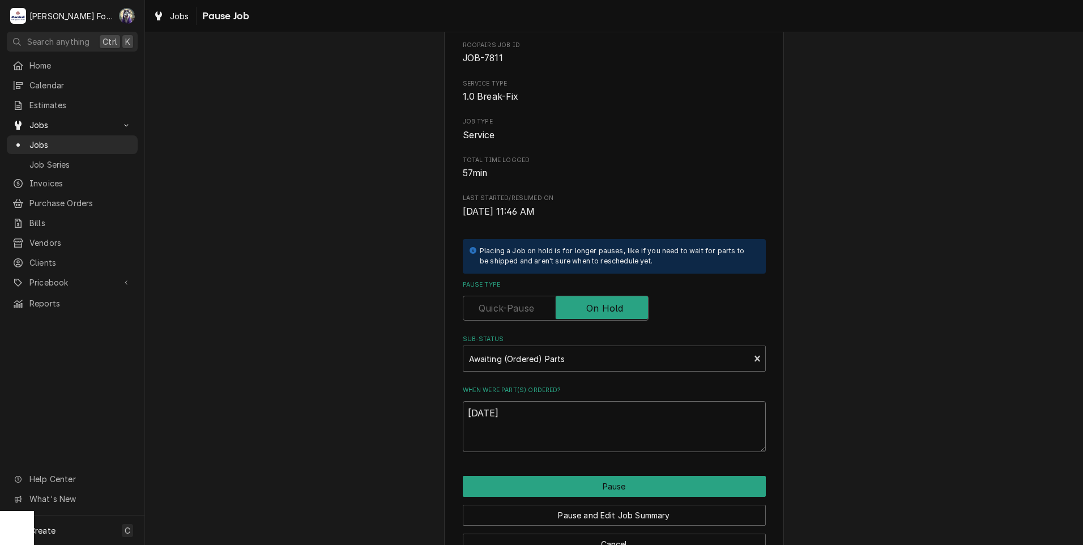
scroll to position [89, 0]
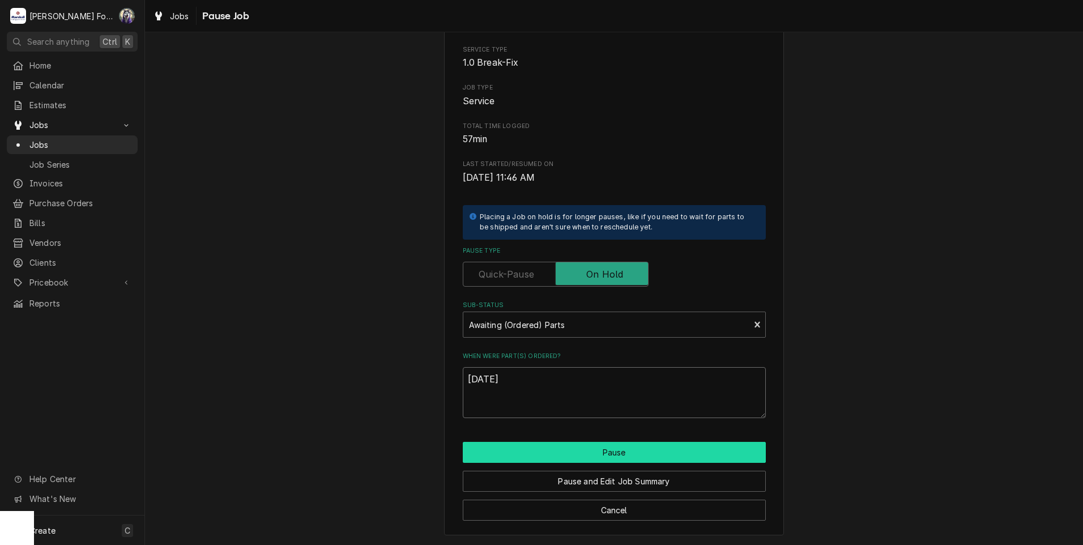
type textarea "10/15/2025"
click at [588, 451] on button "Pause" at bounding box center [614, 452] width 303 height 21
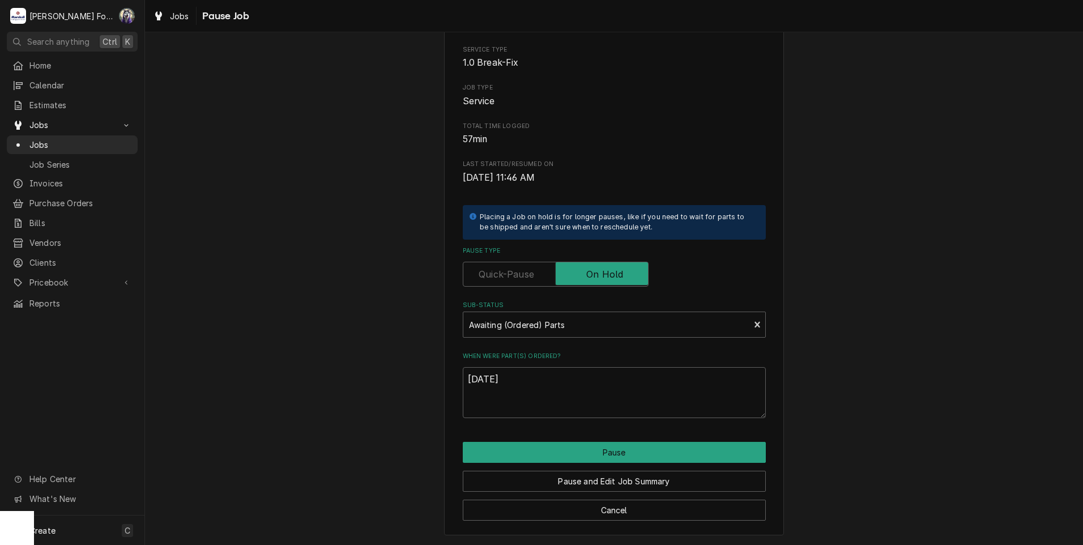
type textarea "x"
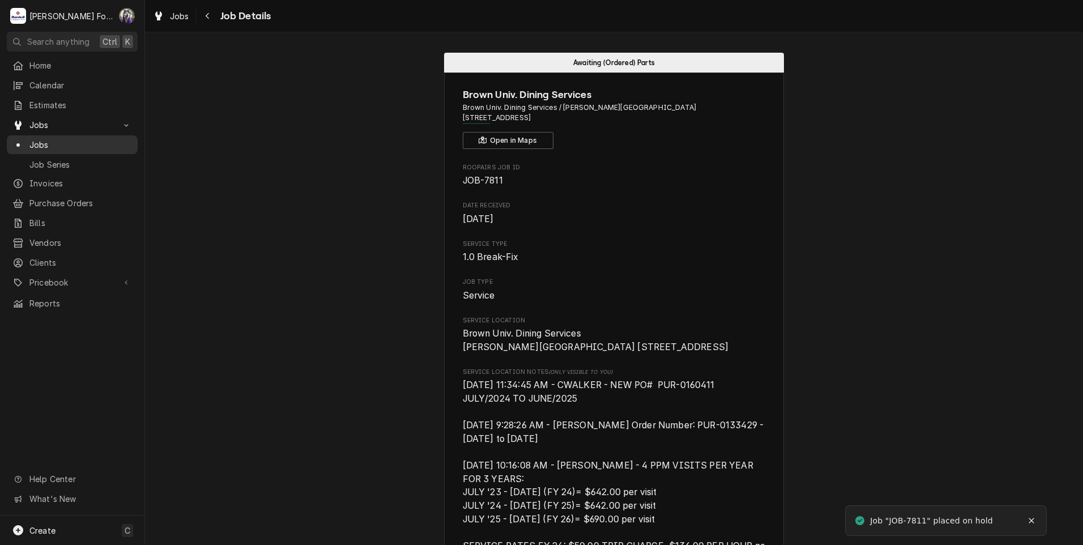
click at [41, 140] on span "Jobs" at bounding box center [80, 145] width 102 height 12
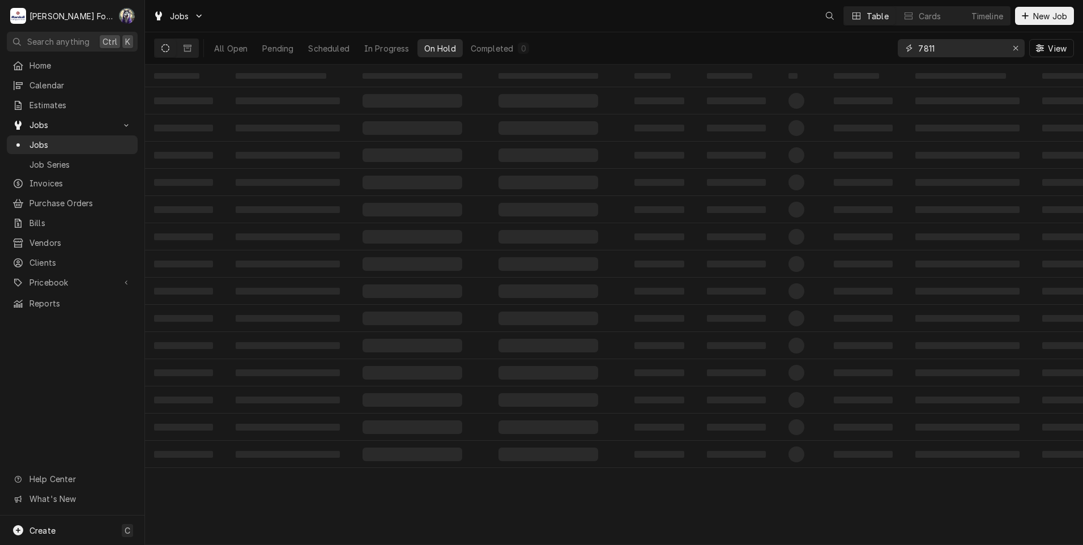
drag, startPoint x: 957, startPoint y: 47, endPoint x: 823, endPoint y: 62, distance: 135.1
click at [822, 62] on div "All Open Pending Scheduled In Progress On Hold Completed 0 7811 View" at bounding box center [614, 48] width 920 height 32
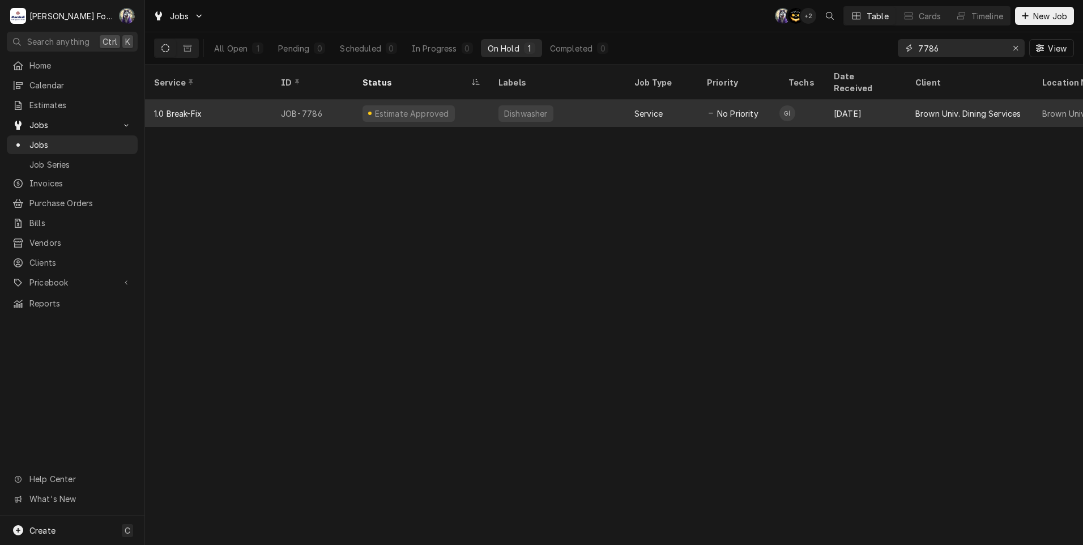
type input "7786"
click at [445, 100] on div "Estimate Approved" at bounding box center [421, 113] width 136 height 27
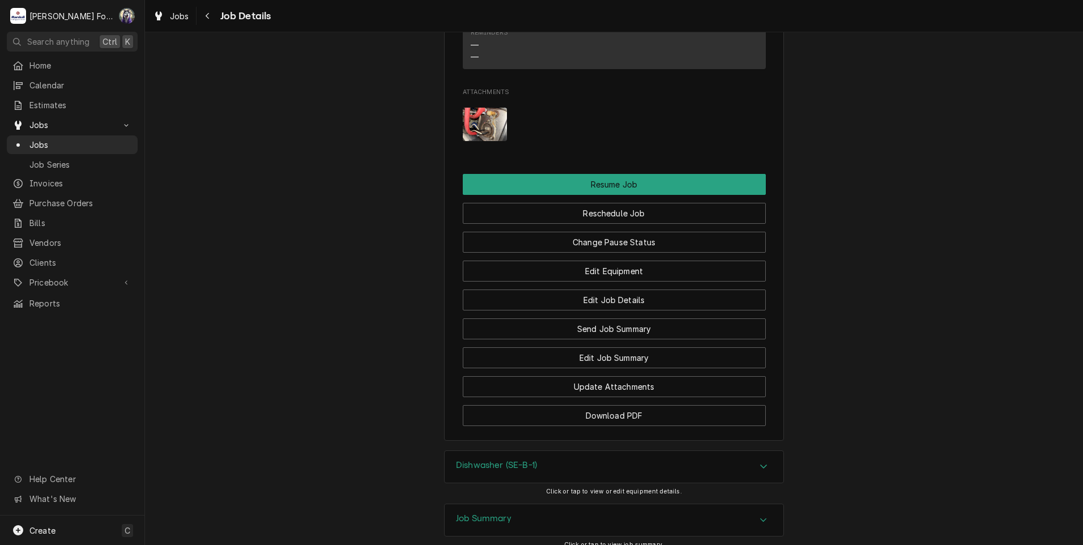
scroll to position [1604, 0]
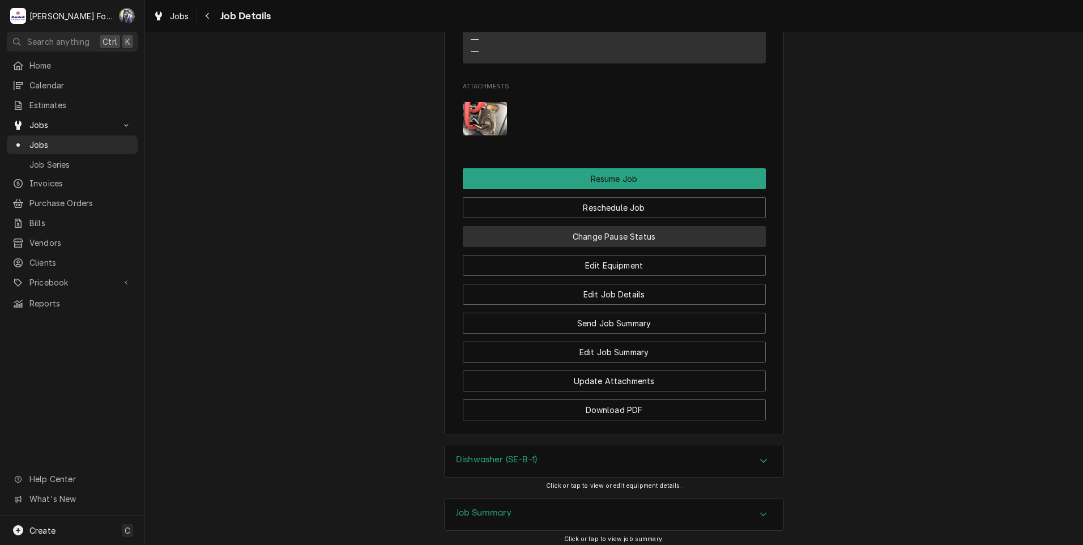
click at [600, 247] on button "Change Pause Status" at bounding box center [614, 236] width 303 height 21
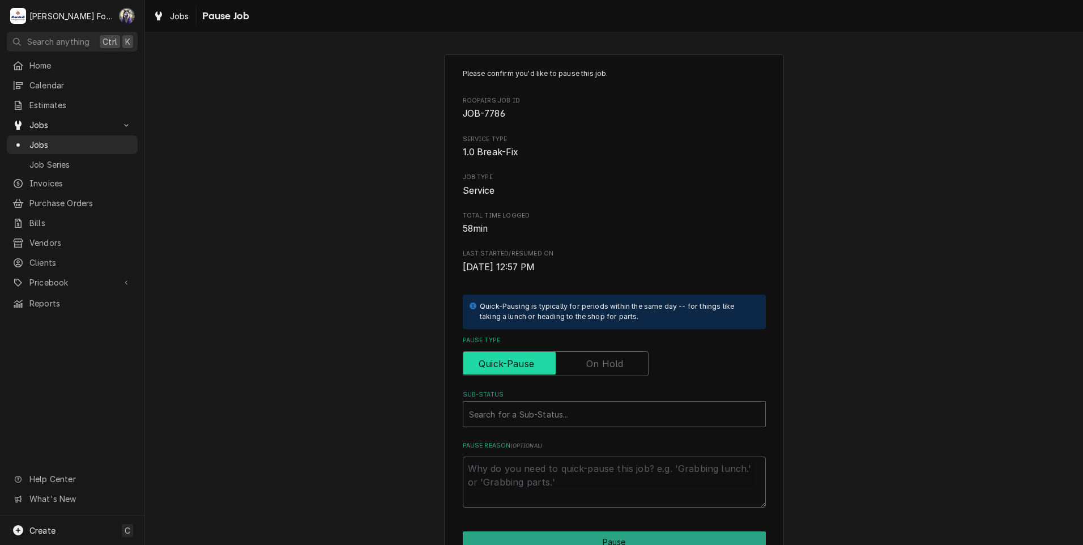
click at [609, 354] on input "Pause Type" at bounding box center [556, 363] width 176 height 25
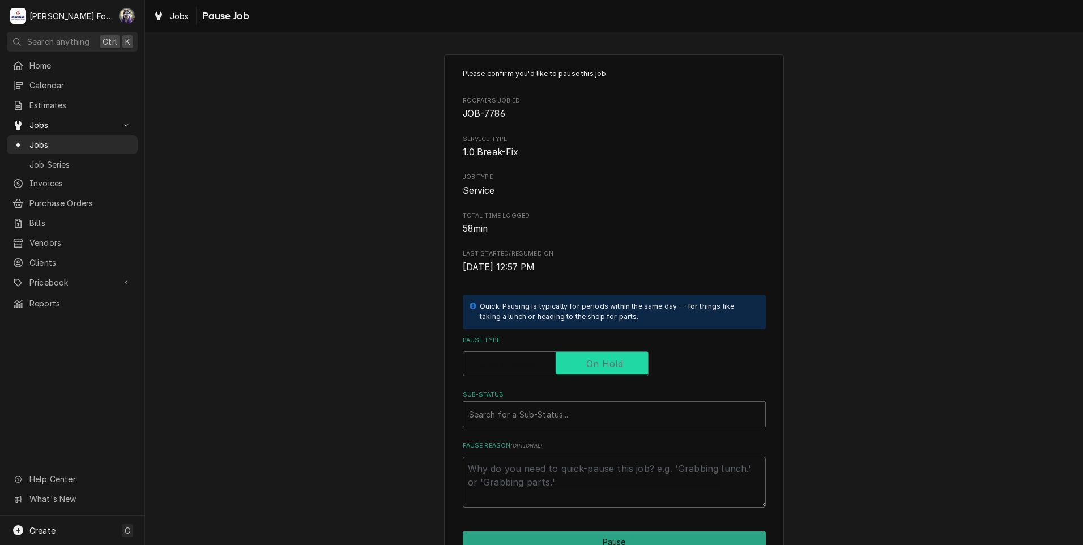
checkbox input "true"
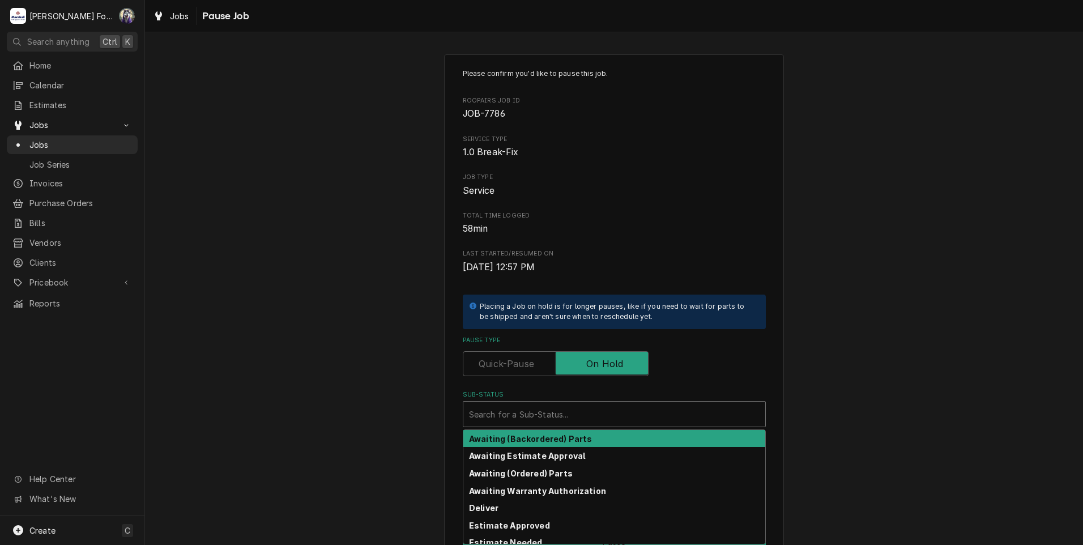
click at [578, 408] on div "Sub-Status" at bounding box center [614, 414] width 290 height 20
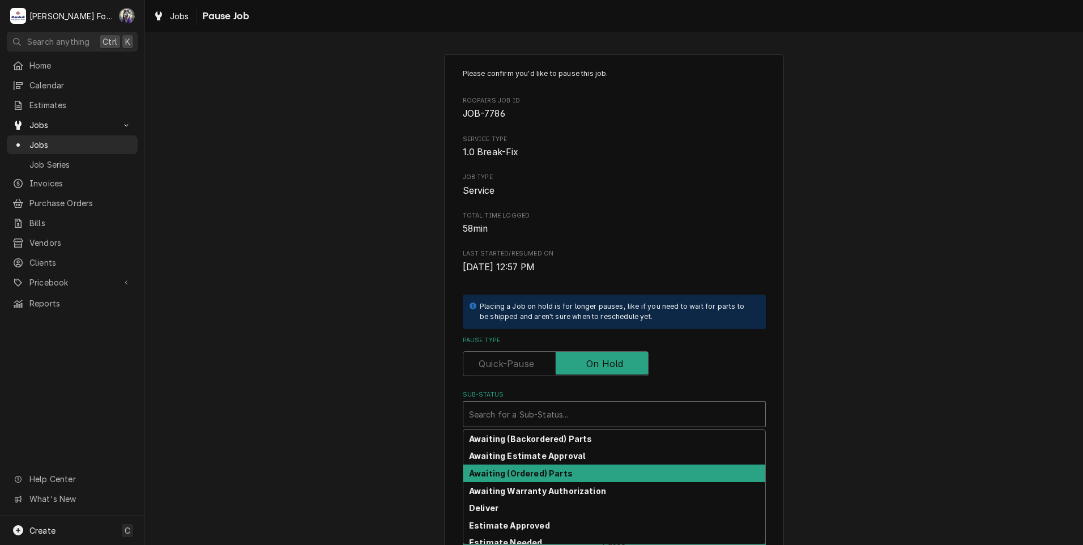
click at [557, 466] on div "Awaiting (Ordered) Parts" at bounding box center [614, 473] width 302 height 18
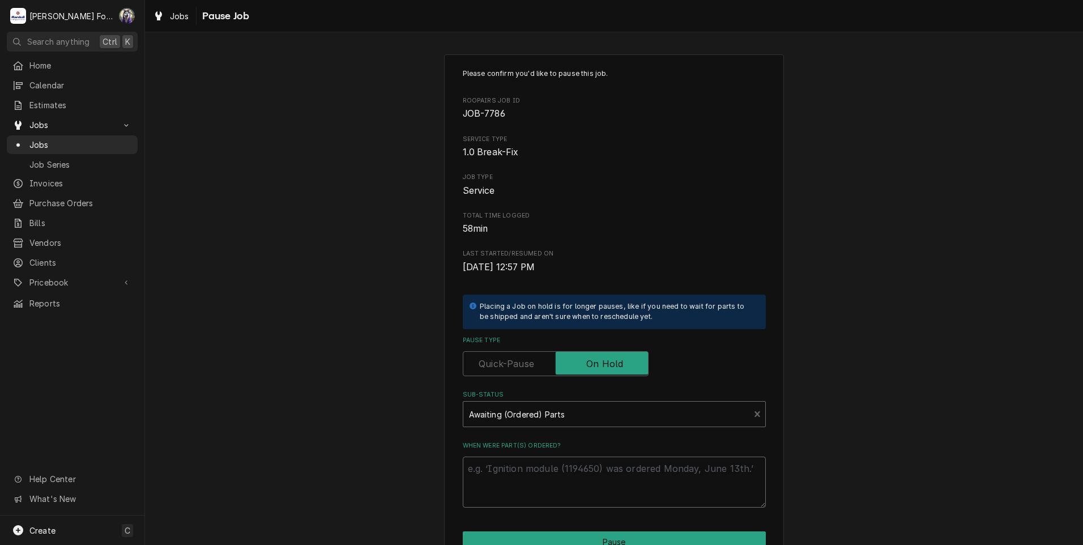
click at [525, 469] on textarea "When were part(s) ordered?" at bounding box center [614, 481] width 303 height 51
type textarea "x"
type textarea "1"
type textarea "x"
type textarea "10"
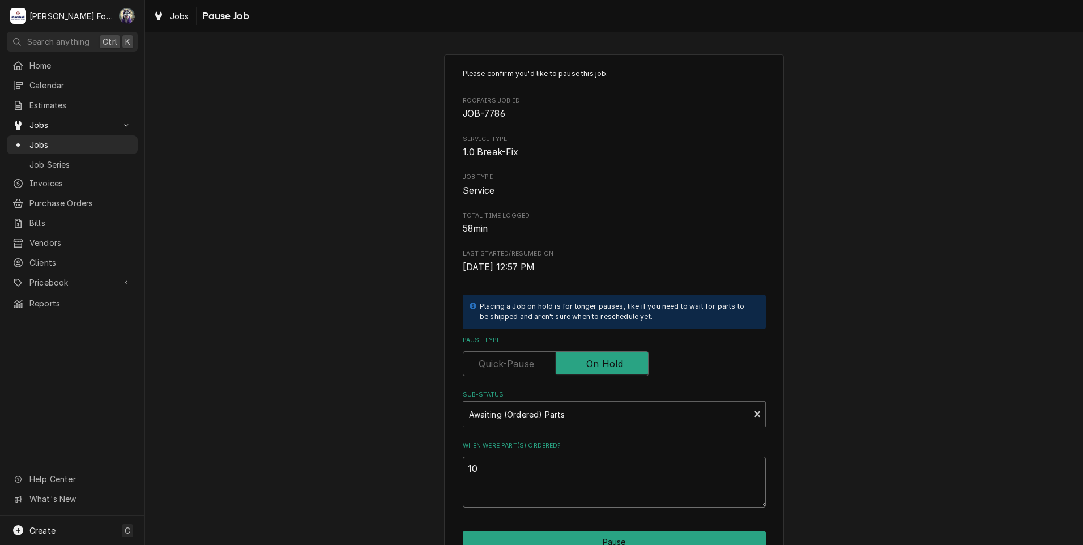
type textarea "x"
type textarea "10/"
type textarea "x"
type textarea "10/1"
type textarea "x"
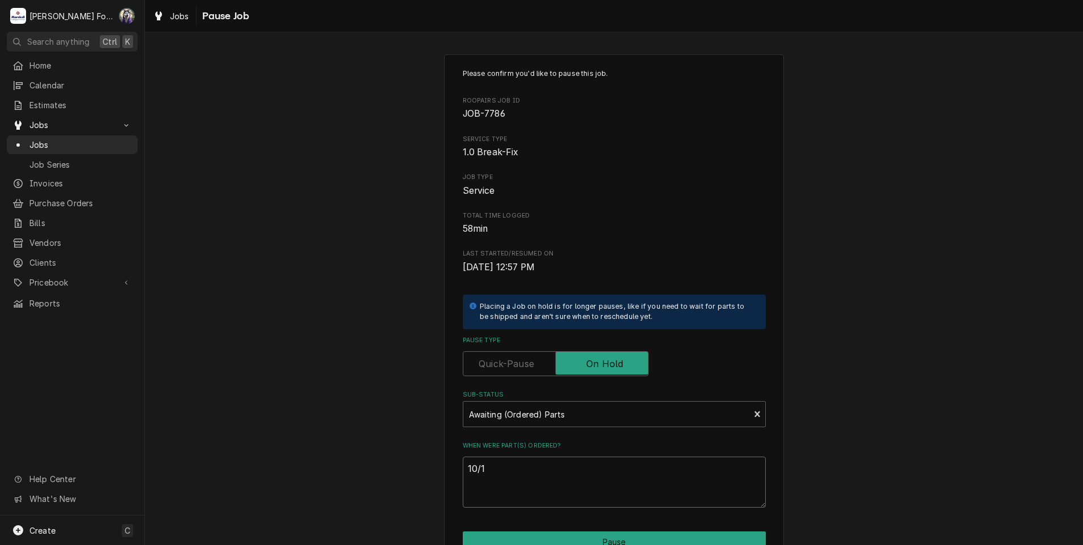
type textarea "10/15"
type textarea "x"
type textarea "10/15/"
type textarea "x"
type textarea "10/15/2"
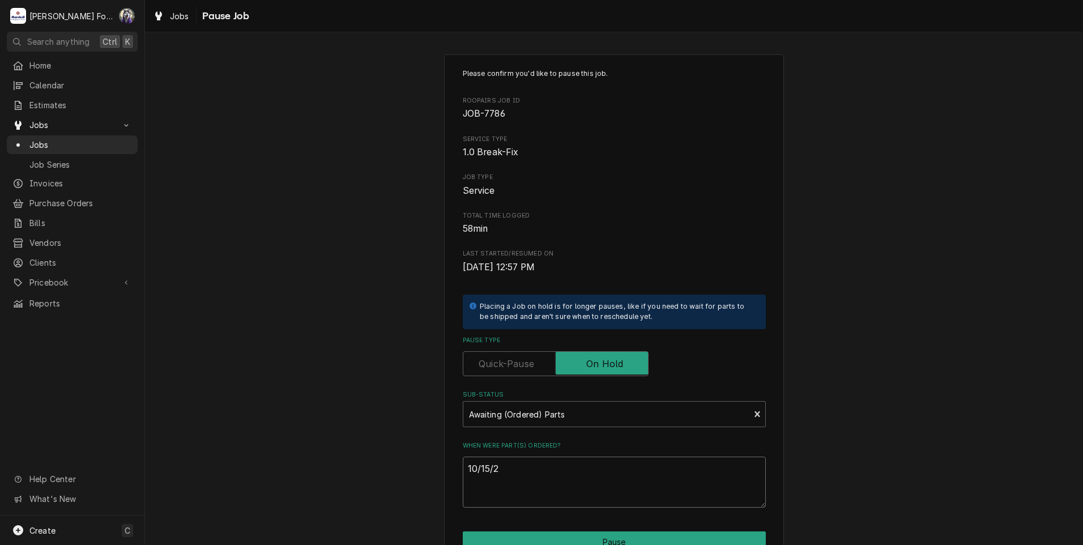
type textarea "x"
type textarea "[DATE]"
type textarea "x"
type textarea "10/15/202"
type textarea "x"
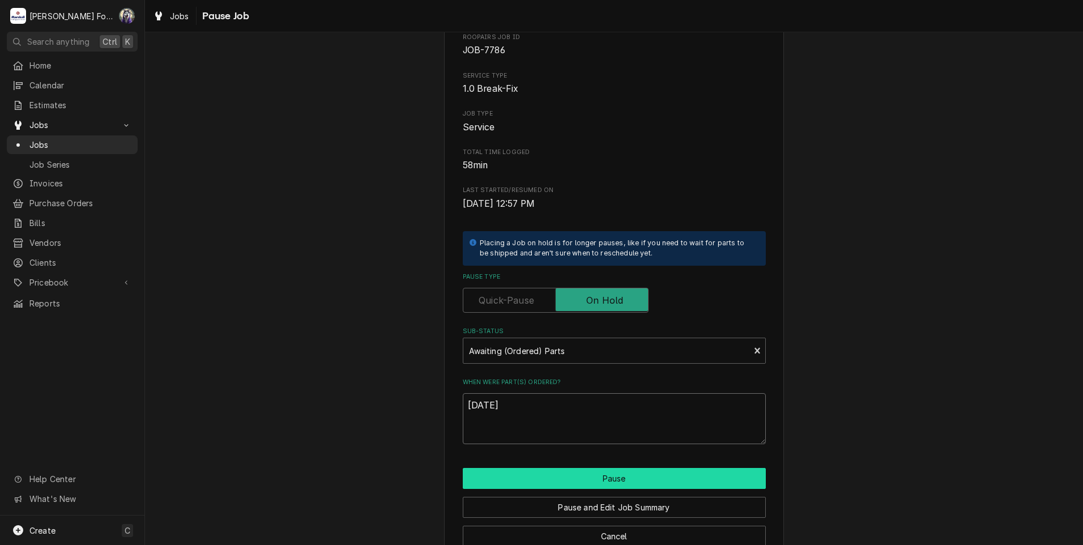
scroll to position [89, 0]
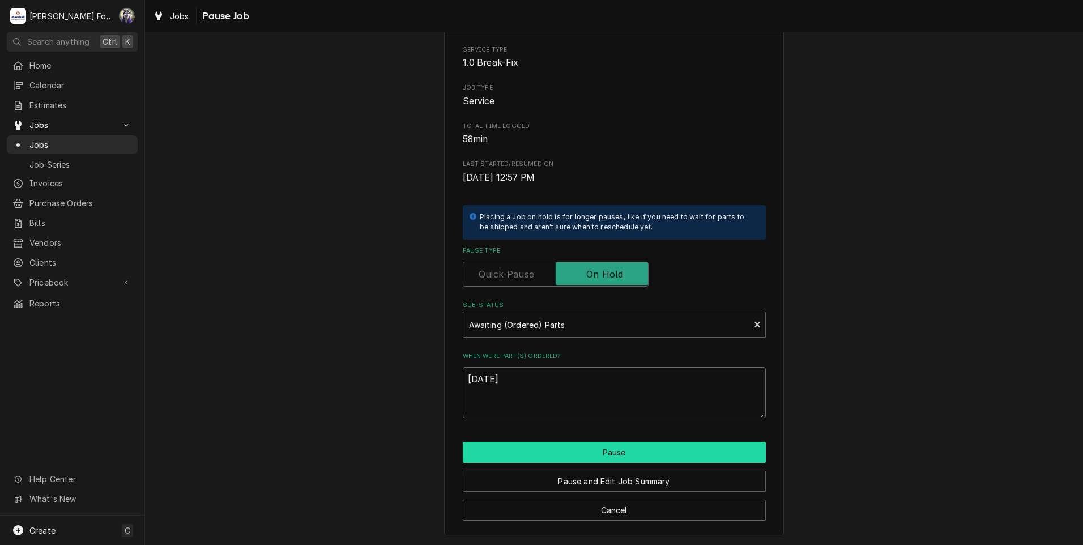
type textarea "[DATE]"
click at [565, 450] on button "Pause" at bounding box center [614, 452] width 303 height 21
type textarea "x"
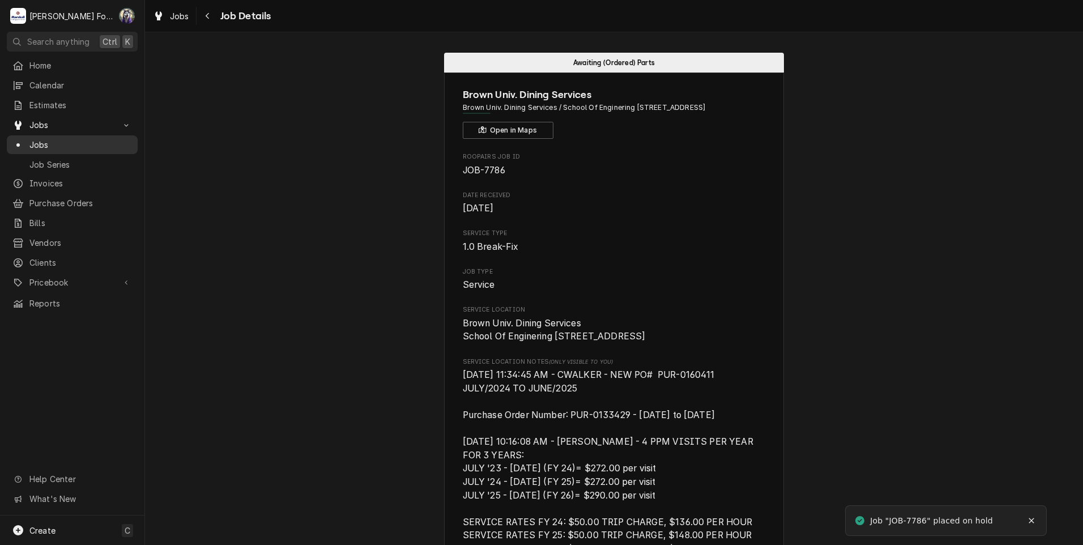
click at [24, 139] on div "Jobs" at bounding box center [71, 145] width 119 height 12
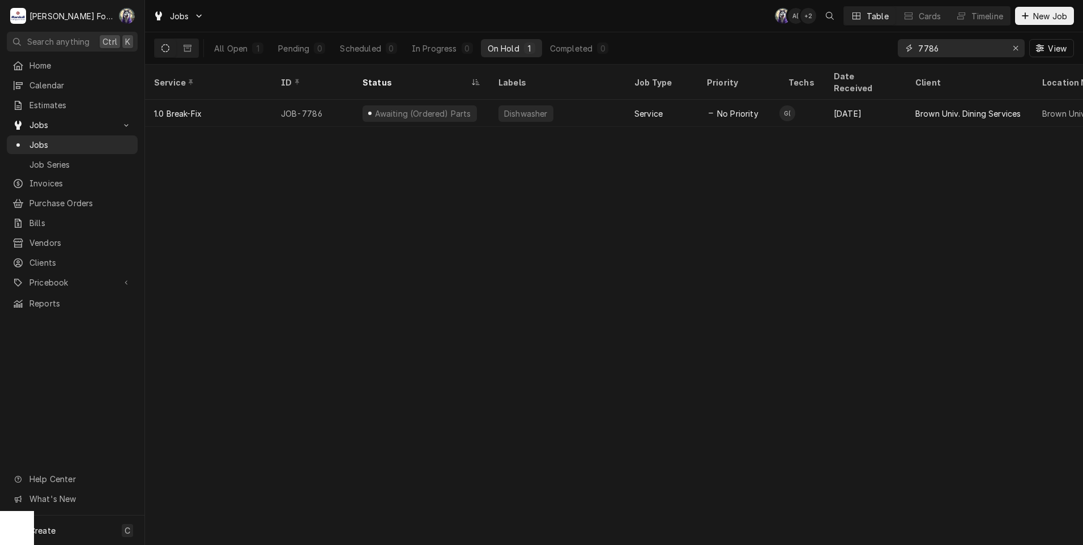
drag, startPoint x: 941, startPoint y: 53, endPoint x: 844, endPoint y: 64, distance: 98.0
click at [845, 64] on div "All Open 1 Pending 0 Scheduled 0 In Progress 0 On Hold 1 Completed 0 7786 View" at bounding box center [614, 48] width 938 height 32
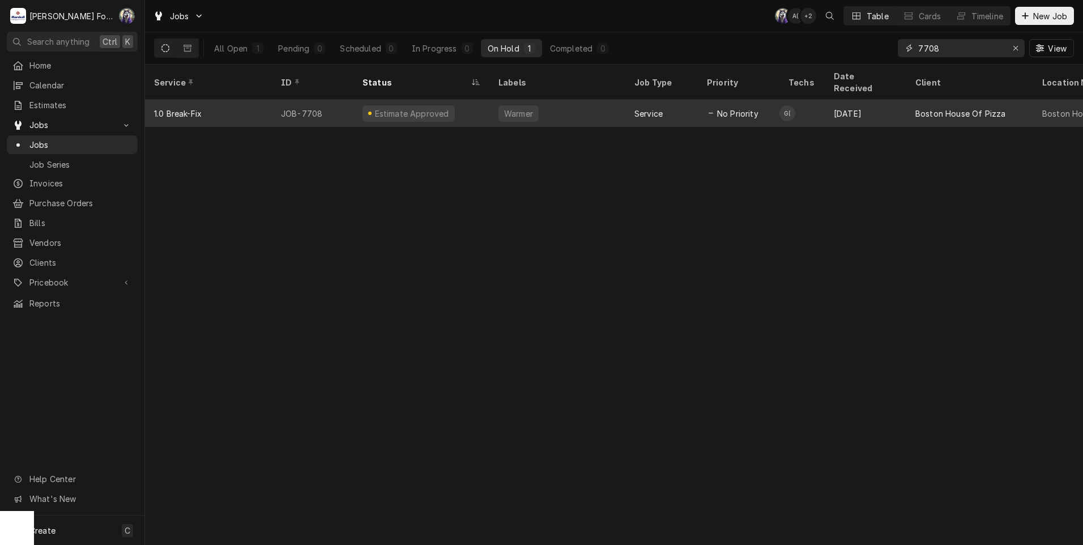
type input "7708"
click at [550, 102] on div "Warmer" at bounding box center [557, 113] width 136 height 27
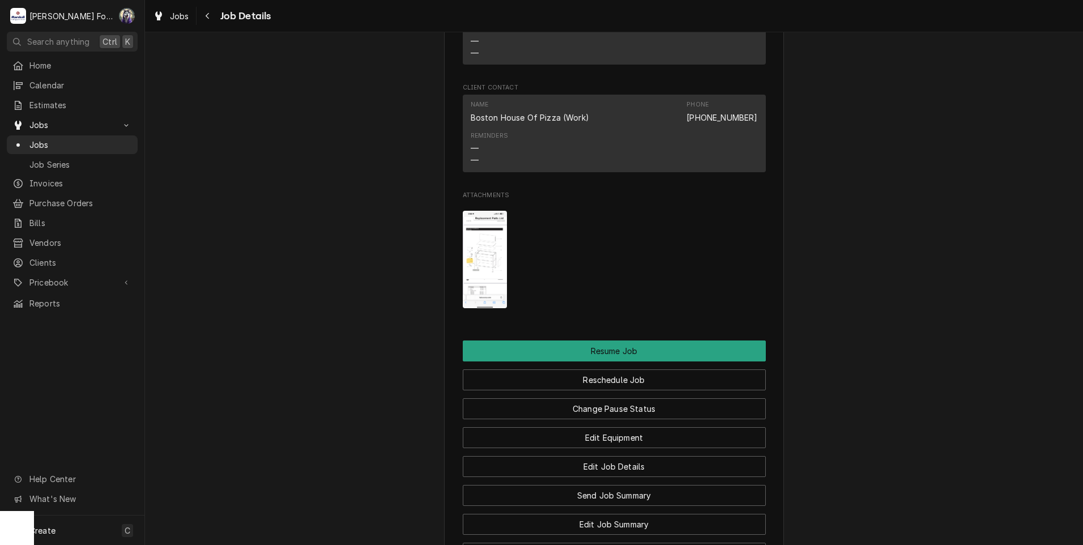
scroll to position [1227, 0]
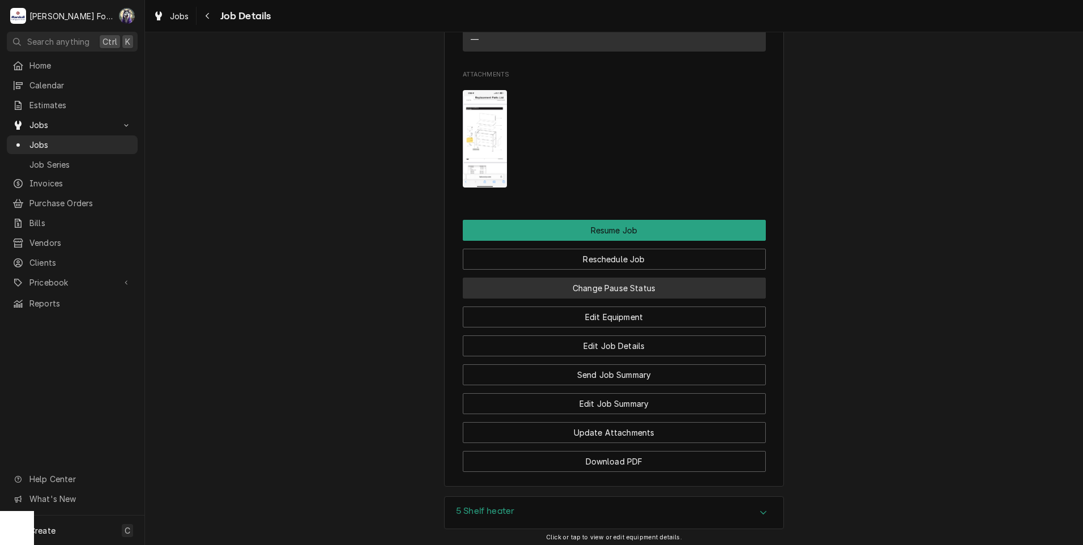
click at [606, 298] on button "Change Pause Status" at bounding box center [614, 287] width 303 height 21
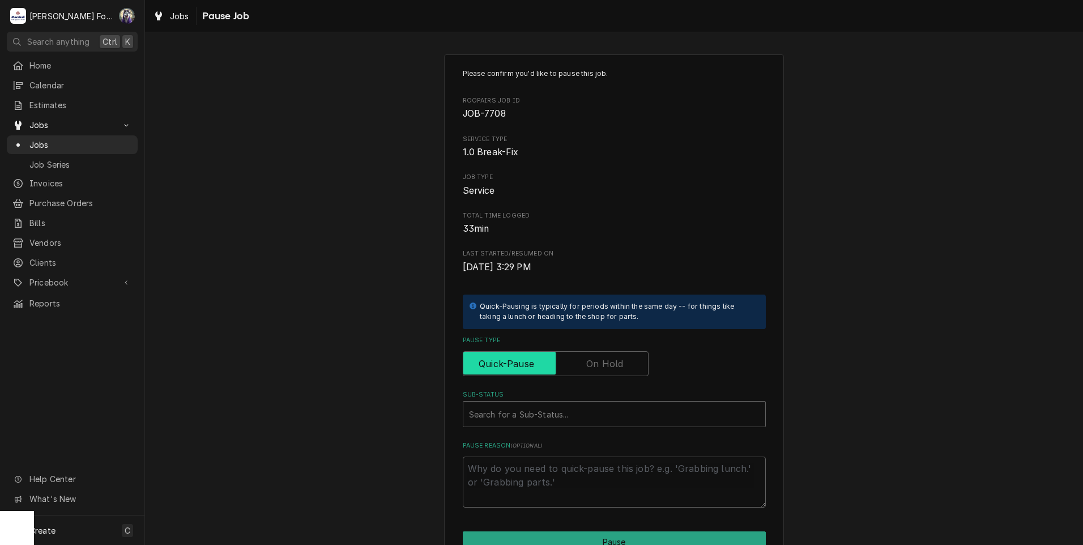
click at [595, 354] on input "Pause Type" at bounding box center [556, 363] width 176 height 25
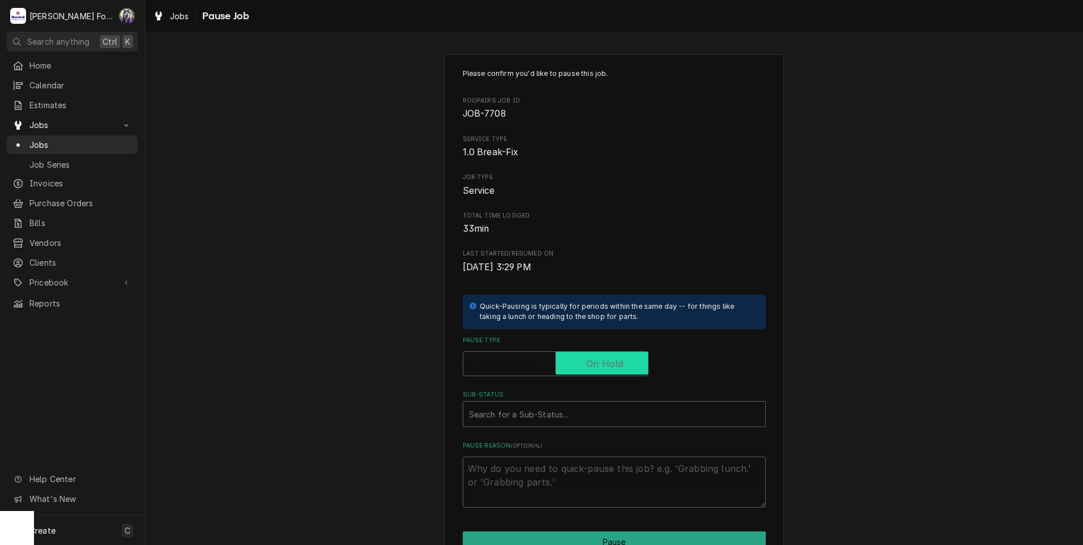
checkbox input "true"
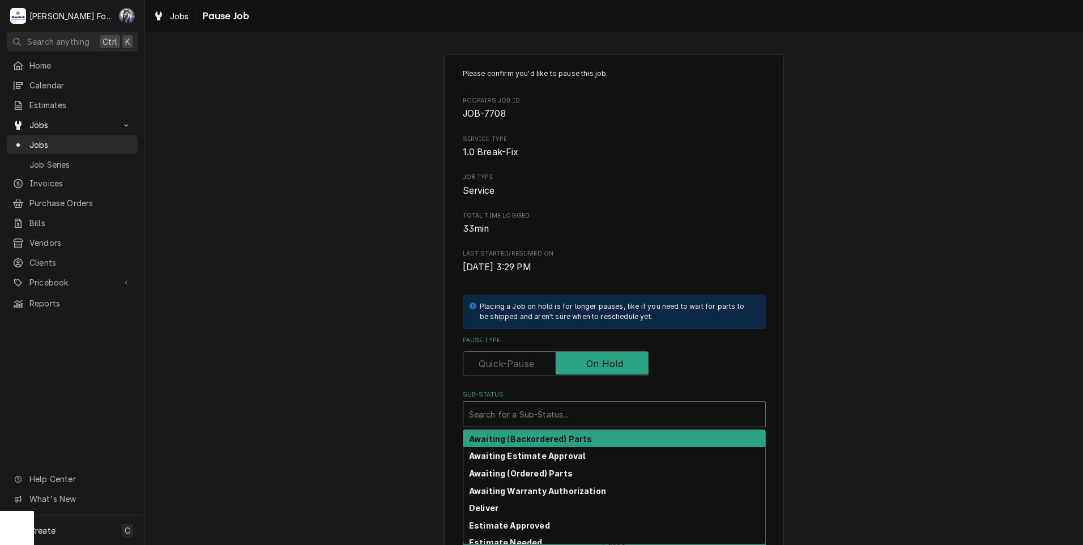
click at [577, 409] on div "Sub-Status" at bounding box center [614, 414] width 290 height 20
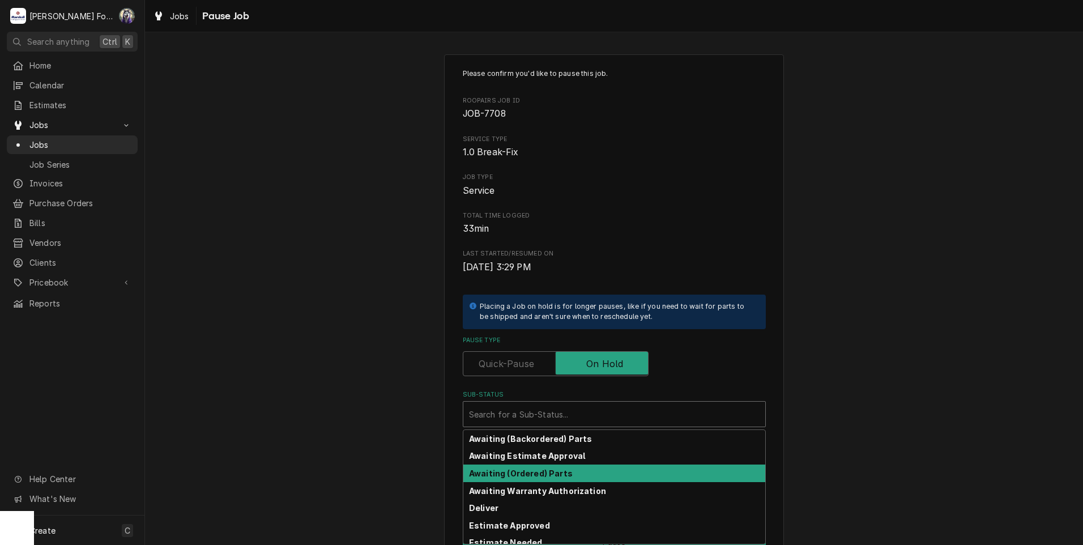
click at [553, 473] on strong "Awaiting (Ordered) Parts" at bounding box center [521, 473] width 104 height 10
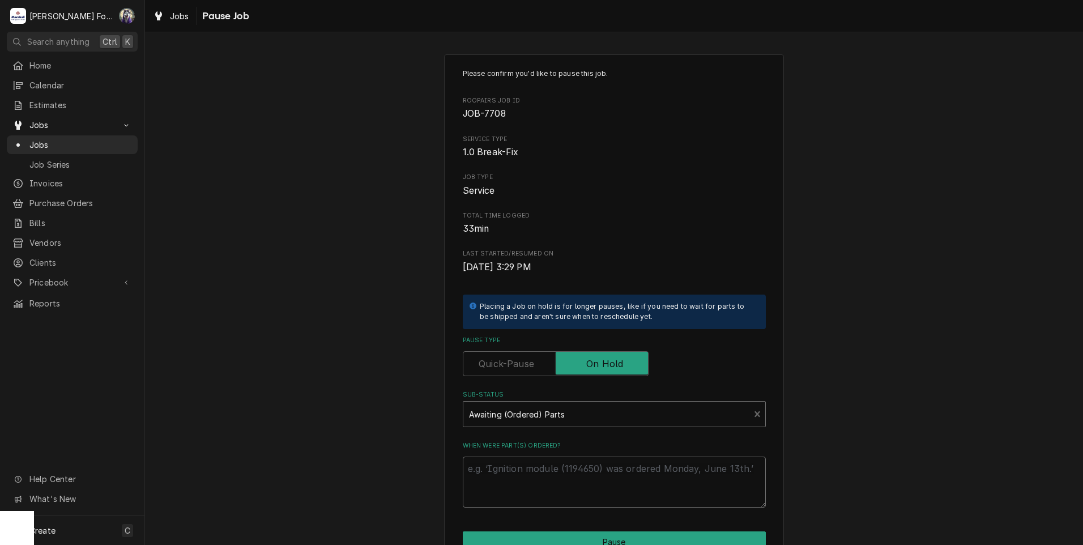
click at [543, 485] on textarea "When were part(s) ordered?" at bounding box center [614, 481] width 303 height 51
type textarea "x"
type textarea "1"
type textarea "x"
type textarea "10"
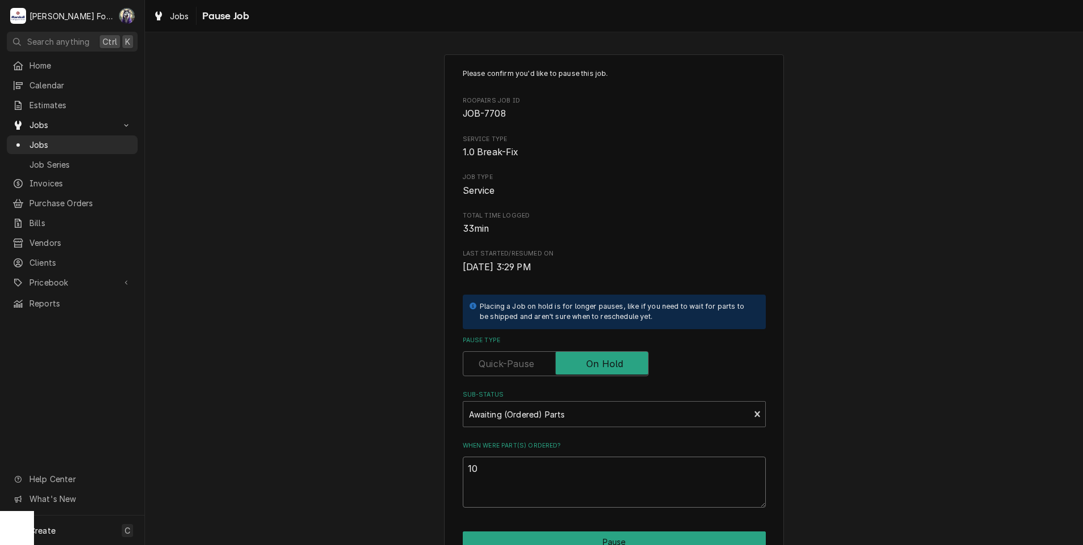
type textarea "x"
type textarea "10/"
type textarea "x"
type textarea "10/1"
type textarea "x"
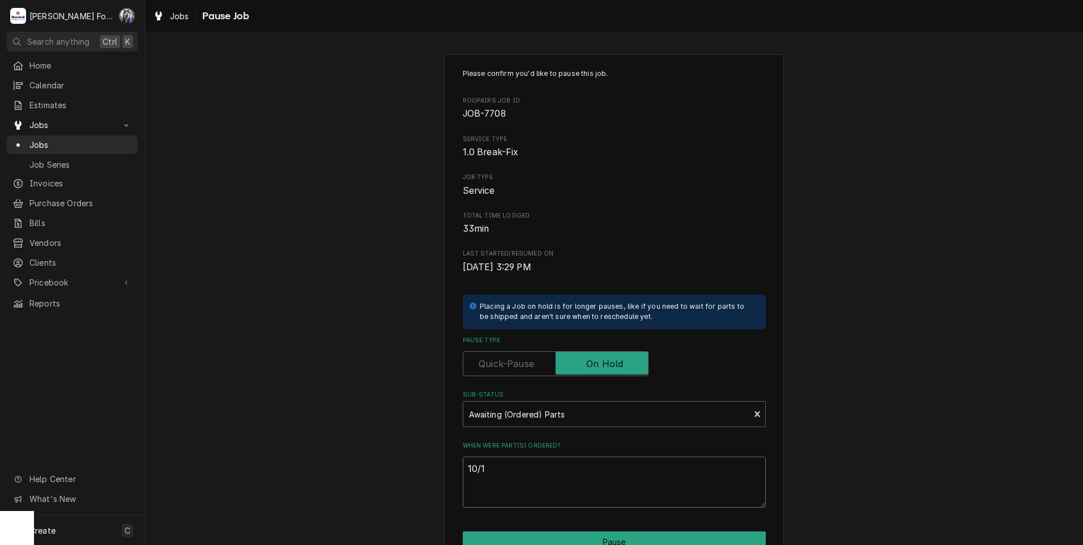
type textarea "10/15"
type textarea "x"
type textarea "10/15/"
type textarea "x"
type textarea "10/15/2"
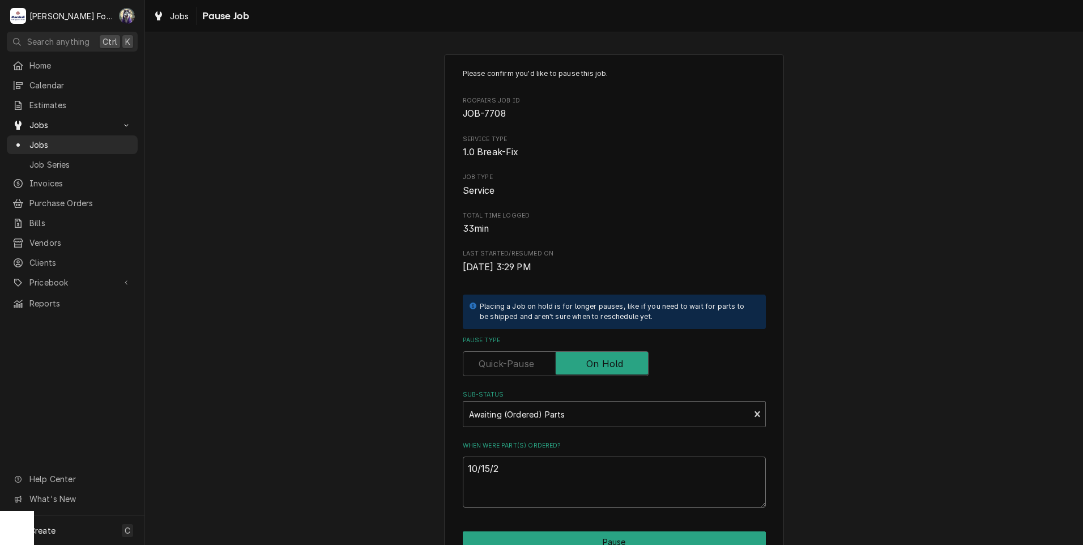
type textarea "x"
type textarea "10/15/20"
type textarea "x"
type textarea "10/15/202"
type textarea "x"
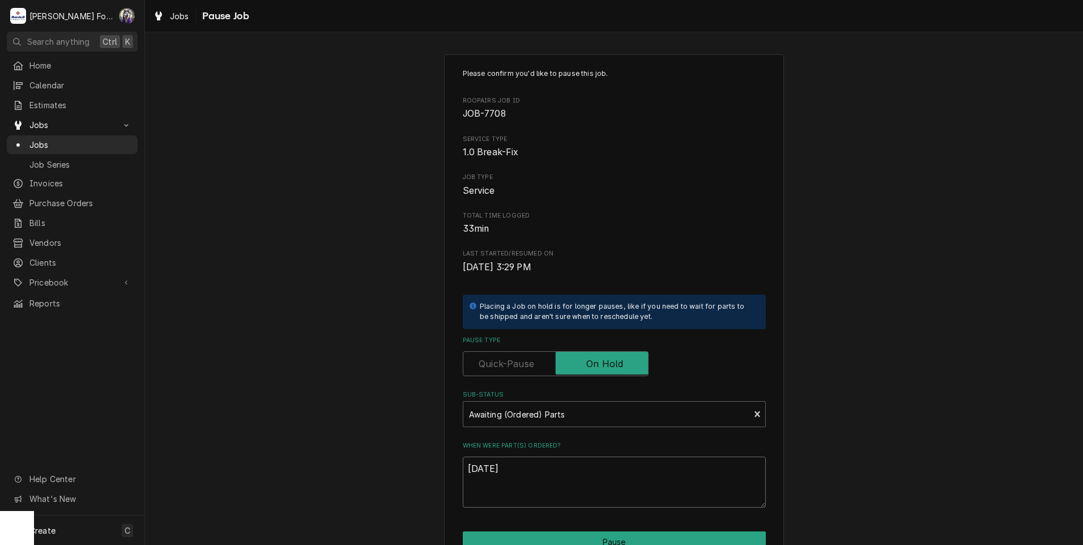
scroll to position [89, 0]
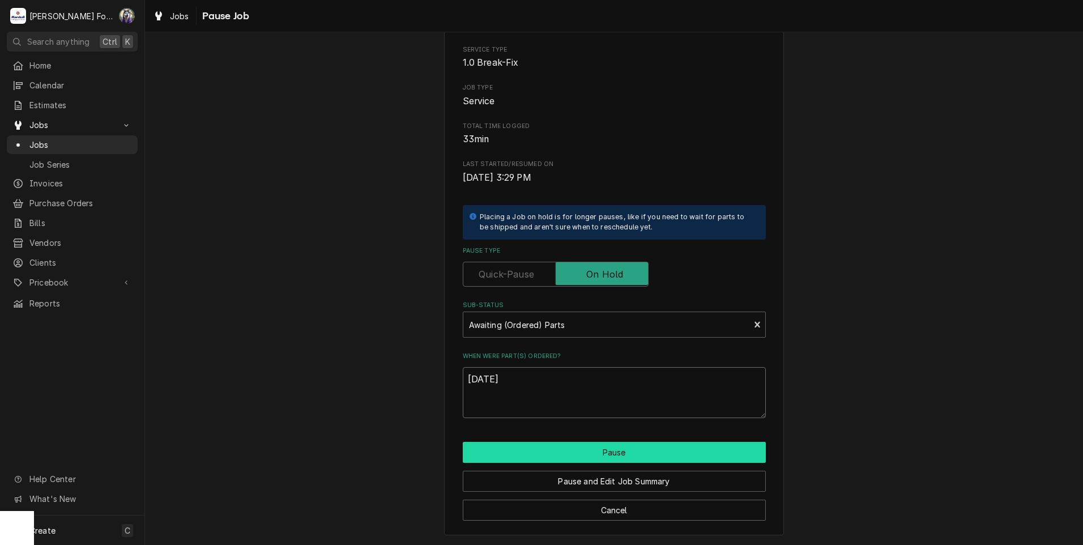
type textarea "[DATE]"
click at [523, 453] on button "Pause" at bounding box center [614, 452] width 303 height 21
type textarea "x"
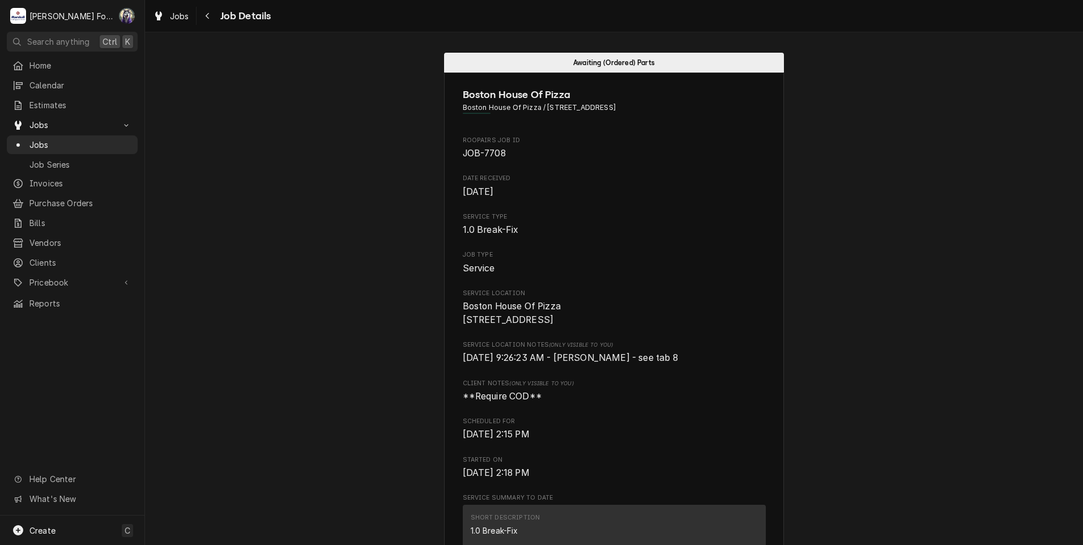
click at [45, 142] on span "Jobs" at bounding box center [80, 145] width 102 height 12
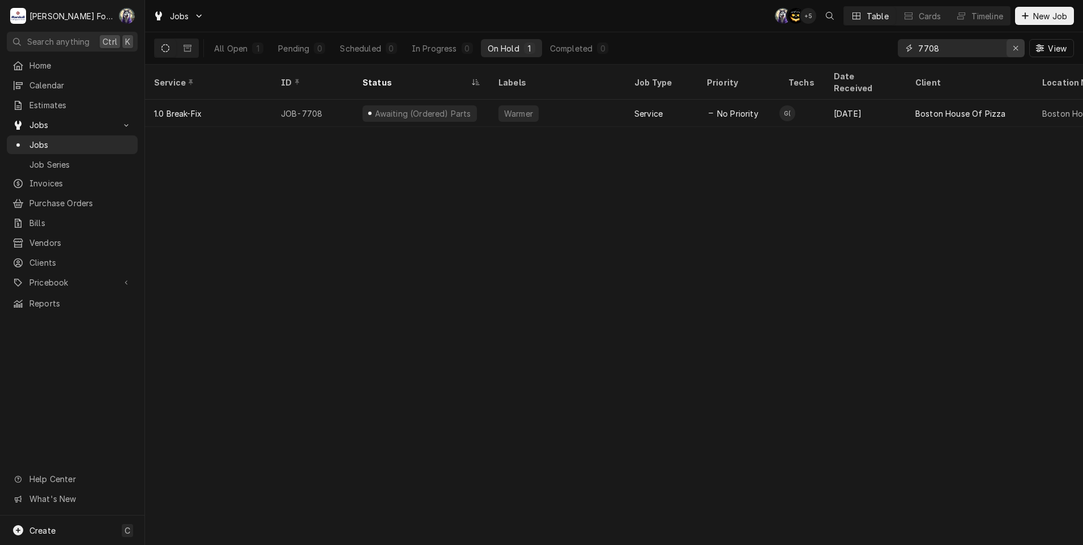
click at [1013, 47] on icon "Erase input" at bounding box center [1015, 48] width 6 height 8
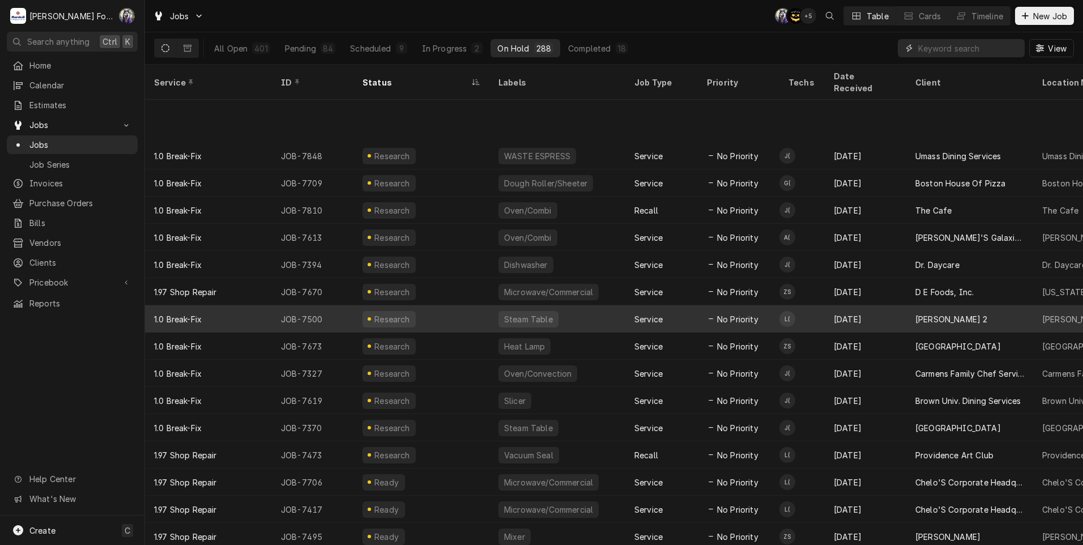
scroll to position [202, 0]
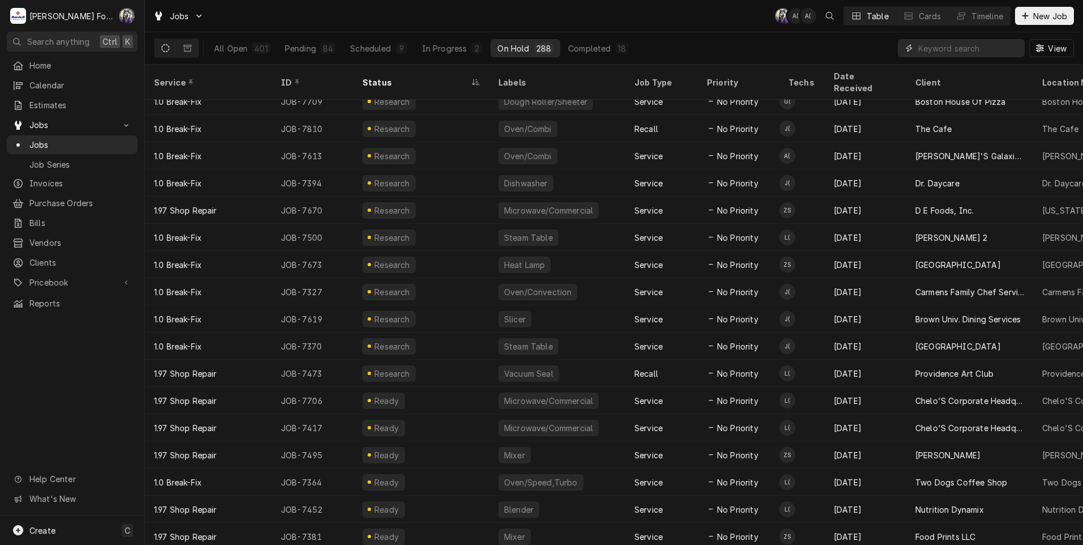
click at [971, 46] on input "Dynamic Content Wrapper" at bounding box center [968, 48] width 101 height 18
type input "7675"
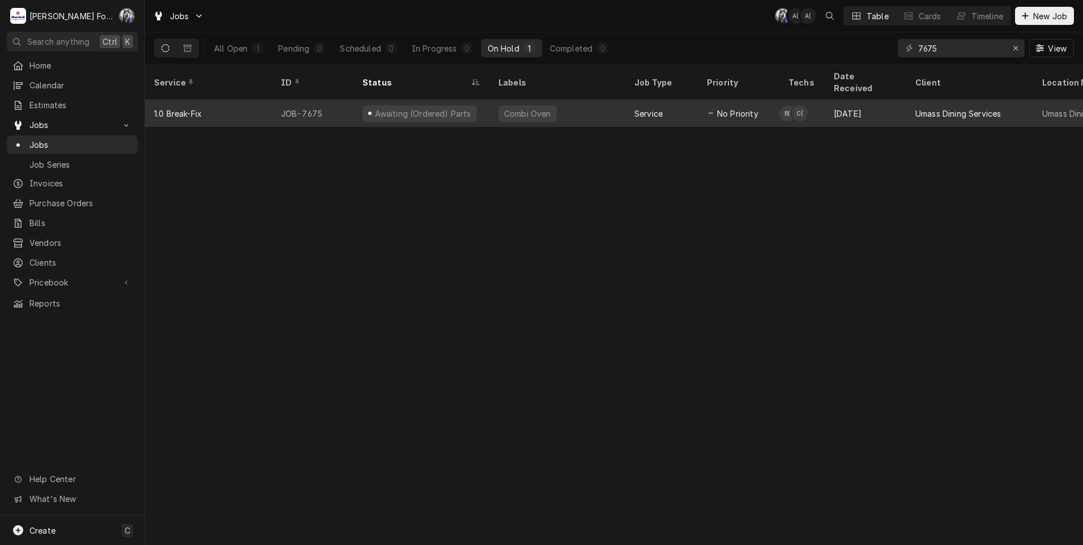
click at [660, 108] on div "Service" at bounding box center [648, 114] width 28 height 12
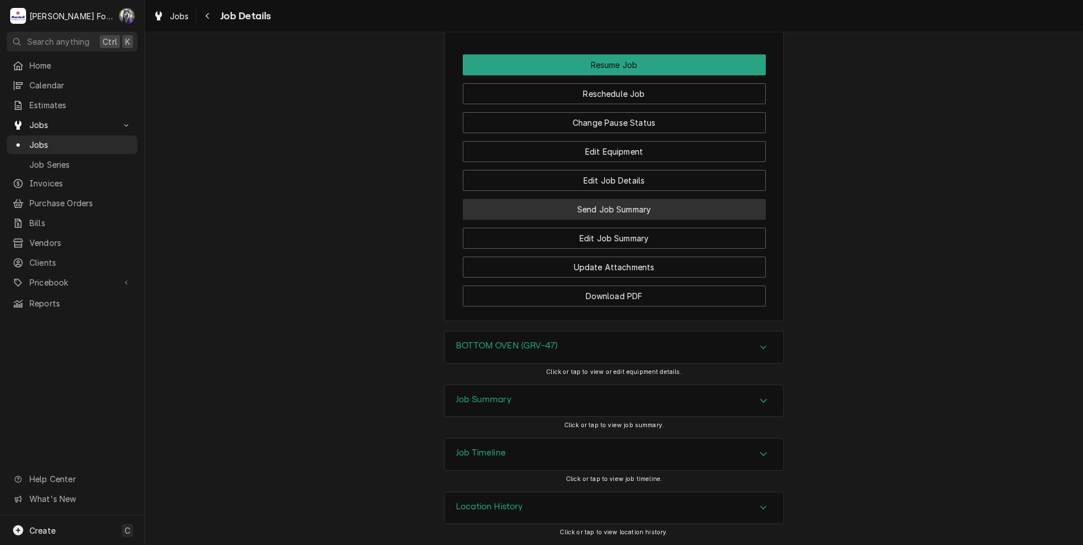
scroll to position [1576, 0]
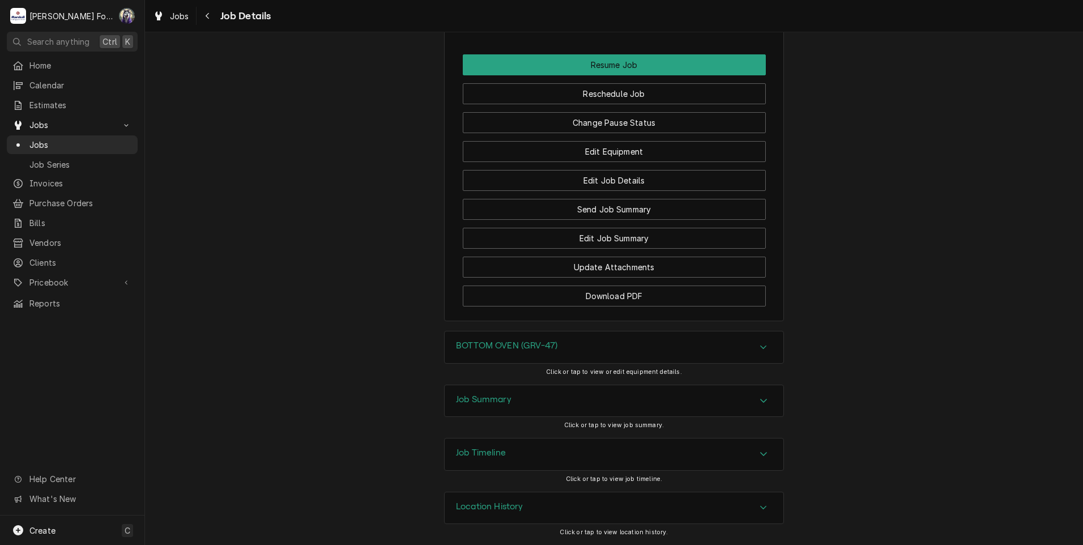
click at [532, 353] on div "BOTTOM OVEN (GRV-47)" at bounding box center [506, 347] width 101 height 14
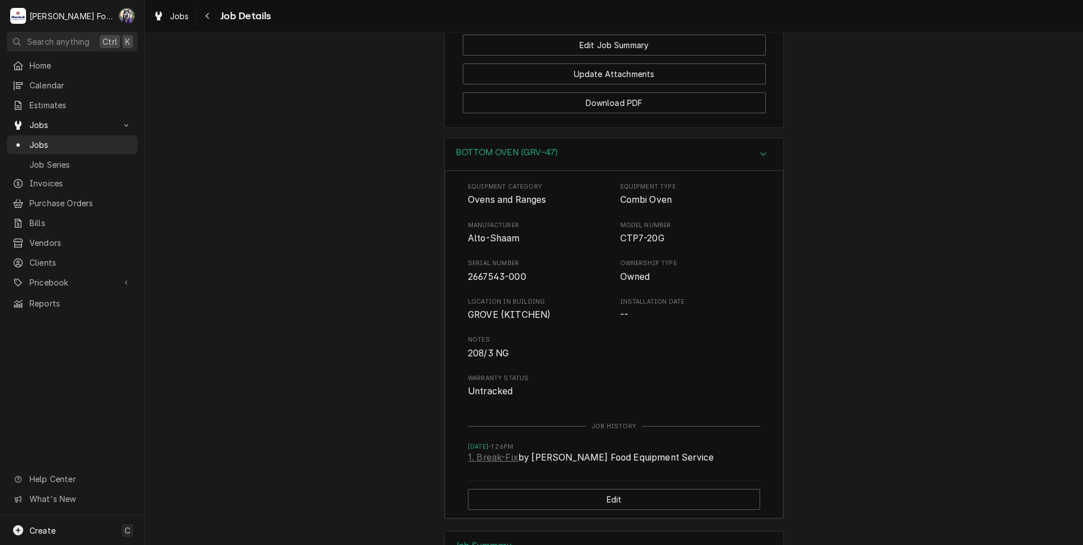
scroll to position [1916, 0]
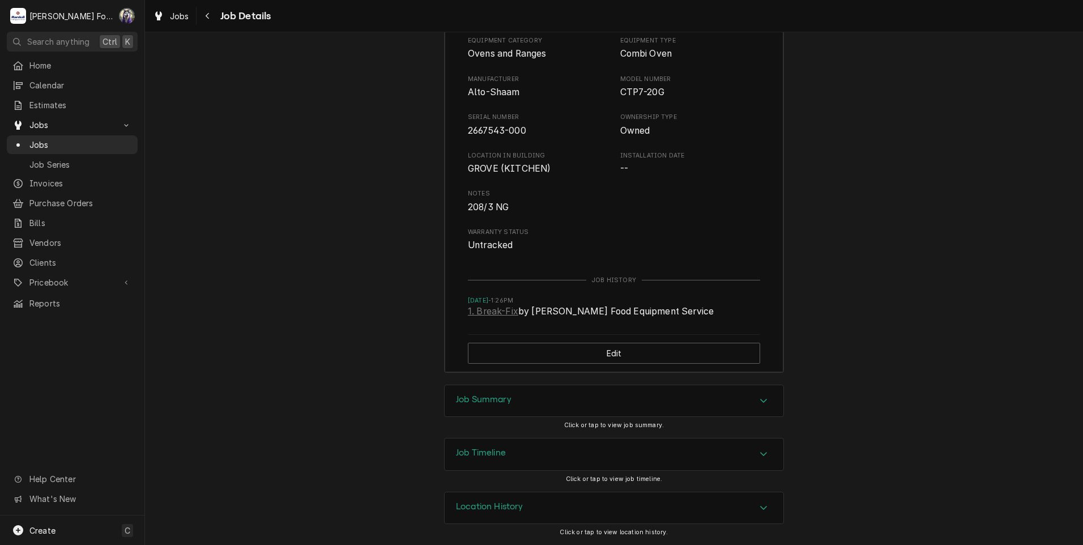
click at [516, 395] on div "Job Summary" at bounding box center [614, 401] width 339 height 32
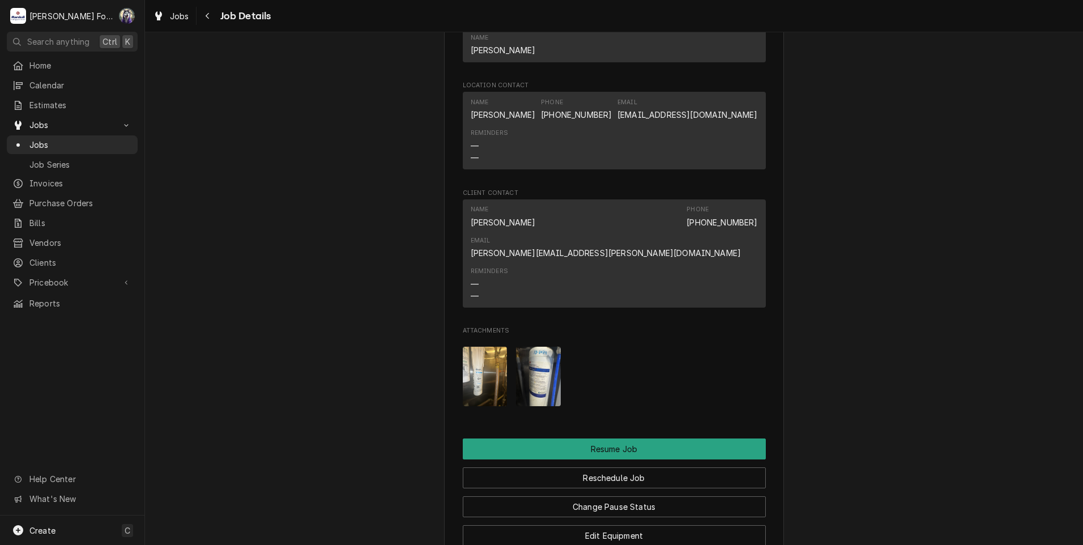
scroll to position [1161, 0]
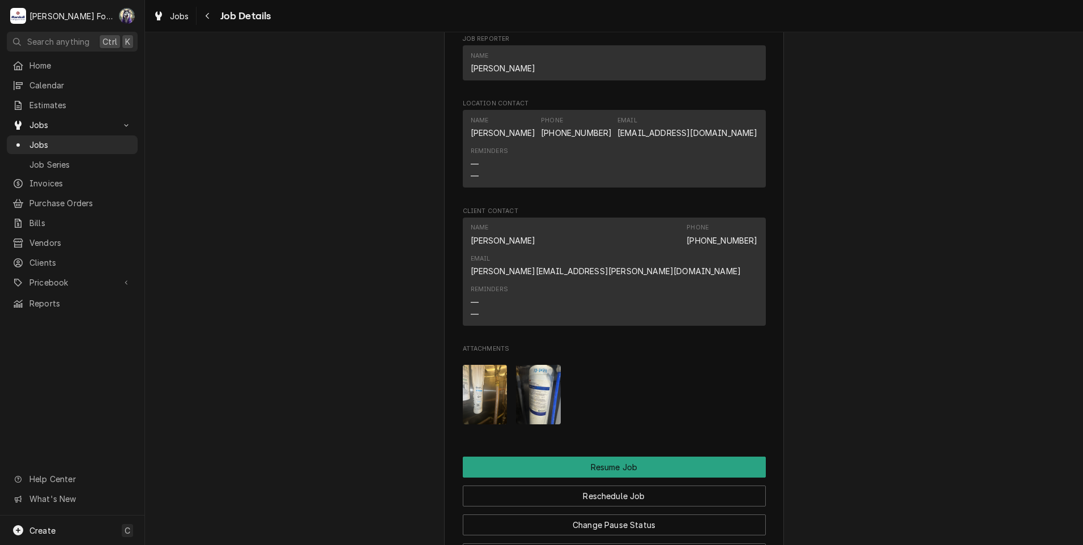
click at [474, 394] on img "Attachments" at bounding box center [485, 394] width 45 height 59
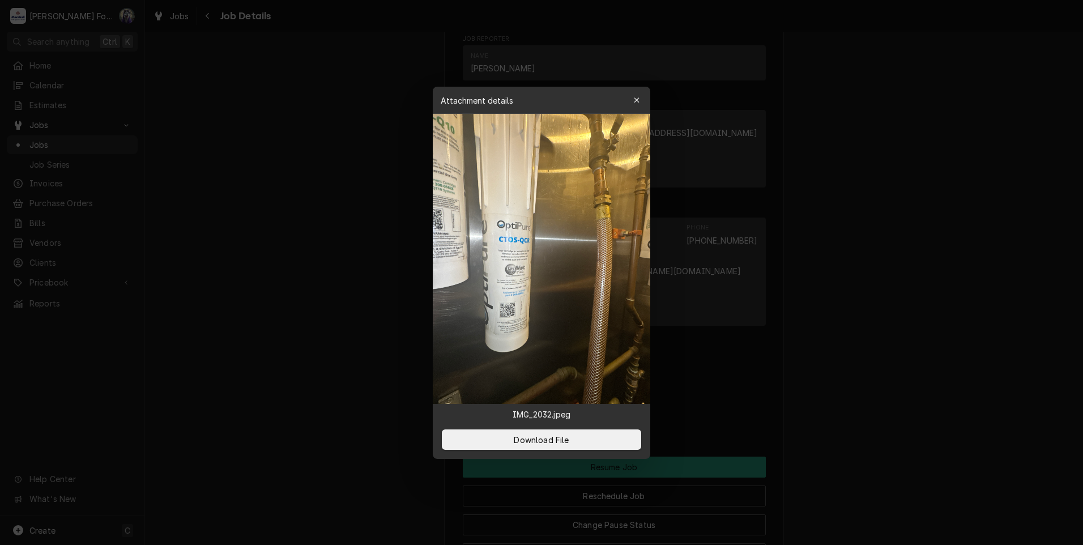
click at [249, 237] on div at bounding box center [541, 272] width 1083 height 545
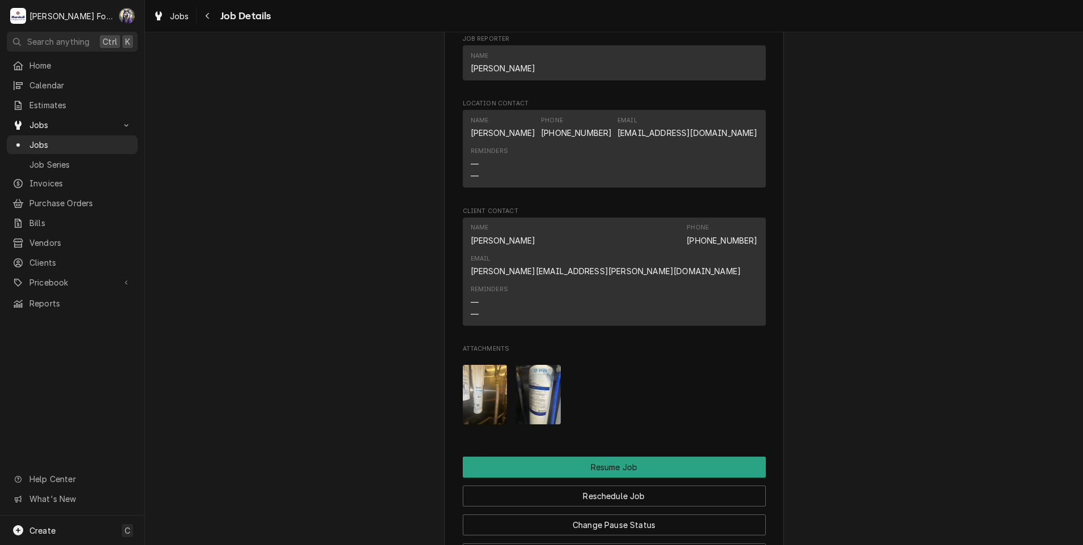
click at [529, 407] on img "Attachments" at bounding box center [538, 394] width 45 height 59
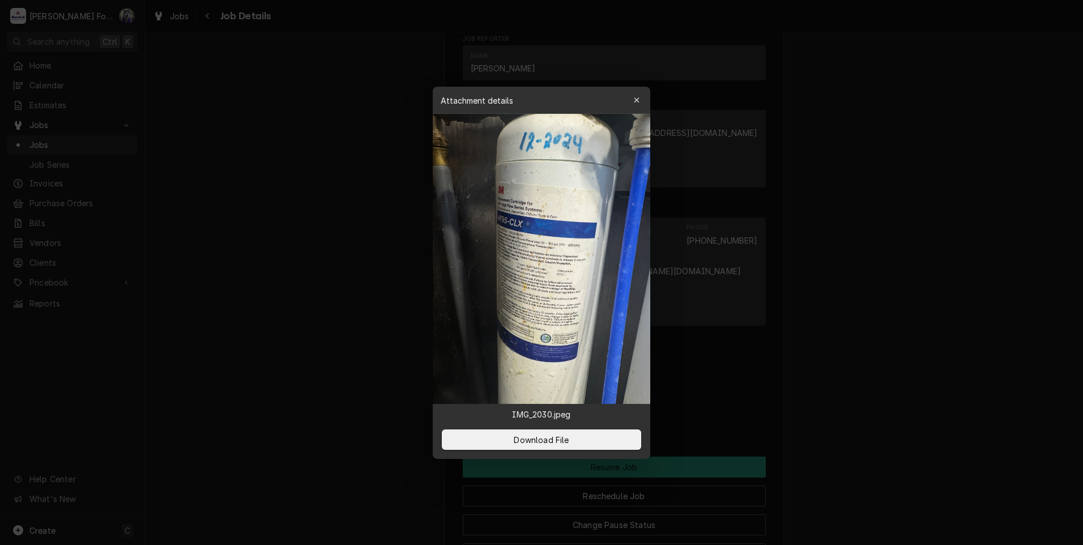
click at [289, 309] on div at bounding box center [541, 272] width 1083 height 545
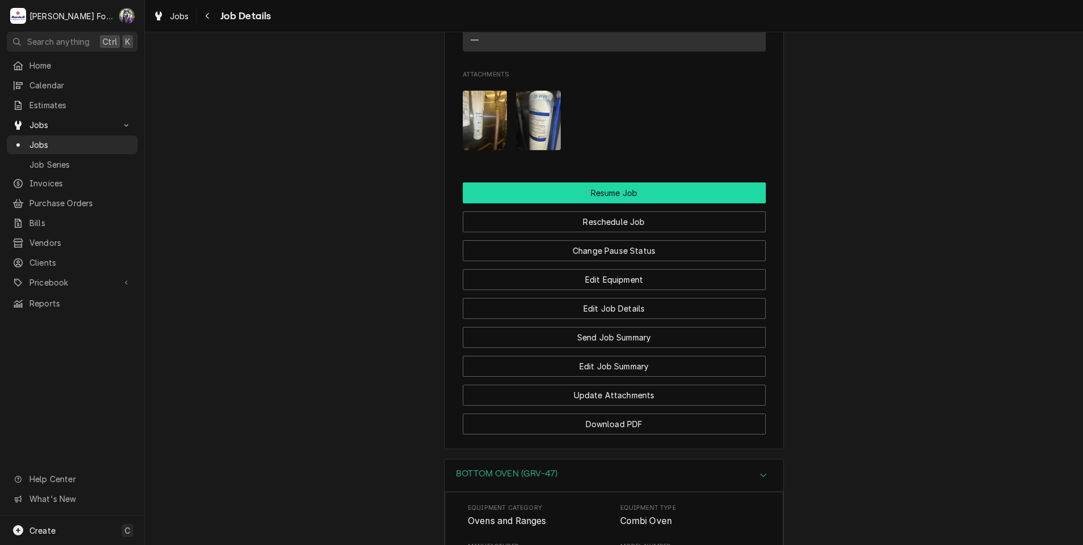
scroll to position [1423, 0]
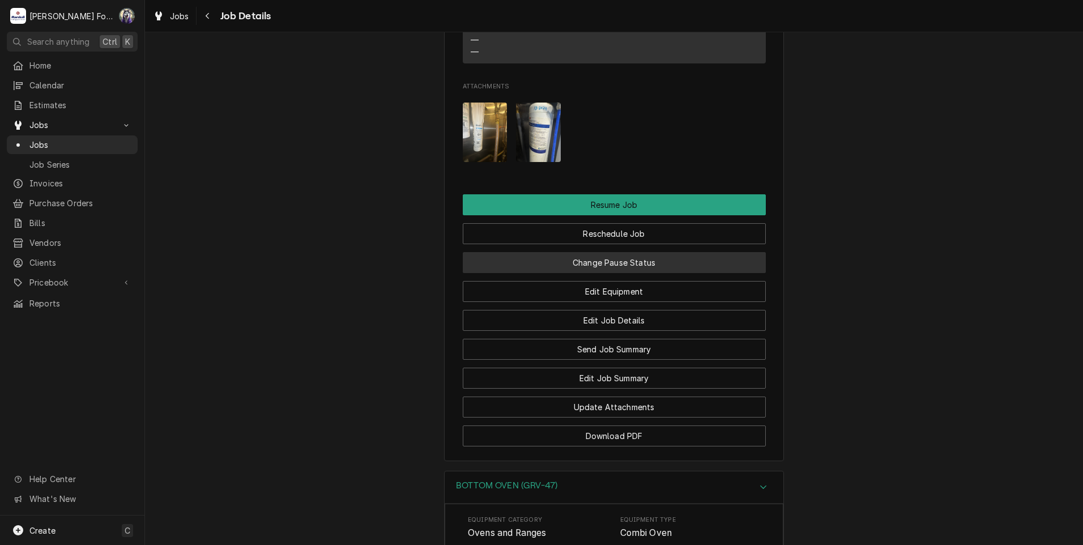
click at [593, 273] on button "Change Pause Status" at bounding box center [614, 262] width 303 height 21
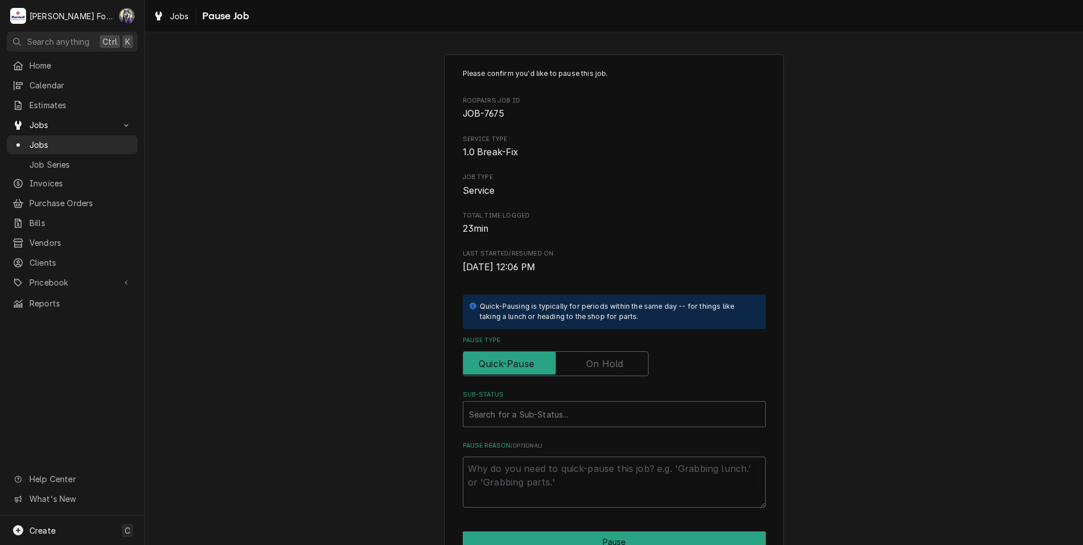
click at [589, 362] on label "Pause Type" at bounding box center [556, 363] width 186 height 25
click at [589, 362] on input "Pause Type" at bounding box center [556, 363] width 176 height 25
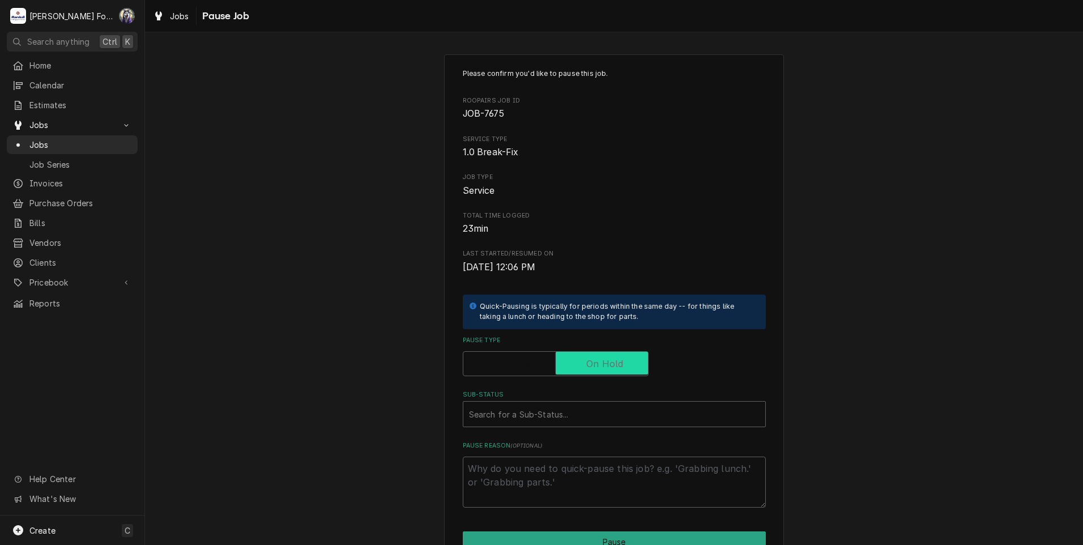
checkbox input "true"
type textarea "x"
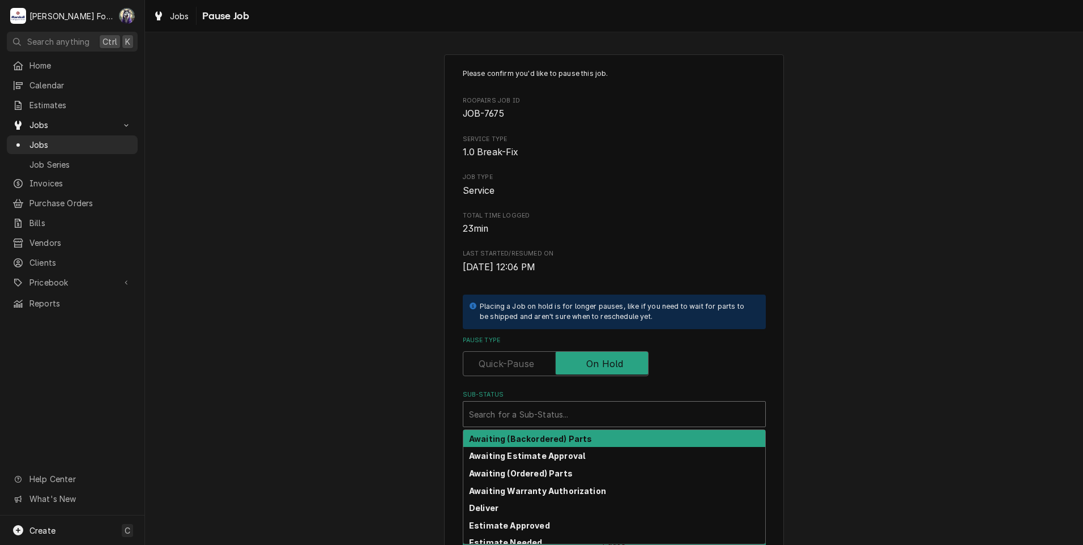
click at [546, 417] on div "Sub-Status" at bounding box center [614, 414] width 290 height 20
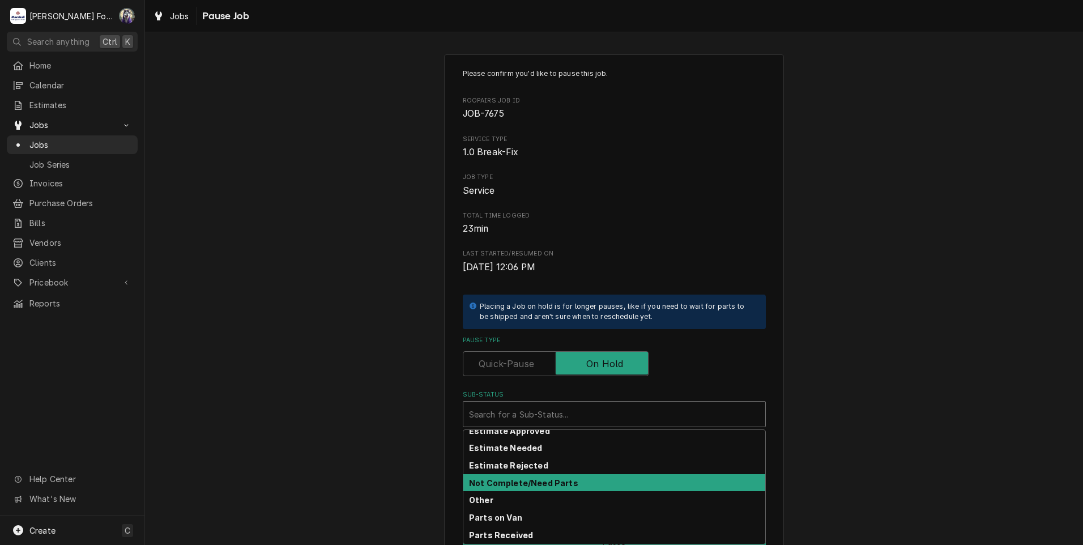
scroll to position [181, 0]
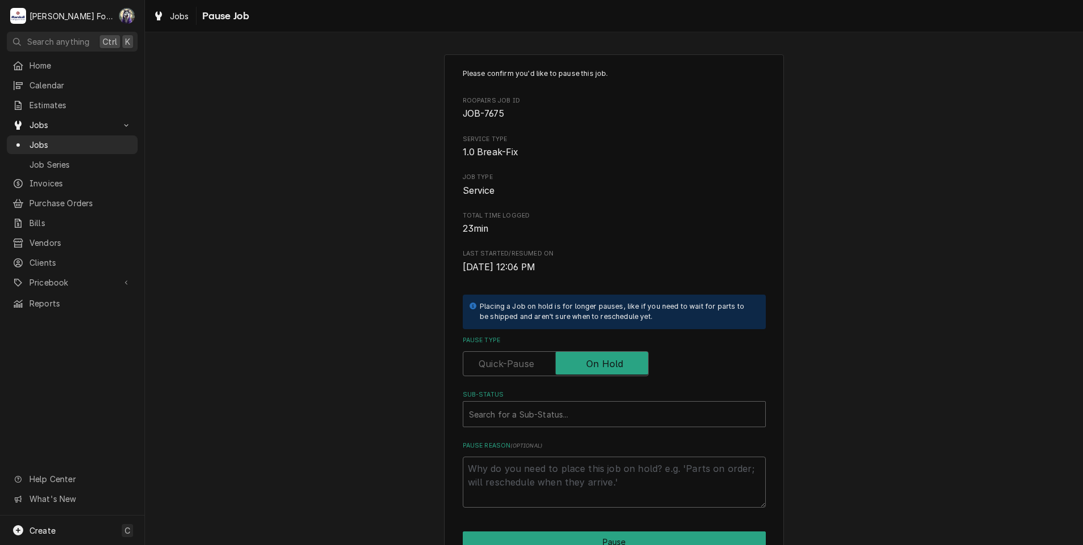
drag, startPoint x: 364, startPoint y: 418, endPoint x: 334, endPoint y: 457, distance: 48.9
click at [364, 417] on div "Please confirm you'd like to pause this job. Roopairs Job ID JOB-7675 Service T…" at bounding box center [614, 339] width 938 height 590
click at [39, 139] on span "Jobs" at bounding box center [80, 145] width 102 height 12
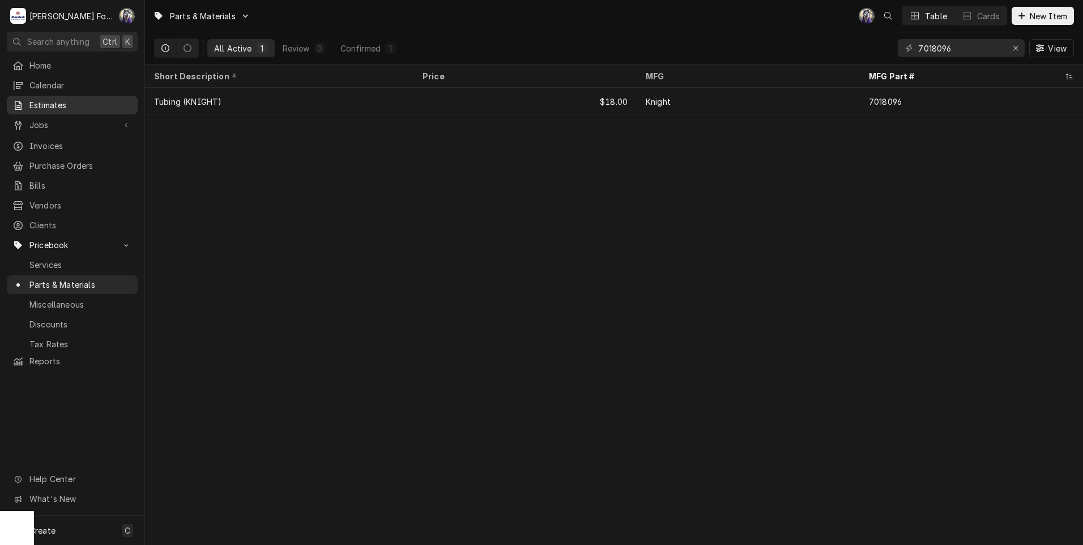
click at [30, 109] on link "Estimates" at bounding box center [72, 105] width 131 height 19
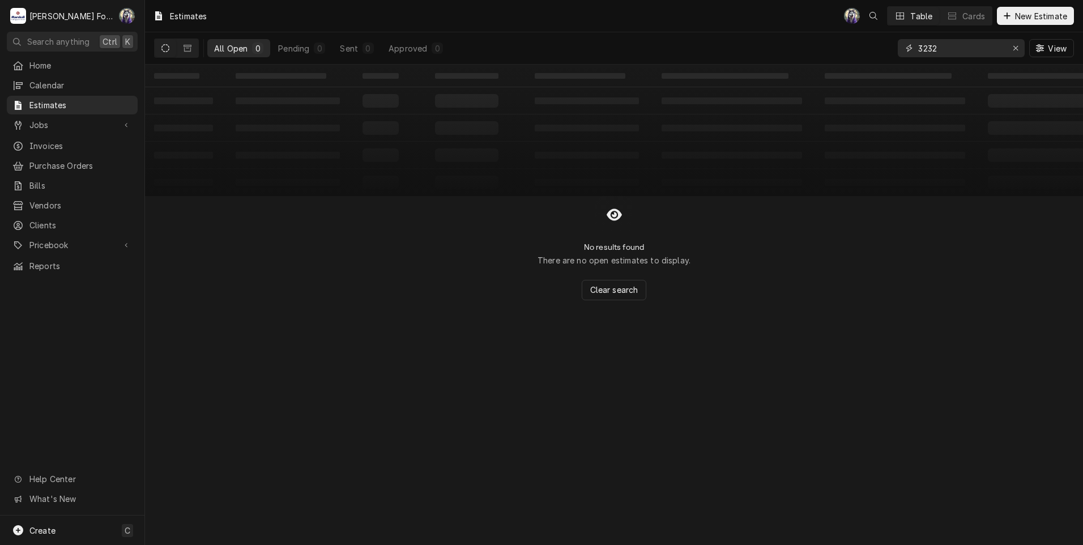
drag, startPoint x: 951, startPoint y: 48, endPoint x: 784, endPoint y: 53, distance: 167.1
click at [784, 53] on div "All Open 0 Pending 0 Sent 0 Approved 0 3232 View" at bounding box center [614, 48] width 920 height 32
click at [46, 119] on span "Jobs" at bounding box center [72, 125] width 86 height 12
click at [63, 121] on span "Jobs" at bounding box center [72, 125] width 86 height 12
click at [76, 119] on span "Jobs" at bounding box center [72, 125] width 86 height 12
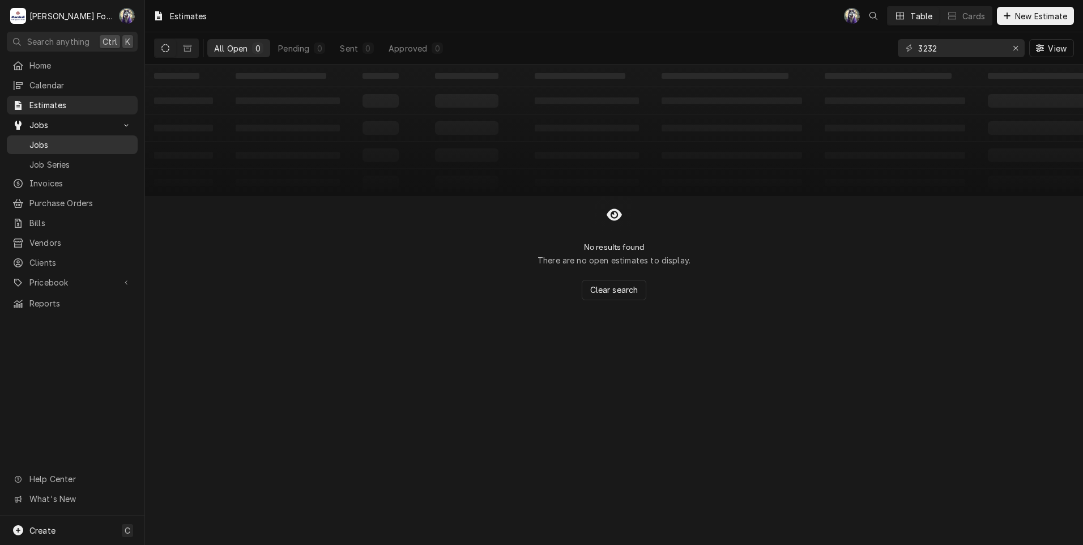
click at [67, 139] on span "Jobs" at bounding box center [80, 145] width 102 height 12
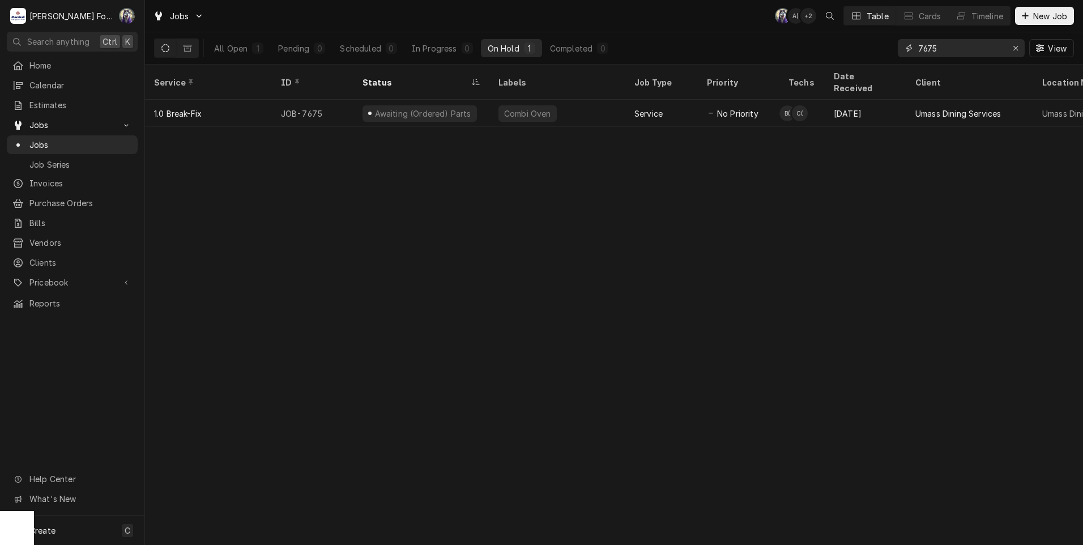
drag, startPoint x: 882, startPoint y: 55, endPoint x: 838, endPoint y: 62, distance: 45.2
click at [839, 62] on div "All Open 1 Pending 0 Scheduled 0 In Progress 0 On Hold 1 Completed 0 7675 View" at bounding box center [614, 48] width 920 height 32
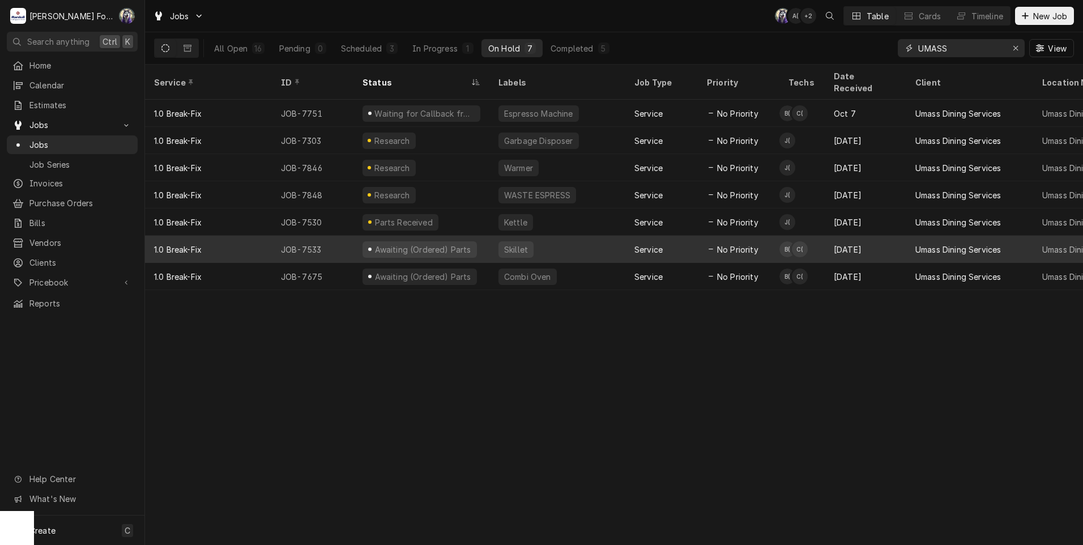
type input "UMASS"
click at [475, 239] on div "Awaiting (Ordered) Parts" at bounding box center [421, 249] width 136 height 27
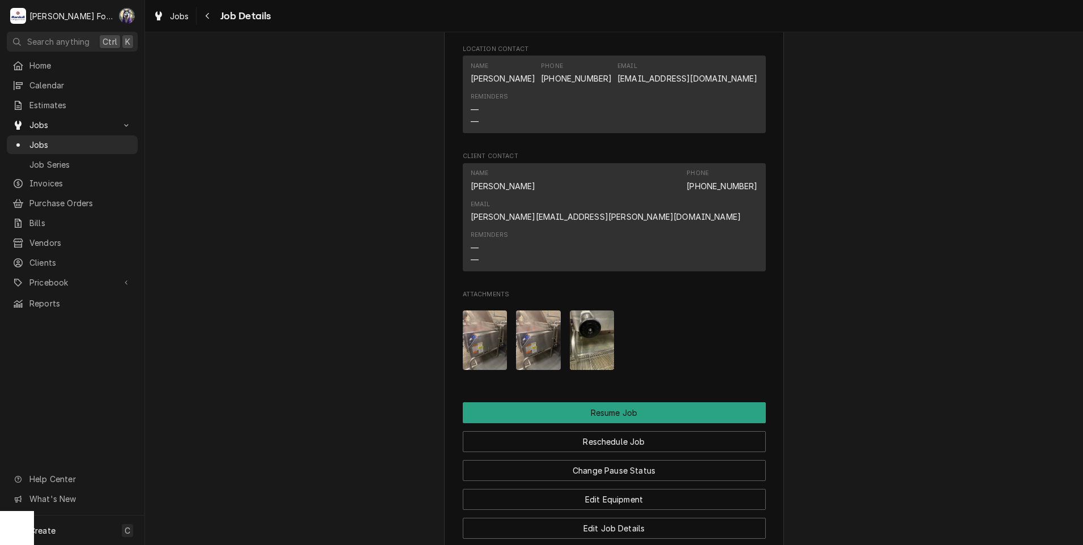
scroll to position [1358, 0]
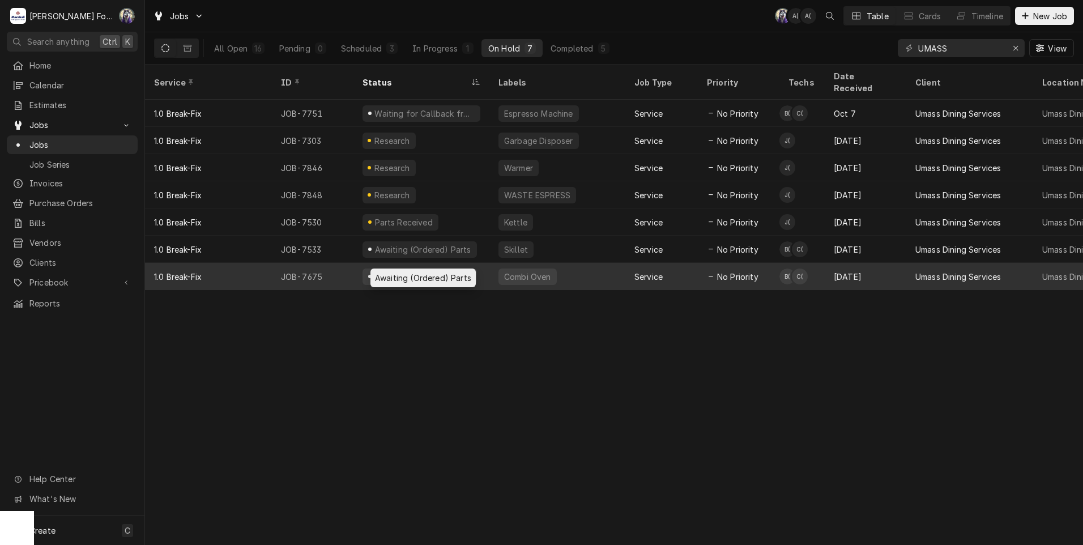
click at [446, 271] on div "Awaiting (Ordered) Parts" at bounding box center [422, 277] width 99 height 12
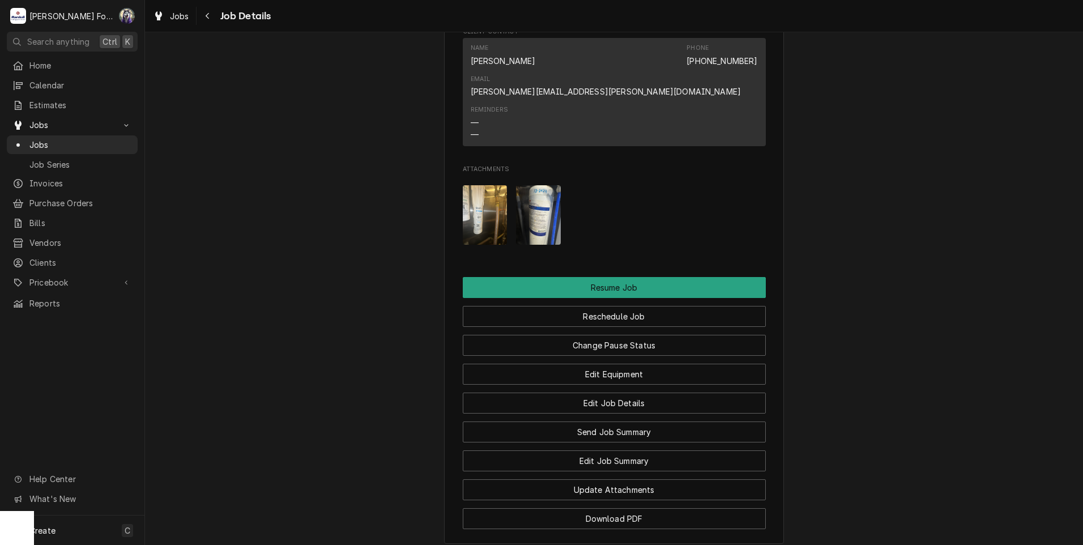
scroll to position [1416, 0]
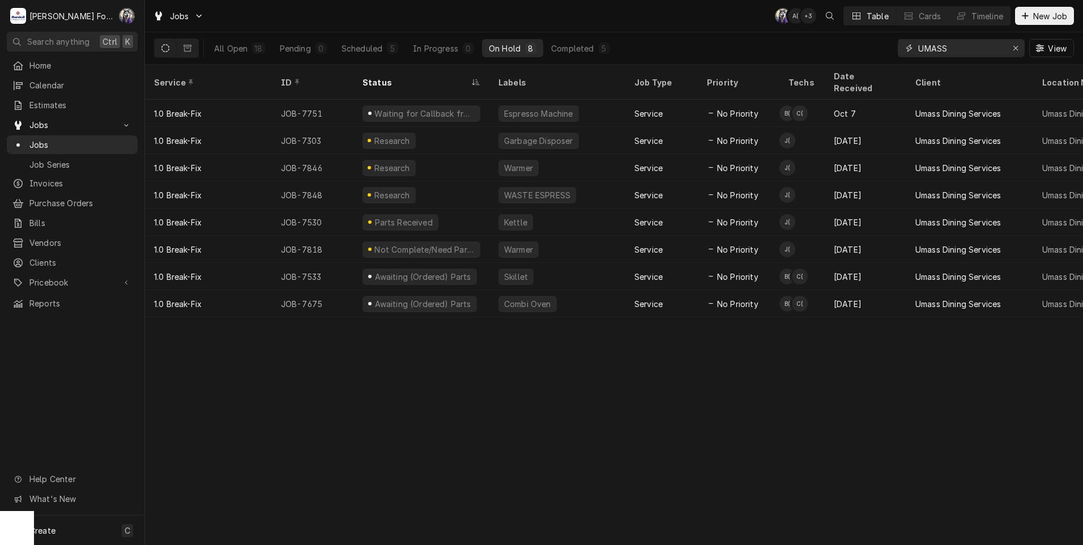
drag, startPoint x: 960, startPoint y: 49, endPoint x: 826, endPoint y: 43, distance: 133.8
click at [849, 49] on div "All Open 18 Pending 0 Scheduled 5 In Progress 0 On Hold 8 Completed 5 UMASS View" at bounding box center [614, 48] width 920 height 32
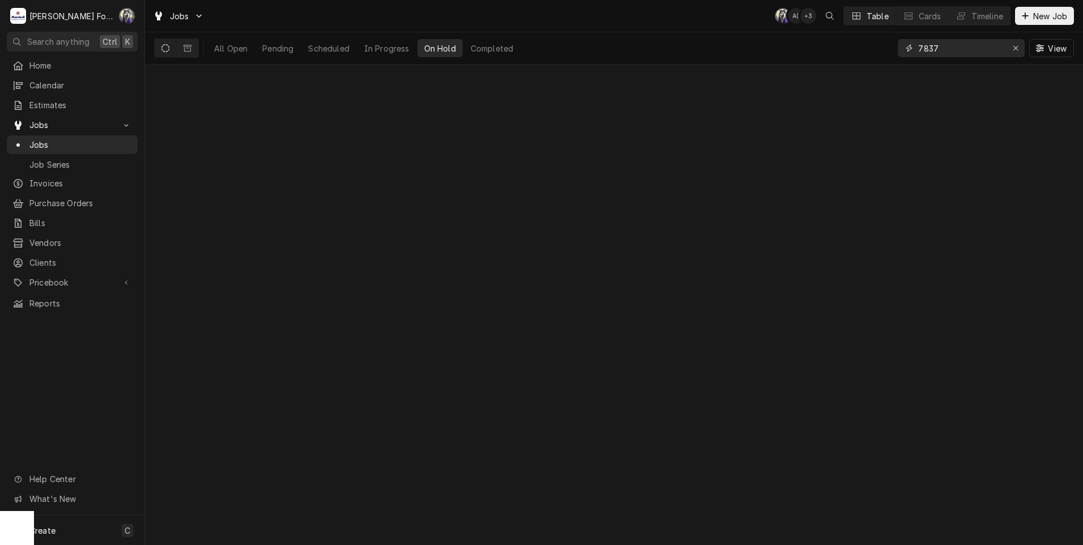
type input "7837"
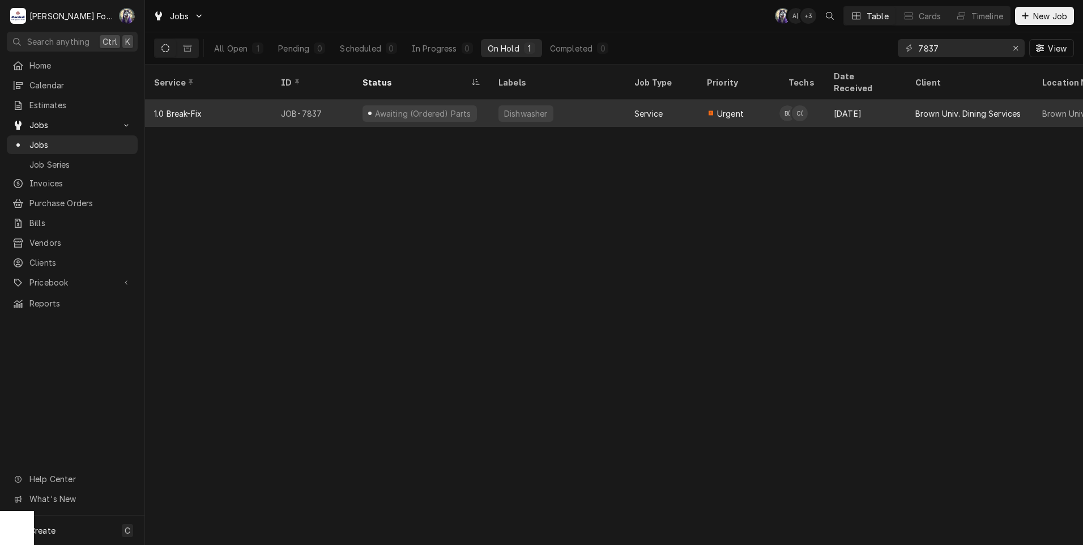
click at [407, 108] on div "Awaiting (Ordered) Parts" at bounding box center [422, 114] width 99 height 12
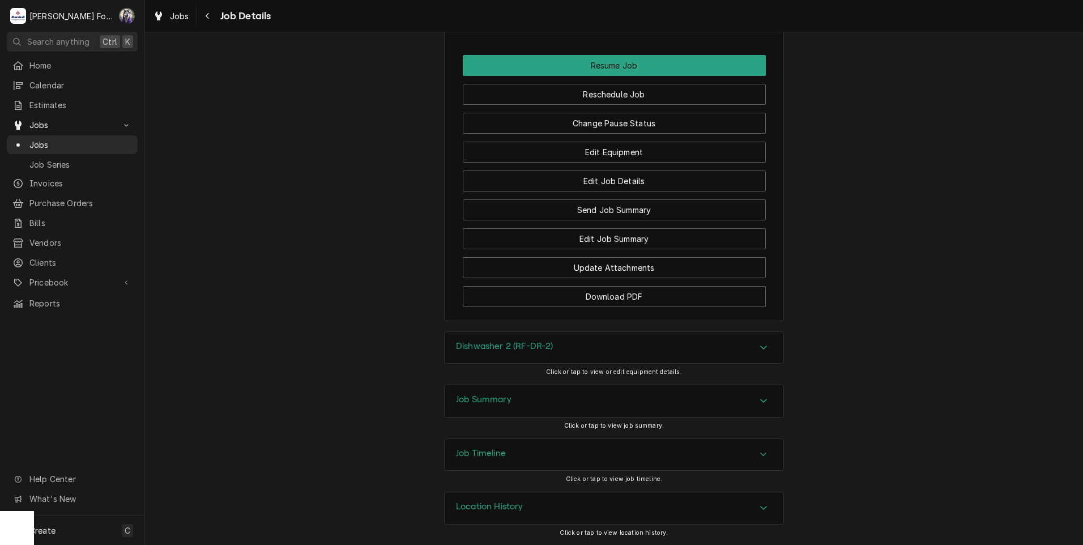
scroll to position [1575, 0]
click at [536, 400] on div "Job Summary" at bounding box center [614, 401] width 339 height 32
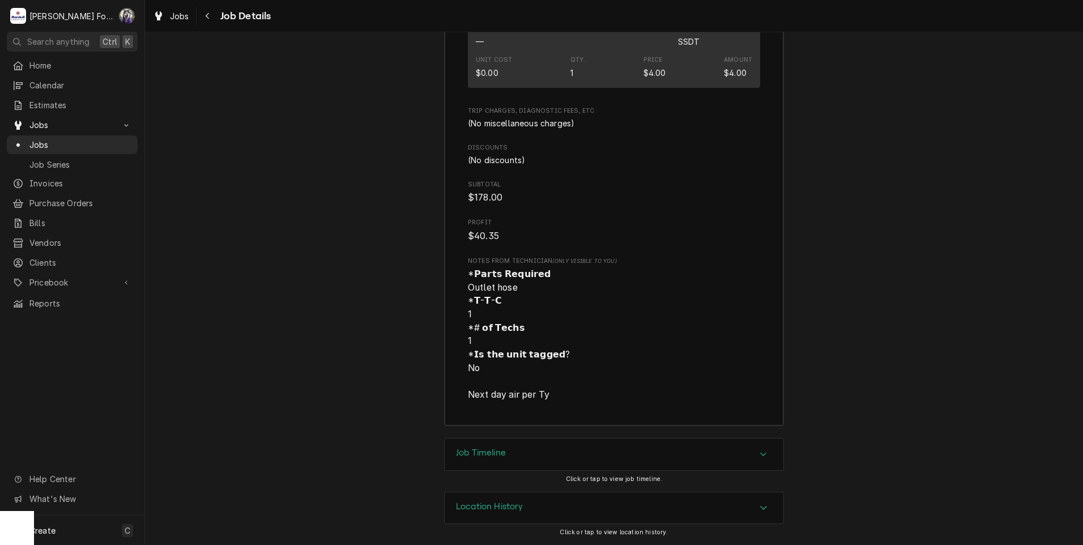
scroll to position [2715, 0]
click at [522, 462] on div "Job Timeline" at bounding box center [614, 454] width 339 height 32
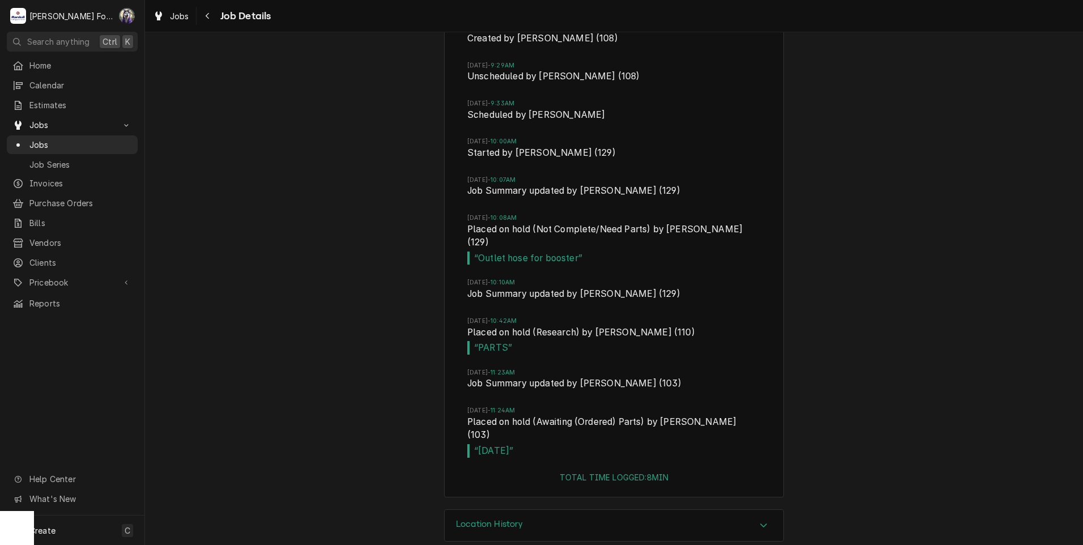
scroll to position [3202, 0]
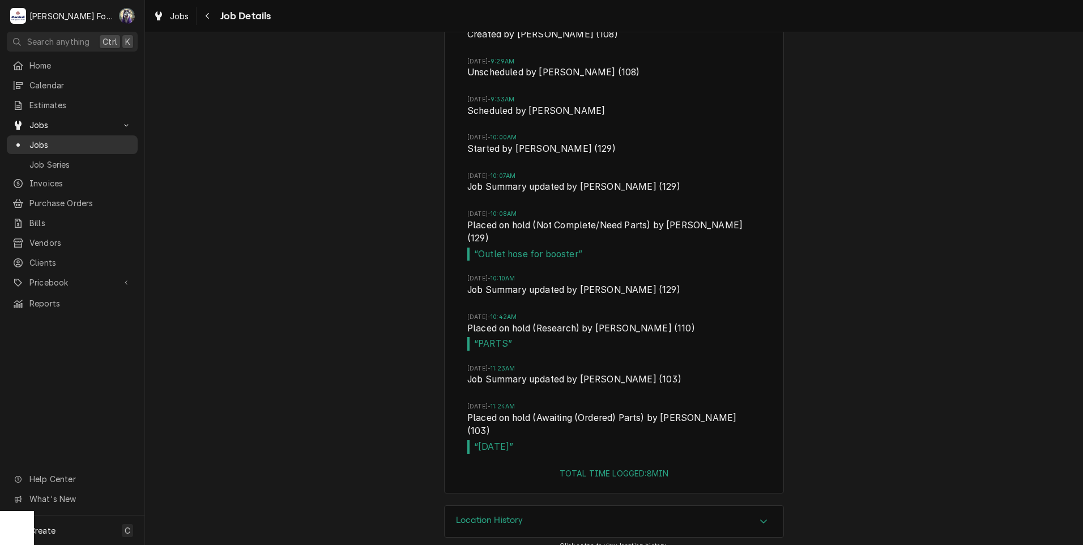
click at [39, 143] on span "Jobs" at bounding box center [80, 145] width 102 height 12
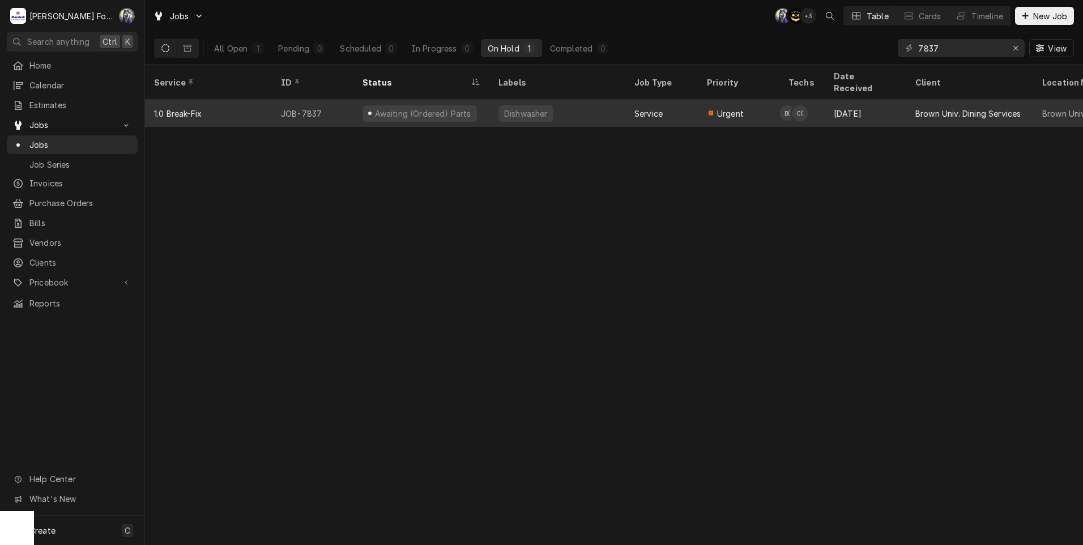
click at [502, 105] on div "Dishwasher" at bounding box center [525, 113] width 55 height 16
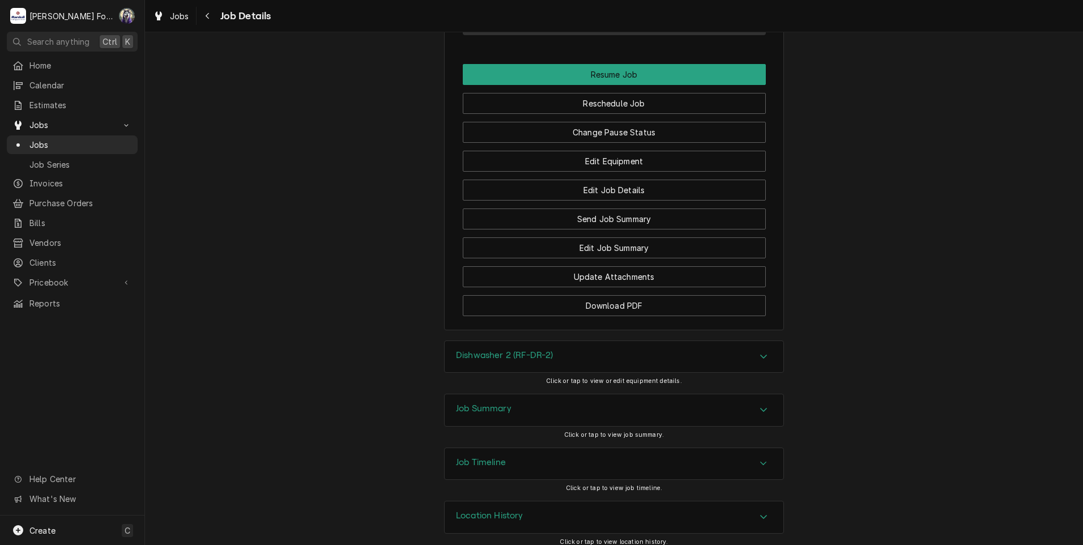
scroll to position [1575, 0]
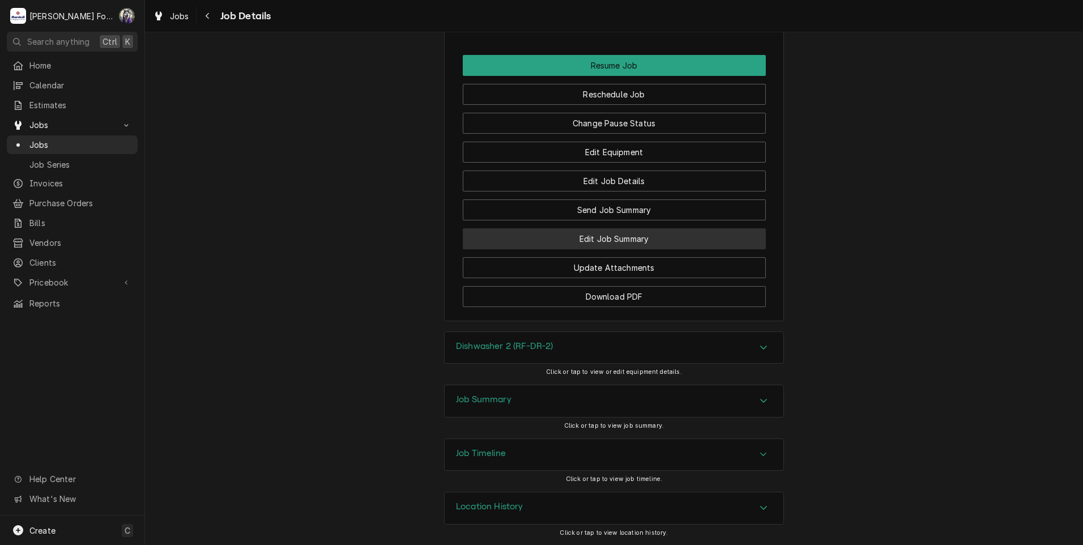
click at [598, 244] on button "Edit Job Summary" at bounding box center [614, 238] width 303 height 21
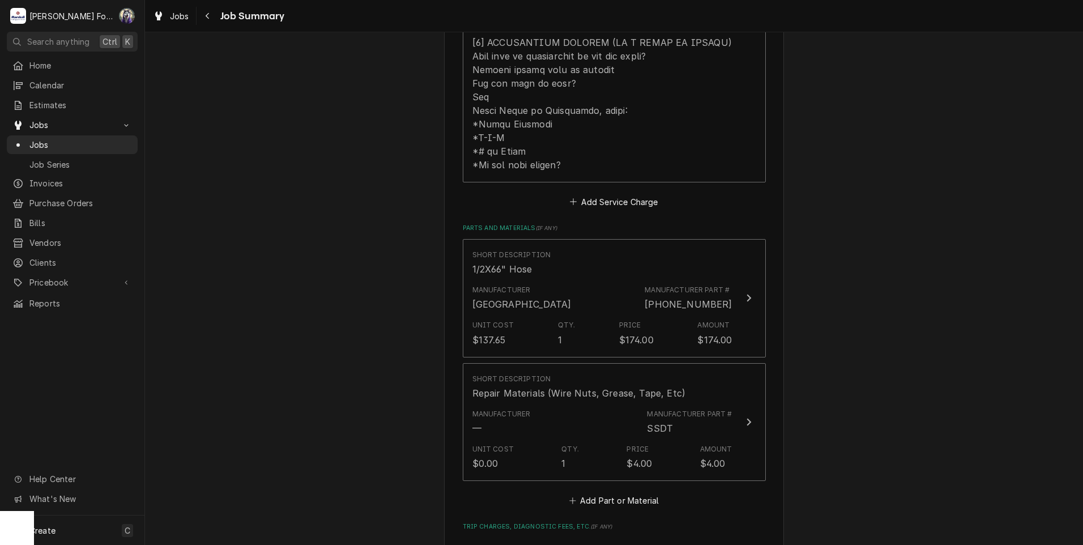
scroll to position [755, 0]
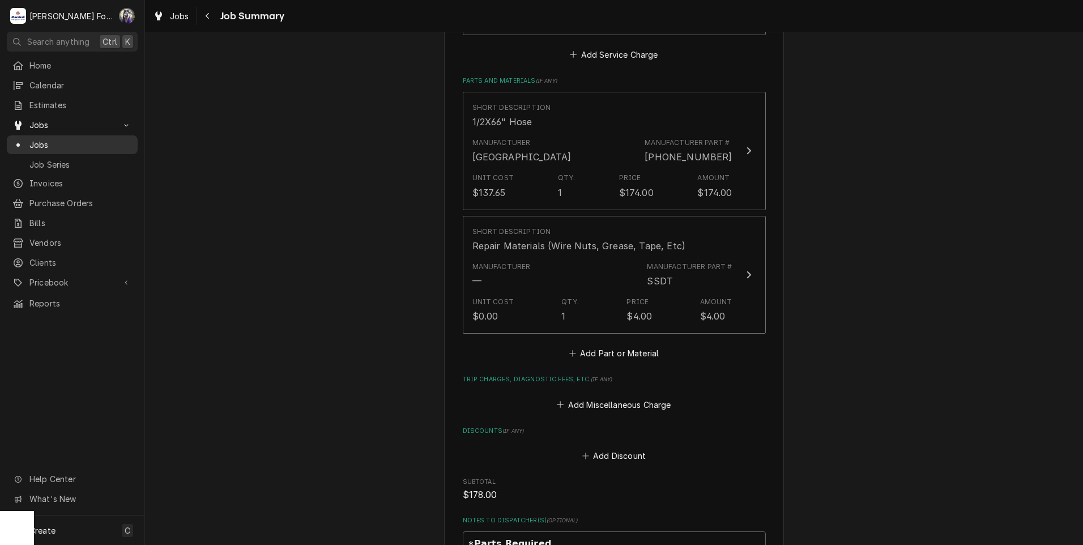
click at [40, 139] on span "Jobs" at bounding box center [80, 145] width 102 height 12
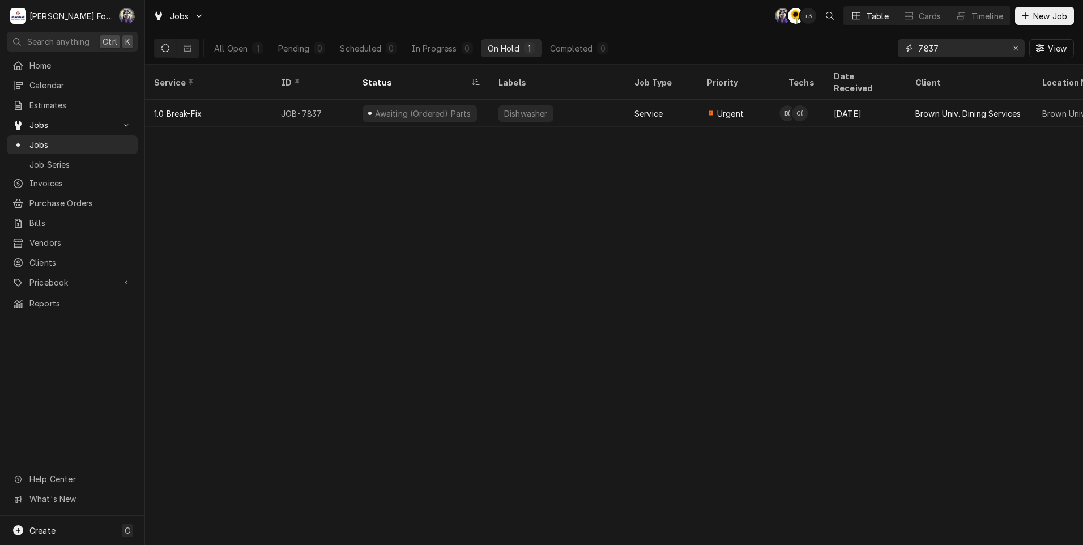
drag, startPoint x: 956, startPoint y: 48, endPoint x: 771, endPoint y: 63, distance: 185.8
click at [769, 72] on div "Jobs C( C( + 3 Table Cards Timeline New Job All Open 1 Pending 0 Scheduled 0 In…" at bounding box center [614, 272] width 938 height 545
type input "7675"
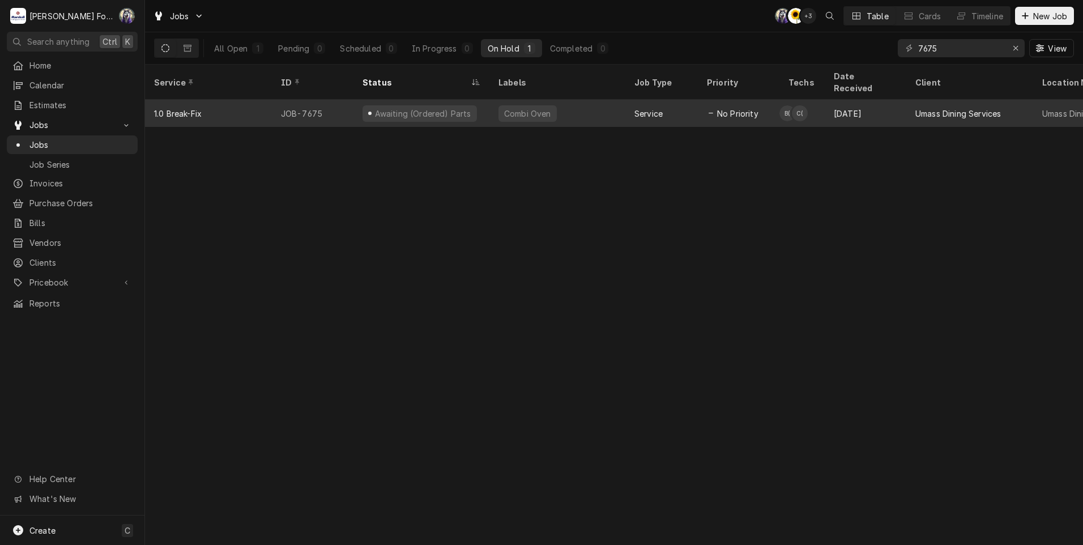
click at [583, 103] on div "Combi Oven" at bounding box center [557, 113] width 136 height 27
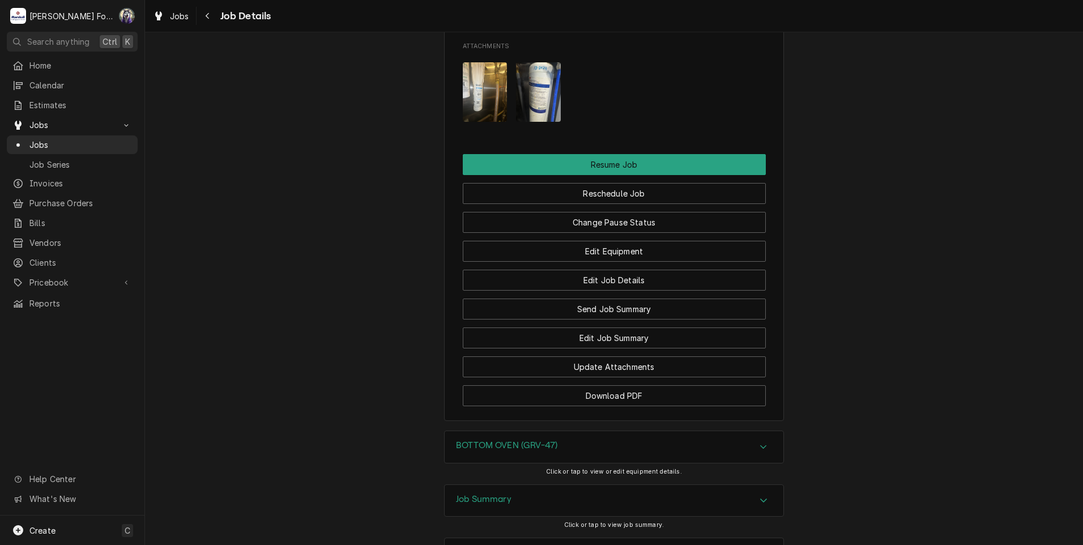
scroll to position [1576, 0]
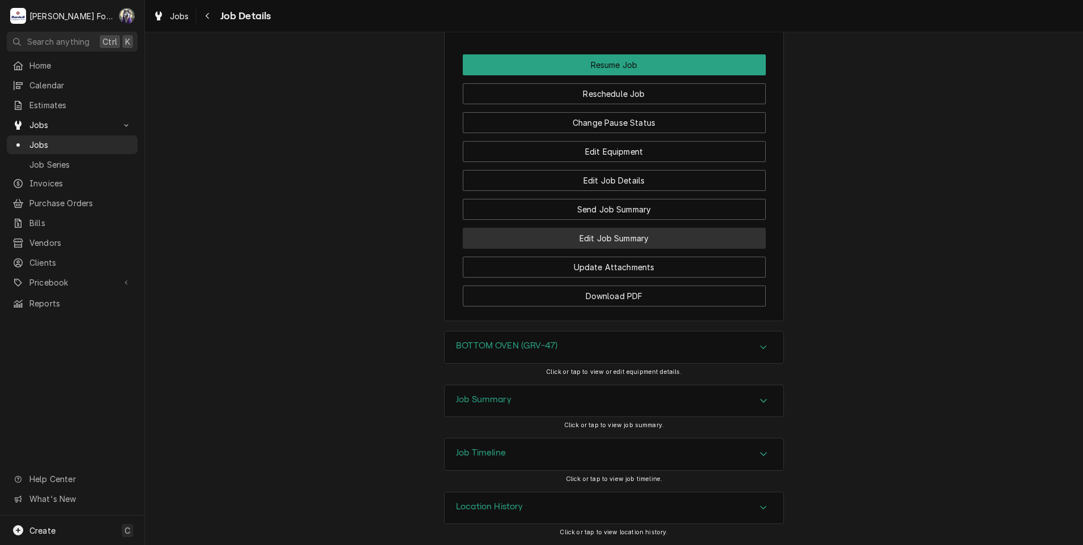
click at [587, 237] on button "Edit Job Summary" at bounding box center [614, 238] width 303 height 21
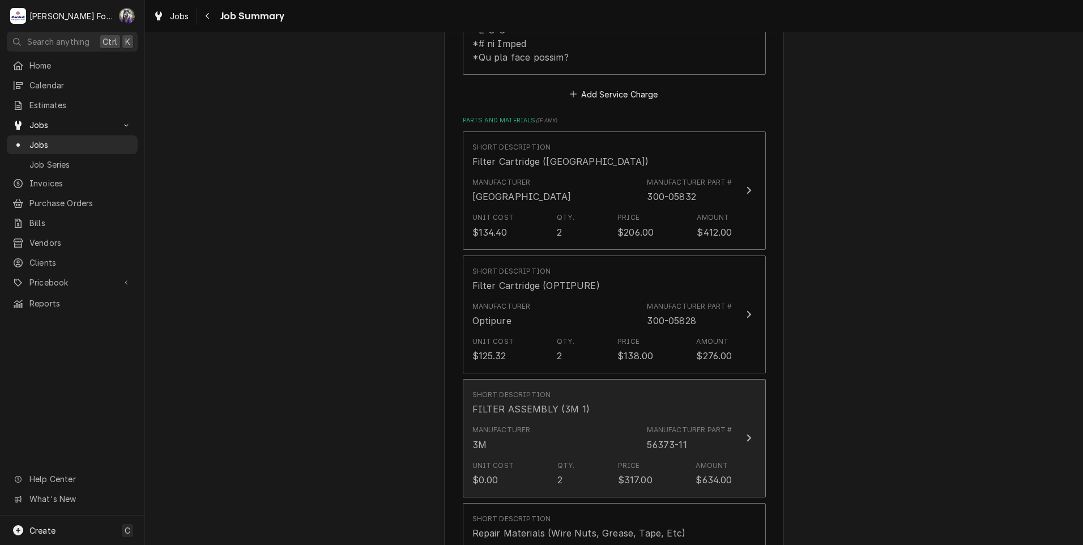
scroll to position [755, 0]
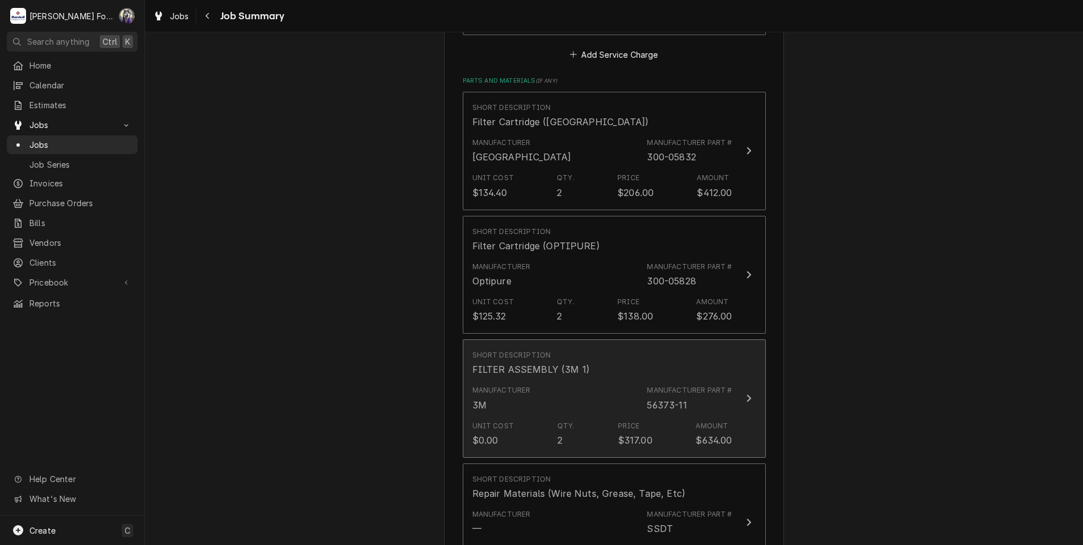
click at [525, 412] on div "Manufacturer 3M Manufacturer Part # 56373-11" at bounding box center [602, 398] width 260 height 35
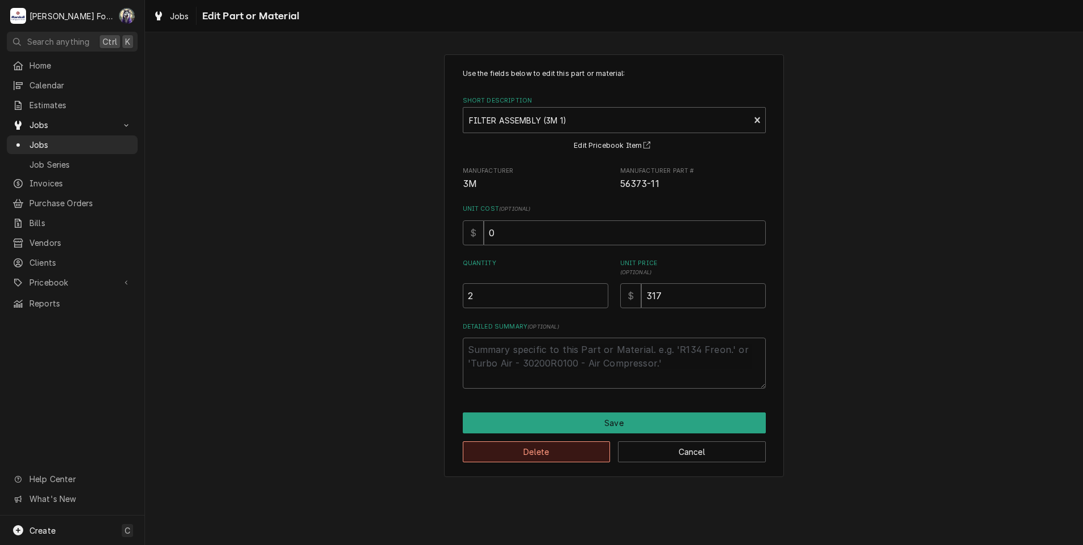
click at [521, 451] on button "Delete" at bounding box center [537, 451] width 148 height 21
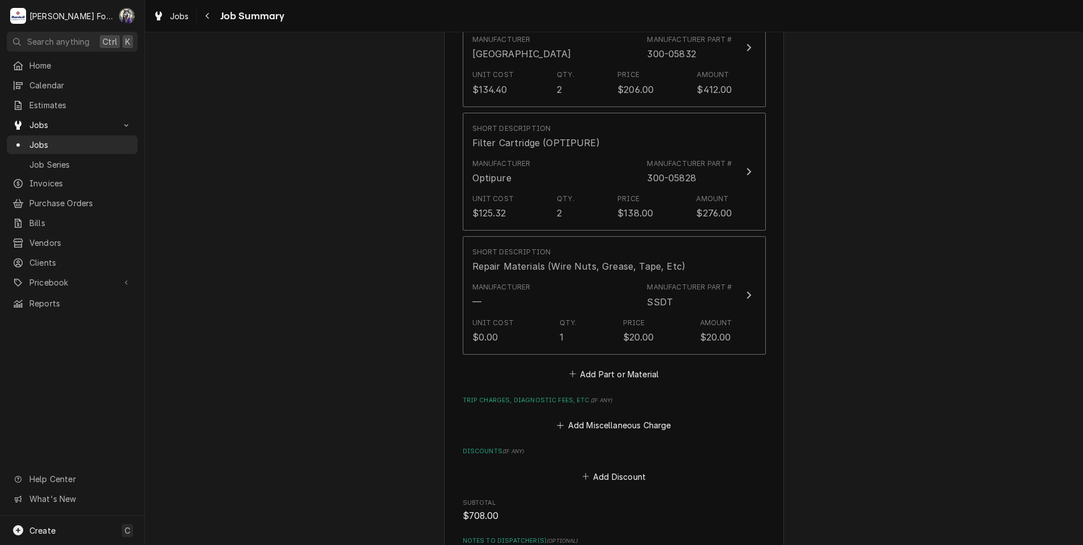
scroll to position [1240, 0]
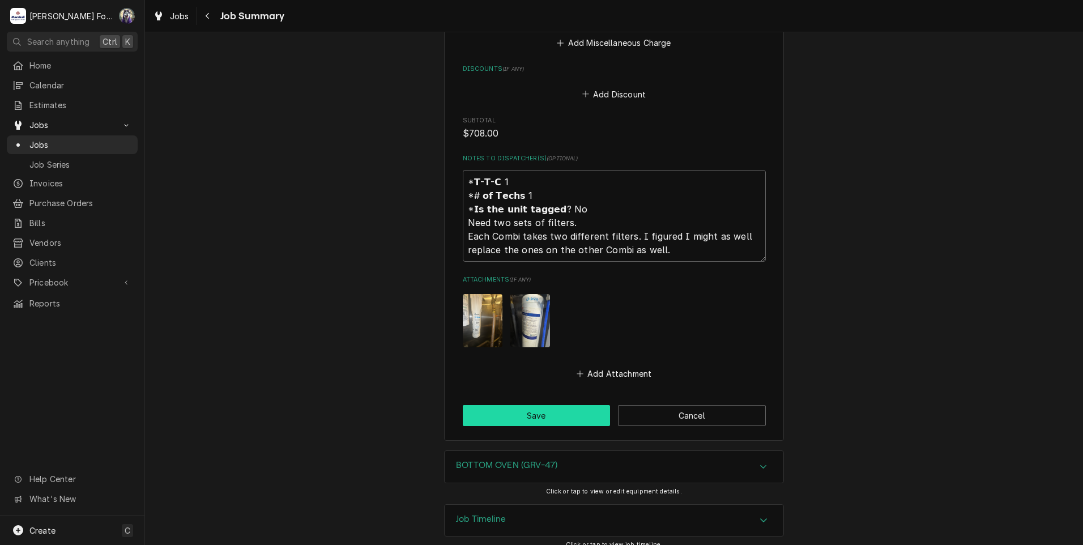
click at [511, 417] on button "Save" at bounding box center [537, 415] width 148 height 21
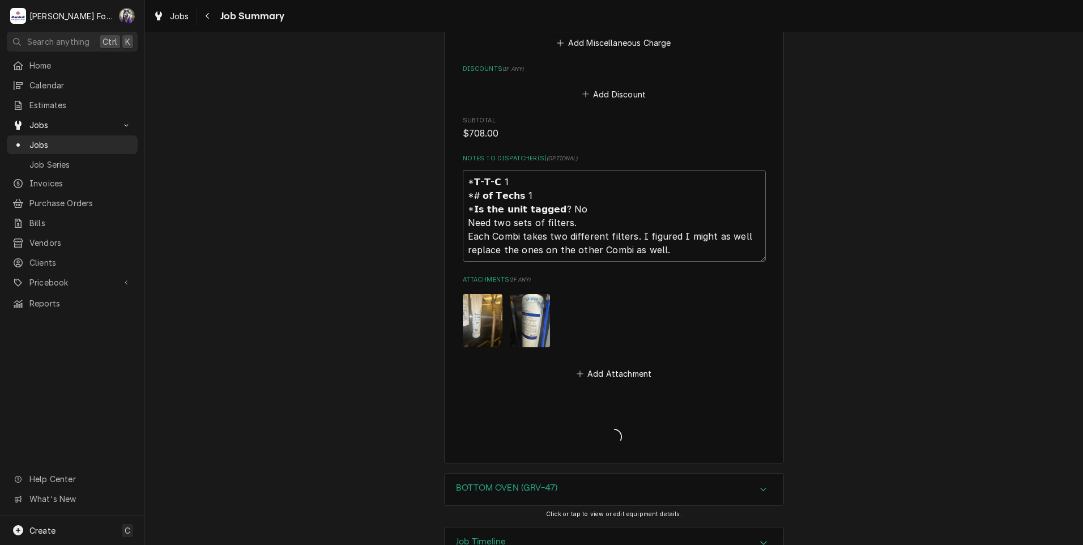
type textarea "x"
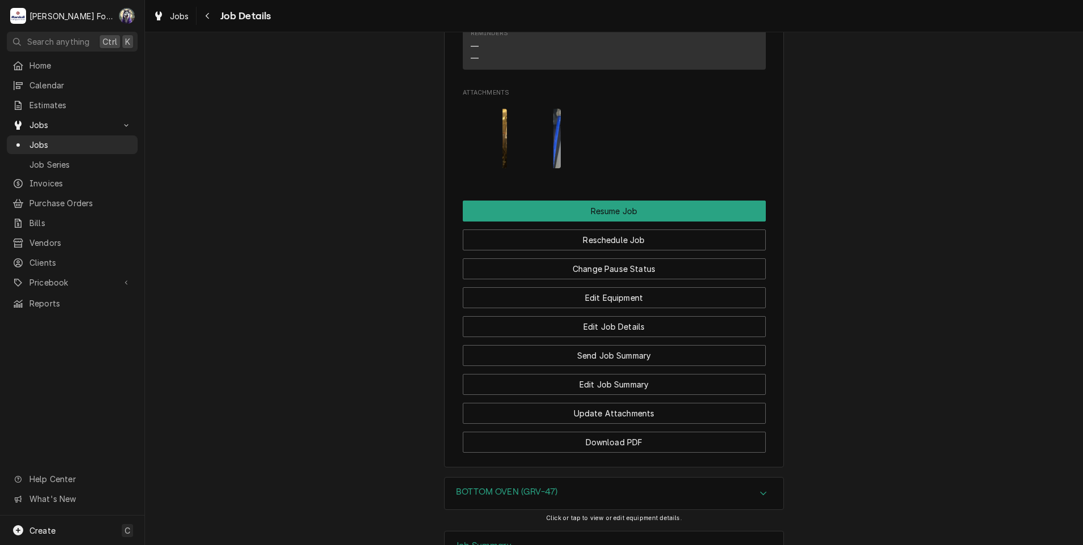
scroll to position [1576, 0]
